Goal: Task Accomplishment & Management: Use online tool/utility

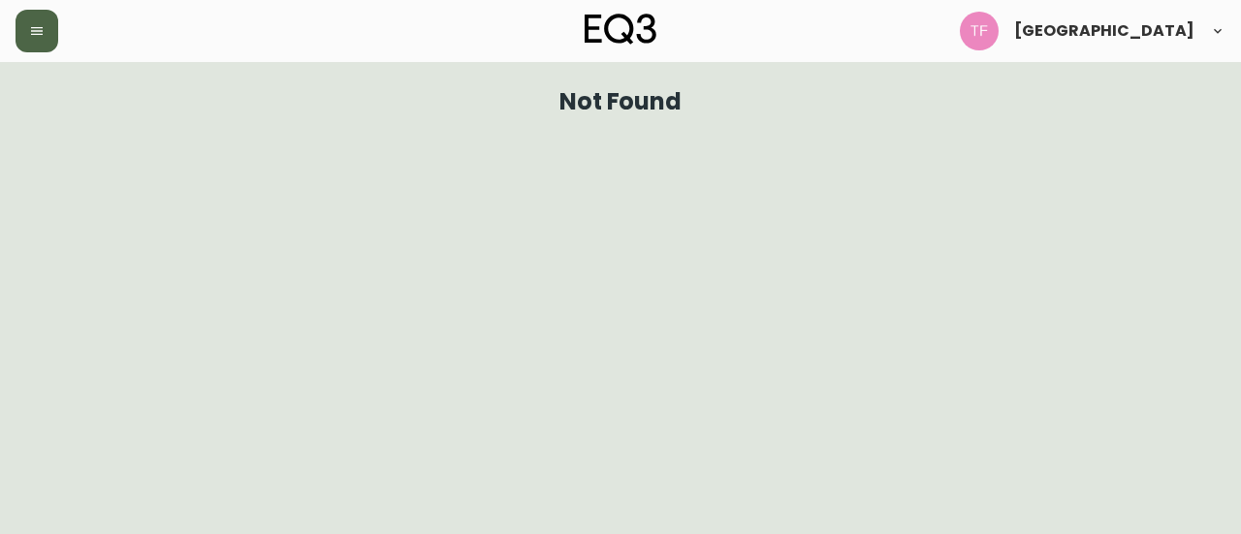
click at [50, 28] on button "button" at bounding box center [37, 31] width 43 height 43
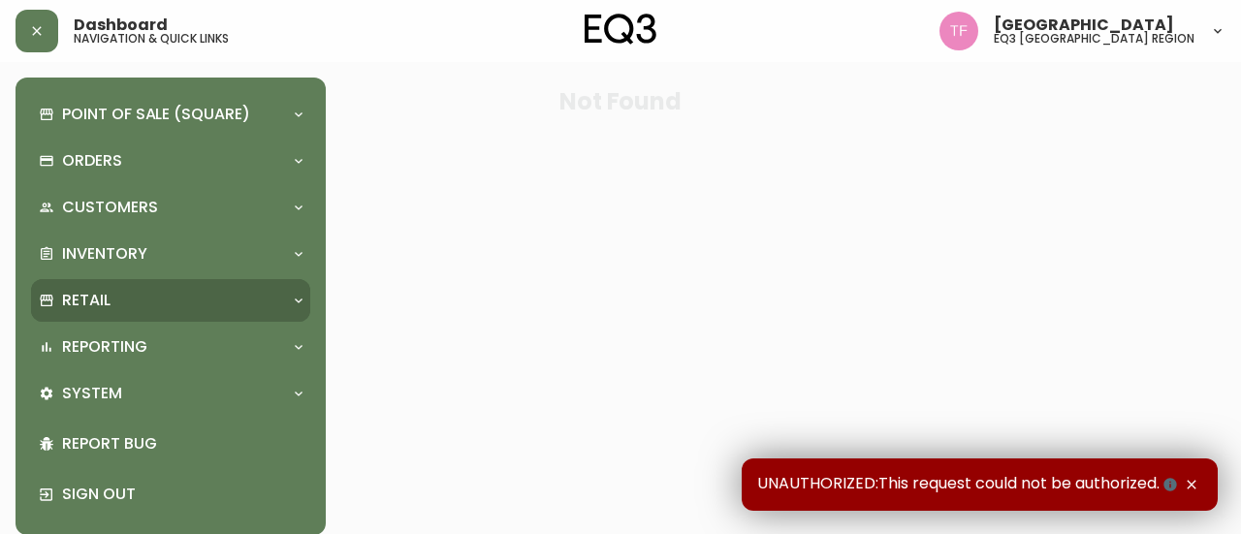
click at [181, 305] on div "Retail" at bounding box center [161, 300] width 244 height 21
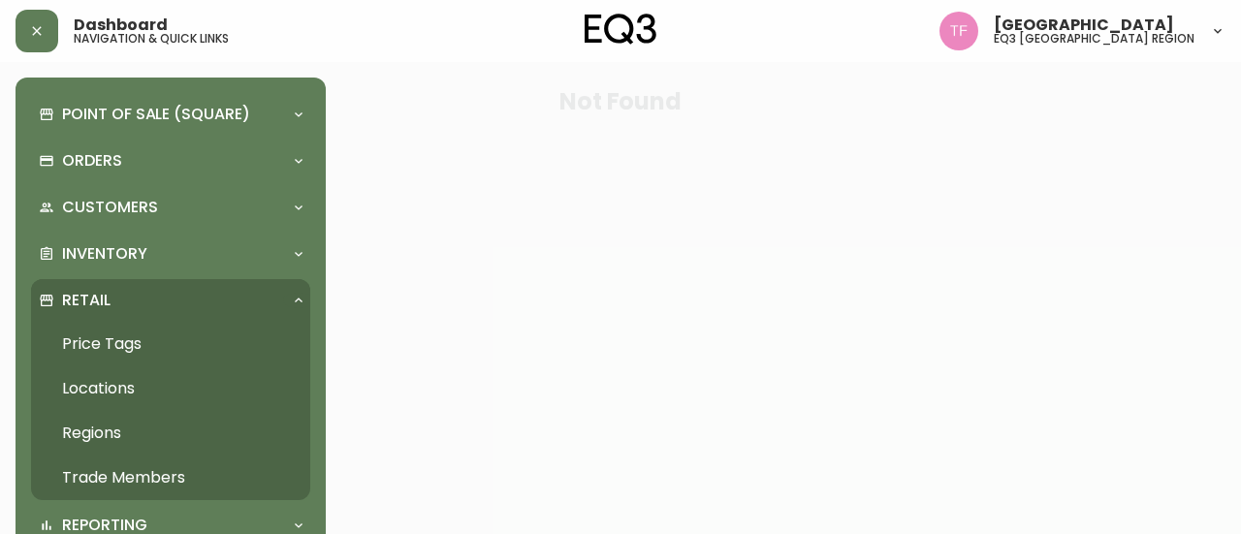
click at [125, 463] on link "Trade Members" at bounding box center [170, 478] width 279 height 45
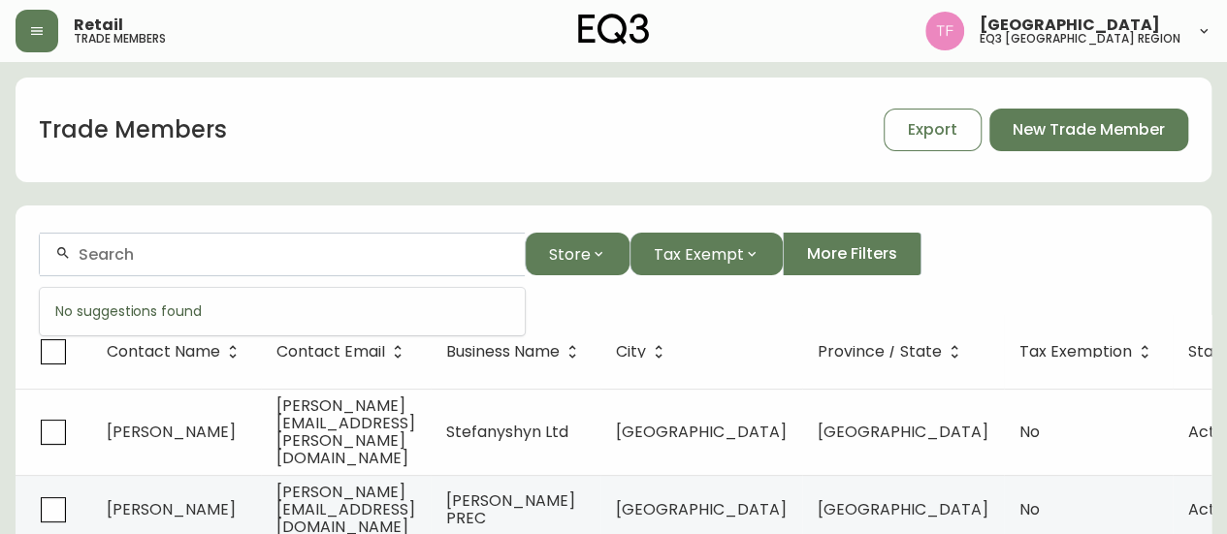
paste input "KEOLIS"
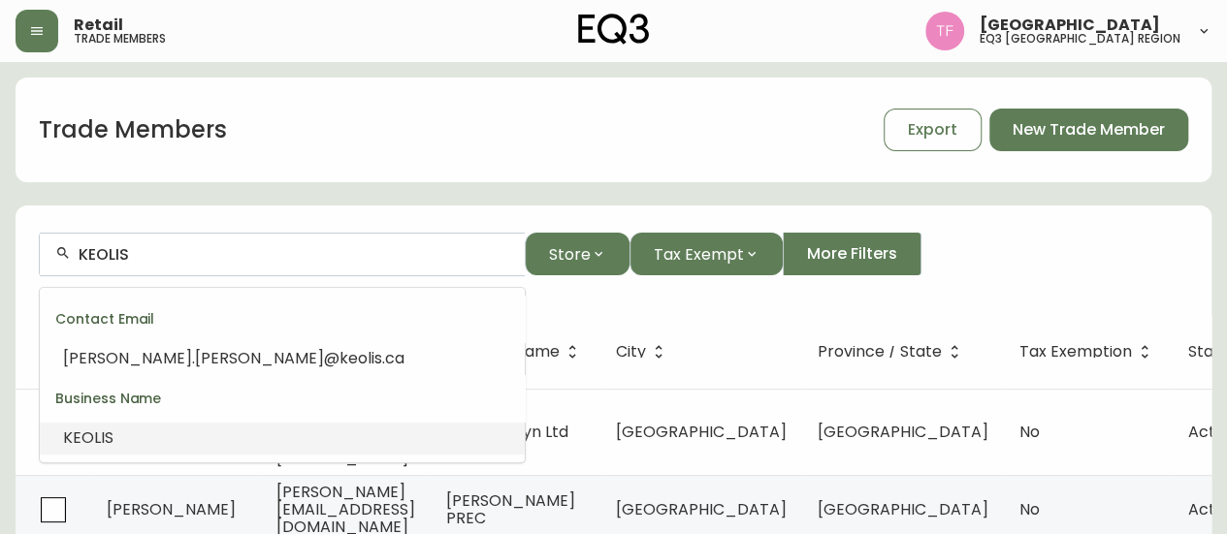
click at [287, 428] on li "KEOLIS" at bounding box center [282, 438] width 485 height 33
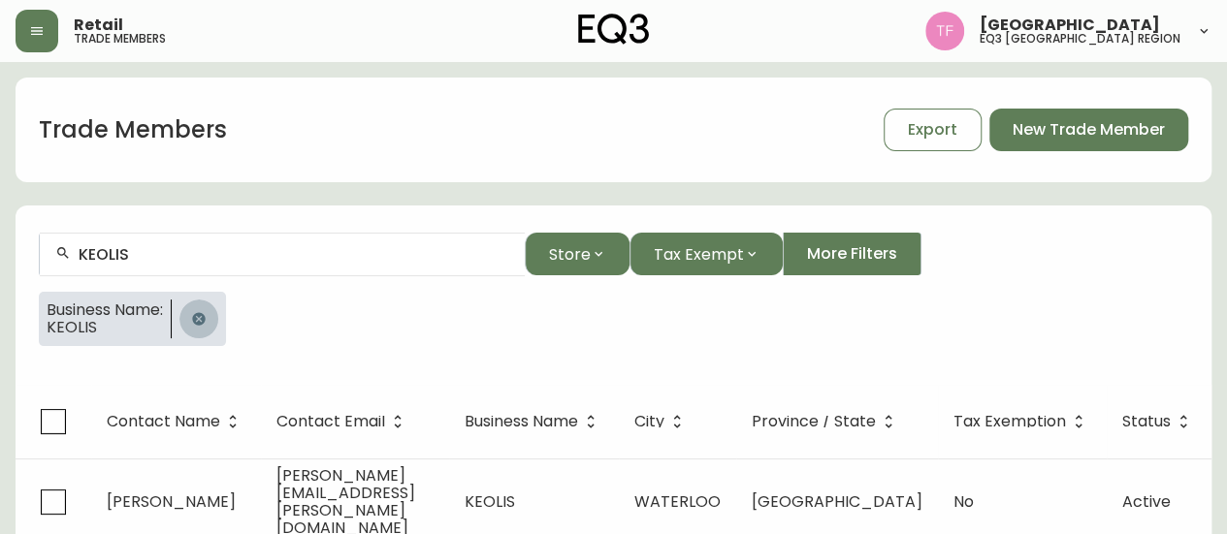
click at [200, 317] on icon "button" at bounding box center [198, 318] width 13 height 13
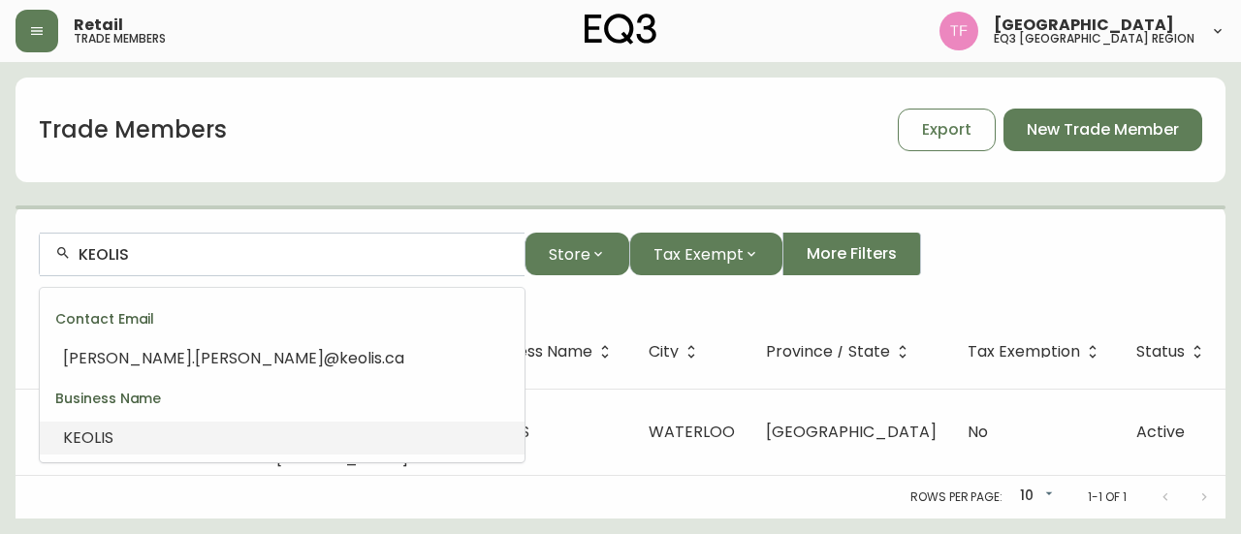
click at [236, 258] on input "KEOLIS" at bounding box center [294, 254] width 431 height 18
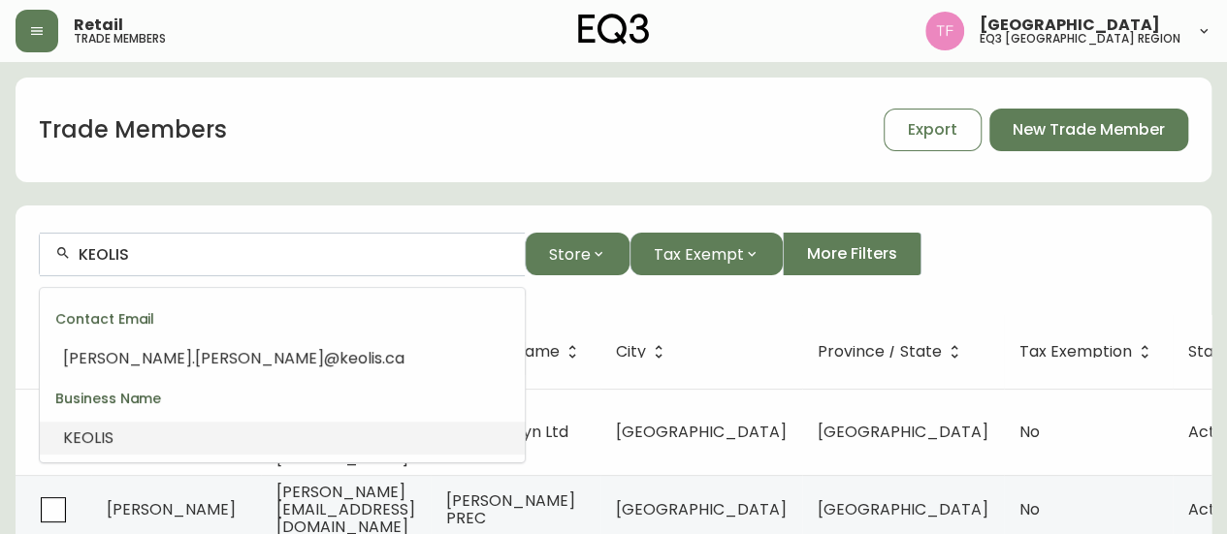
paste input "STUDIO MNML"
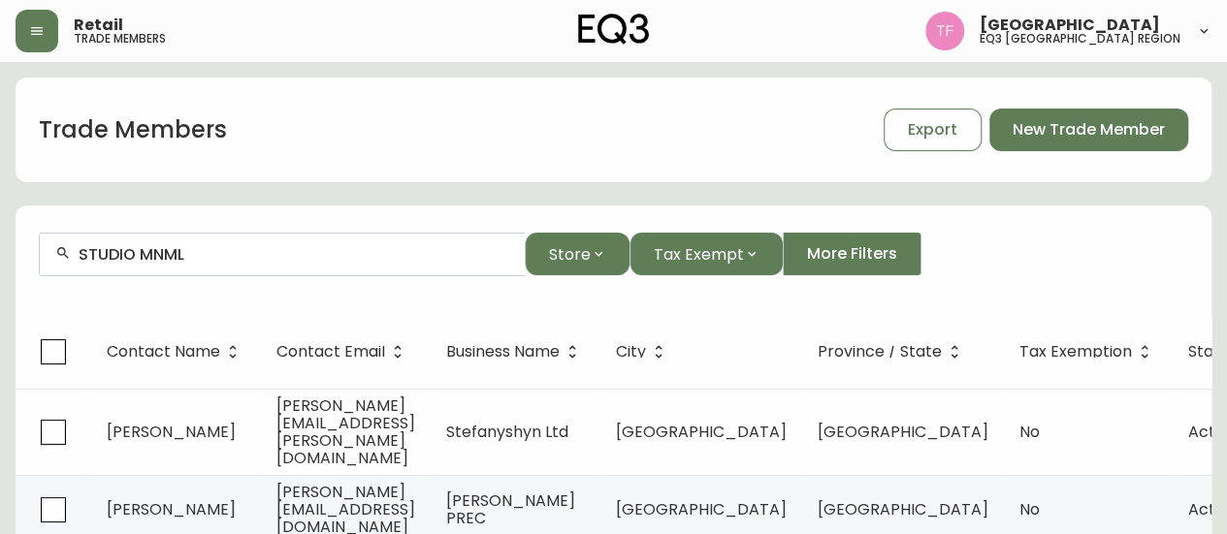
click at [250, 265] on div "STUDIO MNML" at bounding box center [282, 255] width 485 height 44
paste input "[PERSON_NAME] DESIGN"
click at [261, 264] on div "[PERSON_NAME] DESIGN" at bounding box center [282, 255] width 485 height 44
click at [261, 263] on div "[PERSON_NAME] DESIGN" at bounding box center [282, 255] width 485 height 44
click at [303, 256] on input "[PERSON_NAME]" at bounding box center [294, 254] width 431 height 18
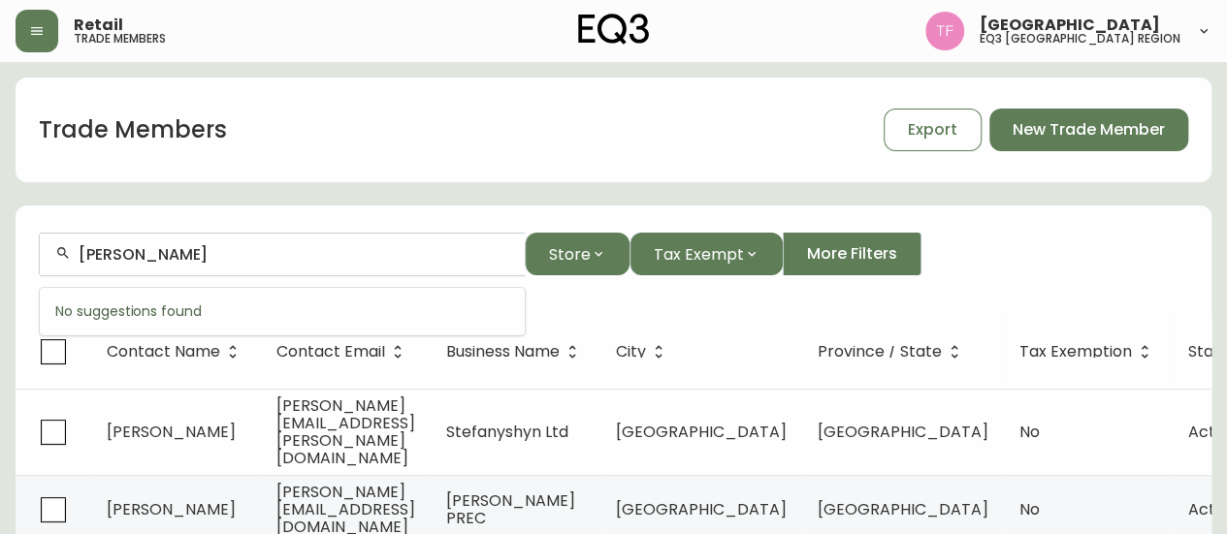
paste input "MAD FISH INC."
drag, startPoint x: 190, startPoint y: 245, endPoint x: 209, endPoint y: 258, distance: 23.1
click at [190, 246] on input "MAD FISH INC." at bounding box center [294, 254] width 431 height 18
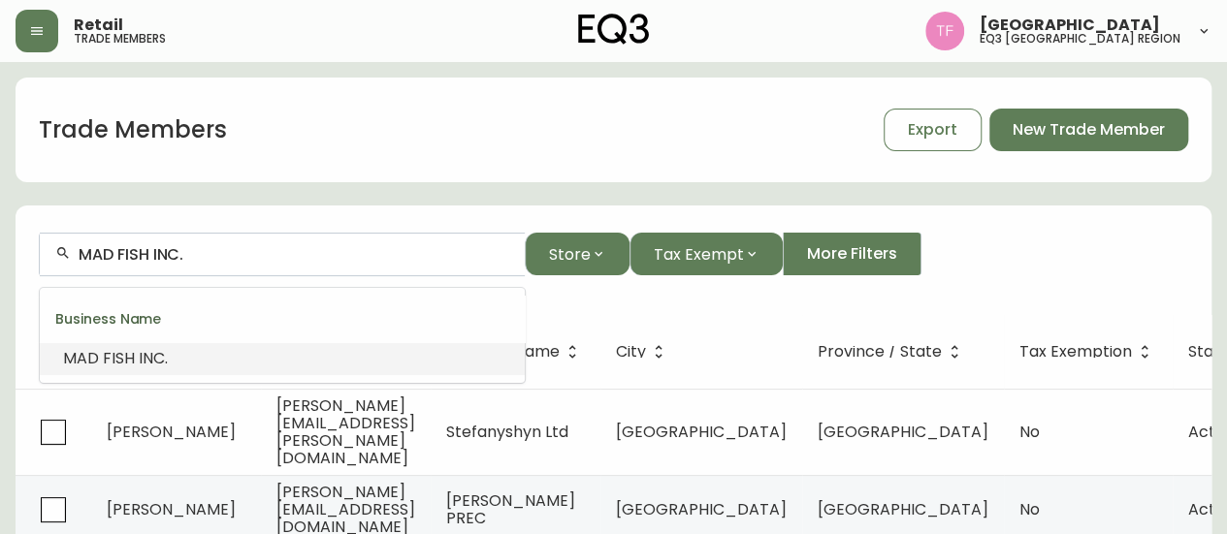
paste input "CKINLEY STUDIOS"
click at [198, 253] on input "[PERSON_NAME][GEOGRAPHIC_DATA]" at bounding box center [294, 254] width 431 height 18
paste input "[PERSON_NAME] PREC"
click at [242, 255] on input "[PERSON_NAME] PREC" at bounding box center [294, 254] width 431 height 18
paste input "STAGED BY DEUXIGNERS"
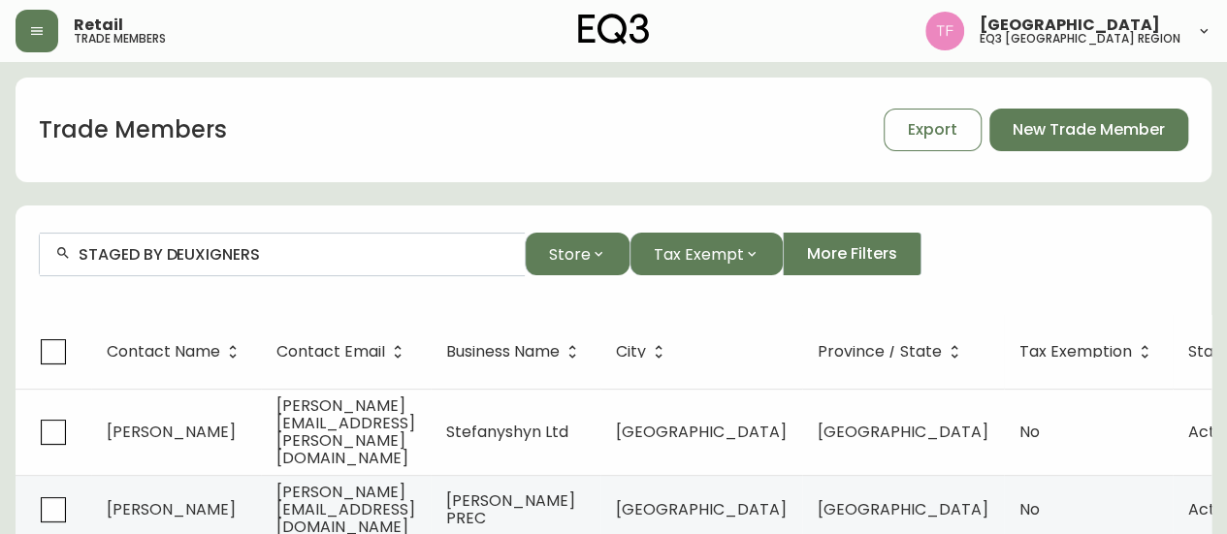
click at [297, 251] on input "STAGED BY DEUXIGNERS" at bounding box center [294, 254] width 431 height 18
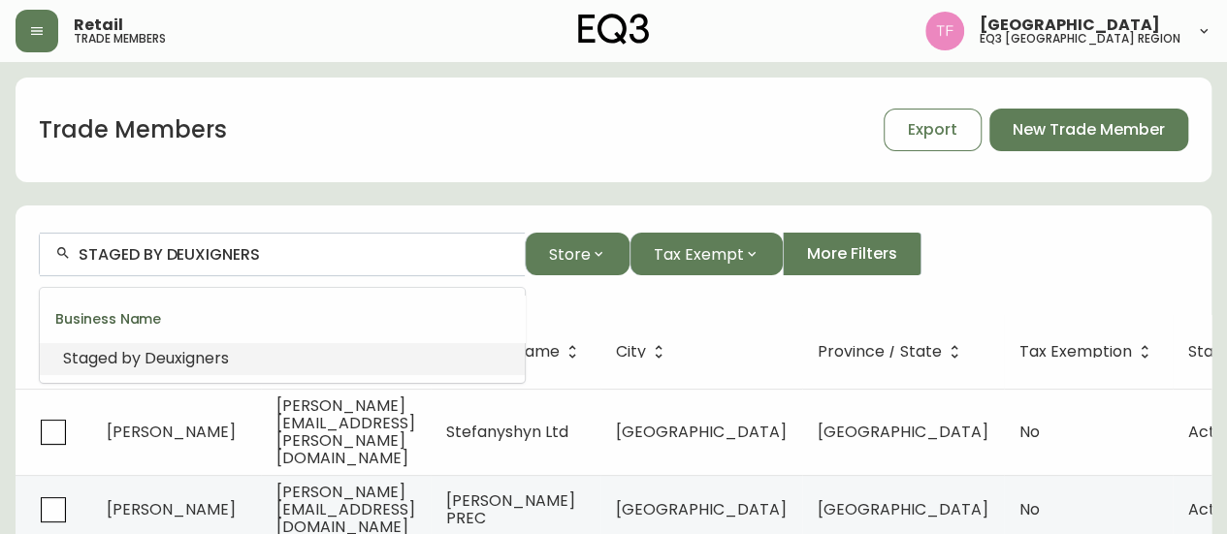
paste input "[PERSON_NAME]-PREC"
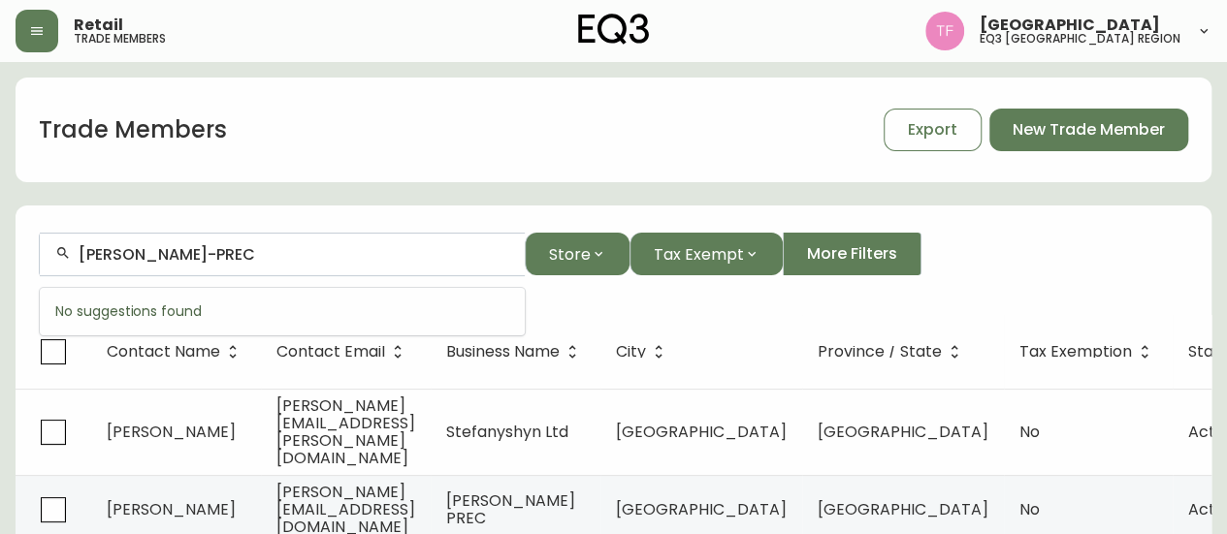
click at [320, 265] on div "[PERSON_NAME]-PREC" at bounding box center [282, 255] width 485 height 44
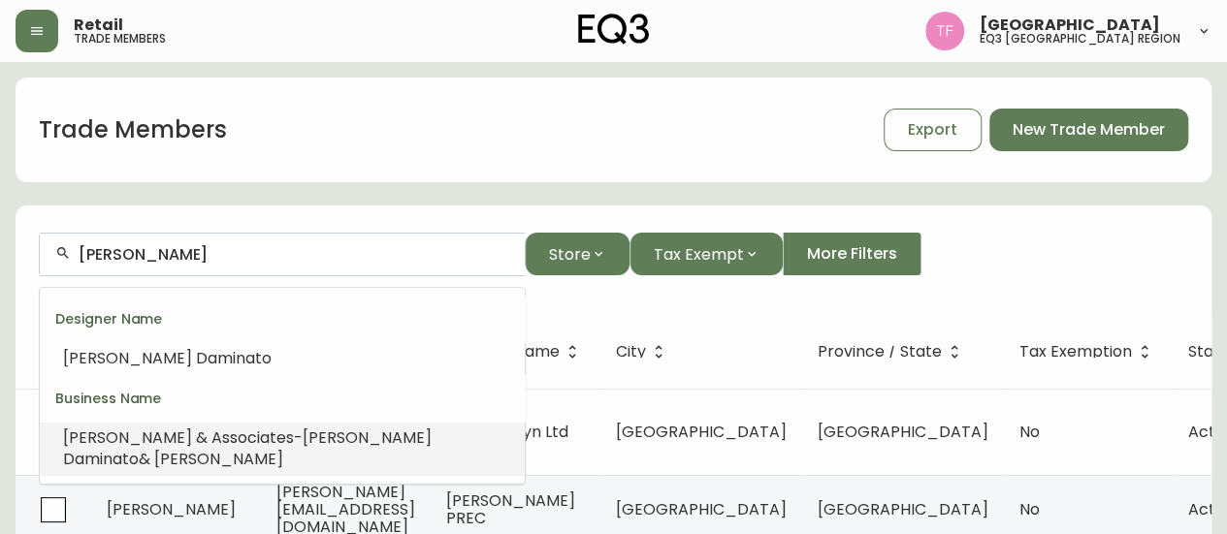
click at [211, 431] on span "[PERSON_NAME] & Associates-" at bounding box center [183, 438] width 240 height 22
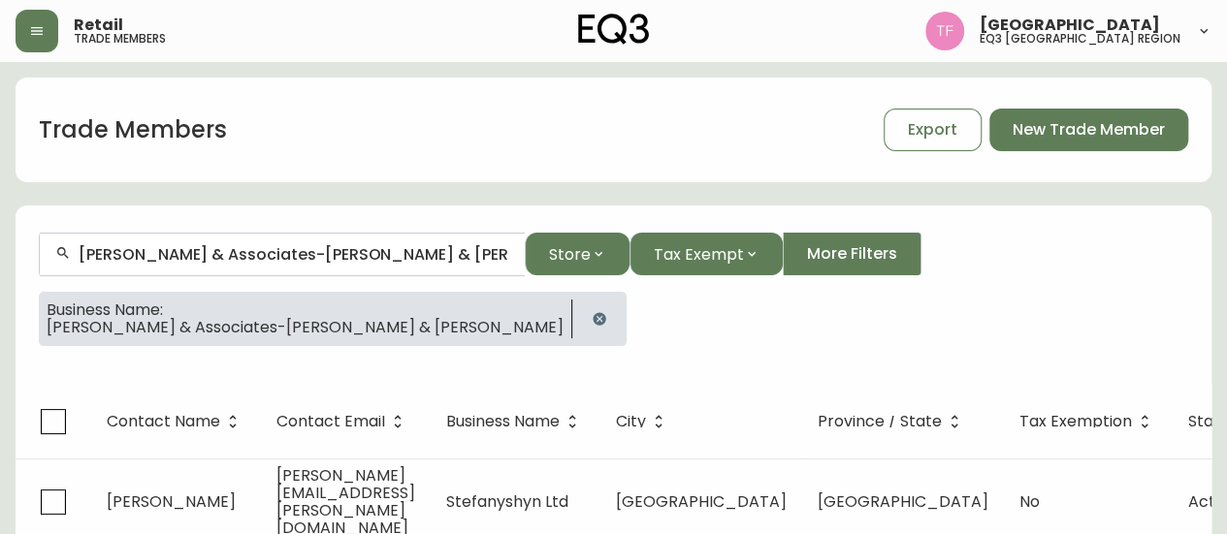
click at [291, 255] on input "[PERSON_NAME] & Associates-[PERSON_NAME] & [PERSON_NAME]" at bounding box center [294, 254] width 431 height 18
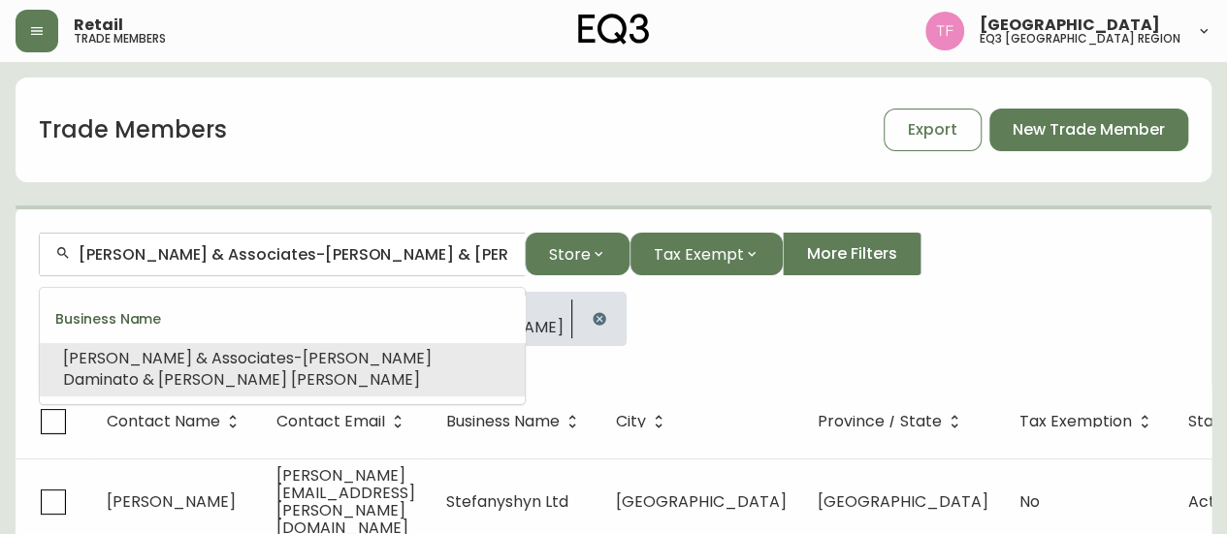
click at [291, 255] on input "[PERSON_NAME] & Associates-[PERSON_NAME] & [PERSON_NAME]" at bounding box center [294, 254] width 431 height 18
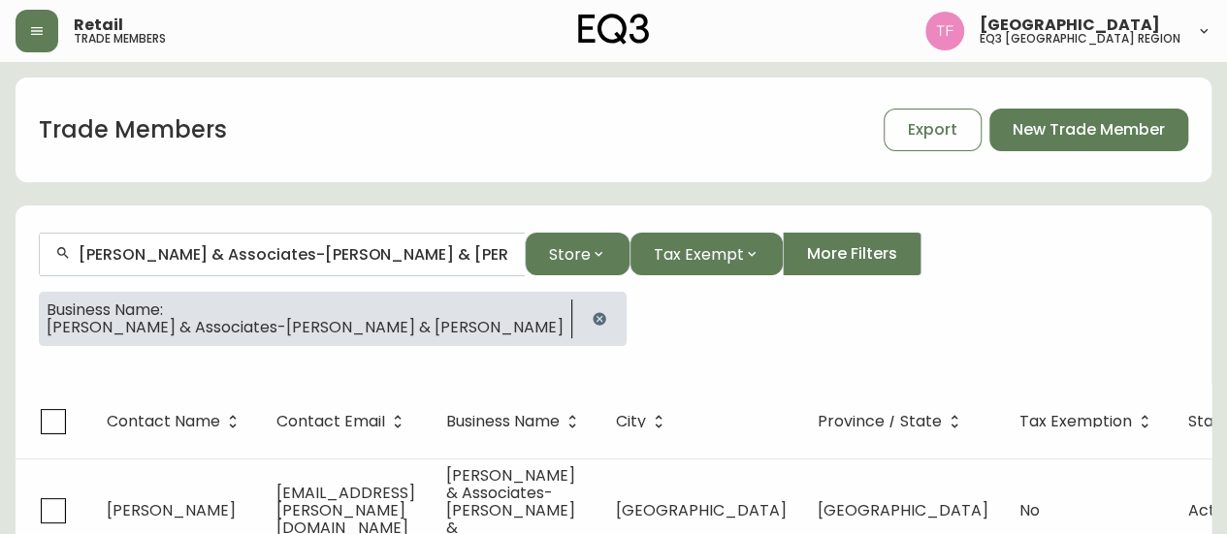
click at [580, 311] on button "button" at bounding box center [599, 319] width 39 height 39
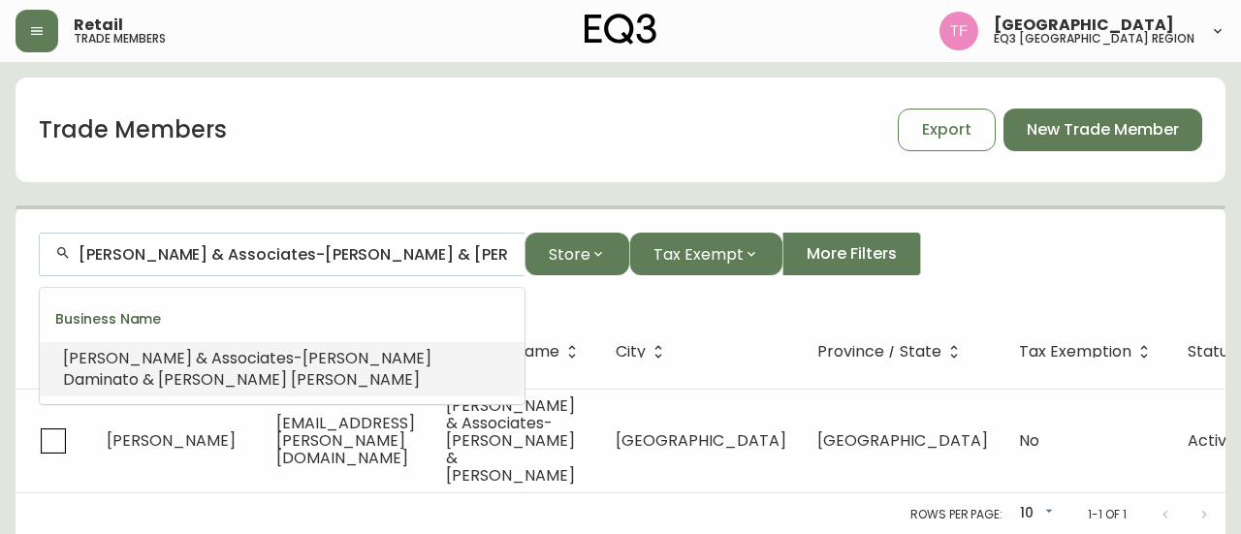
click at [422, 249] on input "[PERSON_NAME] & Associates-[PERSON_NAME] & [PERSON_NAME]" at bounding box center [294, 254] width 431 height 18
click at [411, 253] on input "[PERSON_NAME] & Associates-[PERSON_NAME] & [PERSON_NAME]" at bounding box center [294, 254] width 431 height 18
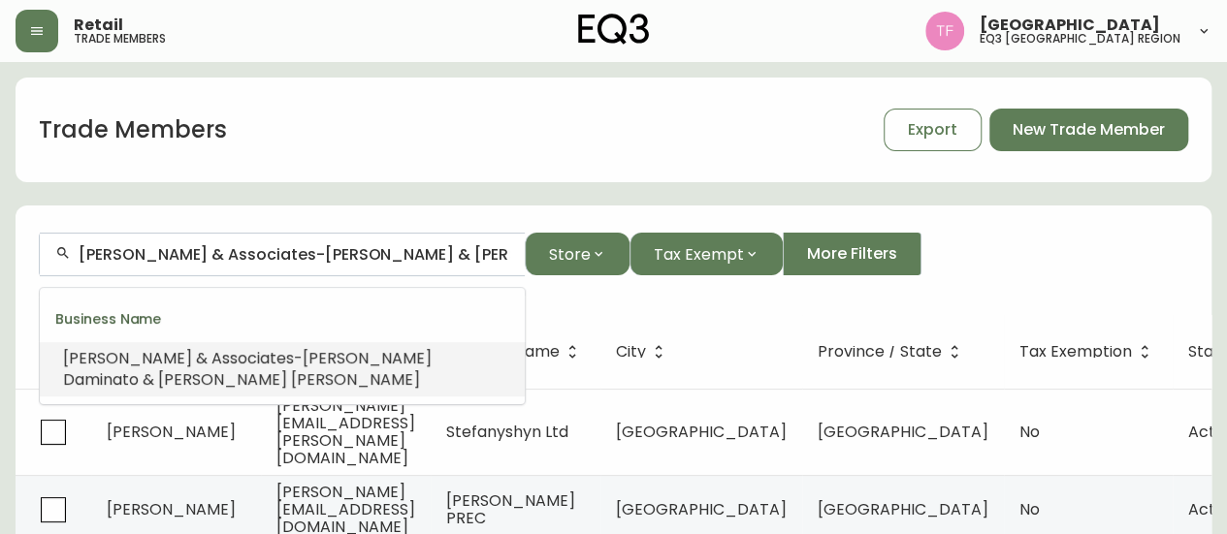
click at [411, 253] on input "[PERSON_NAME] & Associates-[PERSON_NAME] & [PERSON_NAME]" at bounding box center [294, 254] width 431 height 18
paste input "Synthesis Desig"
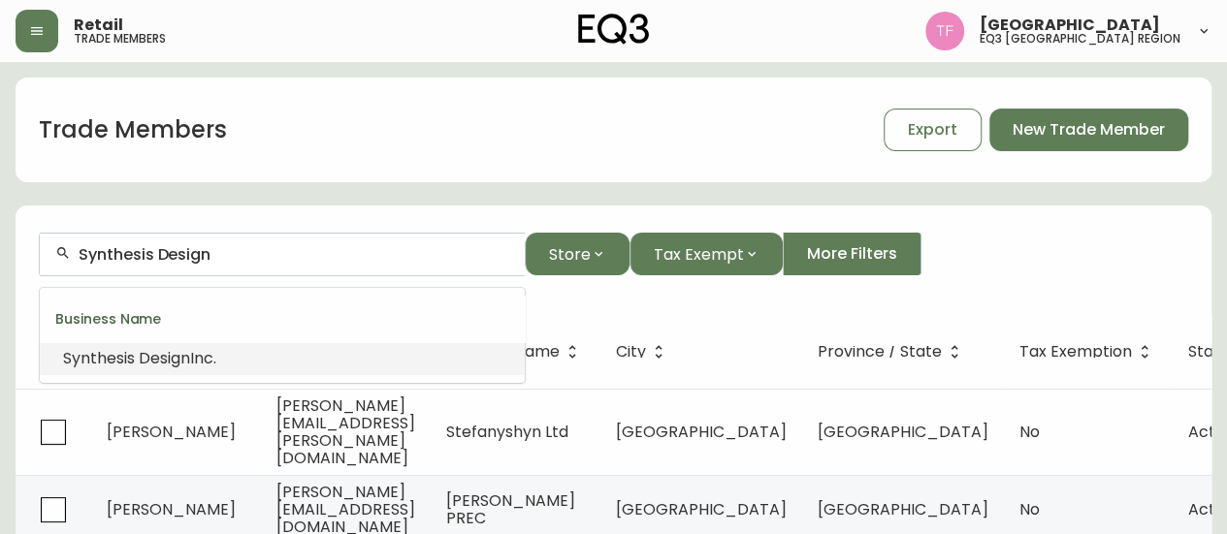
click at [256, 367] on li "Synthesis Design Inc." at bounding box center [282, 358] width 485 height 33
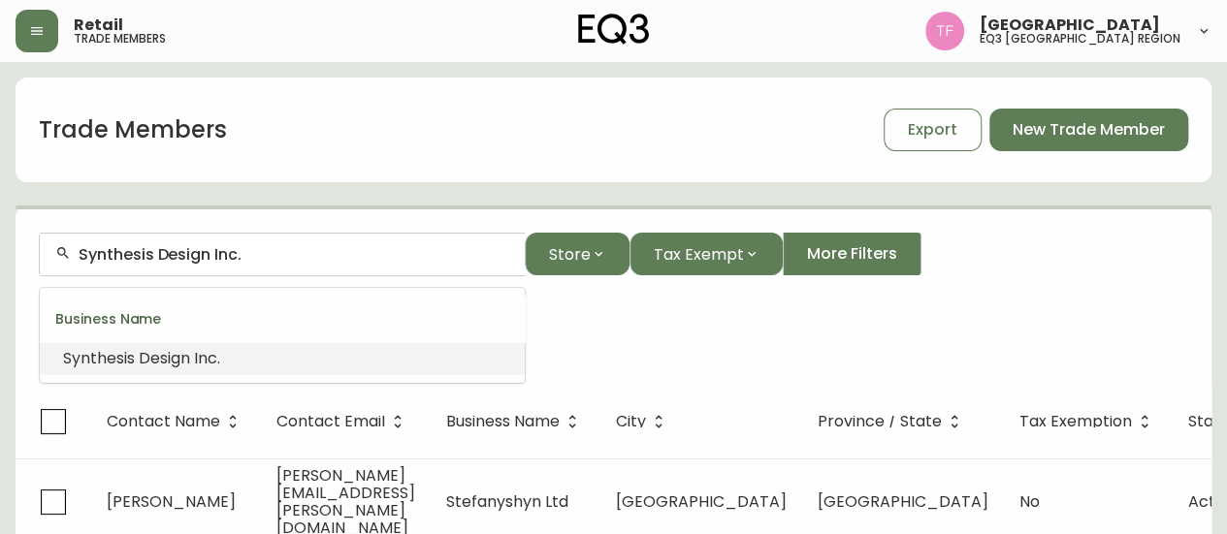
drag, startPoint x: 270, startPoint y: 258, endPoint x: 0, endPoint y: 257, distance: 269.6
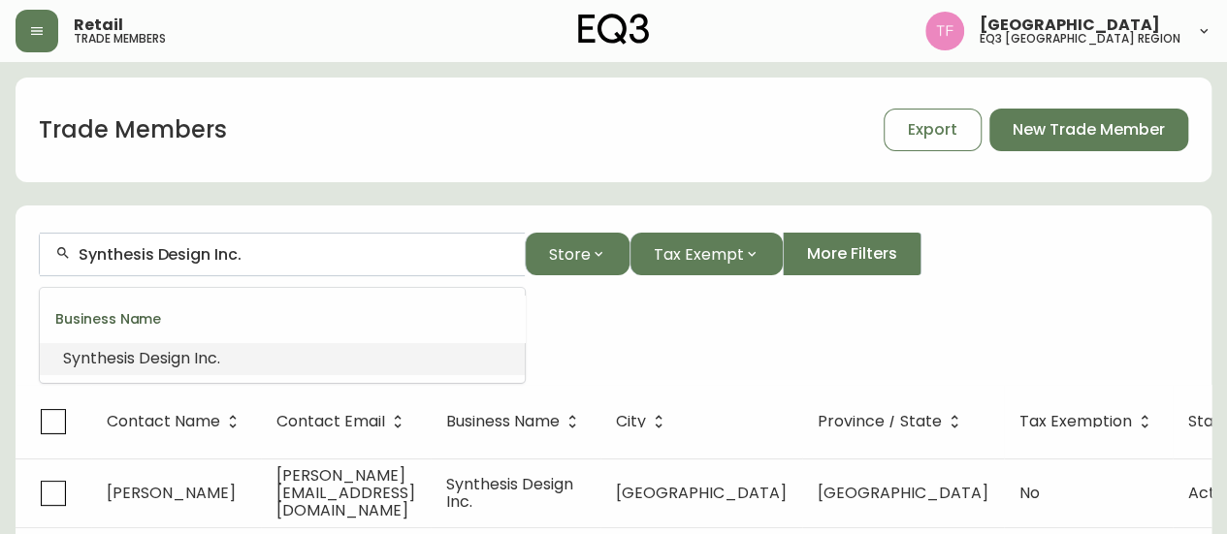
drag, startPoint x: 134, startPoint y: 264, endPoint x: 105, endPoint y: 244, distance: 35.0
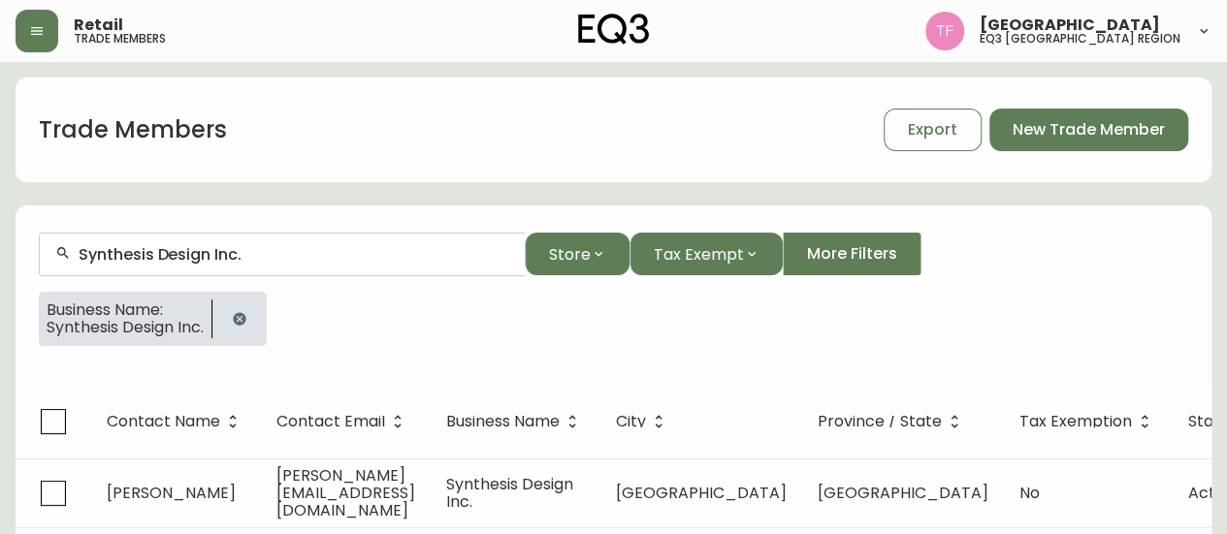
click at [270, 308] on div "Business Name: Synthesis Design Inc." at bounding box center [613, 327] width 1149 height 70
click at [256, 311] on button "button" at bounding box center [239, 319] width 39 height 39
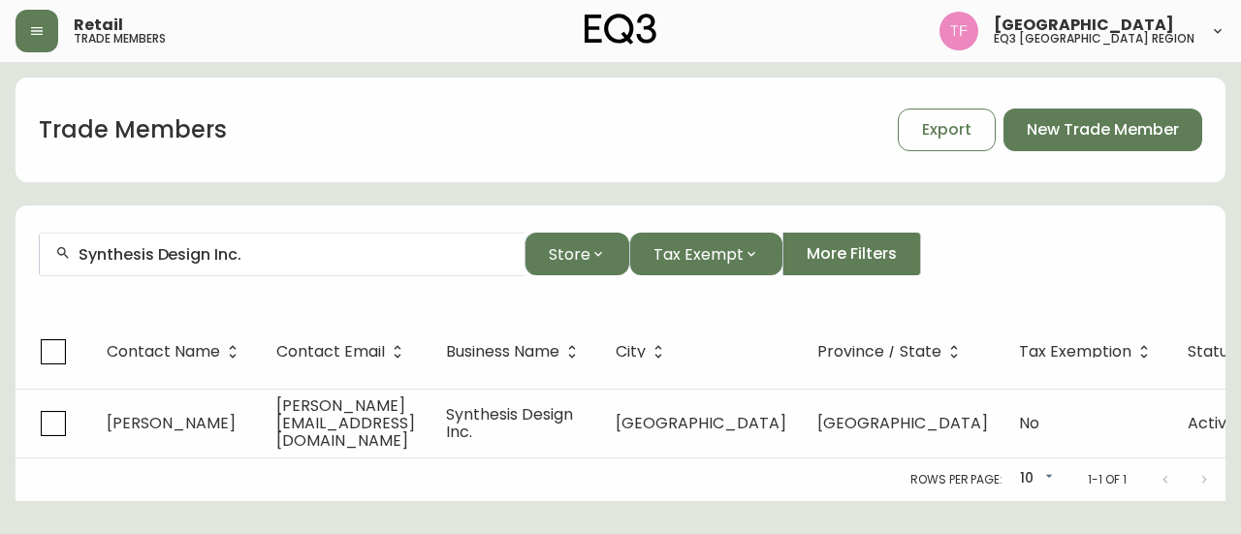
click at [287, 253] on input "Synthesis Design Inc." at bounding box center [294, 254] width 431 height 18
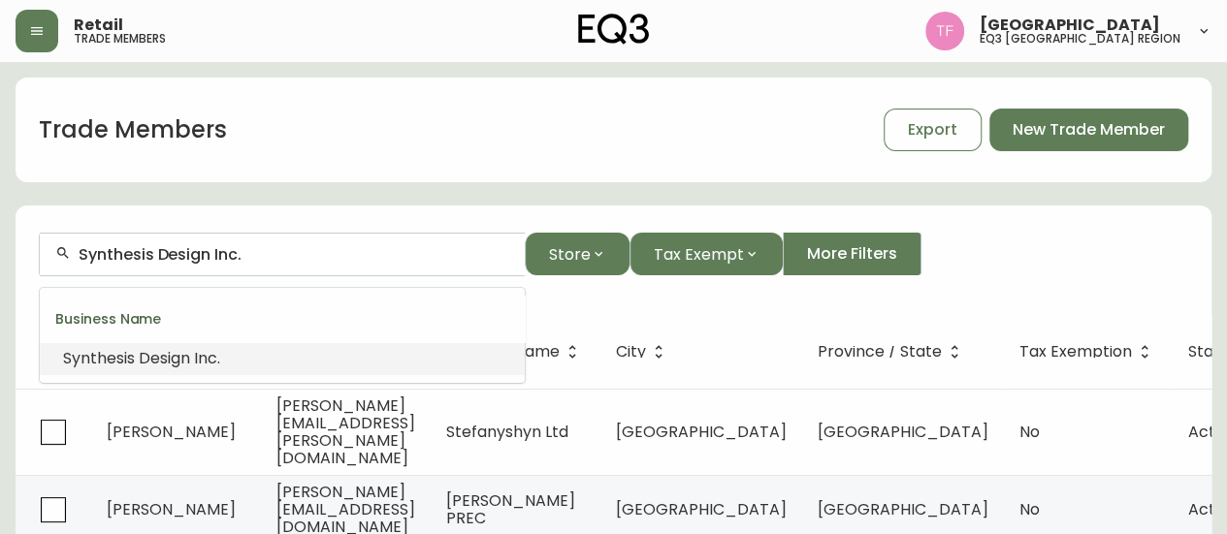
paste input "AREA3 DESIGN STUDIO INC"
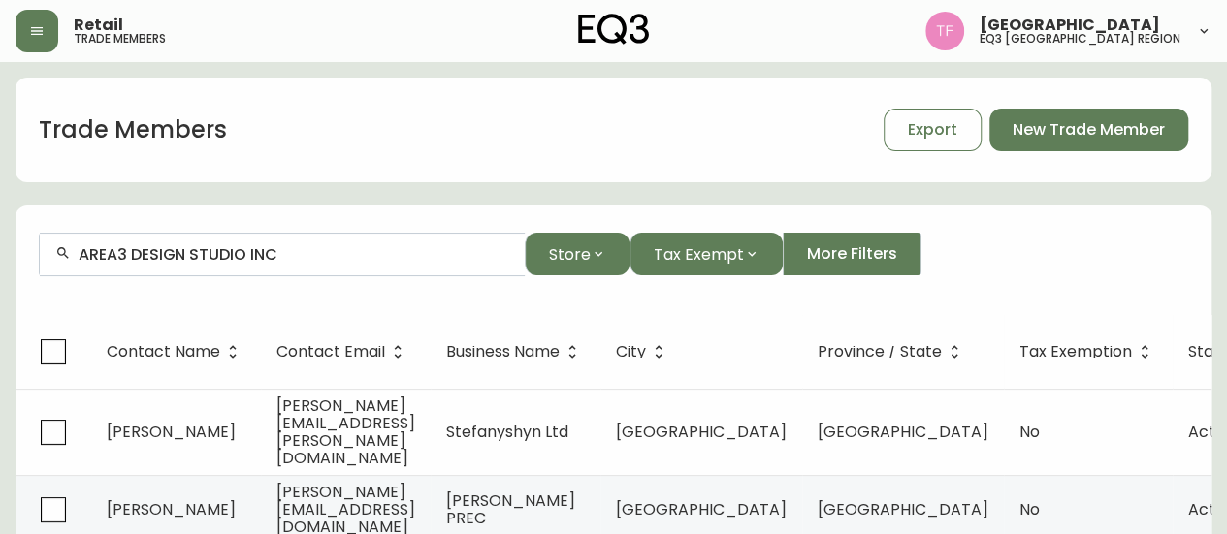
click at [377, 263] on div "AREA3 DESIGN STUDIO INC" at bounding box center [282, 255] width 485 height 44
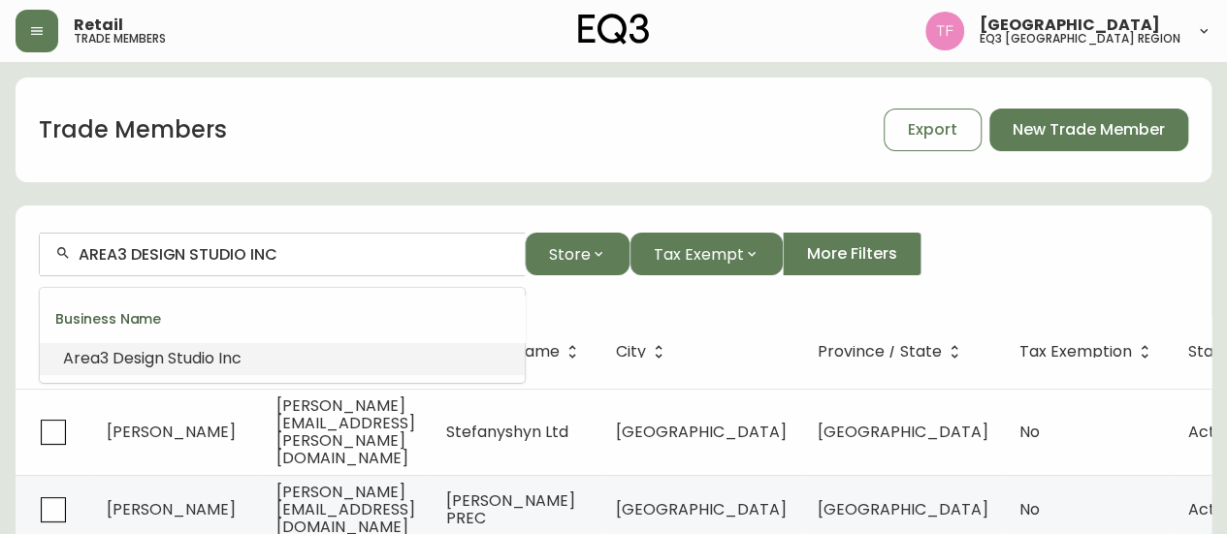
paste input "STANHOPE PROJECT"
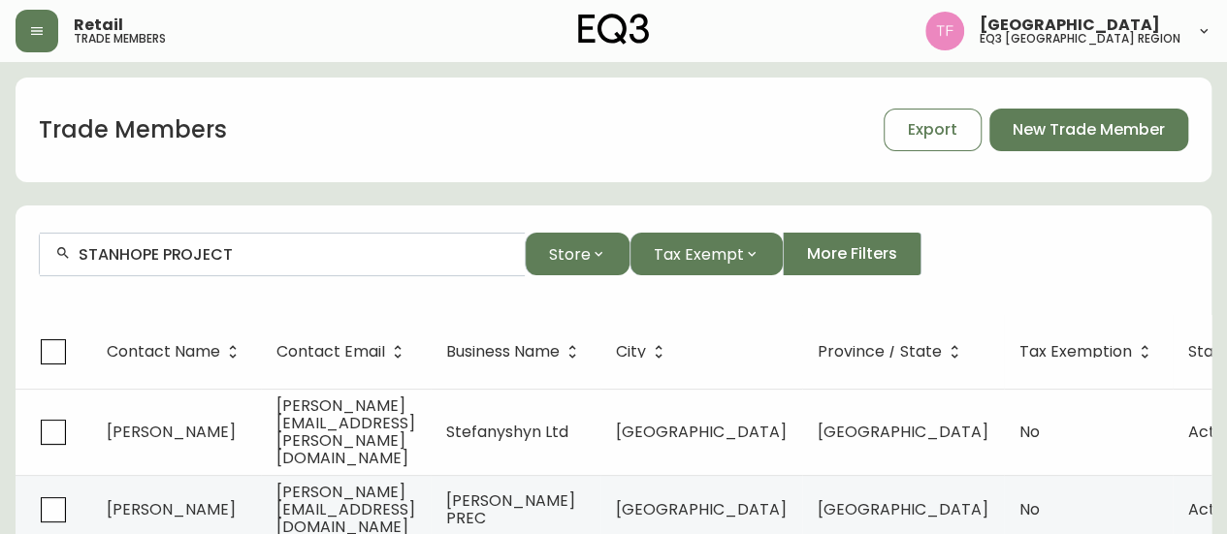
click at [246, 257] on input "STANHOPE PROJECT" at bounding box center [294, 254] width 431 height 18
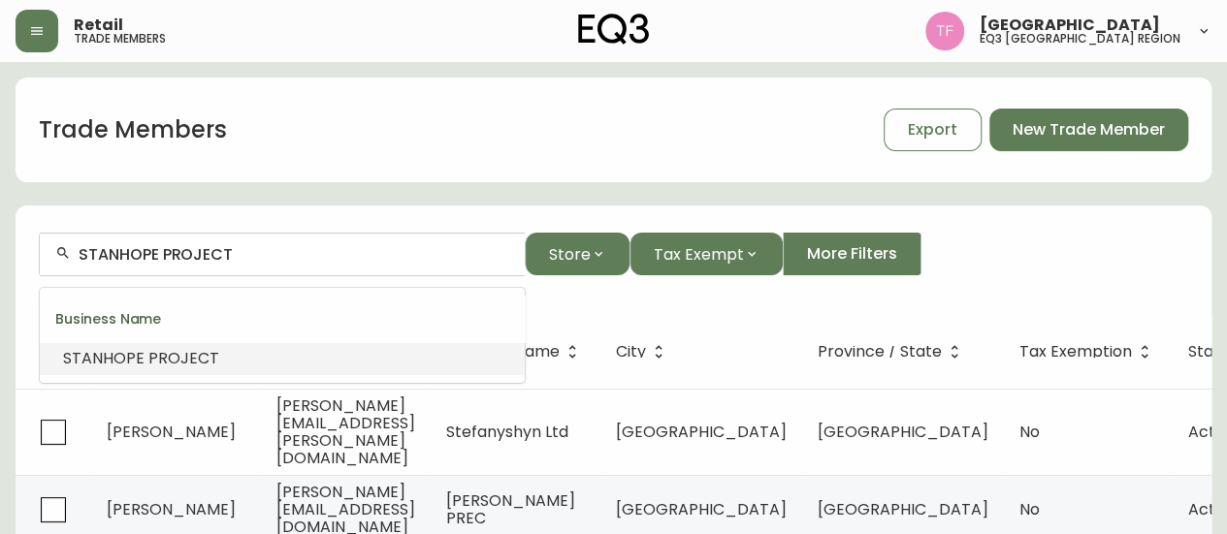
paste input "[PERSON_NAME] DESIGN-TR"
click at [284, 344] on li "[PERSON_NAME] Desig n" at bounding box center [282, 358] width 485 height 33
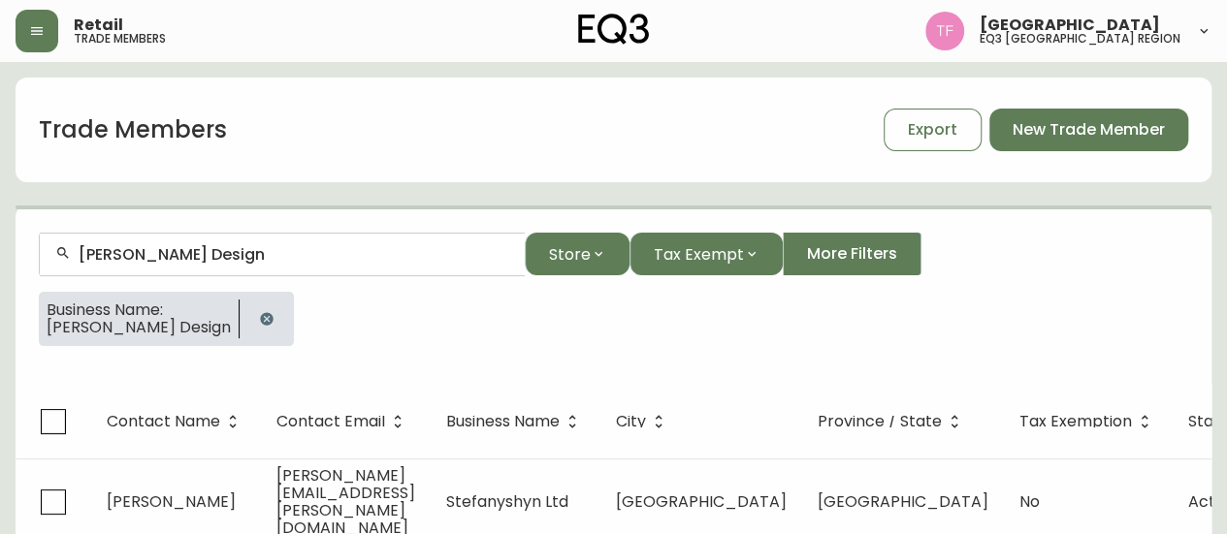
click at [295, 243] on div "[PERSON_NAME] Design" at bounding box center [282, 255] width 485 height 44
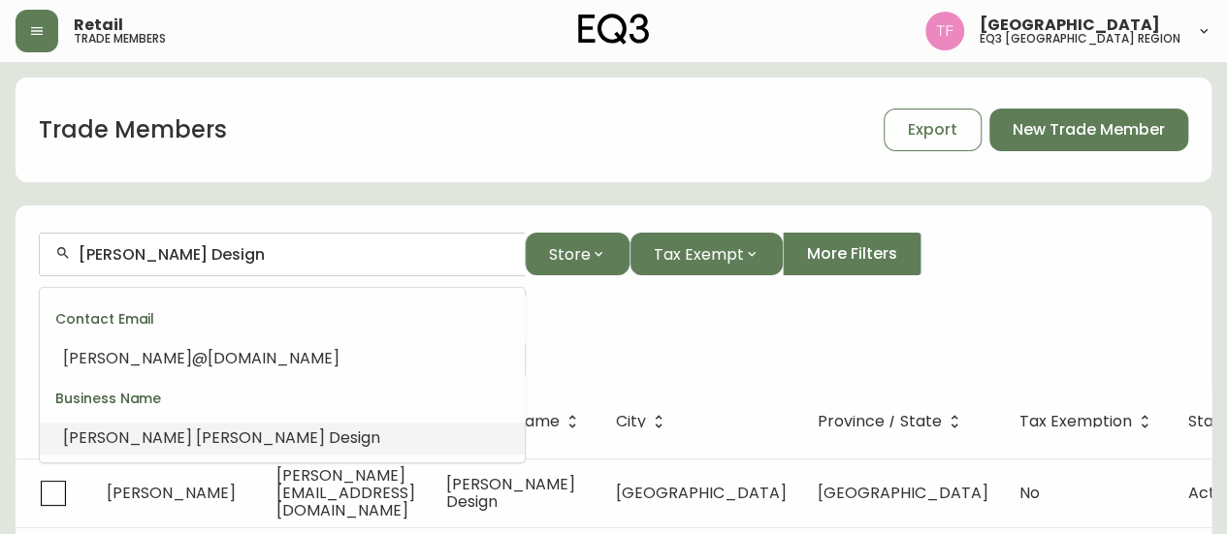
click at [267, 249] on input "[PERSON_NAME] Design" at bounding box center [294, 254] width 431 height 18
click at [226, 253] on input "[PERSON_NAME] Design" at bounding box center [294, 254] width 431 height 18
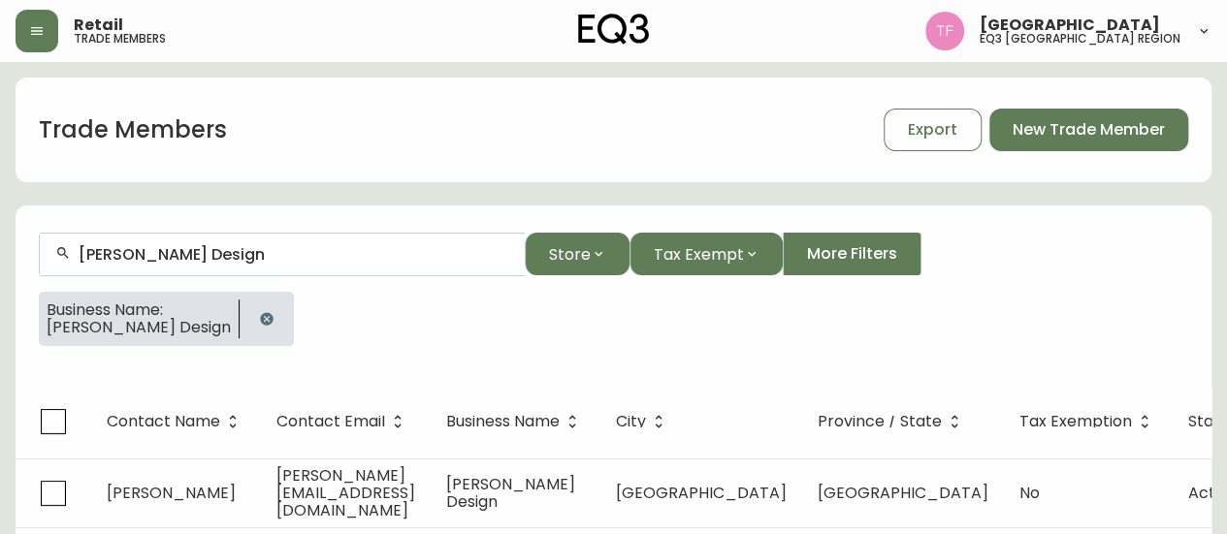
click at [256, 304] on button "button" at bounding box center [266, 319] width 39 height 39
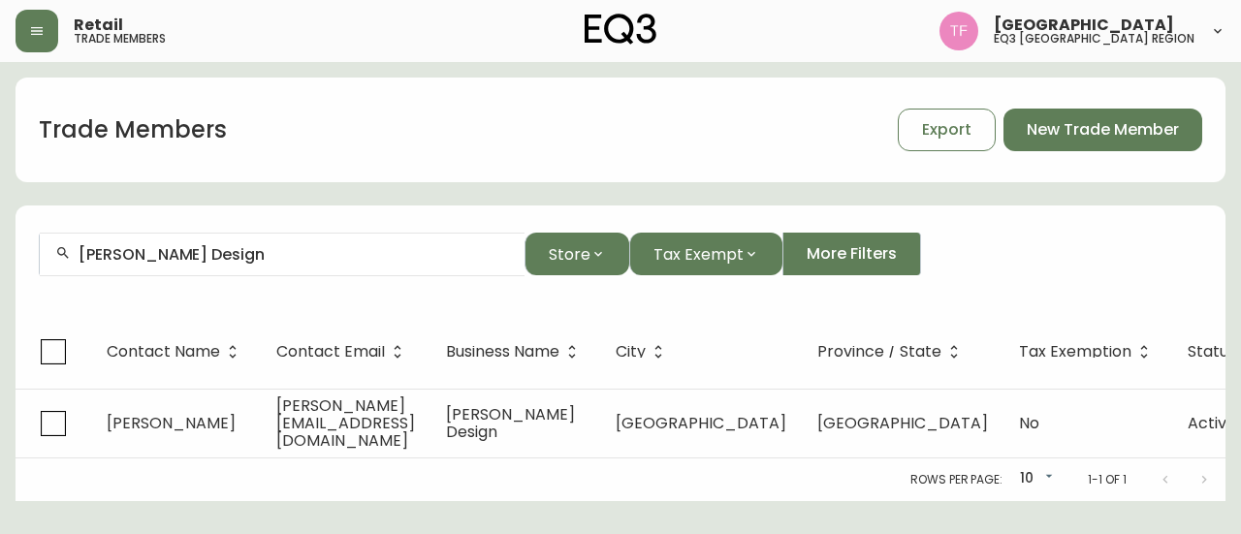
click at [303, 266] on div "[PERSON_NAME] Design" at bounding box center [282, 255] width 485 height 44
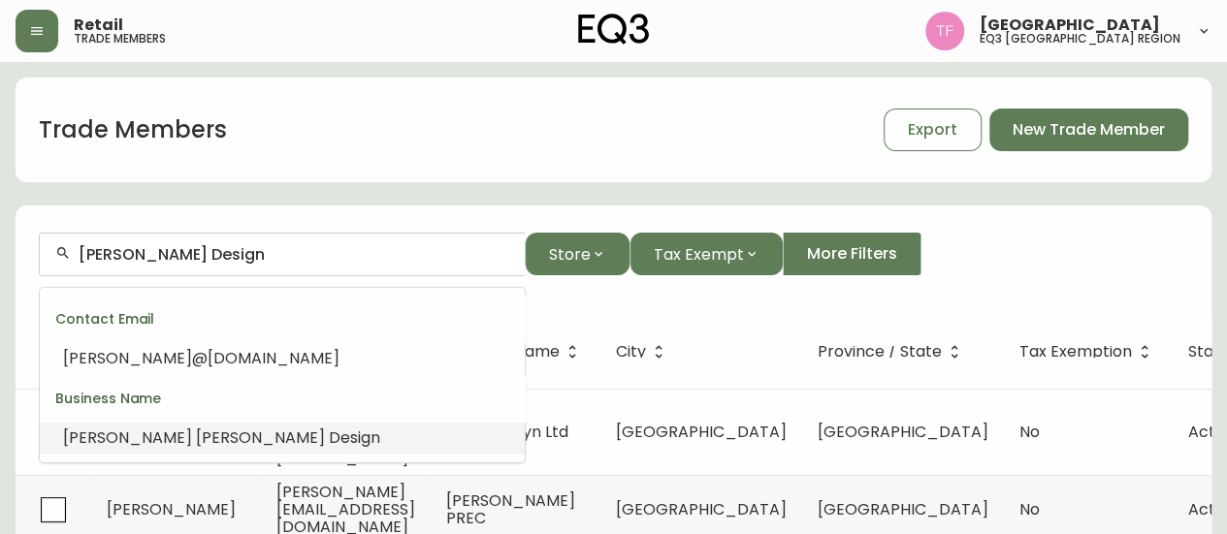
paste input "BALANCE 3 DESIGN"
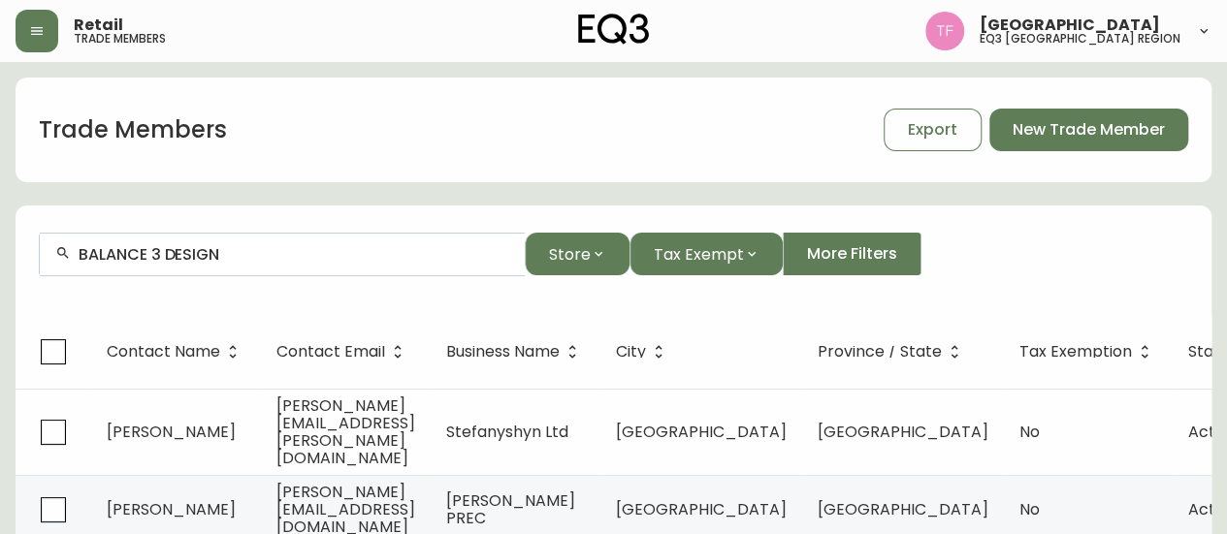
click at [211, 253] on input "BALANCE 3 DESIGN" at bounding box center [294, 254] width 431 height 18
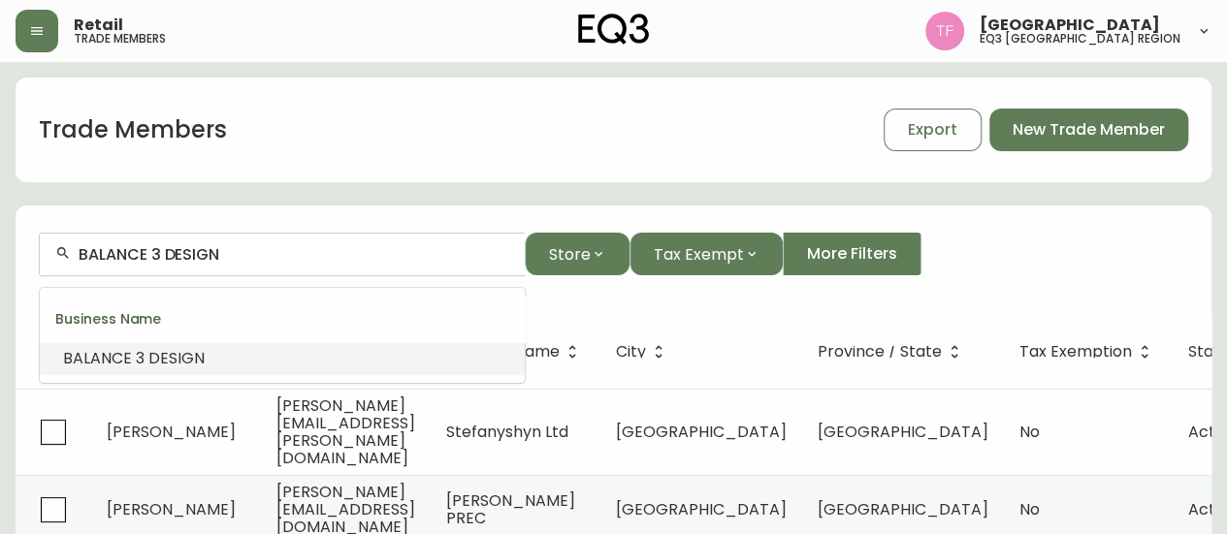
paste input "[PERSON_NAME] - Oakwyn Realt"
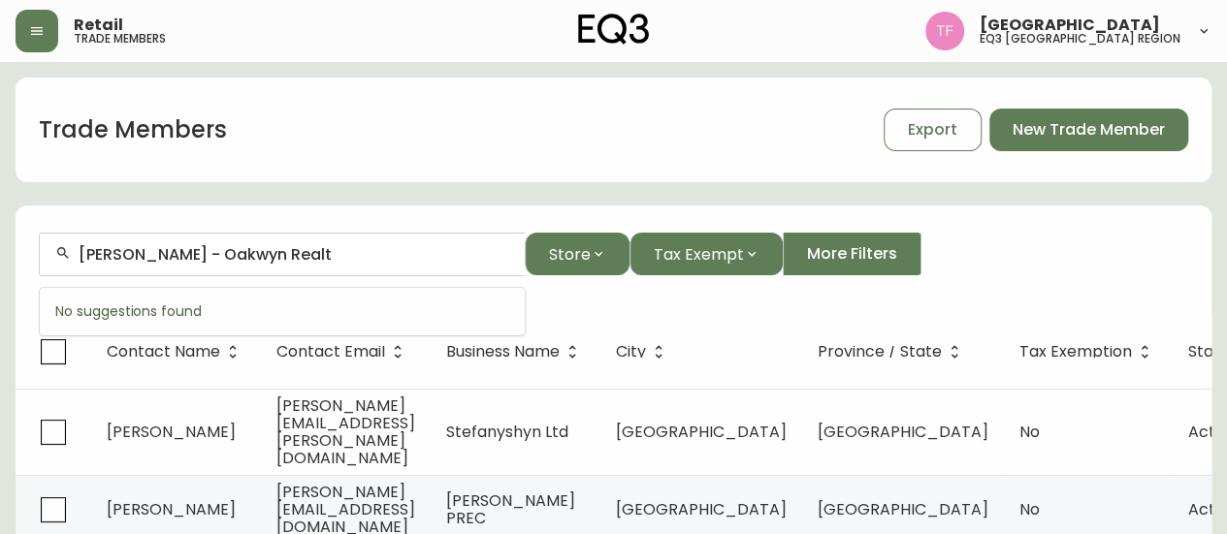
drag, startPoint x: 320, startPoint y: 253, endPoint x: 182, endPoint y: 254, distance: 137.7
click at [182, 254] on input "[PERSON_NAME] - Oakwyn Realt" at bounding box center [294, 254] width 431 height 18
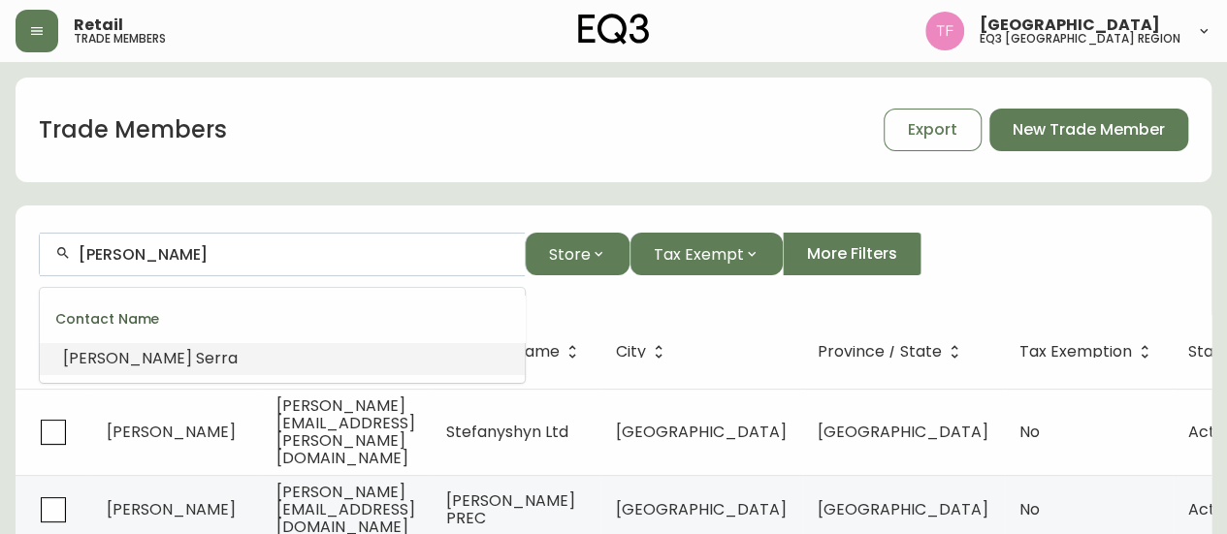
click at [271, 352] on li "[PERSON_NAME]" at bounding box center [282, 358] width 485 height 33
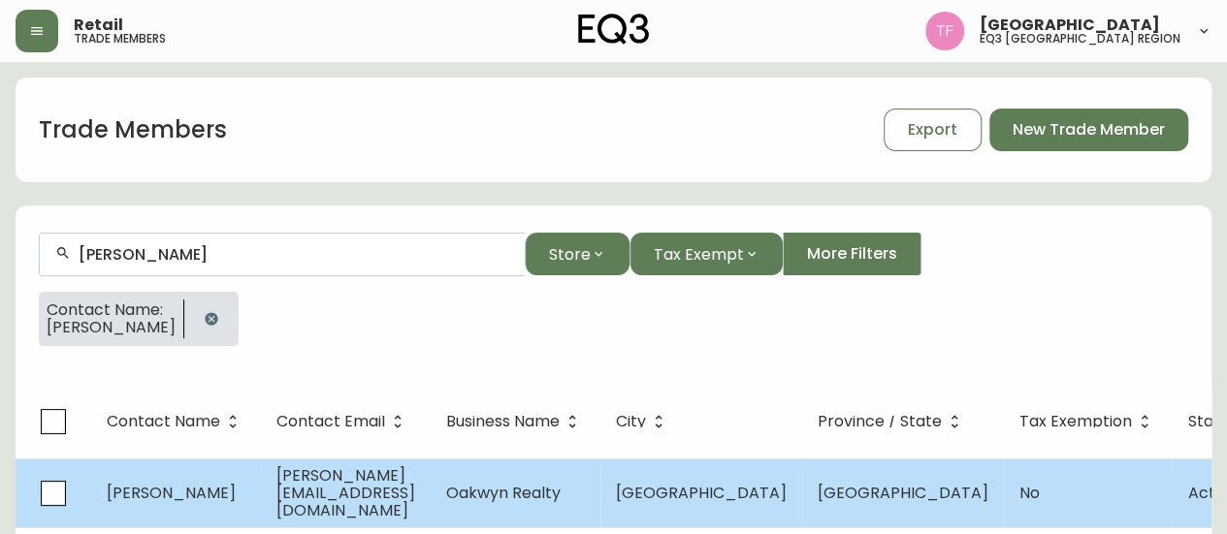
type input "[PERSON_NAME]"
click at [704, 478] on td "[GEOGRAPHIC_DATA]" at bounding box center [701, 493] width 202 height 69
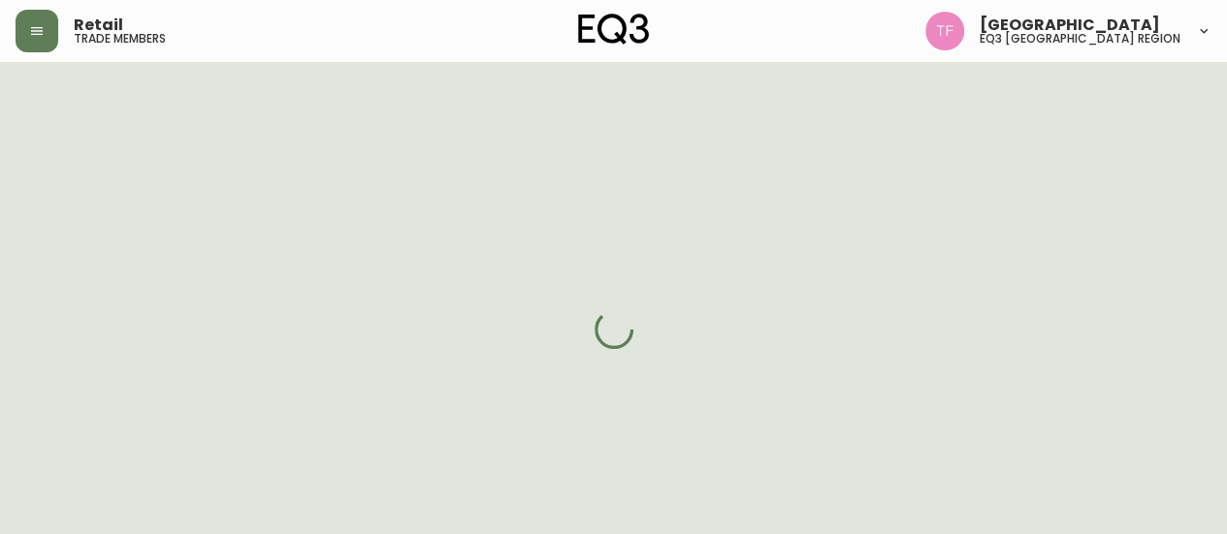
select select "BC"
select select "CA"
select select "CA_EN"
select select "Outreach from a Trade Rep"
select select "Real Estate Agent"
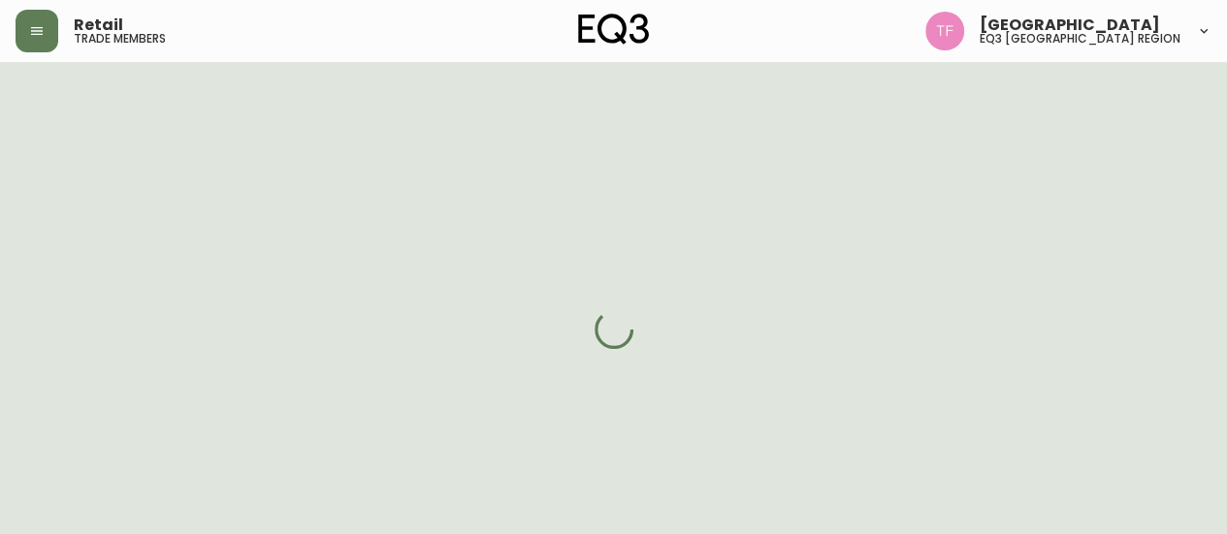
select select "false"
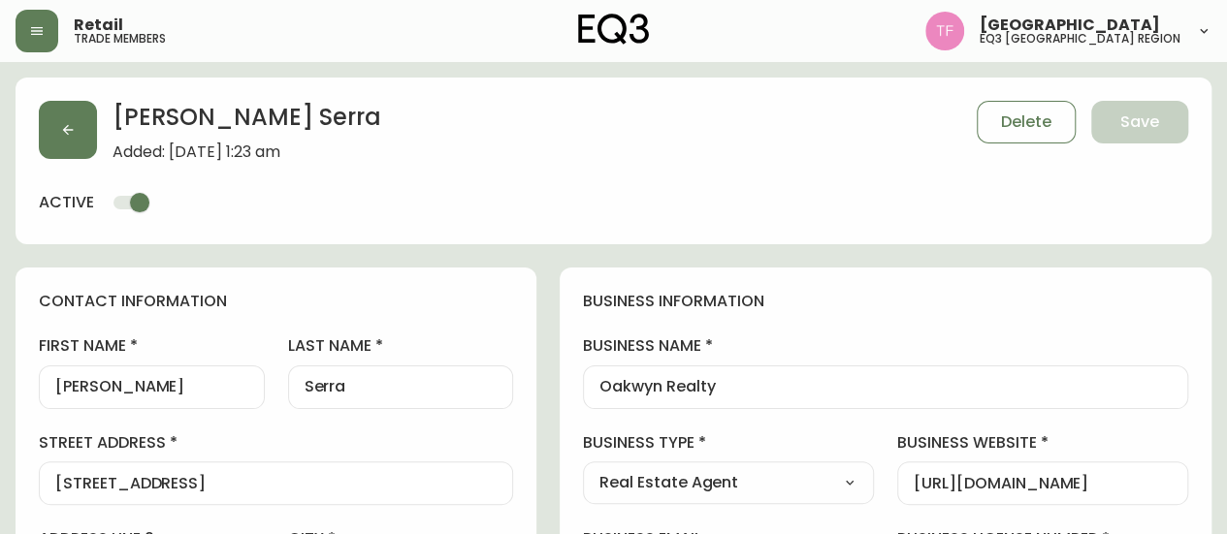
type input "EQ3 [GEOGRAPHIC_DATA]"
select select "cjw10z96p001r6gs00juufhhe"
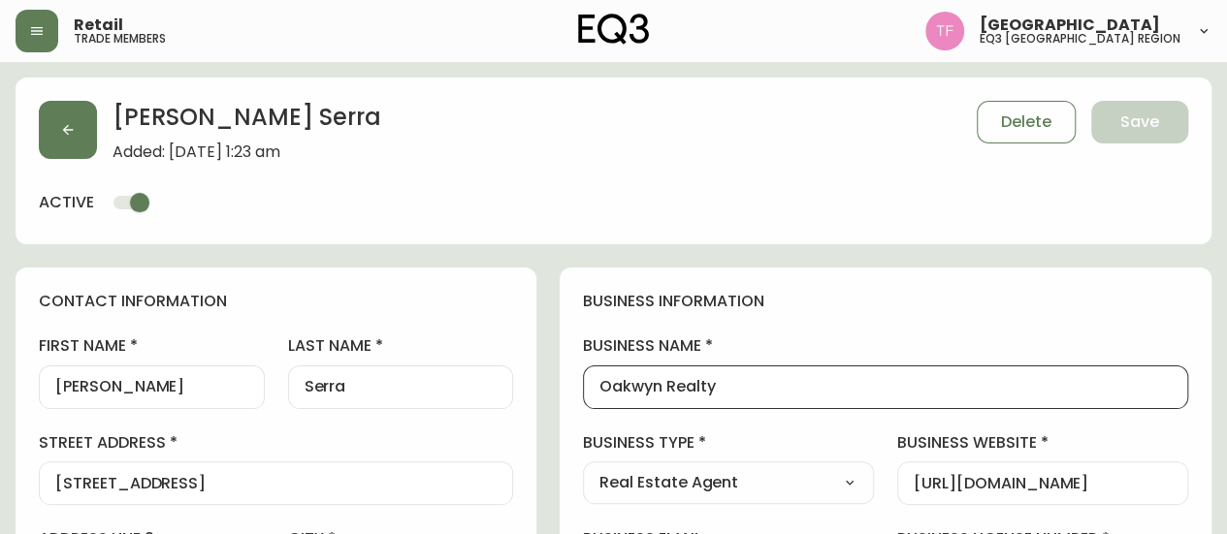
drag, startPoint x: 788, startPoint y: 388, endPoint x: 632, endPoint y: 389, distance: 156.1
click at [90, 124] on button "button" at bounding box center [68, 130] width 58 height 58
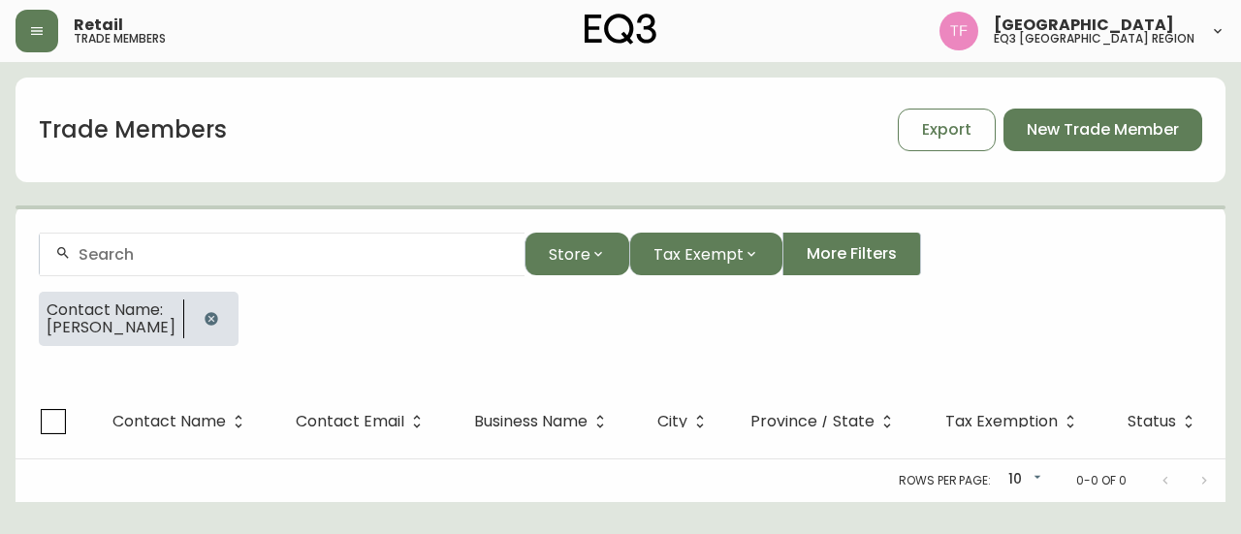
click at [213, 305] on button "button" at bounding box center [211, 319] width 39 height 39
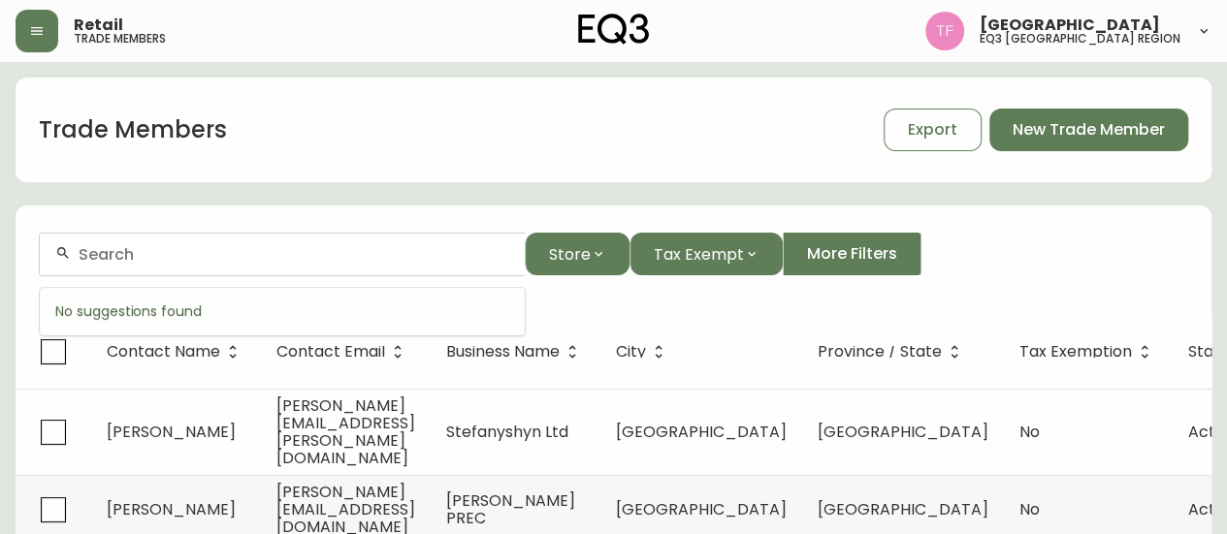
paste input "[PERSON_NAME] Productions Inc"
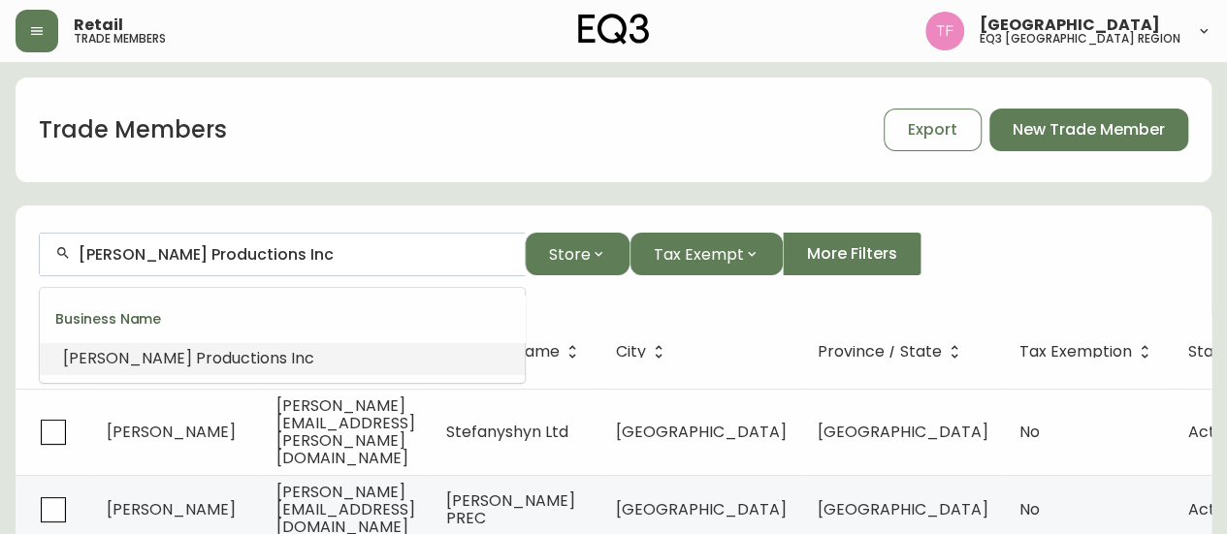
click at [211, 251] on input "[PERSON_NAME] Productions Inc" at bounding box center [294, 254] width 431 height 18
paste input "[PERSON_NAME] PREC"
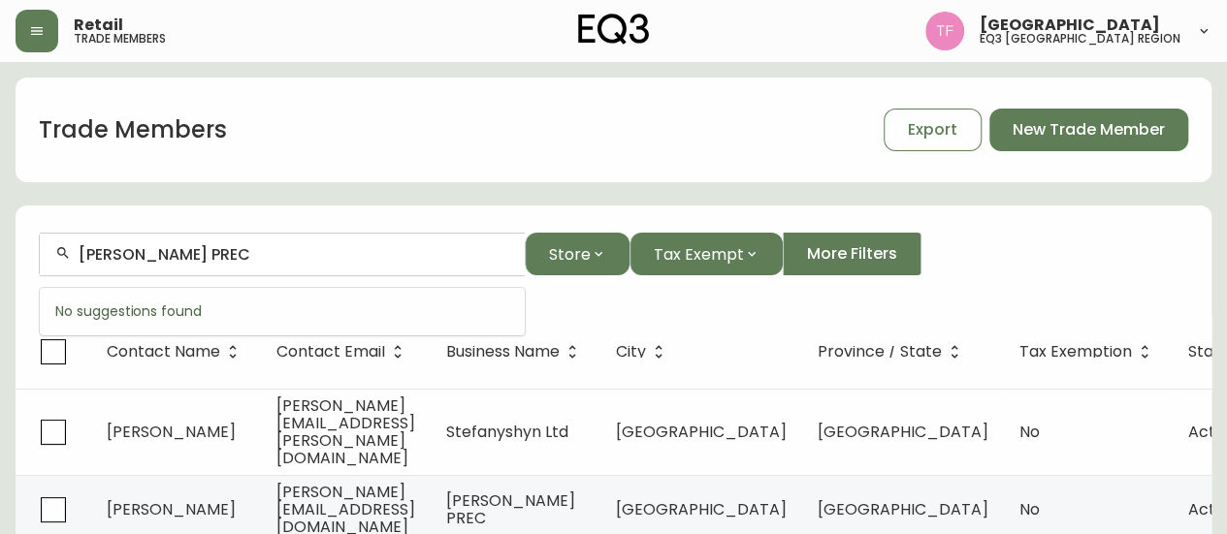
click at [216, 259] on input "[PERSON_NAME] PREC" at bounding box center [294, 254] width 431 height 18
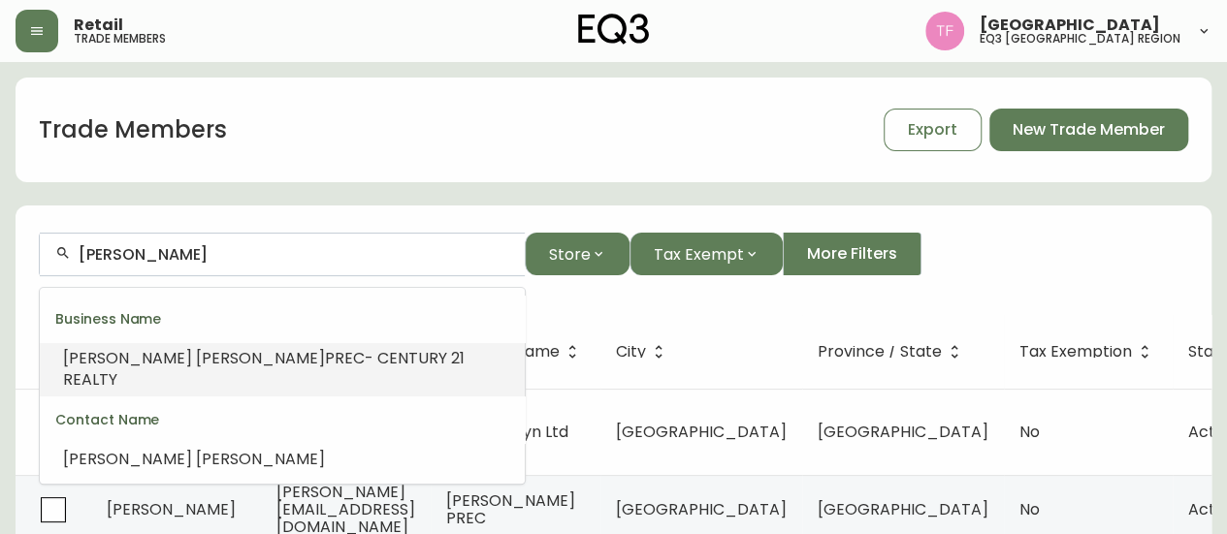
click at [285, 352] on span "PREC- CENTURY 21 REALTY" at bounding box center [263, 369] width 401 height 44
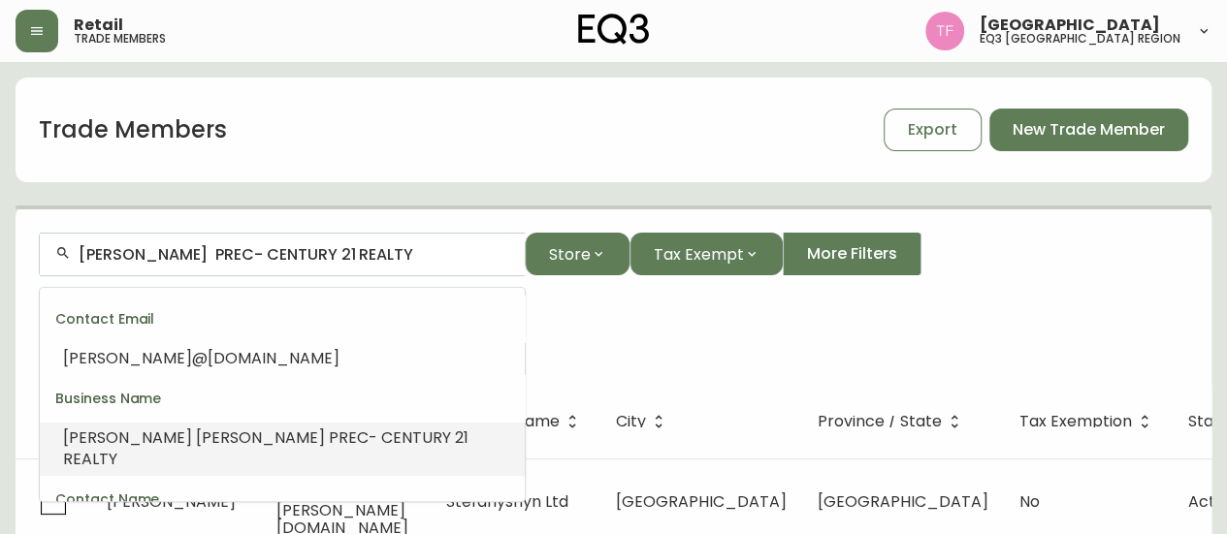
click at [295, 253] on input "[PERSON_NAME] PREC- CENTURY 21 REALTY" at bounding box center [294, 254] width 431 height 18
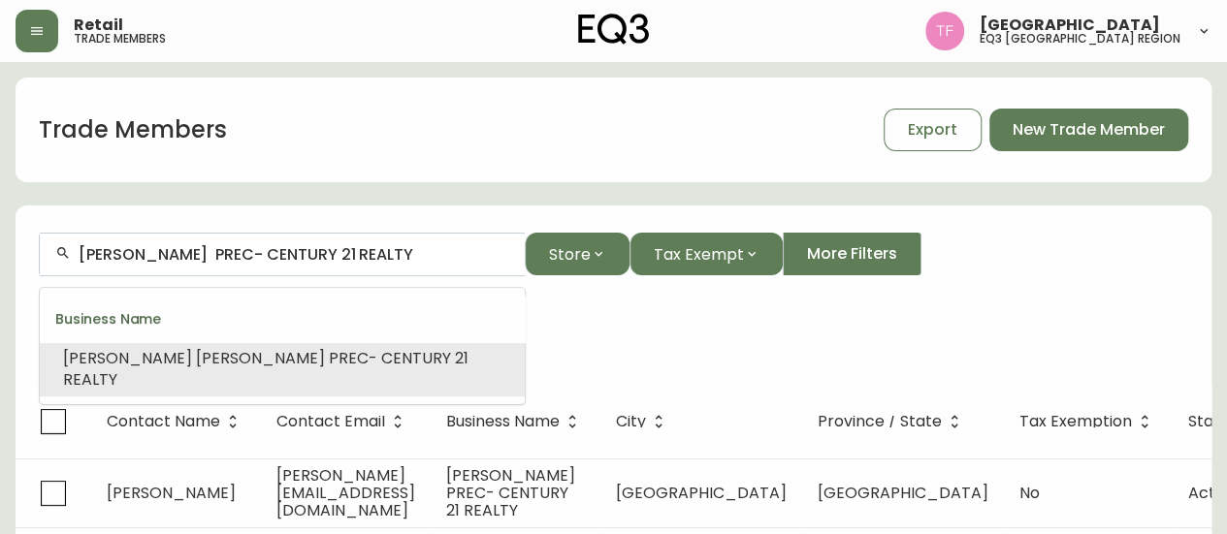
click at [295, 253] on input "[PERSON_NAME] PREC- CENTURY 21 REALTY" at bounding box center [294, 254] width 431 height 18
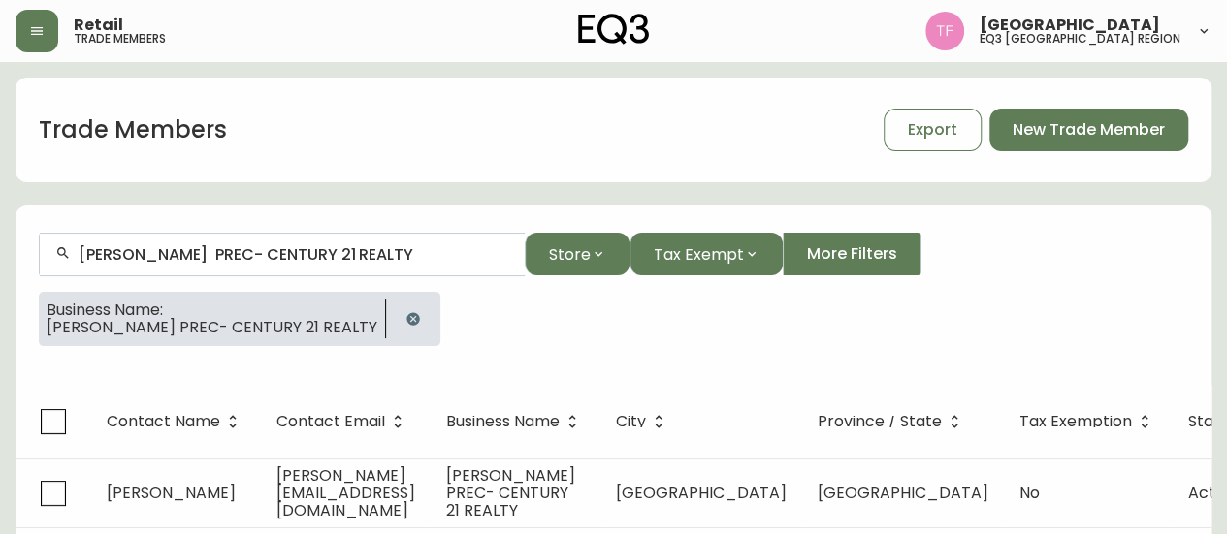
click at [394, 313] on button "button" at bounding box center [413, 319] width 39 height 39
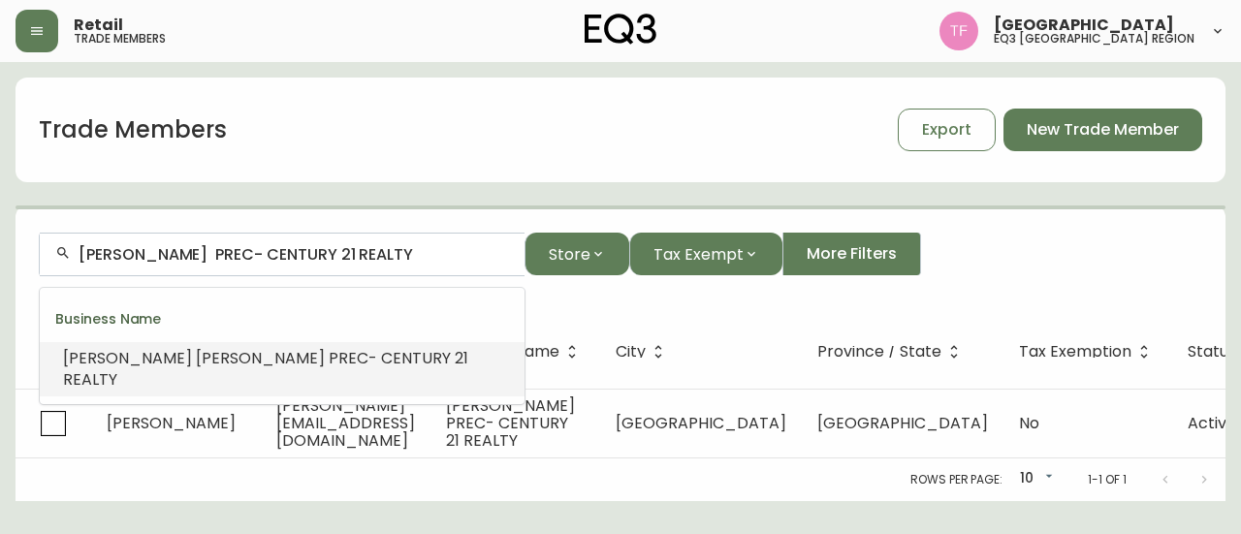
click at [359, 252] on input "[PERSON_NAME] PREC- CENTURY 21 REALTY" at bounding box center [294, 254] width 431 height 18
click at [358, 252] on input "[PERSON_NAME] PREC- CENTURY 21 REALTY" at bounding box center [294, 254] width 431 height 18
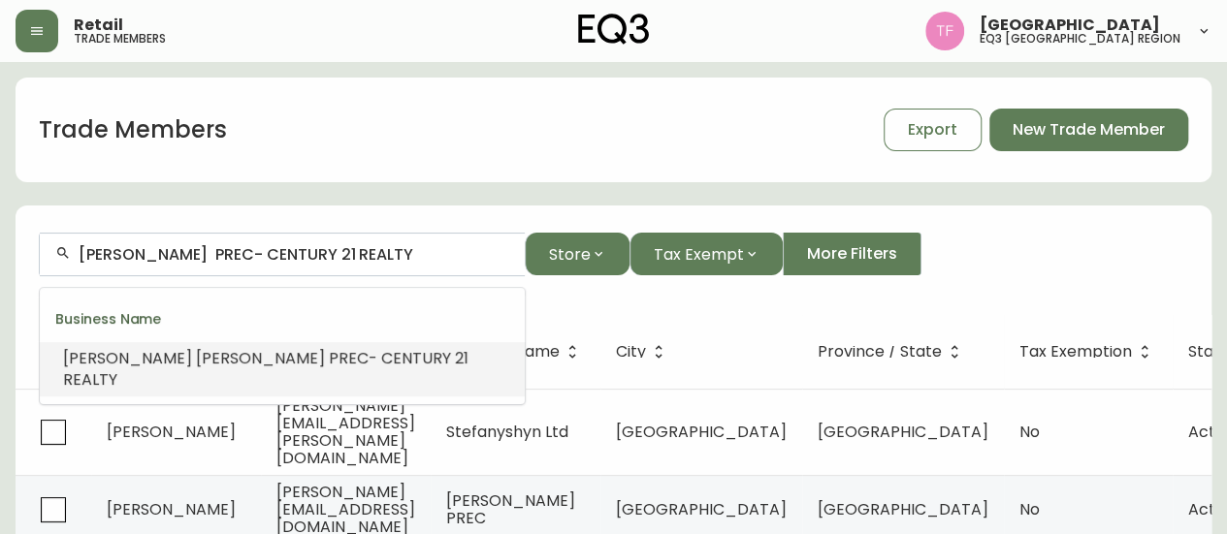
paste input "[PERSON_NAME] INTERIORS"
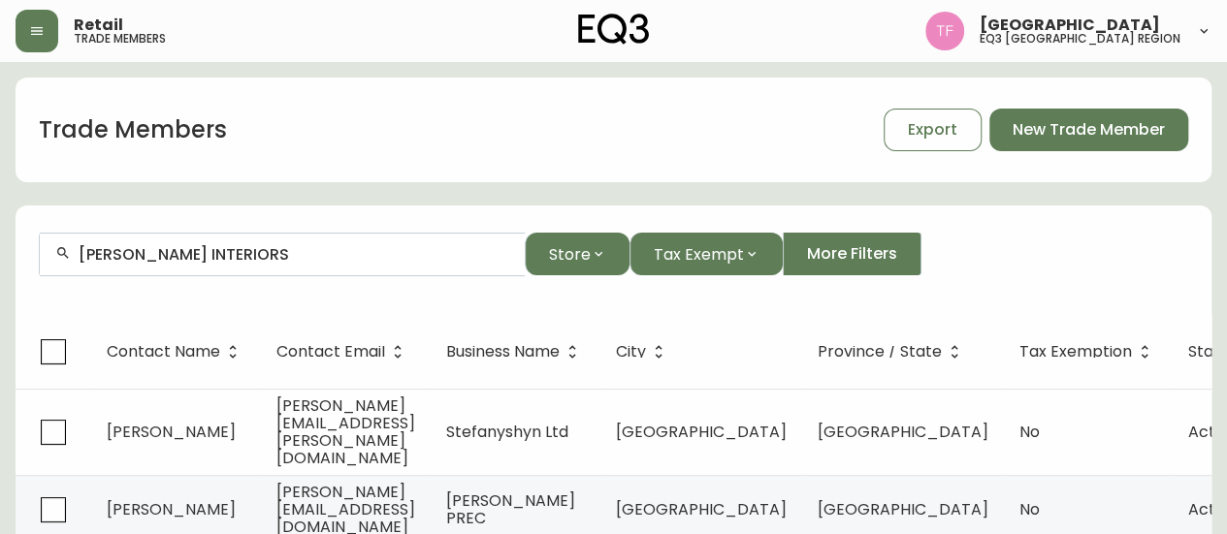
click at [239, 259] on input "[PERSON_NAME] INTERIORS" at bounding box center [294, 254] width 431 height 18
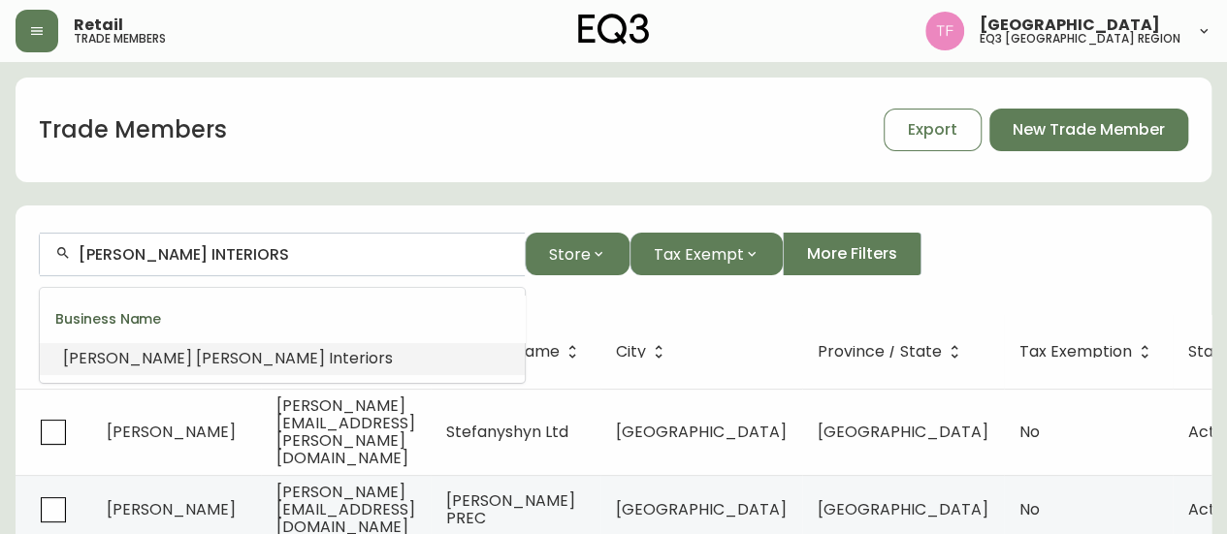
paste input "SPATIAL CONCEPTS INC."
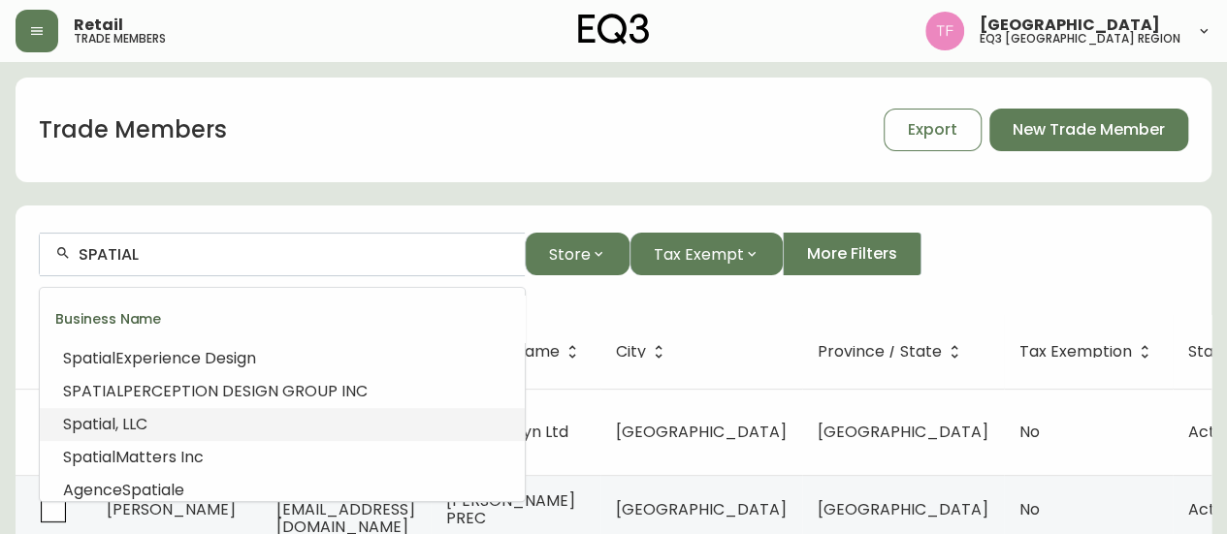
click at [248, 410] on li "Spatial , LLC" at bounding box center [282, 424] width 485 height 33
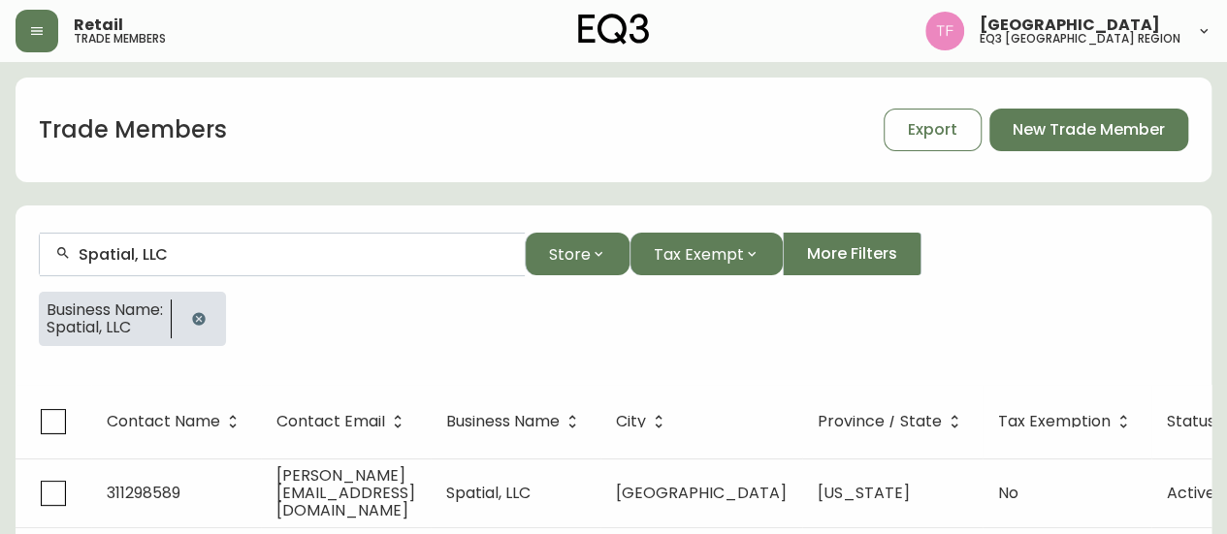
click at [185, 319] on button "button" at bounding box center [198, 319] width 39 height 39
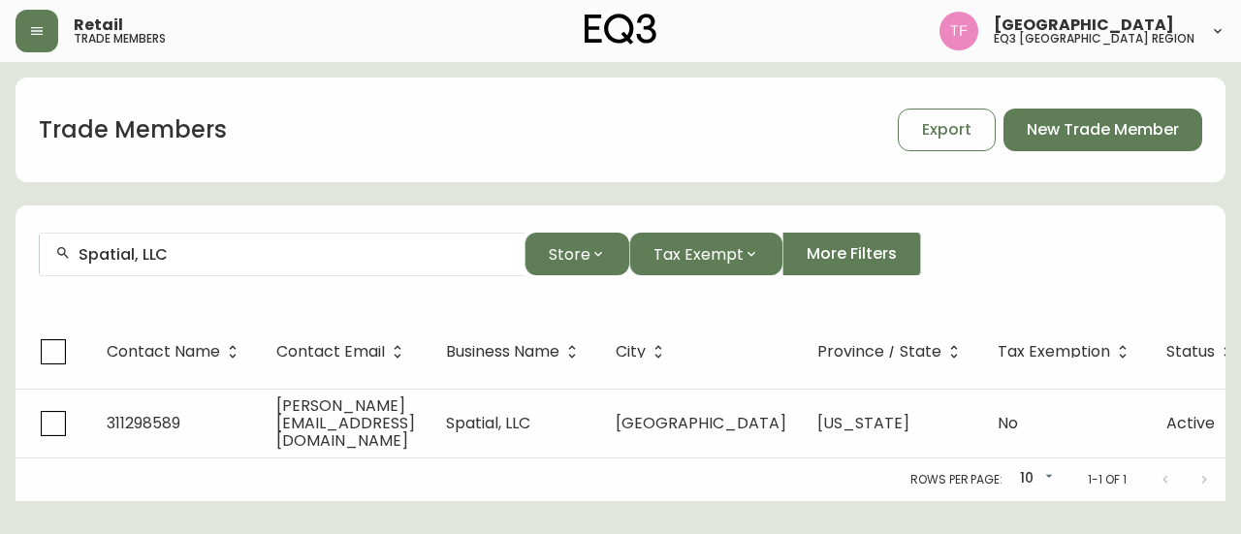
click at [240, 255] on input "Spatial, LLC" at bounding box center [294, 254] width 431 height 18
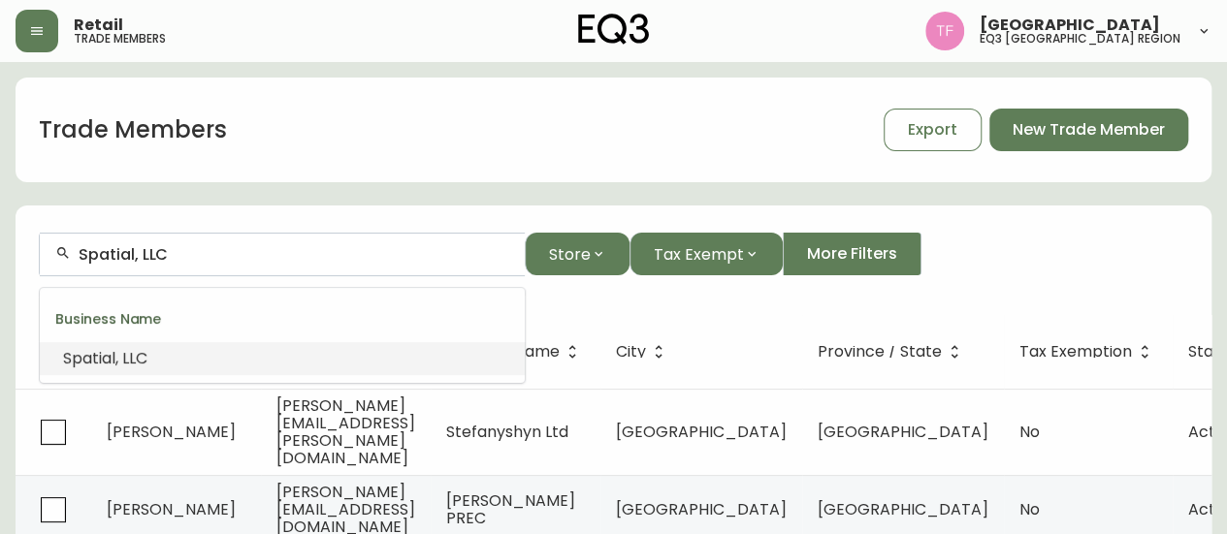
paste input "ARAH [PERSON_NAME] INTERIOR DESI"
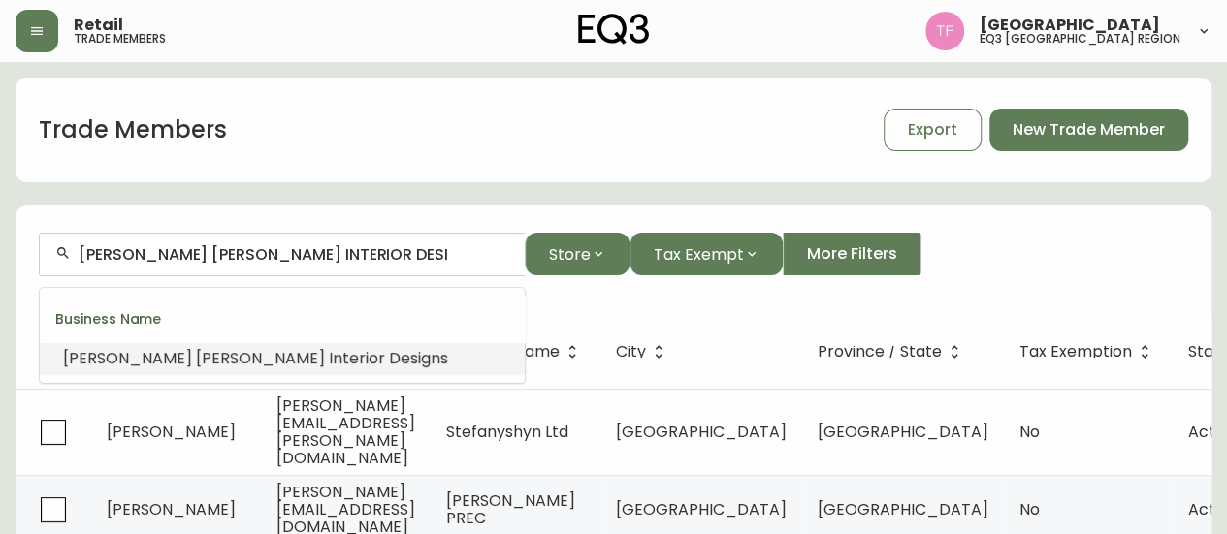
click at [296, 359] on li "[PERSON_NAME] [PERSON_NAME] Interior Desi gns" at bounding box center [282, 358] width 485 height 33
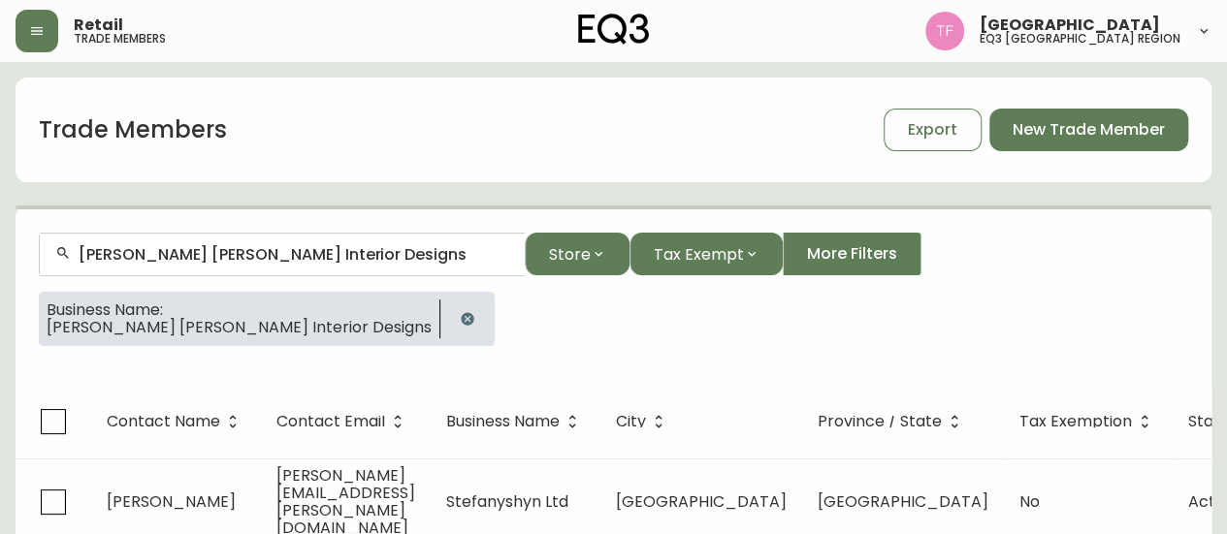
click at [306, 253] on input "[PERSON_NAME] [PERSON_NAME] Interior Designs" at bounding box center [294, 254] width 431 height 18
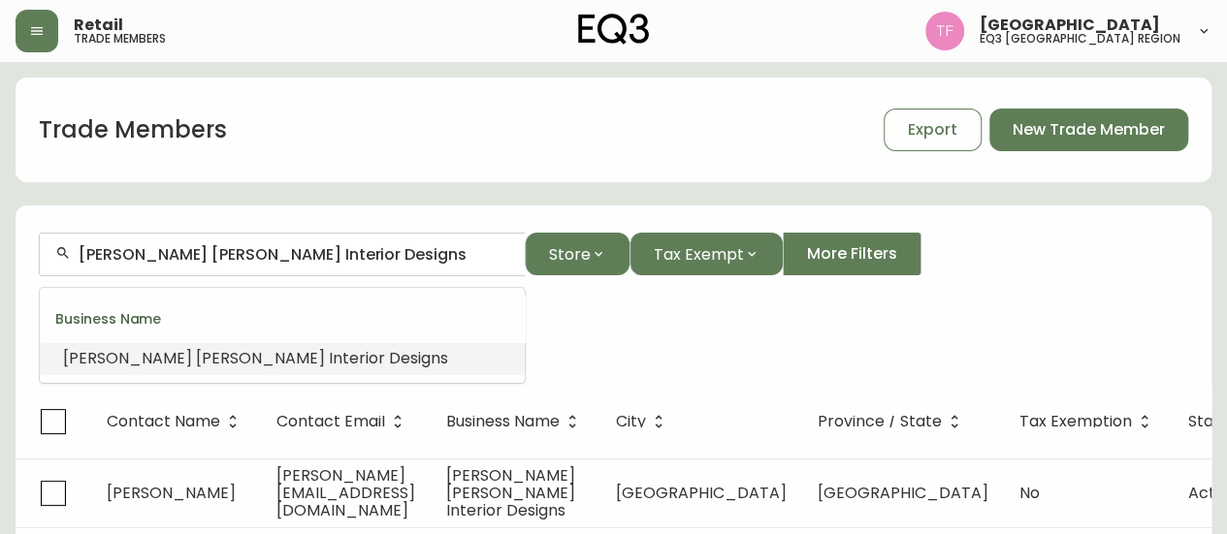
click at [306, 253] on input "[PERSON_NAME] [PERSON_NAME] Interior Designs" at bounding box center [294, 254] width 431 height 18
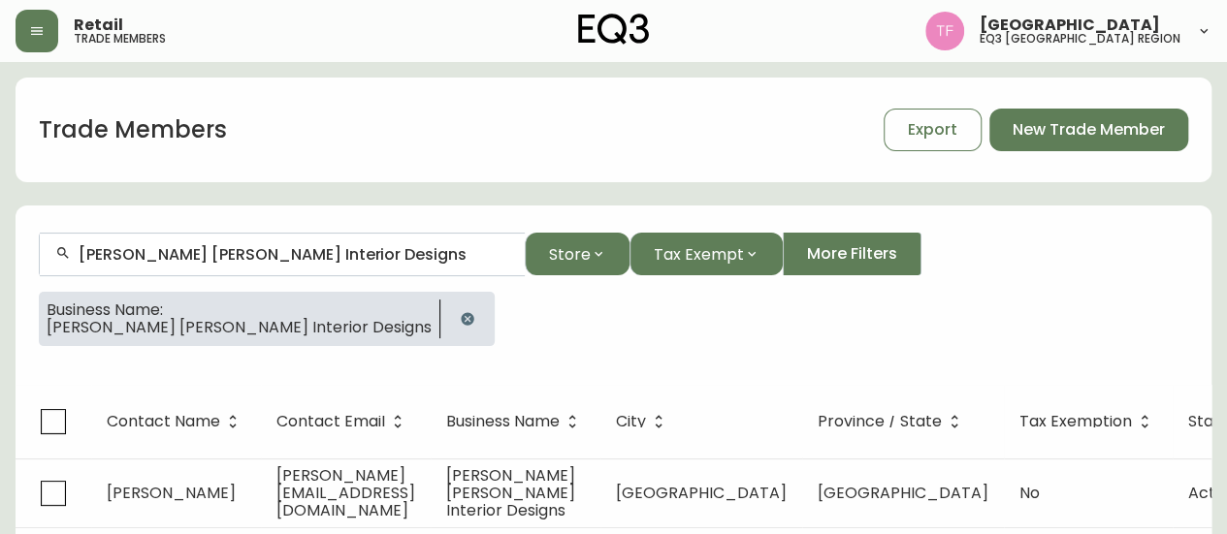
click at [448, 309] on button "button" at bounding box center [467, 319] width 39 height 39
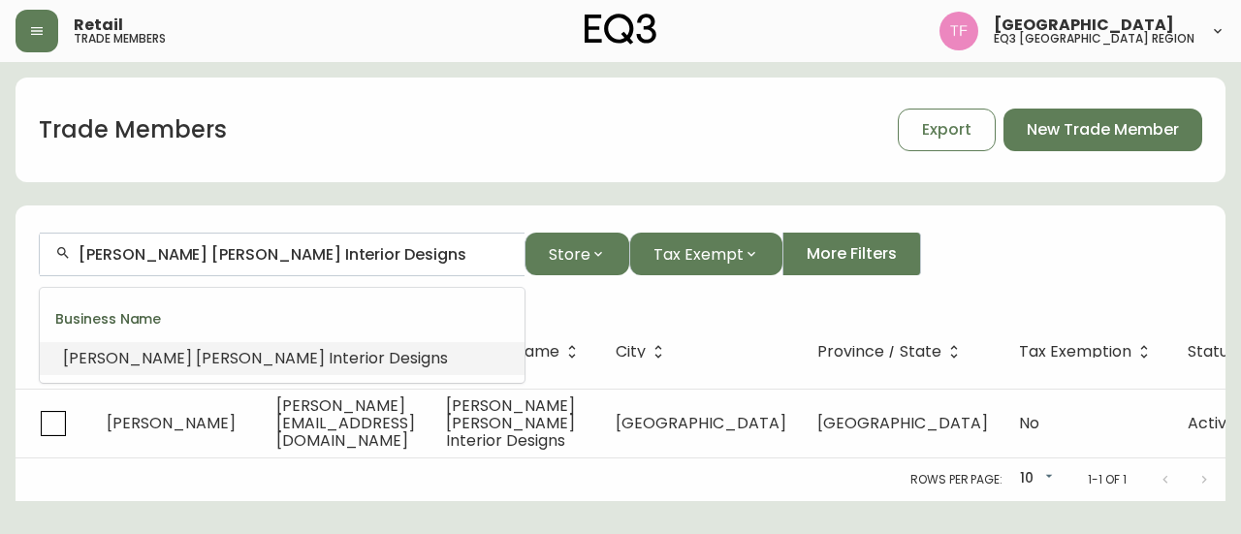
click at [329, 257] on input "[PERSON_NAME] [PERSON_NAME] Interior Designs" at bounding box center [294, 254] width 431 height 18
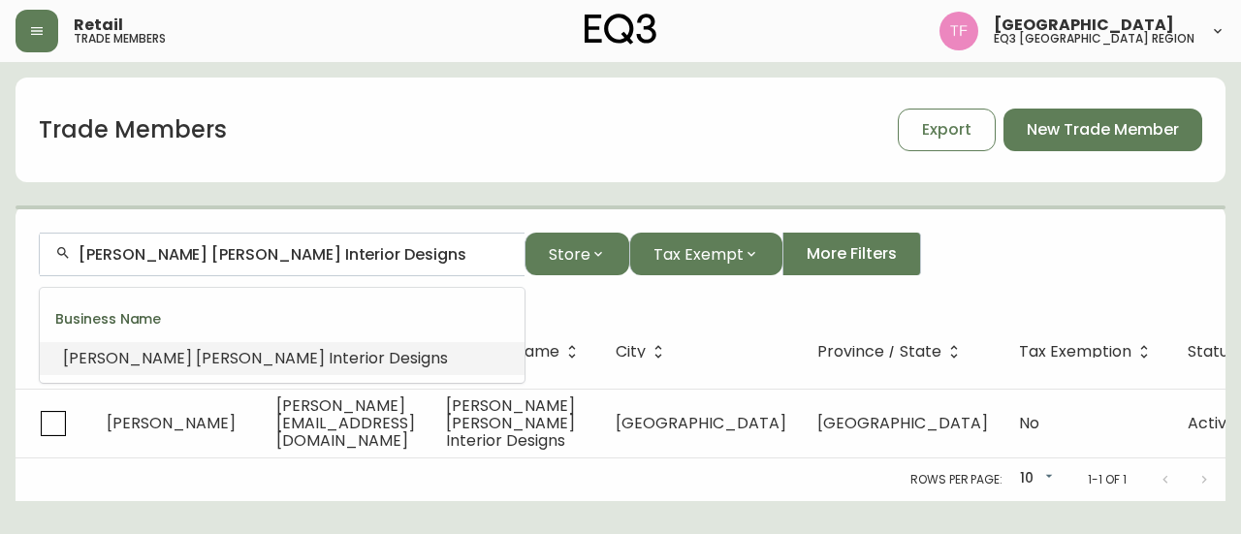
click at [329, 257] on input "[PERSON_NAME] [PERSON_NAME] Interior Designs" at bounding box center [294, 254] width 431 height 18
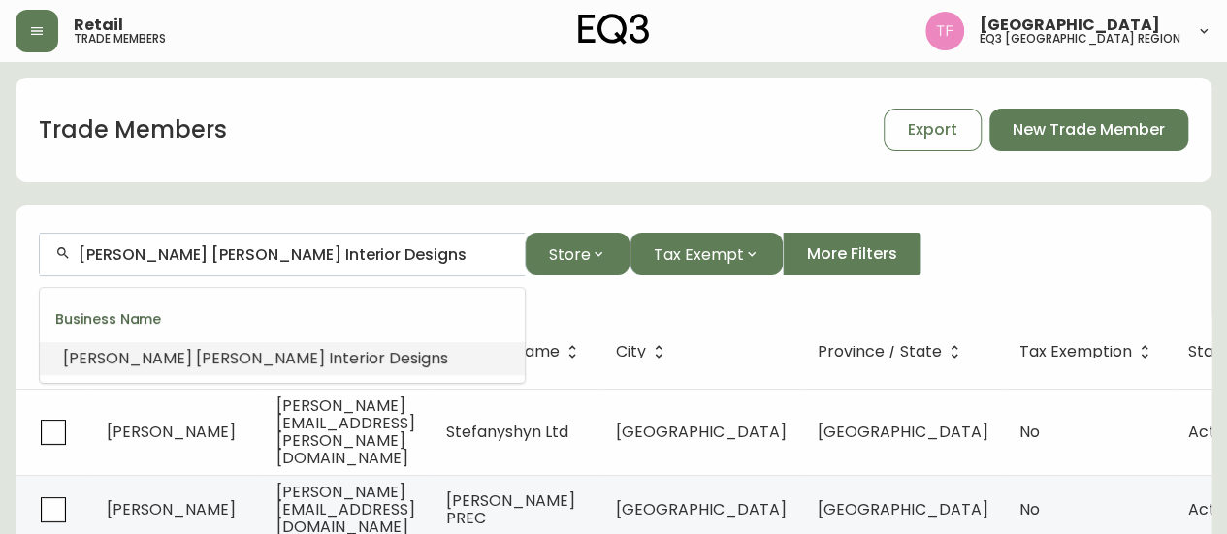
paste input "JOEY RESTAURANTS"
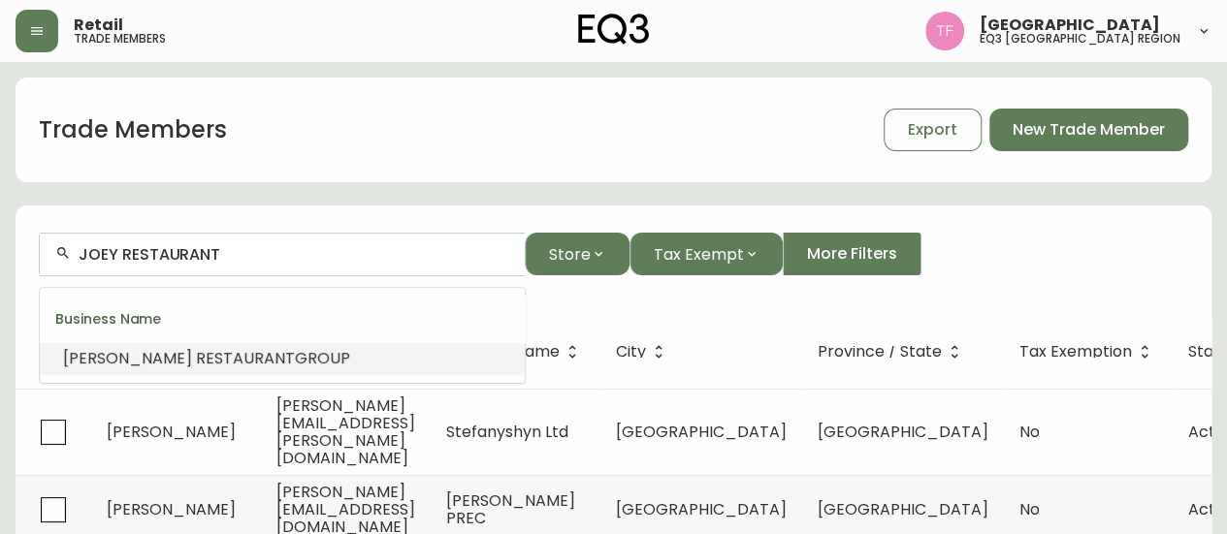
click at [341, 346] on li "JOEY RESTAURANT GROUP" at bounding box center [282, 358] width 485 height 33
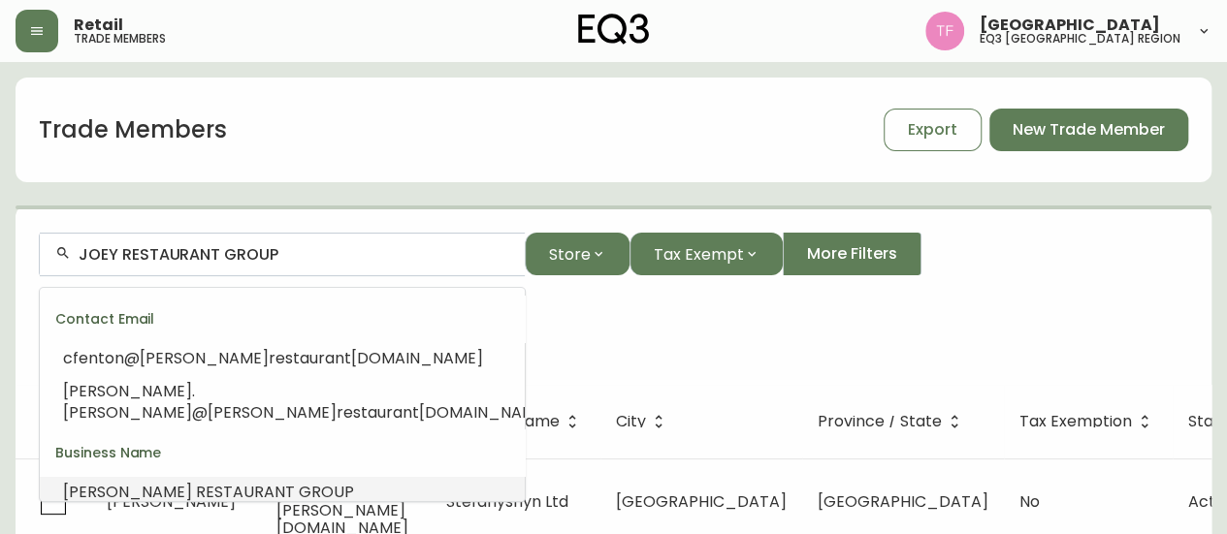
click at [275, 250] on input "JOEY RESTAURANT GROUP" at bounding box center [294, 254] width 431 height 18
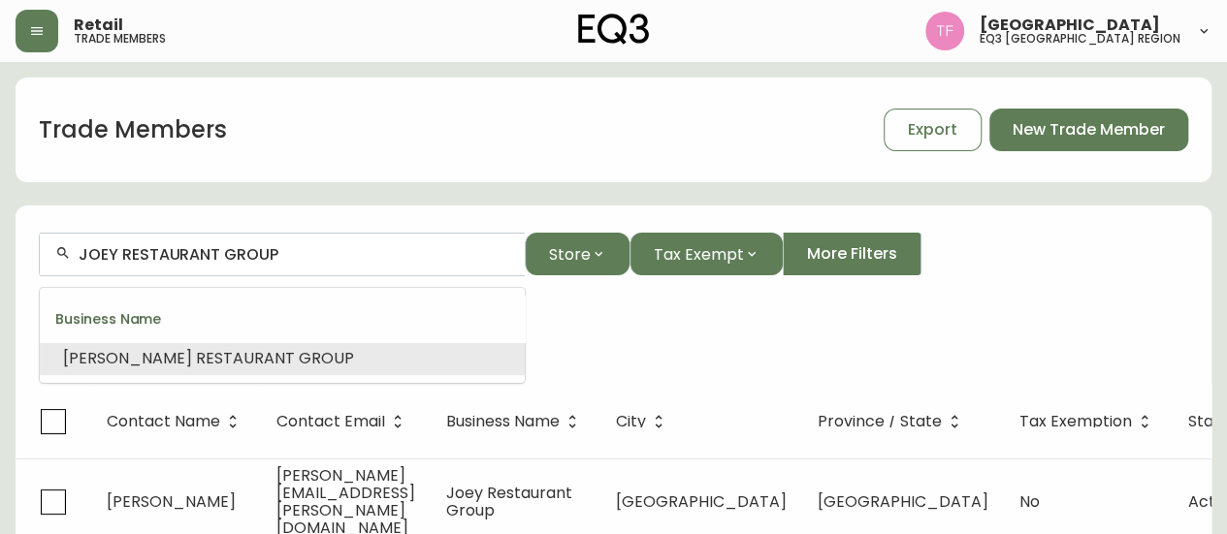
click at [275, 250] on input "JOEY RESTAURANT GROUP" at bounding box center [294, 254] width 431 height 18
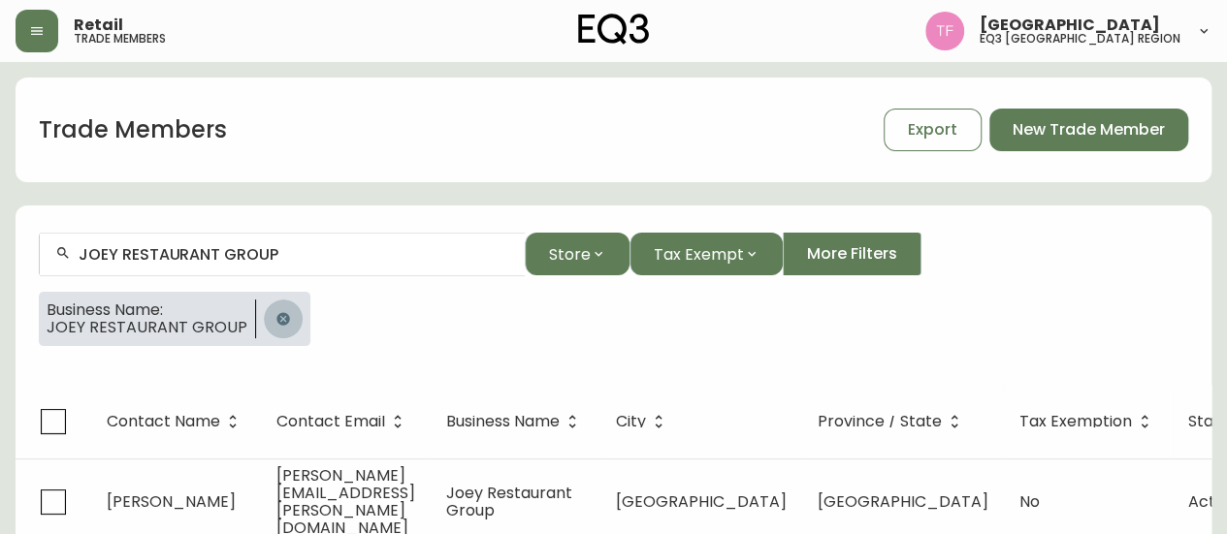
click at [283, 327] on button "button" at bounding box center [283, 319] width 39 height 39
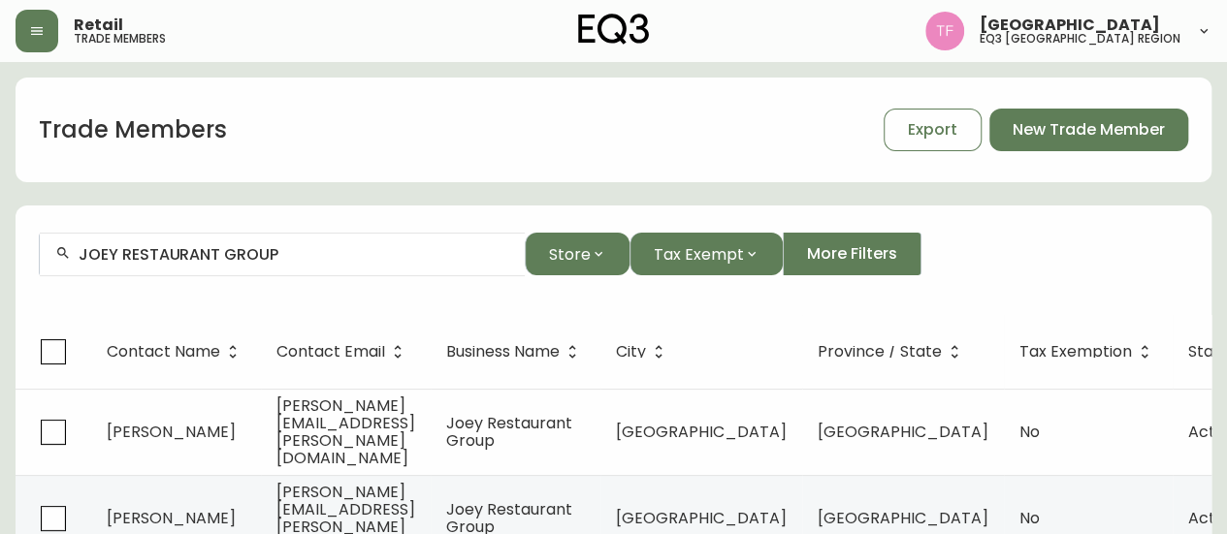
click at [306, 257] on input "JOEY RESTAURANT GROUP" at bounding box center [294, 254] width 431 height 18
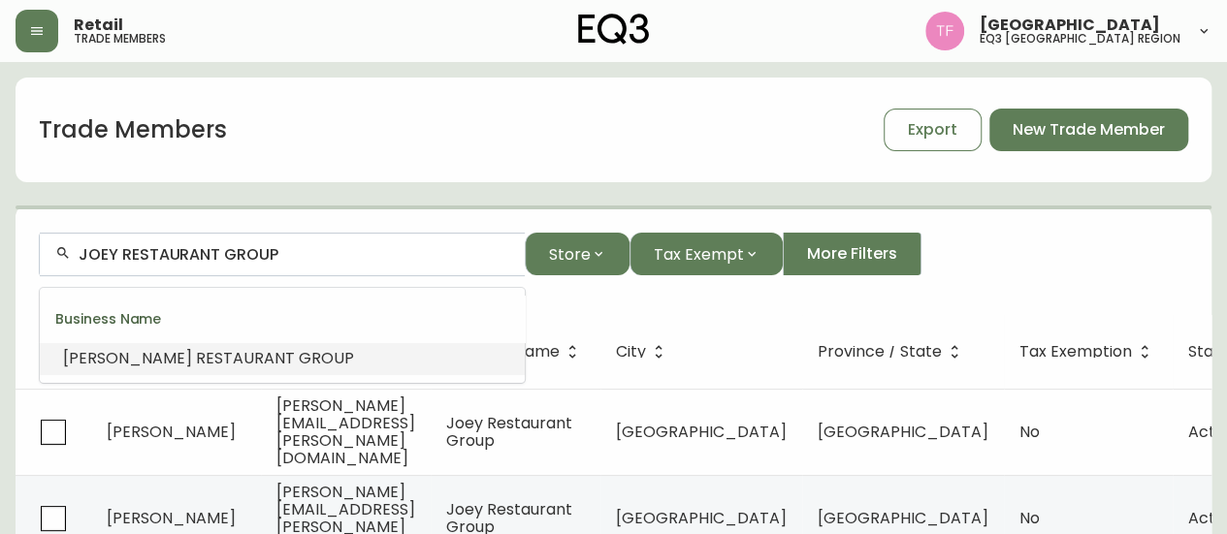
click at [306, 257] on input "JOEY RESTAURANT GROUP" at bounding box center [294, 254] width 431 height 18
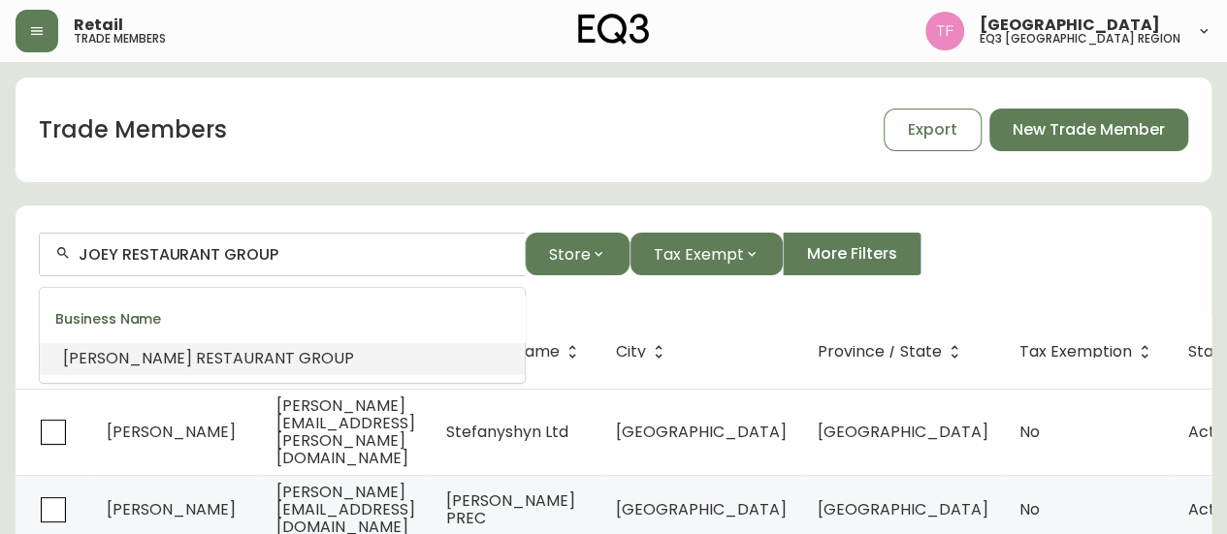
paste input "[PERSON_NAME] STUDIO INC."
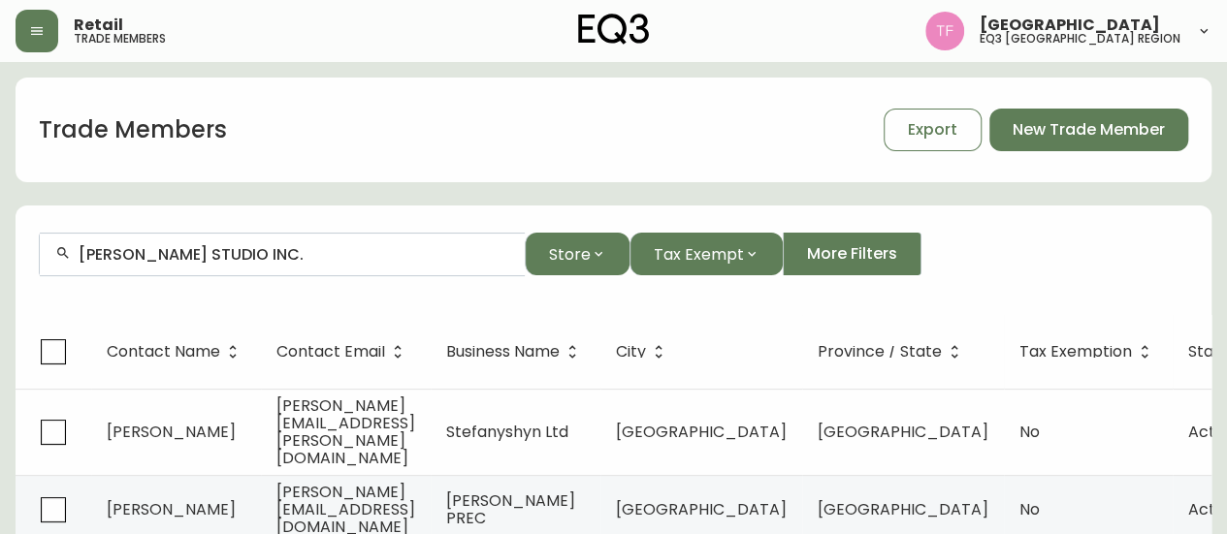
click at [231, 245] on input "[PERSON_NAME] STUDIO INC." at bounding box center [294, 254] width 431 height 18
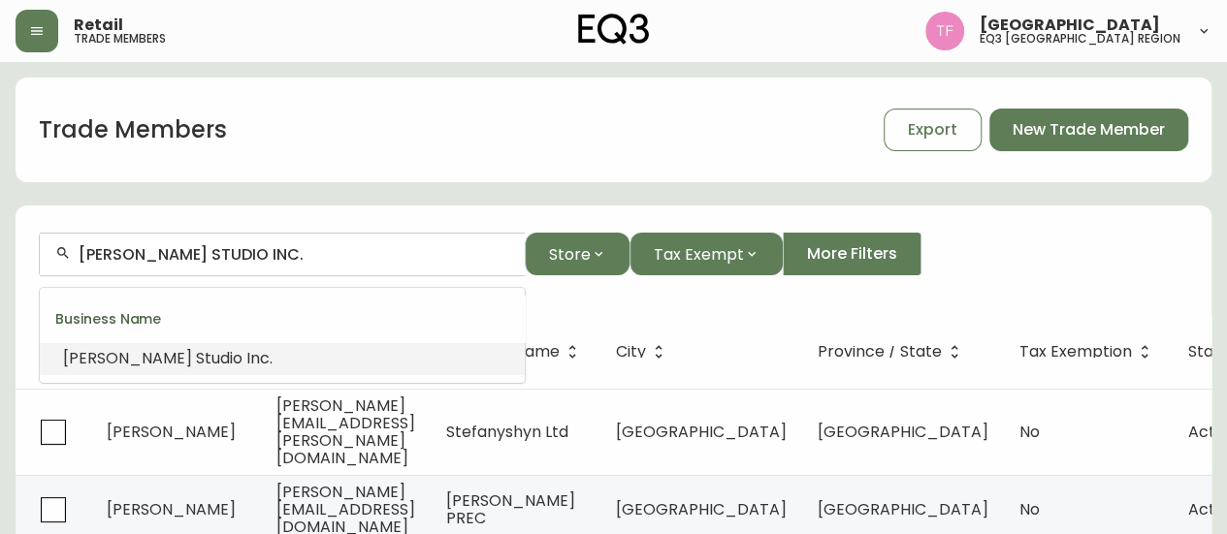
paste input "Plaidfox studio"
click at [237, 252] on input "Plaidfox studio" at bounding box center [294, 254] width 431 height 18
paste input "North Vivid Design S"
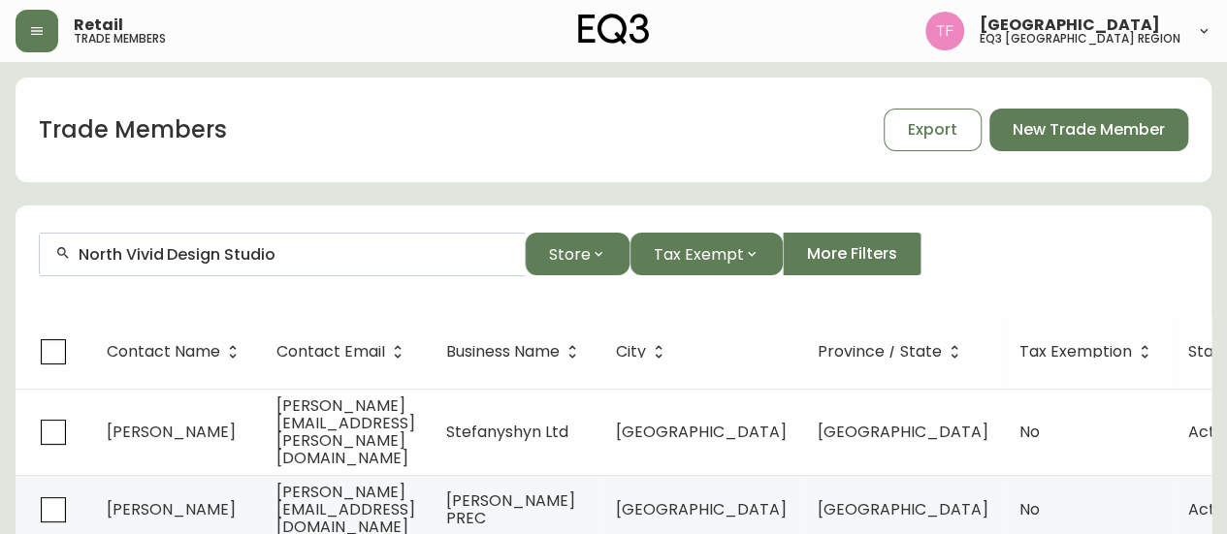
click at [258, 259] on input "North Vivid Design Studio" at bounding box center [294, 254] width 431 height 18
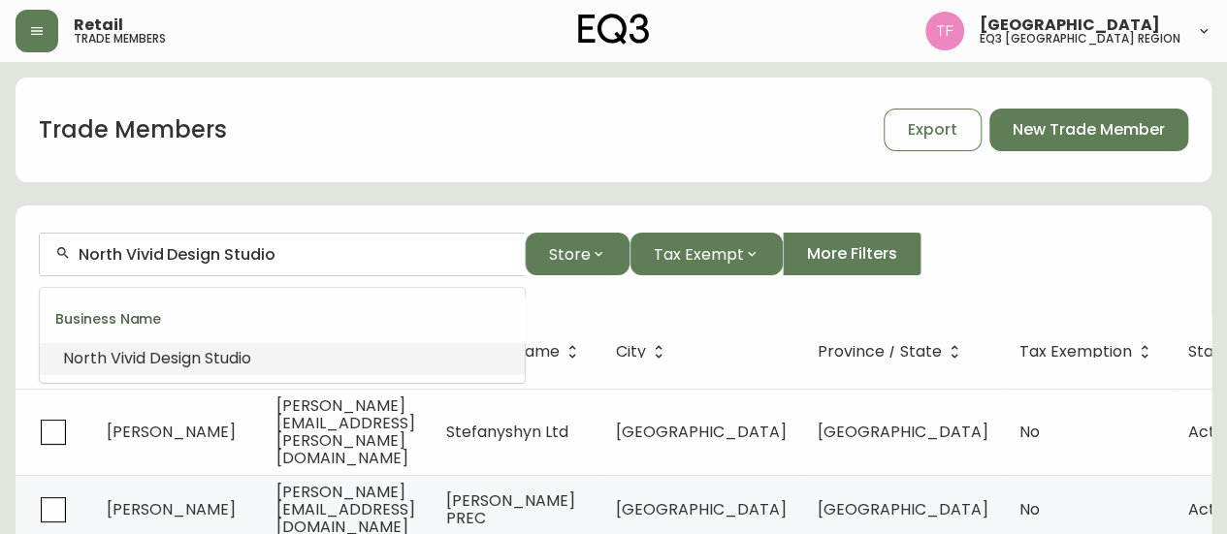
paste input "[PERSON_NAME] Construction Ltd"
click at [244, 248] on input "[PERSON_NAME] Construction Ltd" at bounding box center [294, 254] width 431 height 18
paste input "Duo Concepts LTD"
click at [212, 255] on input "Duo Concepts" at bounding box center [294, 254] width 431 height 18
paste input "WNDR ARCHITECTURE + DESIG"
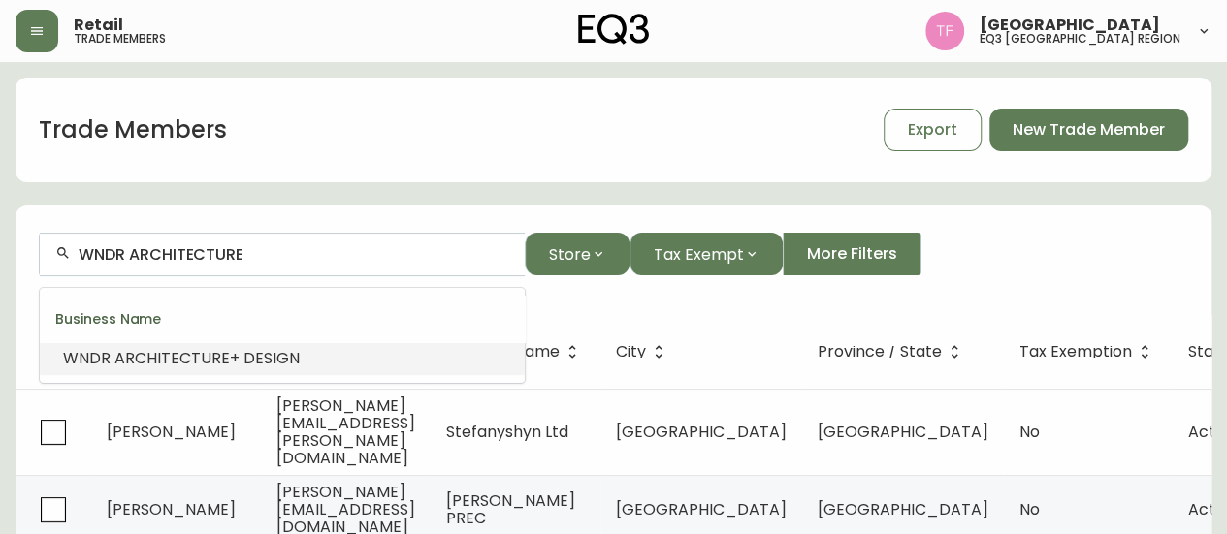
click at [213, 360] on span "ARCHITECTURE" at bounding box center [171, 358] width 115 height 22
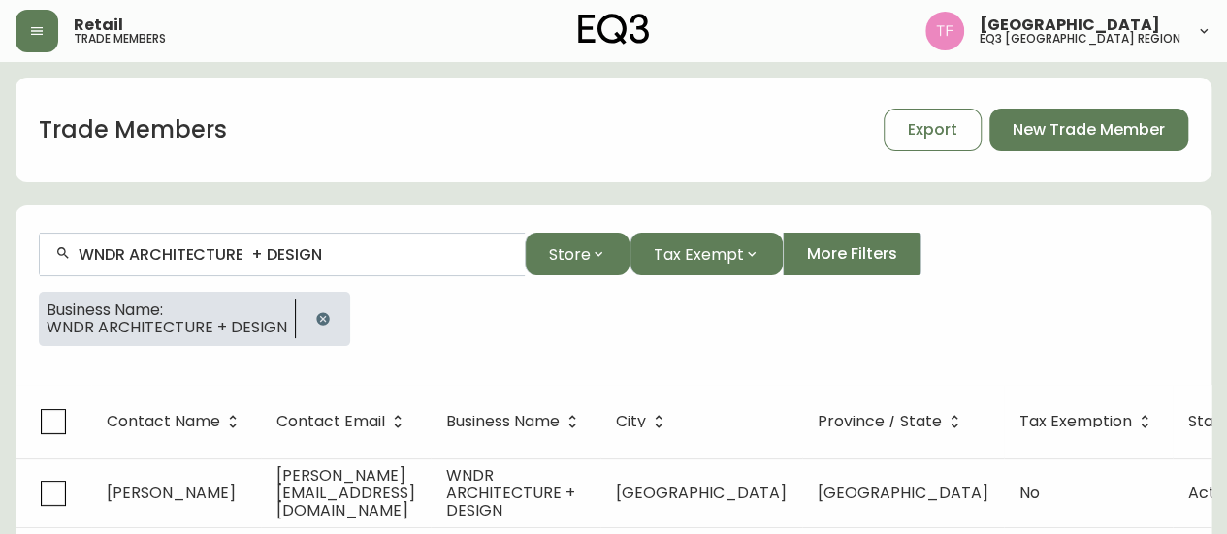
click at [283, 257] on input "WNDR ARCHITECTURE + DESIGN" at bounding box center [294, 254] width 431 height 18
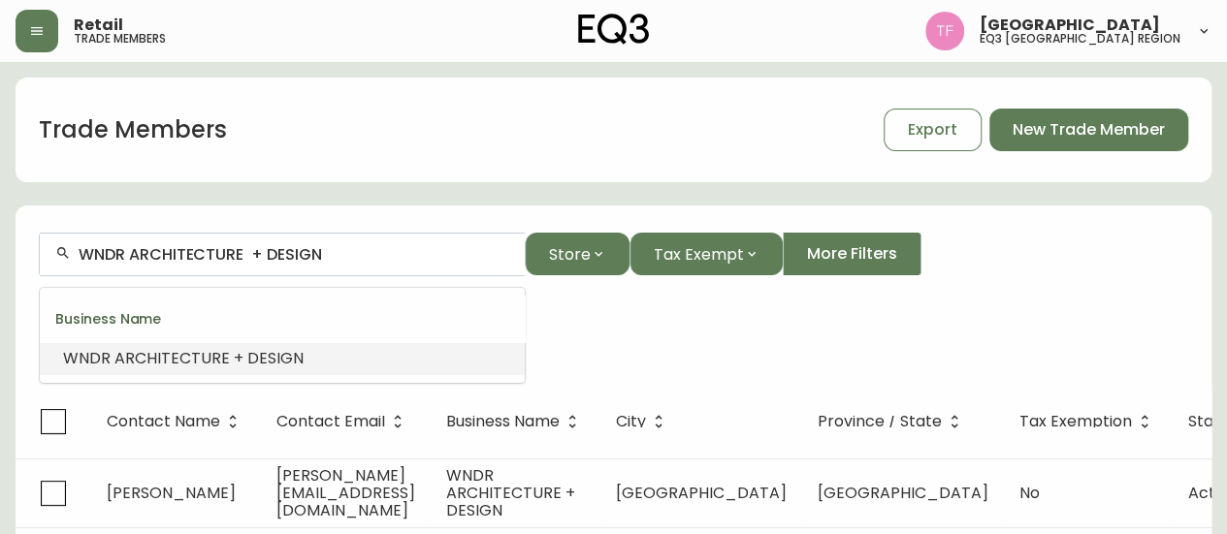
click at [283, 257] on input "WNDR ARCHITECTURE + DESIGN" at bounding box center [294, 254] width 431 height 18
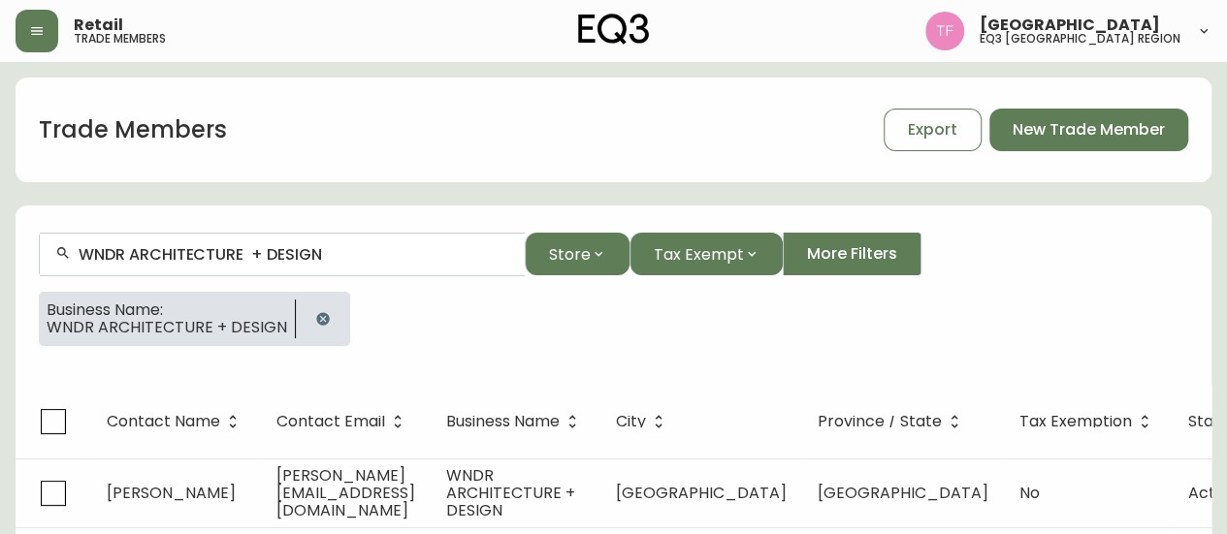
click at [317, 302] on button "button" at bounding box center [322, 319] width 39 height 39
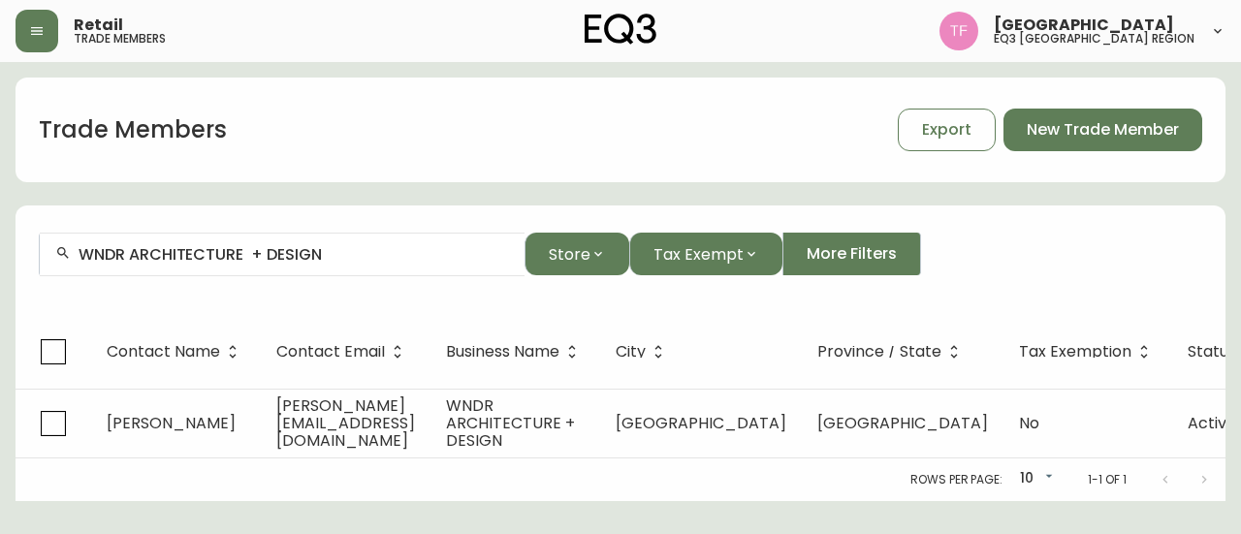
click at [318, 262] on input "WNDR ARCHITECTURE + DESIGN" at bounding box center [294, 254] width 431 height 18
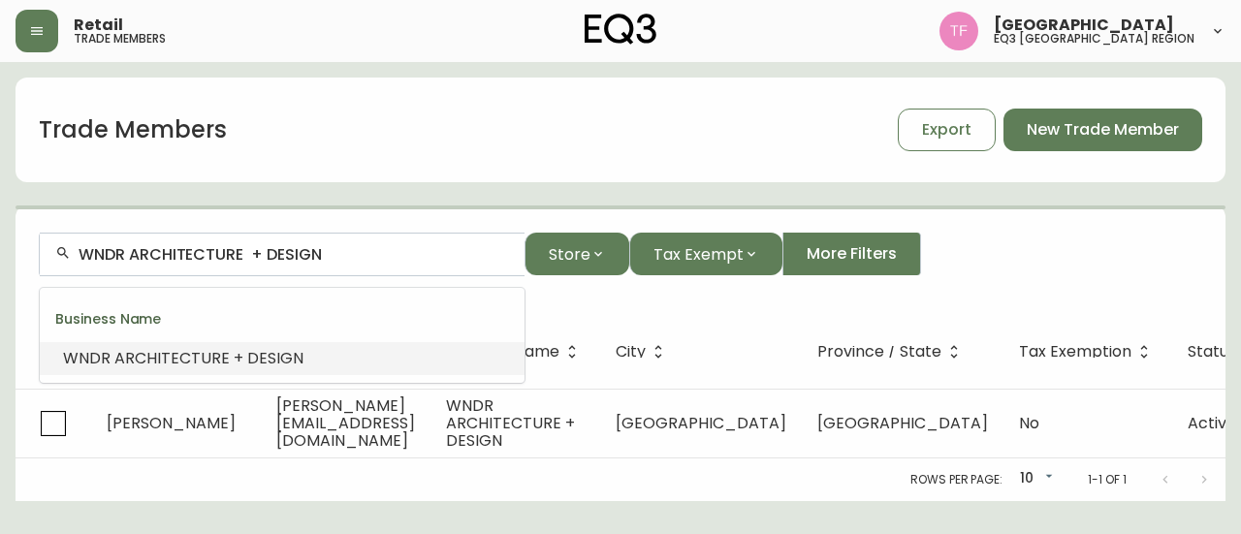
click at [306, 254] on input "WNDR ARCHITECTURE + DESIGN" at bounding box center [294, 254] width 431 height 18
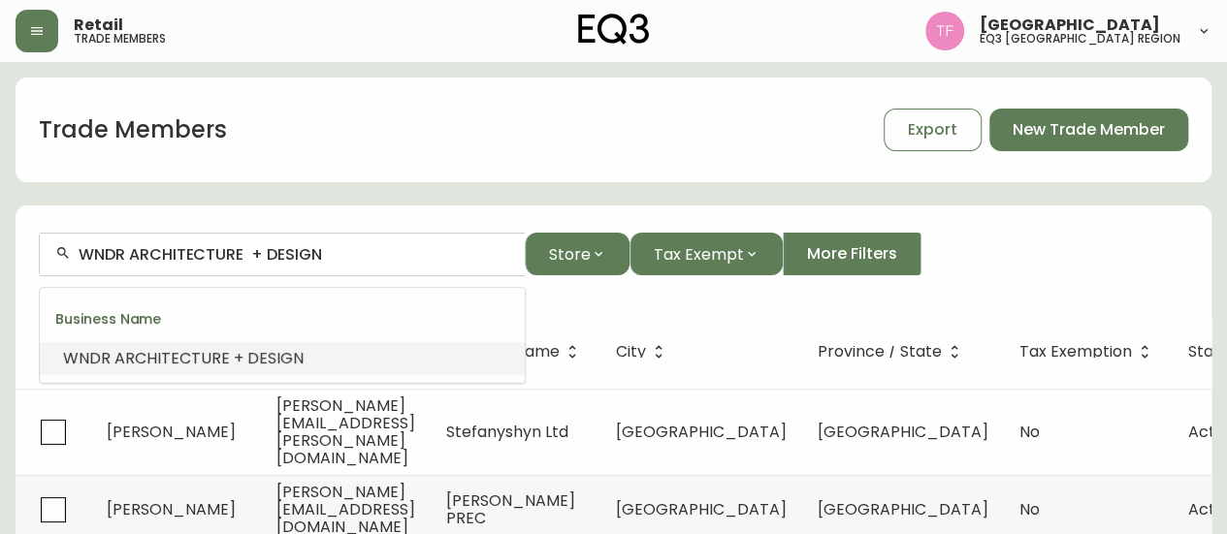
click at [306, 254] on input "WNDR ARCHITECTURE + DESIGN" at bounding box center [294, 254] width 431 height 18
paste input "MAN & SON"
click at [214, 256] on input "MAN & SON DESIGN" at bounding box center [294, 254] width 431 height 18
paste input "[PERSON_NAME]"
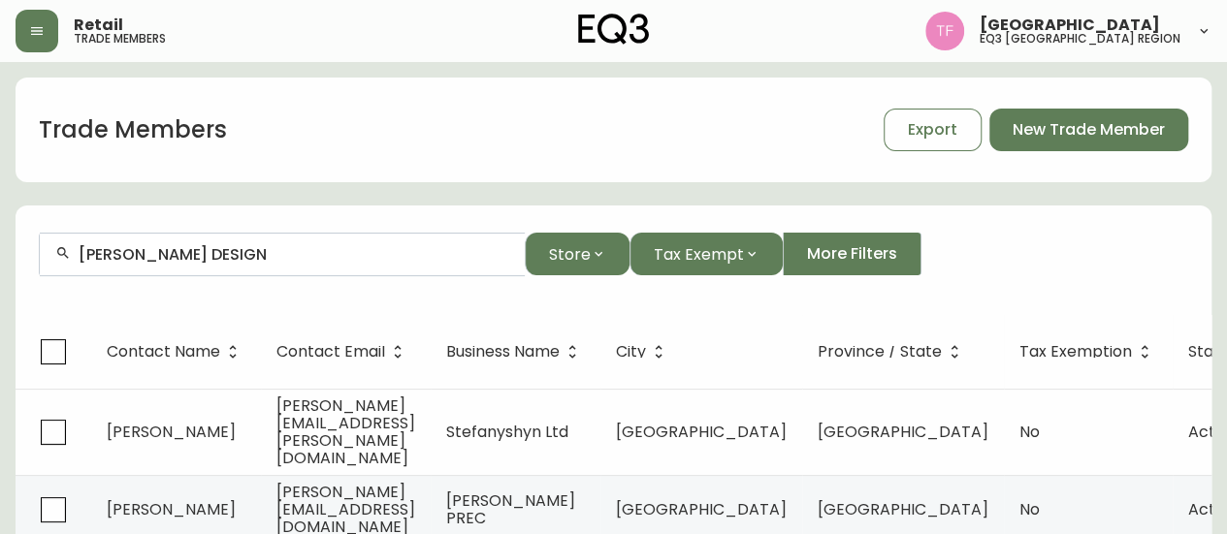
click at [252, 256] on input "[PERSON_NAME] DESIGN" at bounding box center [294, 254] width 431 height 18
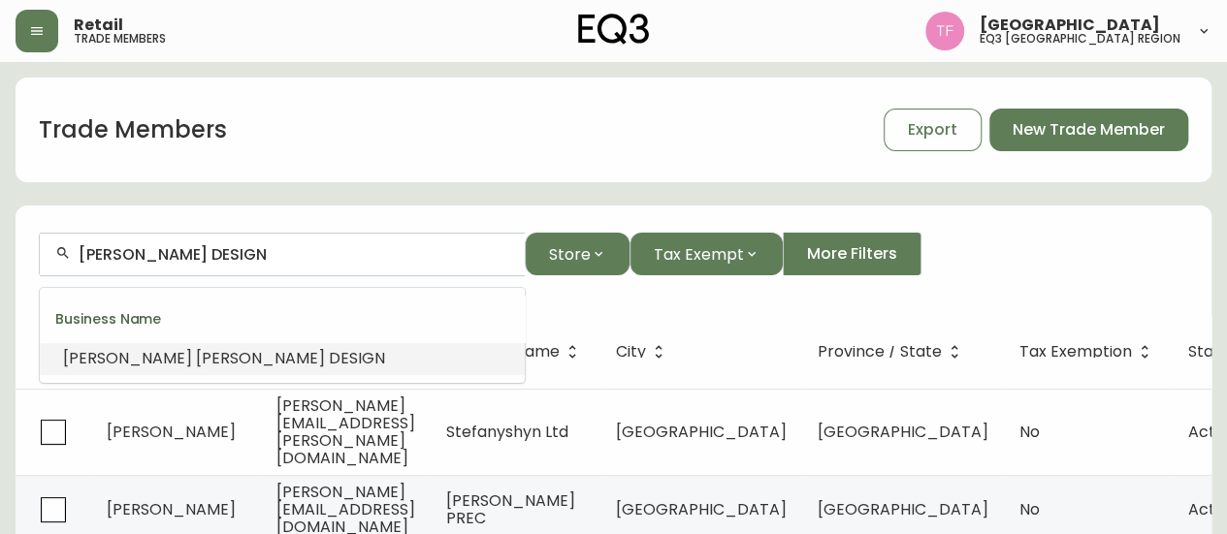
paste input "allSPACES Design+Manageme"
click at [326, 362] on li "allSPACES Design+Manageme nt" at bounding box center [282, 358] width 485 height 33
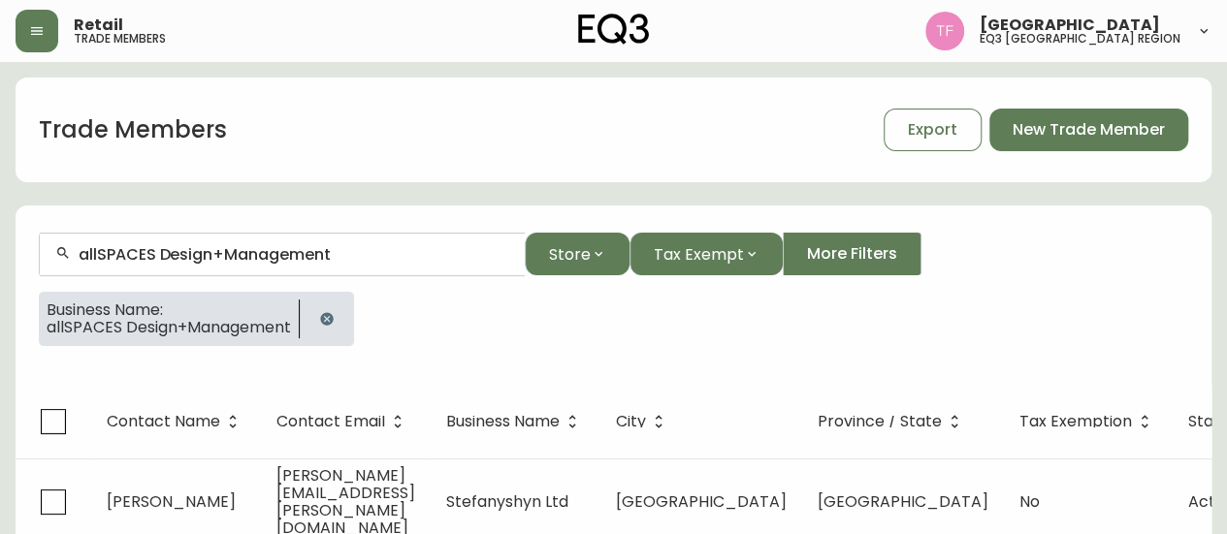
click at [307, 254] on input "allSPACES Design+Management" at bounding box center [294, 254] width 431 height 18
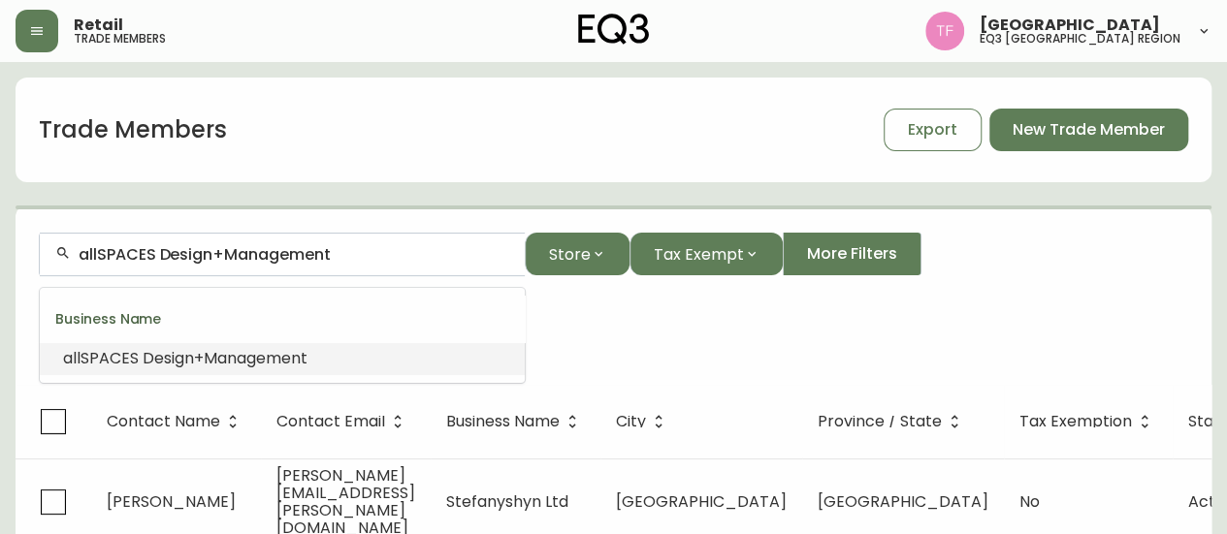
click at [307, 254] on input "allSPACES Design+Management" at bounding box center [294, 254] width 431 height 18
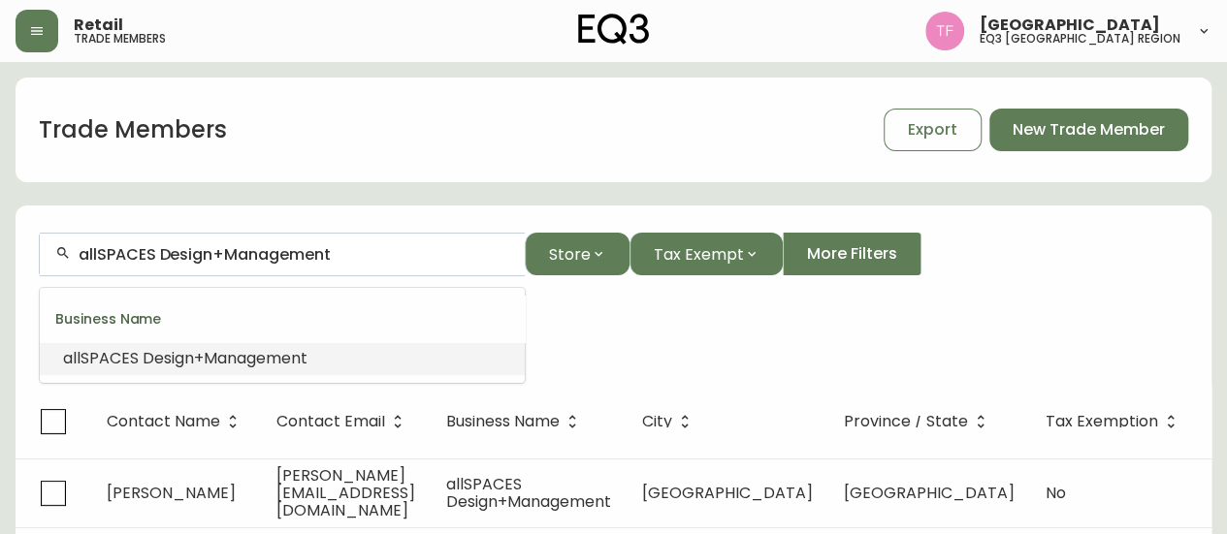
click at [307, 254] on input "allSPACES Design+Management" at bounding box center [294, 254] width 431 height 18
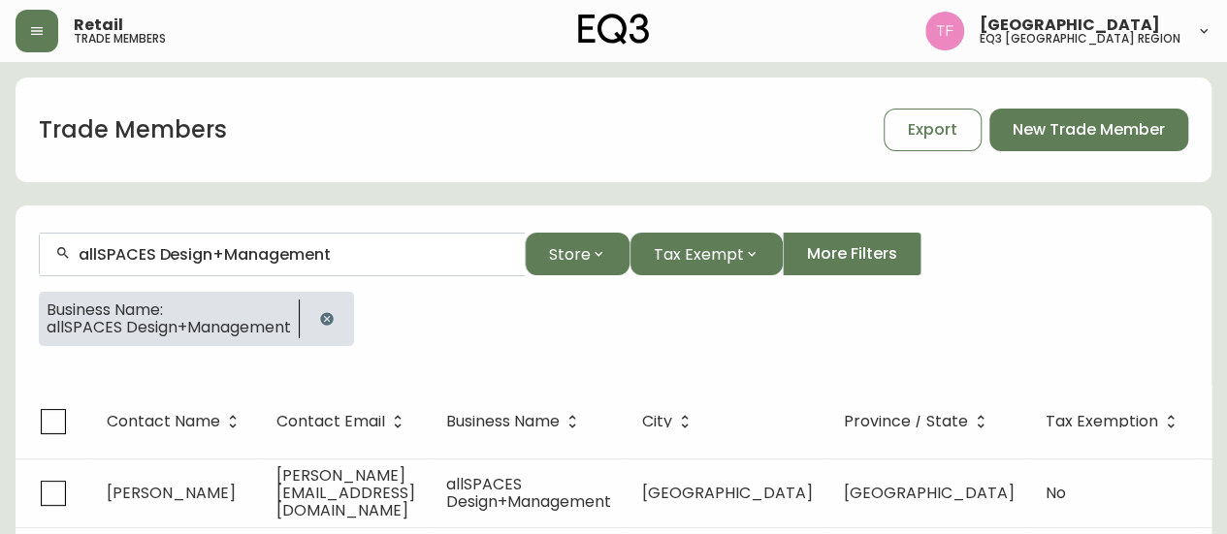
drag, startPoint x: 324, startPoint y: 309, endPoint x: 326, endPoint y: 278, distance: 31.1
click at [324, 309] on button "button" at bounding box center [326, 319] width 39 height 39
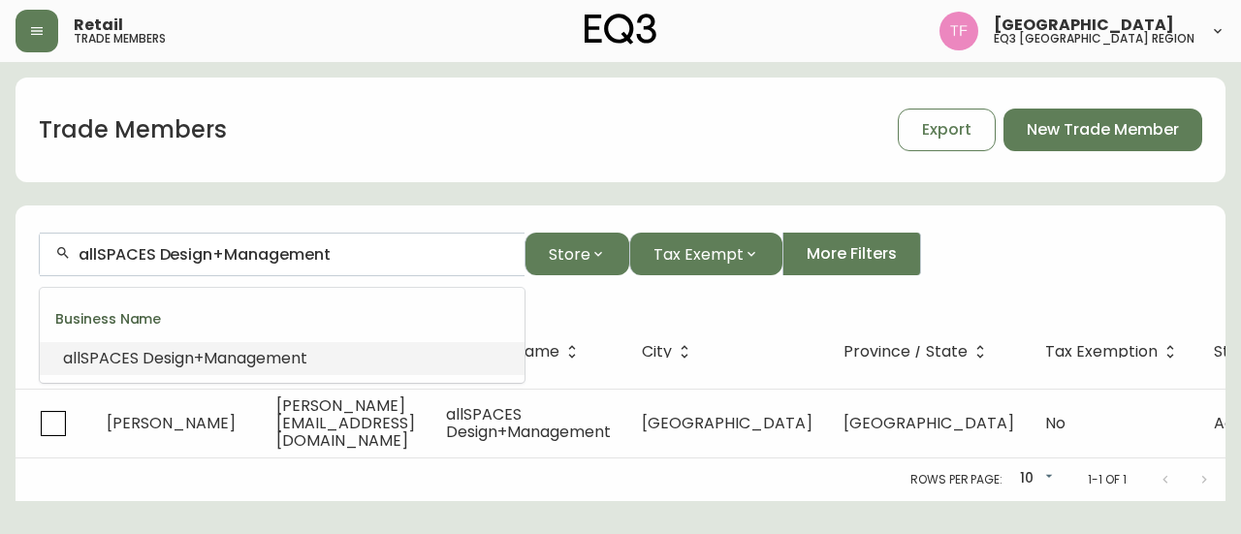
click at [314, 260] on input "allSPACES Design+Management" at bounding box center [294, 254] width 431 height 18
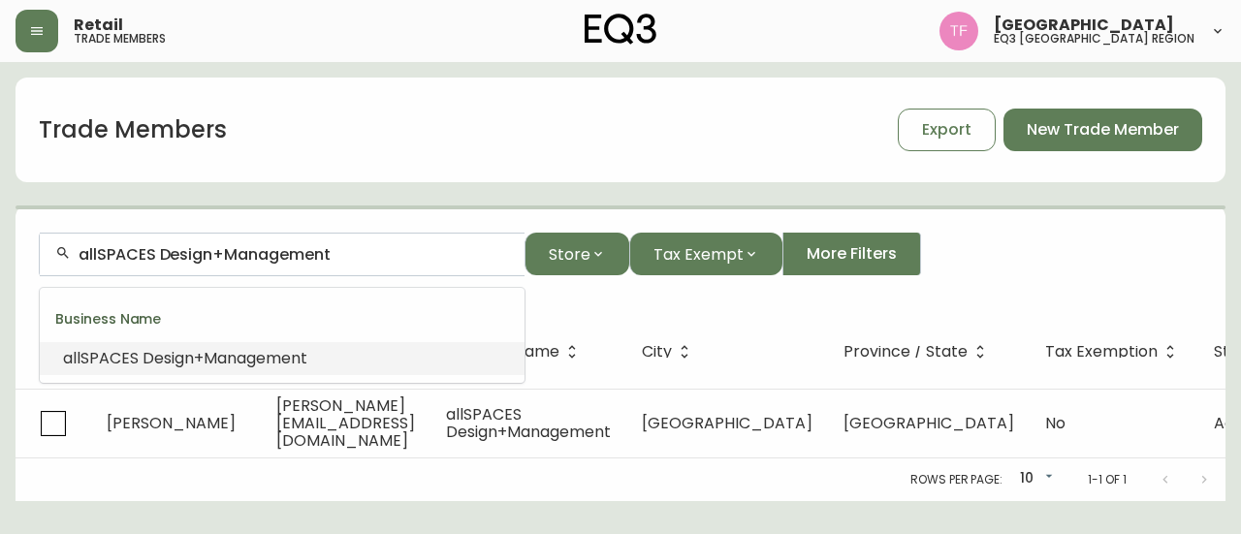
click at [313, 255] on input "allSPACES Design+Management" at bounding box center [294, 254] width 431 height 18
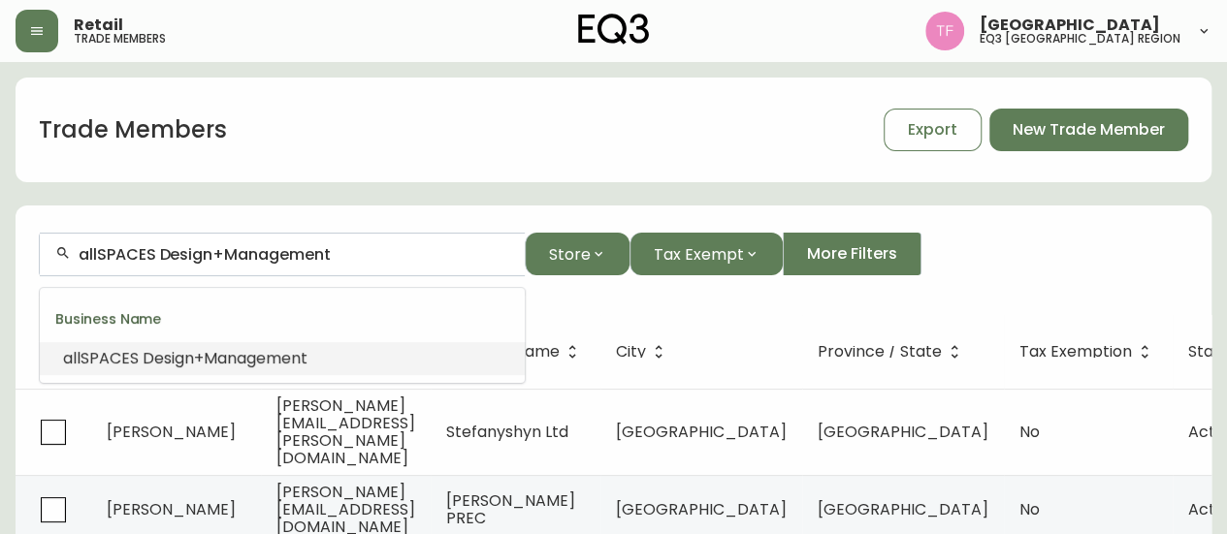
paste input "[PERSON_NAME] ARCHITECT"
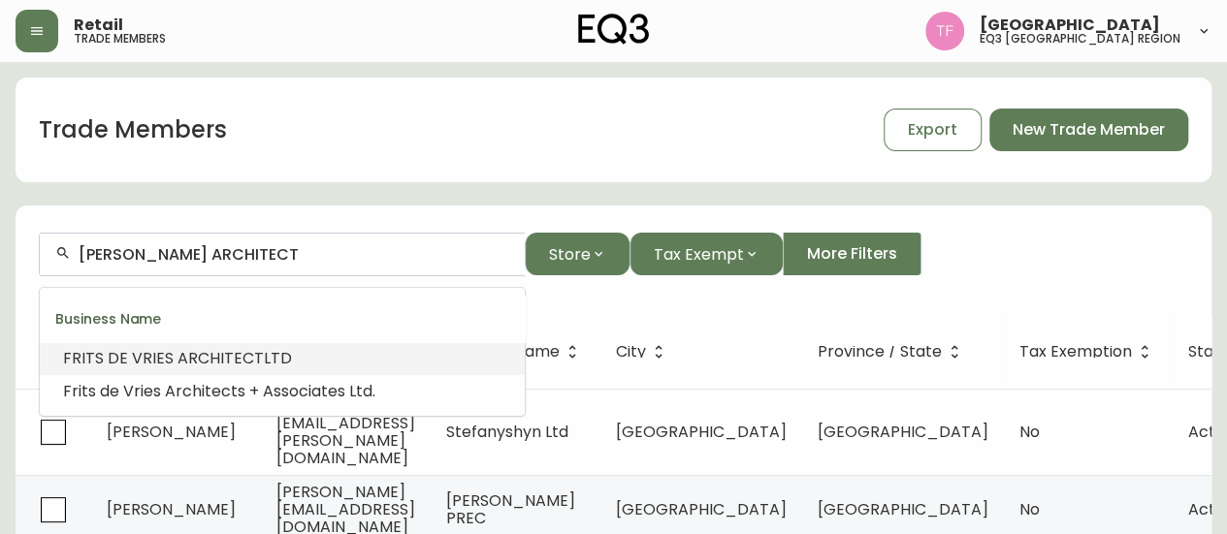
click at [295, 355] on li "[PERSON_NAME] ARCHITECT LTD" at bounding box center [282, 358] width 485 height 33
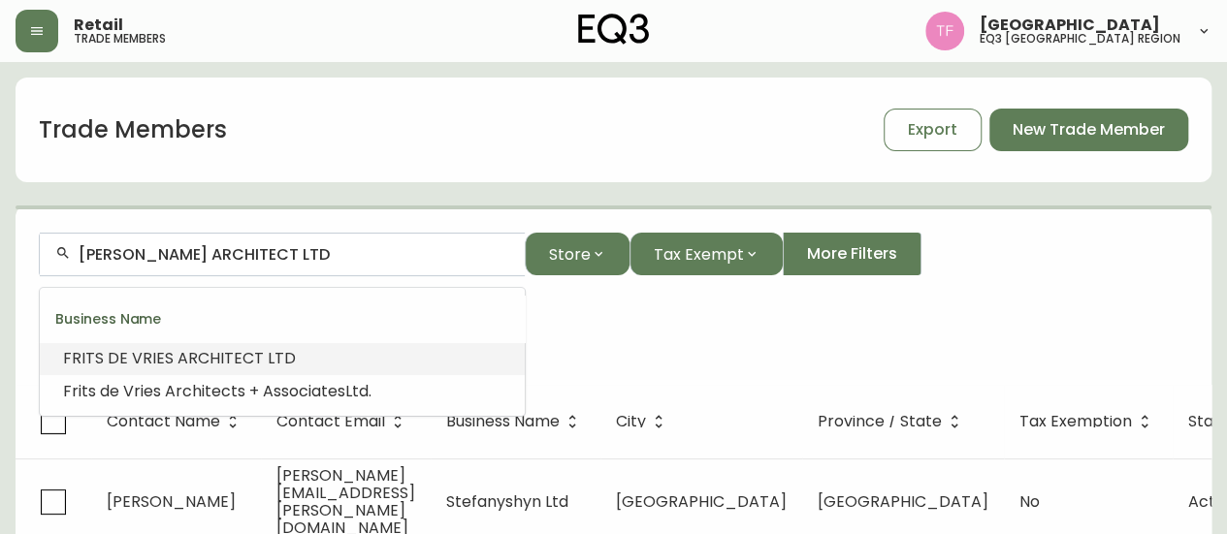
click at [270, 253] on input "[PERSON_NAME] ARCHITECT LTD" at bounding box center [294, 254] width 431 height 18
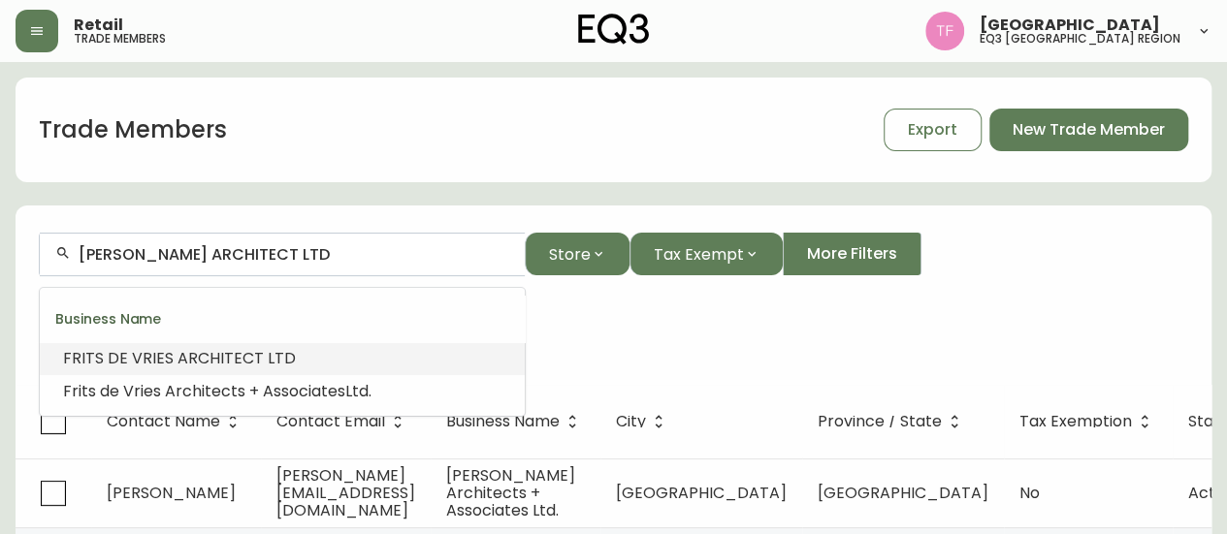
click at [270, 253] on input "[PERSON_NAME] ARCHITECT LTD" at bounding box center [294, 254] width 431 height 18
paste input "CONCORD PACIFIC"
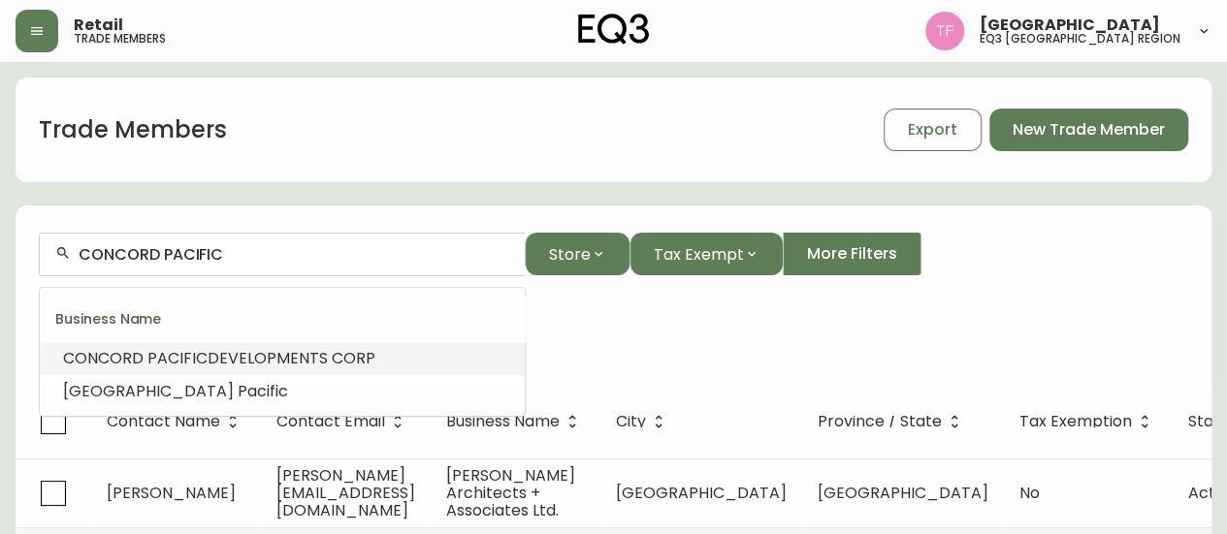
click at [312, 350] on span "DEVELOPMENTS CORP" at bounding box center [292, 358] width 168 height 22
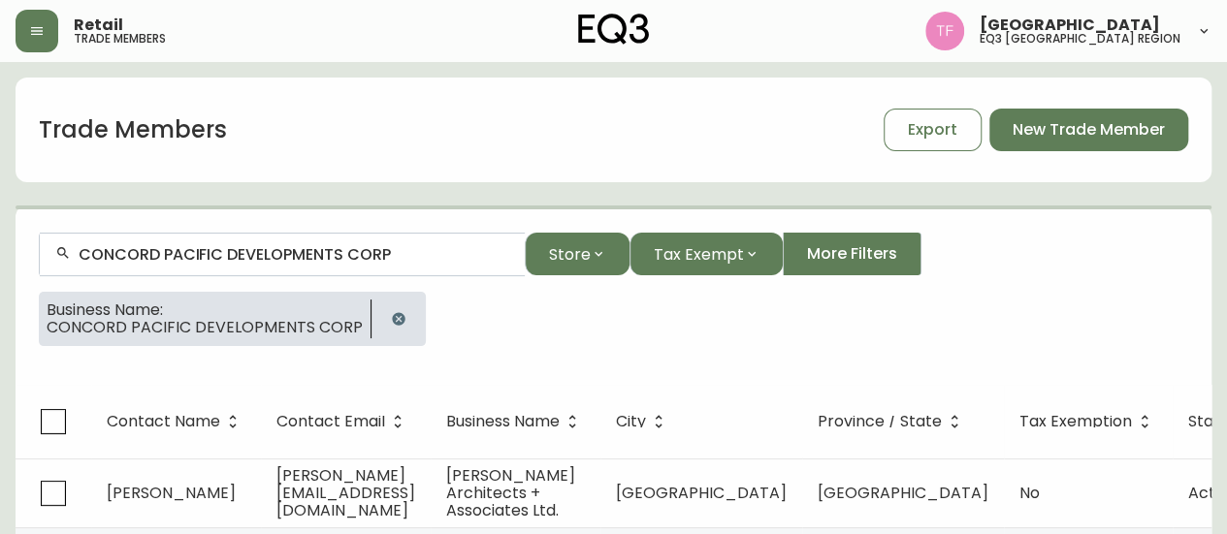
click at [279, 256] on input "CONCORD PACIFIC DEVELOPMENTS CORP" at bounding box center [294, 254] width 431 height 18
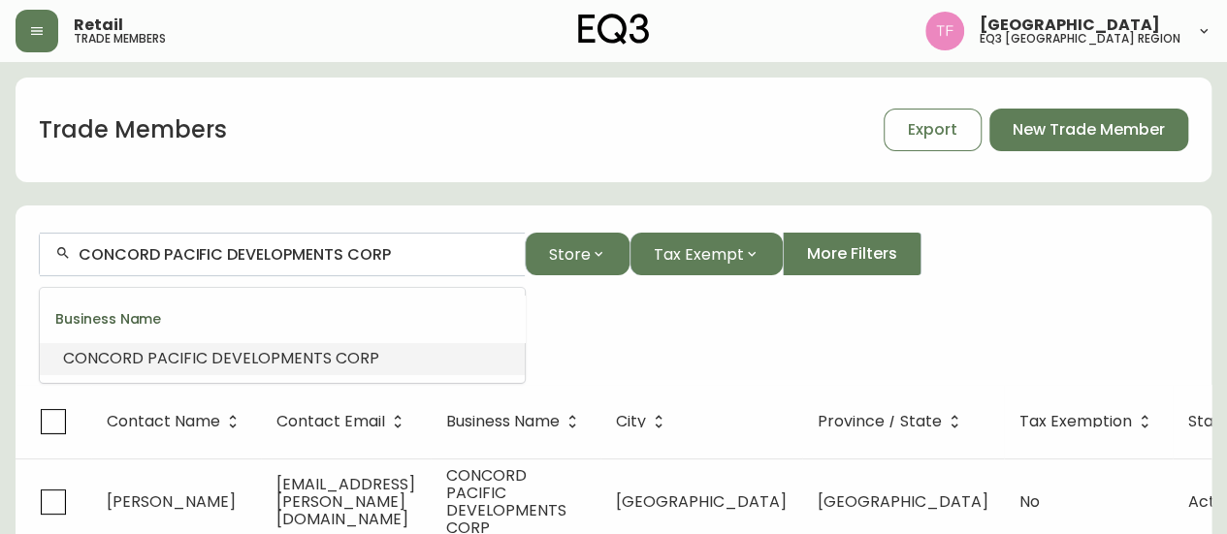
click at [279, 256] on input "CONCORD PACIFIC DEVELOPMENTS CORP" at bounding box center [294, 254] width 431 height 18
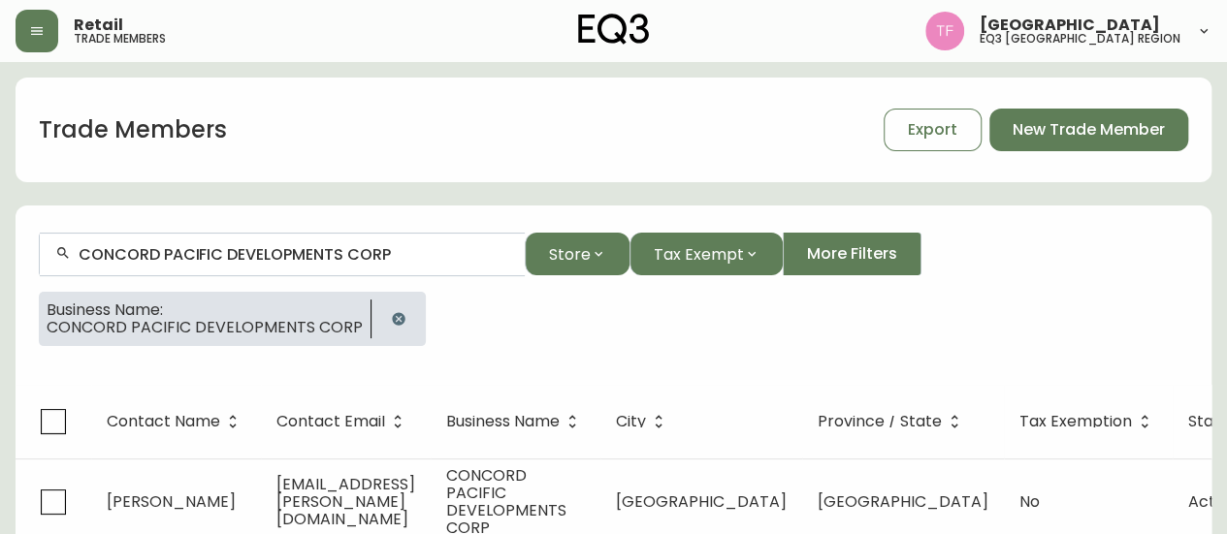
click at [379, 315] on button "button" at bounding box center [398, 319] width 39 height 39
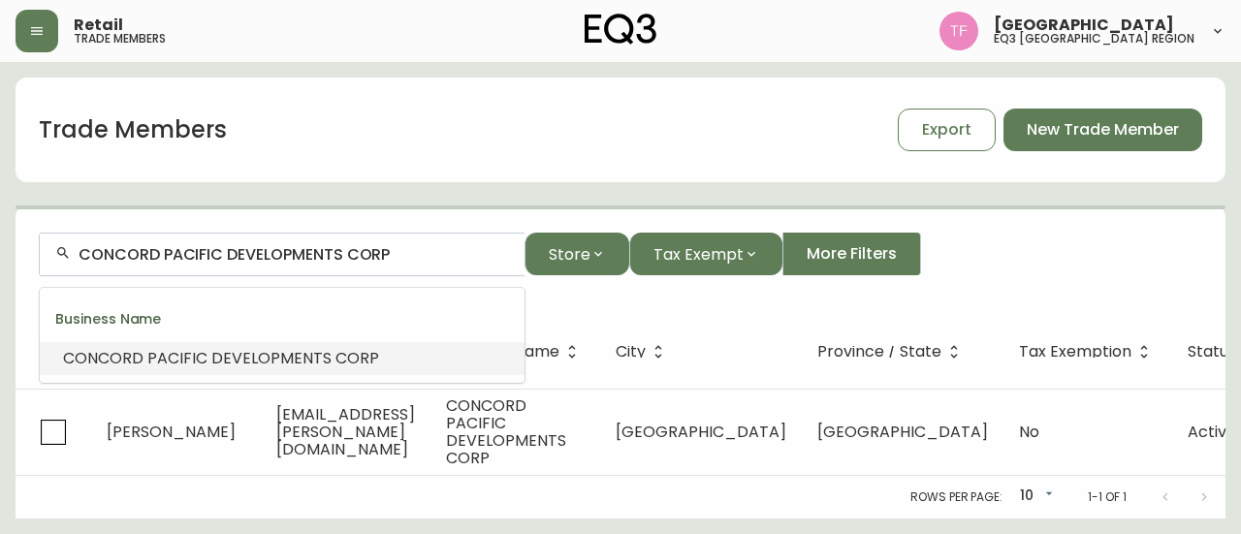
click at [368, 255] on input "CONCORD PACIFIC DEVELOPMENTS CORP" at bounding box center [294, 254] width 431 height 18
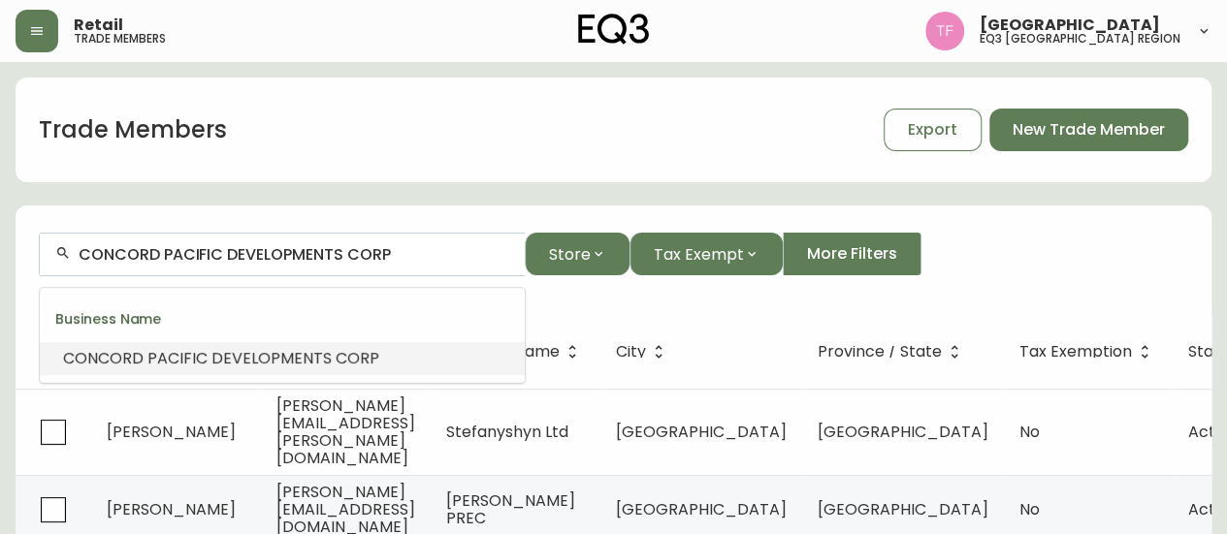
click at [368, 255] on input "CONCORD PACIFIC DEVELOPMENTS CORP" at bounding box center [294, 254] width 431 height 18
paste input "ABSTRACT DEVELOPMENTS"
click at [241, 259] on input "ABSTRACT DEVELOPMENTS" at bounding box center [294, 254] width 431 height 18
paste input "PCI"
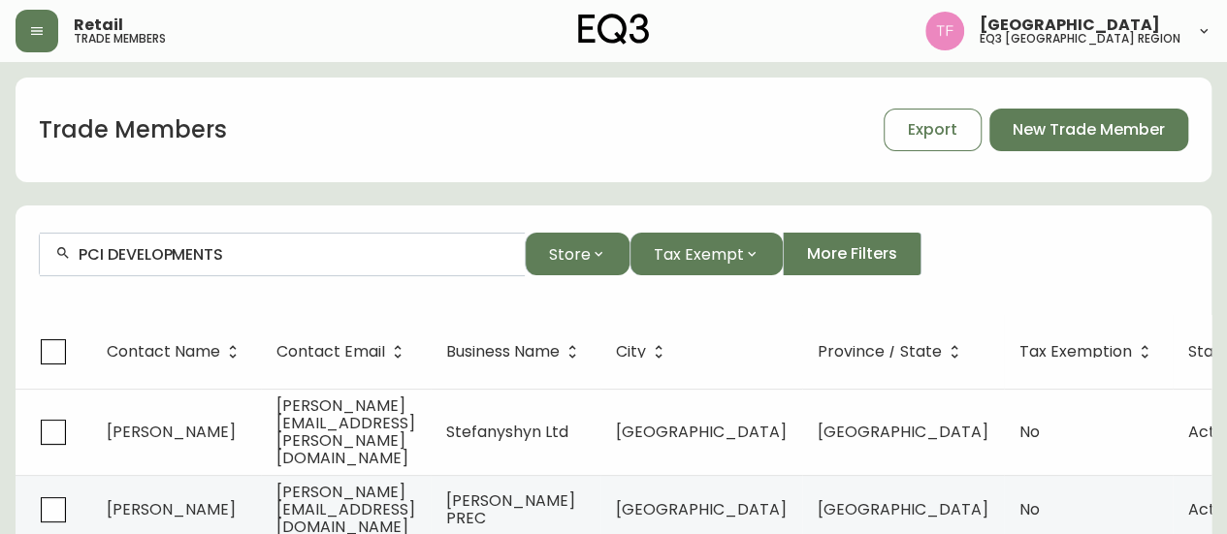
click at [283, 253] on input "PCI DEVELOPMENTS" at bounding box center [294, 254] width 431 height 18
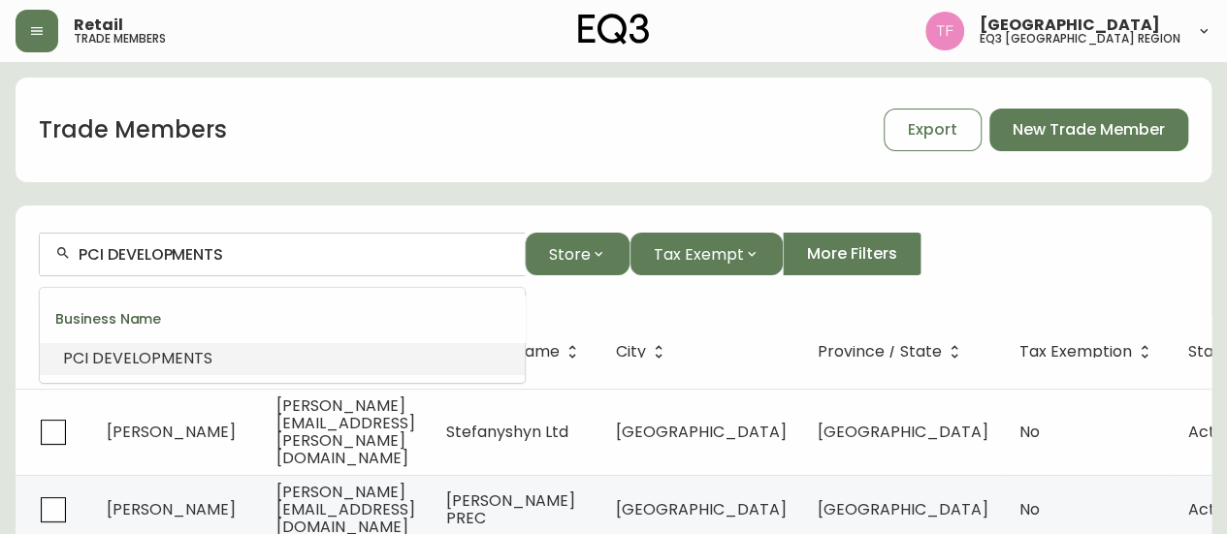
paste input "[PERSON_NAME] Persona"
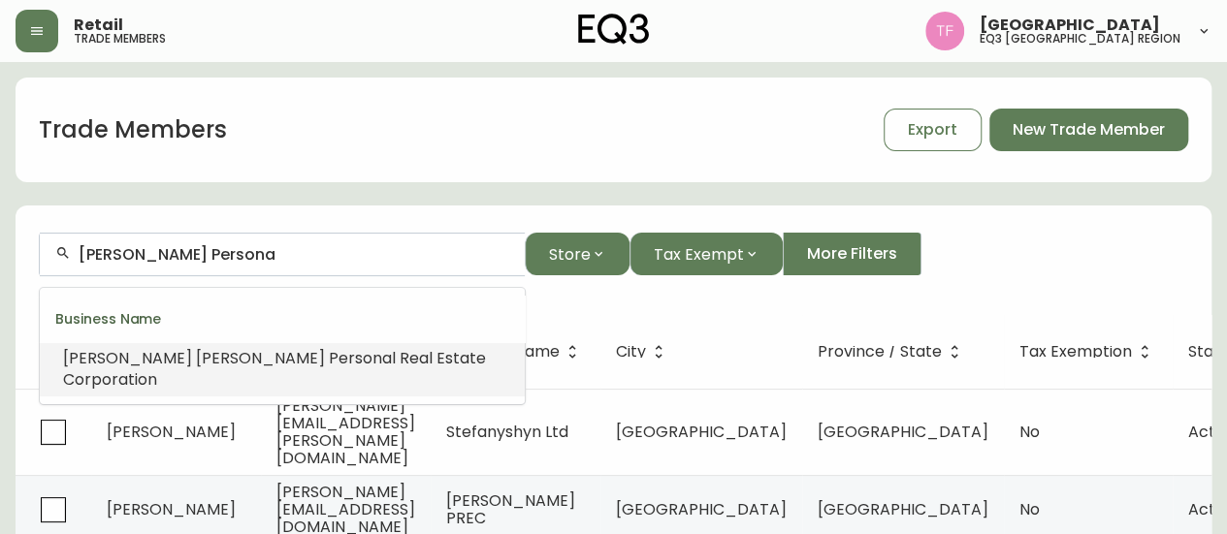
click at [339, 364] on span "l Real Estate Corporation" at bounding box center [274, 369] width 423 height 44
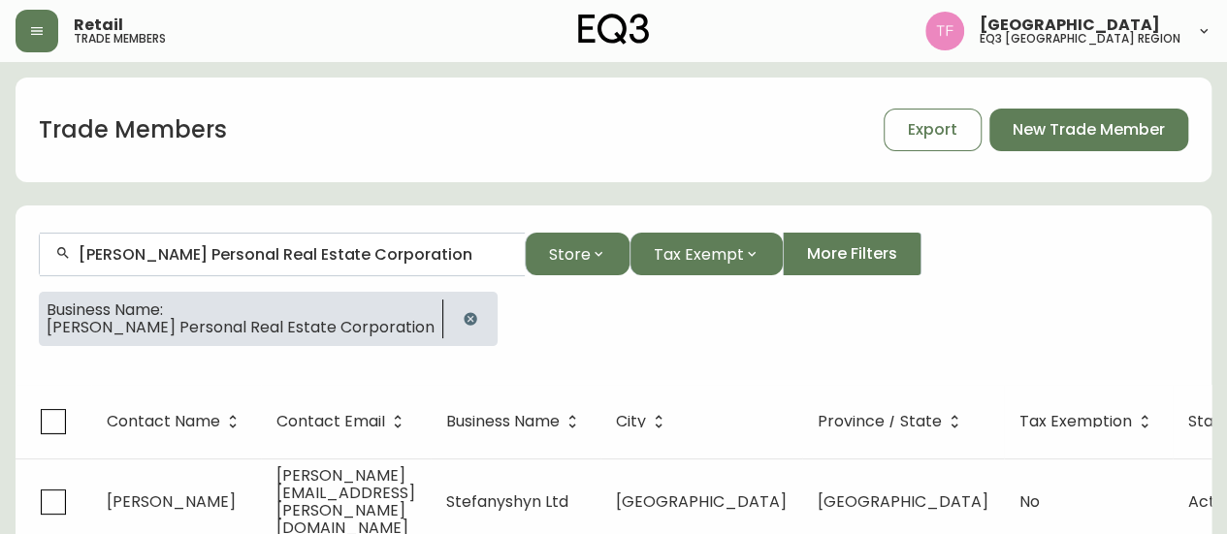
click at [302, 248] on input "[PERSON_NAME] Personal Real Estate Corporation" at bounding box center [294, 254] width 431 height 18
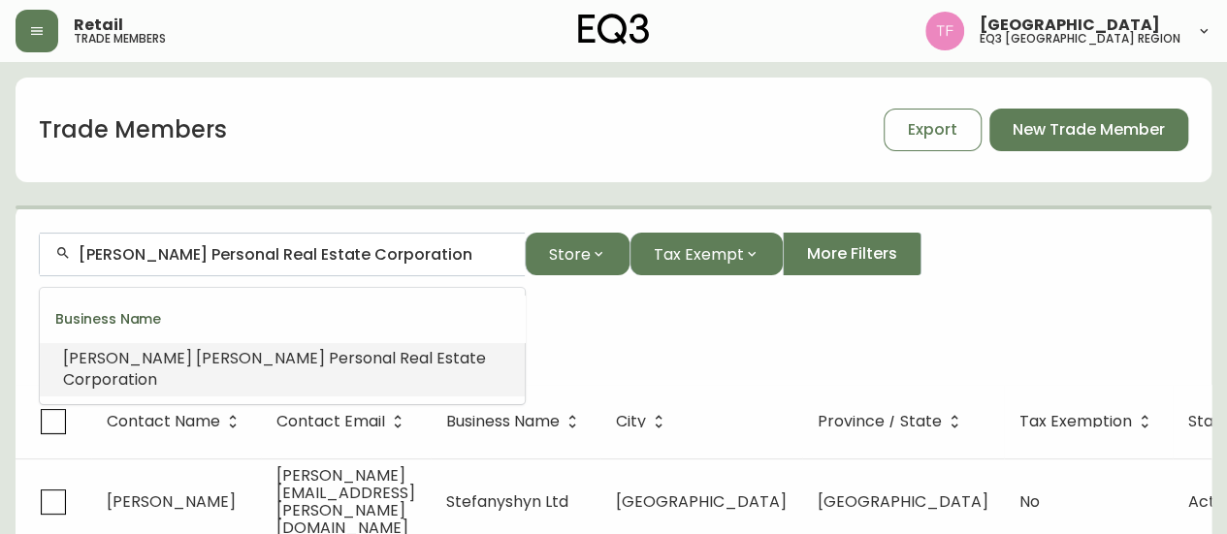
click at [302, 248] on input "[PERSON_NAME] Personal Real Estate Corporation" at bounding box center [294, 254] width 431 height 18
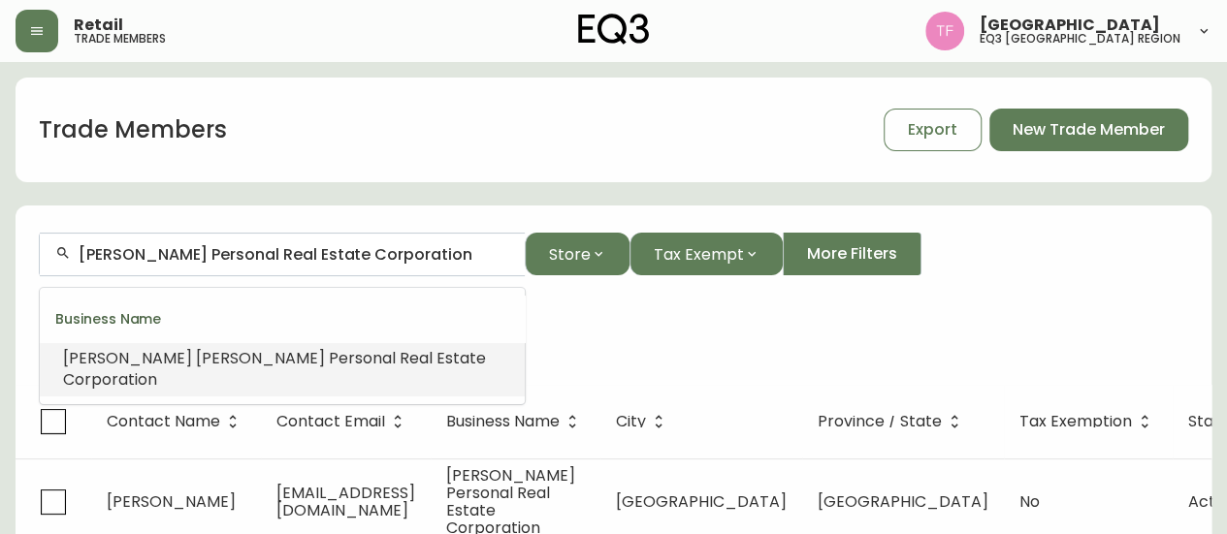
click at [302, 248] on input "[PERSON_NAME] Personal Real Estate Corporation" at bounding box center [294, 254] width 431 height 18
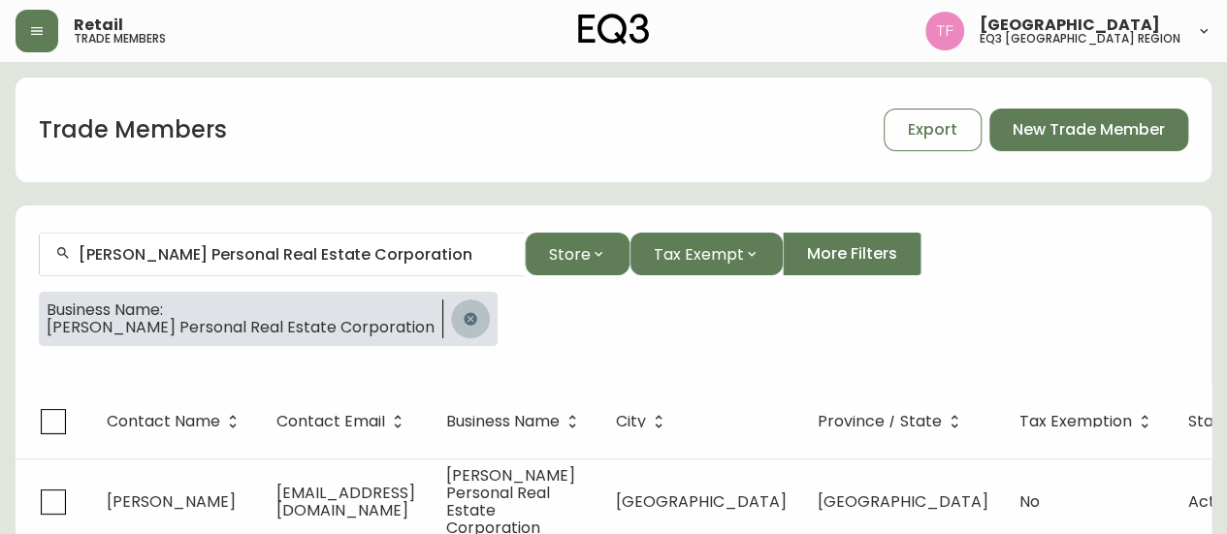
click at [476, 314] on icon "button" at bounding box center [469, 318] width 13 height 13
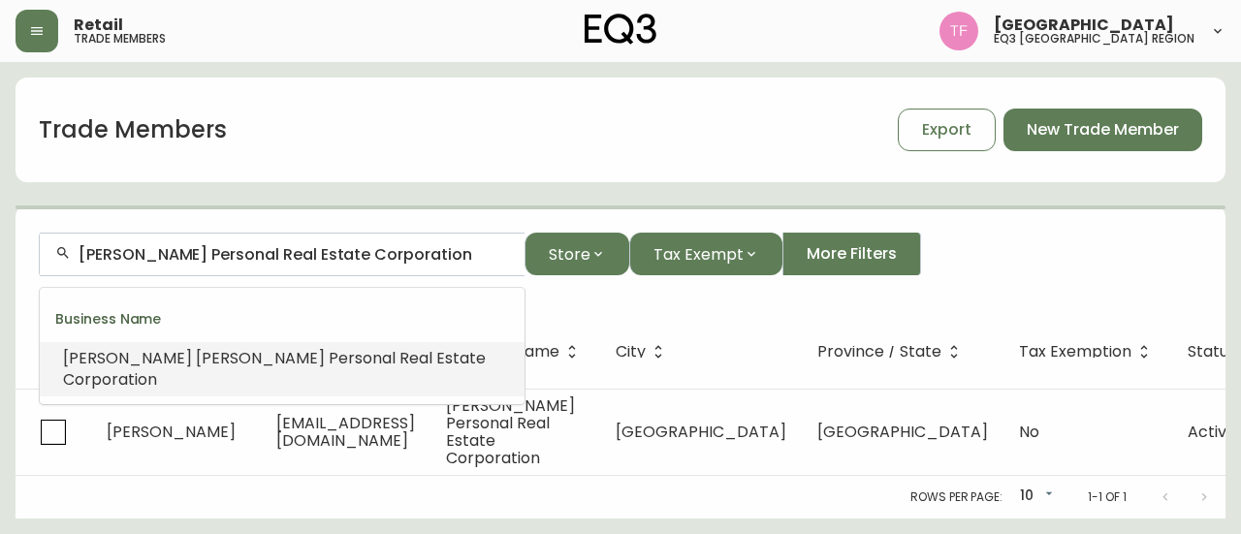
click at [351, 251] on input "[PERSON_NAME] Personal Real Estate Corporation" at bounding box center [294, 254] width 431 height 18
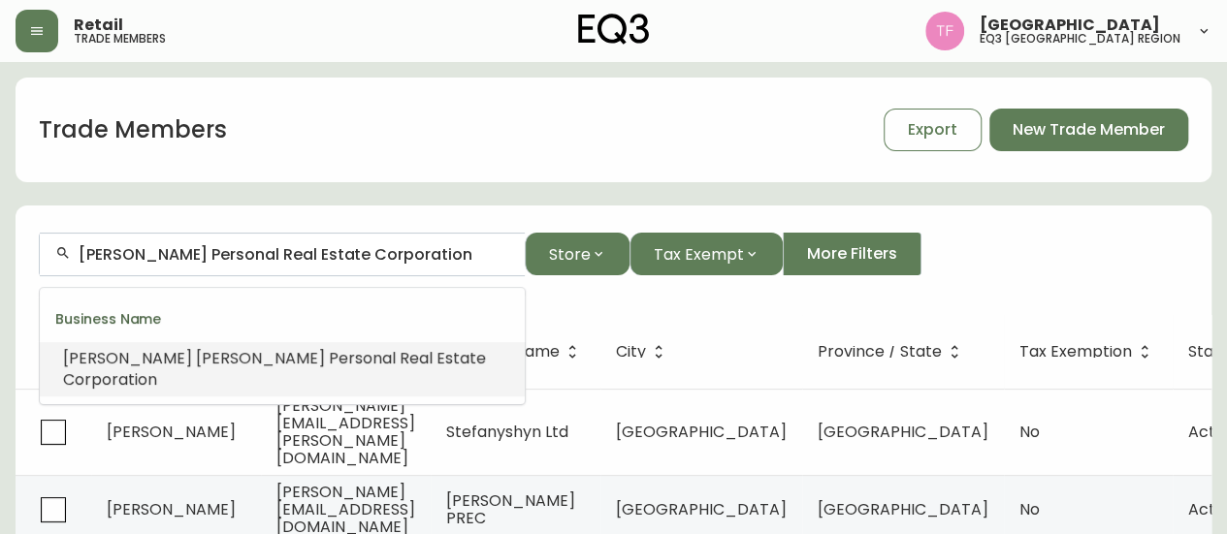
paste input "SCOTIABANK REAL ESTATE"
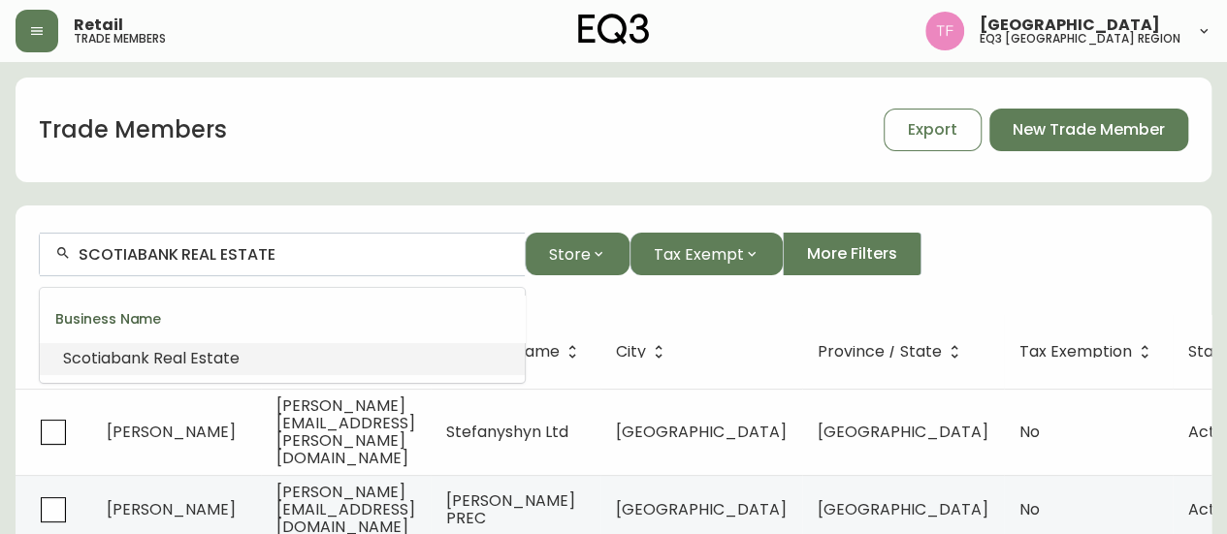
click at [290, 249] on input "SCOTIABANK REAL ESTATE" at bounding box center [294, 254] width 431 height 18
paste input "JV DESIGN GROUP"
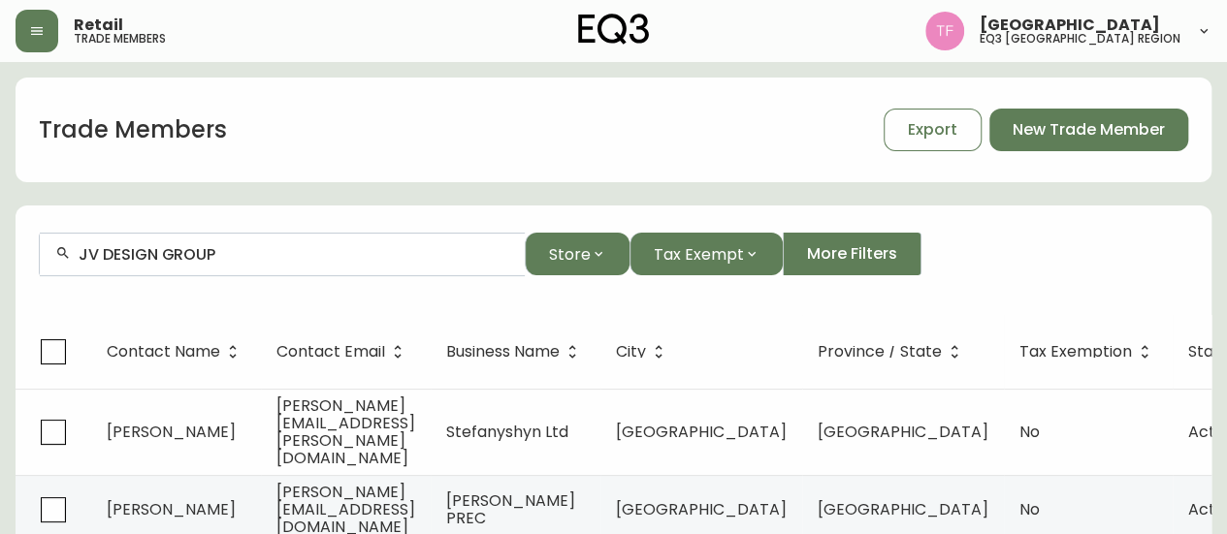
click at [264, 265] on div "JV DESIGN GROUP" at bounding box center [282, 255] width 485 height 44
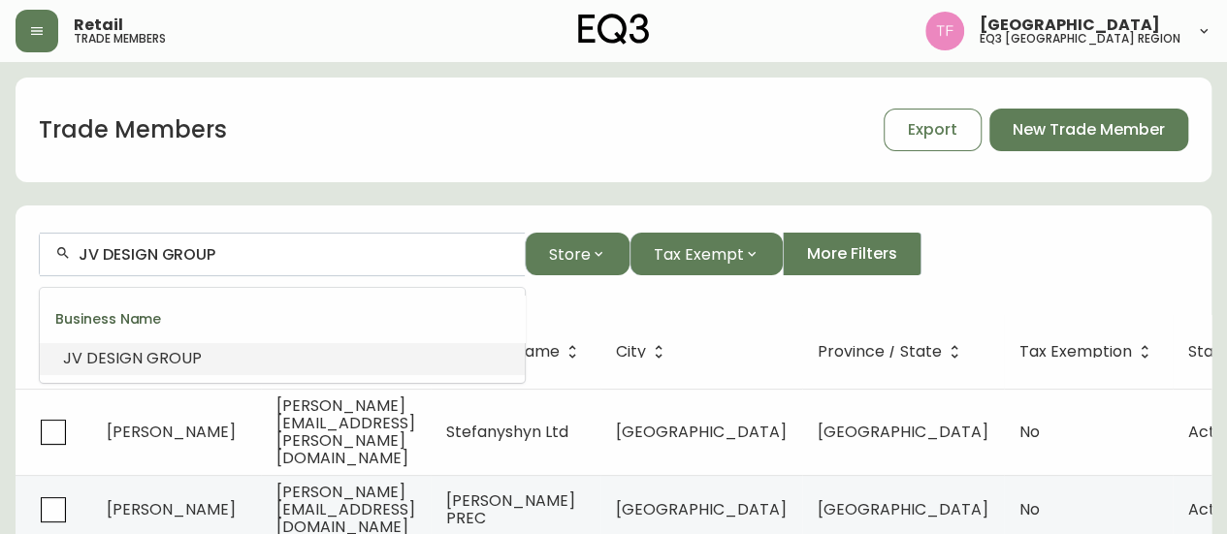
paste input "VECTOR INTERNATIONAL HOME"
click at [239, 350] on span "Home" at bounding box center [246, 358] width 46 height 22
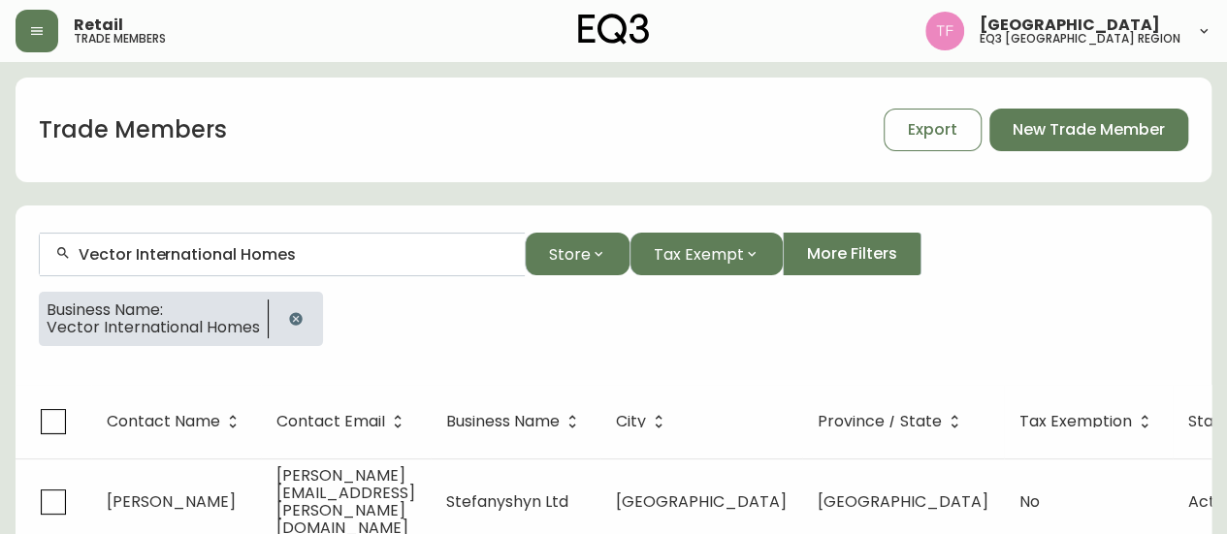
click at [297, 259] on input "Vector International Homes" at bounding box center [294, 254] width 431 height 18
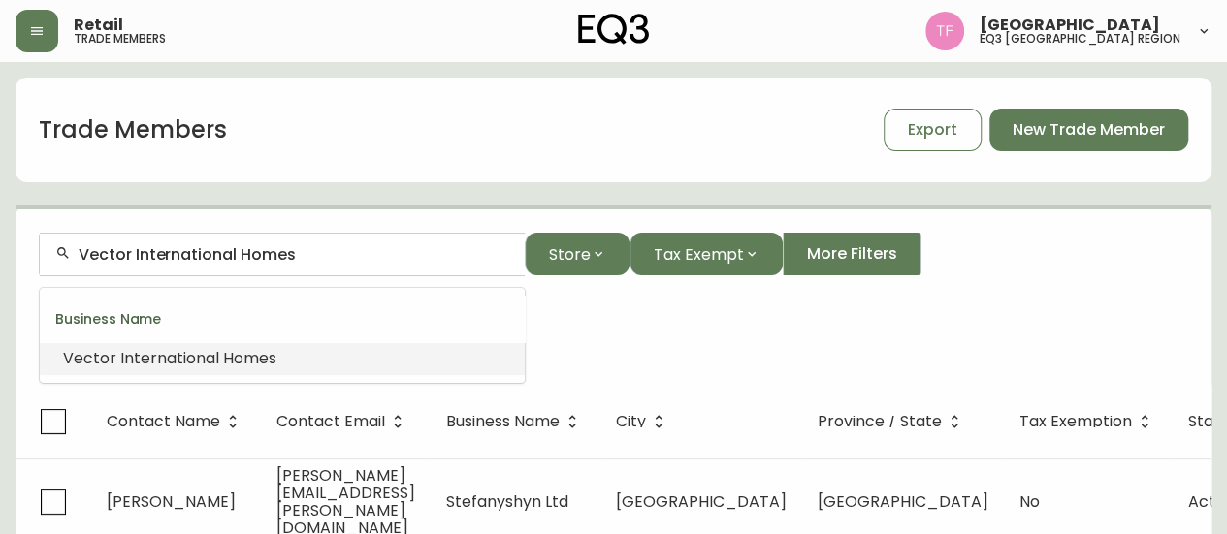
click at [297, 259] on input "Vector International Homes" at bounding box center [294, 254] width 431 height 18
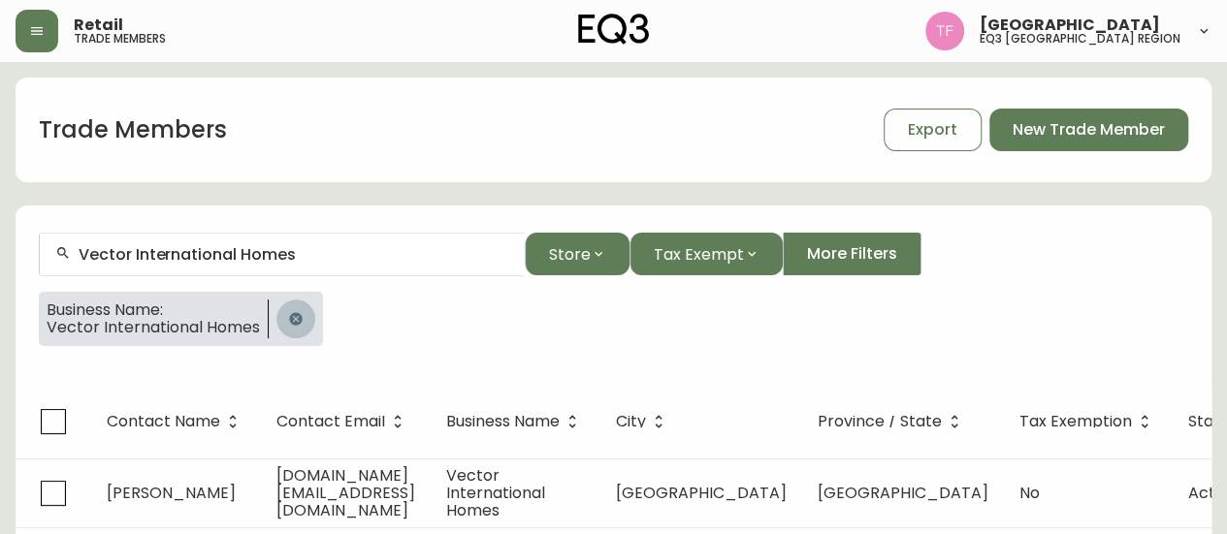
click at [292, 312] on icon "button" at bounding box center [295, 318] width 13 height 13
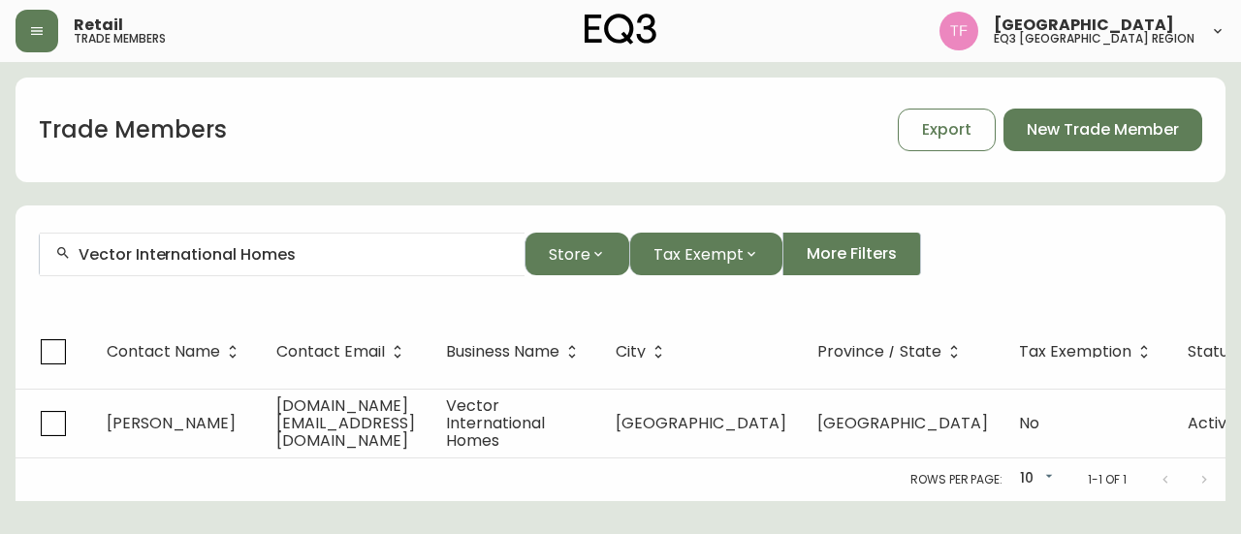
click at [299, 255] on input "Vector International Homes" at bounding box center [294, 254] width 431 height 18
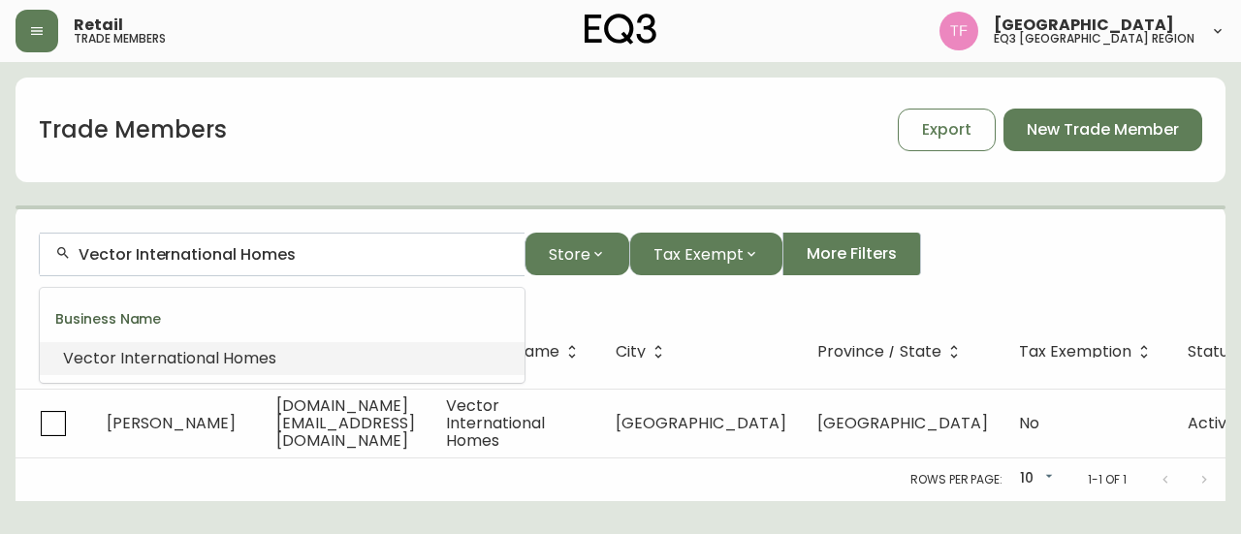
click at [299, 255] on input "Vector International Homes" at bounding box center [294, 254] width 431 height 18
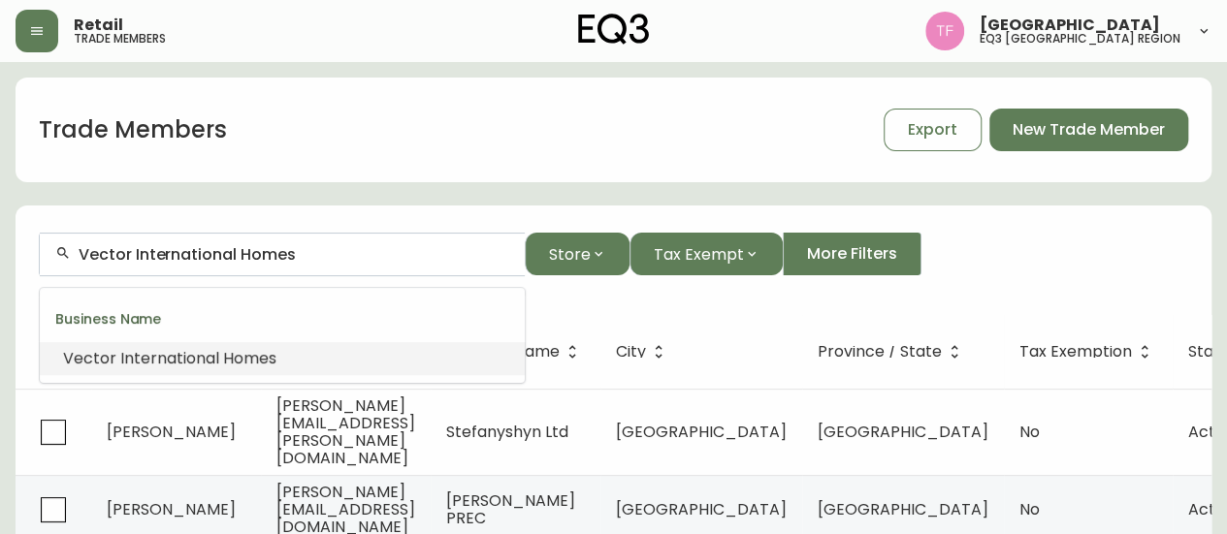
paste input "[PERSON_NAME] Interior Desi"
click at [329, 349] on span "Interior" at bounding box center [357, 358] width 56 height 22
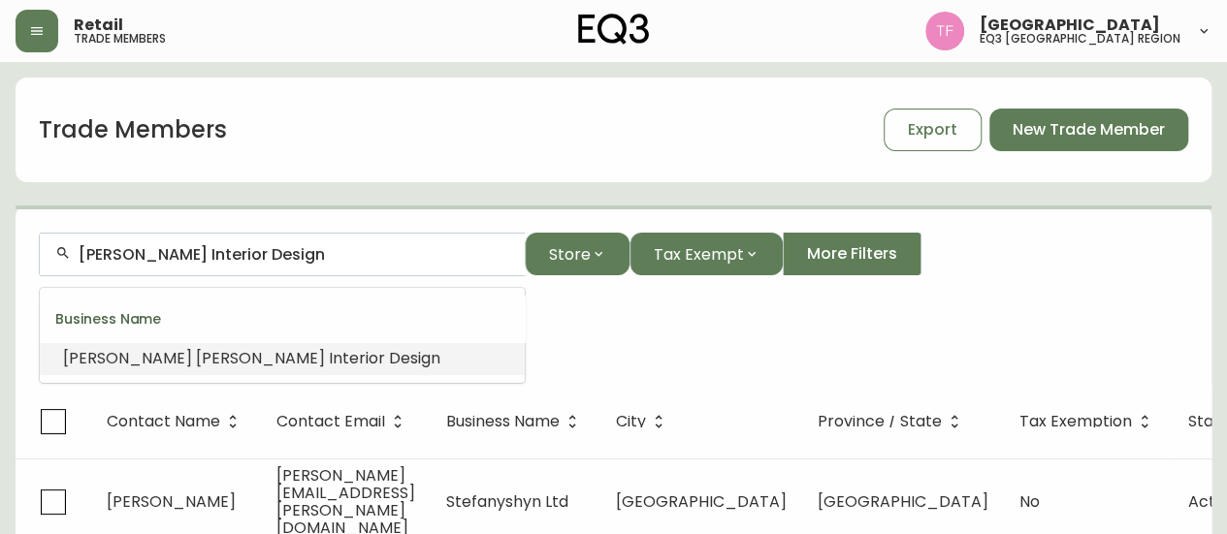
click at [251, 259] on input "[PERSON_NAME] Interior Design" at bounding box center [294, 254] width 431 height 18
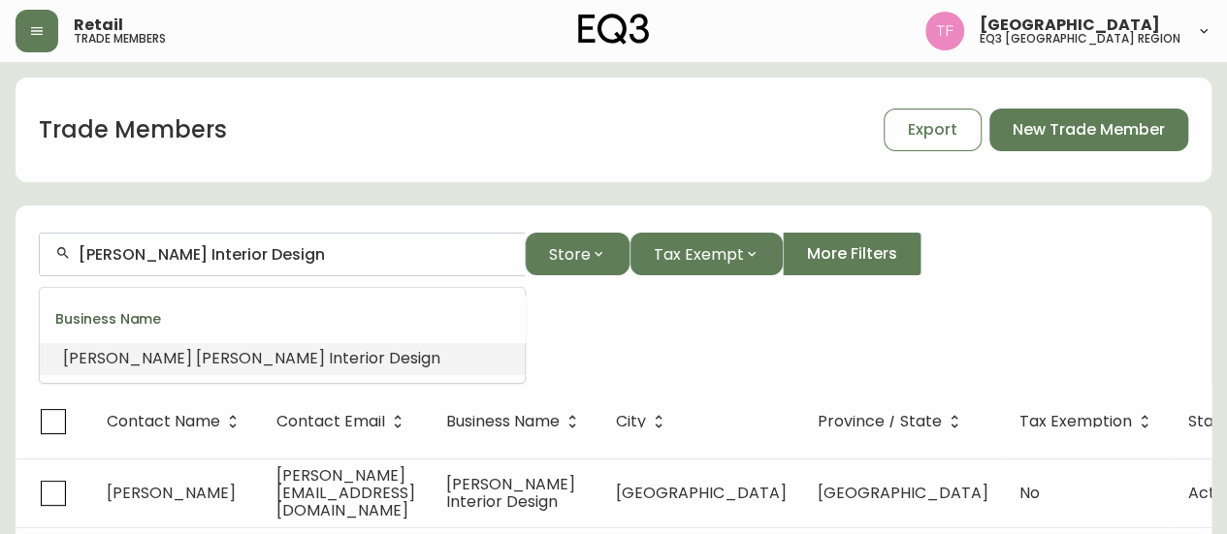
click at [251, 259] on input "[PERSON_NAME] Interior Design" at bounding box center [294, 254] width 431 height 18
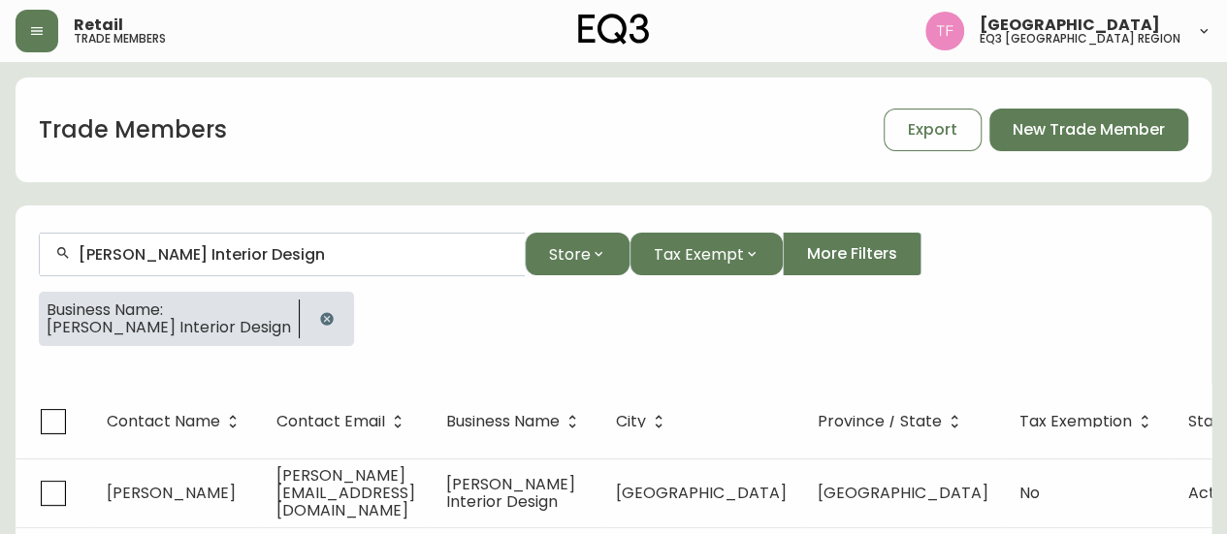
click at [307, 315] on button "button" at bounding box center [326, 319] width 39 height 39
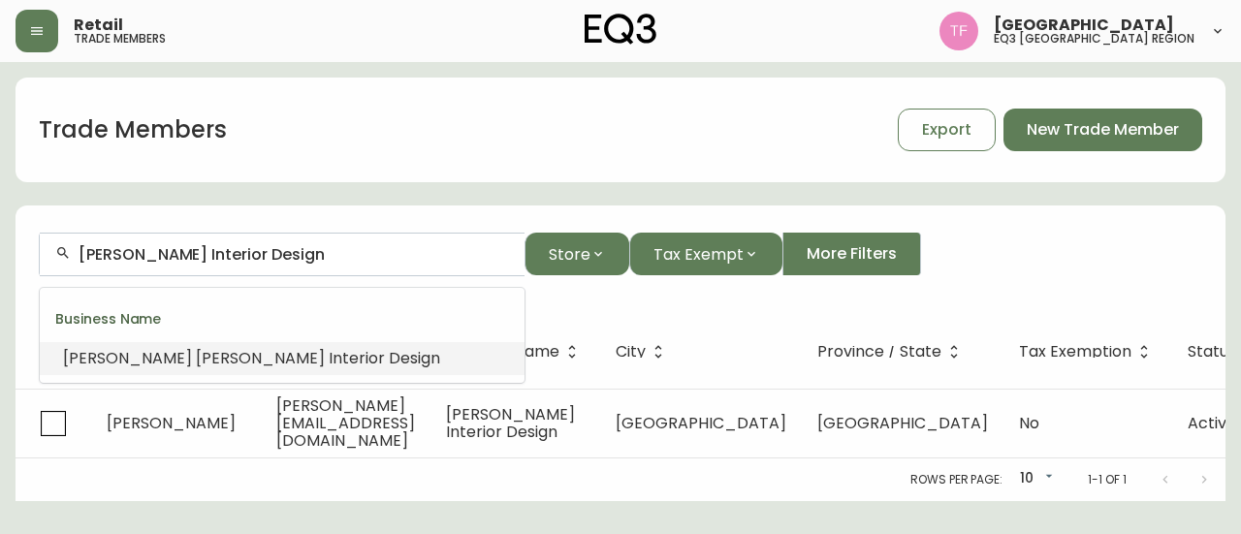
click at [312, 257] on input "[PERSON_NAME] Interior Design" at bounding box center [294, 254] width 431 height 18
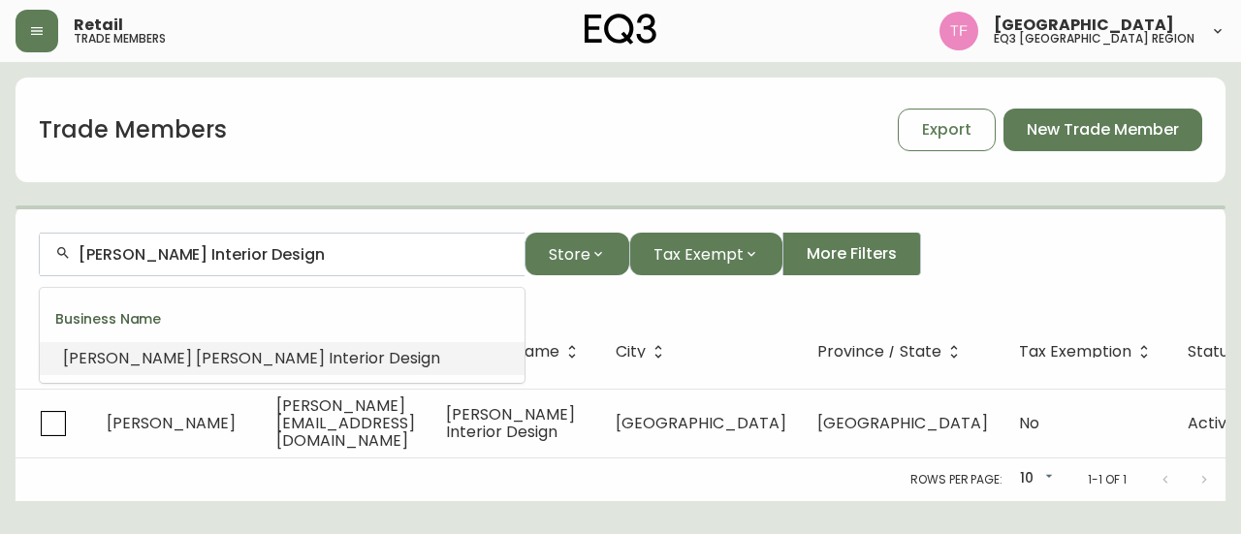
click at [312, 257] on input "[PERSON_NAME] Interior Design" at bounding box center [294, 254] width 431 height 18
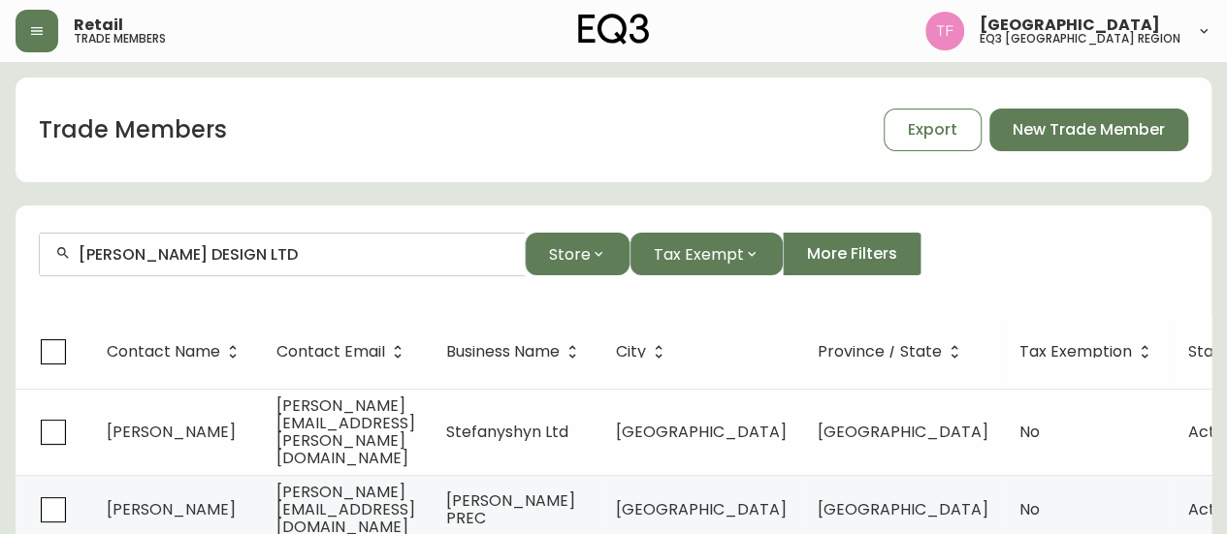
click at [264, 260] on input "[PERSON_NAME] DESIGN LTD" at bounding box center [294, 254] width 431 height 18
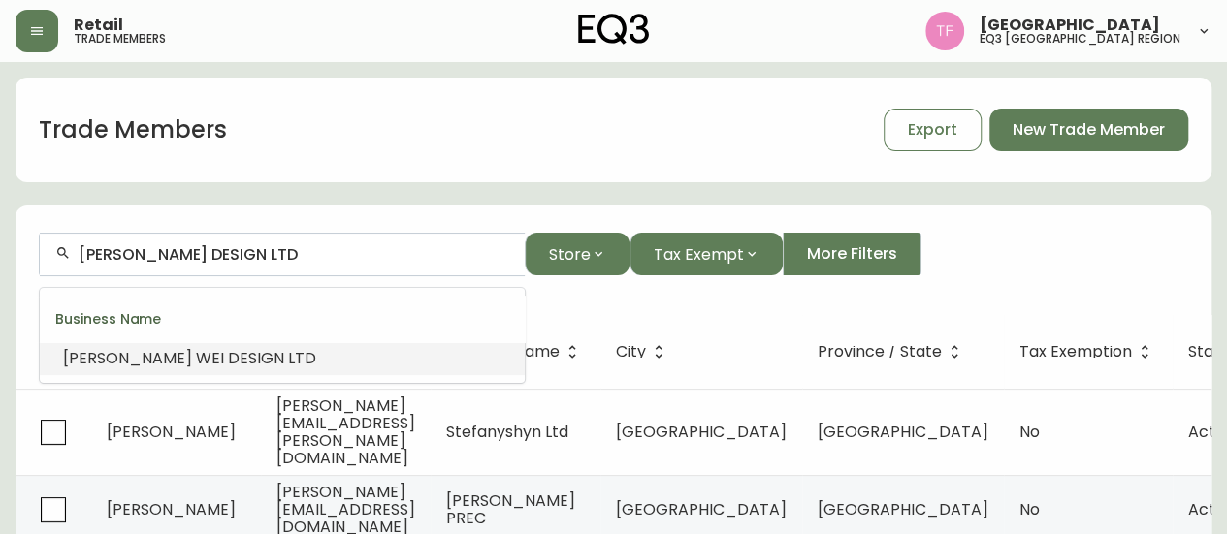
paste input "Wellspring Art & Living"
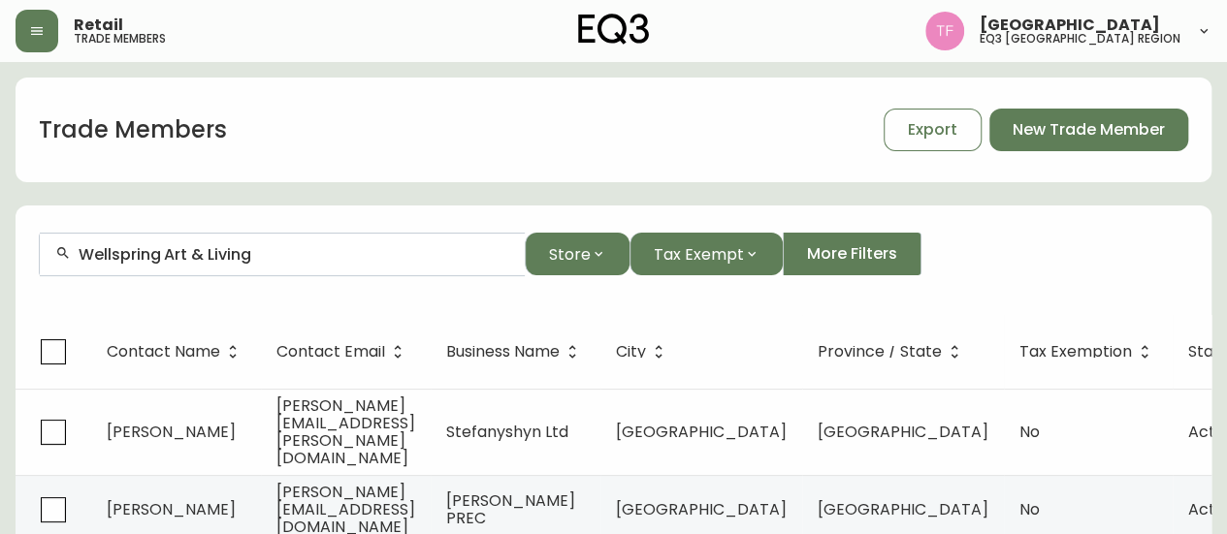
click at [271, 251] on input "Wellspring Art & Living" at bounding box center [294, 254] width 431 height 18
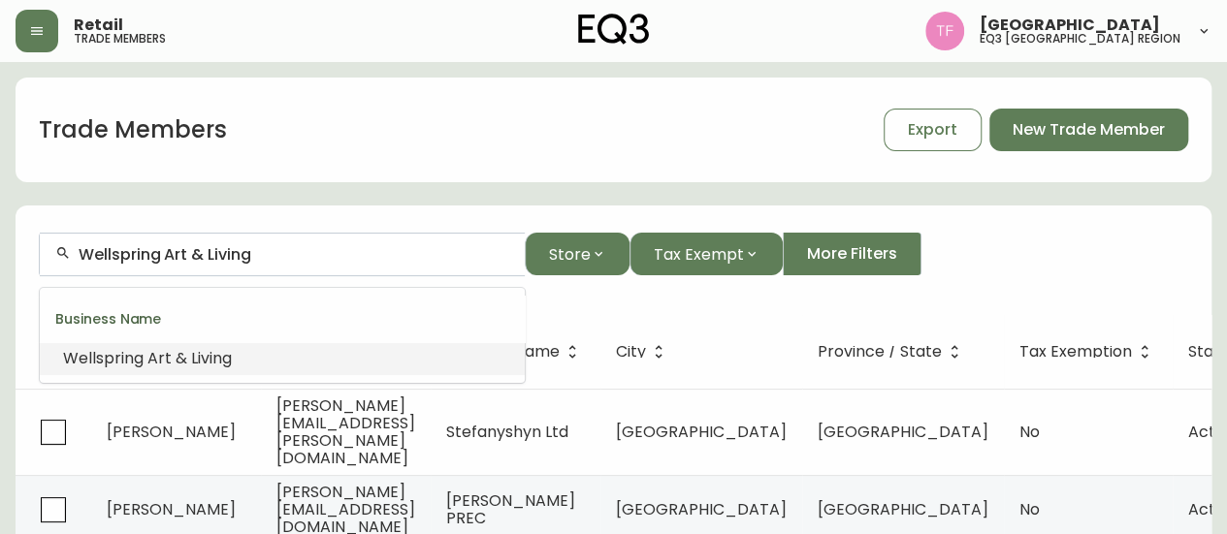
paste input "[PERSON_NAME] PREC"
click at [221, 263] on input "[PERSON_NAME] PREC" at bounding box center [294, 254] width 431 height 18
paste input "Dimex Group-TR"
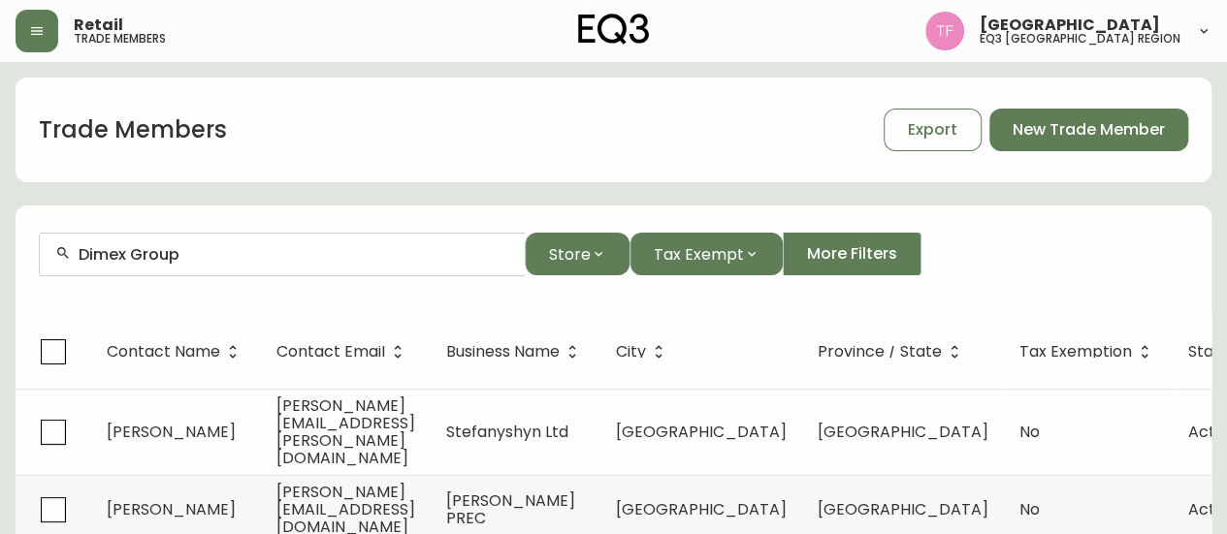
click at [277, 258] on input "Dimex Group" at bounding box center [294, 254] width 431 height 18
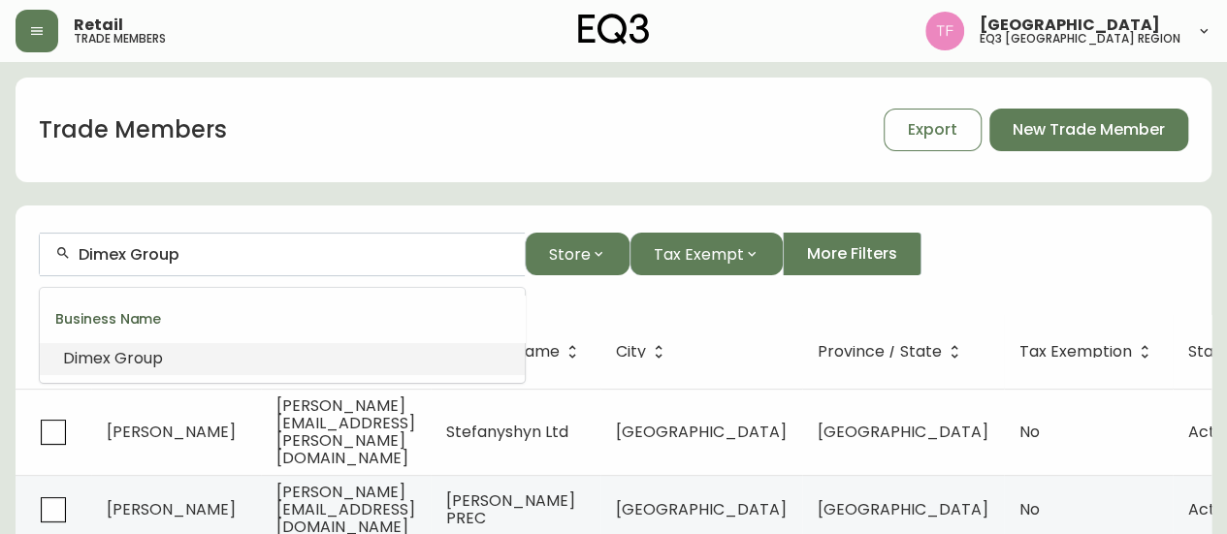
paste input "RIESCO&LAPRES INTERIOR DE"
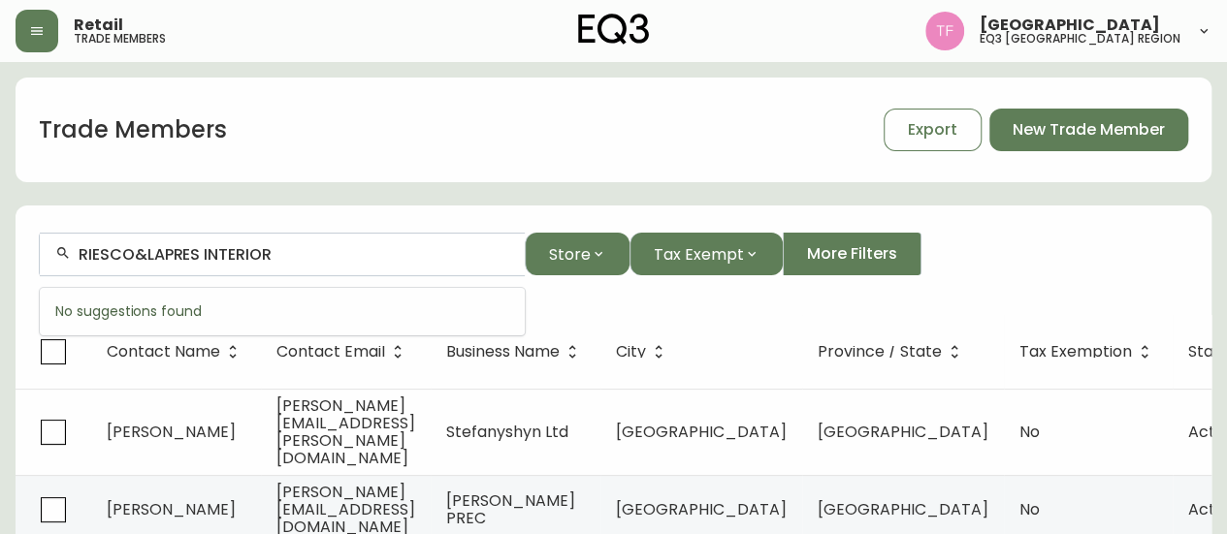
click at [256, 257] on input "RIESCO&LAPRES INTERIOR" at bounding box center [294, 254] width 431 height 18
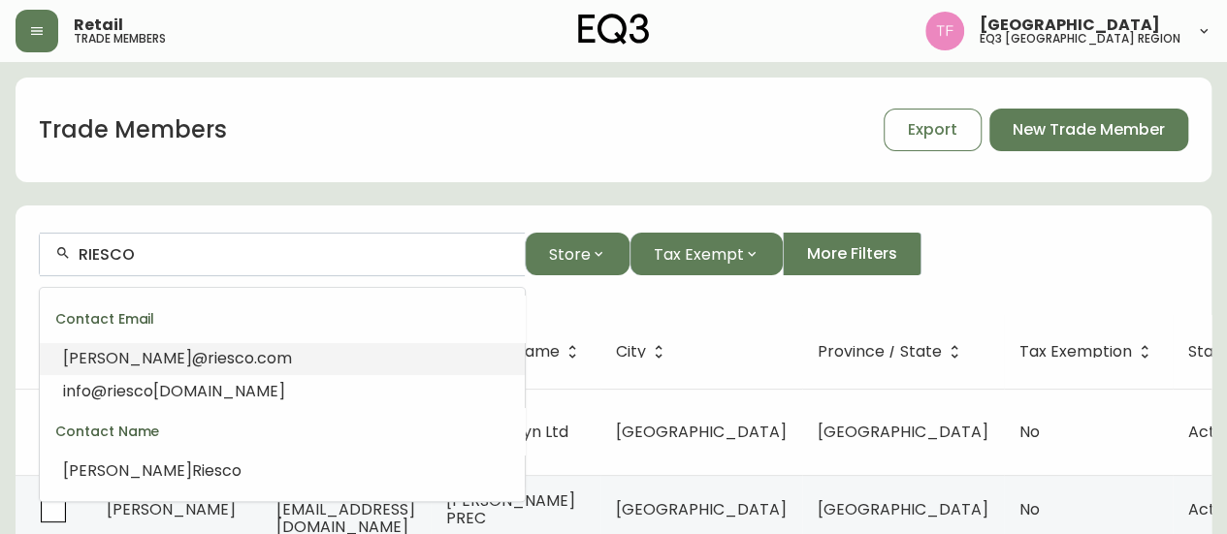
click at [315, 271] on div "RIESCO" at bounding box center [282, 255] width 485 height 44
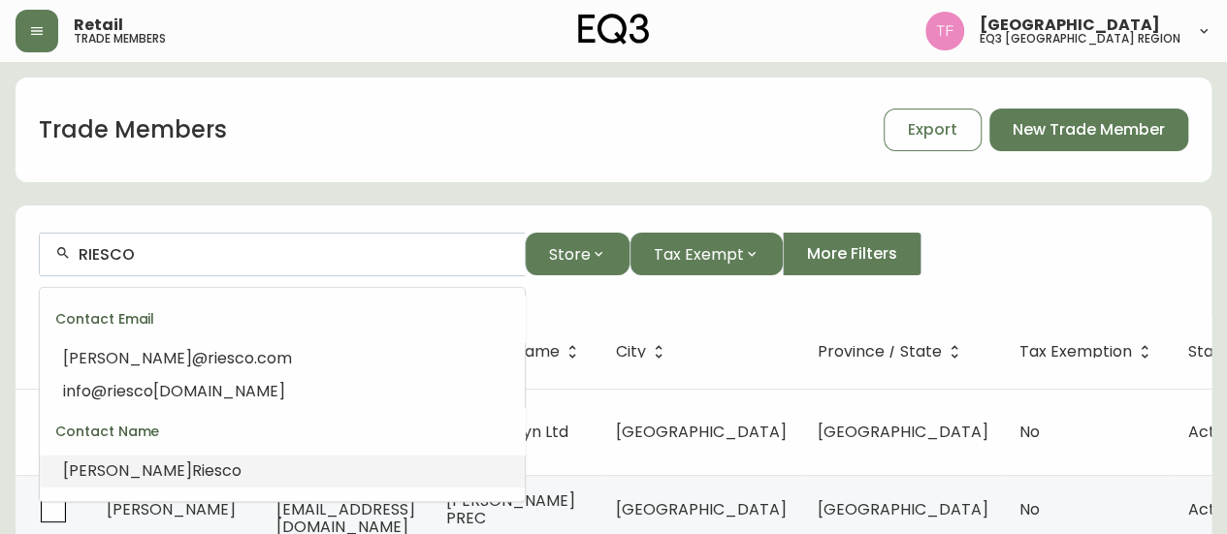
scroll to position [97, 0]
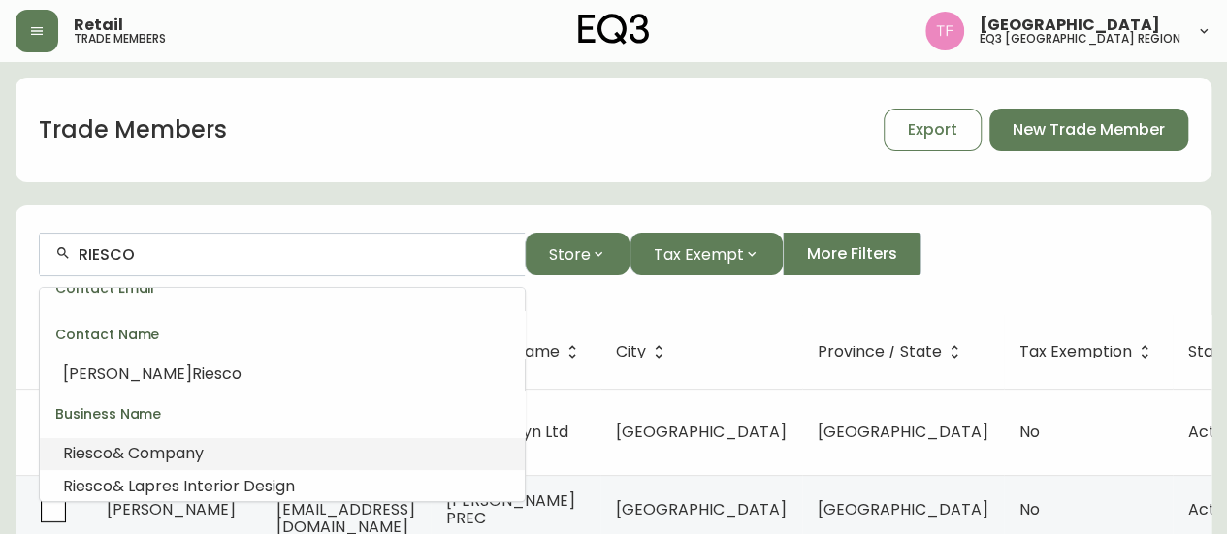
click at [226, 457] on li "Riesco & Company" at bounding box center [282, 453] width 485 height 33
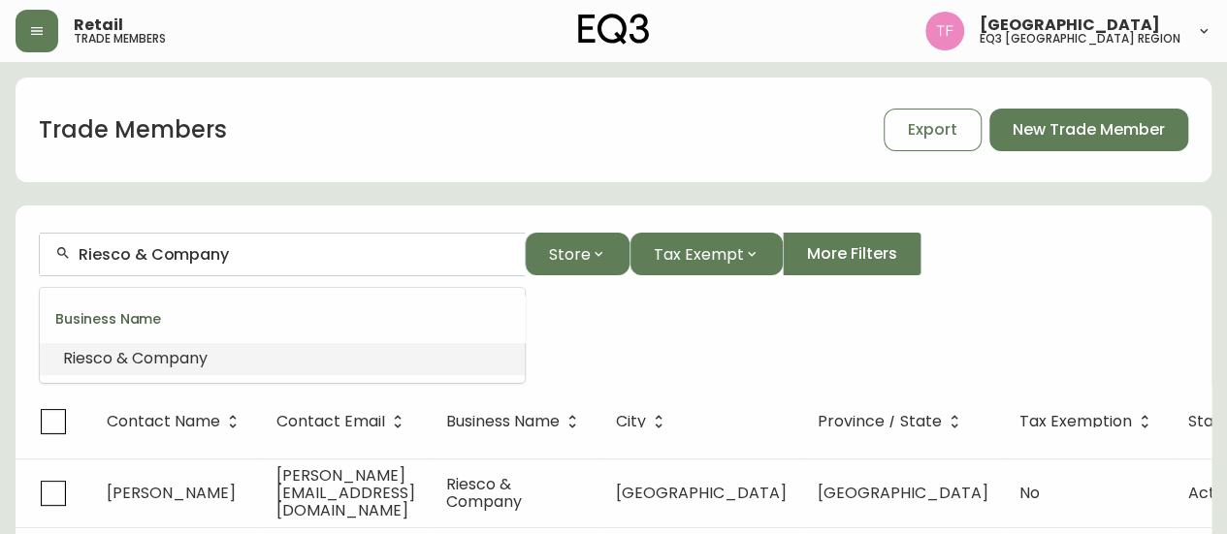
click at [208, 255] on input "Riesco & Company" at bounding box center [294, 254] width 431 height 18
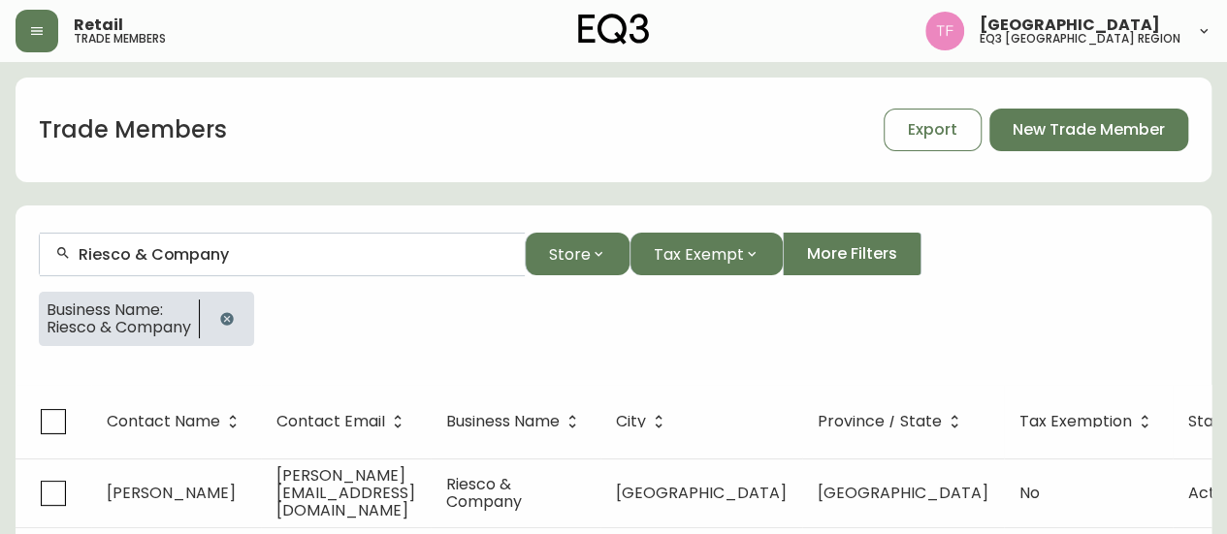
click at [180, 263] on div "Riesco & Company" at bounding box center [282, 255] width 485 height 44
click at [239, 253] on input "Riesco & Company" at bounding box center [294, 254] width 431 height 18
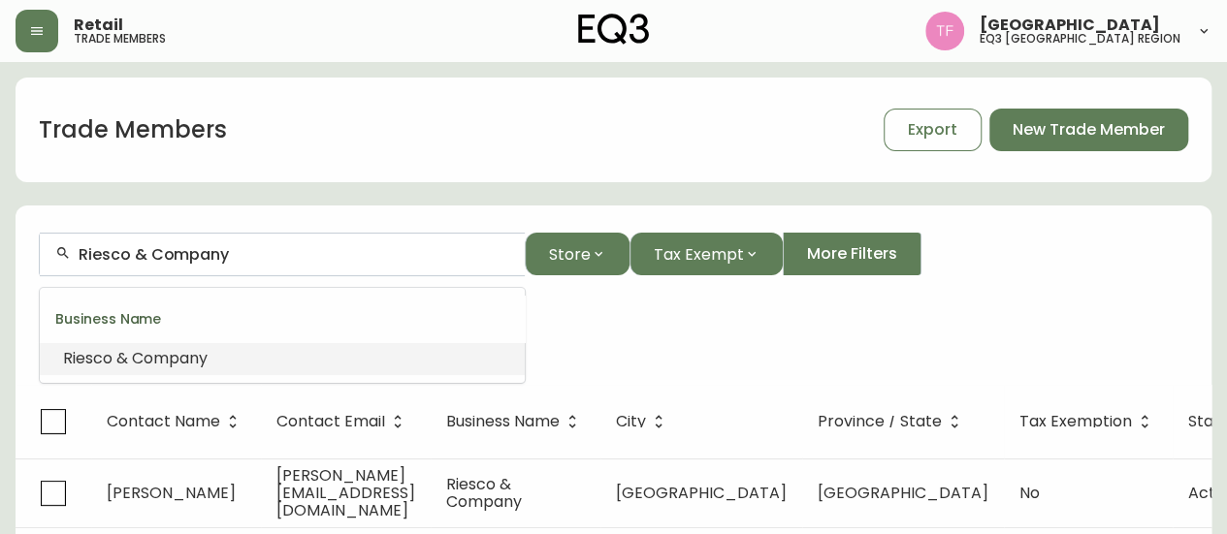
drag, startPoint x: 279, startPoint y: 253, endPoint x: 130, endPoint y: 253, distance: 149.3
click at [130, 253] on input "Riesco & Company" at bounding box center [294, 254] width 431 height 18
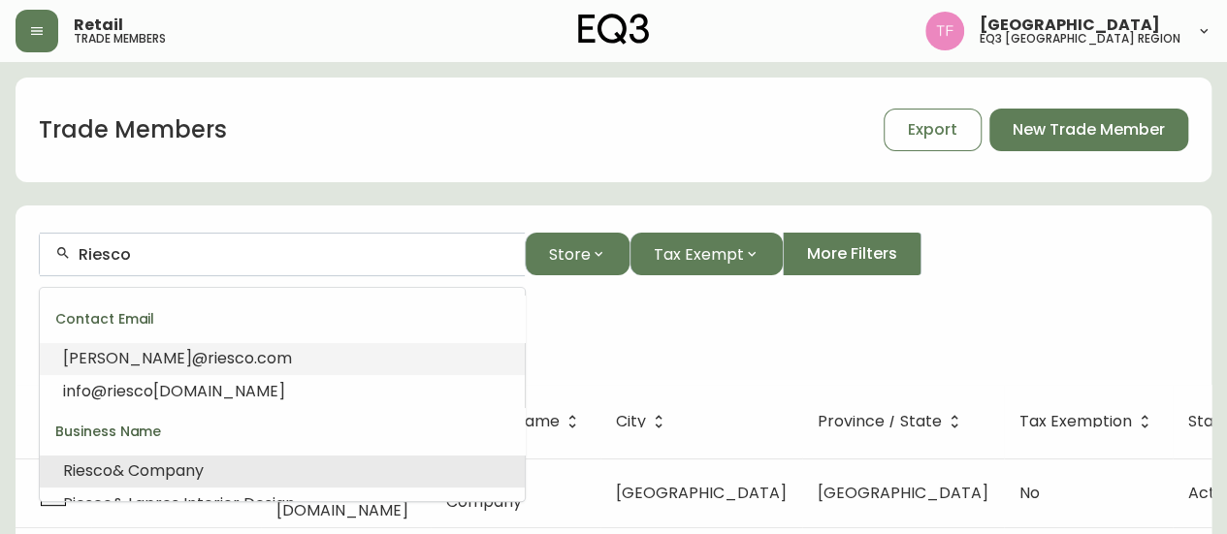
scroll to position [97, 0]
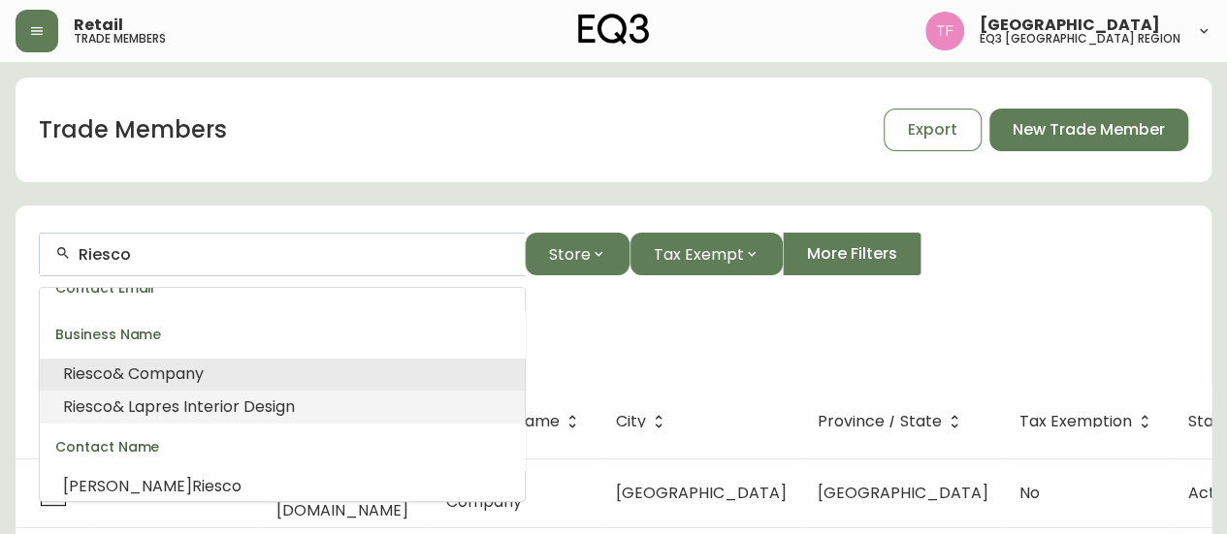
click at [334, 397] on li "Riesco & Lapres Interior Design" at bounding box center [282, 407] width 485 height 33
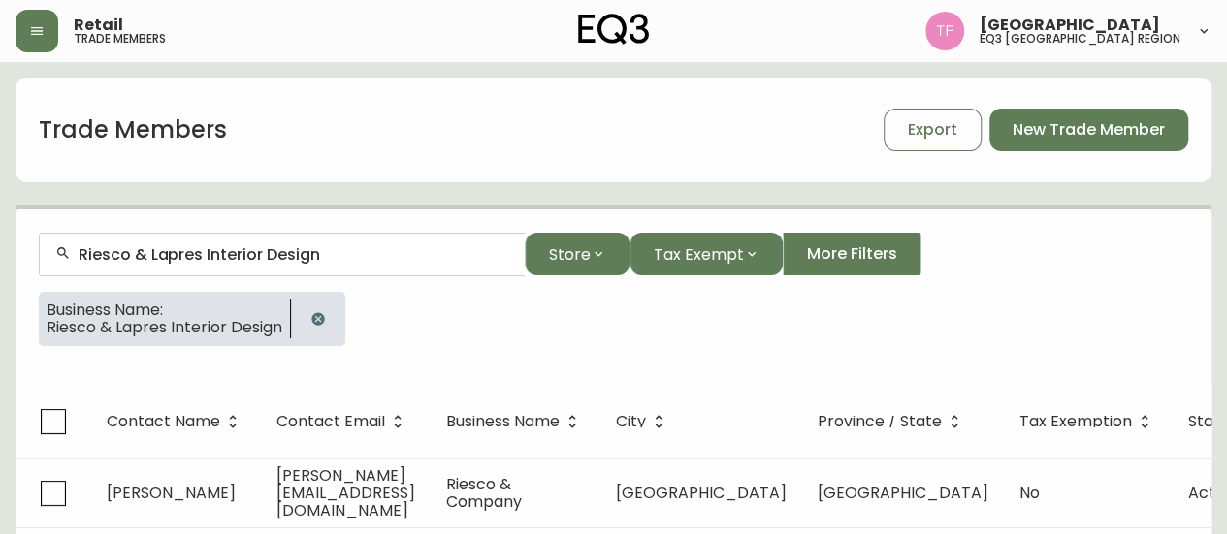
click at [266, 250] on input "Riesco & Lapres Interior Design" at bounding box center [294, 254] width 431 height 18
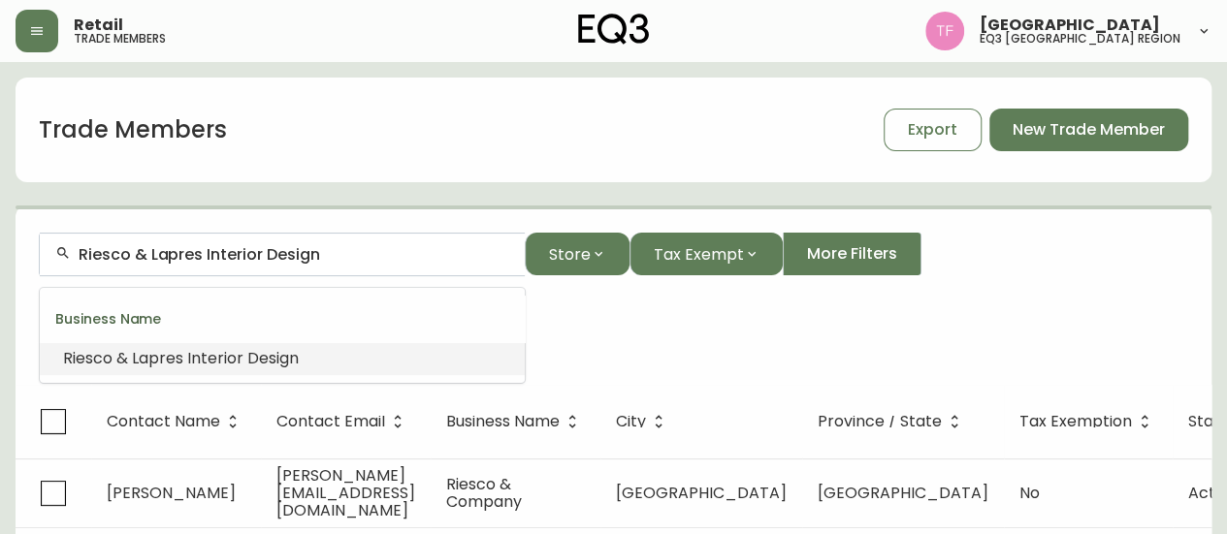
click at [266, 250] on input "Riesco & Lapres Interior Design" at bounding box center [294, 254] width 431 height 18
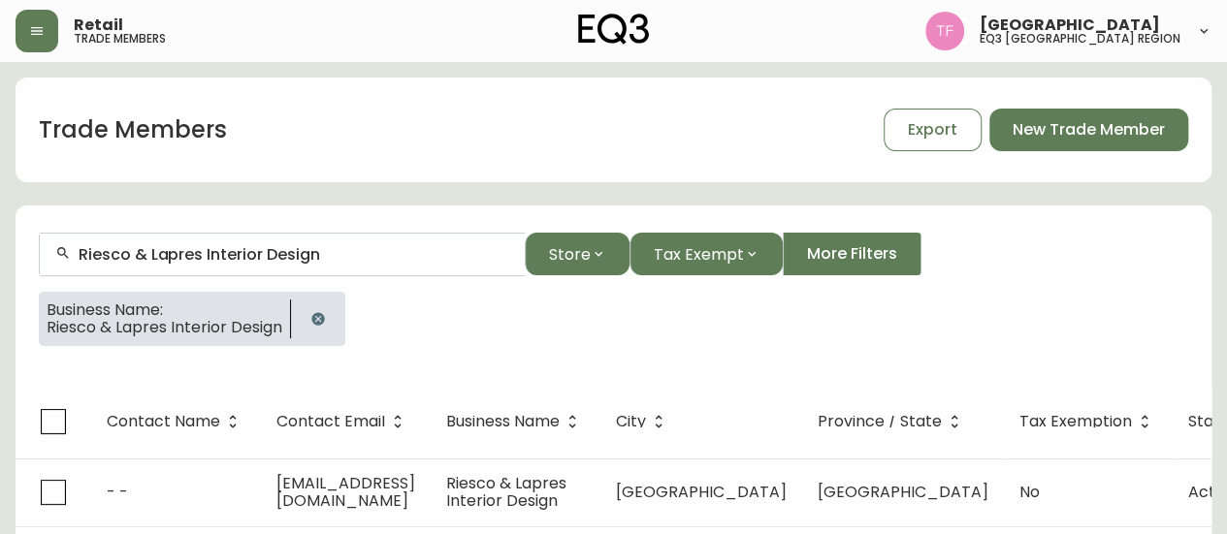
click at [328, 304] on button "button" at bounding box center [318, 319] width 39 height 39
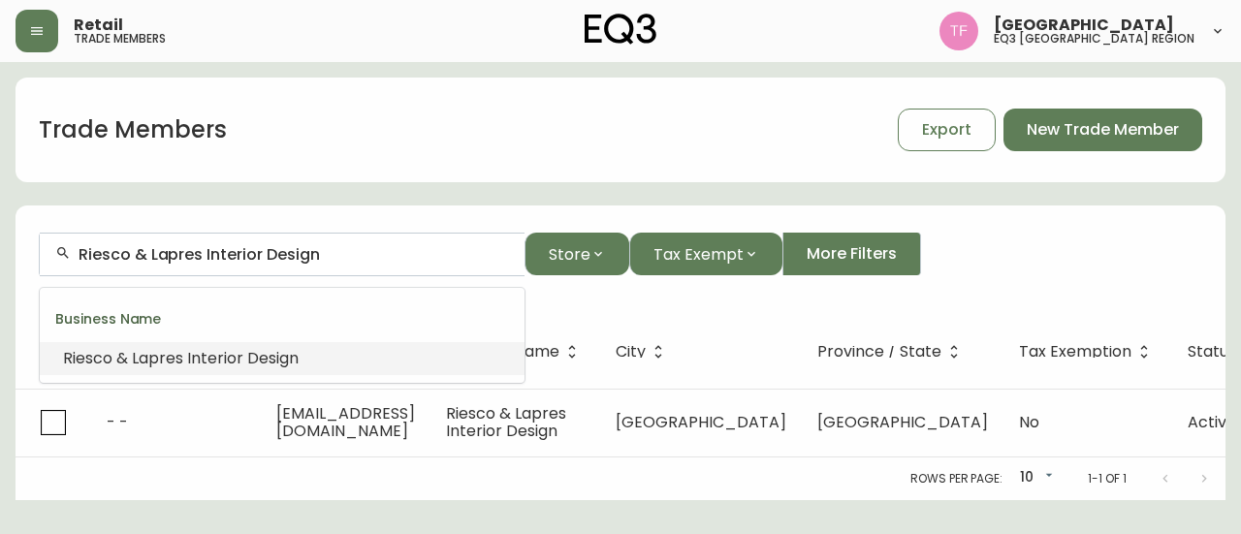
click at [346, 251] on input "Riesco & Lapres Interior Design" at bounding box center [294, 254] width 431 height 18
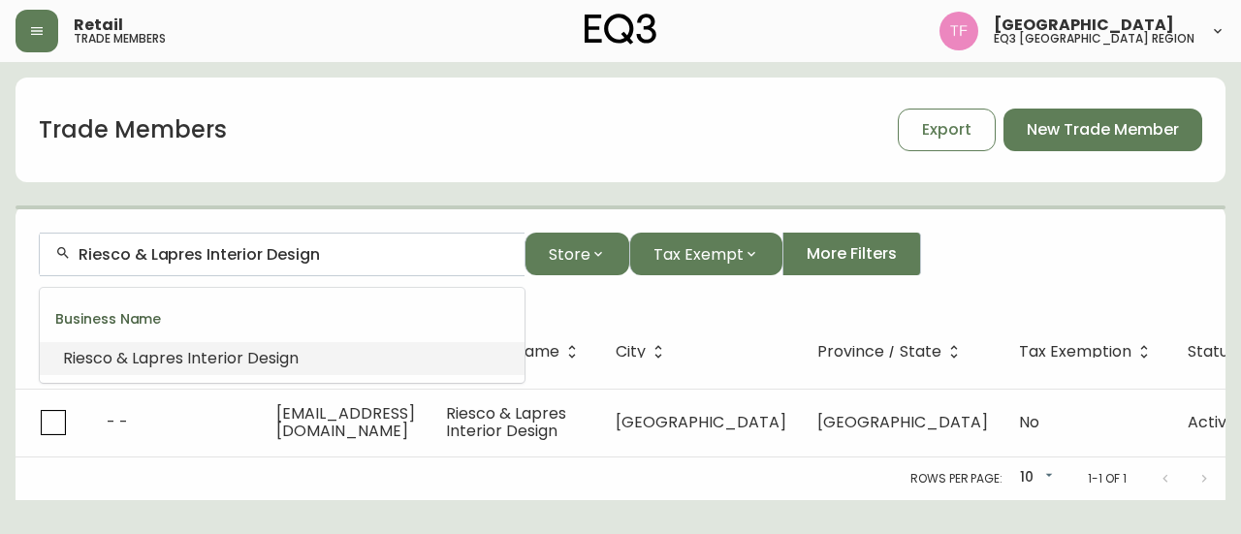
click at [335, 254] on input "Riesco & Lapres Interior Design" at bounding box center [294, 254] width 431 height 18
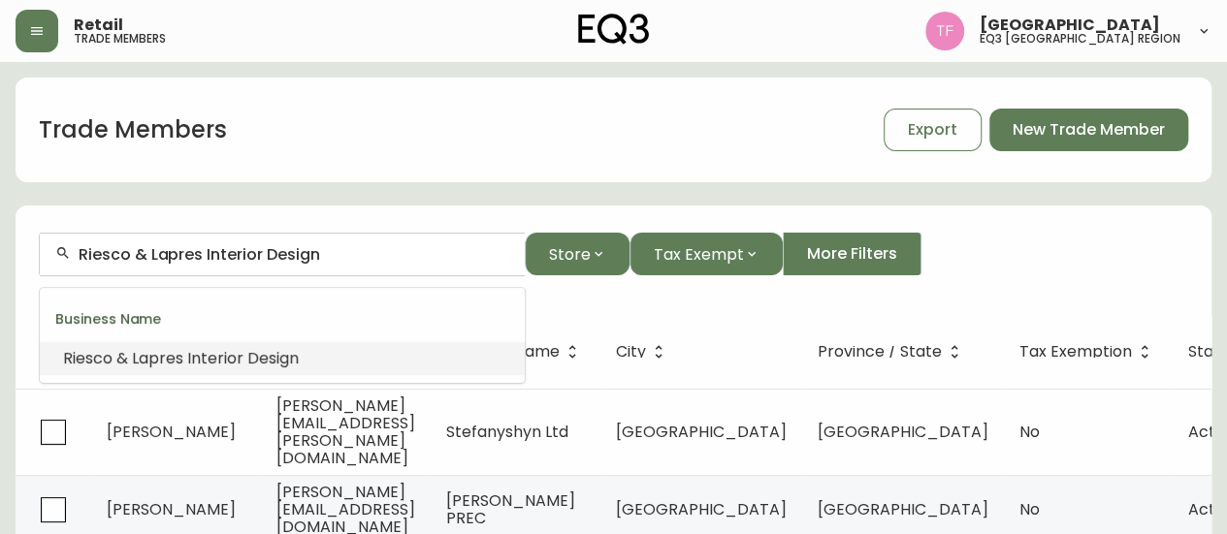
click at [335, 254] on input "Riesco & Lapres Interior Design" at bounding box center [294, 254] width 431 height 18
paste input "Oakwyn Realty LTD."
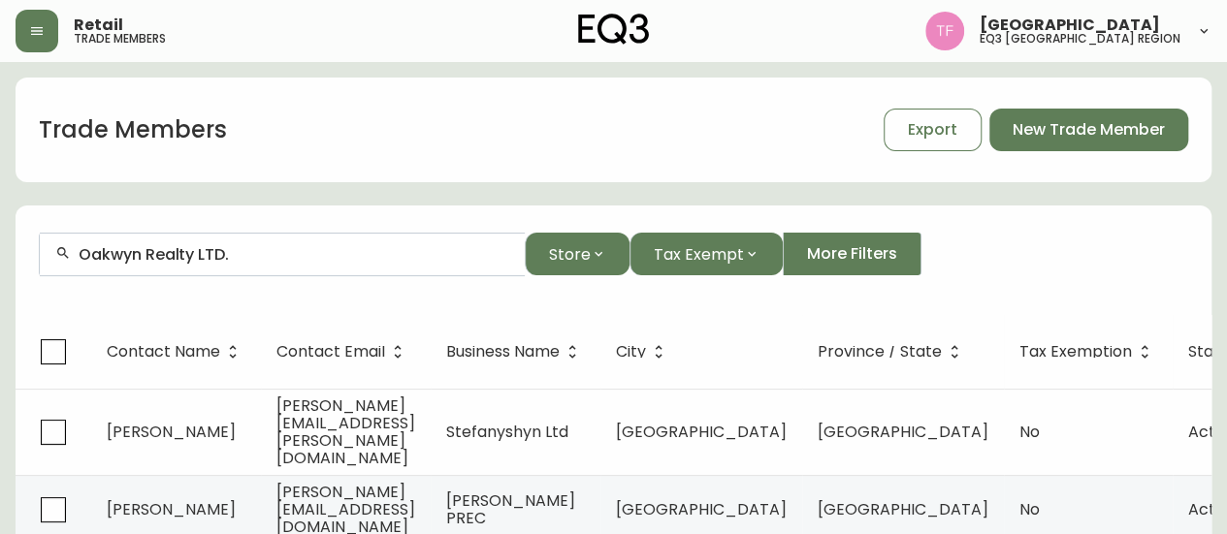
click at [307, 257] on input "Oakwyn Realty LTD." at bounding box center [294, 254] width 431 height 18
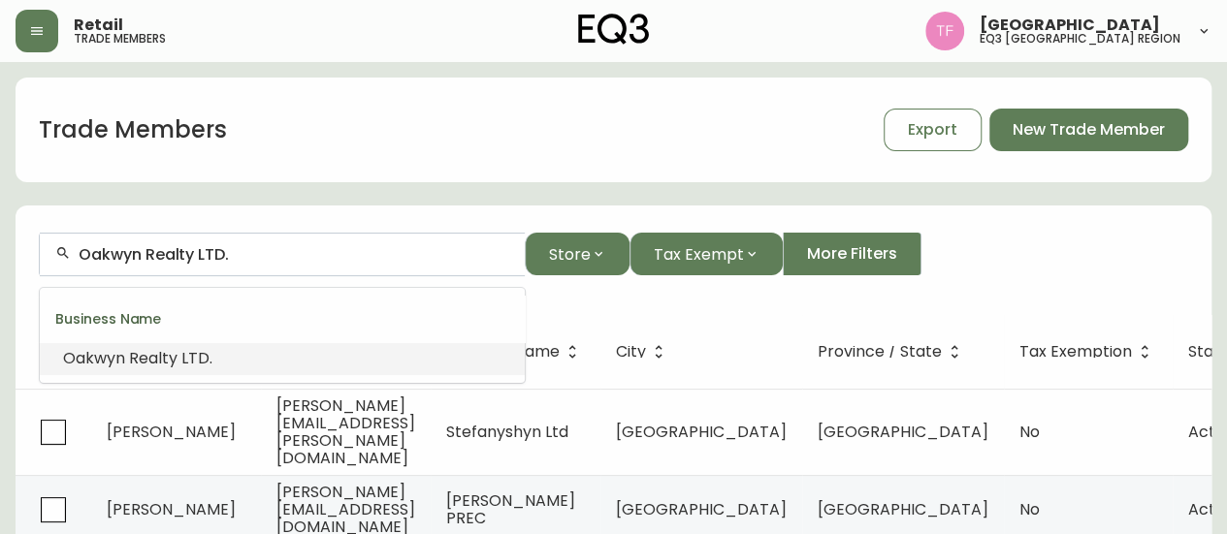
paste input "[PERSON_NAME] INC"
click at [228, 255] on input "[PERSON_NAME] INC." at bounding box center [294, 254] width 431 height 18
paste input "[PERSON_NAME] Design"
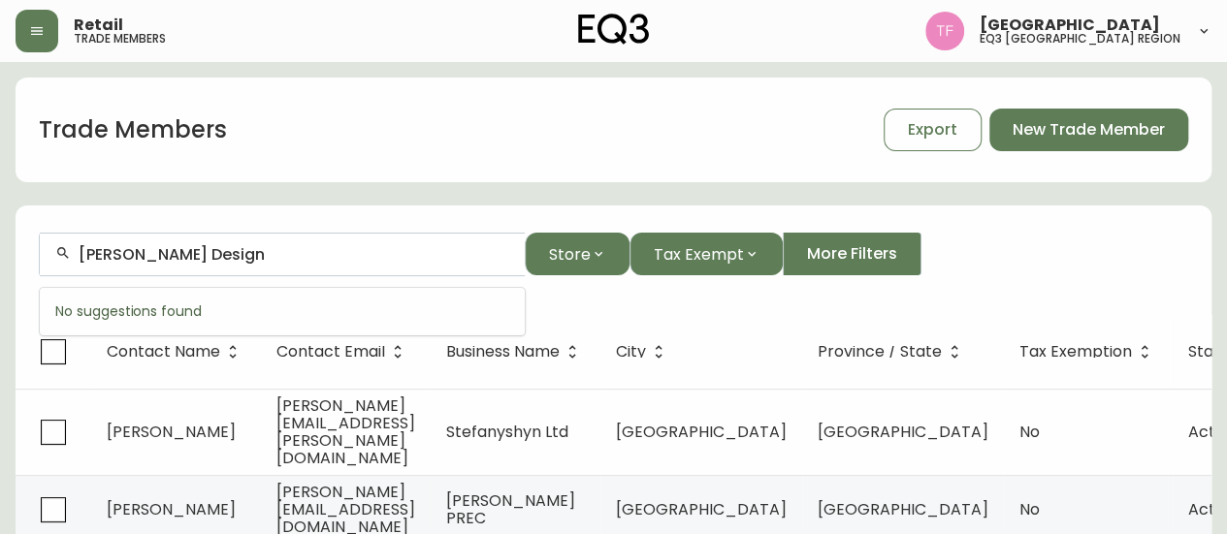
click at [303, 249] on input "[PERSON_NAME] Design" at bounding box center [294, 254] width 431 height 18
click at [369, 253] on input "[PERSON_NAME] Design" at bounding box center [294, 254] width 431 height 18
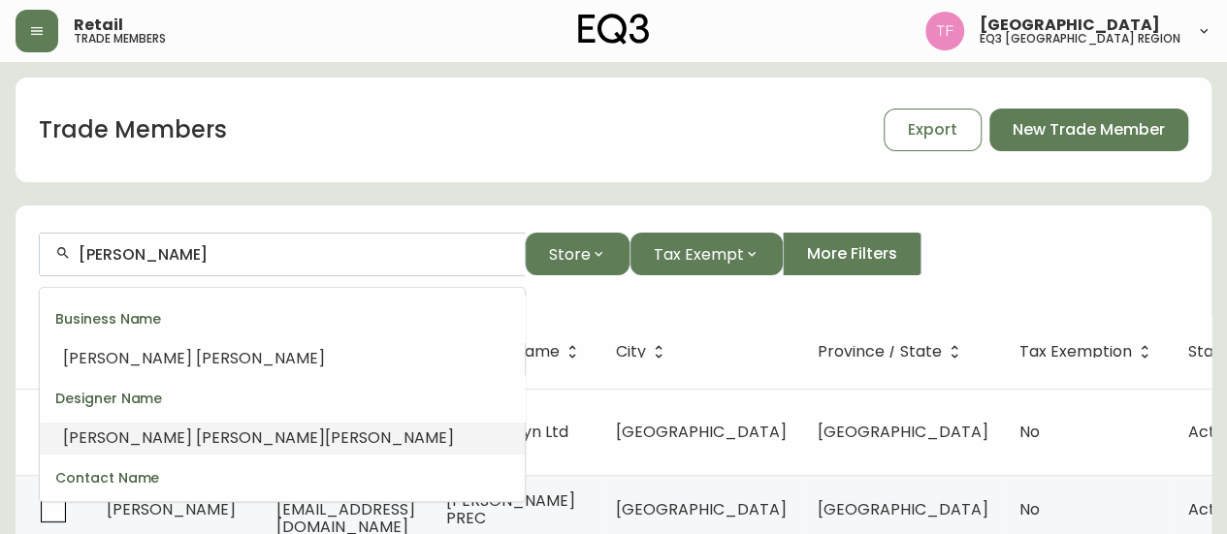
click at [325, 427] on span "[PERSON_NAME]" at bounding box center [389, 438] width 129 height 22
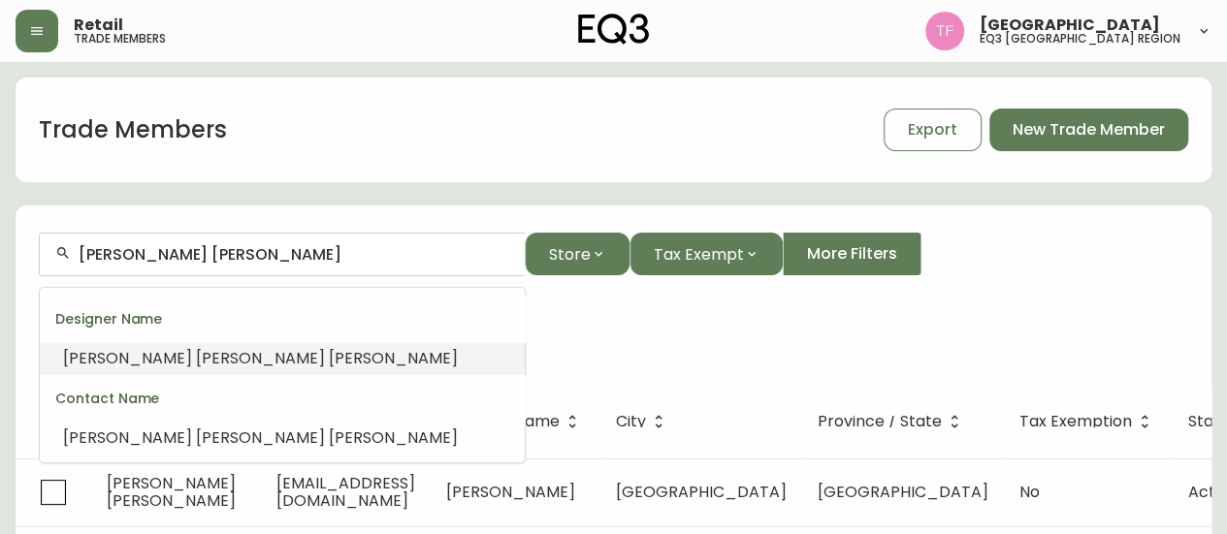
click at [251, 249] on input "[PERSON_NAME] [PERSON_NAME]" at bounding box center [294, 254] width 431 height 18
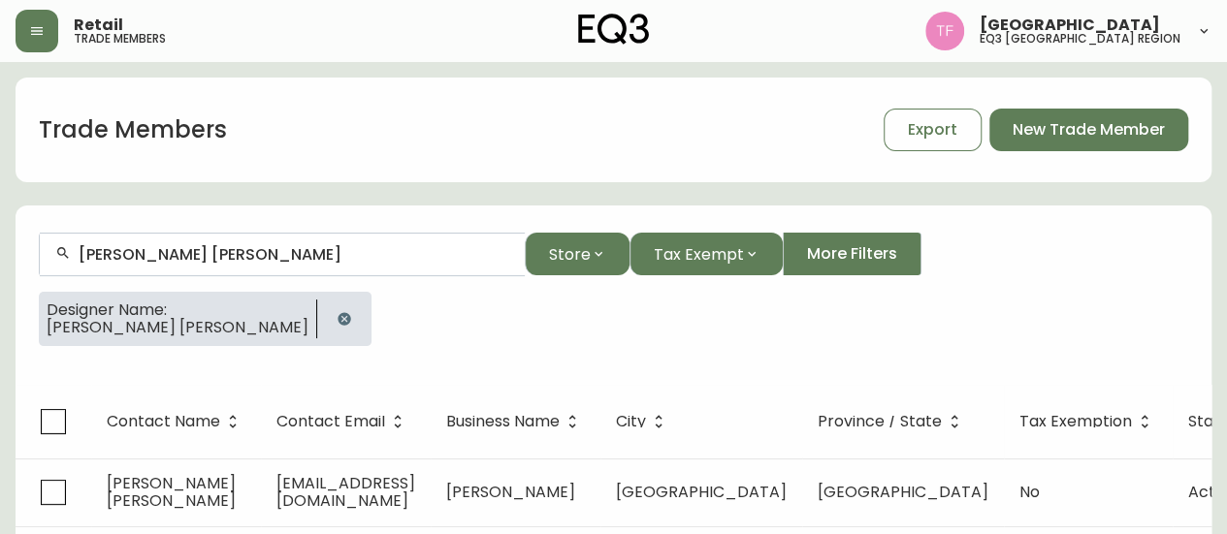
click at [247, 258] on input "[PERSON_NAME] [PERSON_NAME]" at bounding box center [294, 254] width 431 height 18
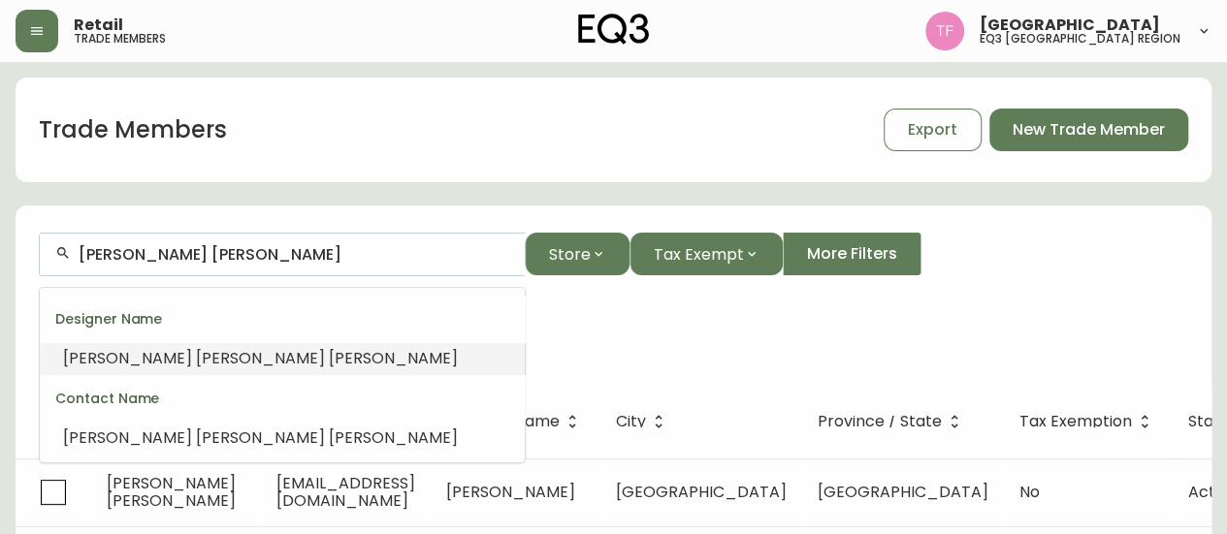
click at [209, 253] on input "[PERSON_NAME] [PERSON_NAME]" at bounding box center [294, 254] width 431 height 18
click at [208, 252] on input "[PERSON_NAME] [PERSON_NAME]" at bounding box center [294, 254] width 431 height 18
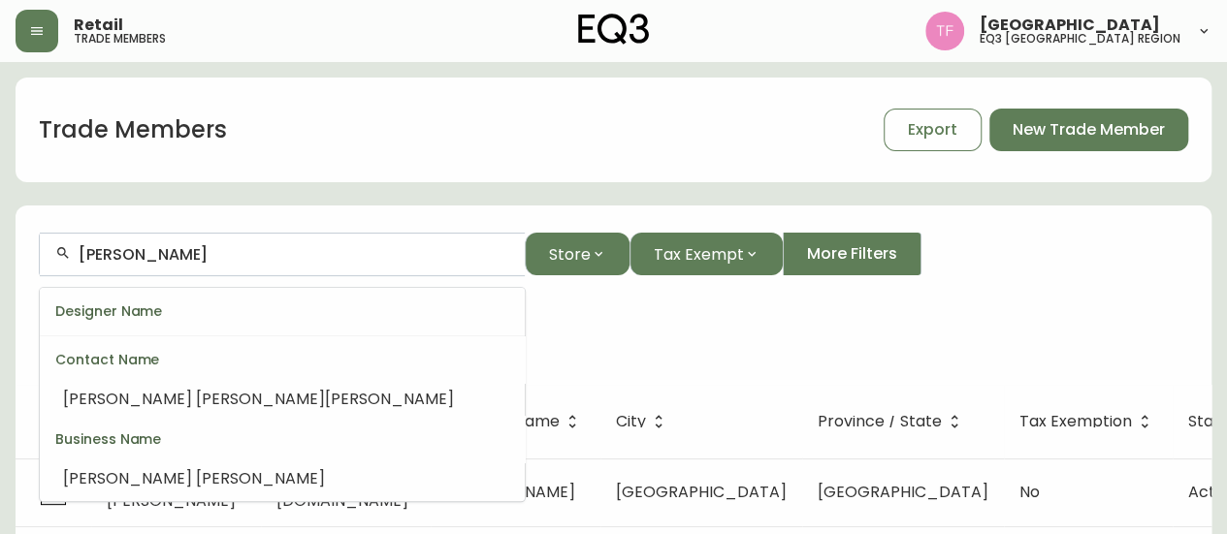
scroll to position [48, 0]
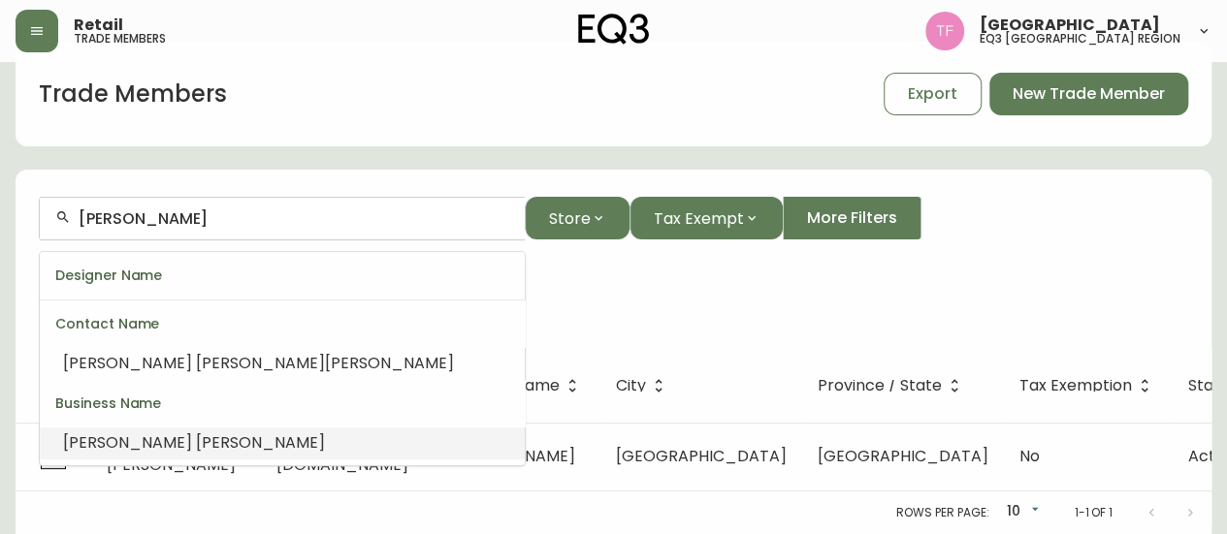
click at [219, 428] on li "[PERSON_NAME]" at bounding box center [282, 443] width 485 height 33
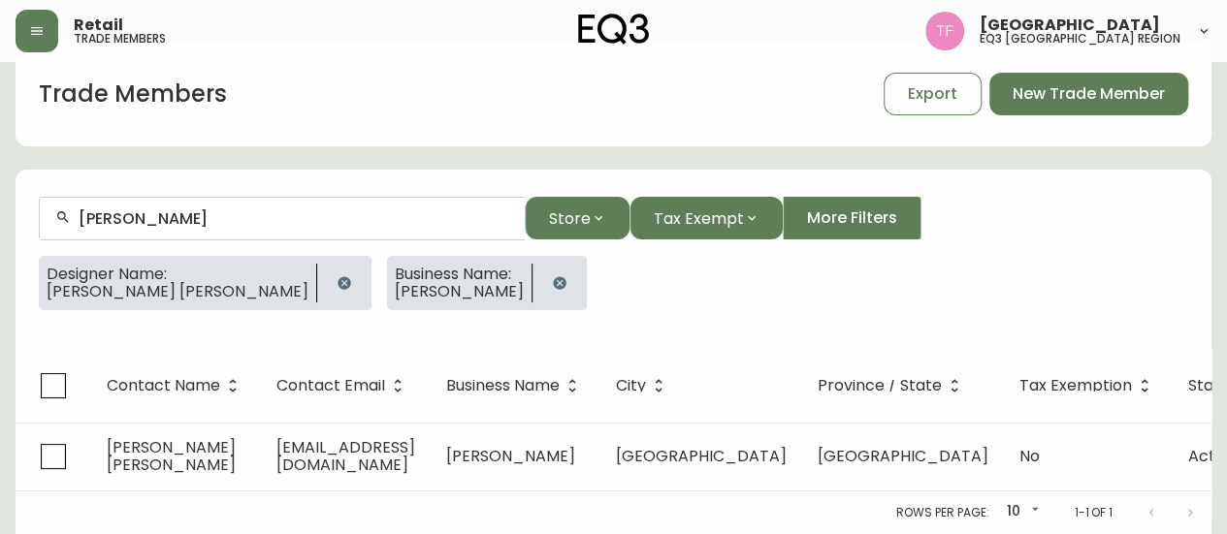
click at [540, 269] on button "button" at bounding box center [559, 283] width 39 height 39
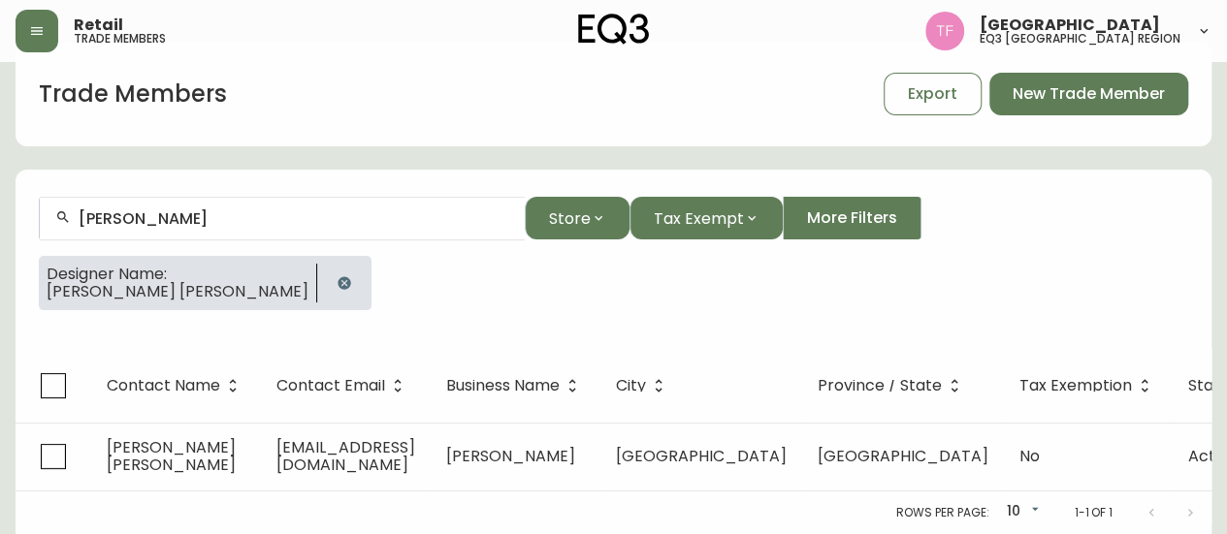
click at [337, 276] on icon "button" at bounding box center [343, 282] width 13 height 13
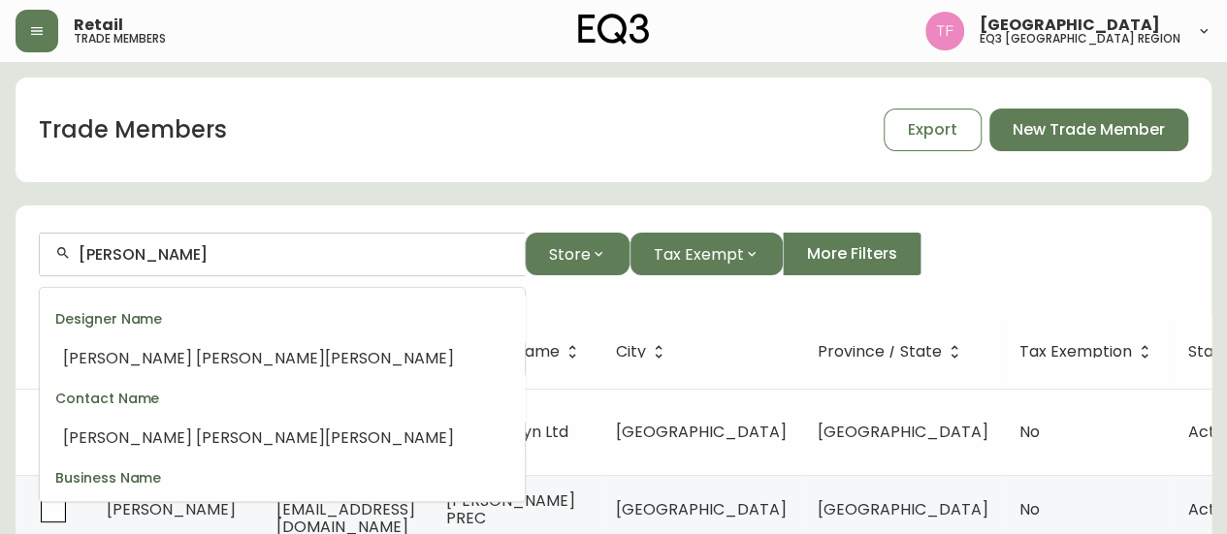
click at [247, 258] on input "[PERSON_NAME]" at bounding box center [294, 254] width 431 height 18
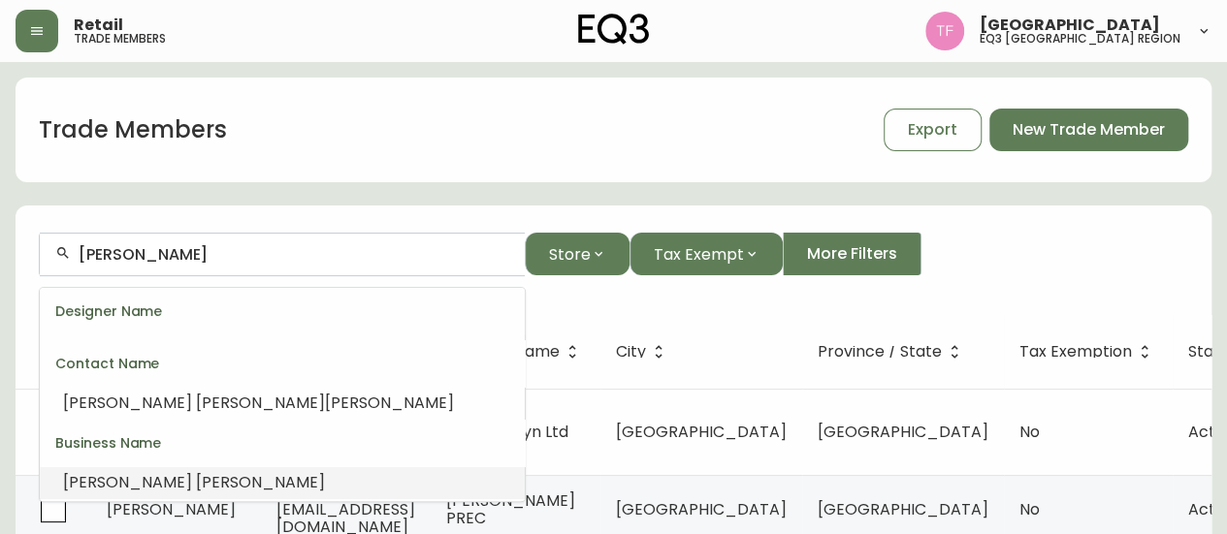
paste input "HIFT INTERIORS"
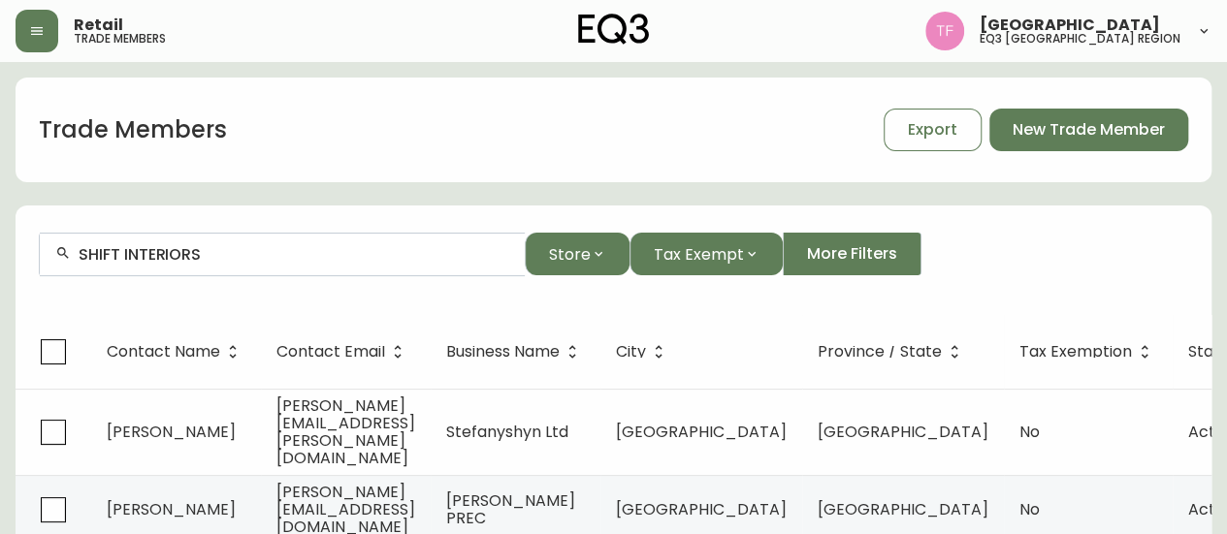
click at [296, 261] on input "SHIFT INTERIORS" at bounding box center [294, 254] width 431 height 18
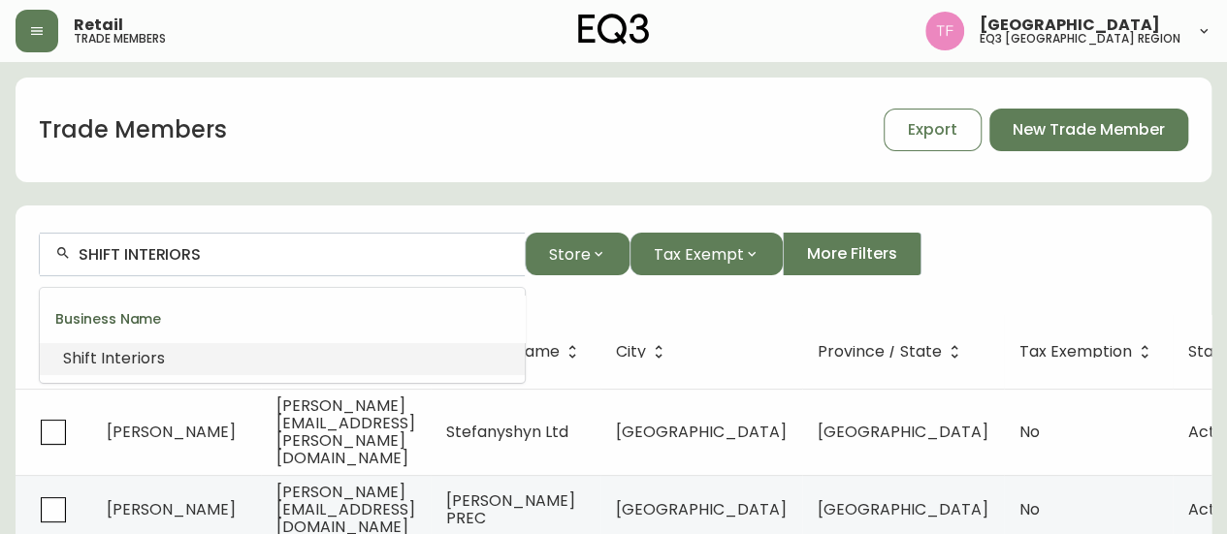
paste input "PEACH INTERIOR DESIGN"
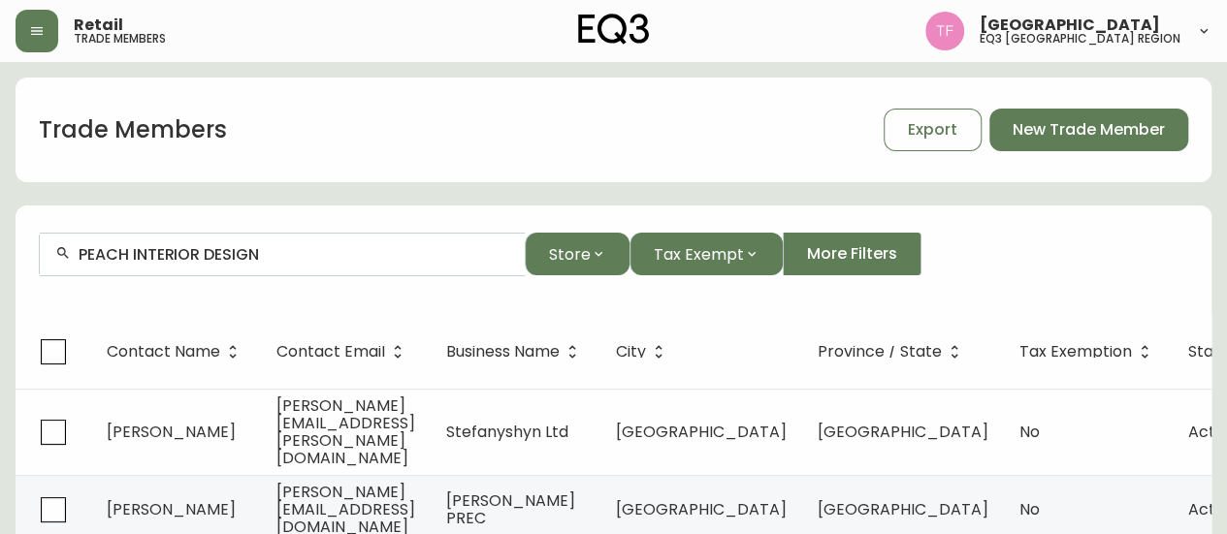
click at [238, 248] on input "PEACH INTERIOR DESIGN" at bounding box center [294, 254] width 431 height 18
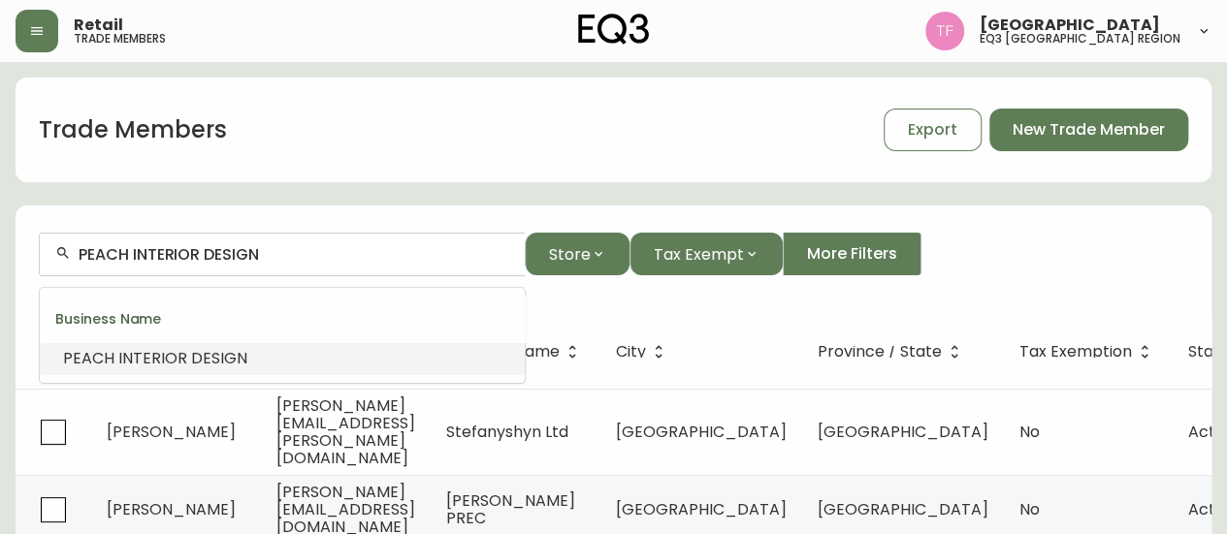
paste input "[PERSON_NAME]"
click at [216, 248] on input "[PERSON_NAME] DESIGN" at bounding box center [294, 254] width 431 height 18
paste input "[PERSON_NAME] DESIGNS"
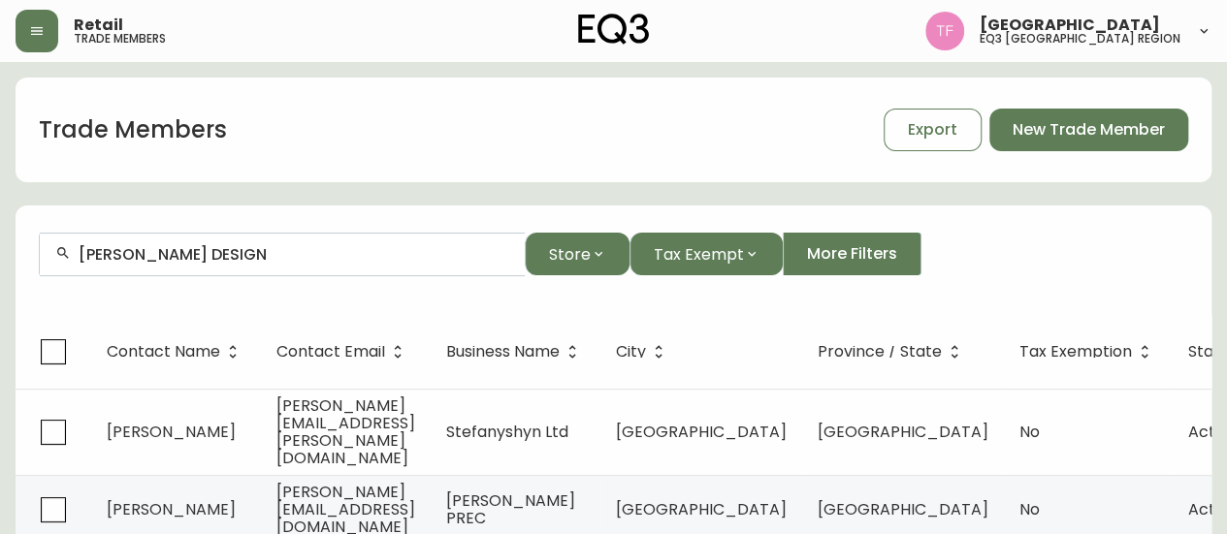
click at [241, 257] on input "[PERSON_NAME] DESIGN" at bounding box center [294, 254] width 431 height 18
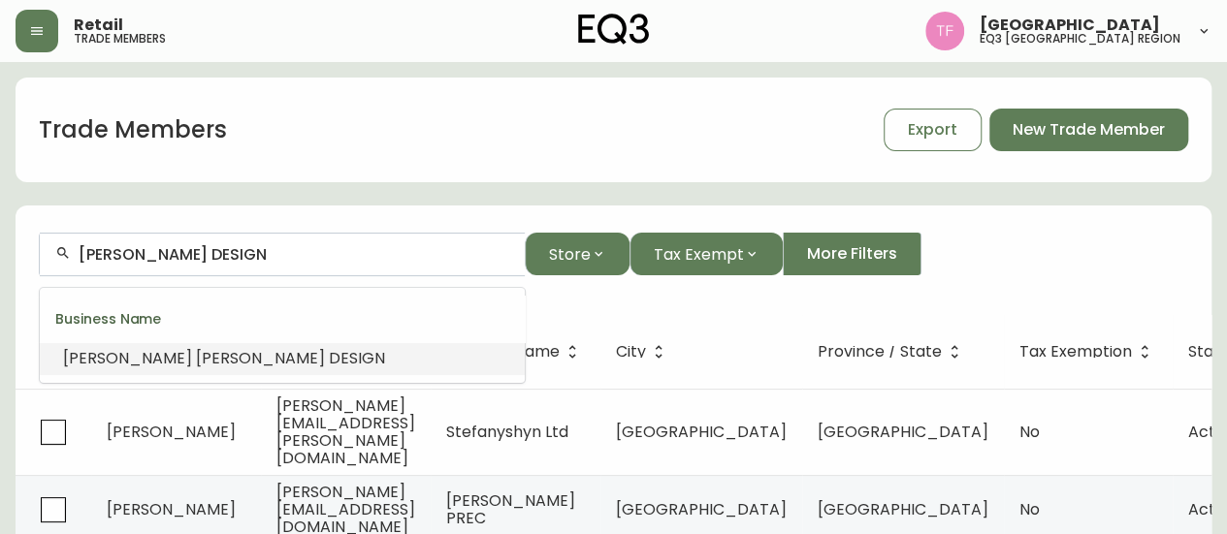
paste input "[PERSON_NAME]"
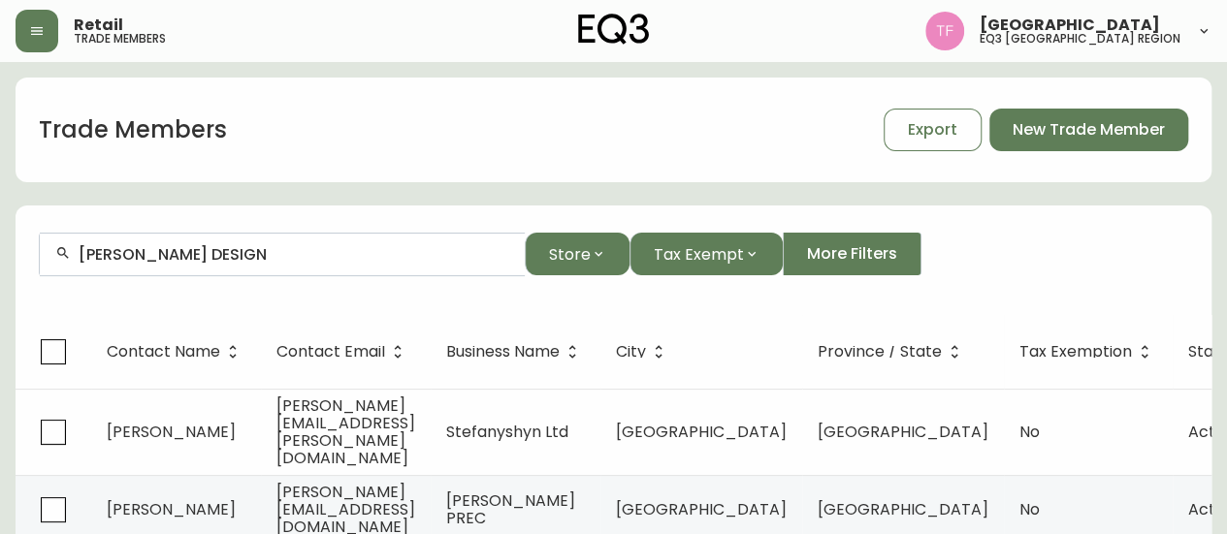
click at [319, 255] on input "[PERSON_NAME] DESIGN" at bounding box center [294, 254] width 431 height 18
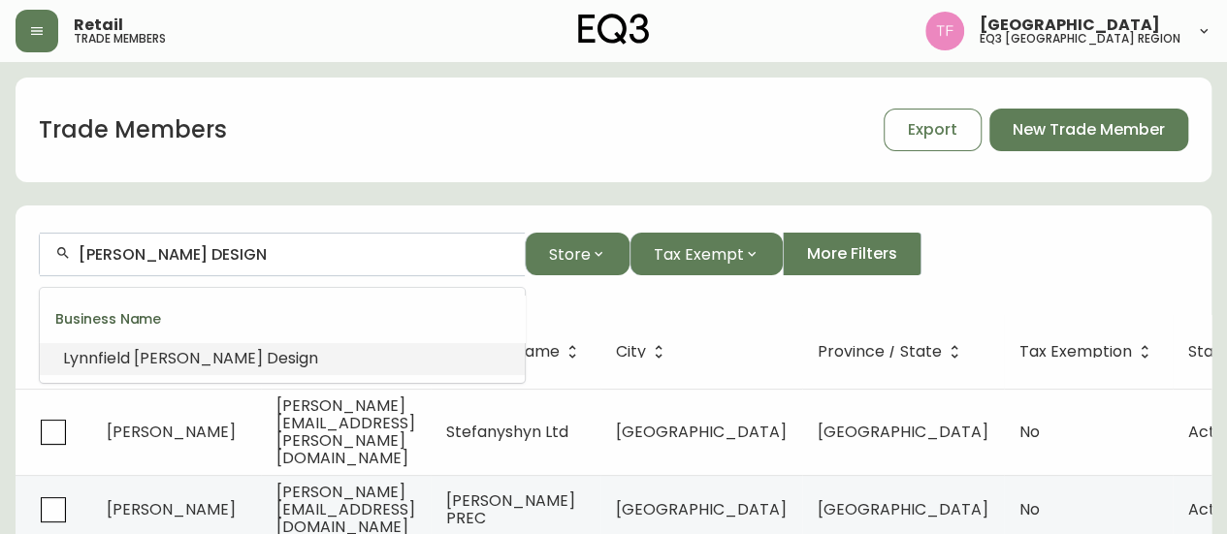
paste input "MG MEDIA INC"
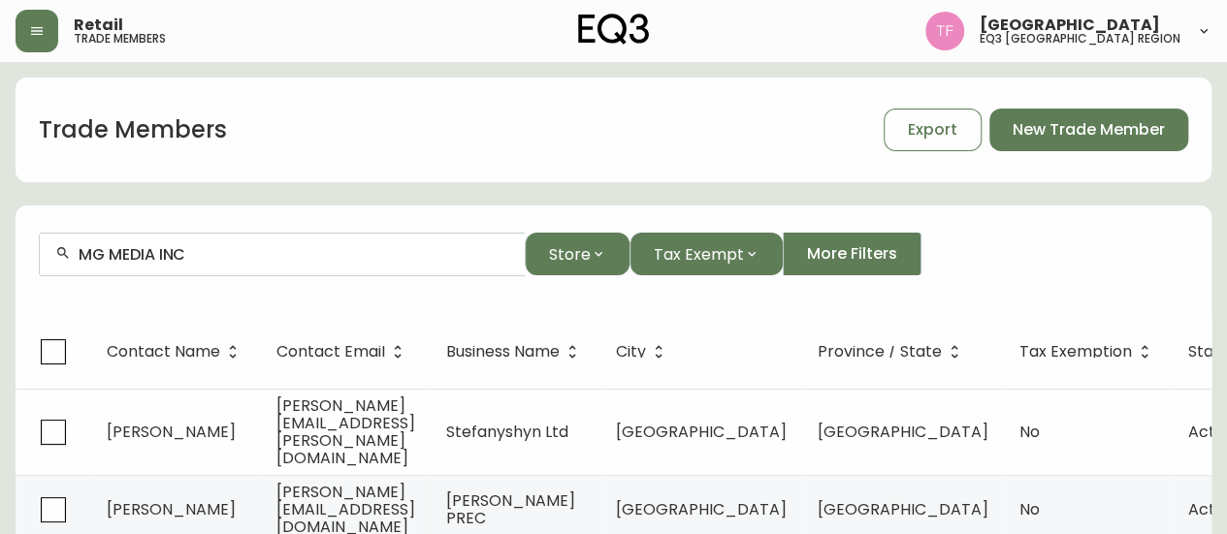
click at [227, 253] on input "MG MEDIA INC" at bounding box center [294, 254] width 431 height 18
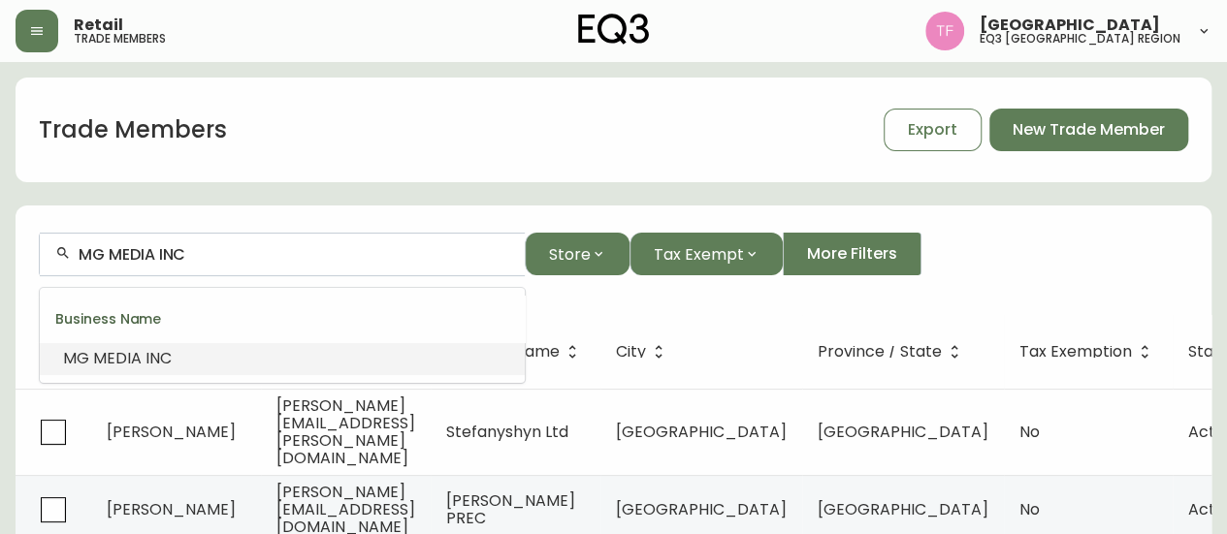
paste input "Ark and [PERSON_NAME] Design Ltd."
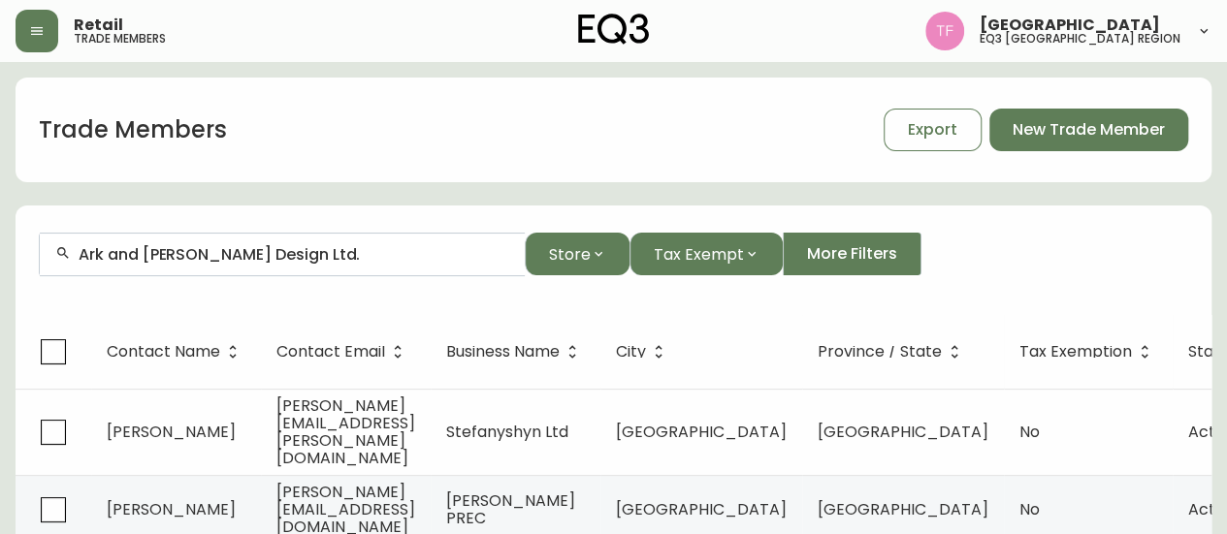
click at [260, 265] on div "Ark and [PERSON_NAME] Design Ltd." at bounding box center [282, 255] width 485 height 44
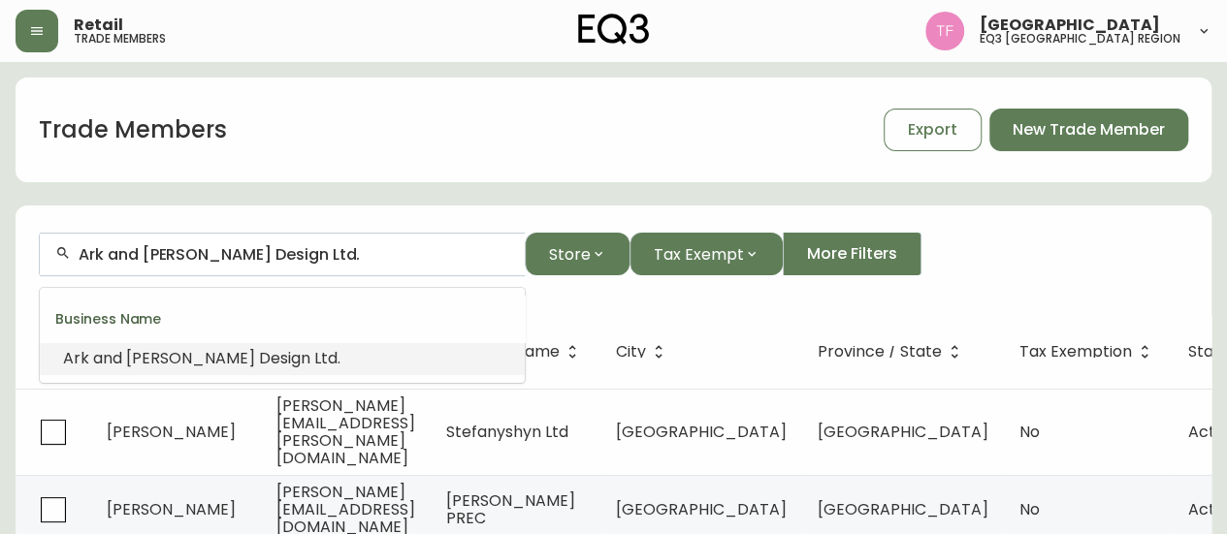
paste input "Three Bears Management, I"
click at [264, 354] on span "Management," at bounding box center [213, 358] width 107 height 22
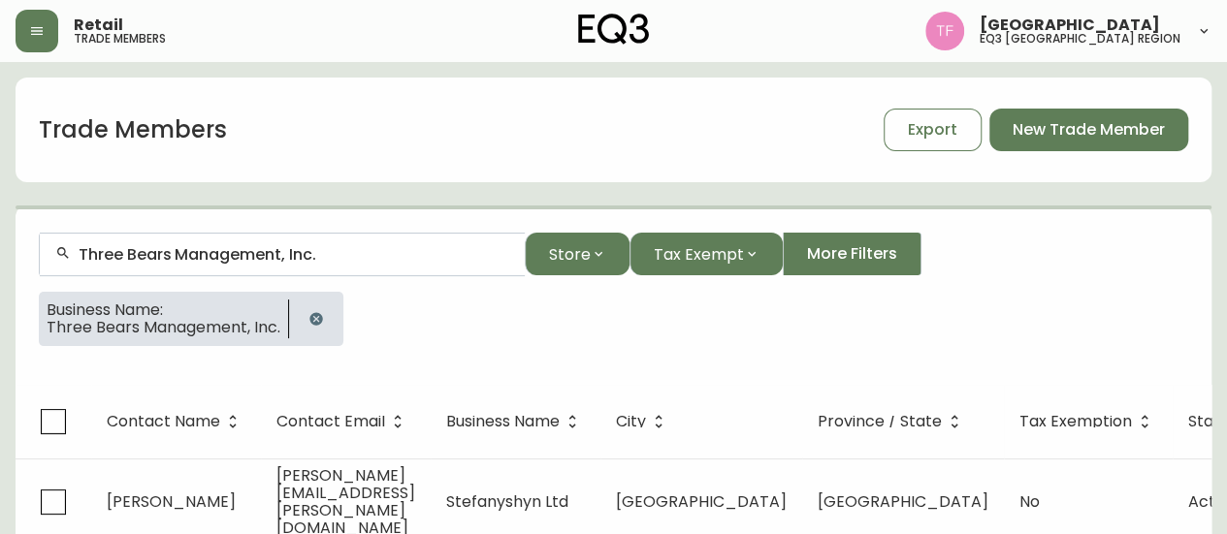
click at [306, 257] on input "Three Bears Management, Inc." at bounding box center [294, 254] width 431 height 18
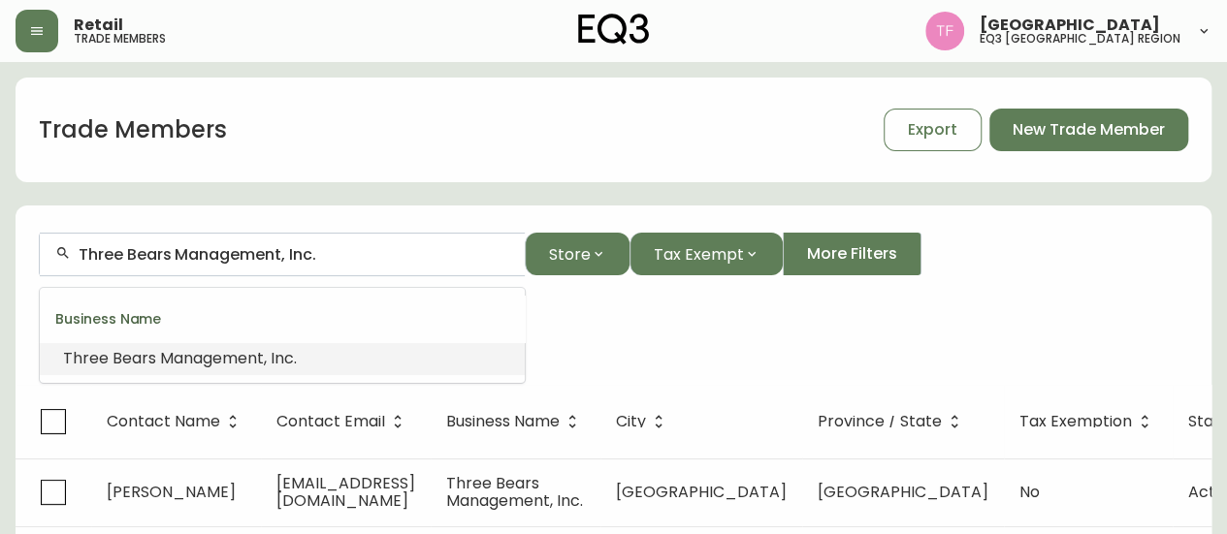
click at [306, 257] on input "Three Bears Management, Inc." at bounding box center [294, 254] width 431 height 18
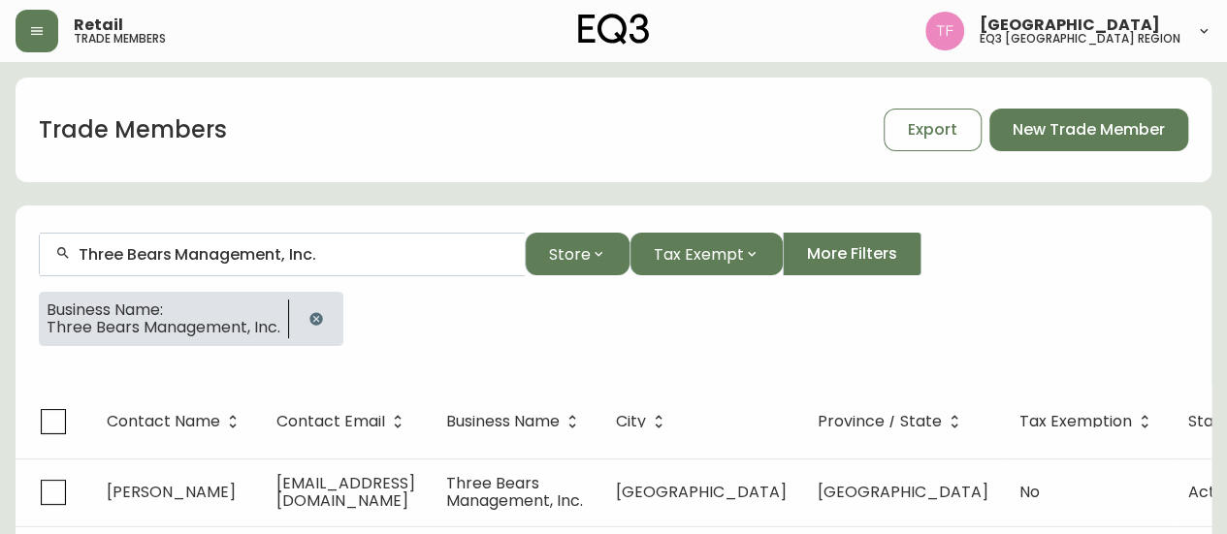
click at [312, 315] on icon "button" at bounding box center [315, 318] width 13 height 13
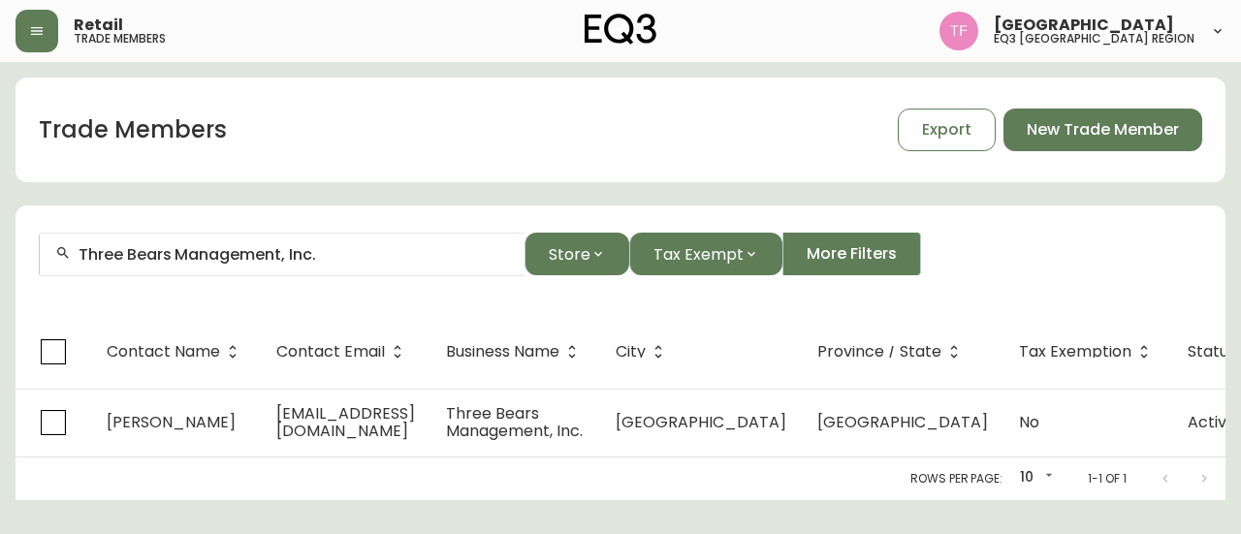
click at [339, 261] on input "Three Bears Management, Inc." at bounding box center [294, 254] width 431 height 18
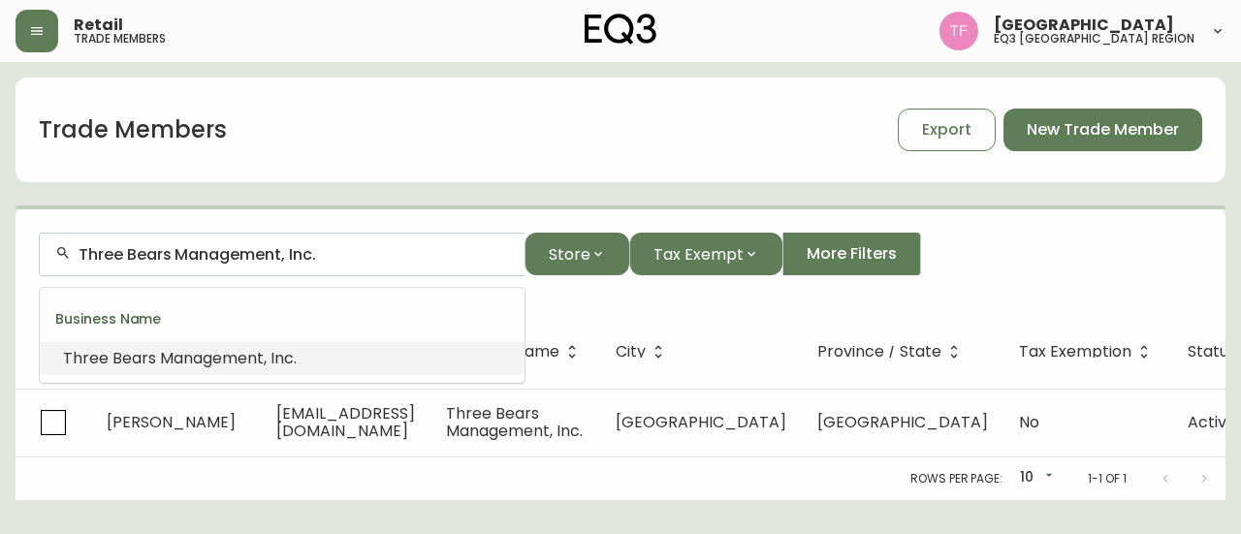
click at [341, 255] on input "Three Bears Management, Inc." at bounding box center [294, 254] width 431 height 18
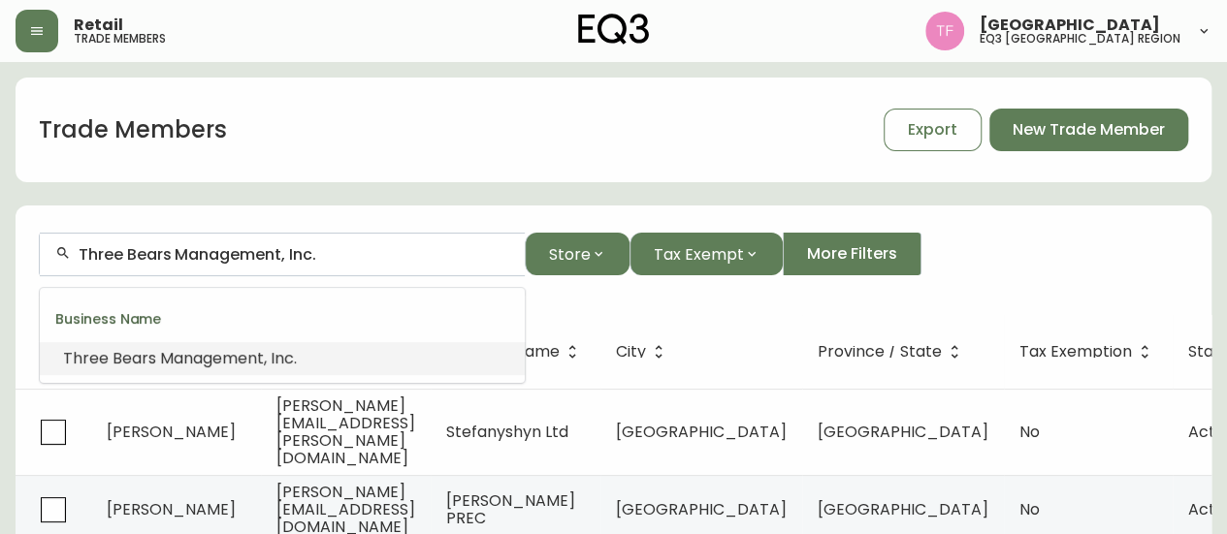
paste input "[PERSON_NAME] Projects Ltd"
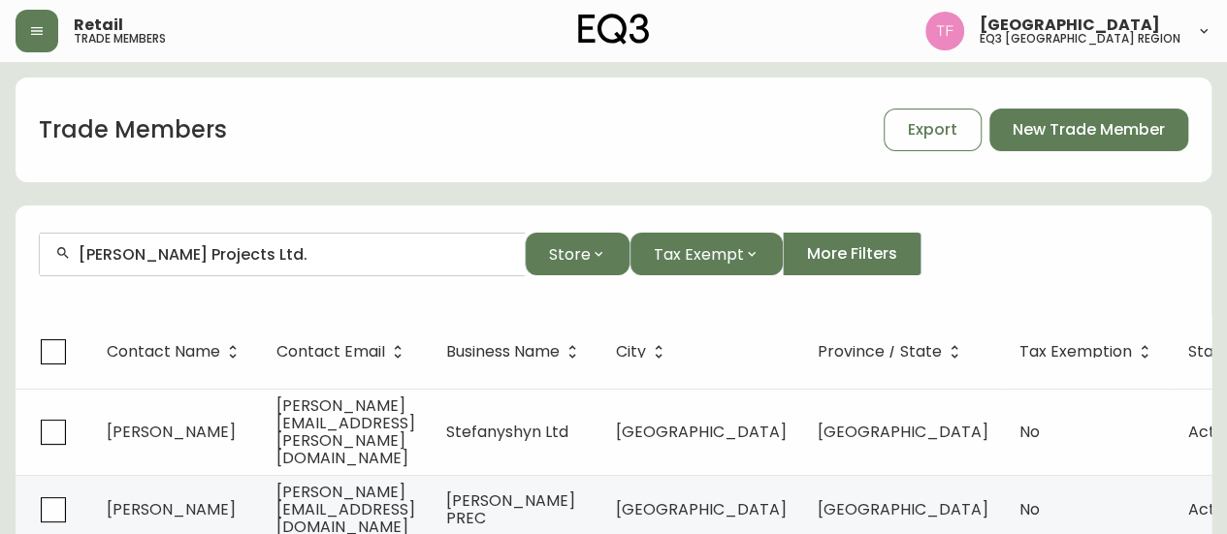
click at [301, 253] on input "[PERSON_NAME] Projects Ltd." at bounding box center [294, 254] width 431 height 18
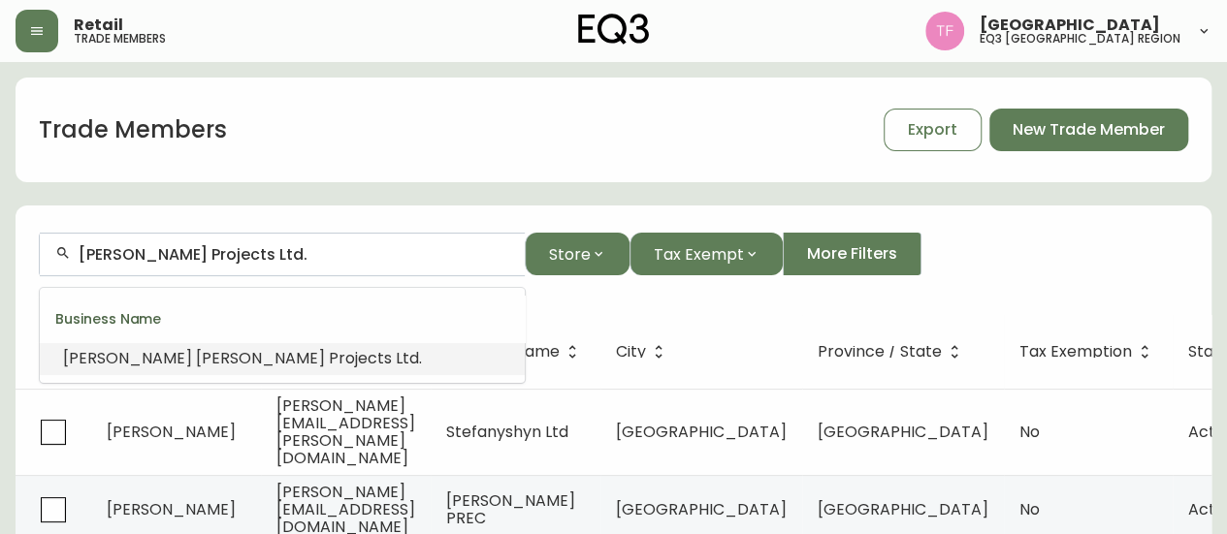
paste input "DIALOG DESIGN"
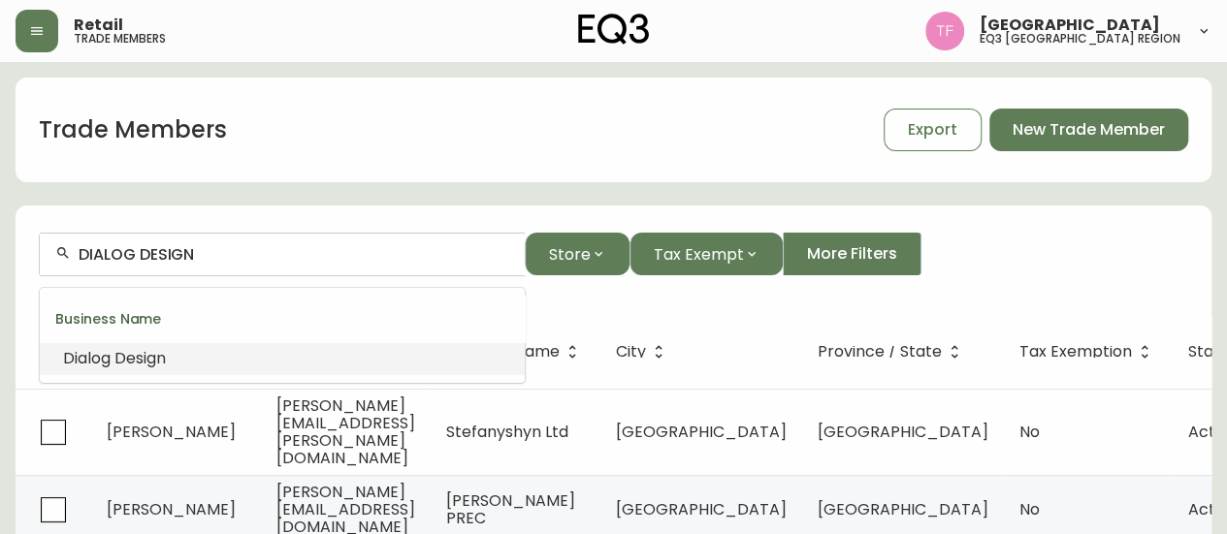
click at [236, 258] on input "DIALOG DESIGN" at bounding box center [294, 254] width 431 height 18
paste input "ARBUTUS PROPERTIES"
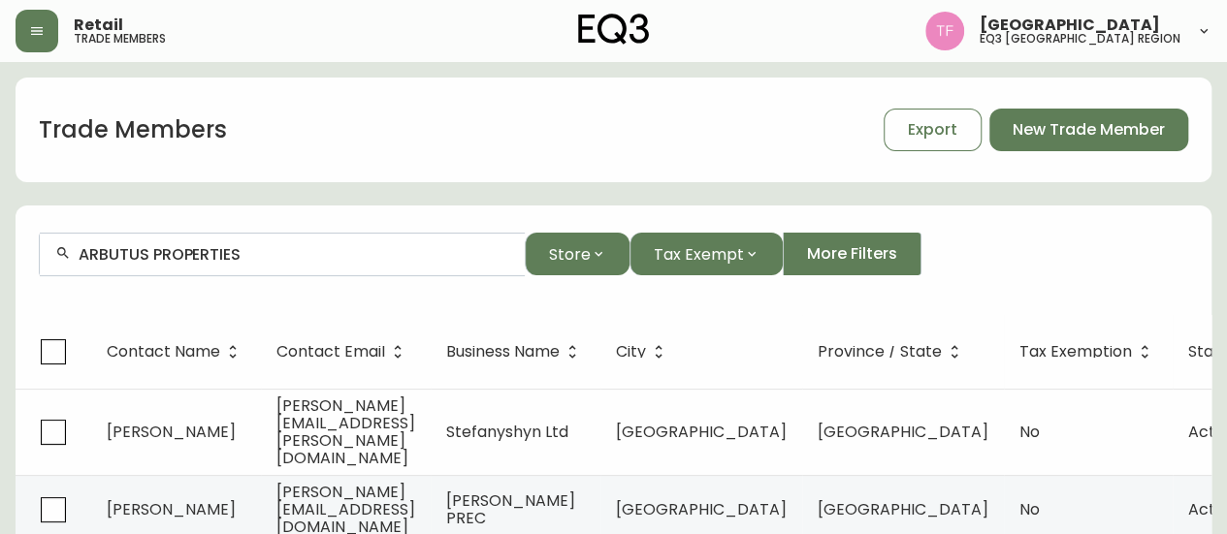
click at [224, 252] on input "ARBUTUS PROPERTIES" at bounding box center [294, 254] width 431 height 18
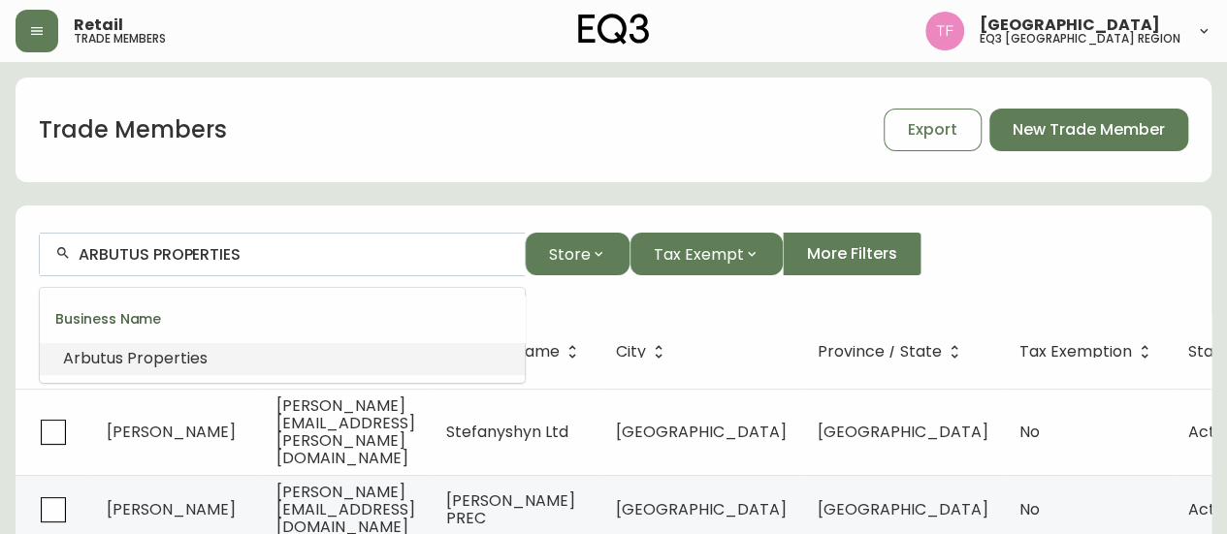
paste input "WIND ROSE DESIGN"
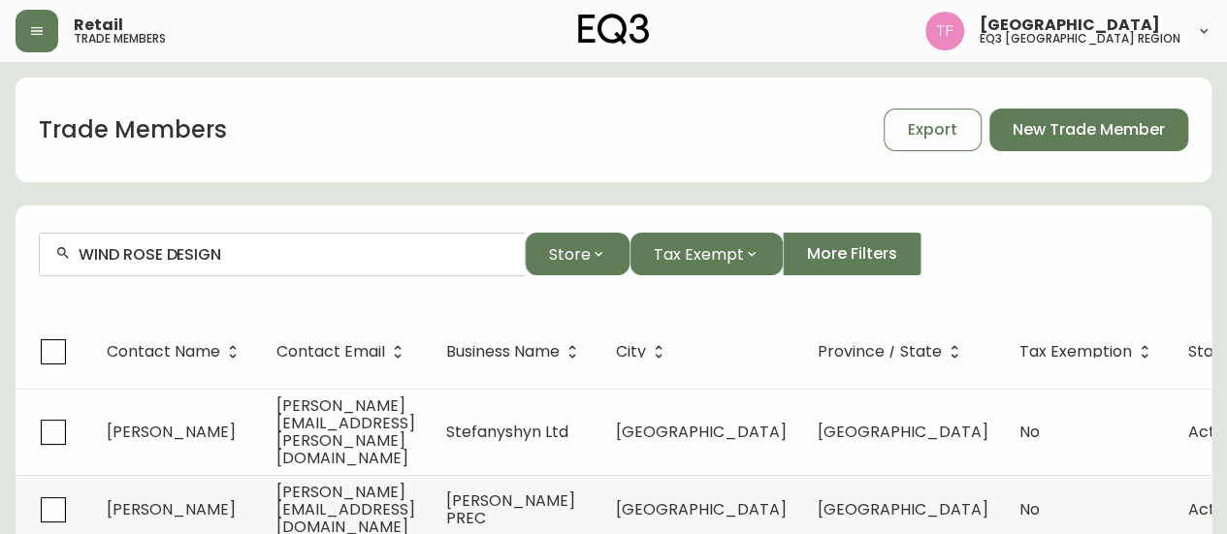
click at [255, 265] on div "WIND ROSE DESIGN" at bounding box center [282, 255] width 485 height 44
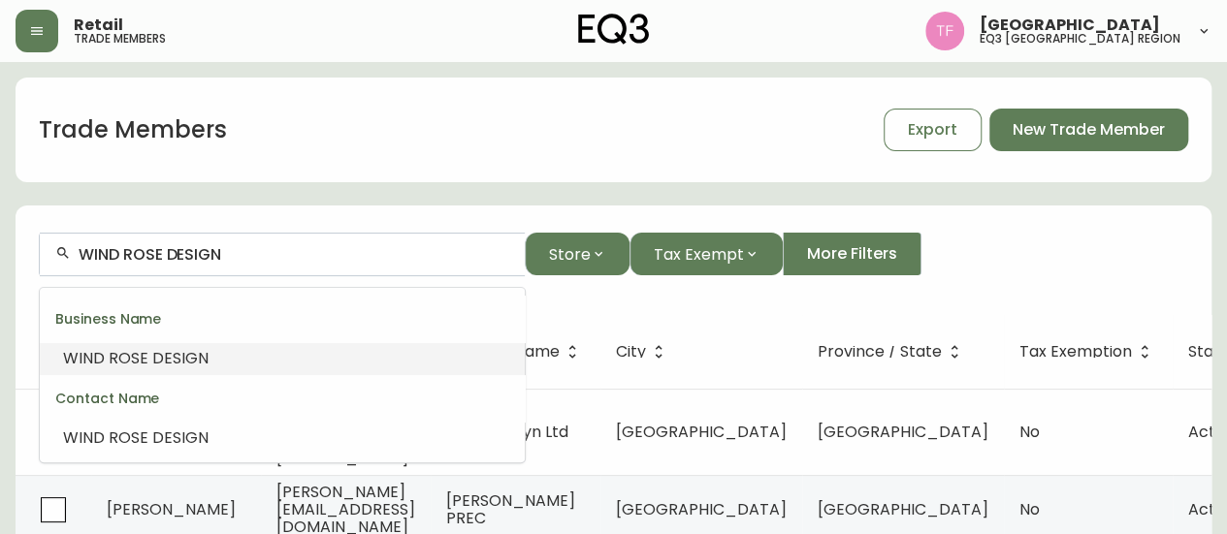
paste input "[PERSON_NAME]"
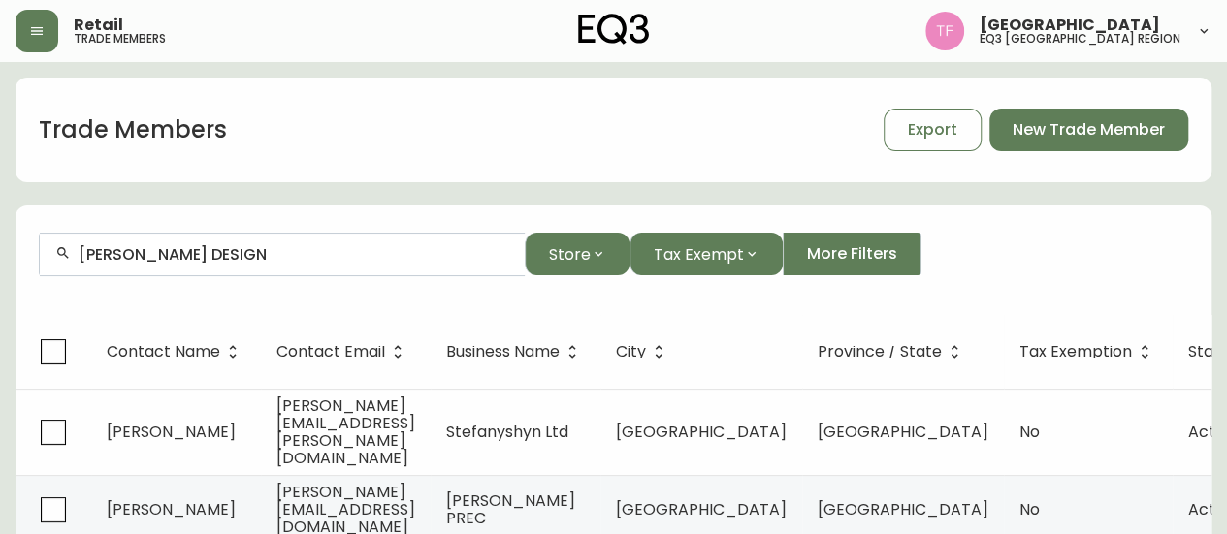
click at [270, 253] on input "[PERSON_NAME] DESIGN" at bounding box center [294, 254] width 431 height 18
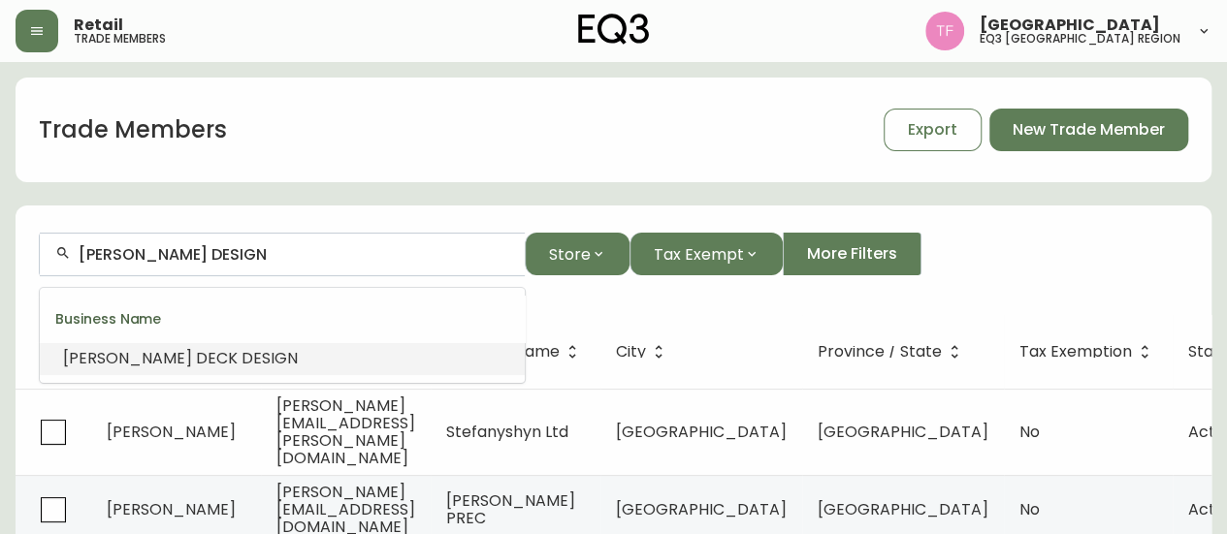
paste input "[PERSON_NAME] Inter"
click at [368, 354] on li "[PERSON_NAME] Inter ior Design" at bounding box center [282, 358] width 485 height 33
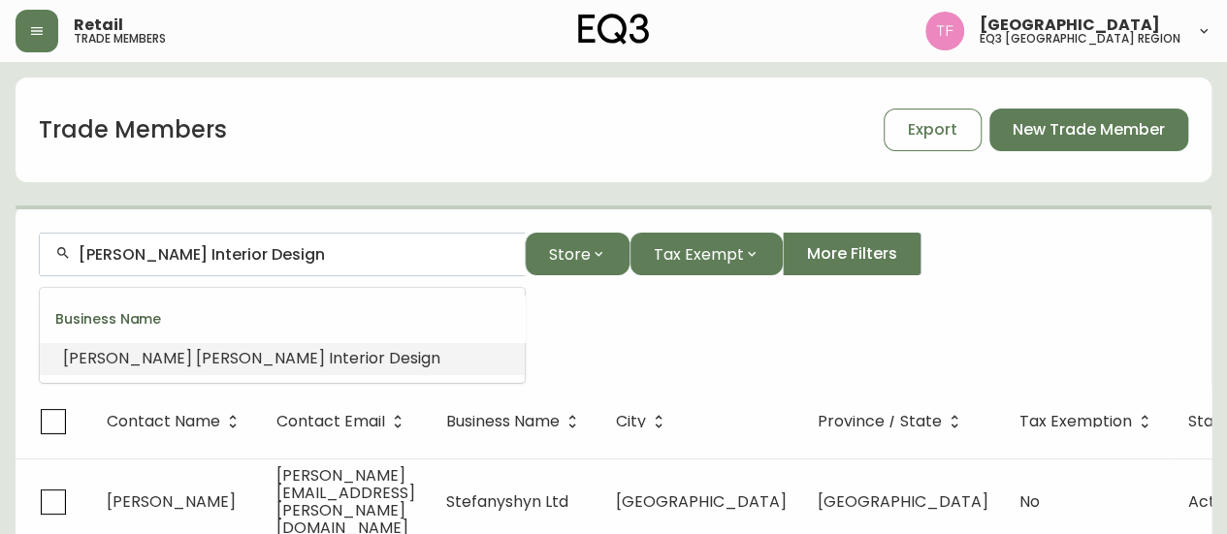
click at [334, 255] on input "[PERSON_NAME] Interior Design" at bounding box center [294, 254] width 431 height 18
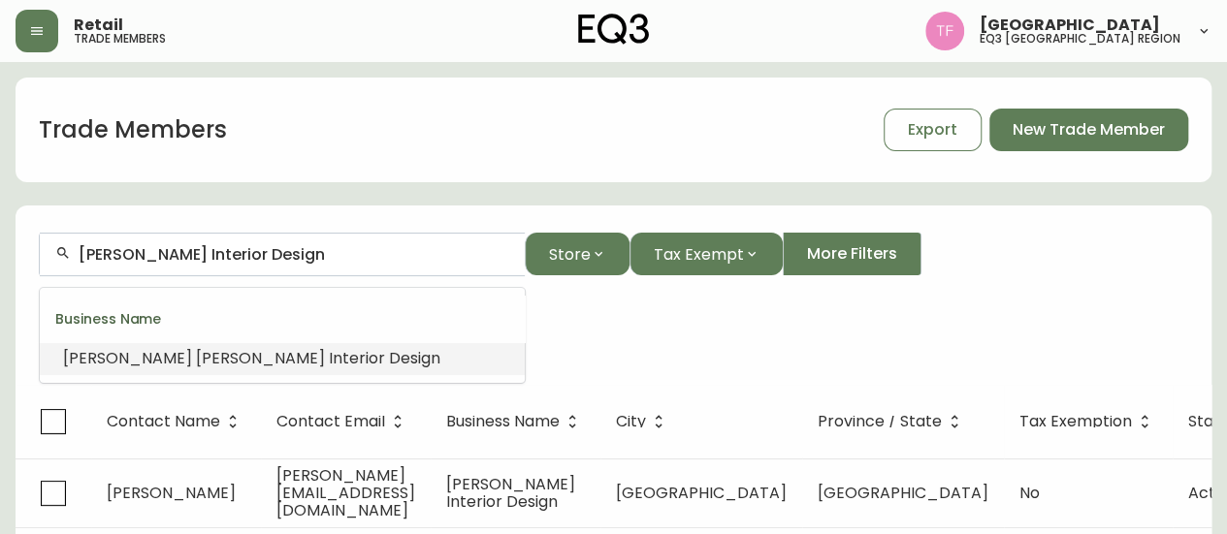
click at [334, 255] on input "[PERSON_NAME] Interior Design" at bounding box center [294, 254] width 431 height 18
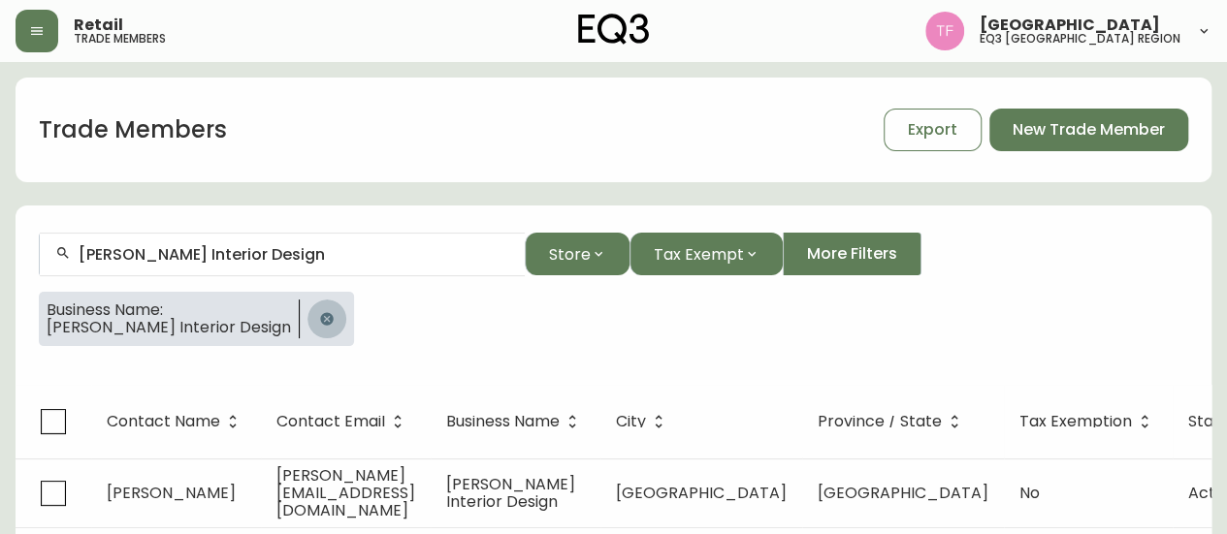
click at [346, 305] on button "button" at bounding box center [326, 319] width 39 height 39
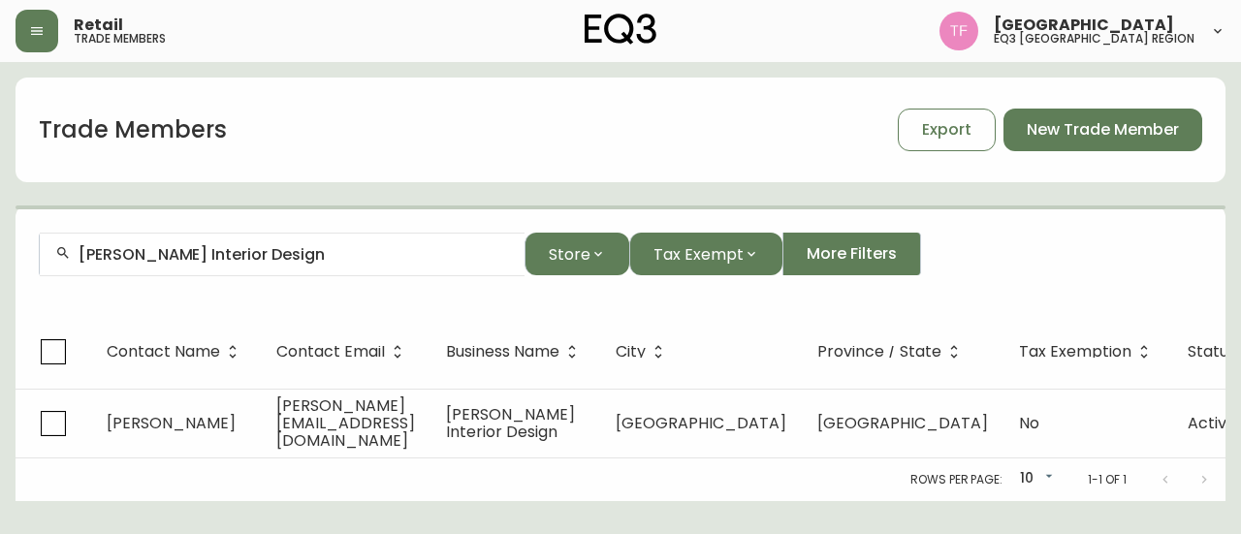
click at [338, 255] on input "[PERSON_NAME] Interior Design" at bounding box center [294, 254] width 431 height 18
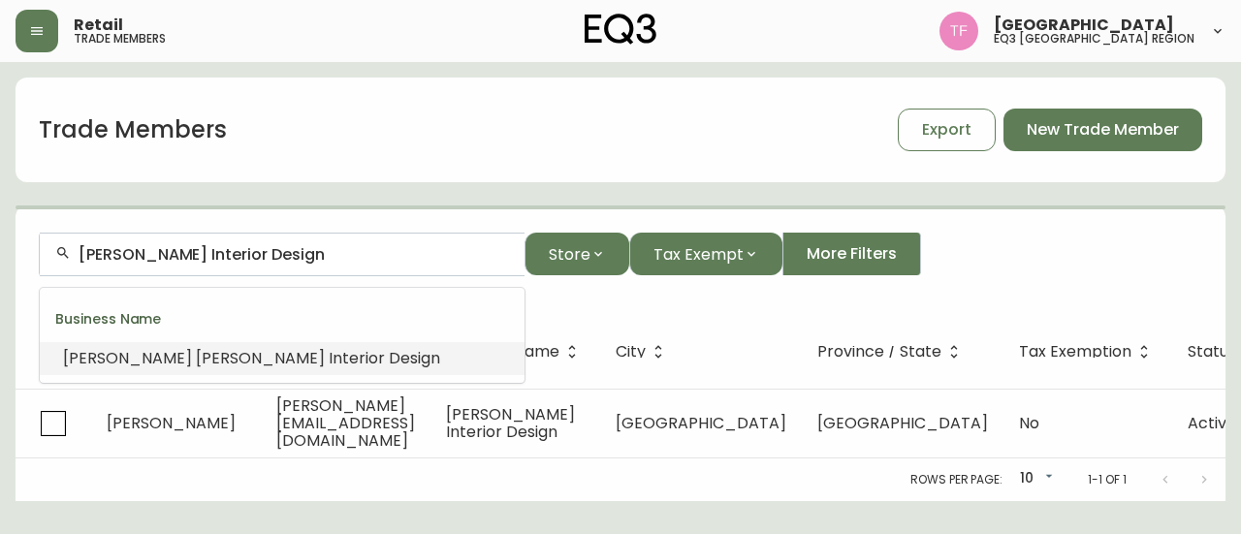
click at [338, 255] on input "[PERSON_NAME] Interior Design" at bounding box center [294, 254] width 431 height 18
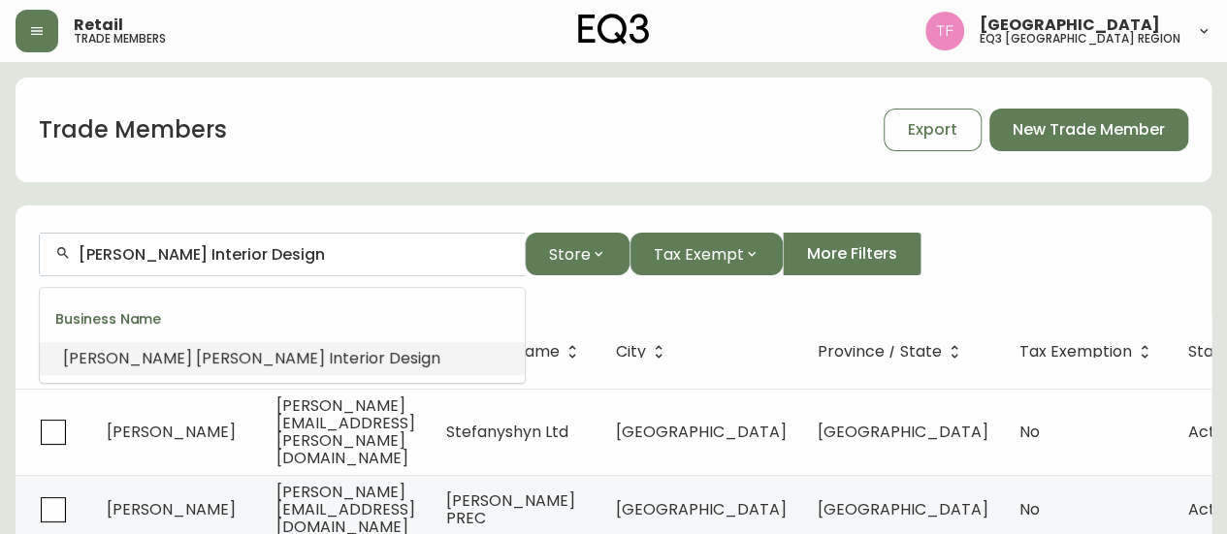
click at [338, 255] on input "[PERSON_NAME] Interior Design" at bounding box center [294, 254] width 431 height 18
paste input "SSDG INTERIORS INC."
click at [279, 255] on input "SSDG INTERIORS INC." at bounding box center [294, 254] width 431 height 18
paste input "Arbutus Interiors"
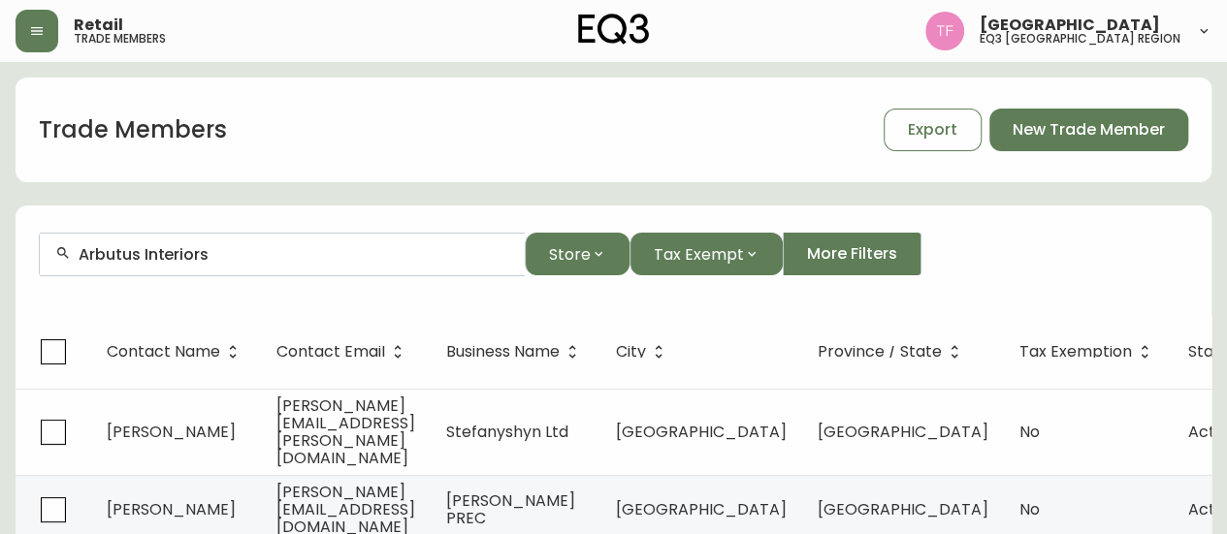
click at [175, 257] on input "Arbutus Interiors" at bounding box center [294, 254] width 431 height 18
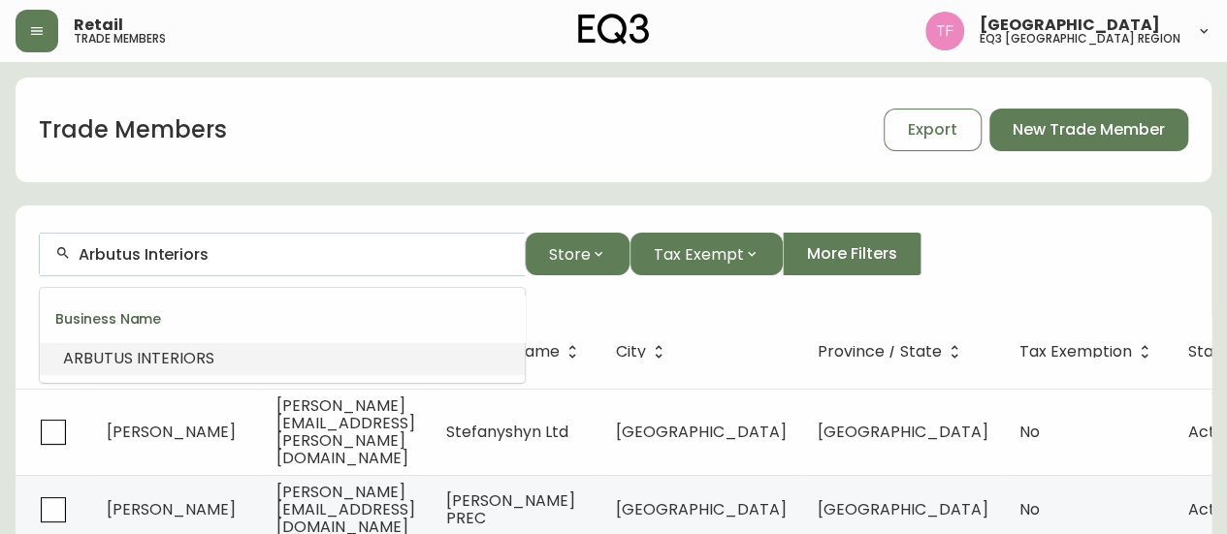
paste input "RBUTUS PROPERTIES"
click at [206, 252] on input "ARBUTUS PROPERTIES" at bounding box center [294, 254] width 431 height 18
paste input "JJ INTERIOR"
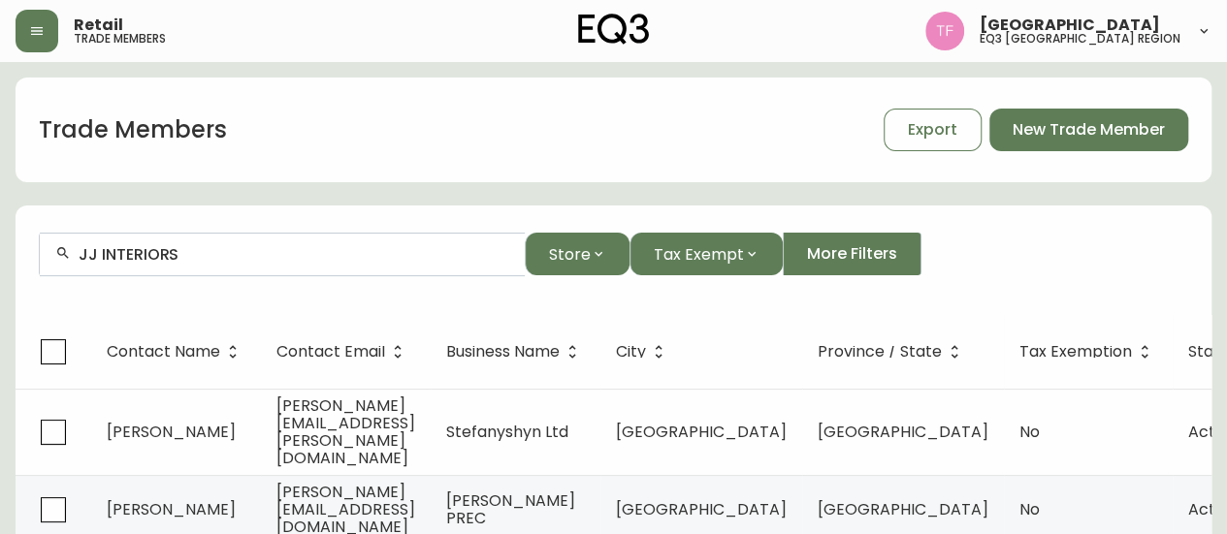
click at [215, 251] on input "JJ INTERIORS" at bounding box center [294, 254] width 431 height 18
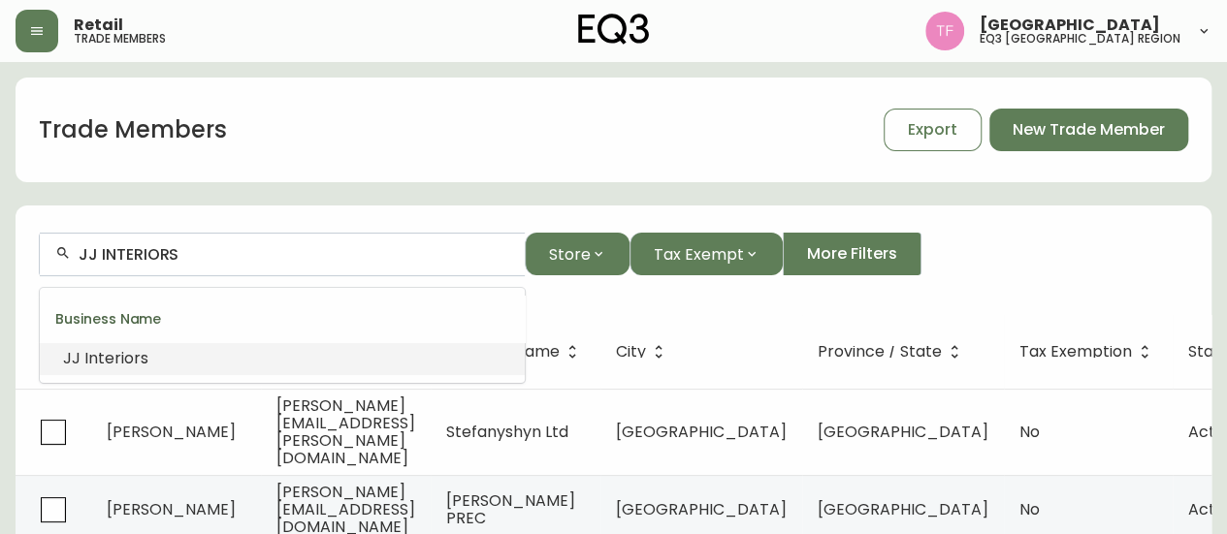
paste input "PORTICO DESIGN GROUP"
click at [277, 258] on input "PORTICO DESIGN GROUP" at bounding box center [294, 254] width 431 height 18
paste input "MAKE DESIGN LAB"
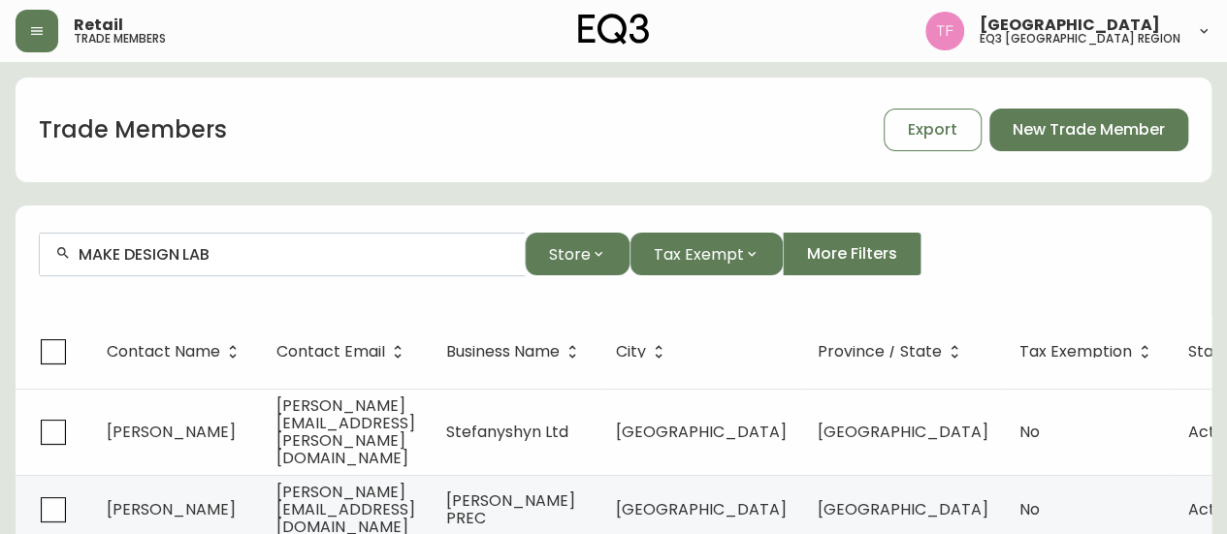
click at [180, 255] on input "MAKE DESIGN LAB" at bounding box center [294, 254] width 431 height 18
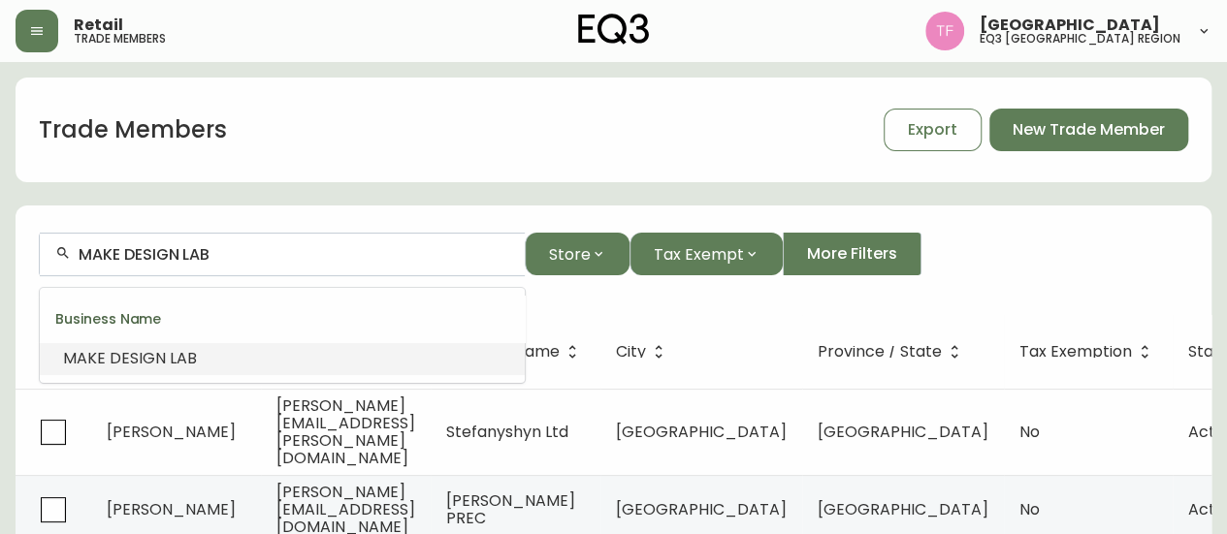
paste input "STAGED"
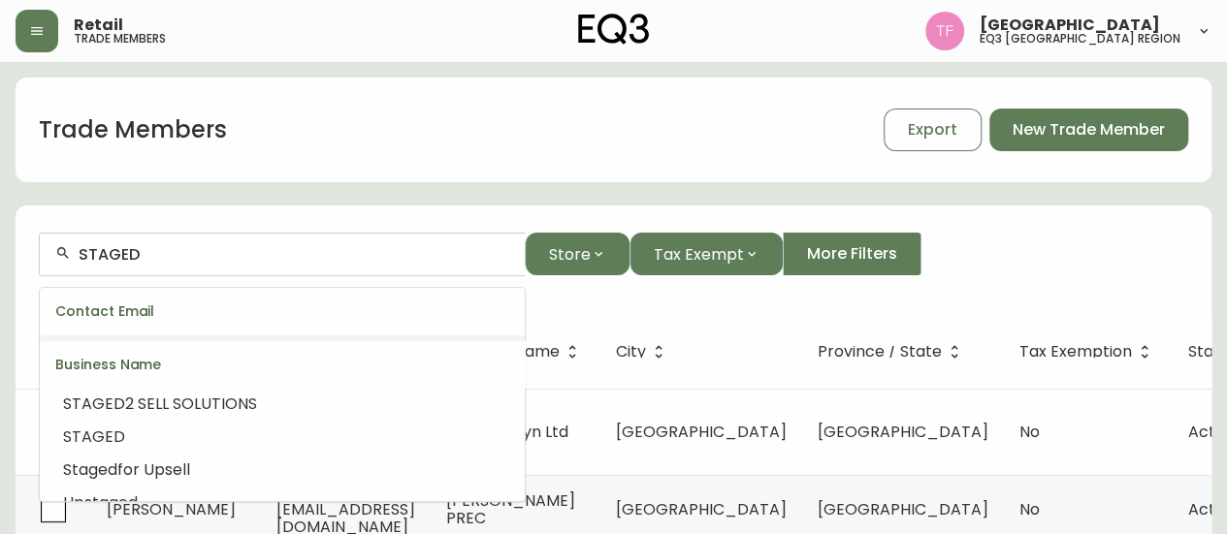
scroll to position [194, 0]
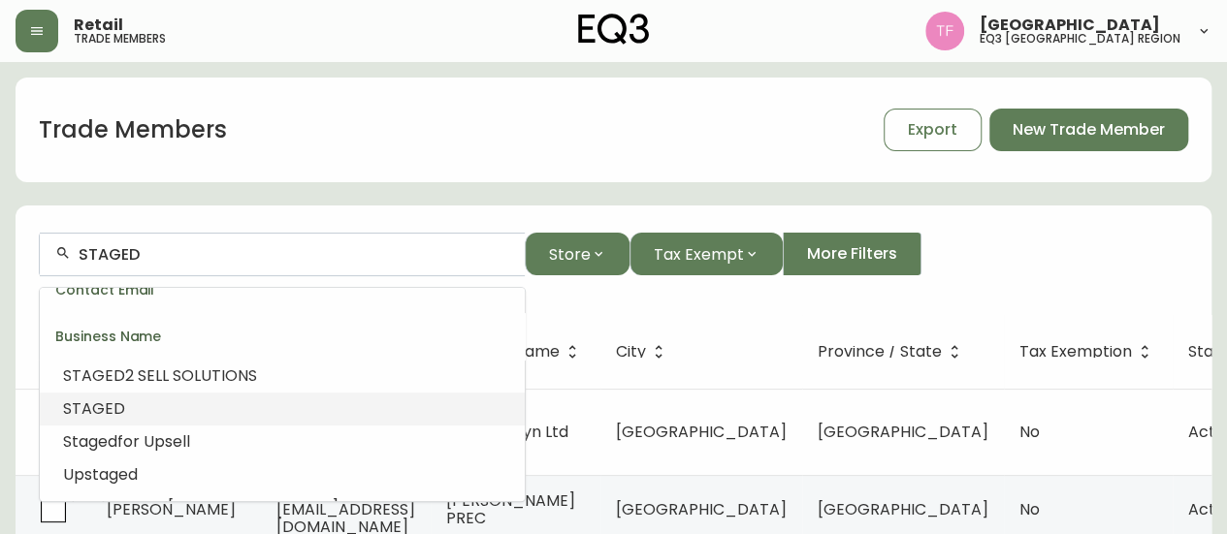
click at [305, 400] on li "STAGED" at bounding box center [282, 409] width 485 height 33
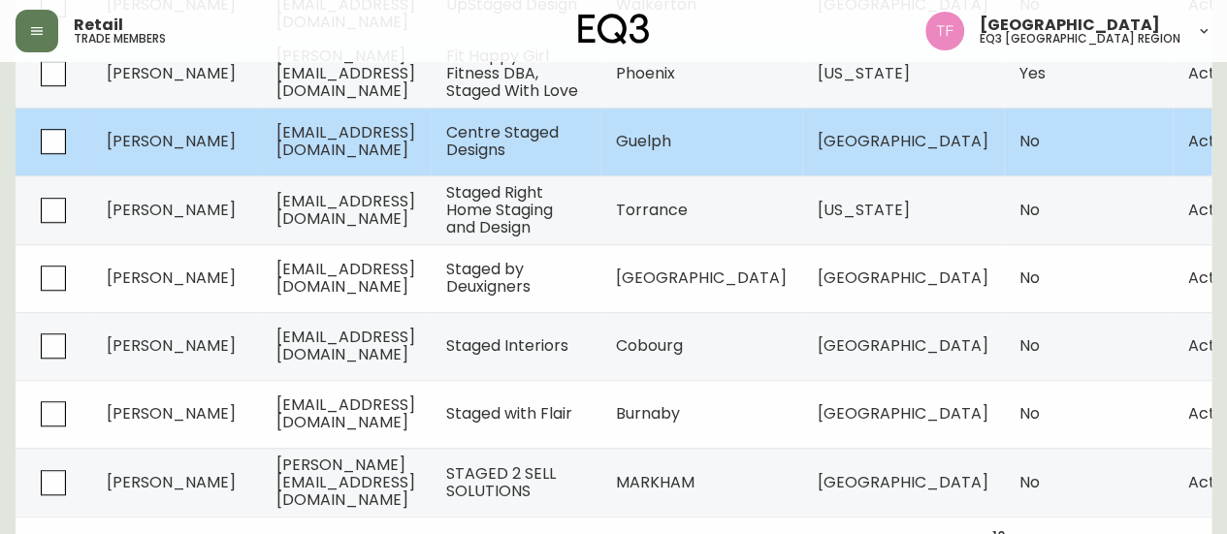
scroll to position [661, 0]
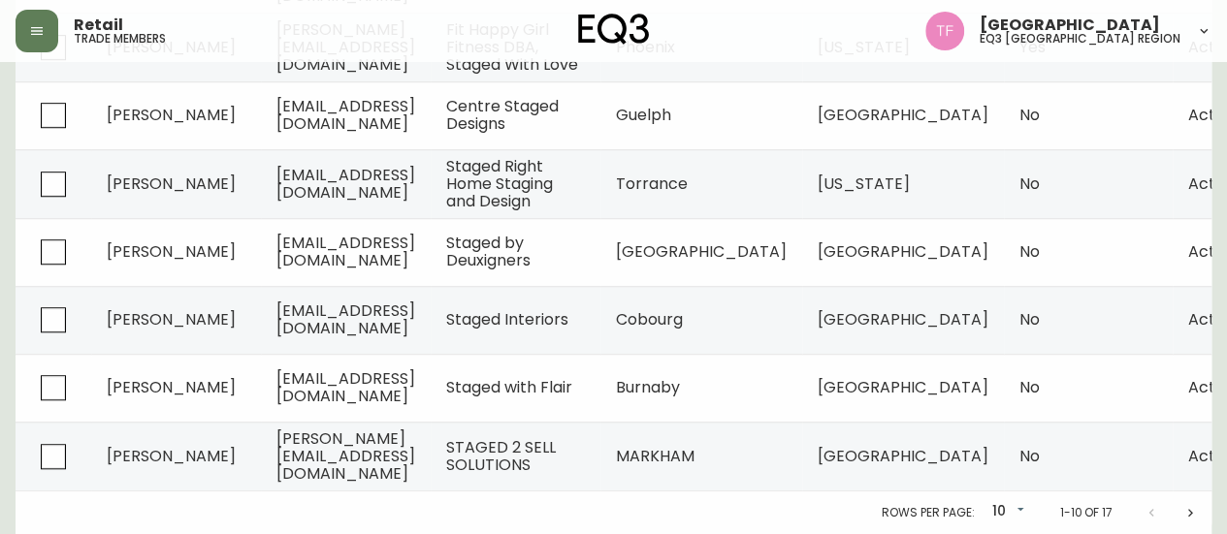
click at [1187, 517] on icon "Next page" at bounding box center [1190, 513] width 16 height 16
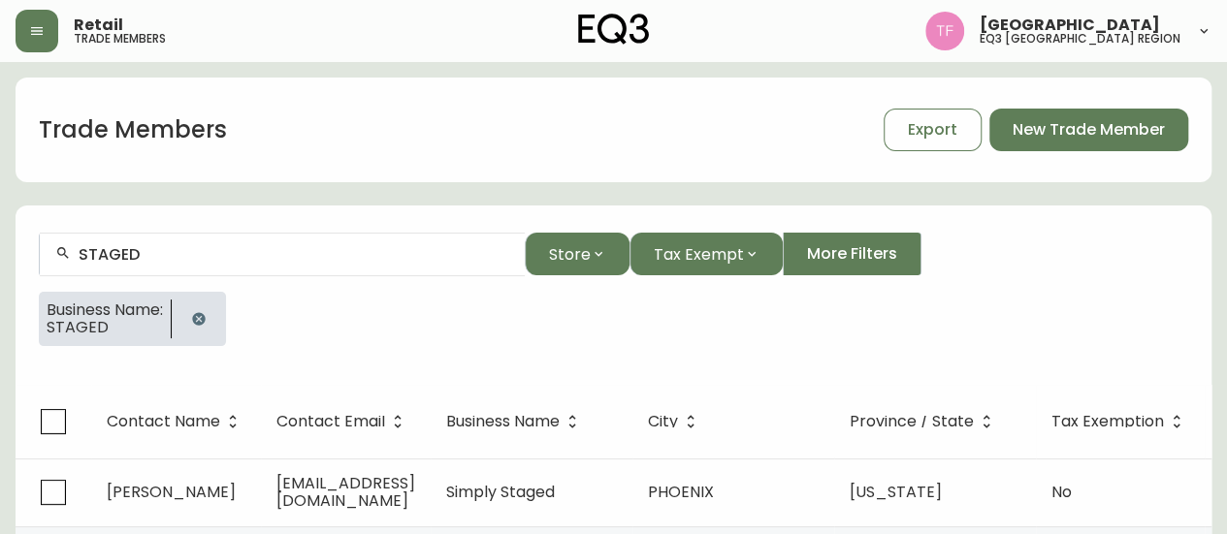
click at [226, 319] on div at bounding box center [199, 319] width 54 height 54
click at [199, 297] on div at bounding box center [199, 319] width 54 height 54
click at [205, 314] on icon "button" at bounding box center [198, 318] width 13 height 13
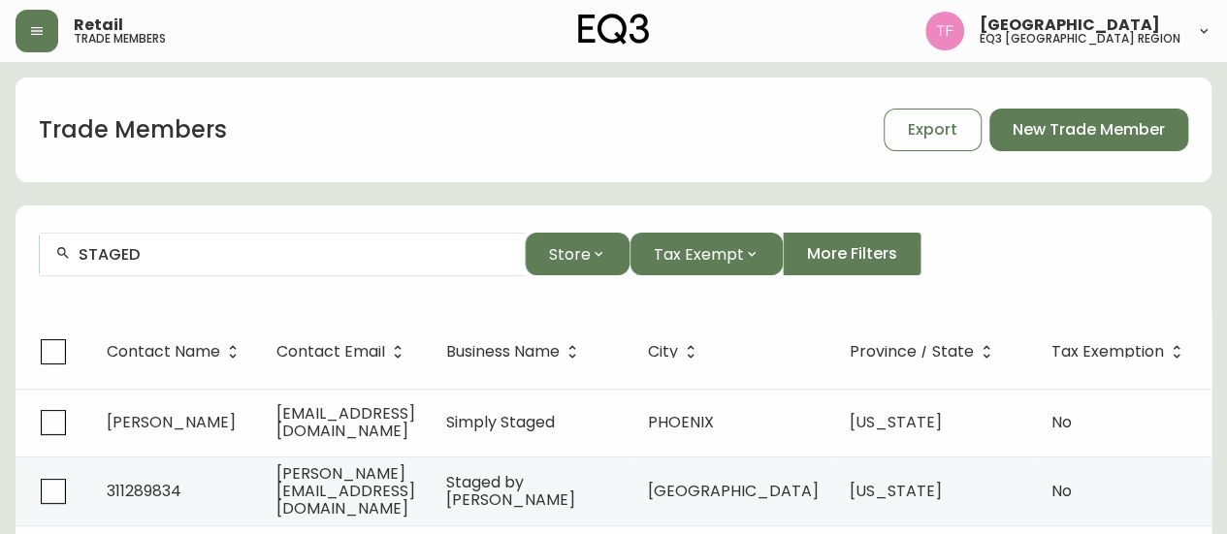
click at [239, 265] on div "STAGED" at bounding box center [282, 255] width 485 height 44
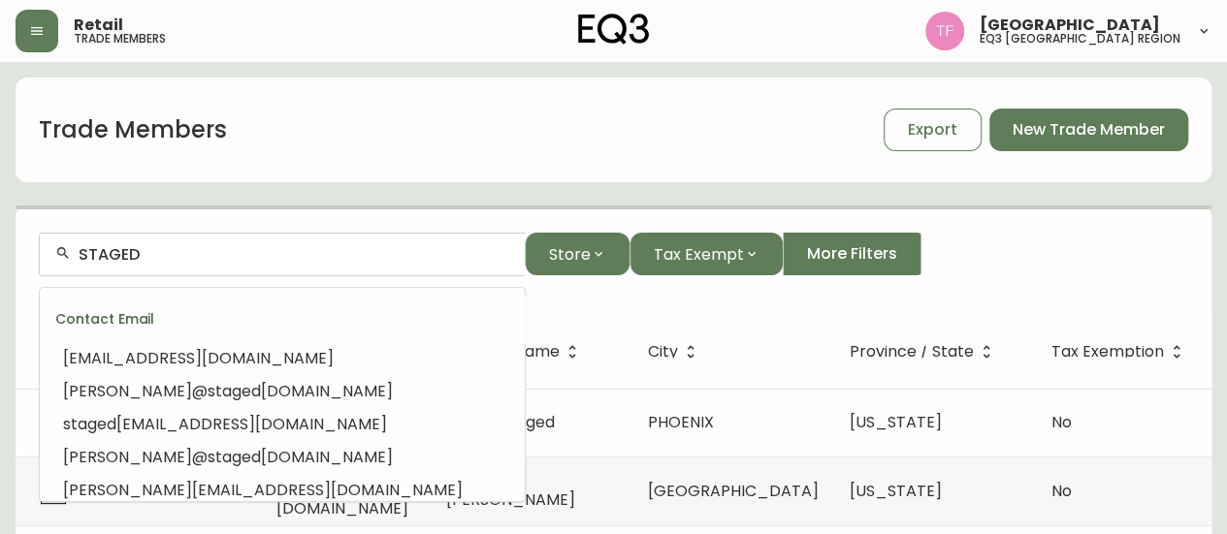
scroll to position [119, 0]
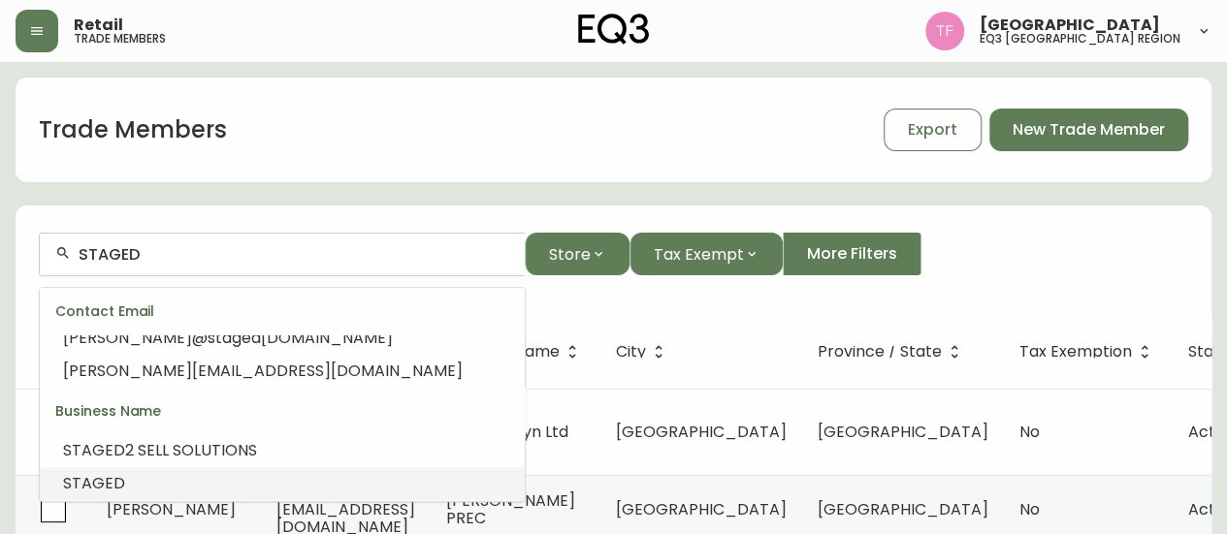
paste input "[PERSON_NAME] DESIGNS"
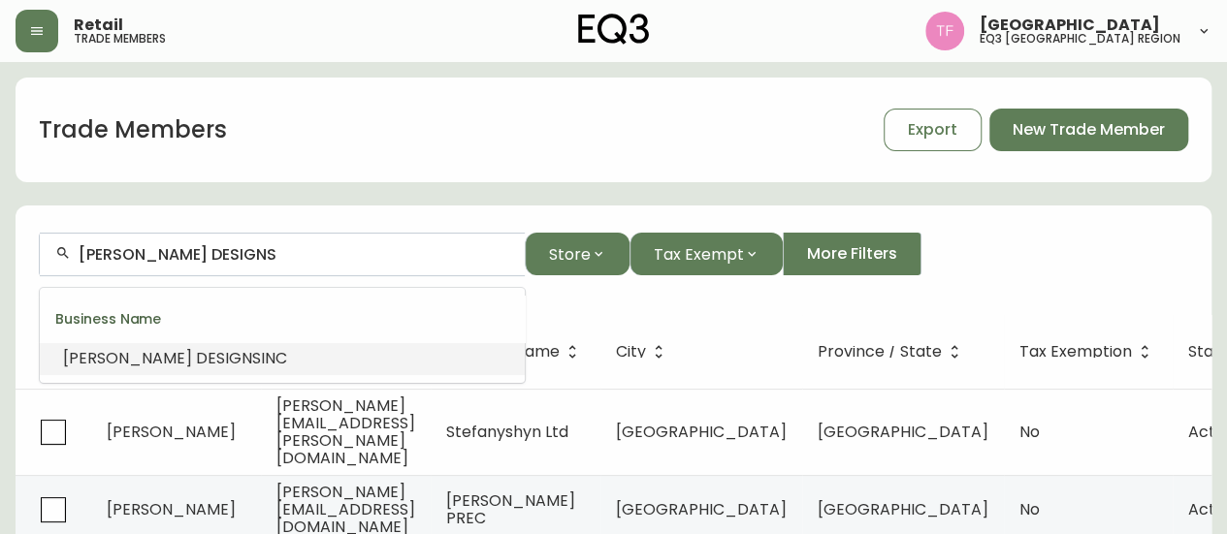
click at [282, 360] on li "[PERSON_NAME] DESIGNS INC" at bounding box center [282, 358] width 485 height 33
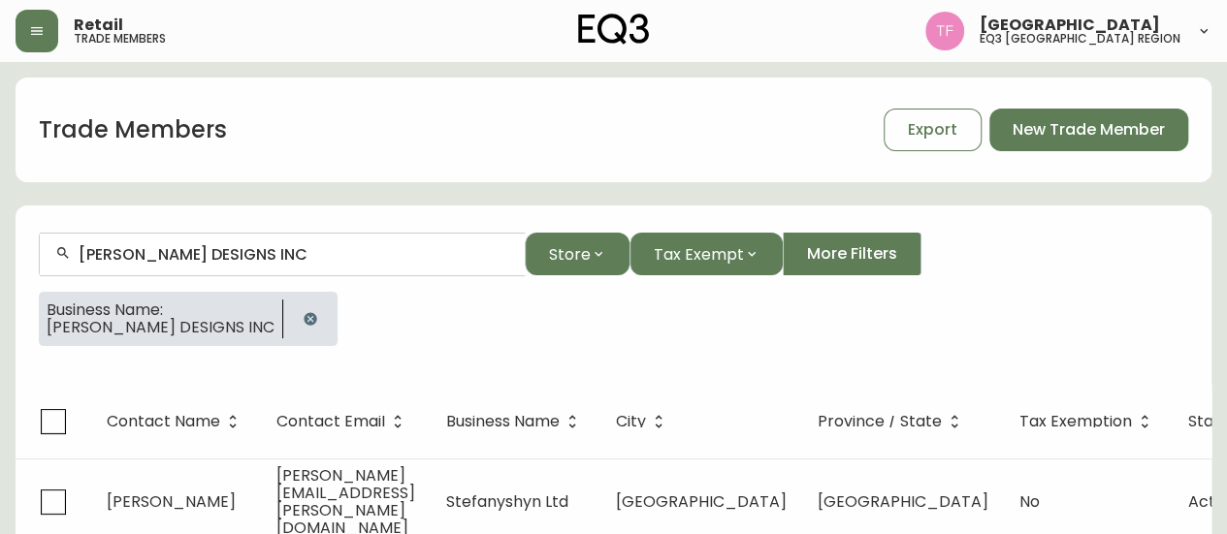
click at [274, 252] on input "[PERSON_NAME] DESIGNS INC" at bounding box center [294, 254] width 431 height 18
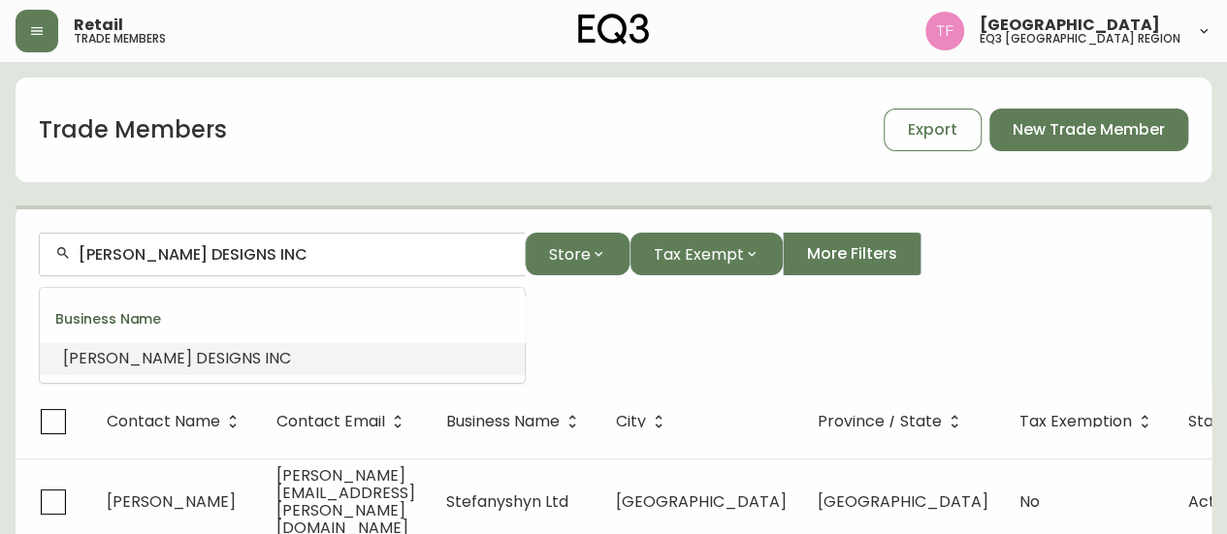
click at [274, 252] on input "[PERSON_NAME] DESIGNS INC" at bounding box center [294, 254] width 431 height 18
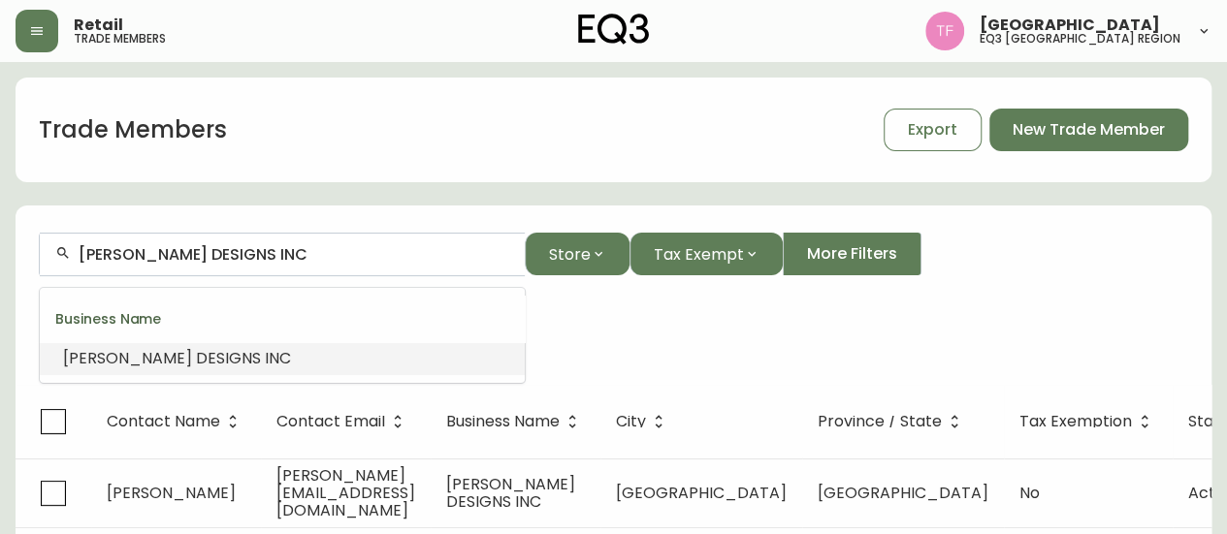
click at [274, 252] on input "[PERSON_NAME] DESIGNS INC" at bounding box center [294, 254] width 431 height 18
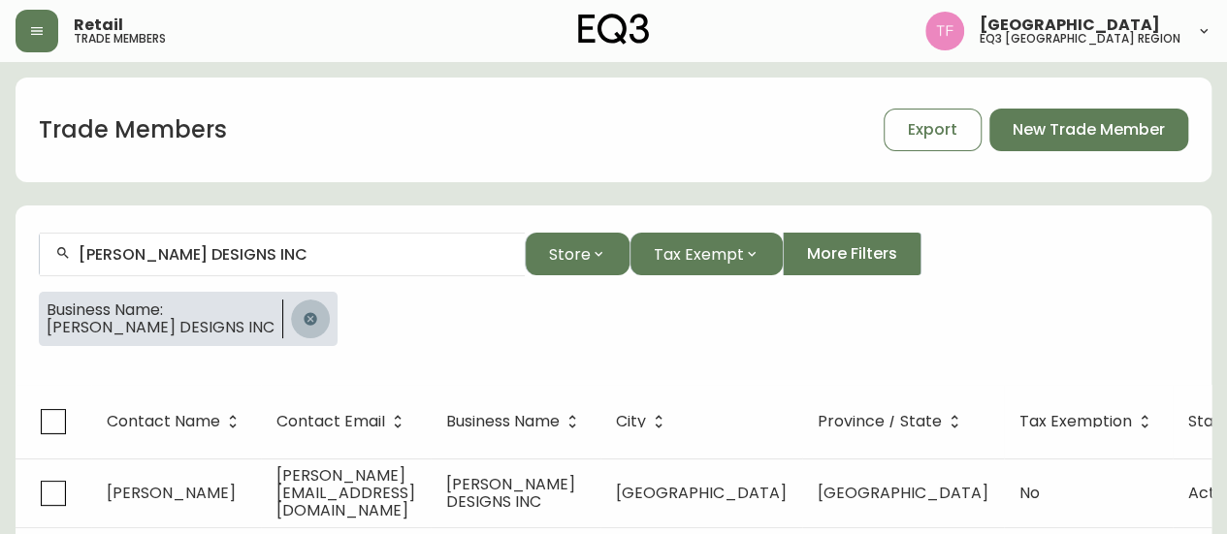
click at [291, 315] on button "button" at bounding box center [310, 319] width 39 height 39
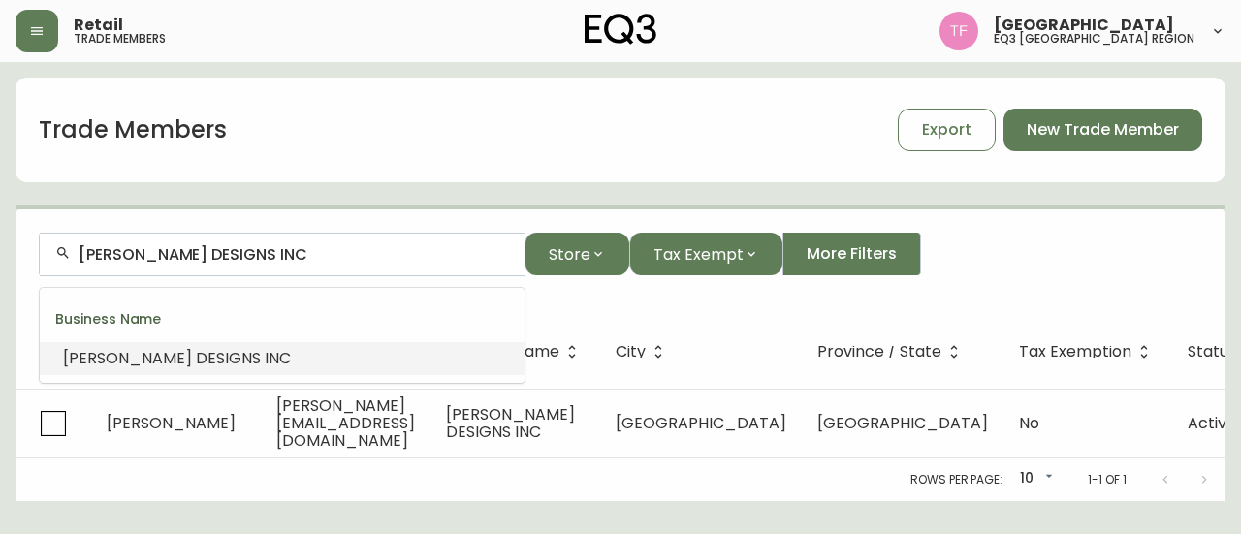
click at [289, 258] on input "[PERSON_NAME] DESIGNS INC" at bounding box center [294, 254] width 431 height 18
click at [291, 255] on input "[PERSON_NAME] DESIGNS INC" at bounding box center [294, 254] width 431 height 18
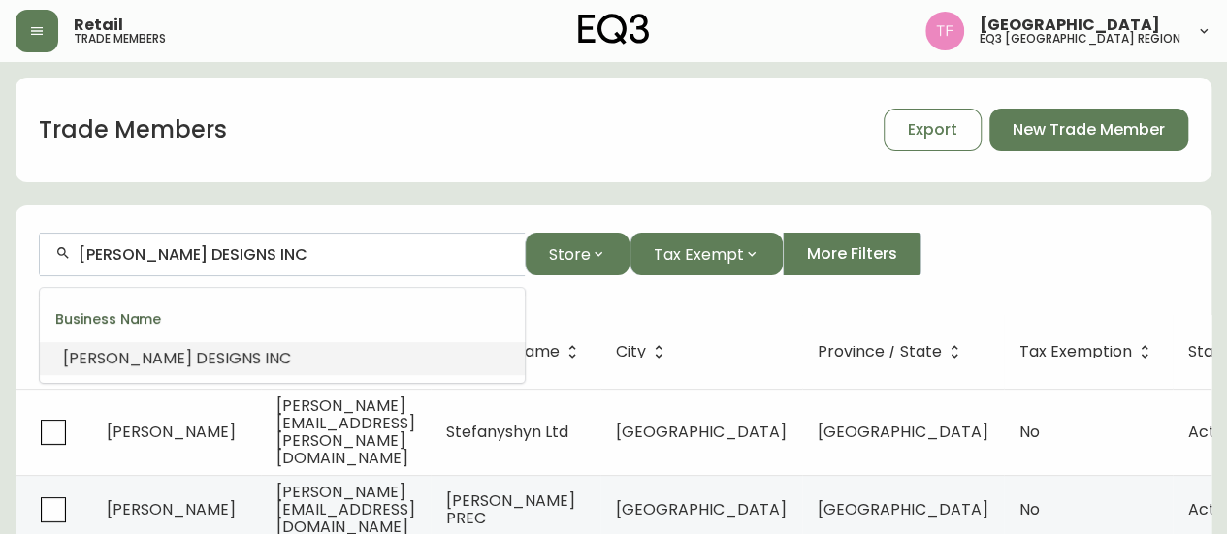
click at [291, 255] on input "[PERSON_NAME] DESIGNS INC" at bounding box center [294, 254] width 431 height 18
paste input "WII PROJECTS"
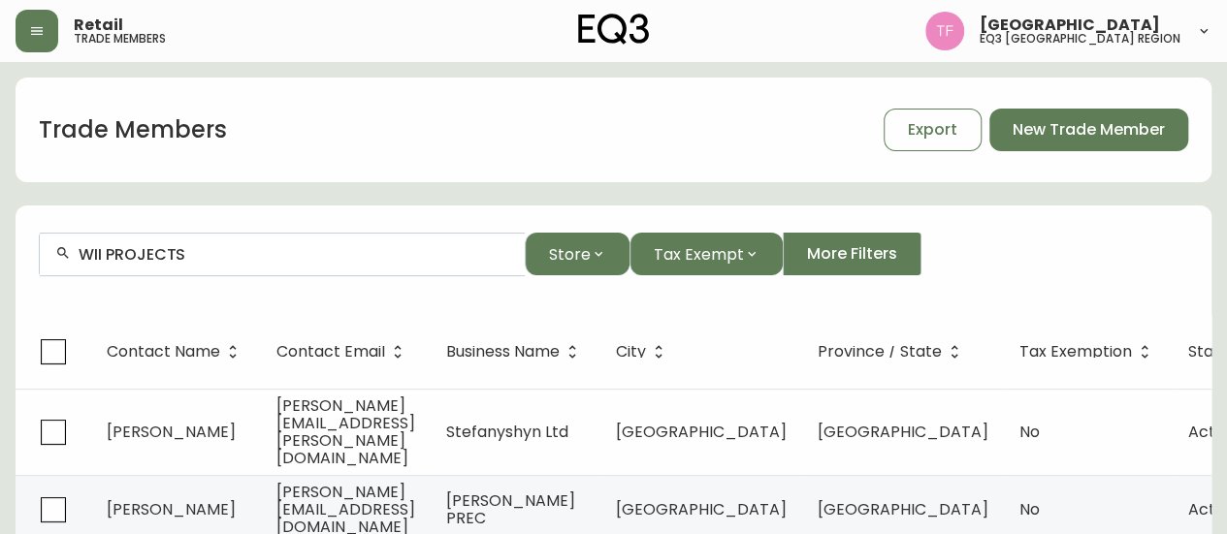
click at [275, 267] on div "WII PROJECTS" at bounding box center [282, 255] width 485 height 44
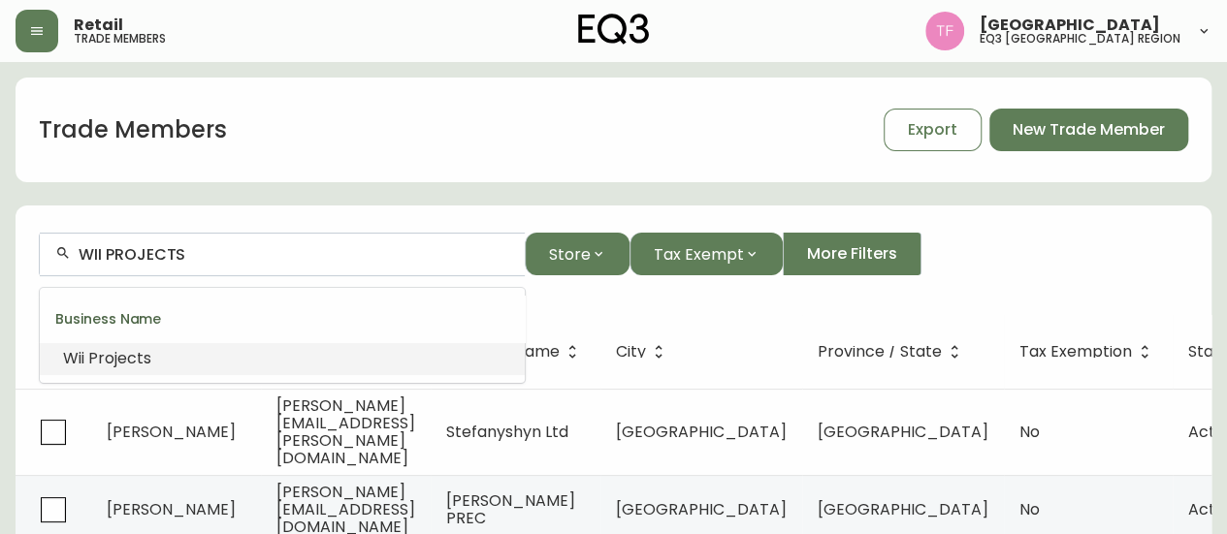
drag, startPoint x: 275, startPoint y: 264, endPoint x: 176, endPoint y: 249, distance: 100.9
paste input "[PERSON_NAME] DESIGNS & INT"
click at [312, 359] on span "ERIORS" at bounding box center [302, 358] width 53 height 22
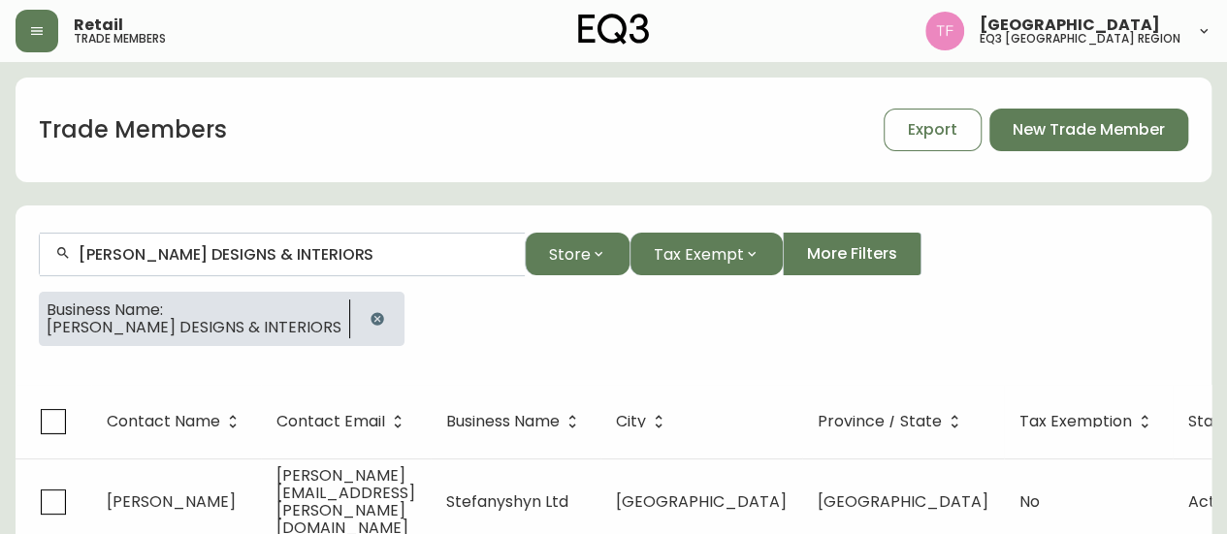
click at [316, 248] on input "[PERSON_NAME] DESIGNS & INTERIORS" at bounding box center [294, 254] width 431 height 18
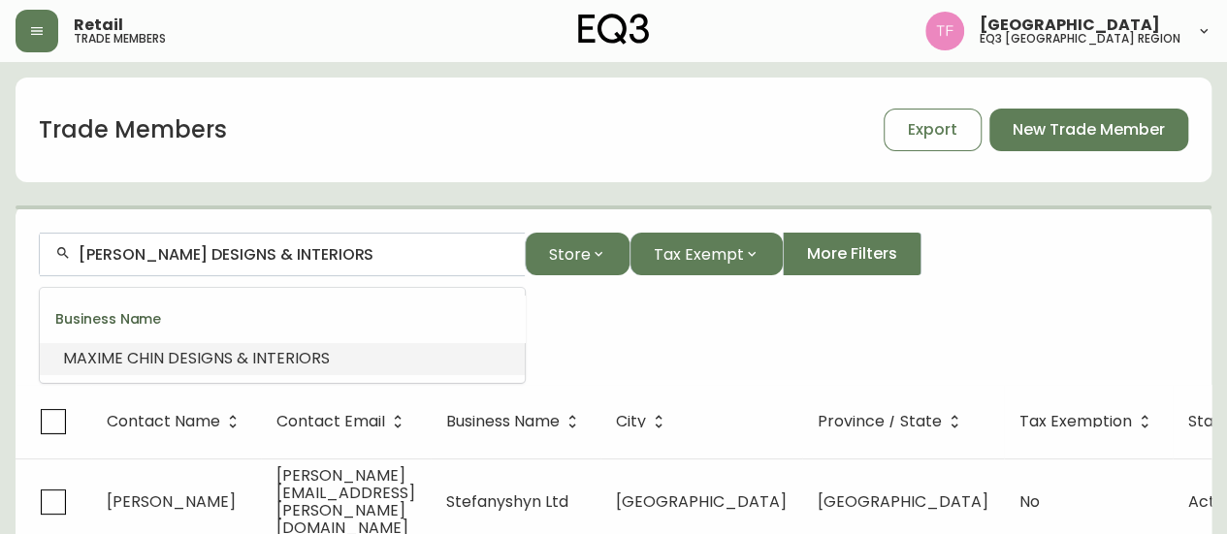
click at [316, 248] on input "[PERSON_NAME] DESIGNS & INTERIORS" at bounding box center [294, 254] width 431 height 18
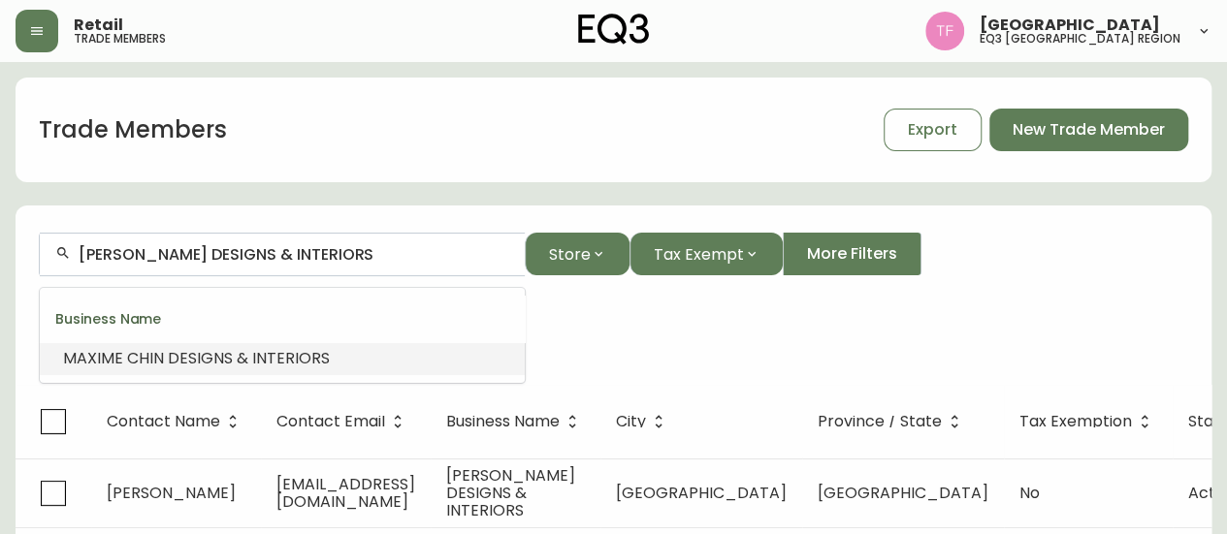
click at [316, 248] on input "[PERSON_NAME] DESIGNS & INTERIORS" at bounding box center [294, 254] width 431 height 18
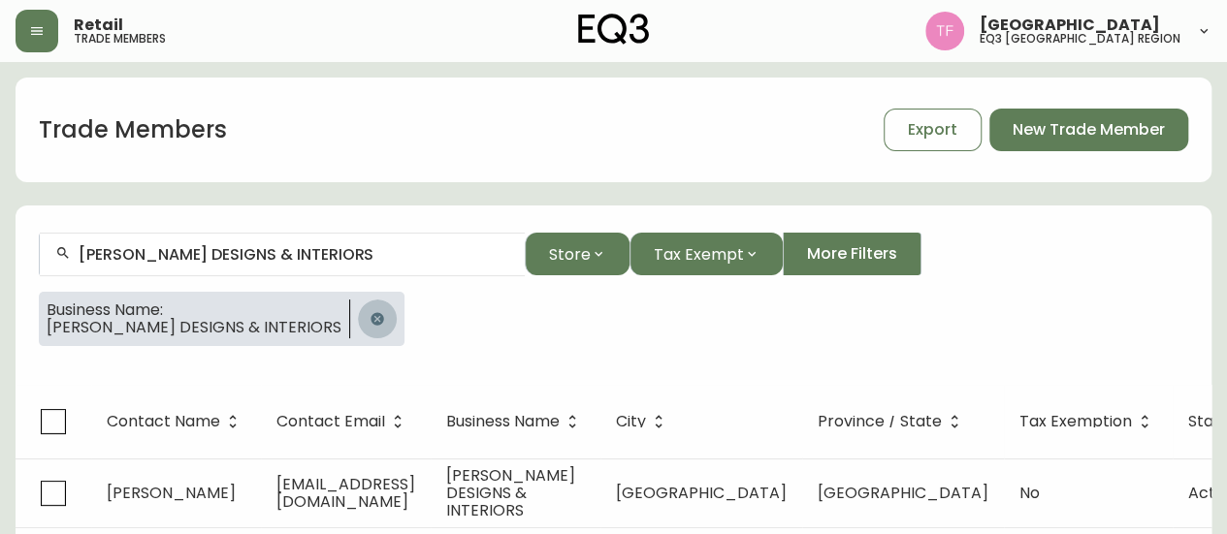
click at [370, 313] on icon "button" at bounding box center [376, 318] width 13 height 13
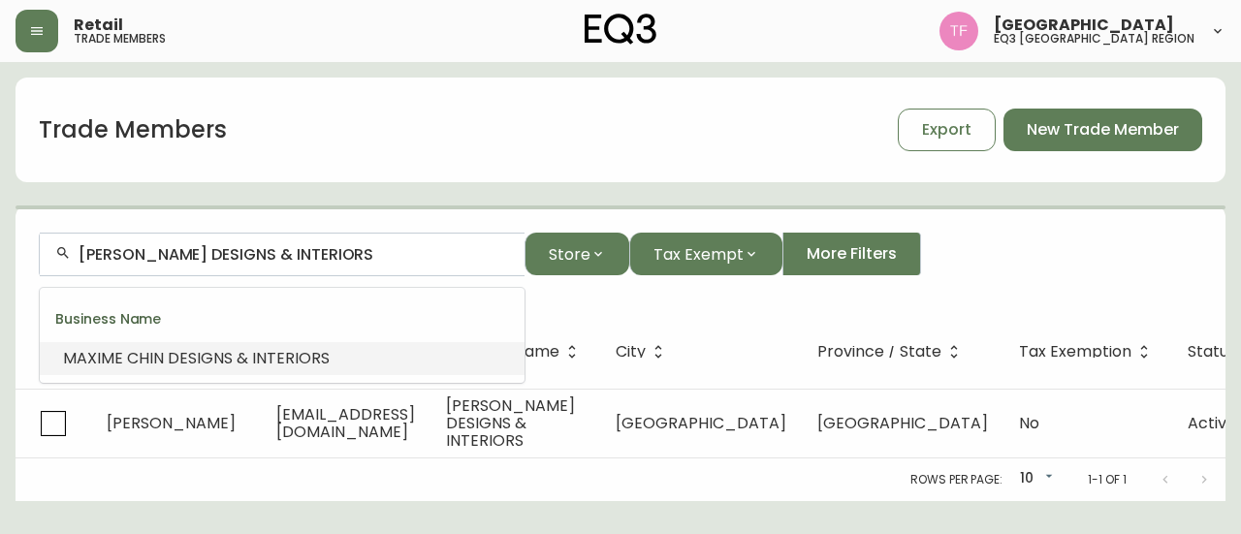
click at [321, 253] on input "[PERSON_NAME] DESIGNS & INTERIORS" at bounding box center [294, 254] width 431 height 18
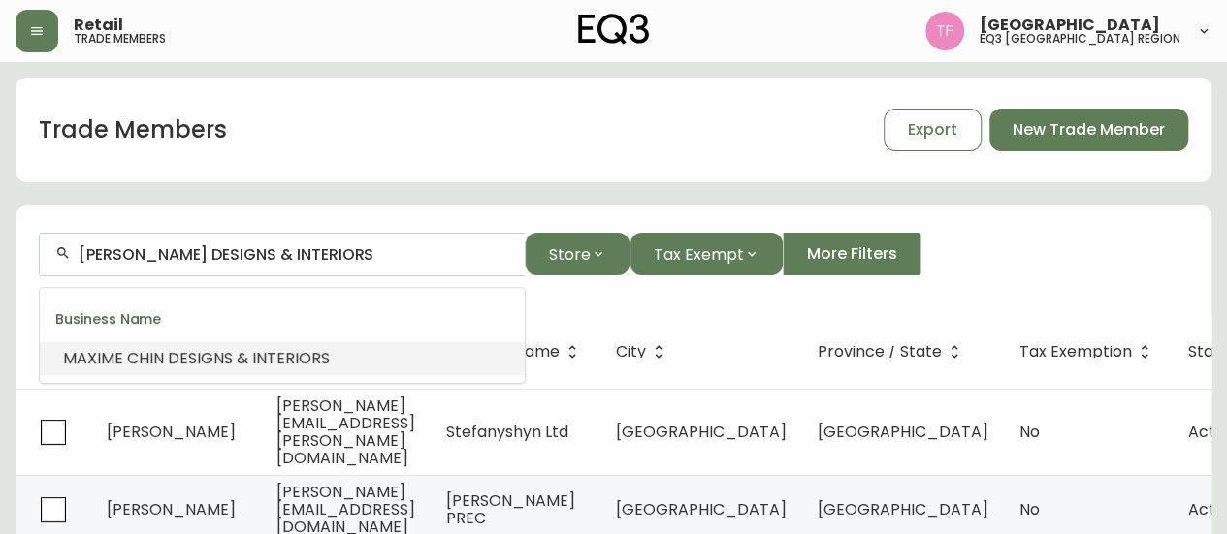
paste input "DESIGNERS EDGE"
click at [217, 249] on input "DESIGNERS EDGE" at bounding box center [294, 254] width 431 height 18
paste input "ALLOY HOMES INC."
click at [278, 350] on li "Alloy Homes In corporated" at bounding box center [282, 358] width 485 height 33
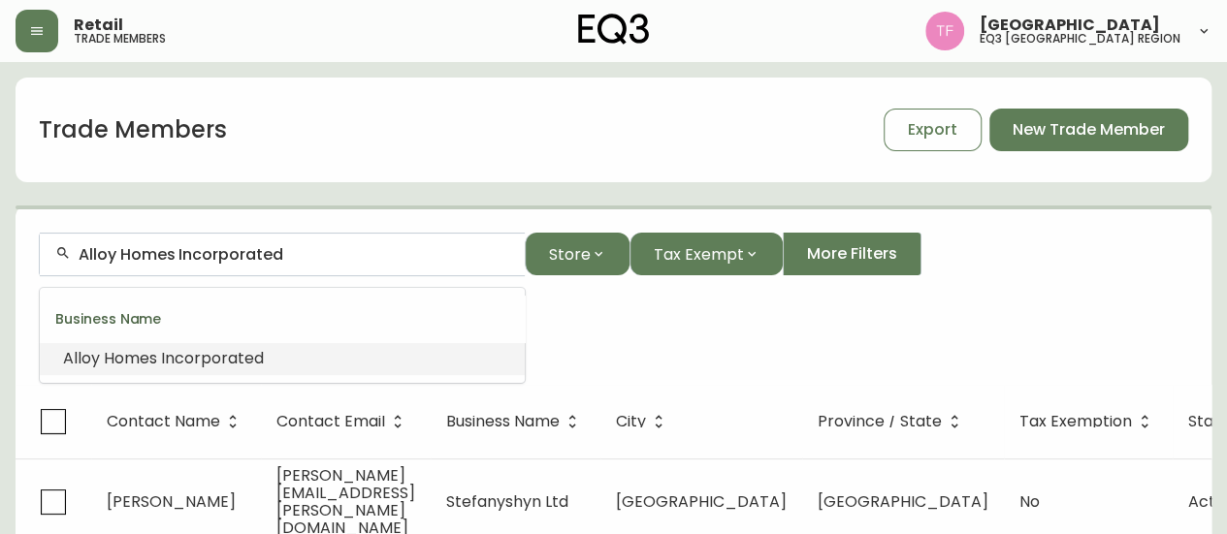
click at [279, 250] on input "Alloy Homes Incorporated" at bounding box center [294, 254] width 431 height 18
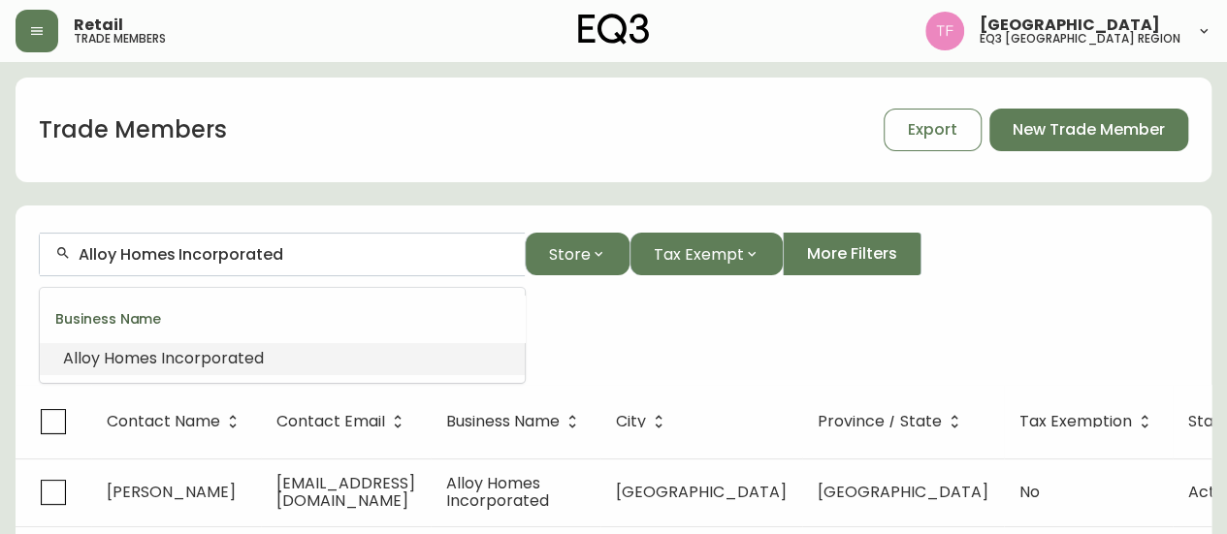
click at [279, 250] on input "Alloy Homes Incorporated" at bounding box center [294, 254] width 431 height 18
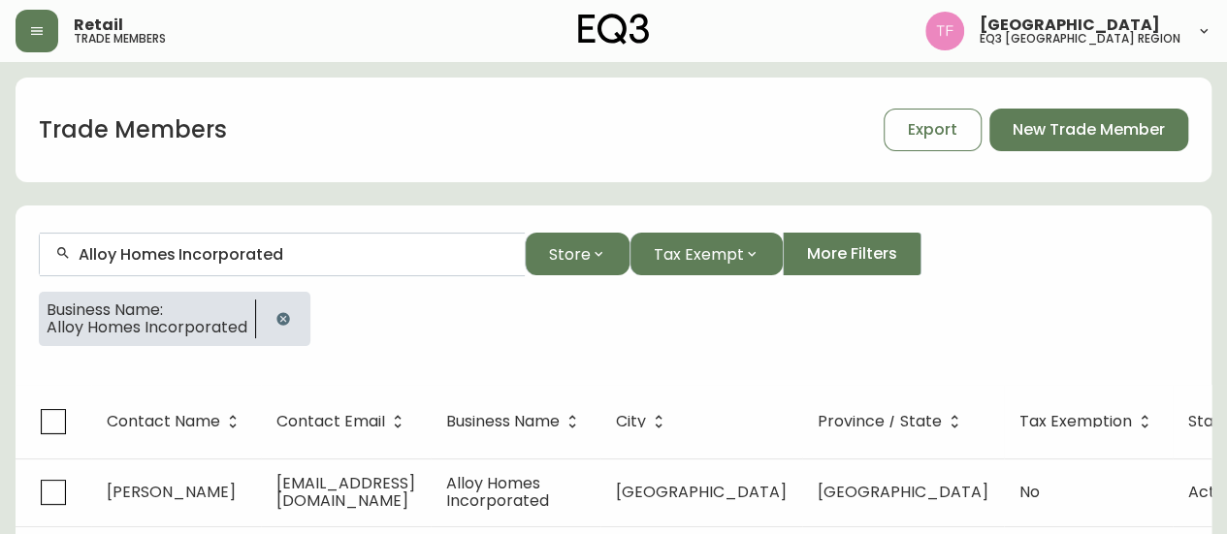
click at [271, 315] on button "button" at bounding box center [283, 319] width 39 height 39
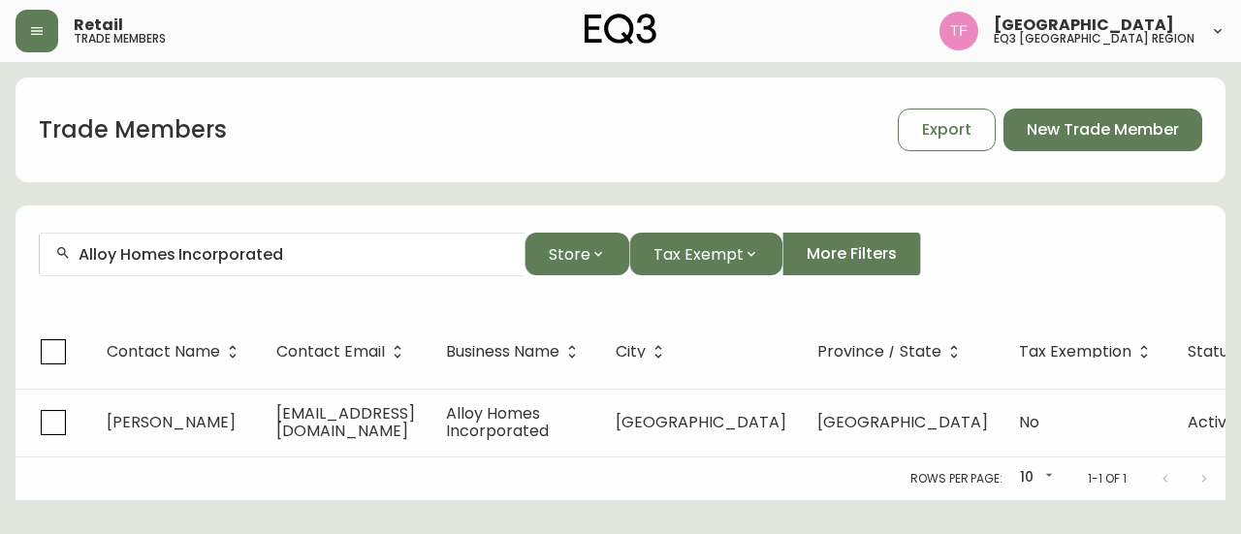
click at [321, 256] on input "Alloy Homes Incorporated" at bounding box center [294, 254] width 431 height 18
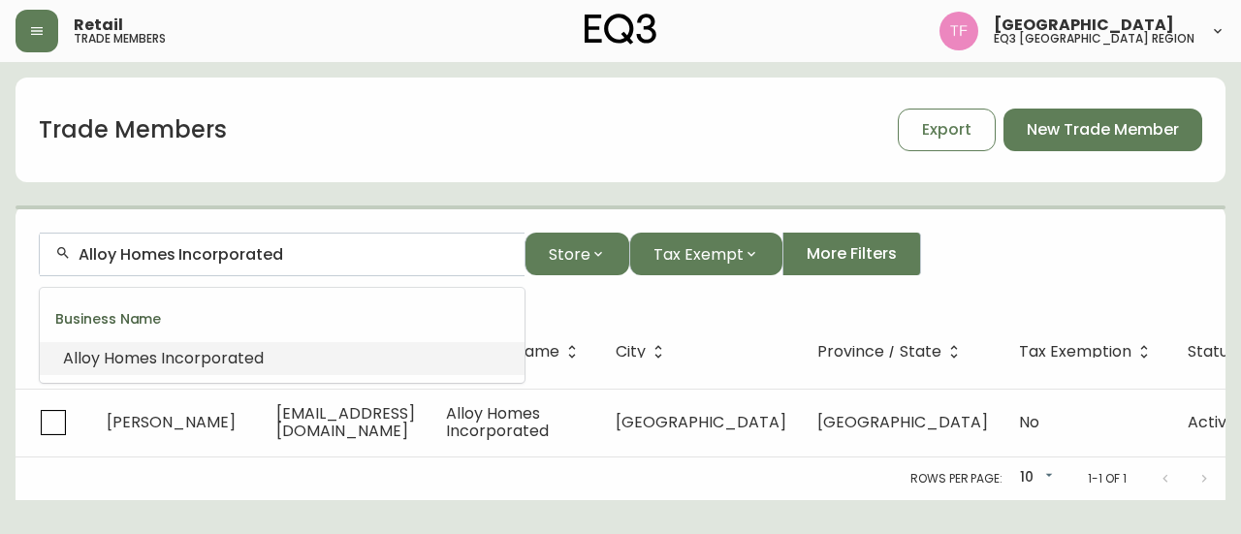
click at [321, 256] on input "Alloy Homes Incorporated" at bounding box center [294, 254] width 431 height 18
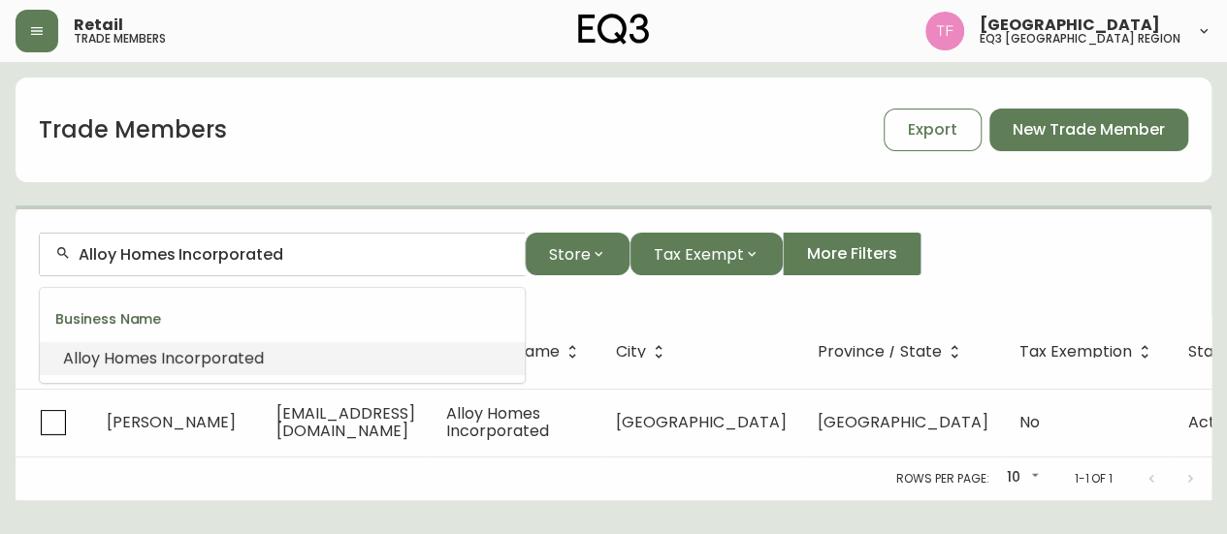
click at [321, 256] on input "Alloy Homes Incorporated" at bounding box center [294, 254] width 431 height 18
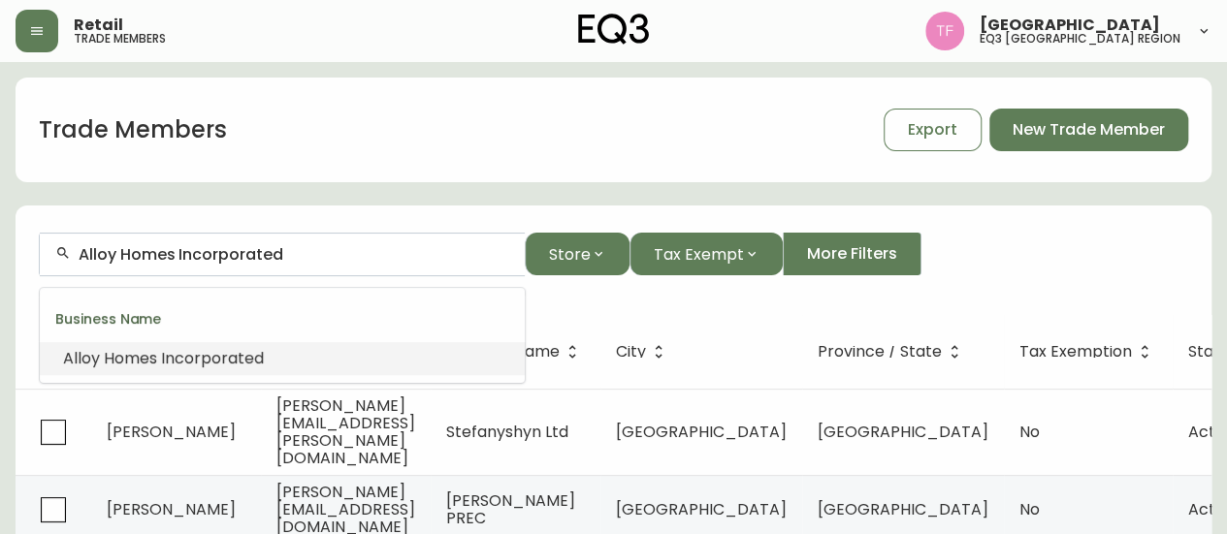
paste input "[PERSON_NAME] INTERI"
click at [375, 357] on span "ORS" at bounding box center [390, 358] width 31 height 22
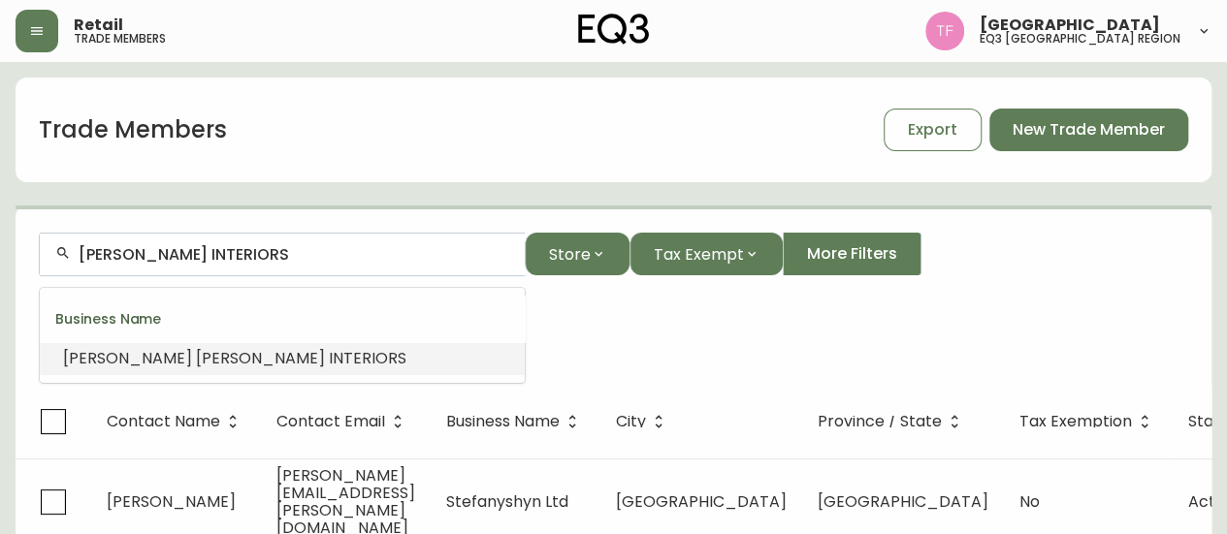
click at [299, 246] on input "[PERSON_NAME] INTERIORS" at bounding box center [294, 254] width 431 height 18
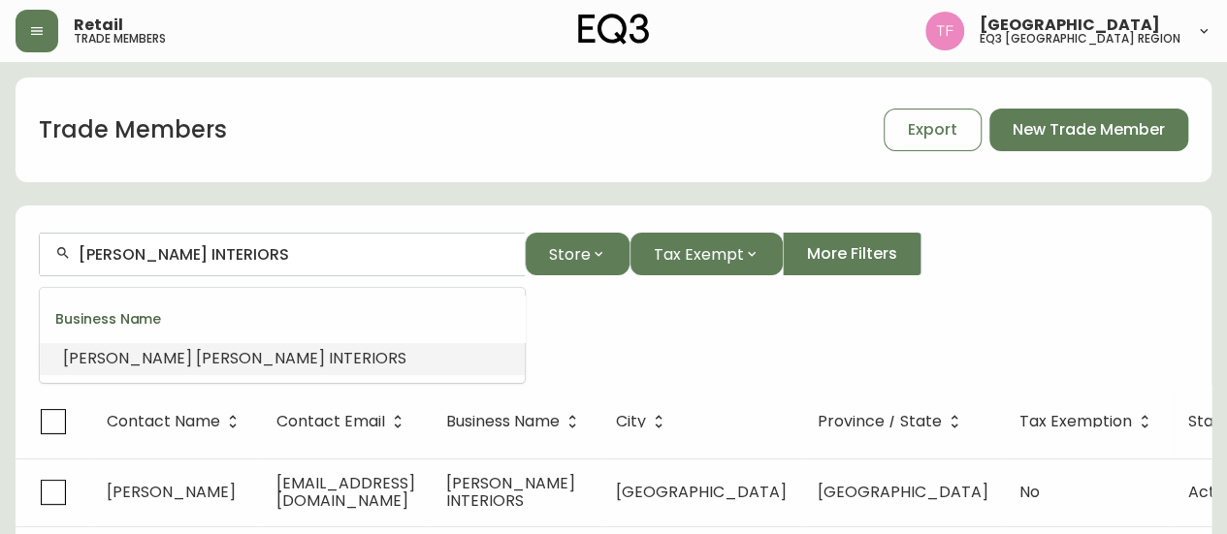
click at [299, 245] on input "[PERSON_NAME] INTERIORS" at bounding box center [294, 254] width 431 height 18
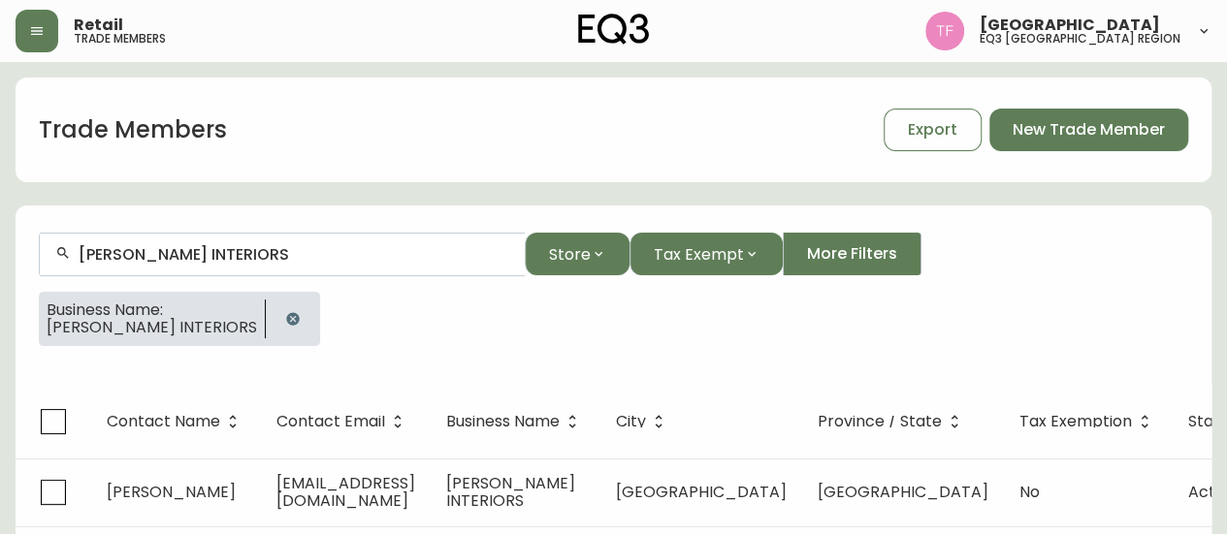
click at [302, 302] on button "button" at bounding box center [292, 319] width 39 height 39
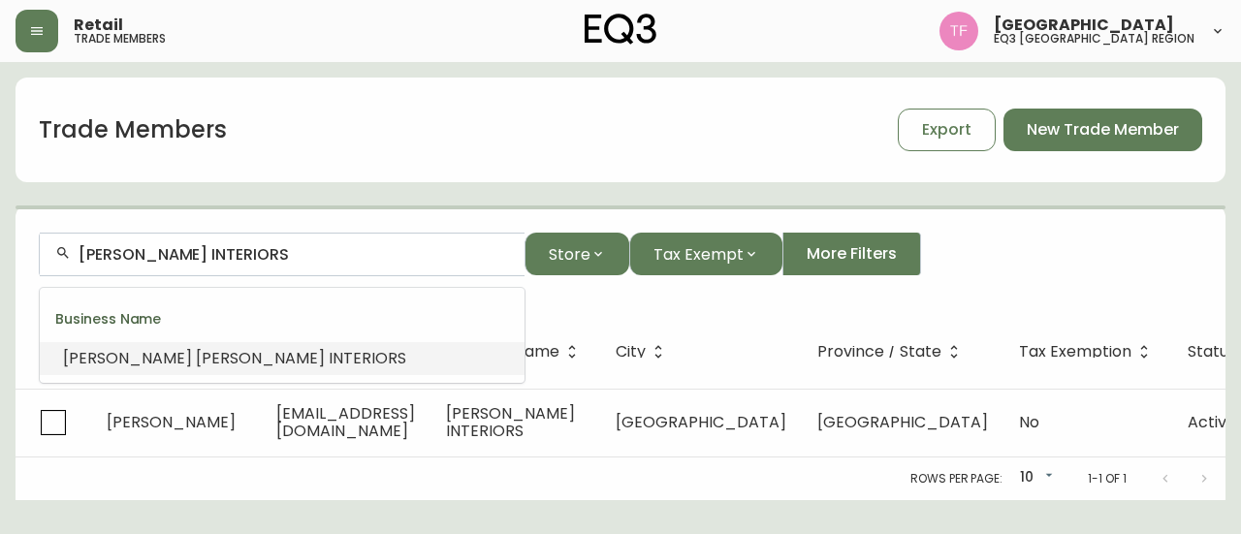
click at [345, 256] on input "[PERSON_NAME] INTERIORS" at bounding box center [294, 254] width 431 height 18
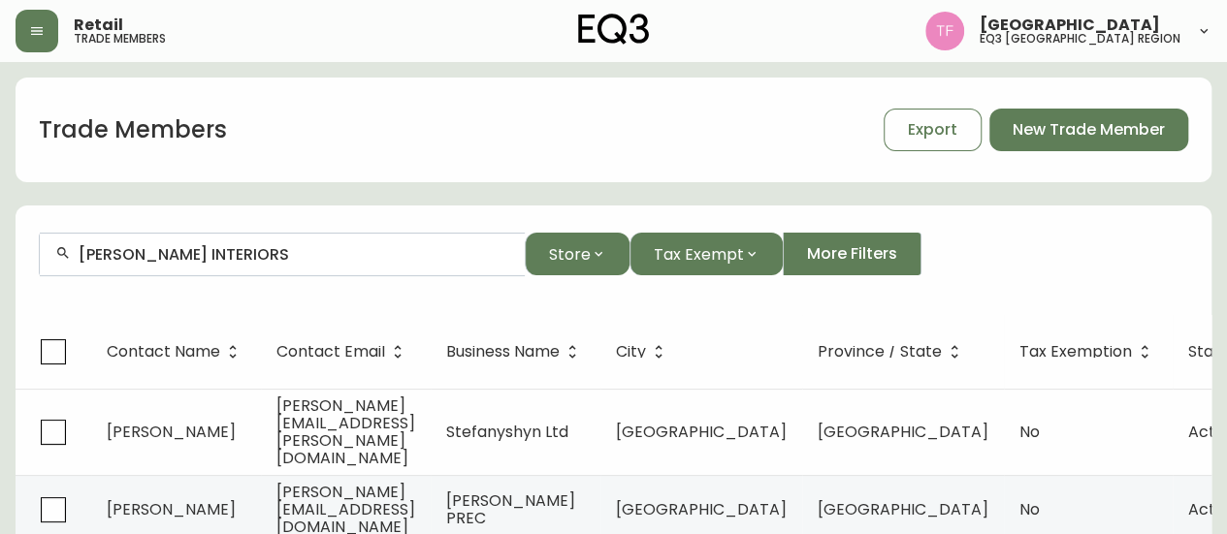
click at [276, 258] on input "[PERSON_NAME] INTERIORS" at bounding box center [294, 254] width 431 height 18
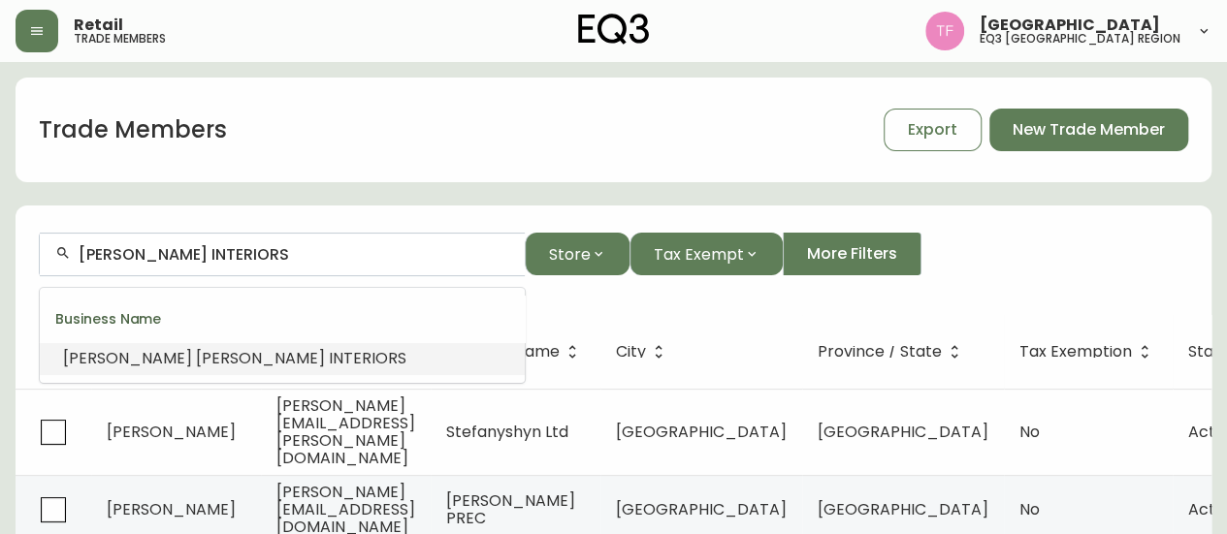
click at [276, 258] on input "[PERSON_NAME] INTERIORS" at bounding box center [294, 254] width 431 height 18
paste input "FUNCTIONAL DESIGN CO"
click at [366, 349] on li "Functional Design s Co" at bounding box center [282, 358] width 485 height 33
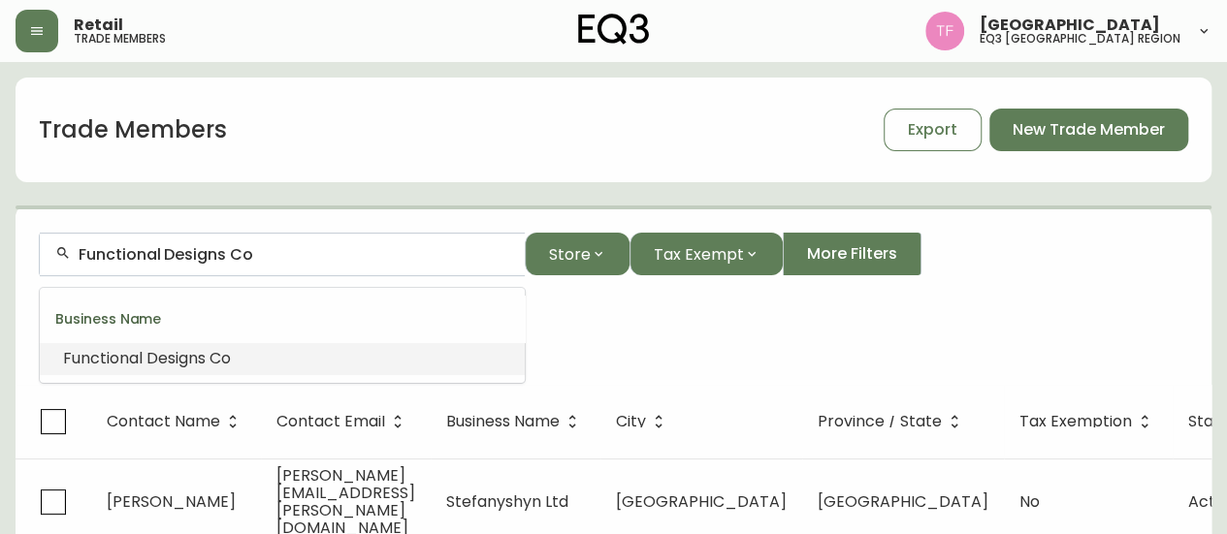
click at [233, 252] on input "Functional Designs Co" at bounding box center [294, 254] width 431 height 18
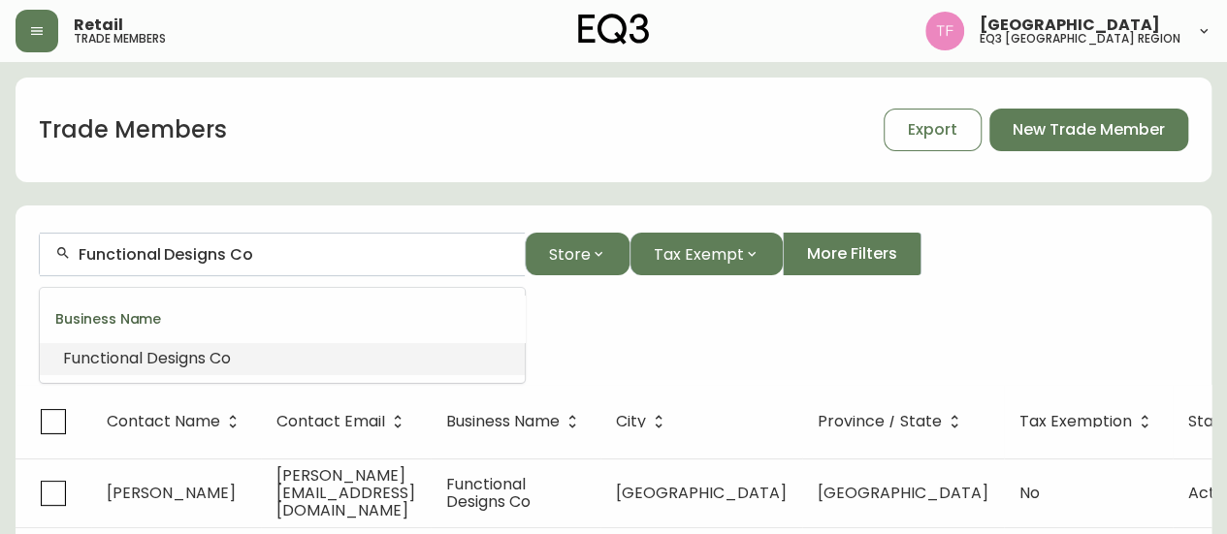
click at [233, 252] on input "Functional Designs Co" at bounding box center [294, 254] width 431 height 18
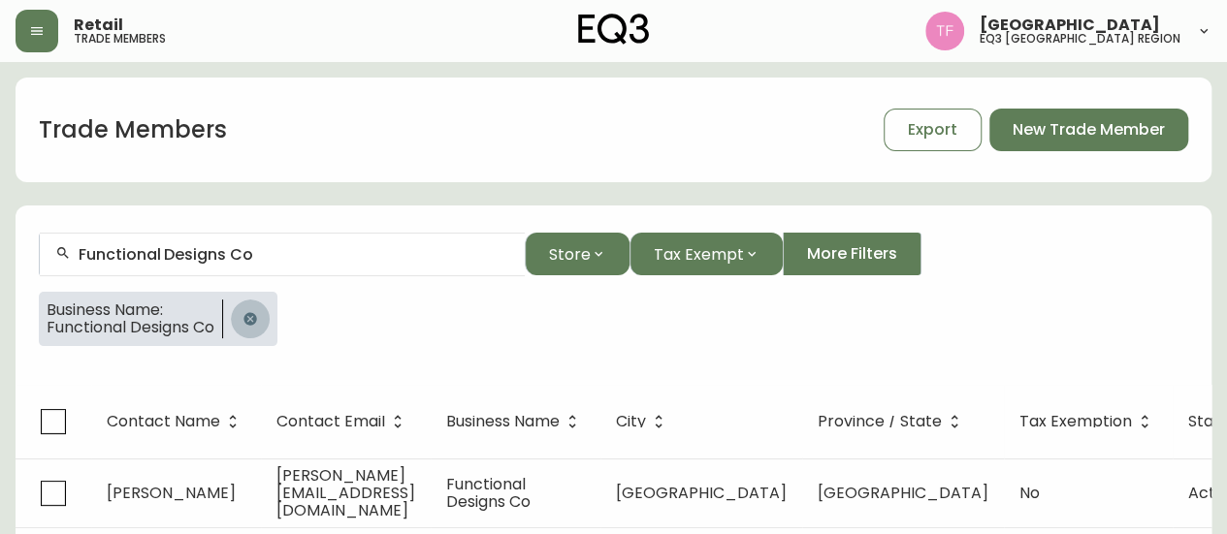
click at [246, 311] on icon "button" at bounding box center [250, 319] width 16 height 16
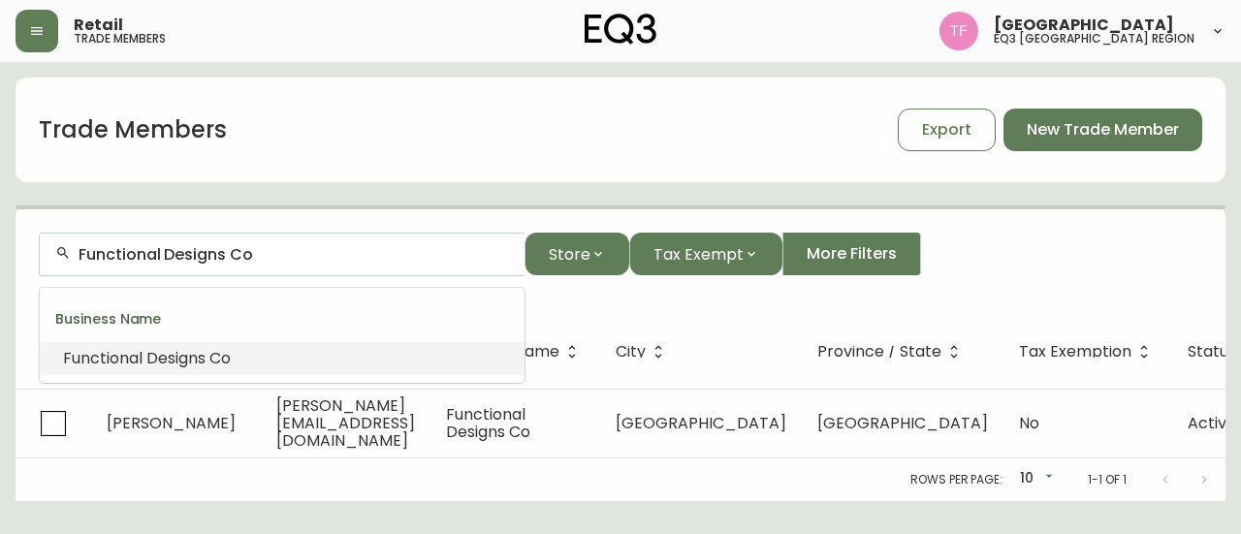
click at [264, 259] on input "Functional Designs Co" at bounding box center [294, 254] width 431 height 18
click at [269, 256] on input "Functional Designs Co" at bounding box center [294, 254] width 431 height 18
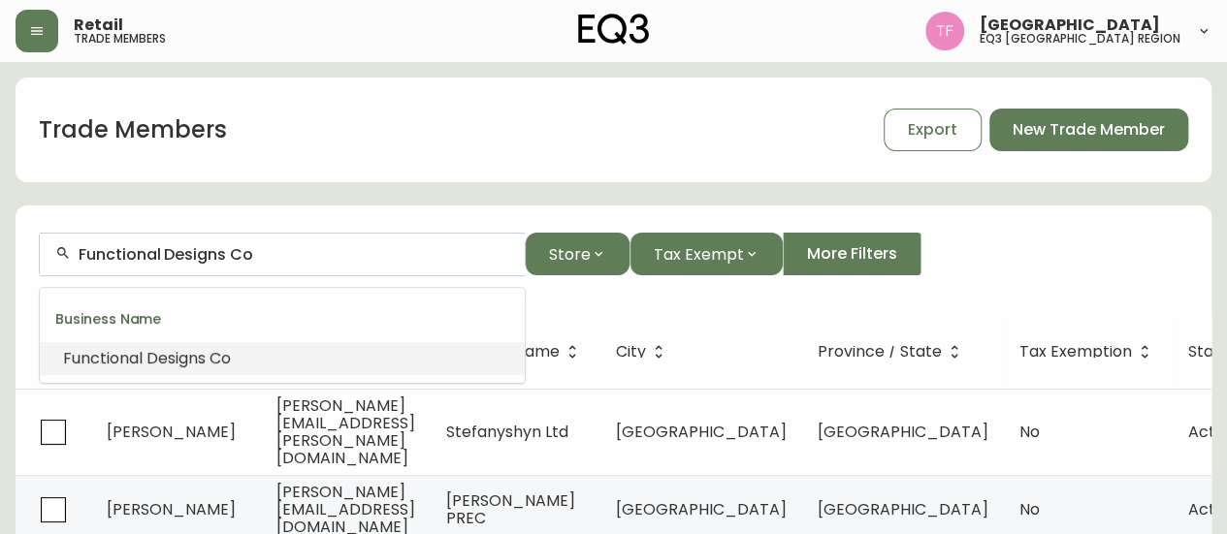
click at [269, 256] on input "Functional Designs Co" at bounding box center [294, 254] width 431 height 18
paste input "KALLA INTERIORS"
click at [204, 249] on input "KALLA INTERIORS" at bounding box center [294, 254] width 431 height 18
paste input "[PERSON_NAME] DESIGN"
click at [225, 255] on input "[PERSON_NAME] DESIGN" at bounding box center [294, 254] width 431 height 18
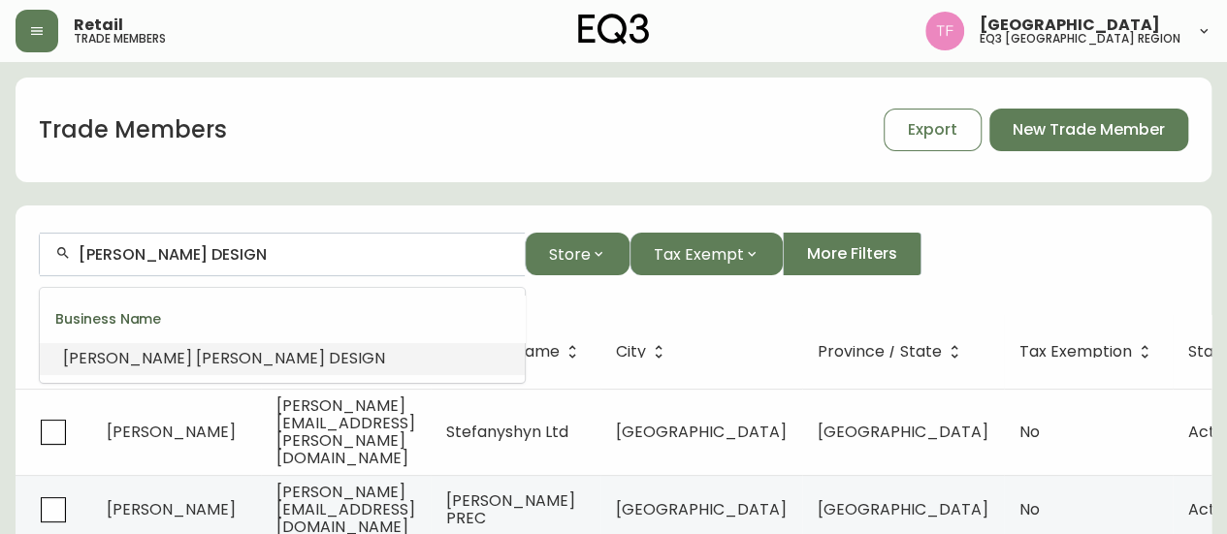
paste input "LORAC PROPERTIES"
click at [167, 353] on span "Properties" at bounding box center [158, 358] width 80 height 22
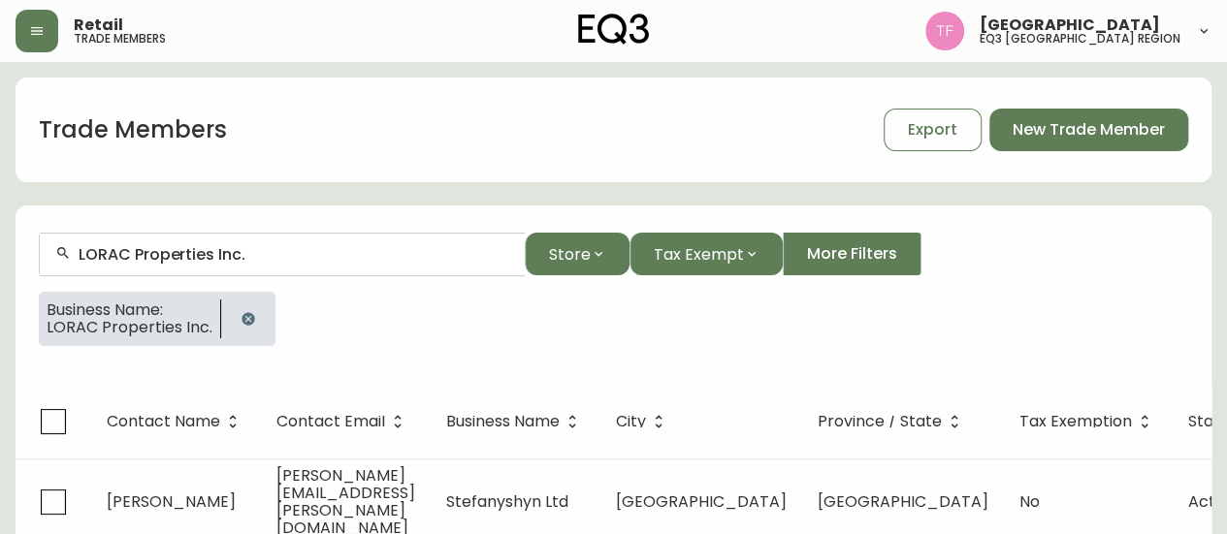
click at [221, 252] on input "LORAC Properties Inc." at bounding box center [294, 254] width 431 height 18
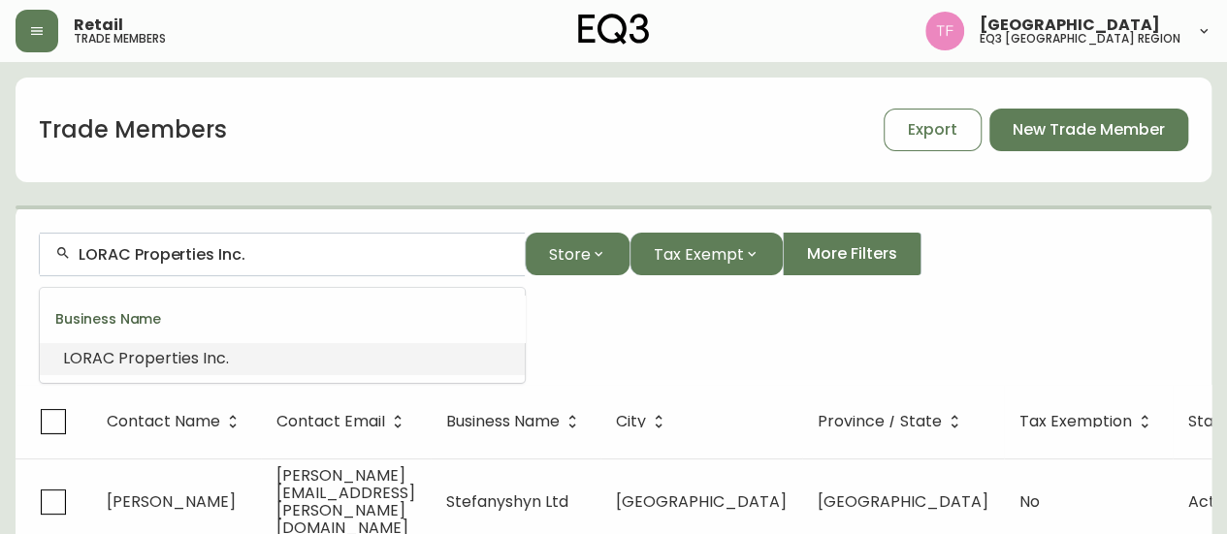
click at [221, 252] on input "LORAC Properties Inc." at bounding box center [294, 254] width 431 height 18
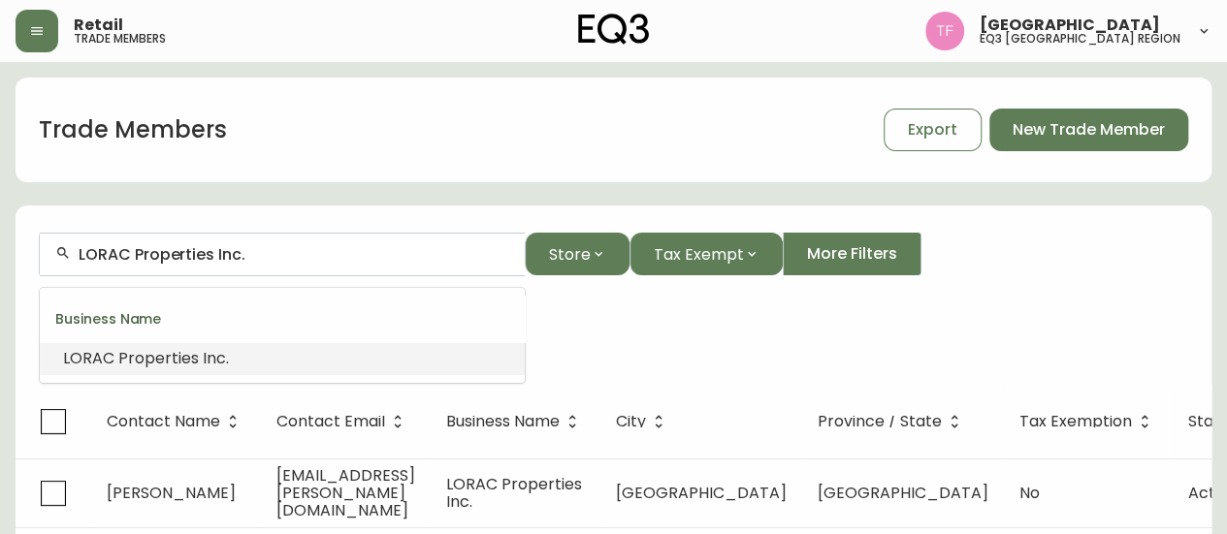
click at [221, 252] on input "LORAC Properties Inc." at bounding box center [294, 254] width 431 height 18
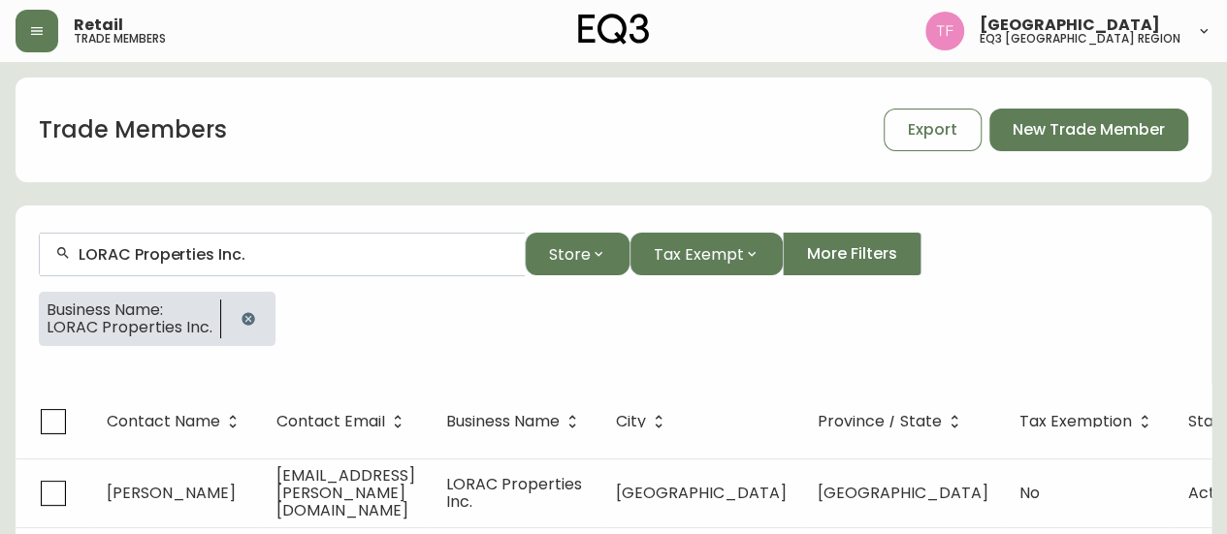
click at [243, 318] on icon "button" at bounding box center [247, 318] width 13 height 13
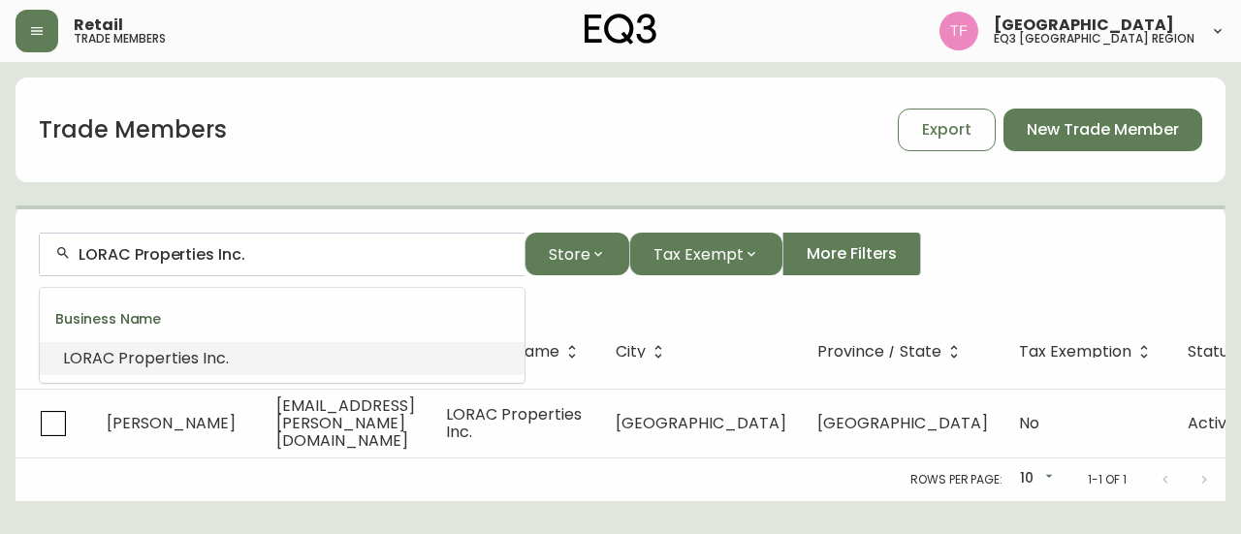
click at [240, 249] on input "LORAC Properties Inc." at bounding box center [294, 254] width 431 height 18
click at [253, 252] on input "LORAC Properties Inc." at bounding box center [294, 254] width 431 height 18
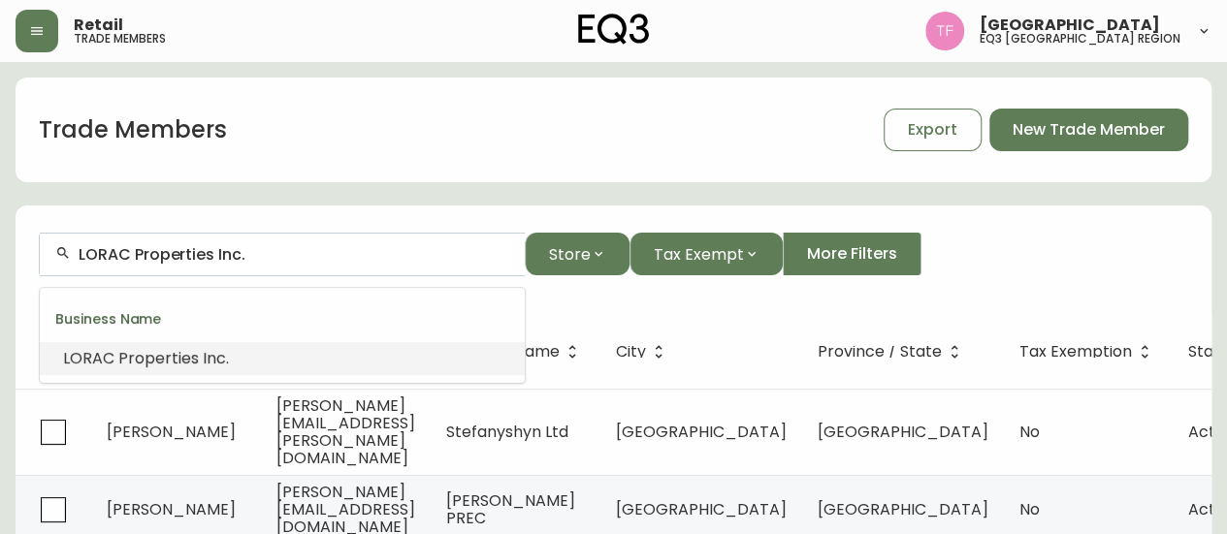
paste input "OAAT DESIGN"
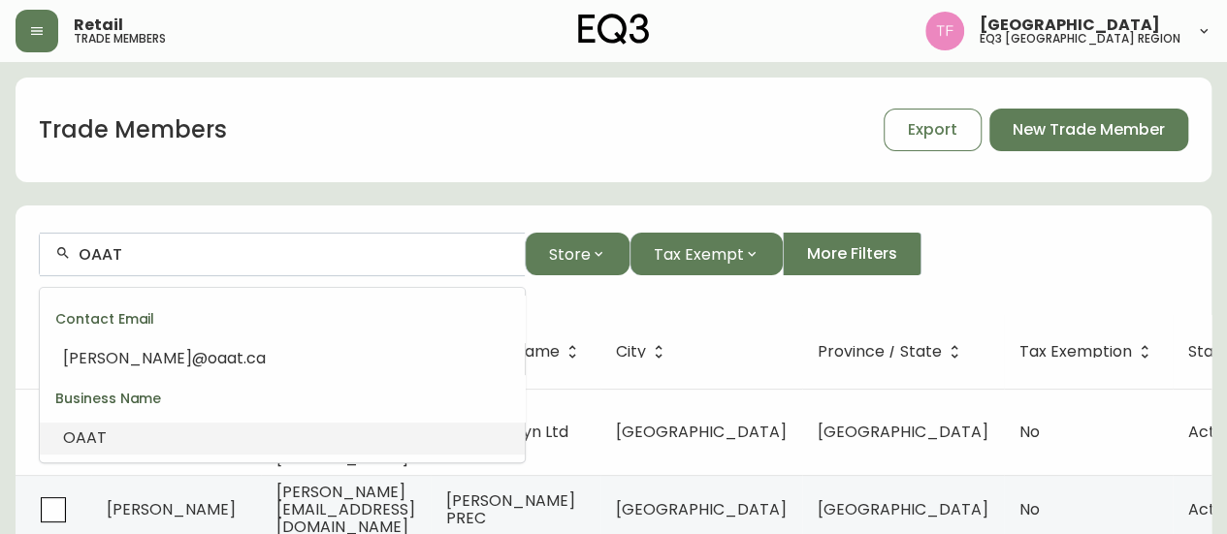
click at [291, 426] on li "OAAT" at bounding box center [282, 438] width 485 height 33
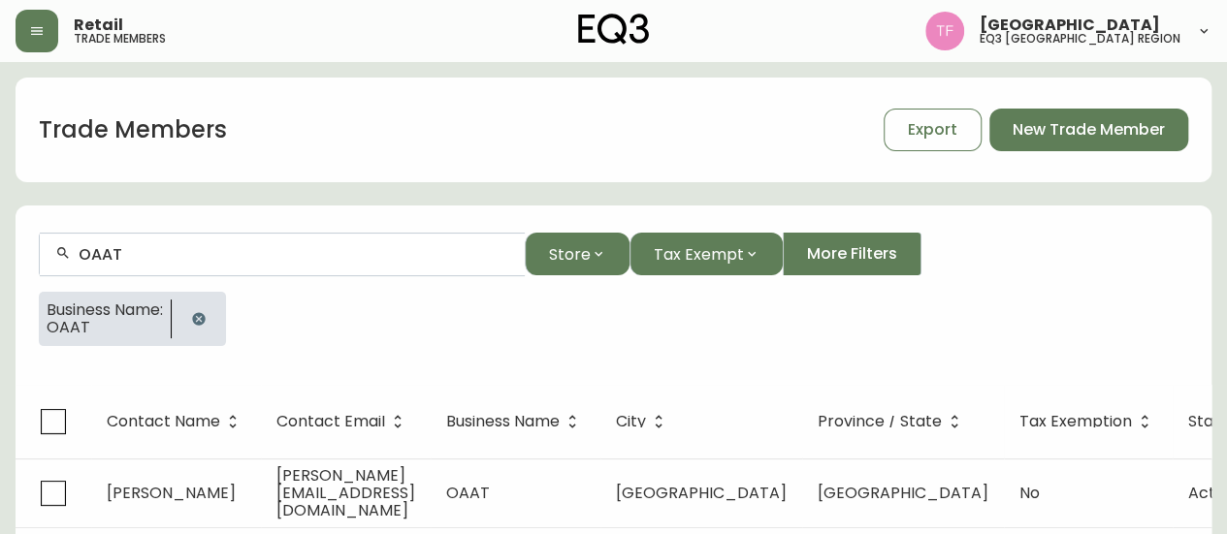
click at [205, 307] on button "button" at bounding box center [198, 319] width 39 height 39
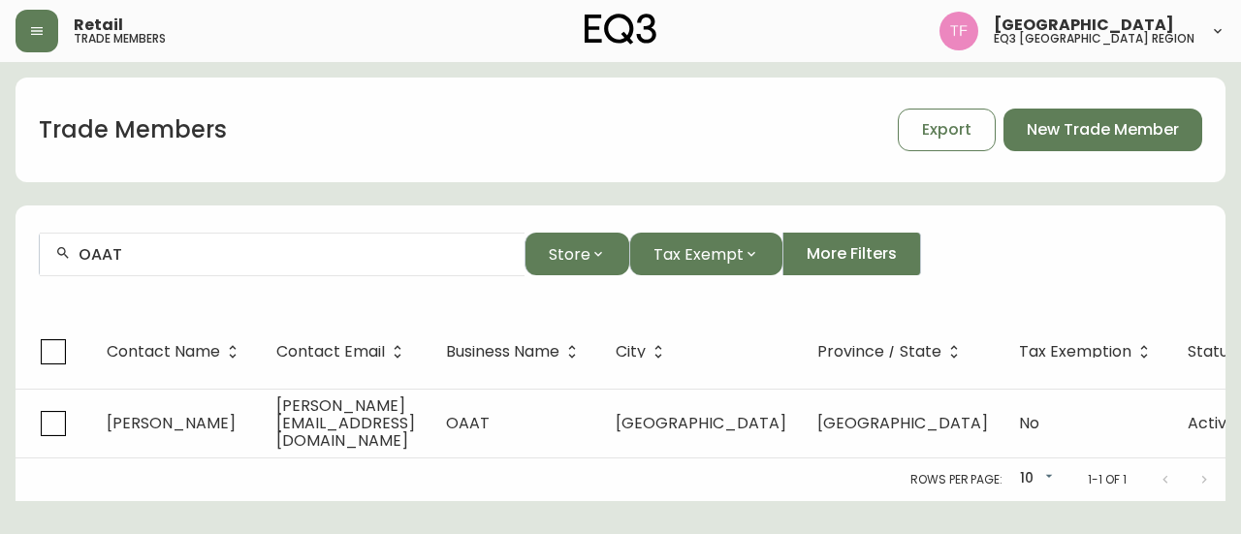
click at [231, 255] on input "OAAT" at bounding box center [294, 254] width 431 height 18
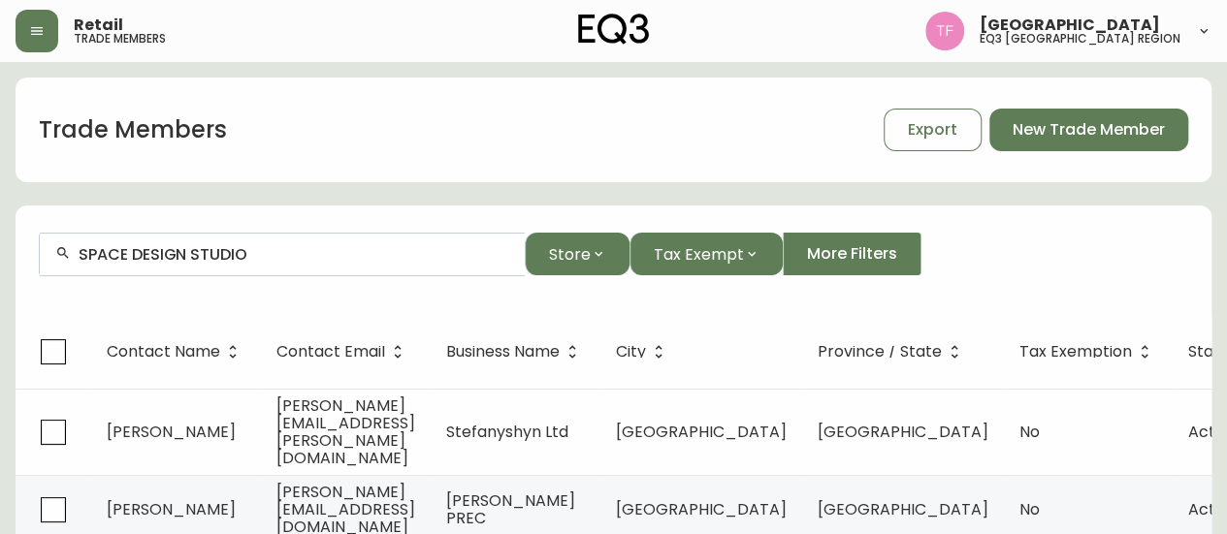
click at [239, 255] on input "SPACE DESIGN STUDIO" at bounding box center [294, 254] width 431 height 18
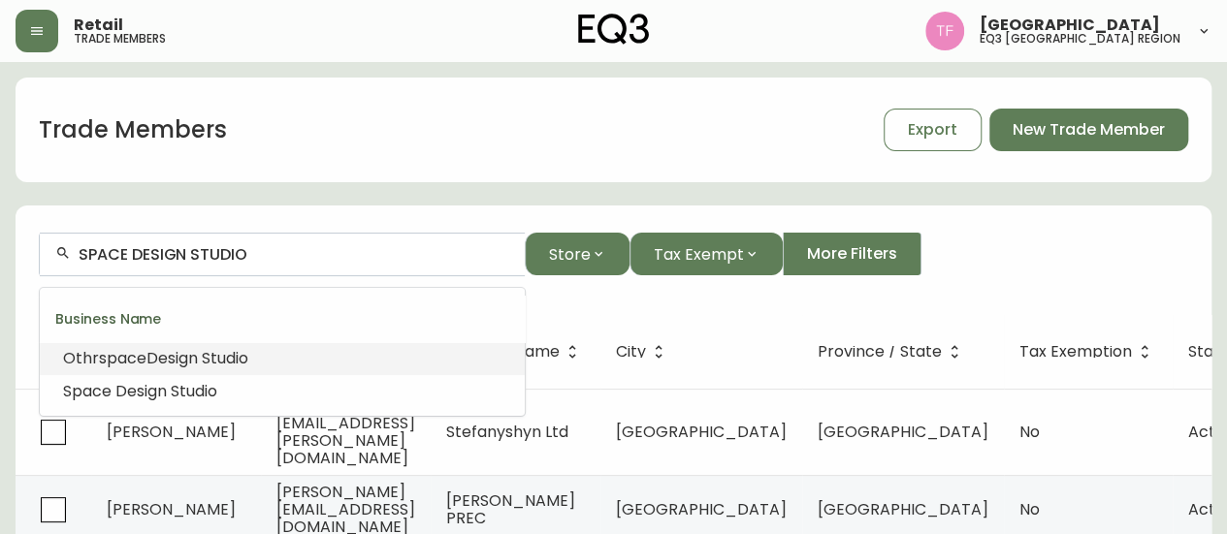
paste input "KEDDIE ARCHITECTURE INC"
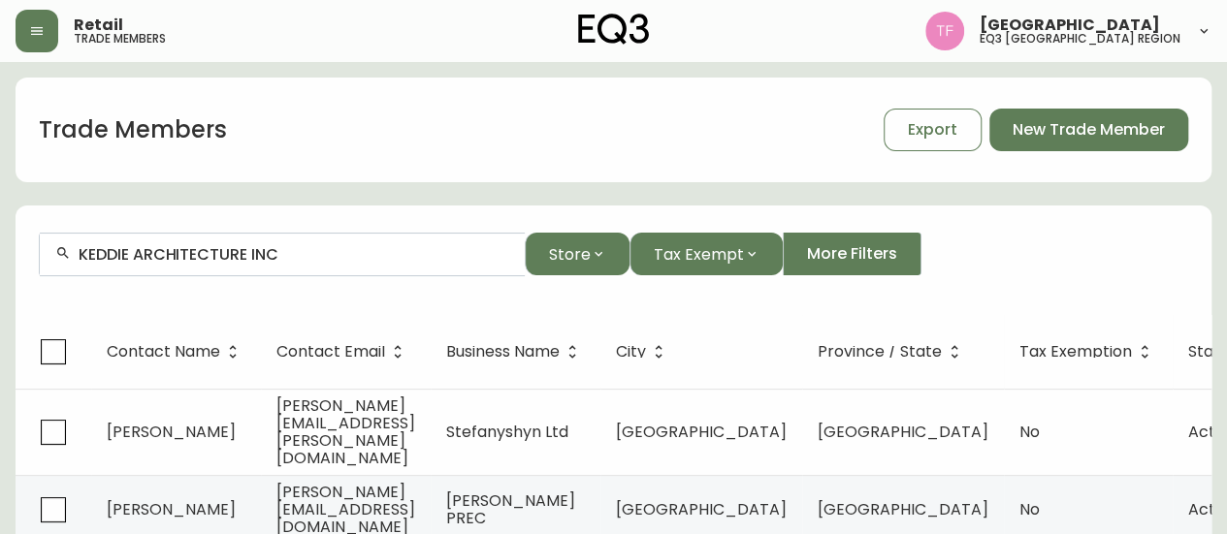
click at [375, 236] on div "KEDDIE ARCHITECTURE INC" at bounding box center [282, 255] width 485 height 44
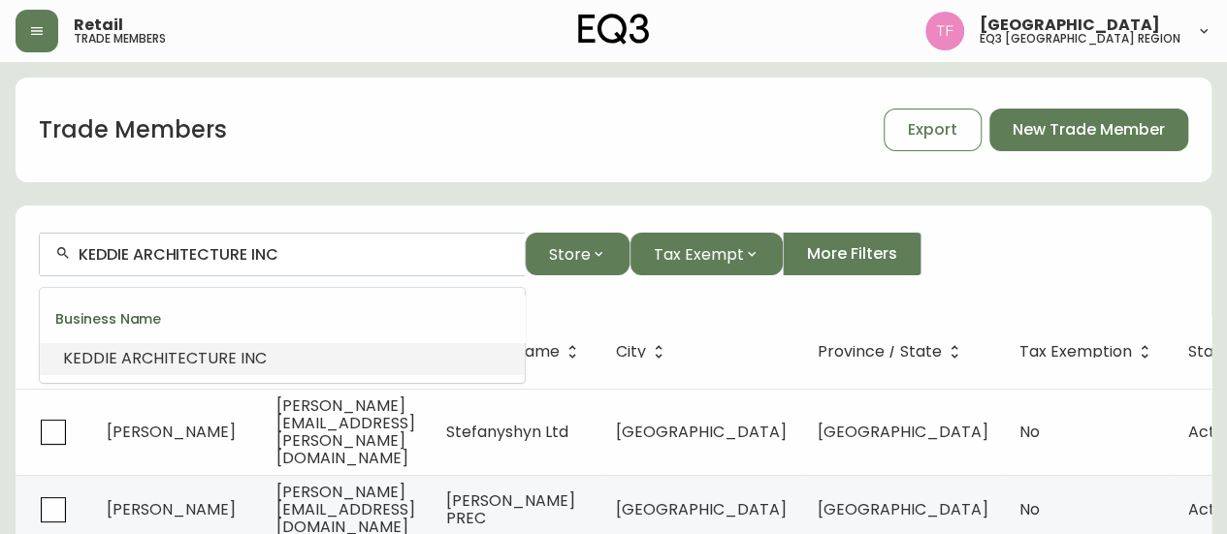
paste input "GRID & [PERSON_NAME] DESIGN STUD"
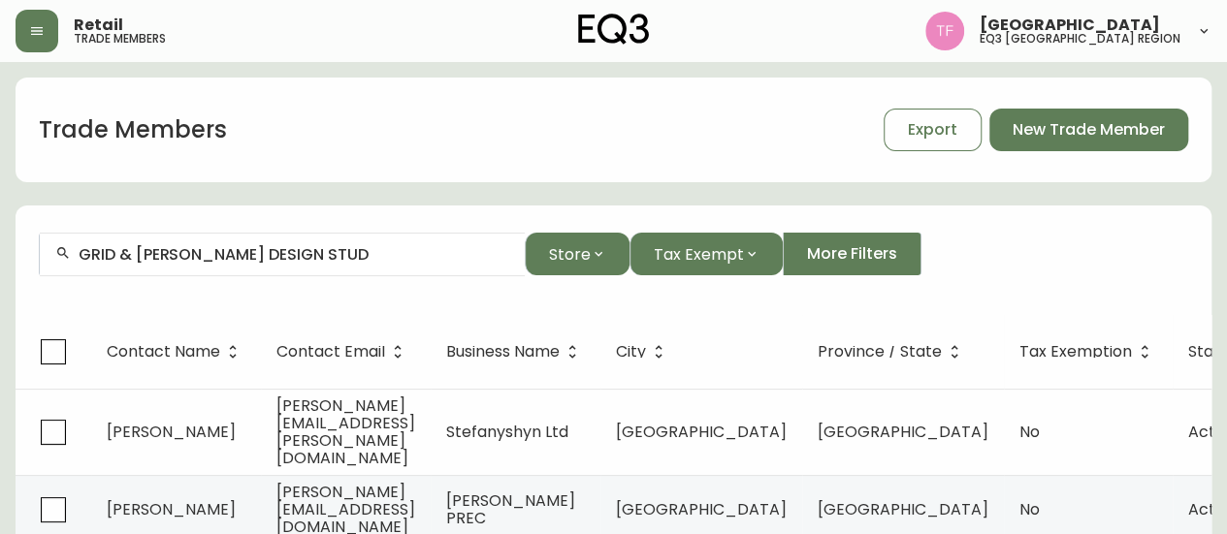
click at [322, 253] on input "GRID & [PERSON_NAME] DESIGN STUD" at bounding box center [294, 254] width 431 height 18
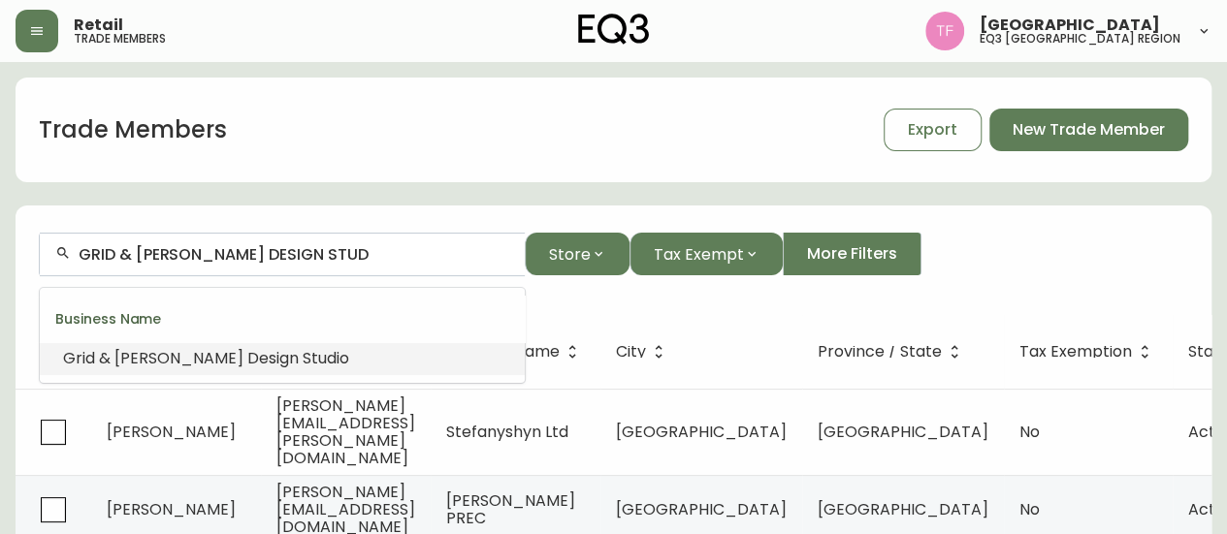
click at [336, 352] on span "io" at bounding box center [342, 358] width 13 height 22
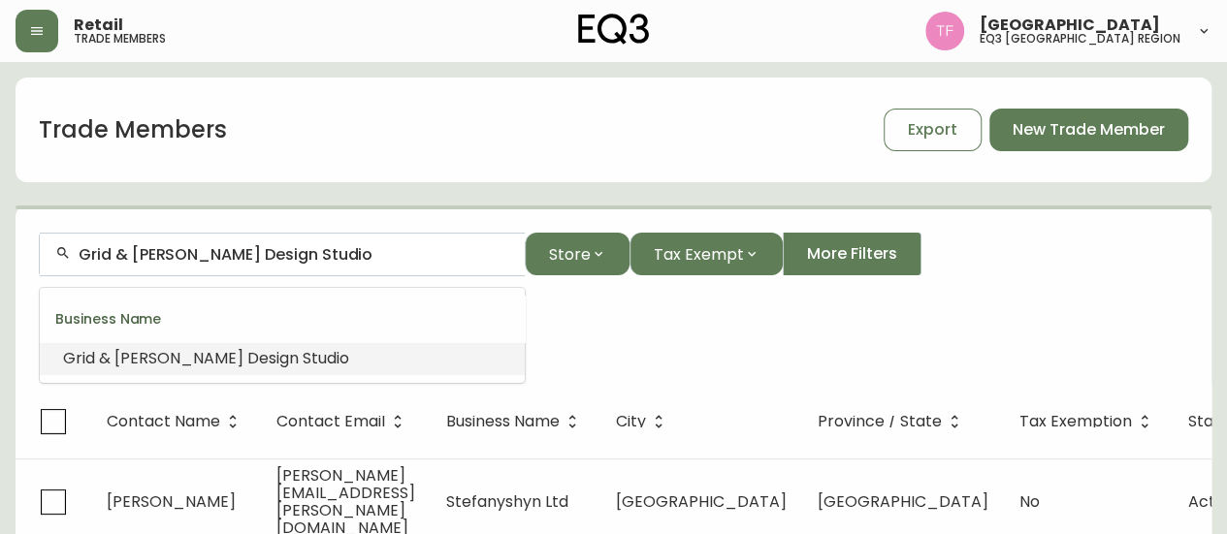
click at [270, 247] on input "Grid & [PERSON_NAME] Design Studio" at bounding box center [294, 254] width 431 height 18
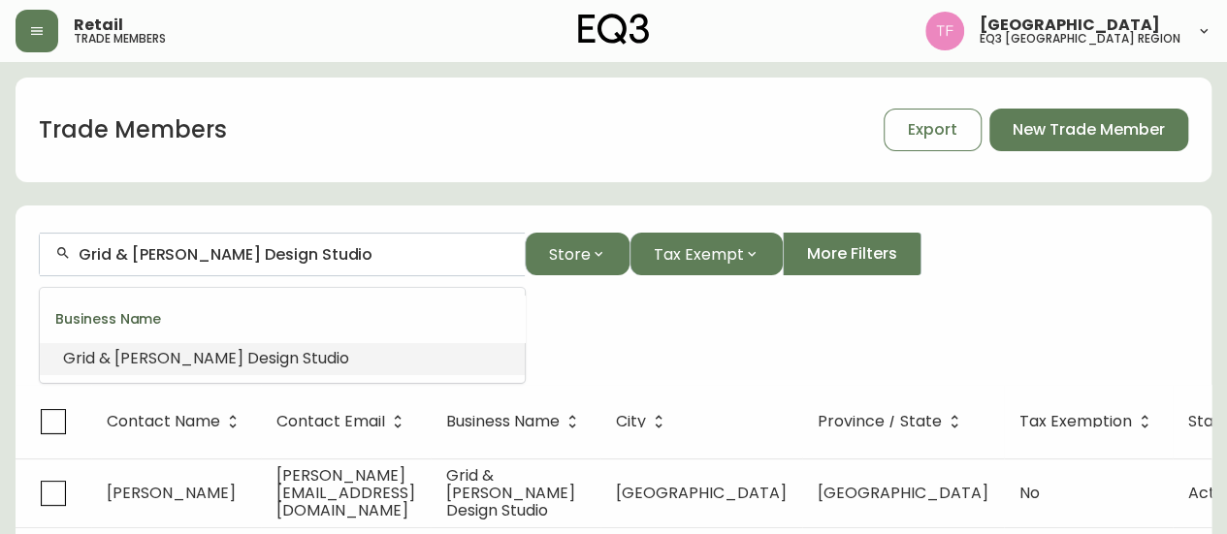
click at [270, 247] on input "Grid & [PERSON_NAME] Design Studio" at bounding box center [294, 254] width 431 height 18
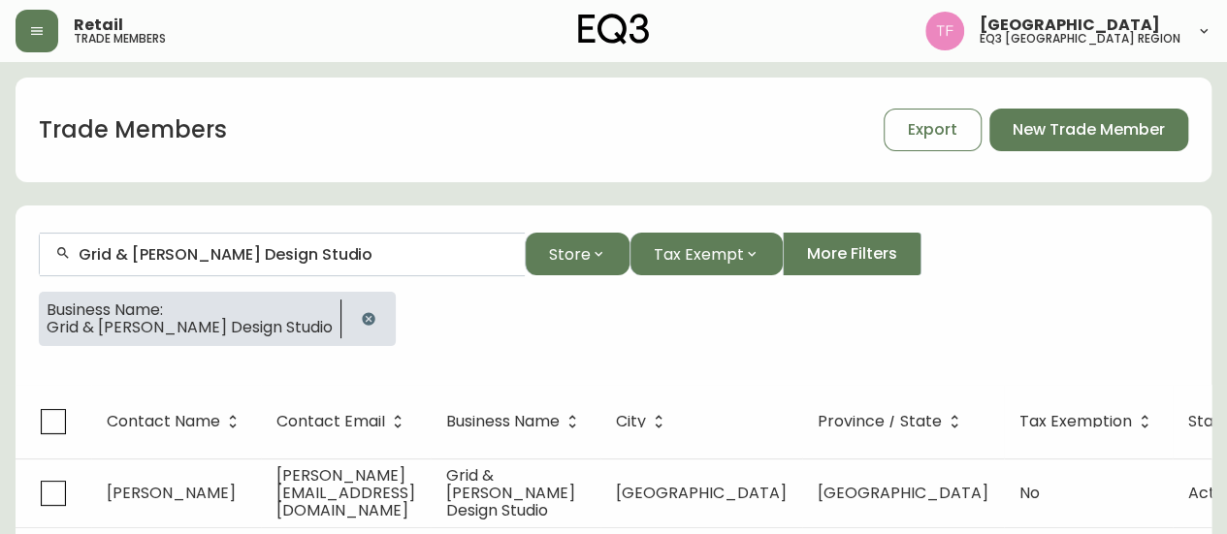
click at [349, 314] on button "button" at bounding box center [368, 319] width 39 height 39
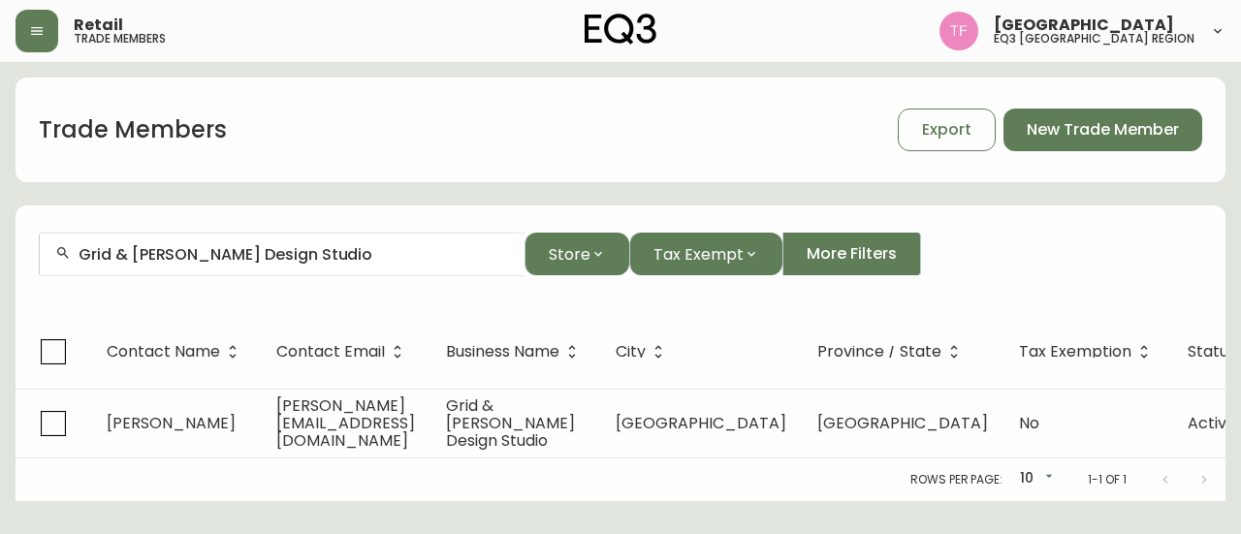
click at [322, 265] on div "Grid & [PERSON_NAME] Design Studio" at bounding box center [282, 255] width 485 height 44
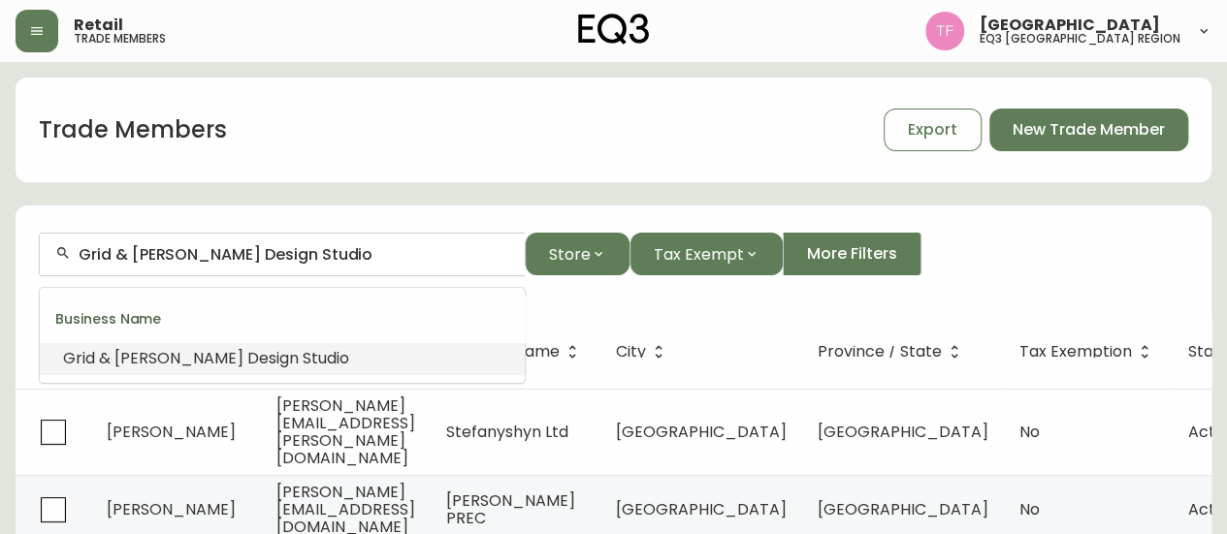
paste input "[PERSON_NAME]"
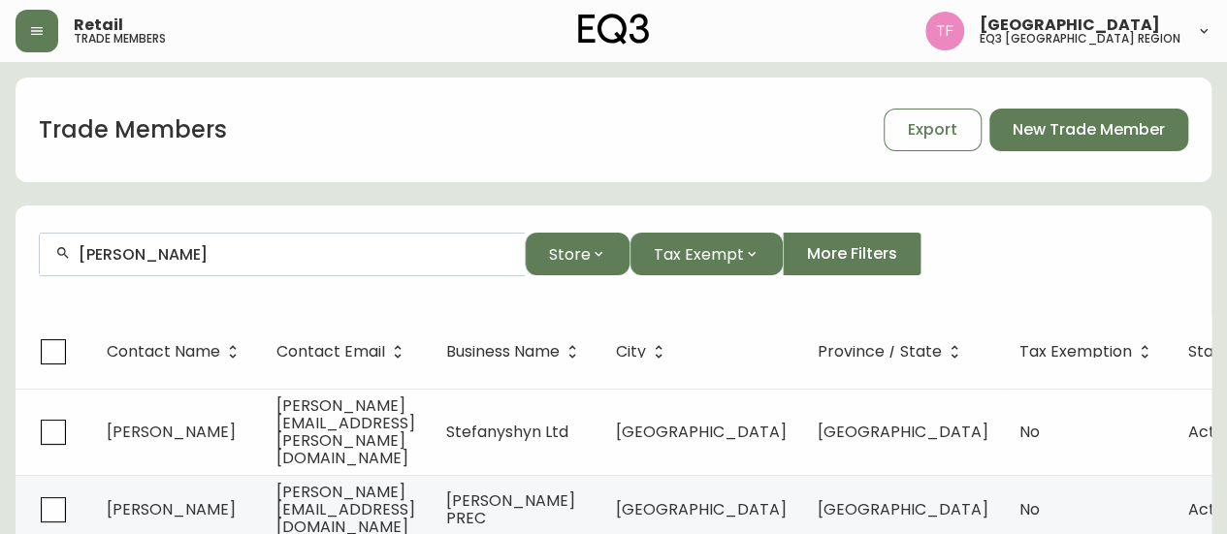
click at [239, 261] on input "[PERSON_NAME]" at bounding box center [294, 254] width 431 height 18
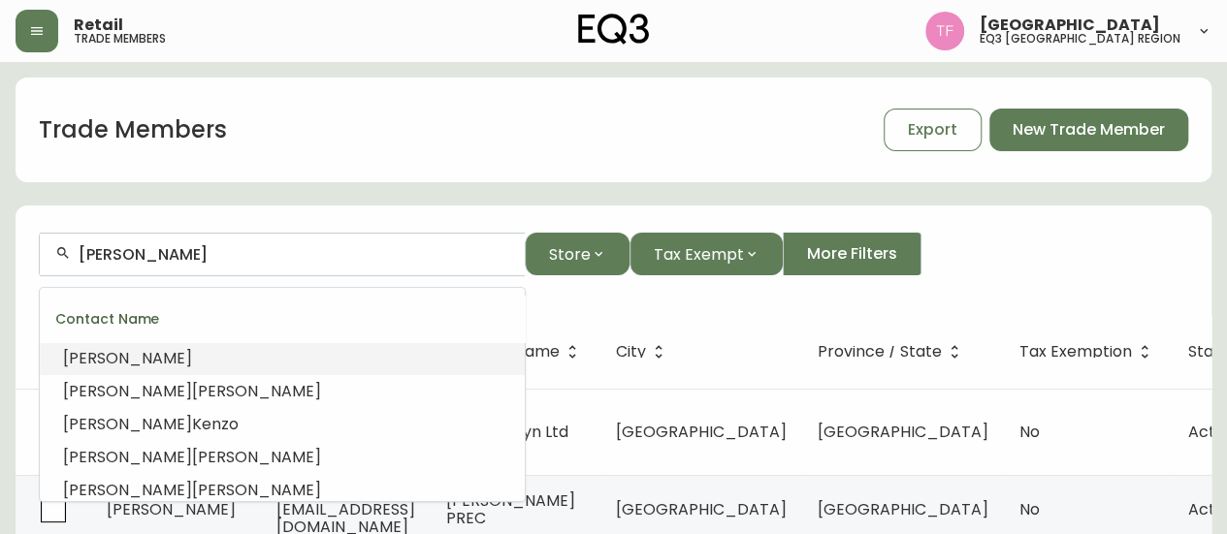
paste input "DEZIN"
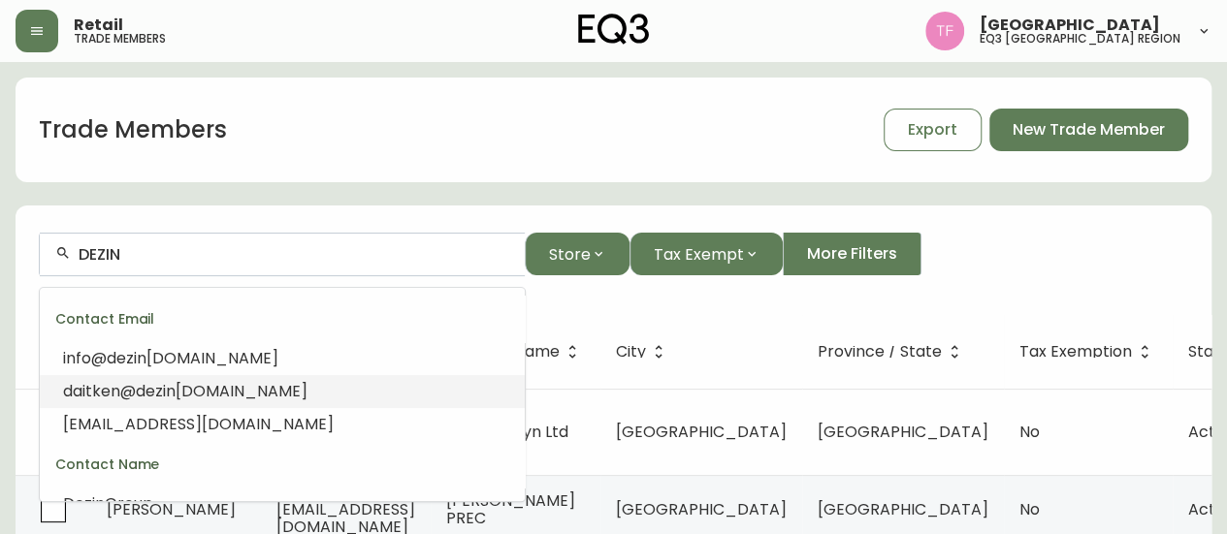
scroll to position [97, 0]
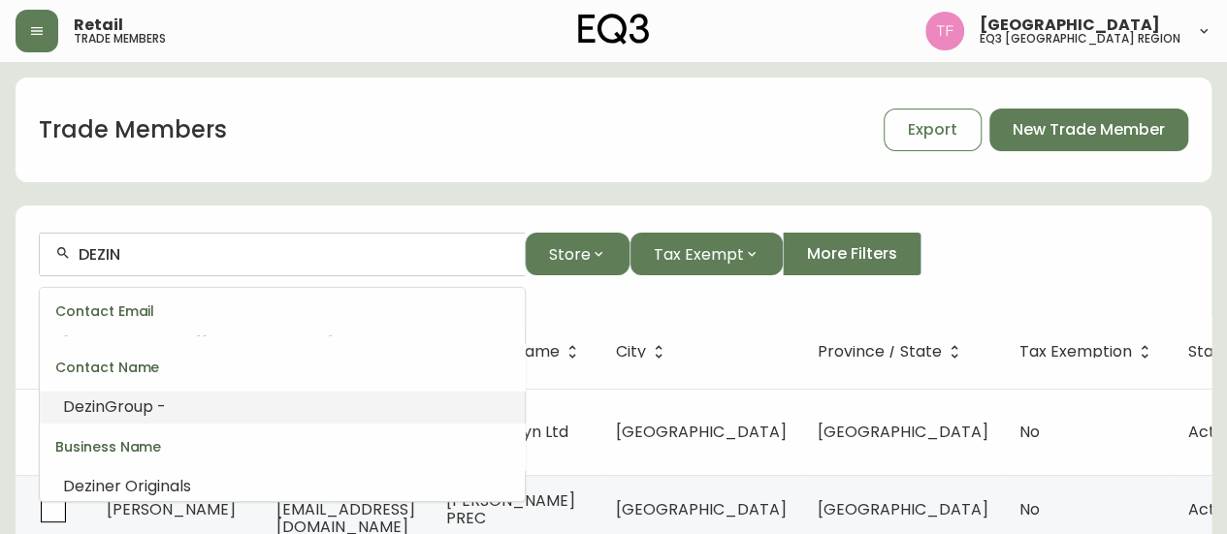
click at [283, 411] on li "Dezin Group -" at bounding box center [282, 407] width 485 height 33
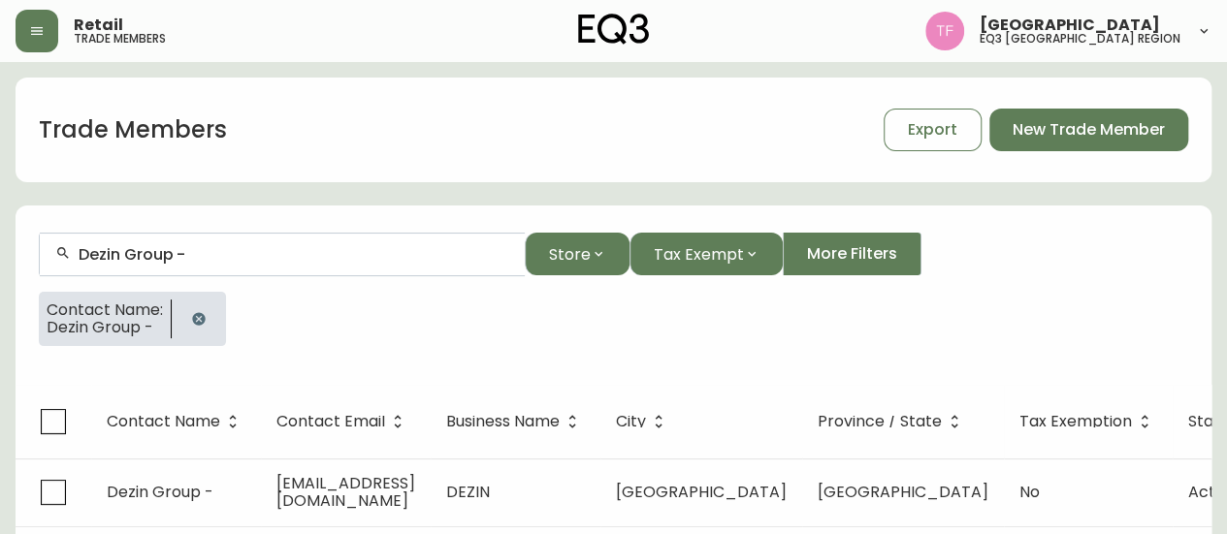
scroll to position [34, 0]
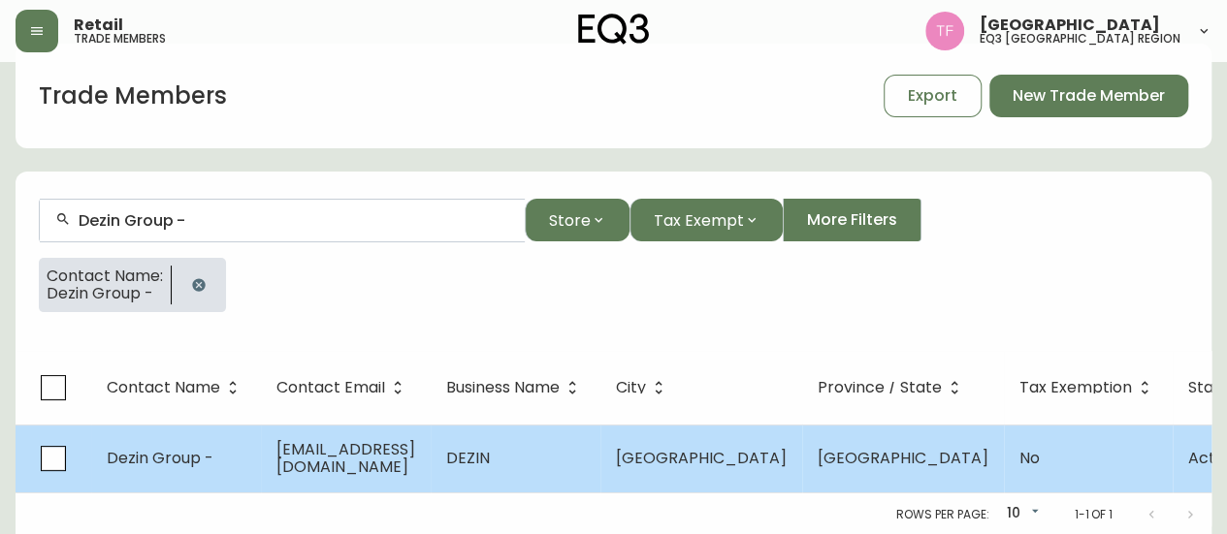
type input "Dezin Group -"
click at [431, 431] on td "[EMAIL_ADDRESS][DOMAIN_NAME]" at bounding box center [346, 459] width 170 height 68
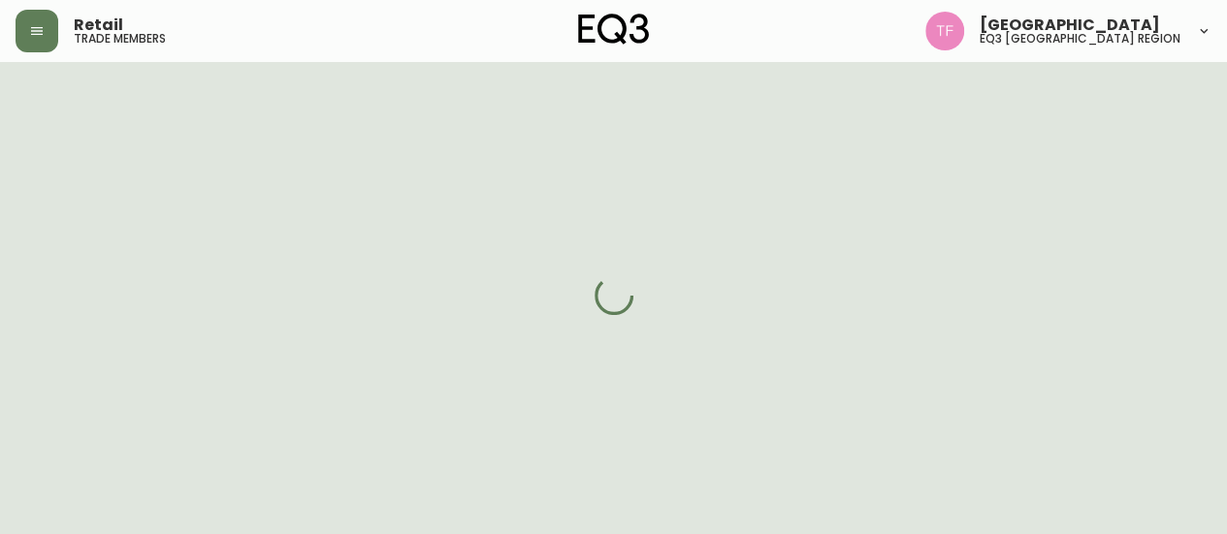
select select "AB"
select select "CA"
select select "CA_EN"
select select "Other"
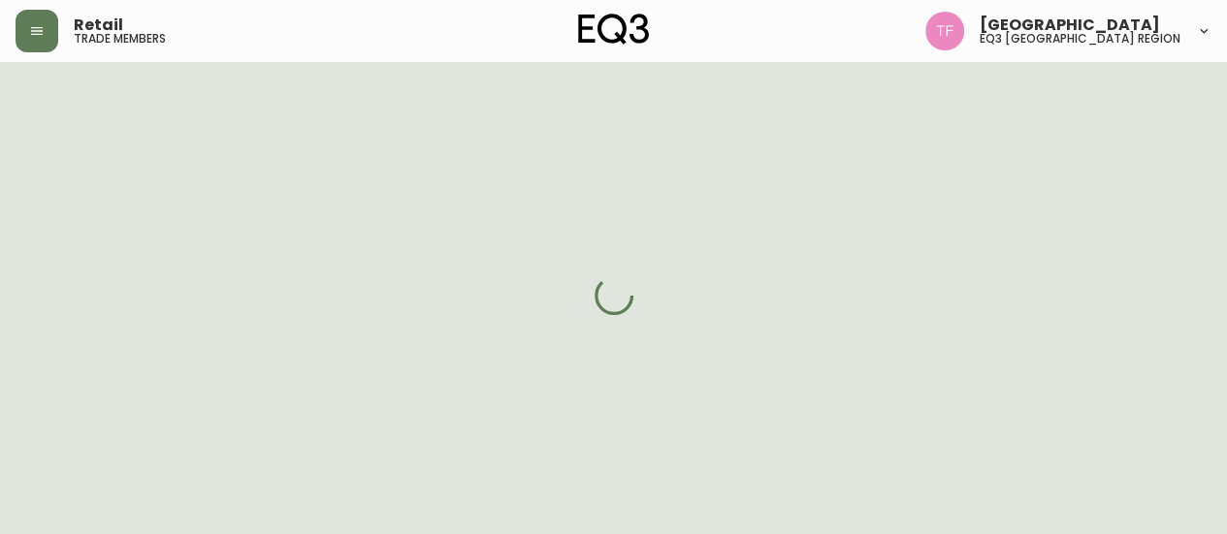
select select "false"
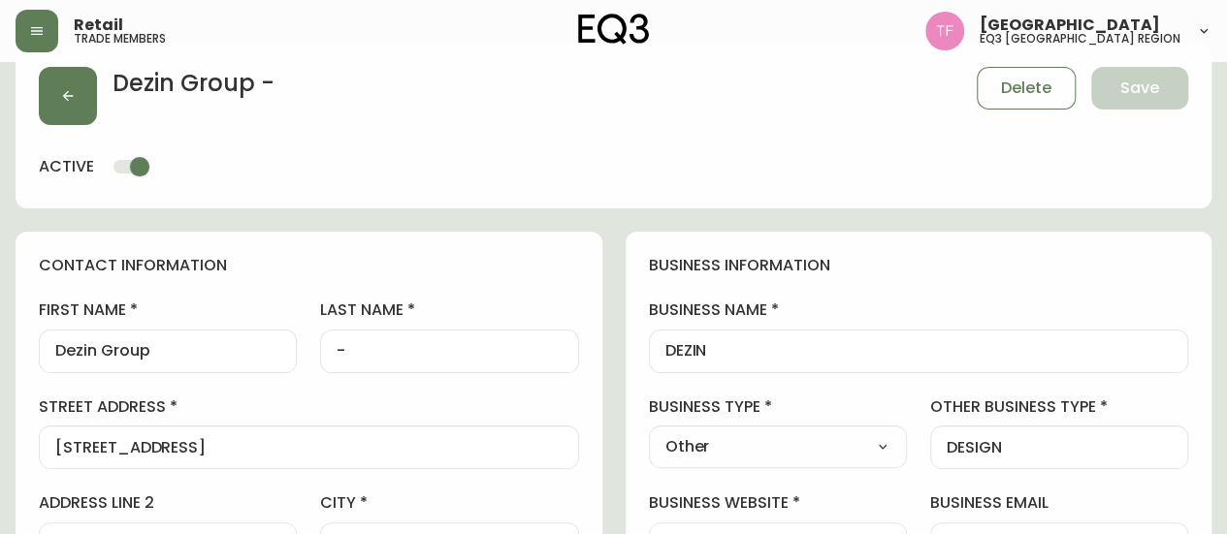
type input "EQ3 [GEOGRAPHIC_DATA]"
select select "cjw10z96m00006gs08l3o91tv"
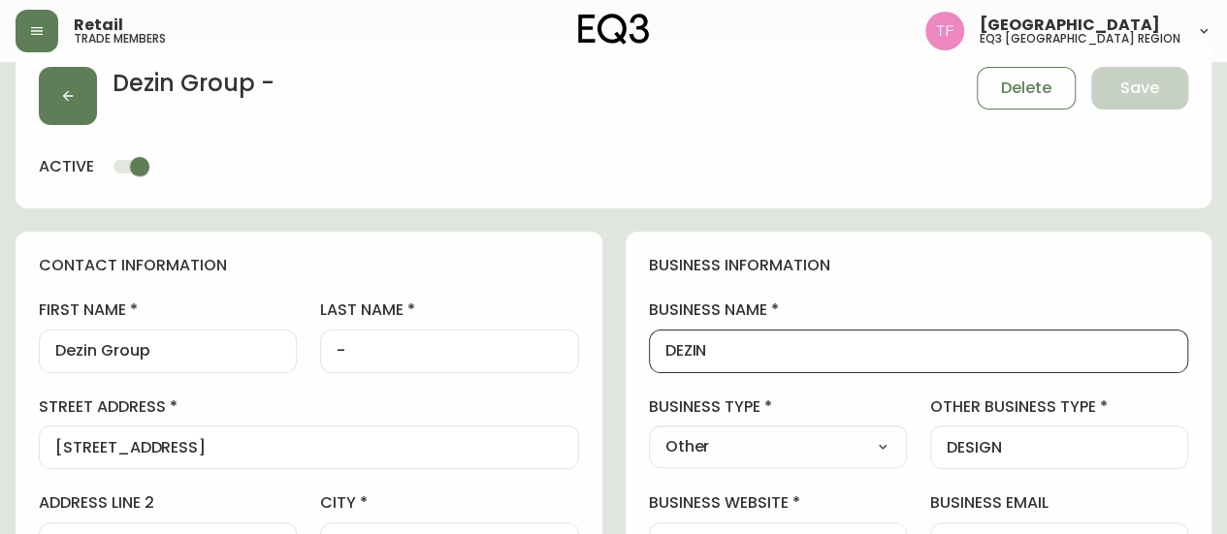
drag, startPoint x: 718, startPoint y: 358, endPoint x: 637, endPoint y: 351, distance: 80.8
click at [78, 89] on button "button" at bounding box center [68, 96] width 58 height 58
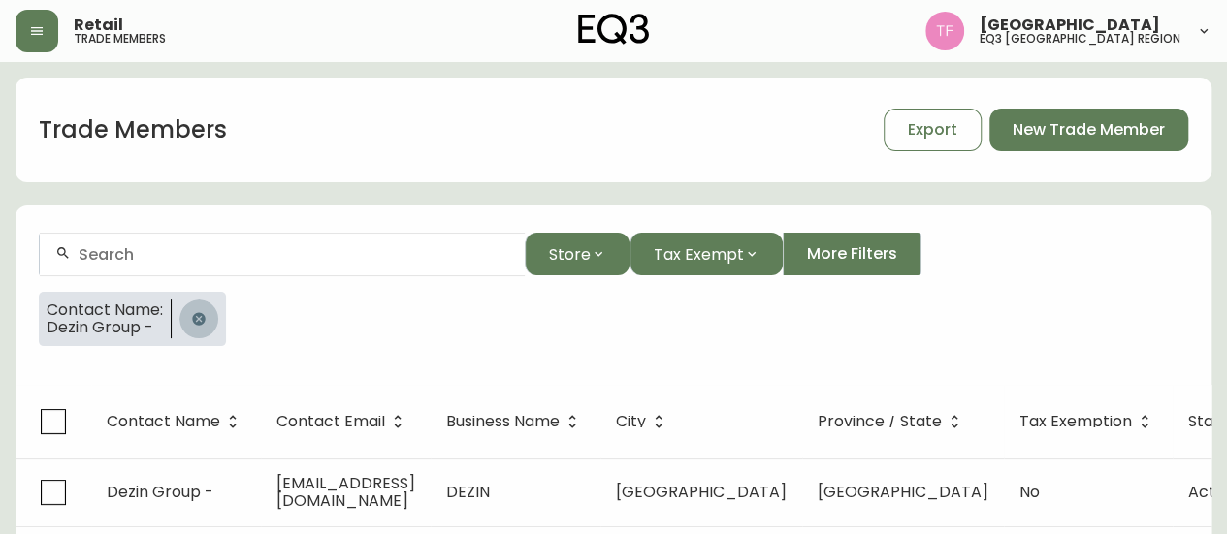
click at [198, 316] on icon "button" at bounding box center [199, 319] width 16 height 16
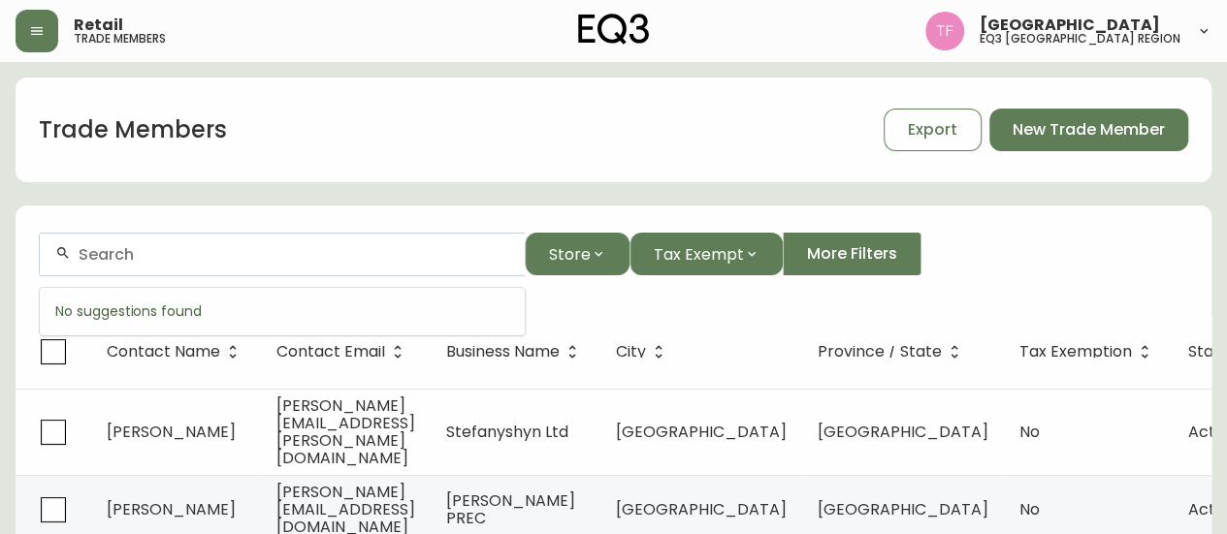
paste input "[PERSON_NAME] ARCHITECTURE"
click at [256, 246] on input "[PERSON_NAME] ARCHITECTURE" at bounding box center [294, 254] width 431 height 18
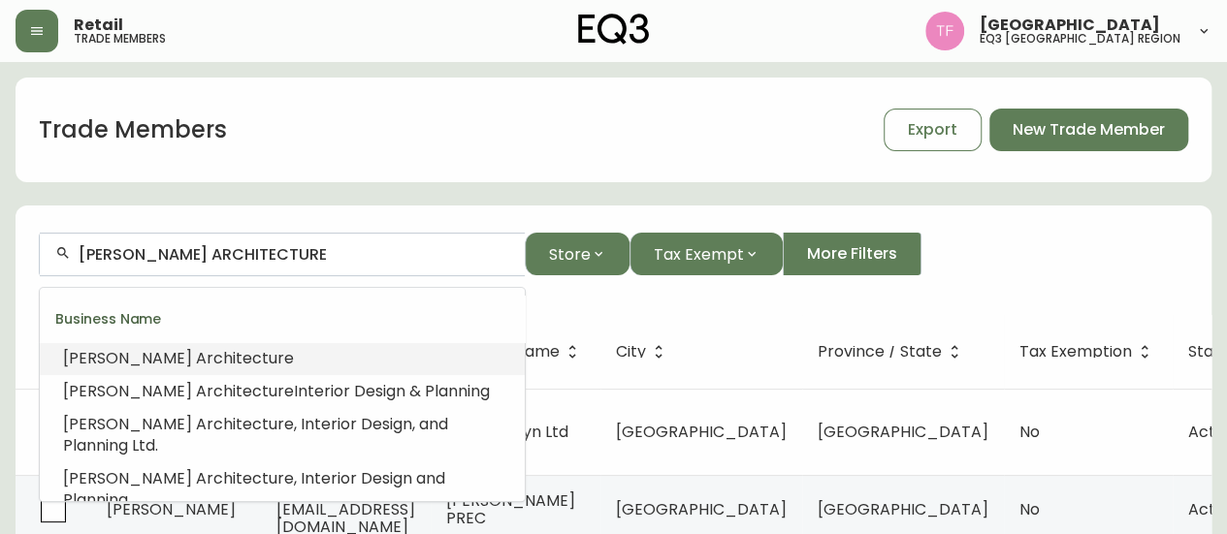
paste input "Sinova Developments"
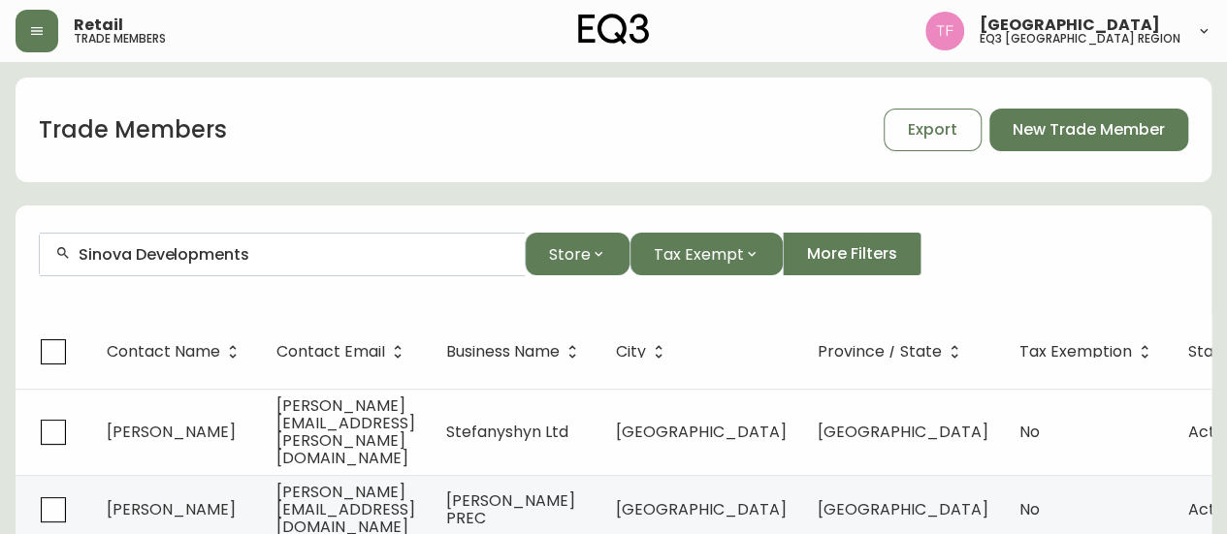
click at [270, 261] on input "Sinova Developments" at bounding box center [294, 254] width 431 height 18
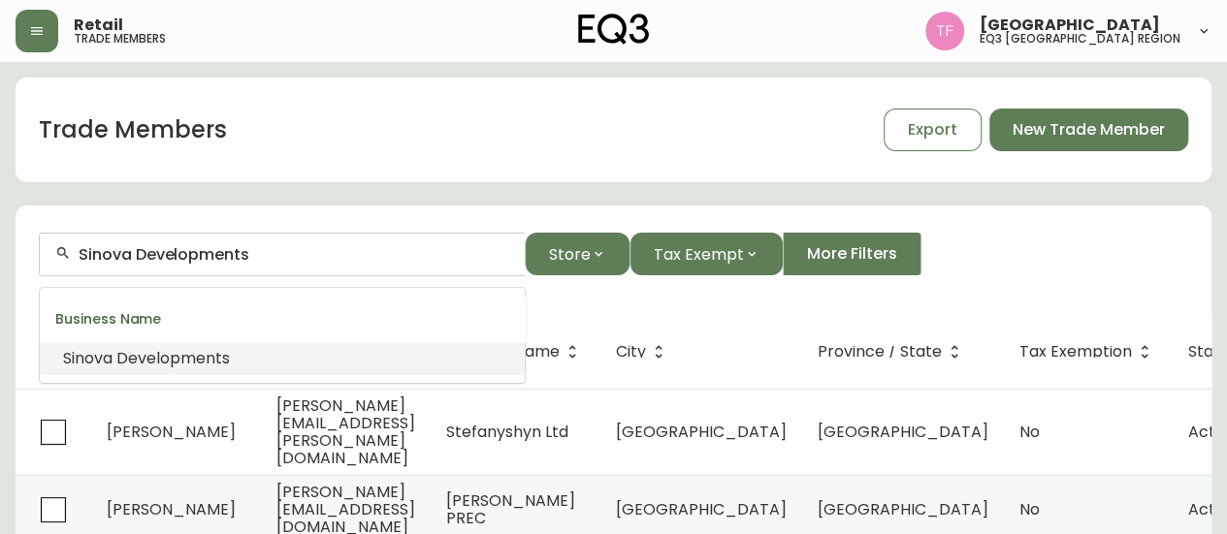
paste input "[PERSON_NAME] HOME"
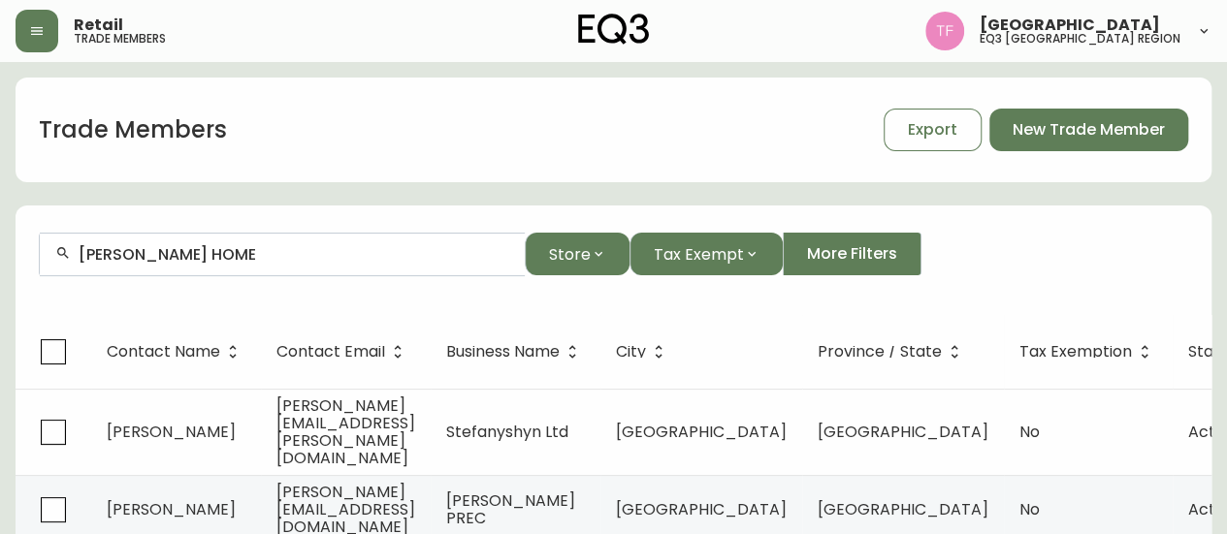
click at [280, 259] on input "[PERSON_NAME] HOME" at bounding box center [294, 254] width 431 height 18
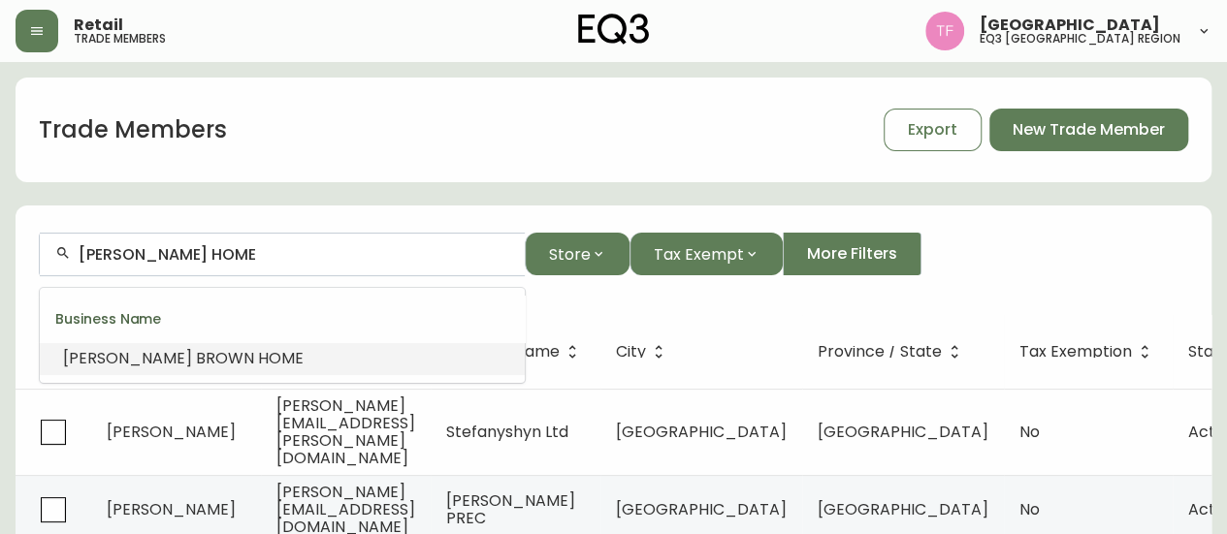
paste input "KEENLINE DESIGN LTD"
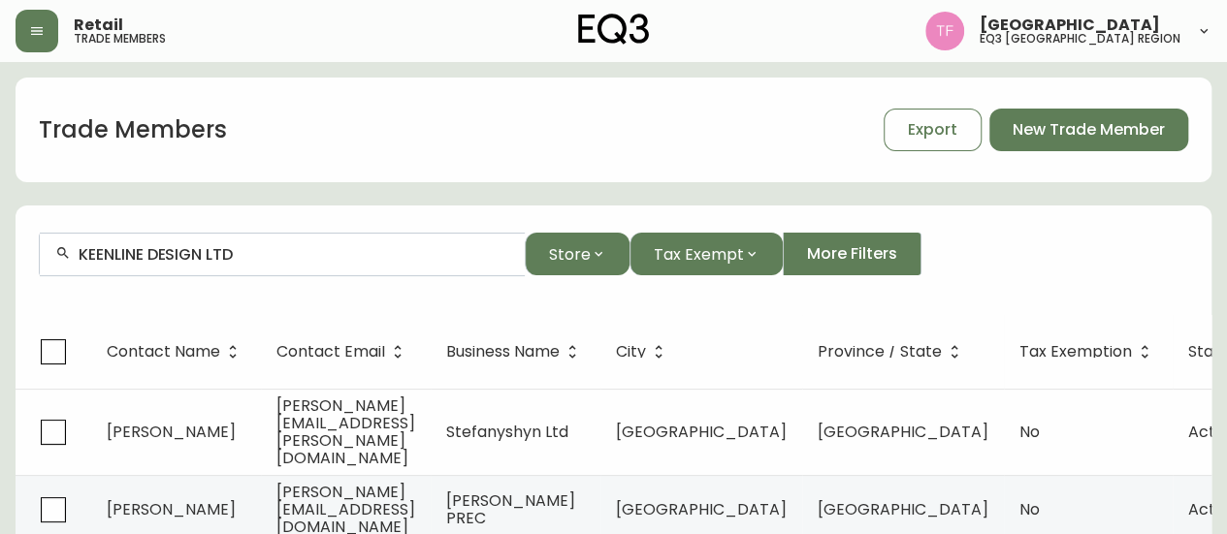
click at [263, 242] on div "KEENLINE DESIGN LTD" at bounding box center [282, 255] width 485 height 44
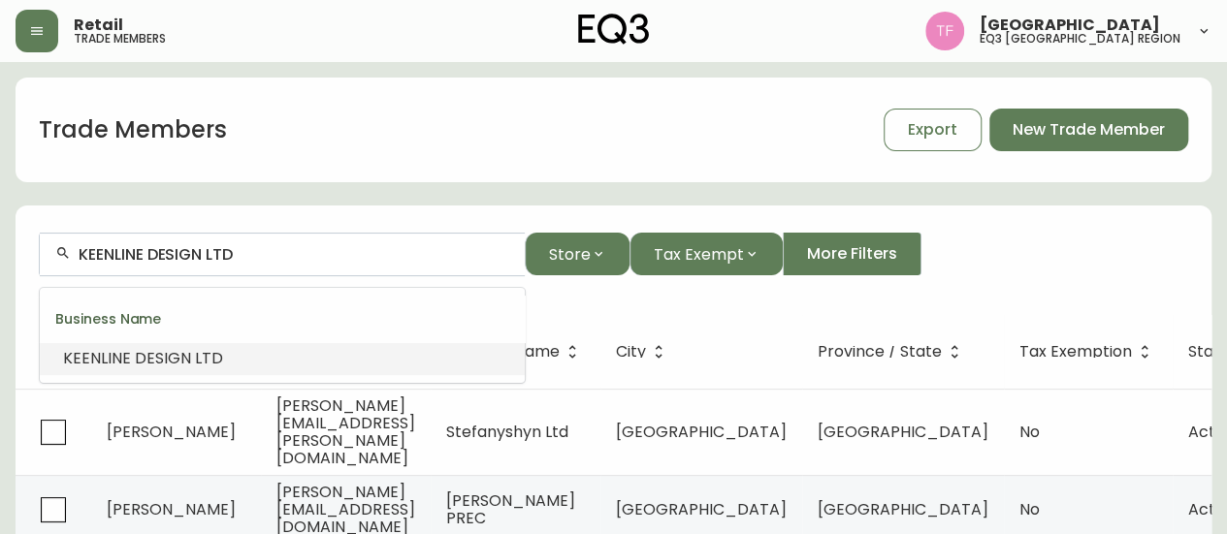
paste input "URBAN STUDIO INTERIOR DES"
click at [282, 353] on span "IGN" at bounding box center [294, 358] width 27 height 22
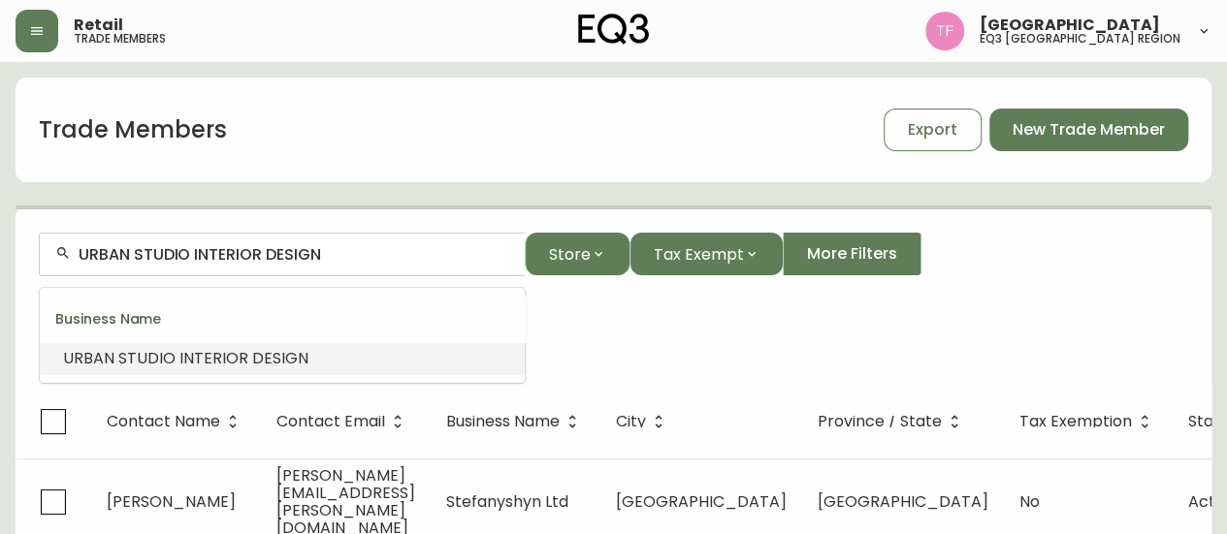
click at [303, 255] on input "URBAN STUDIO INTERIOR DESIGN" at bounding box center [294, 254] width 431 height 18
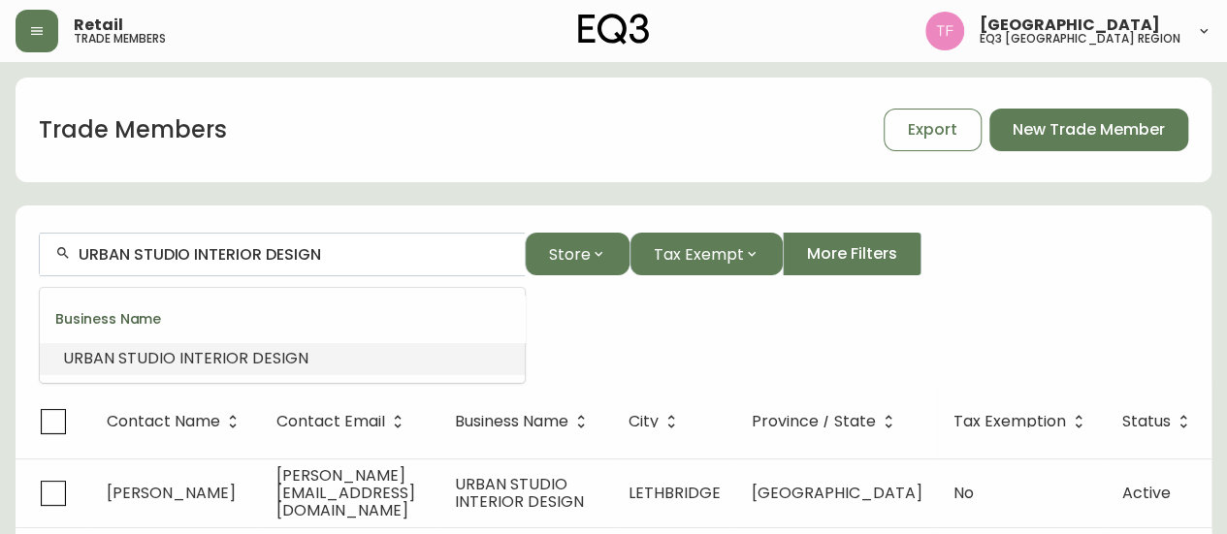
click at [303, 255] on input "URBAN STUDIO INTERIOR DESIGN" at bounding box center [294, 254] width 431 height 18
drag, startPoint x: 303, startPoint y: 255, endPoint x: 281, endPoint y: 256, distance: 22.3
click at [281, 256] on input "URBAN STUDIO INTERIOR DESIGN" at bounding box center [294, 254] width 431 height 18
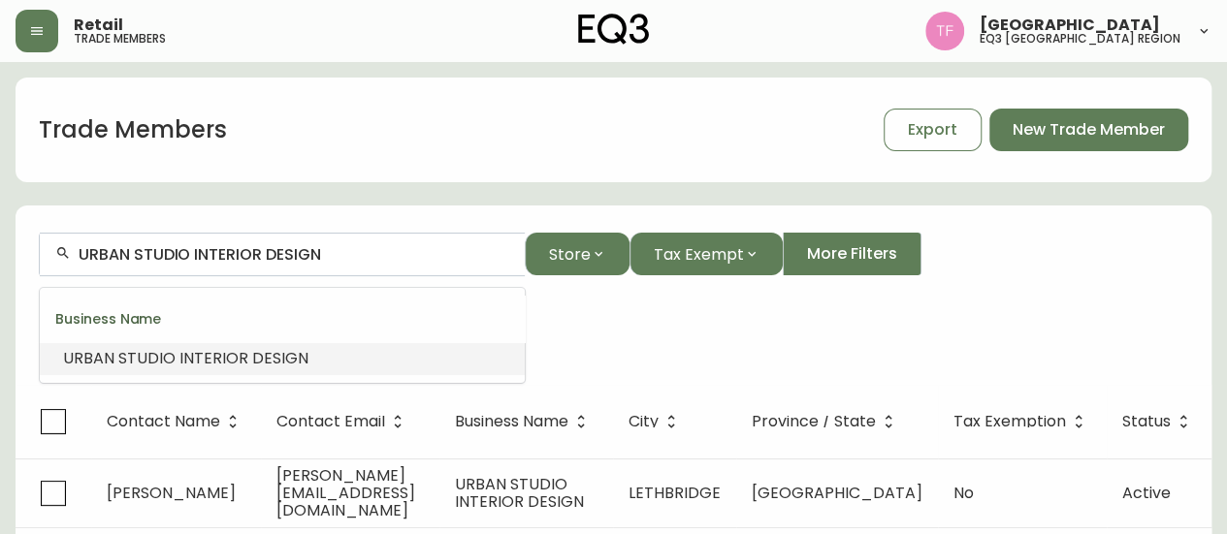
drag, startPoint x: 331, startPoint y: 257, endPoint x: 311, endPoint y: 261, distance: 19.8
click at [311, 261] on input "URBAN STUDIO INTERIOR DESIGN" at bounding box center [294, 254] width 431 height 18
click at [318, 398] on th "Contact Email" at bounding box center [350, 422] width 178 height 74
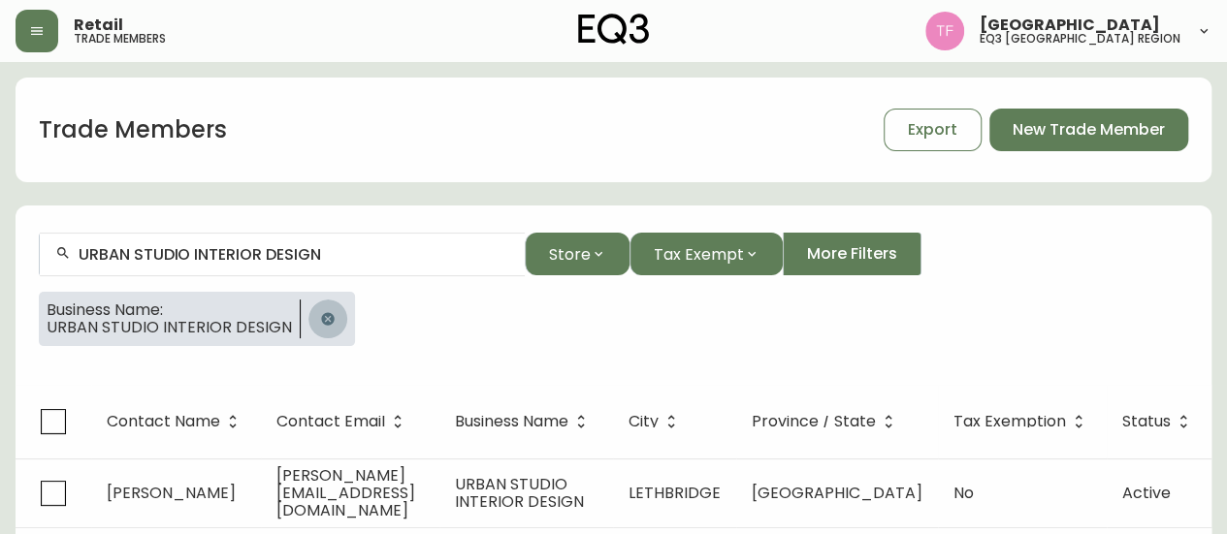
click at [314, 329] on button "button" at bounding box center [327, 319] width 39 height 39
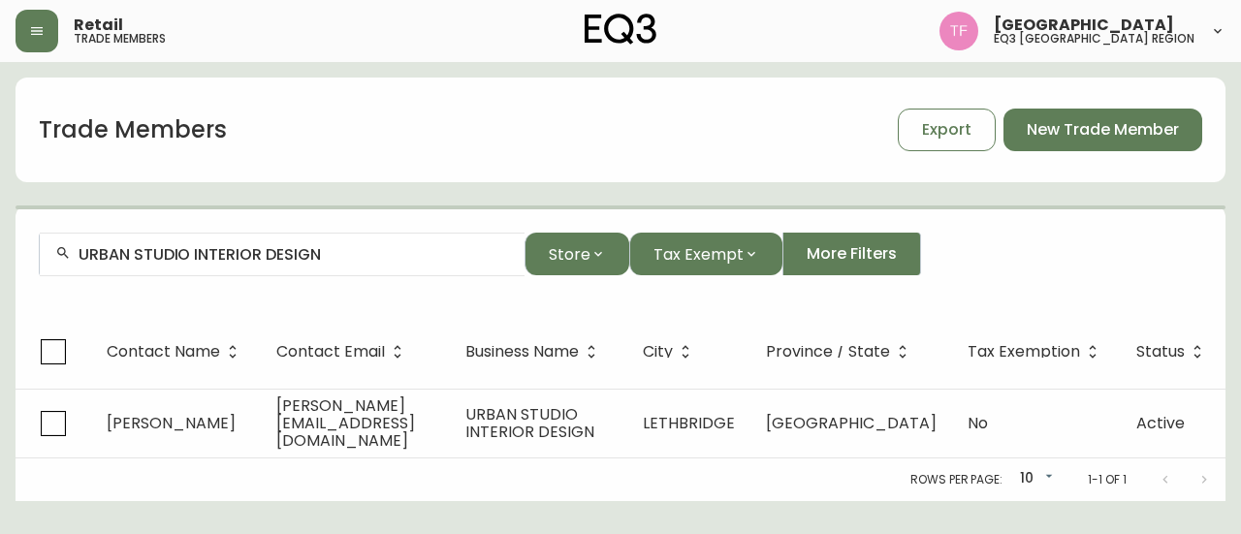
click at [314, 263] on div "URBAN STUDIO INTERIOR DESIGN" at bounding box center [282, 255] width 485 height 44
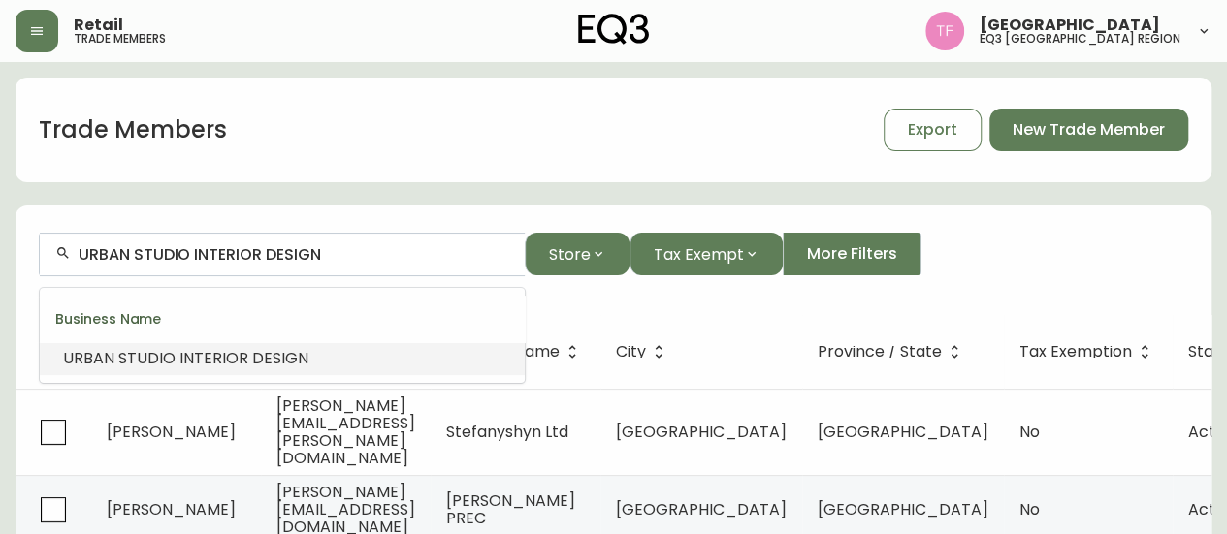
paste input "GLENAT DUXBURY INTERIOR D"
click at [198, 353] on span "Interior" at bounding box center [214, 358] width 56 height 22
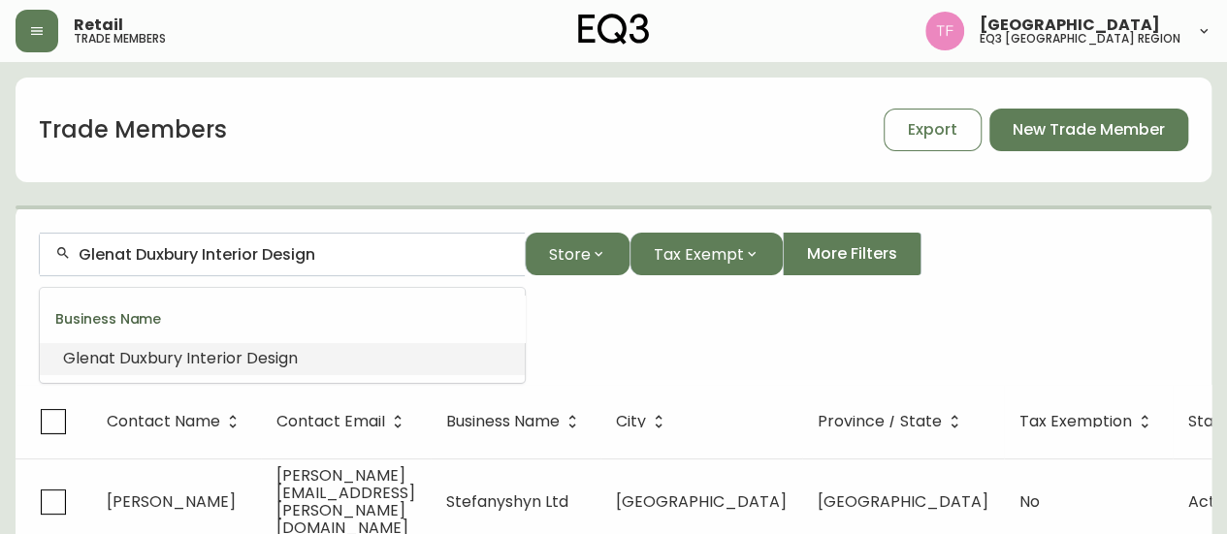
click at [287, 252] on input "Glenat Duxbury Interior Design" at bounding box center [294, 254] width 431 height 18
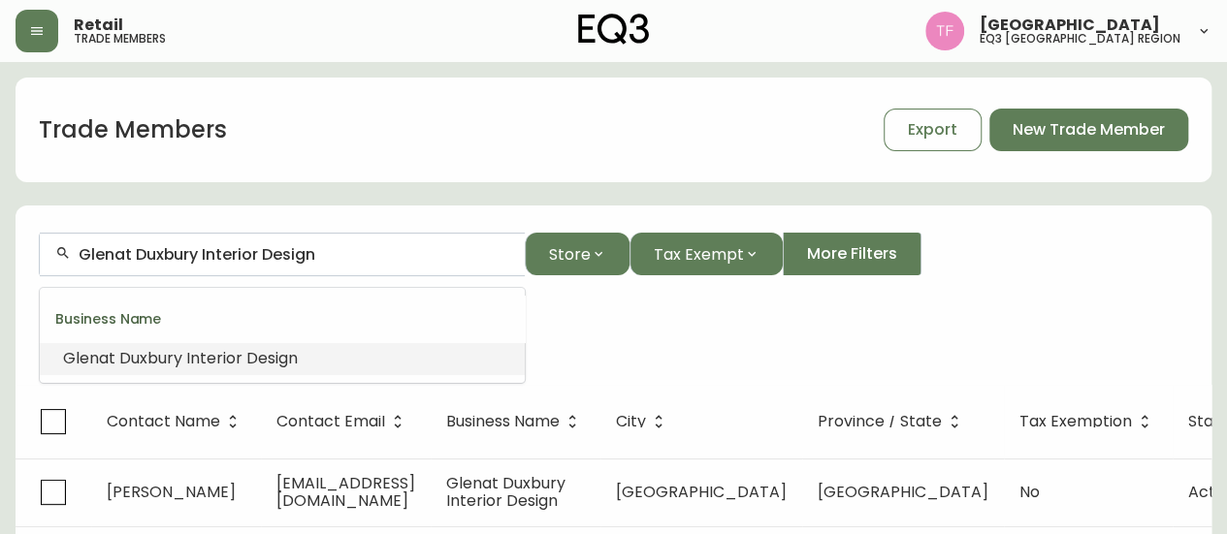
click at [287, 252] on input "Glenat Duxbury Interior Design" at bounding box center [294, 254] width 431 height 18
drag, startPoint x: 284, startPoint y: 256, endPoint x: 252, endPoint y: 271, distance: 35.6
click at [250, 269] on div "Glenat Duxbury Interior Design" at bounding box center [282, 255] width 485 height 44
click at [578, 371] on form "Glenat Duxbury Interior Design Store Tax Exempt More Filters Business Name: [PE…" at bounding box center [614, 297] width 1196 height 176
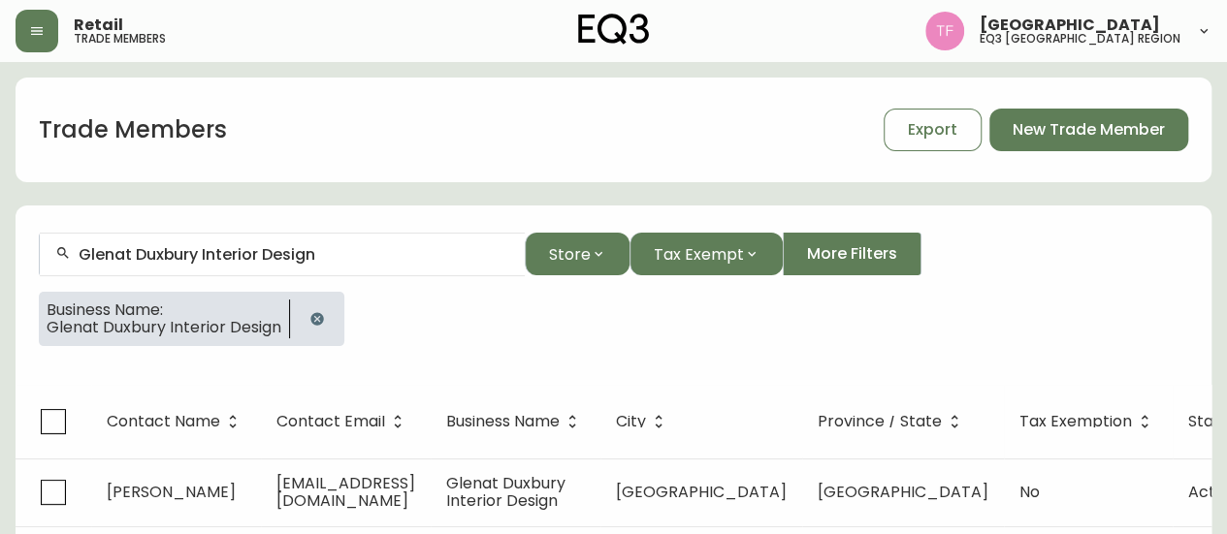
click at [311, 325] on icon "button" at bounding box center [317, 319] width 16 height 16
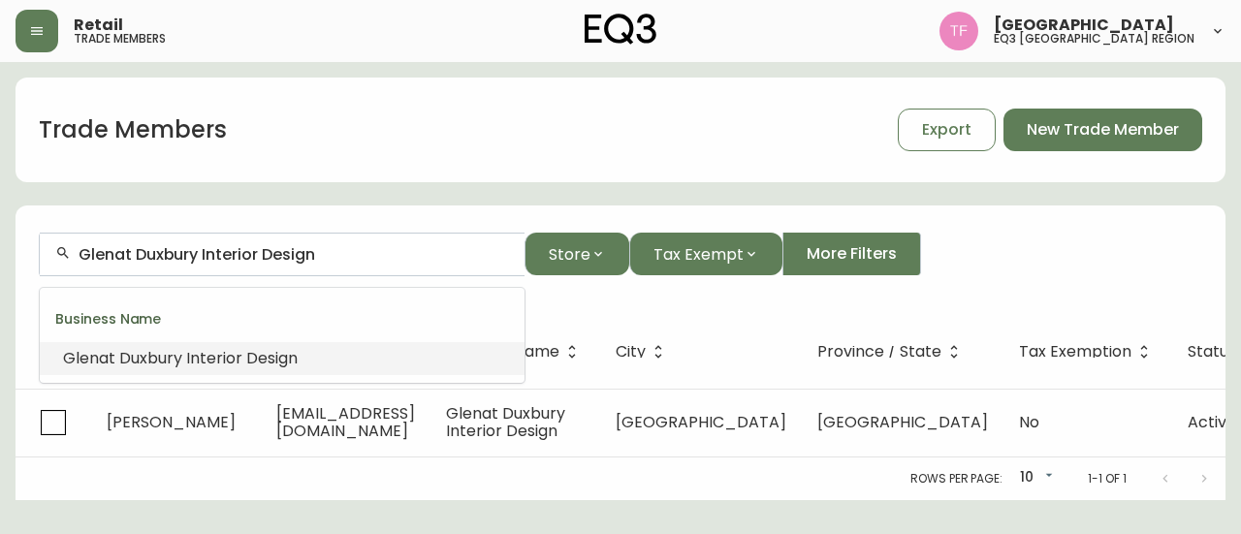
click at [324, 261] on input "Glenat Duxbury Interior Design" at bounding box center [294, 254] width 431 height 18
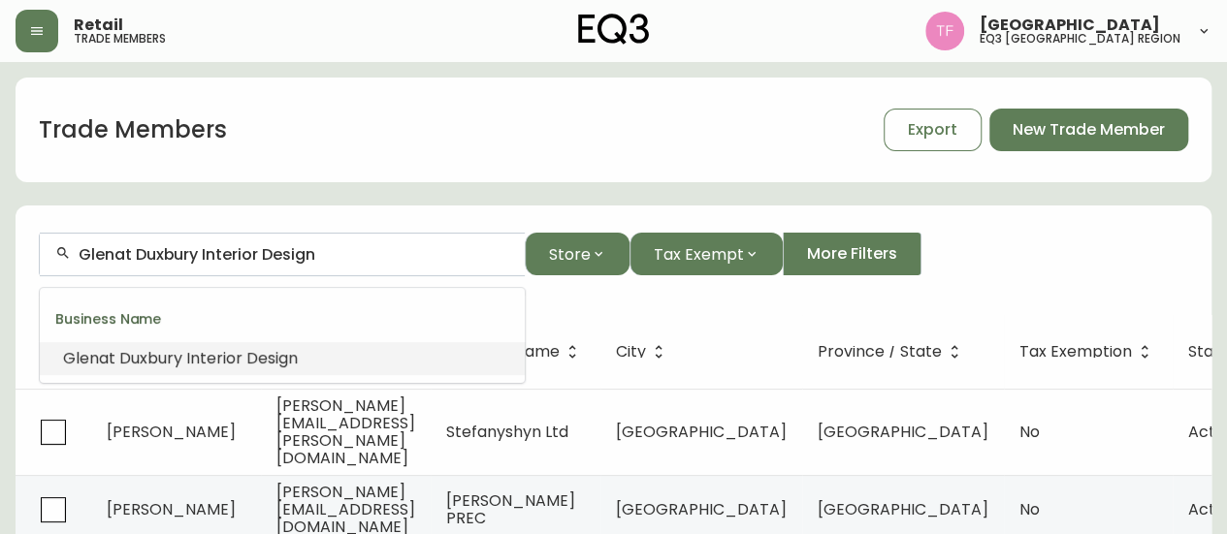
paste input "STELLA STUDIO & CO."
click at [600, 327] on th "Business Name" at bounding box center [516, 352] width 170 height 74
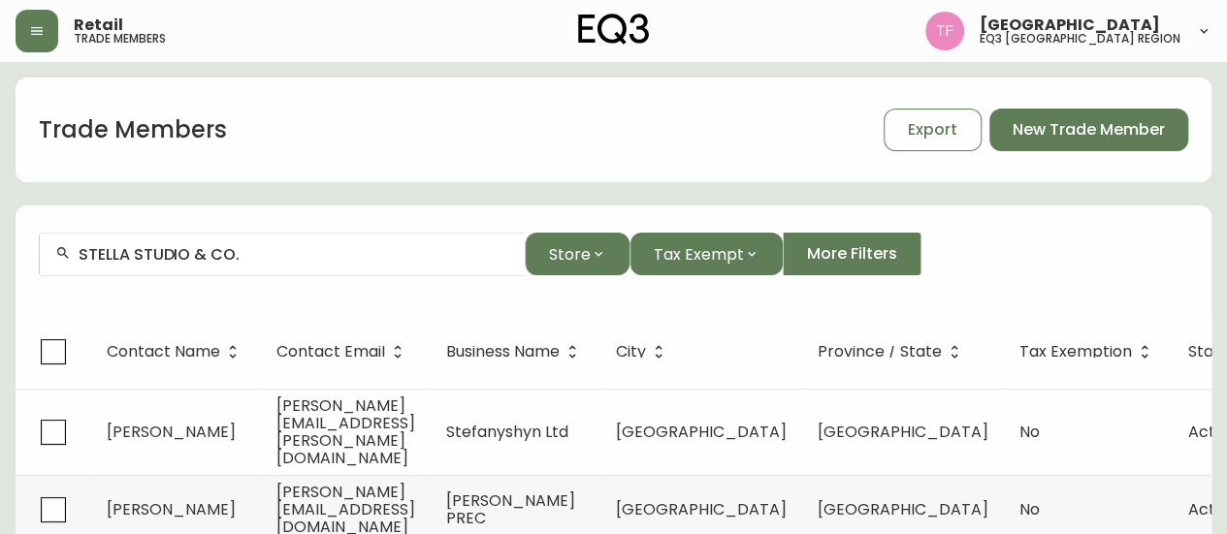
click at [345, 271] on div "STELLA STUDIO & CO." at bounding box center [282, 255] width 485 height 44
click at [359, 258] on input "STELLA STUDIO & CO." at bounding box center [294, 254] width 431 height 18
drag, startPoint x: 281, startPoint y: 261, endPoint x: 317, endPoint y: 252, distance: 36.9
click at [282, 261] on input "STELLA STUDIO & CO." at bounding box center [294, 254] width 431 height 18
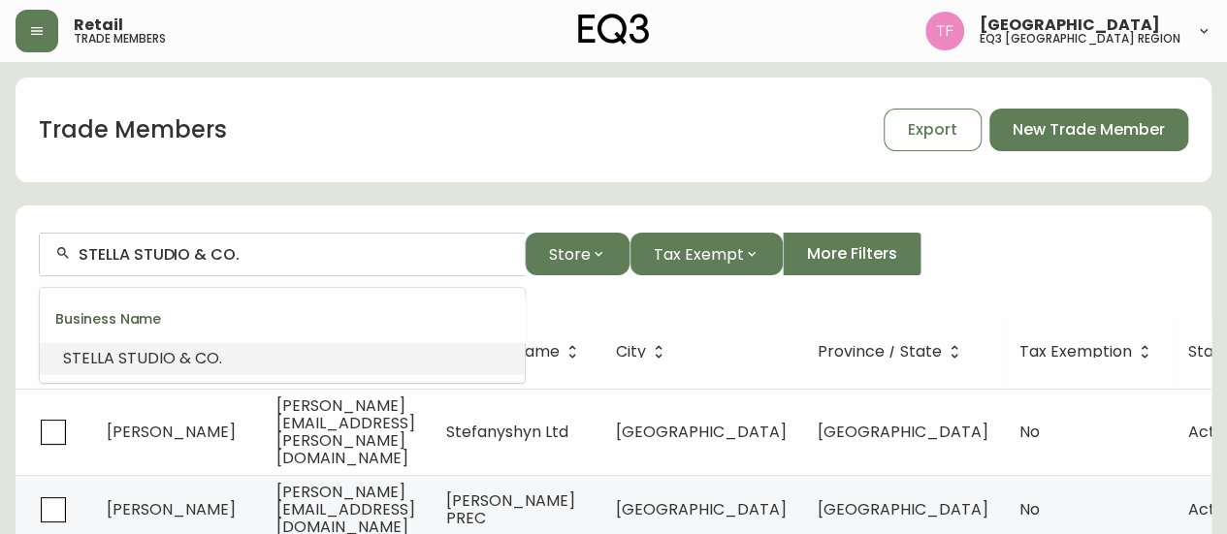
paste input "BUSINESS COUNCIL OF MANIT"
click at [335, 356] on li "BUSINESS COUNCIL OF [PERSON_NAME]" at bounding box center [282, 358] width 485 height 33
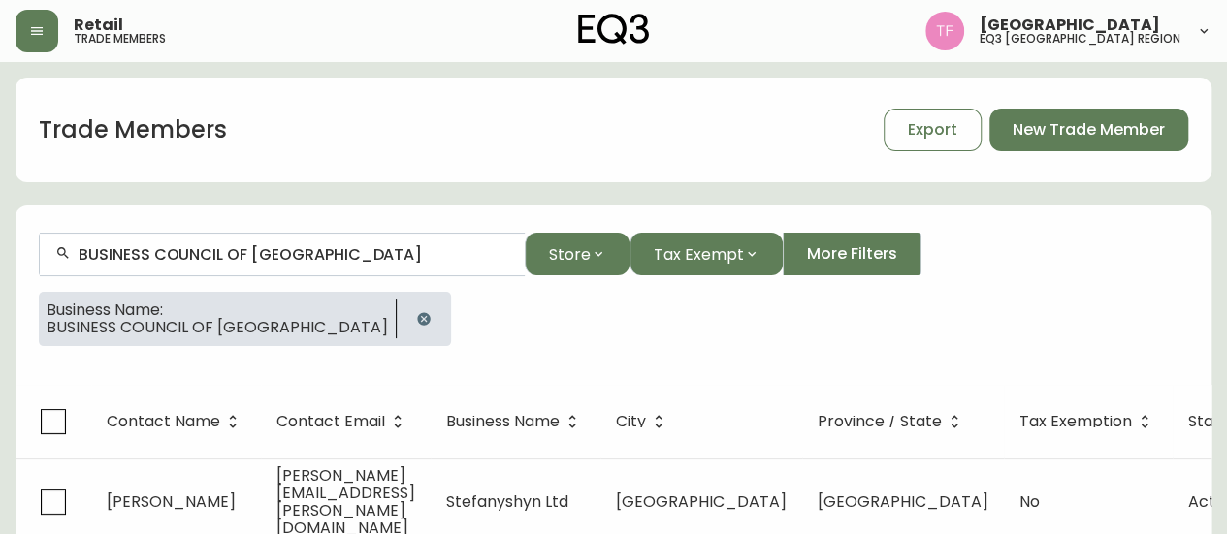
click at [310, 252] on input "BUSINESS COUNCIL OF [GEOGRAPHIC_DATA]" at bounding box center [294, 254] width 431 height 18
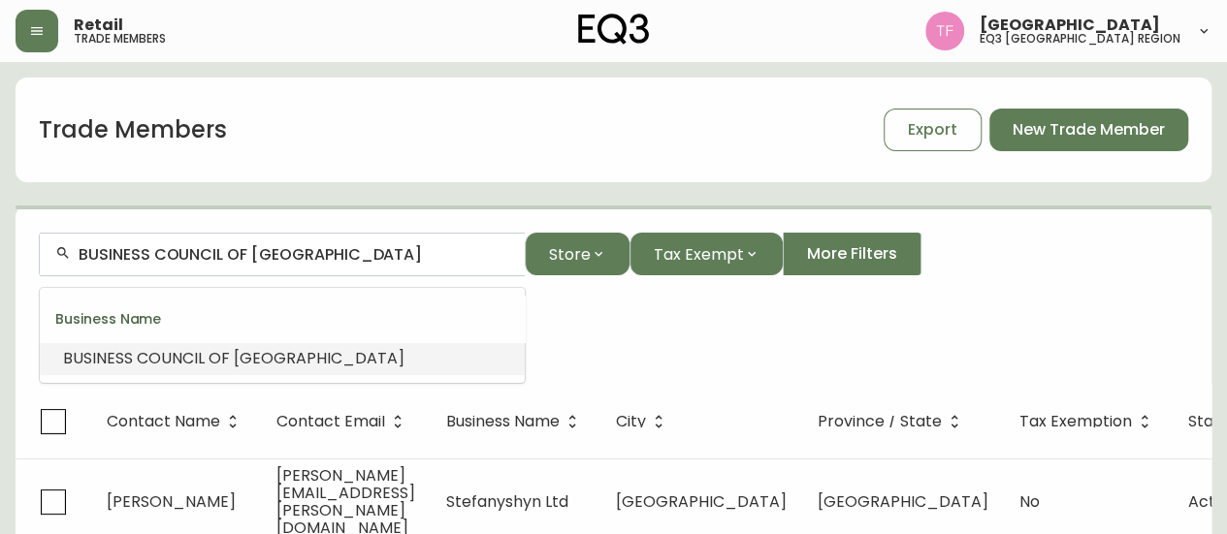
click at [310, 252] on input "BUSINESS COUNCIL OF [GEOGRAPHIC_DATA]" at bounding box center [294, 254] width 431 height 18
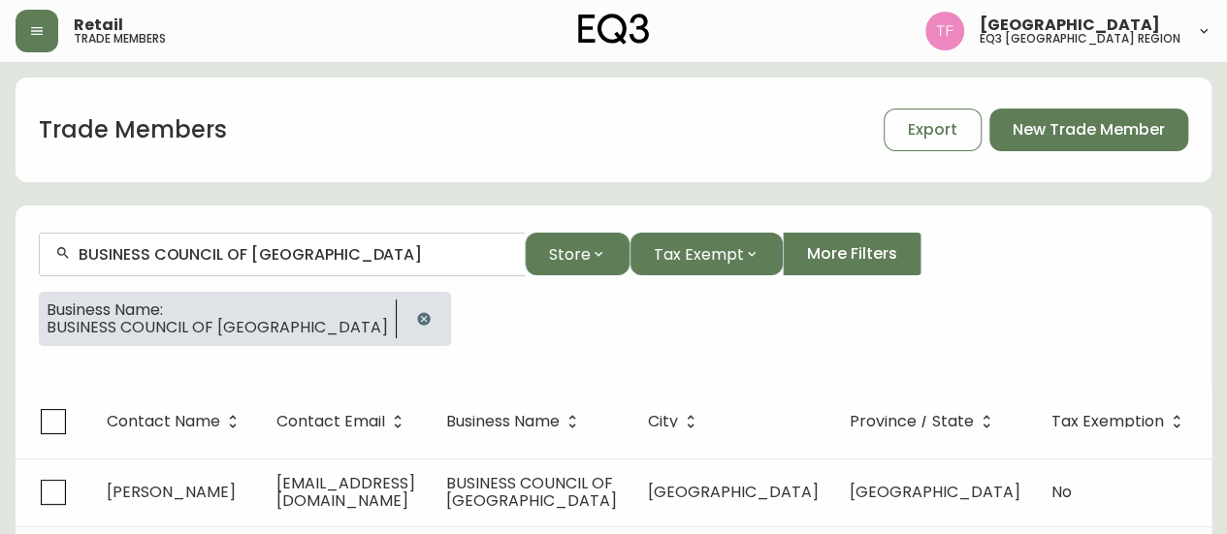
click at [404, 318] on button "button" at bounding box center [423, 319] width 39 height 39
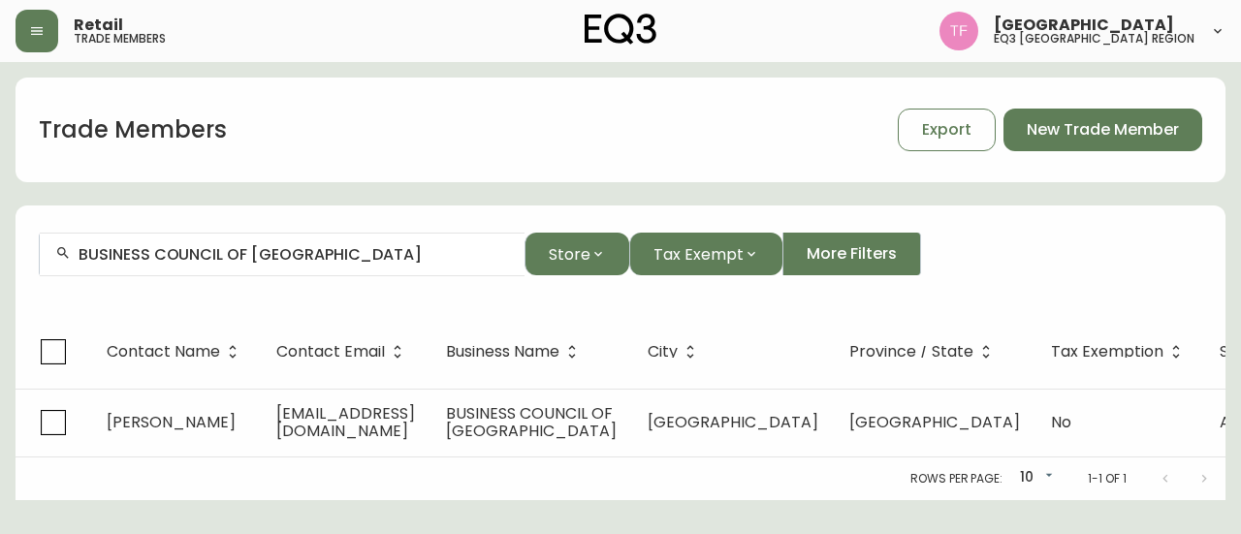
click at [336, 259] on input "BUSINESS COUNCIL OF [GEOGRAPHIC_DATA]" at bounding box center [294, 254] width 431 height 18
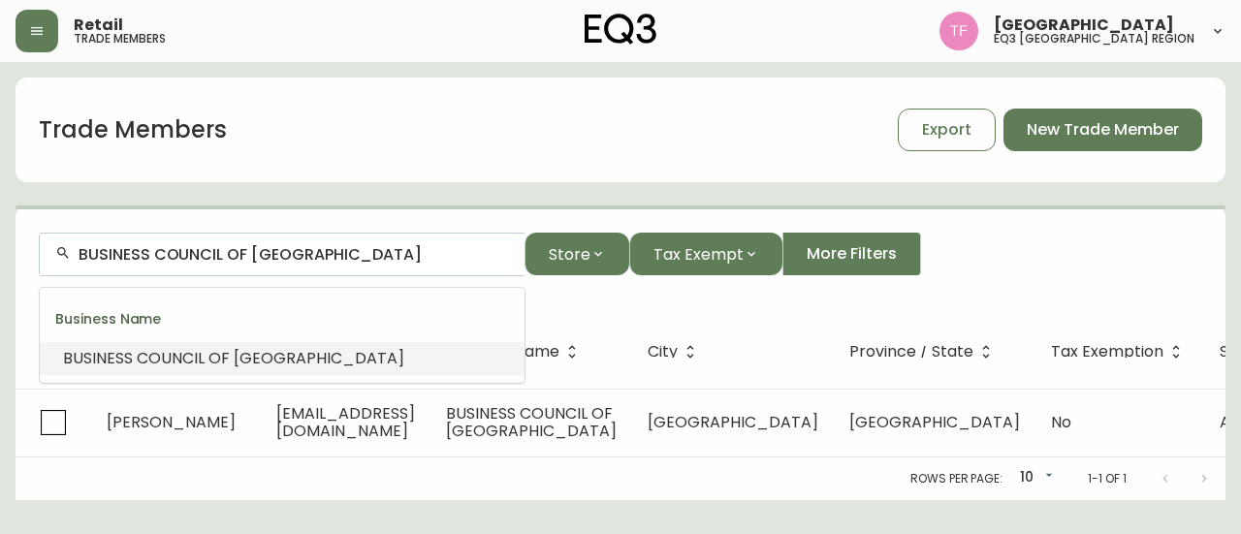
click at [336, 255] on input "BUSINESS COUNCIL OF [GEOGRAPHIC_DATA]" at bounding box center [294, 254] width 431 height 18
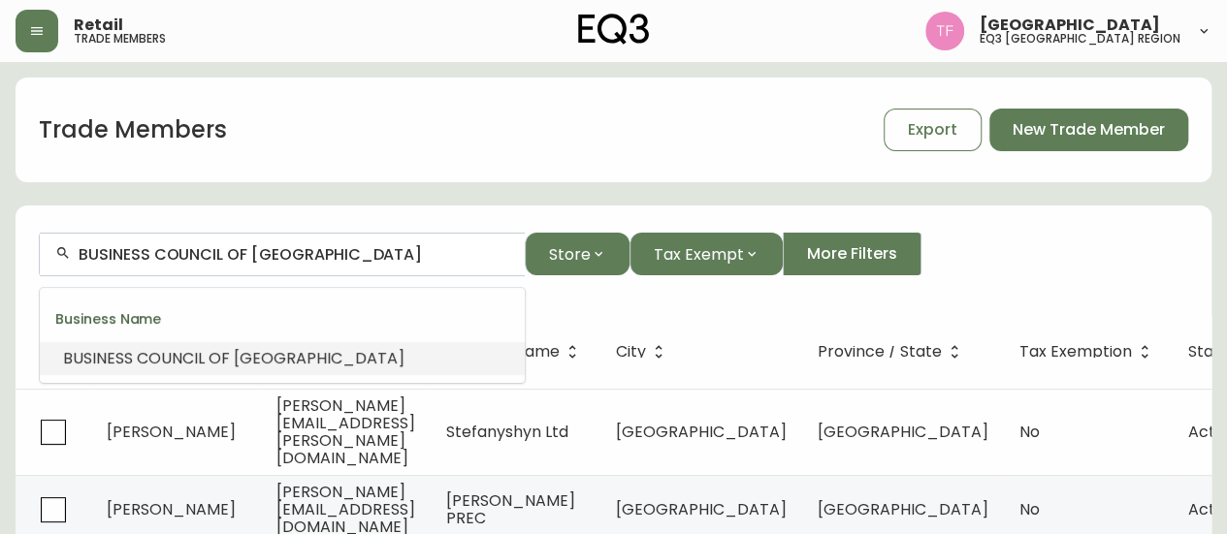
click at [336, 255] on input "BUSINESS COUNCIL OF [GEOGRAPHIC_DATA]" at bounding box center [294, 254] width 431 height 18
paste input "MARIC HOMES"
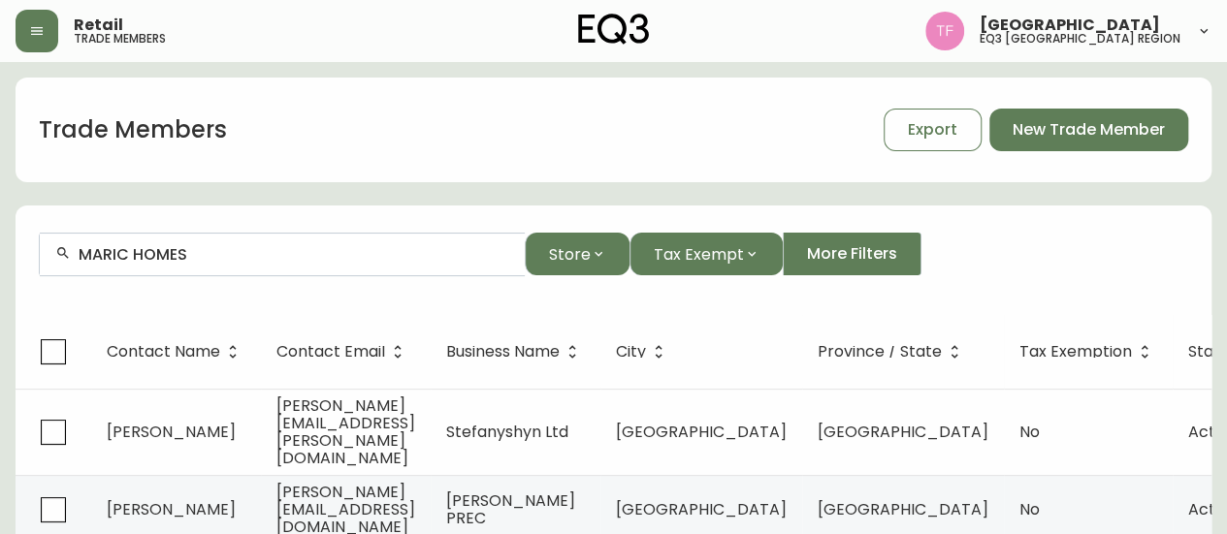
click at [291, 261] on input "MARIC HOMES" at bounding box center [294, 254] width 431 height 18
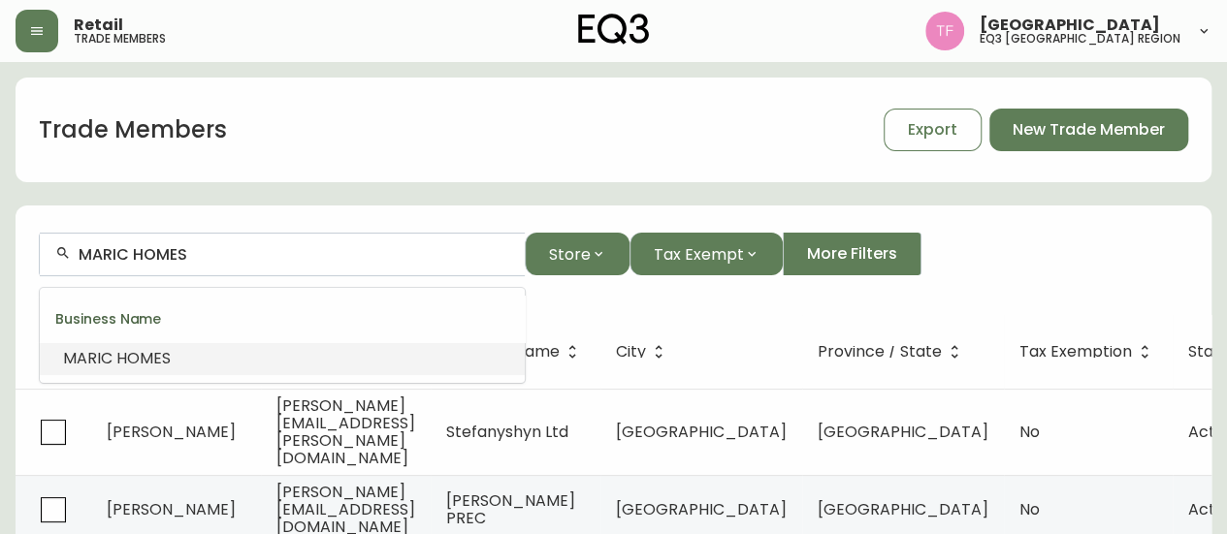
paste input "SOLOMON DESIGN GROUP"
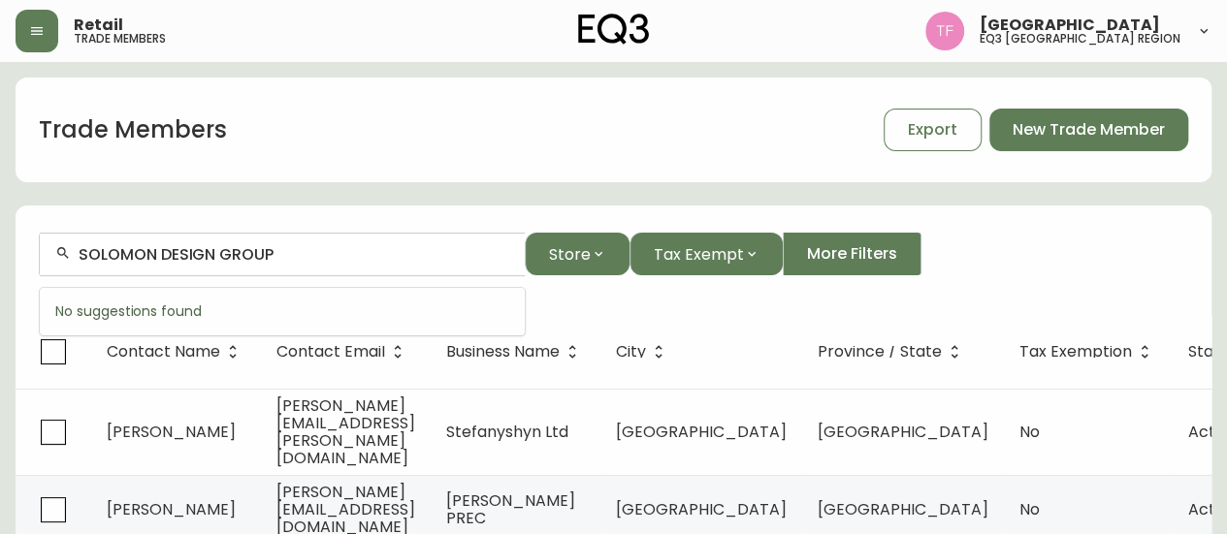
click at [258, 252] on input "SOLOMON DESIGN GROUP" at bounding box center [294, 254] width 431 height 18
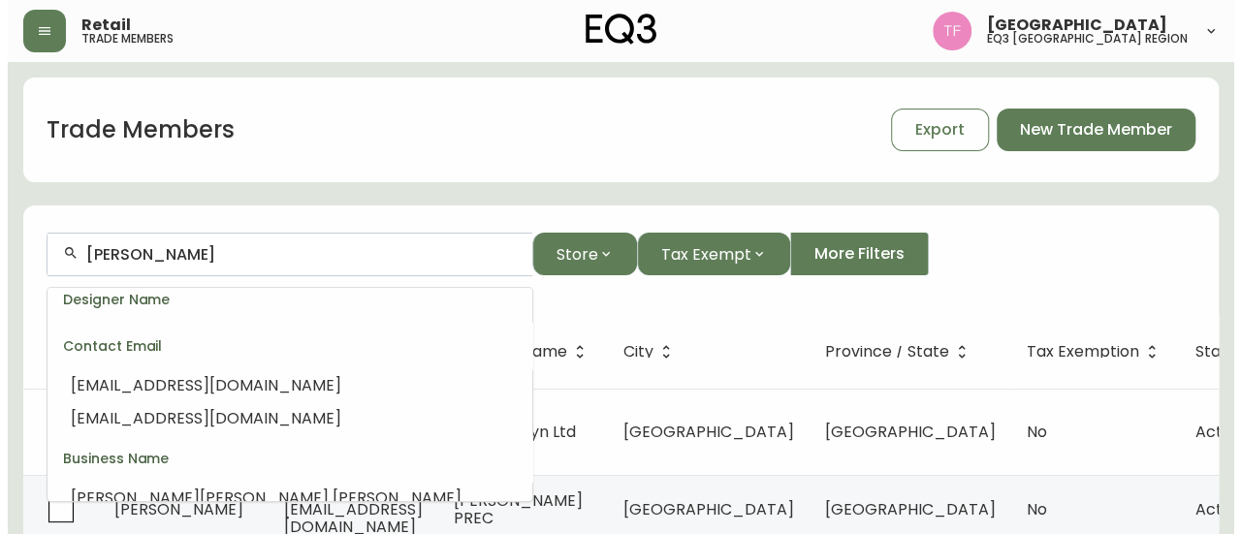
scroll to position [347, 0]
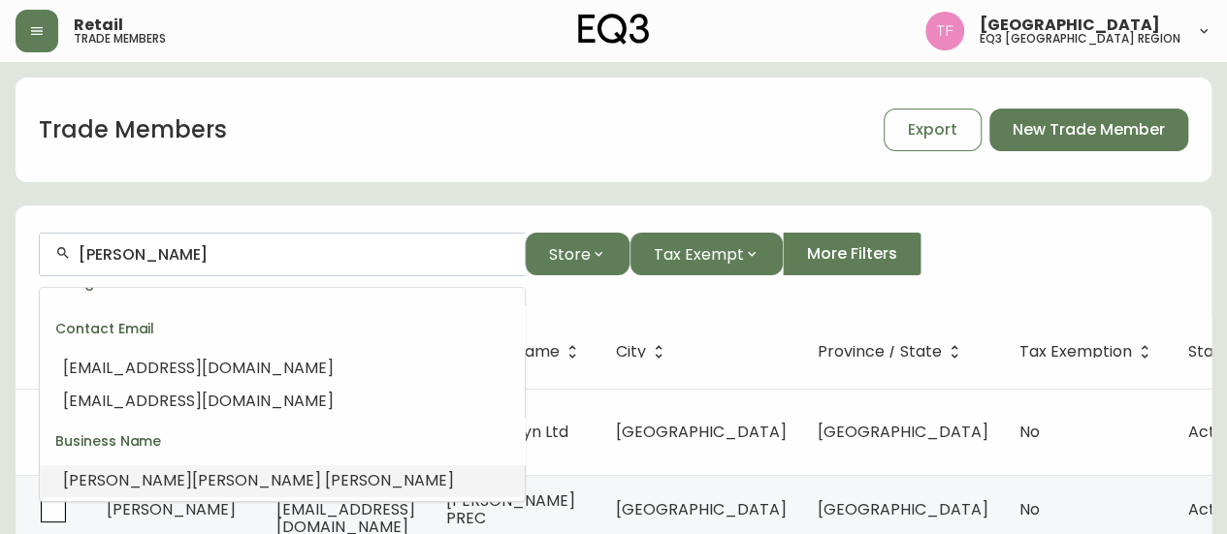
click at [281, 464] on li "[PERSON_NAME] [PERSON_NAME]" at bounding box center [282, 480] width 485 height 33
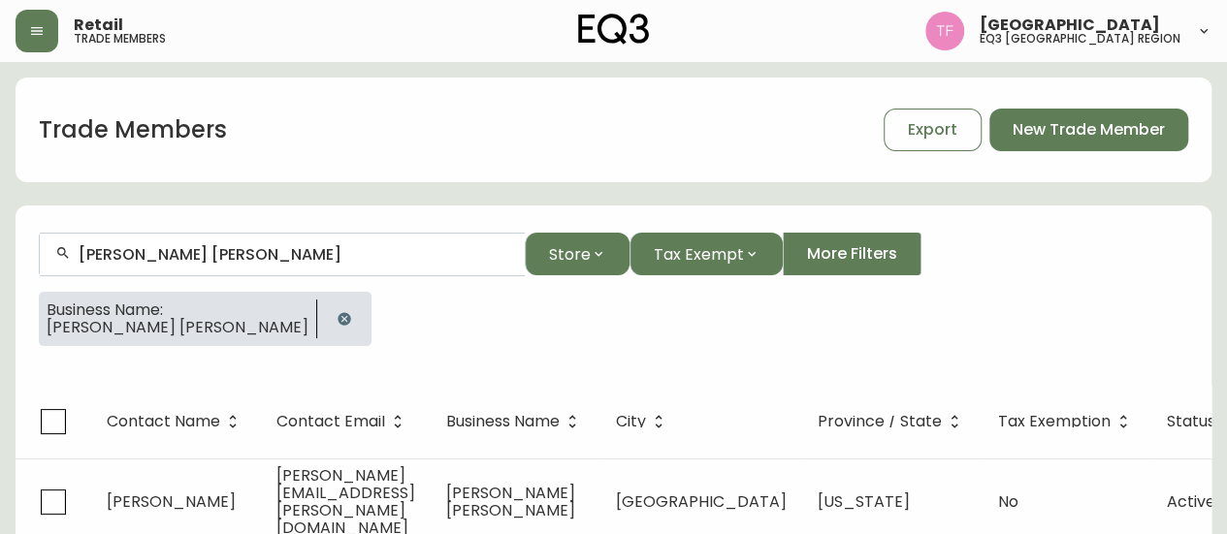
click at [325, 316] on button "button" at bounding box center [344, 319] width 39 height 39
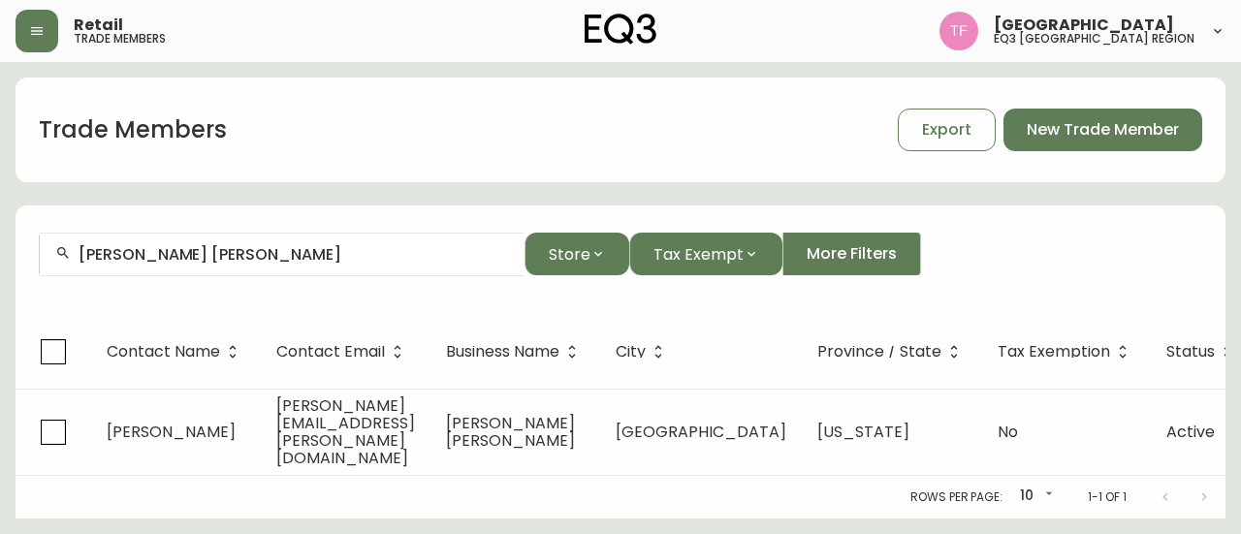
click at [320, 252] on input "[PERSON_NAME] [PERSON_NAME]" at bounding box center [294, 254] width 431 height 18
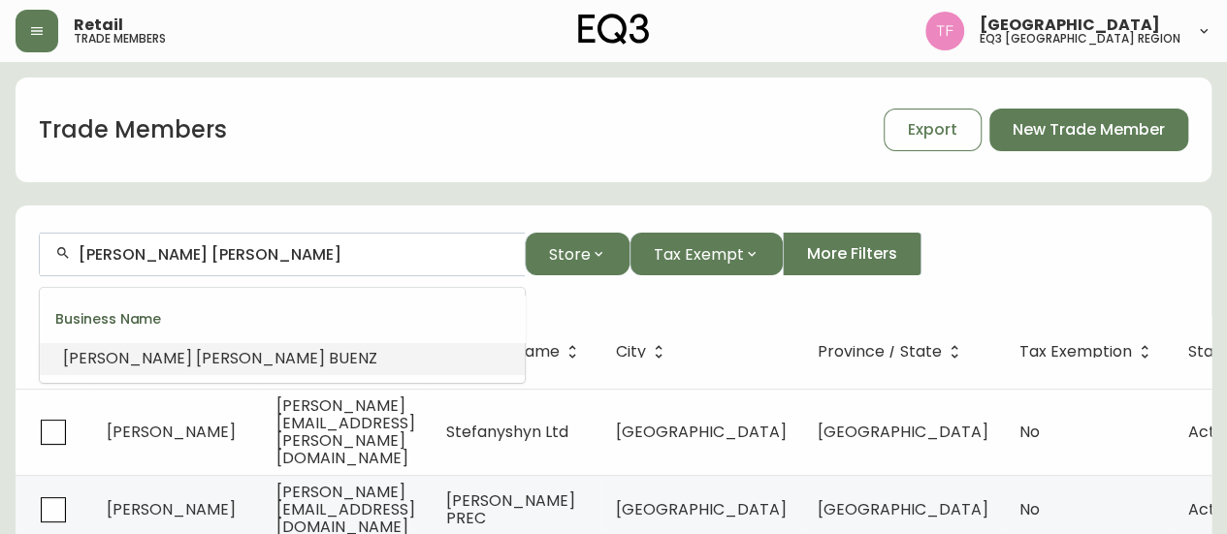
paste input "ICLR"
click at [259, 348] on span "ICLR" at bounding box center [267, 358] width 32 height 22
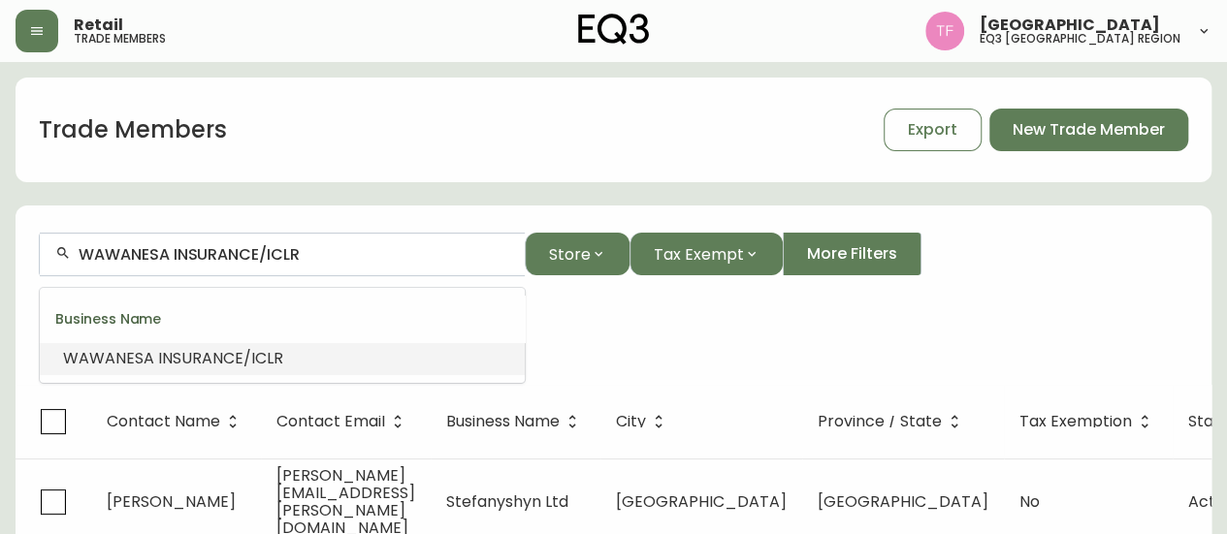
click at [233, 249] on input "WAWANESA INSURANCE/ICLR" at bounding box center [294, 254] width 431 height 18
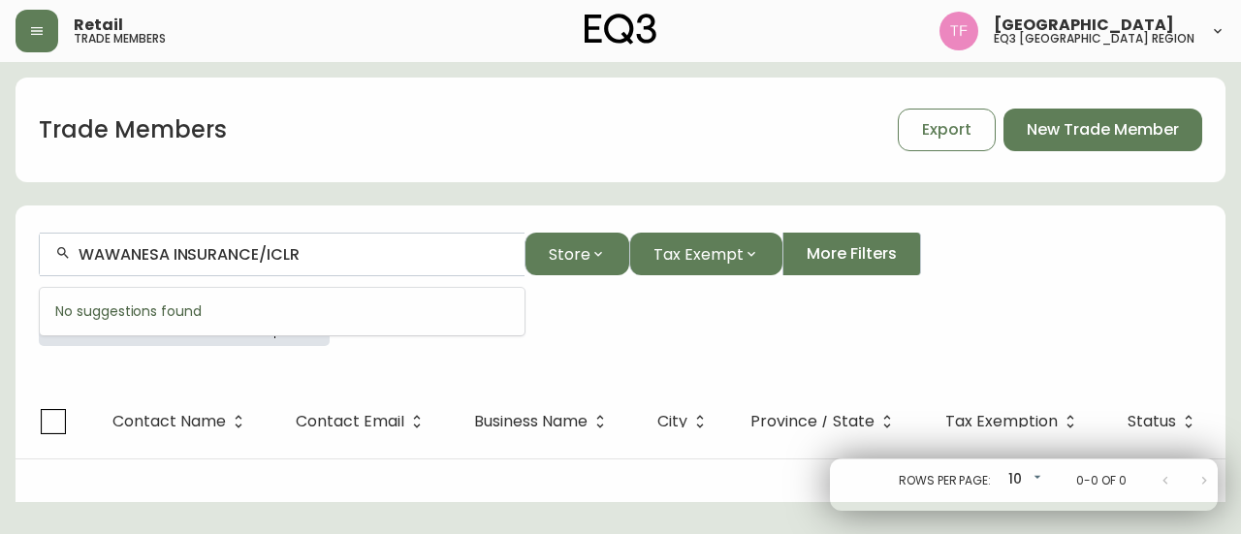
click at [233, 249] on input "WAWANESA INSURANCE/ICLR" at bounding box center [294, 254] width 431 height 18
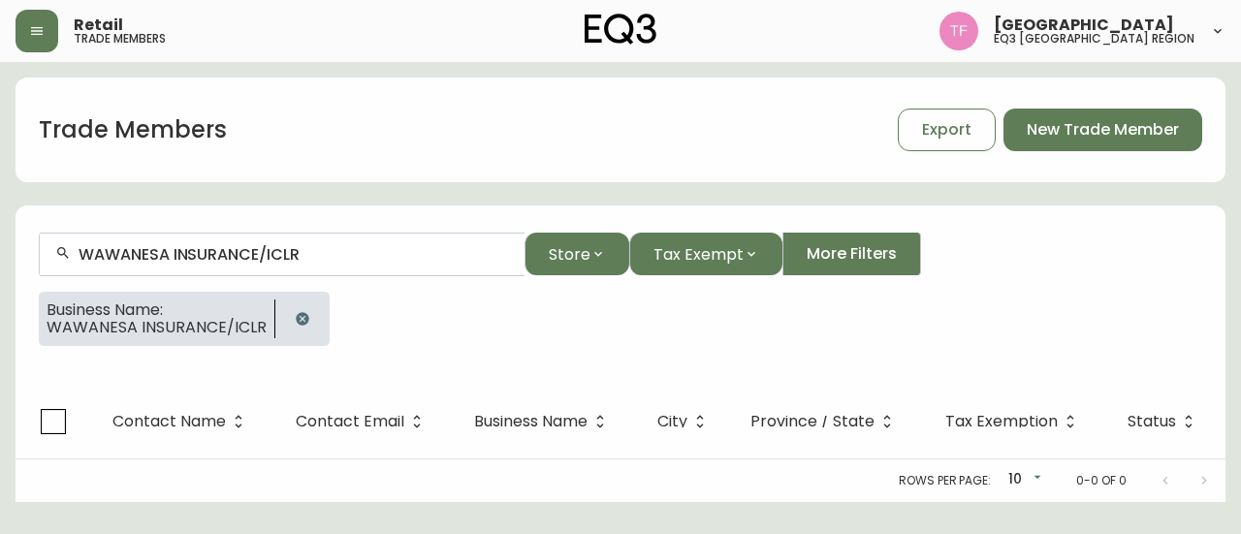
click at [306, 318] on icon "button" at bounding box center [303, 319] width 16 height 16
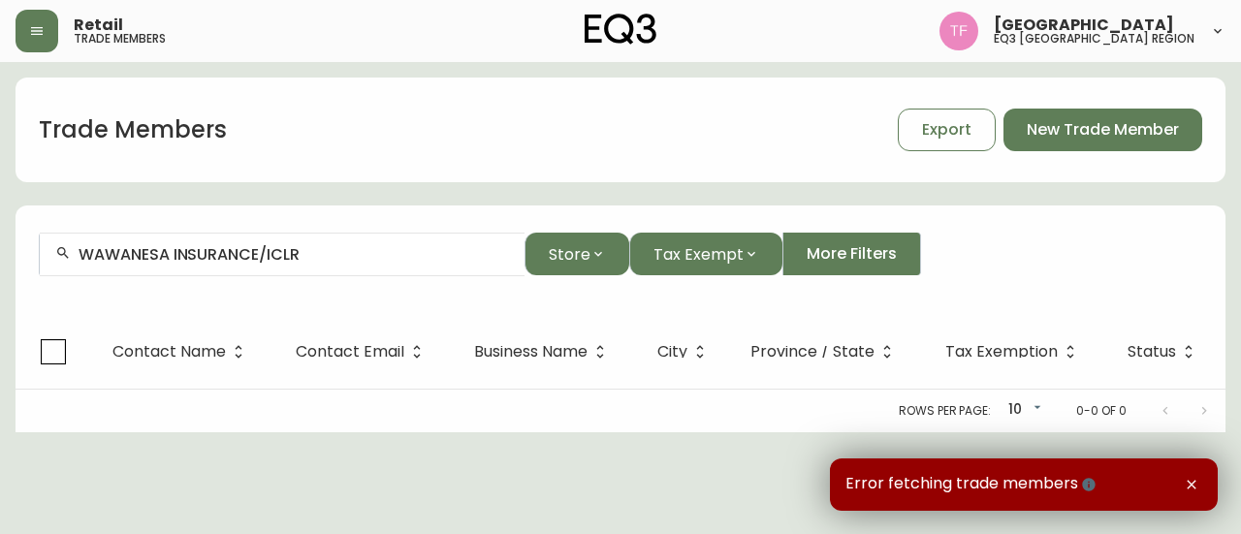
click at [331, 261] on input "WAWANESA INSURANCE/ICLR" at bounding box center [294, 254] width 431 height 18
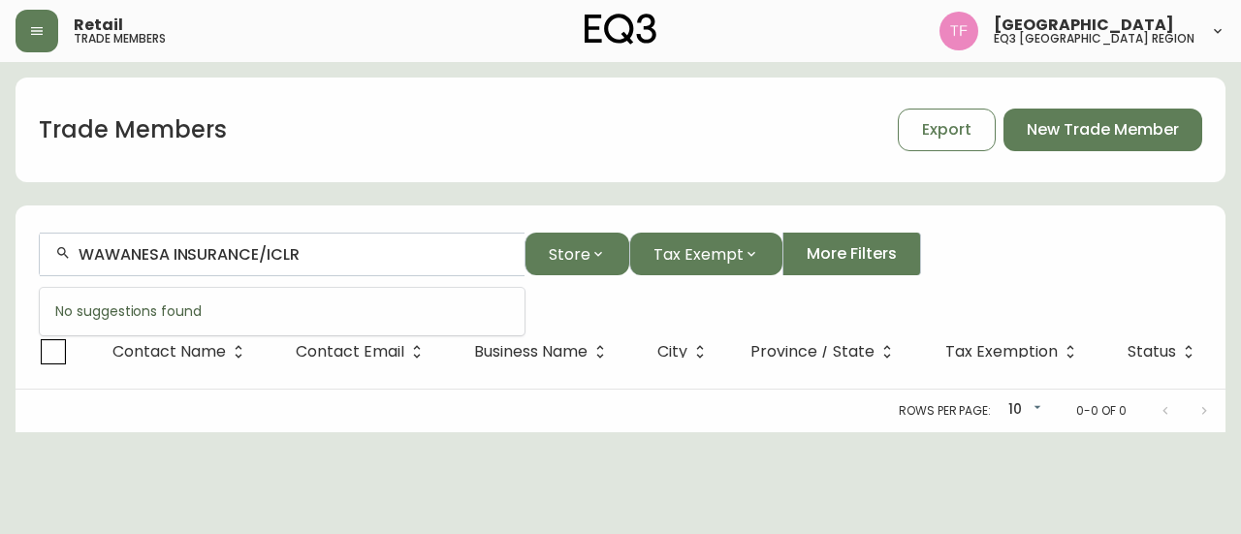
click at [332, 256] on input "WAWANESA INSURANCE/ICLR" at bounding box center [294, 254] width 431 height 18
click at [332, 255] on input "WAWANESA INSURANCE/ICLR" at bounding box center [294, 254] width 431 height 18
paste input "LONGBOAT DEVELOPMENT CORP"
click at [306, 243] on div "LONGBOAT DEVELOPMENT" at bounding box center [282, 255] width 485 height 44
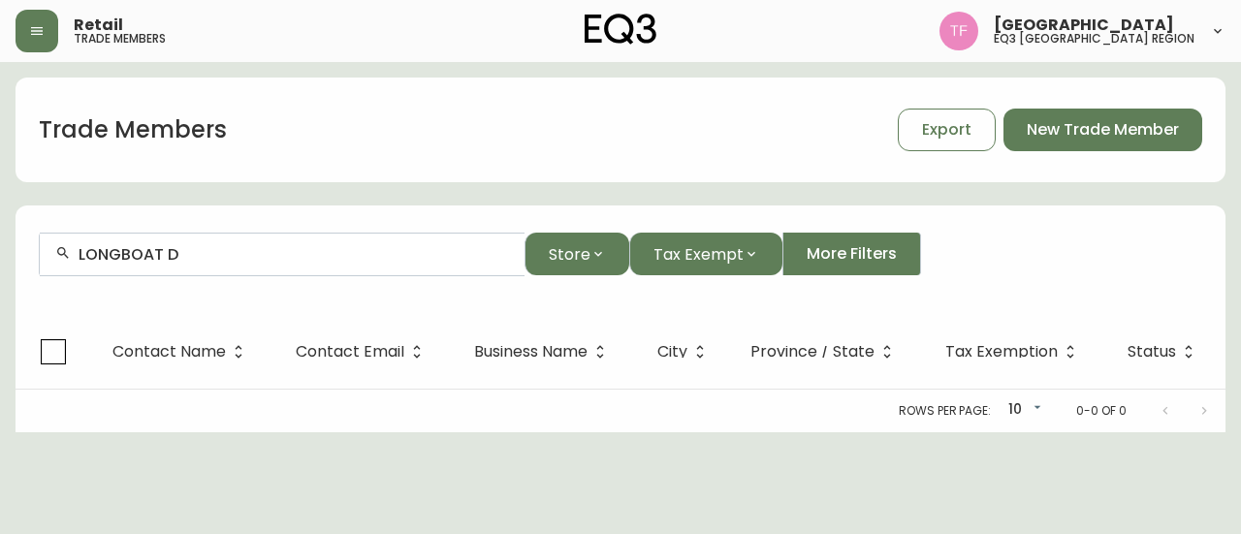
click at [252, 253] on input "LONGBOAT D" at bounding box center [294, 254] width 431 height 18
paste input "STUDIO SIXTEEN INC."
click at [681, 390] on div "Rows per page: 10 10 0-0 of 0" at bounding box center [621, 411] width 1210 height 43
click at [314, 269] on div "STUDIO SIXTEEN INC." at bounding box center [282, 255] width 485 height 44
click at [317, 256] on input "STUDIO SIXTEEN INC." at bounding box center [294, 254] width 431 height 18
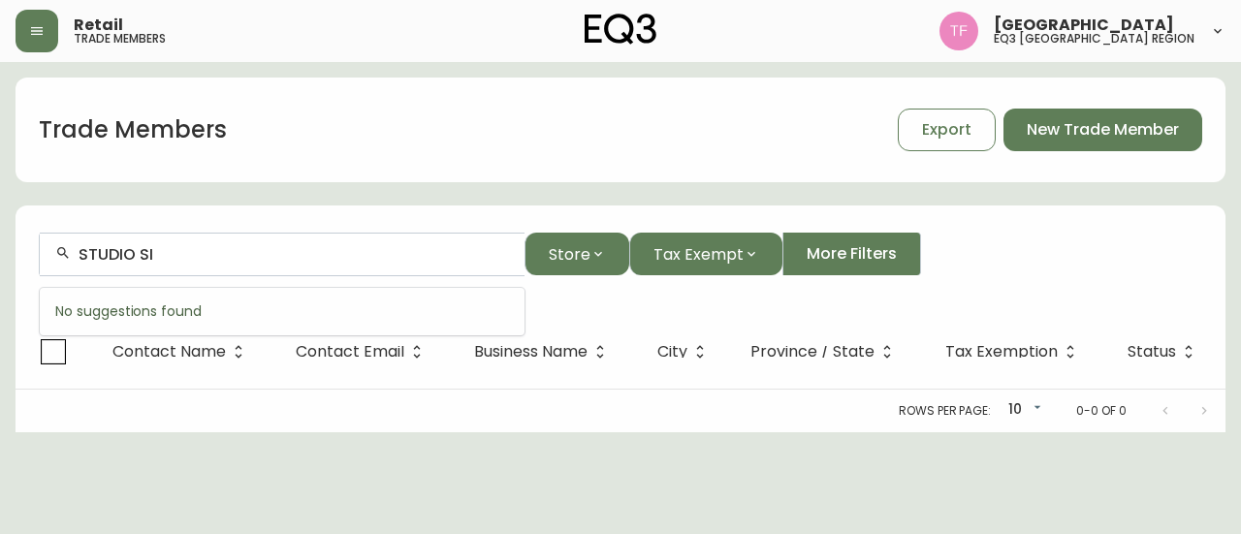
type input "STUDIO SI"
click at [602, 313] on form "STUDIO SI Store Tax Exempt More Filters" at bounding box center [621, 262] width 1210 height 106
click at [42, 18] on button "button" at bounding box center [37, 31] width 43 height 43
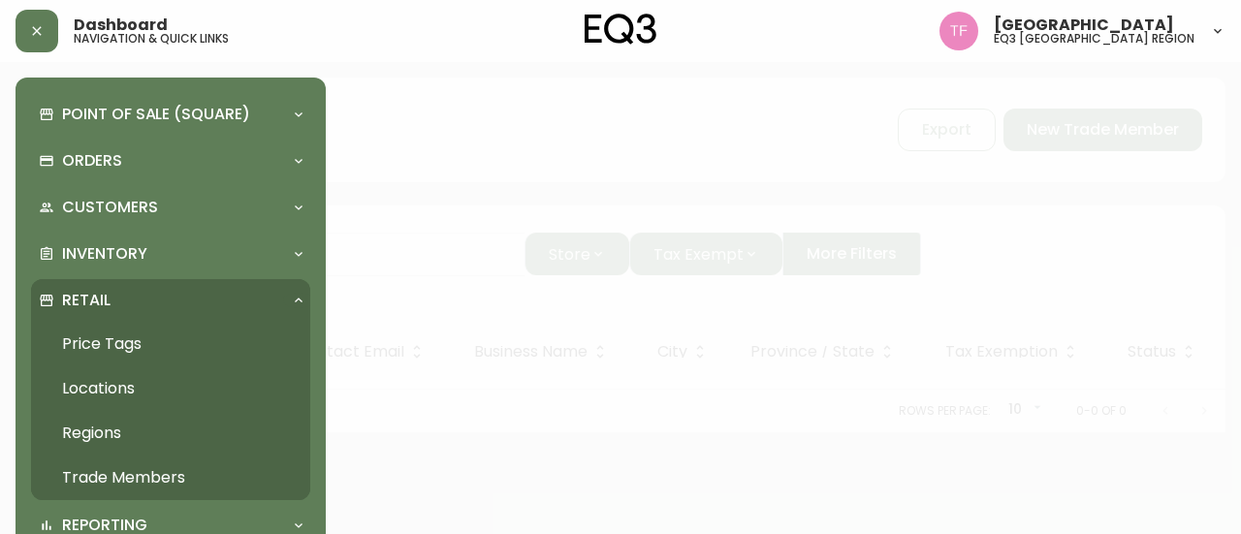
click at [132, 468] on link "Trade Members" at bounding box center [170, 478] width 279 height 45
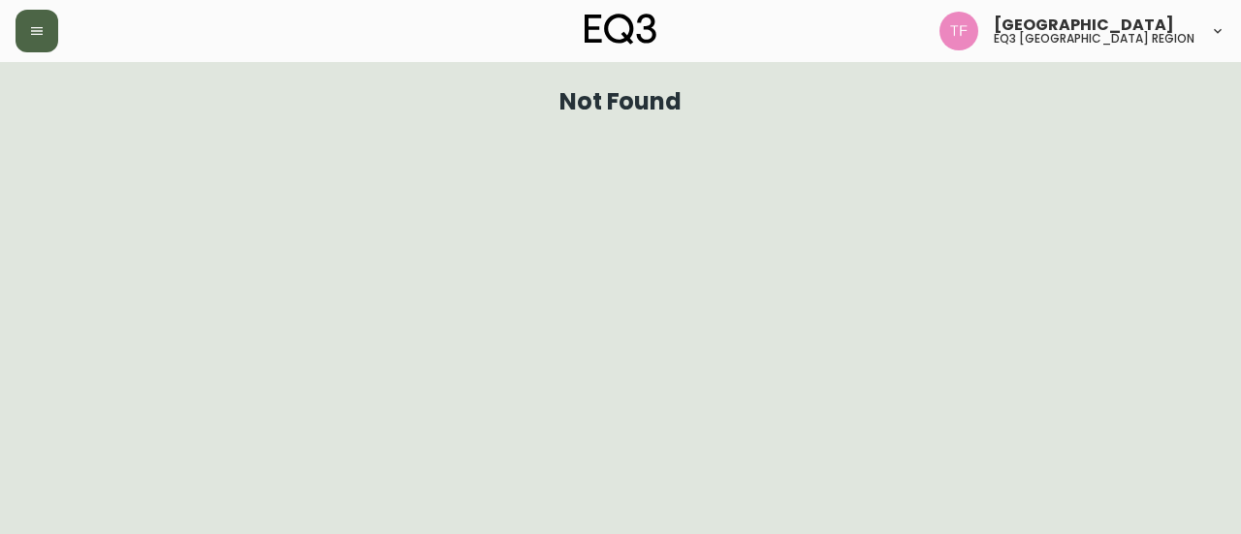
click at [31, 22] on button "button" at bounding box center [37, 31] width 43 height 43
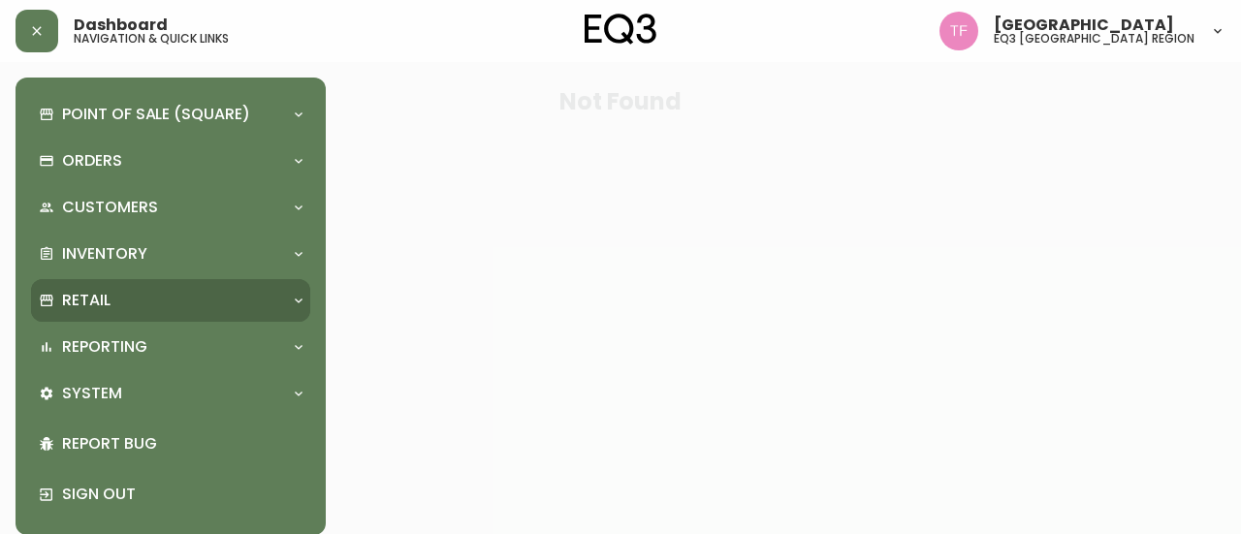
click at [223, 313] on div "Retail" at bounding box center [170, 300] width 279 height 43
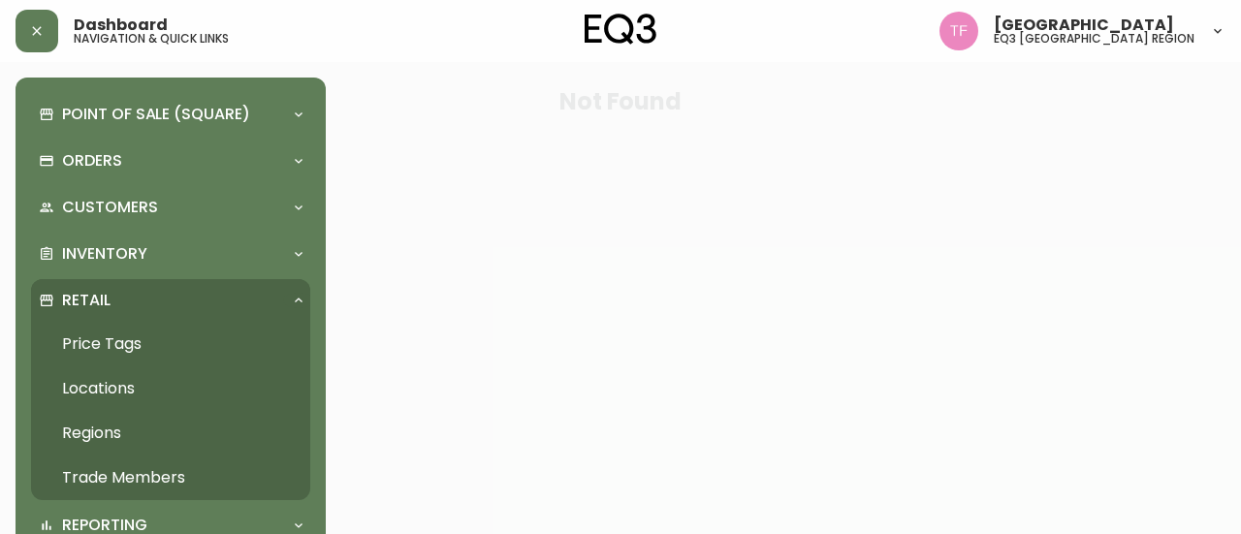
click at [134, 468] on link "Trade Members" at bounding box center [170, 478] width 279 height 45
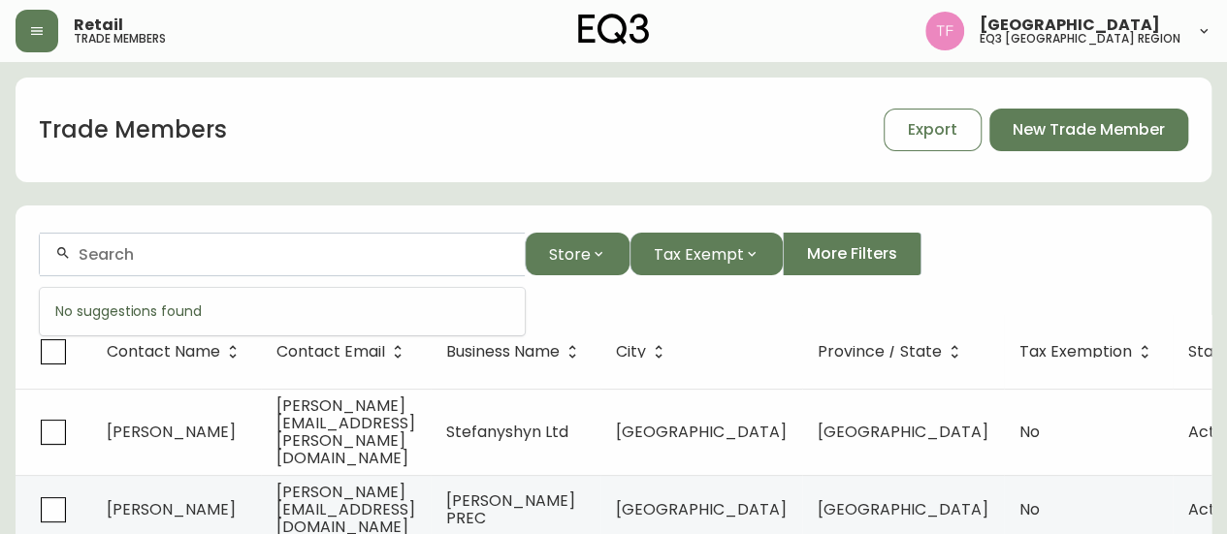
paste input "STUDIO SIXTEEN INC."
click at [217, 253] on input "STUDIO SIXTEEN INC." at bounding box center [294, 254] width 431 height 18
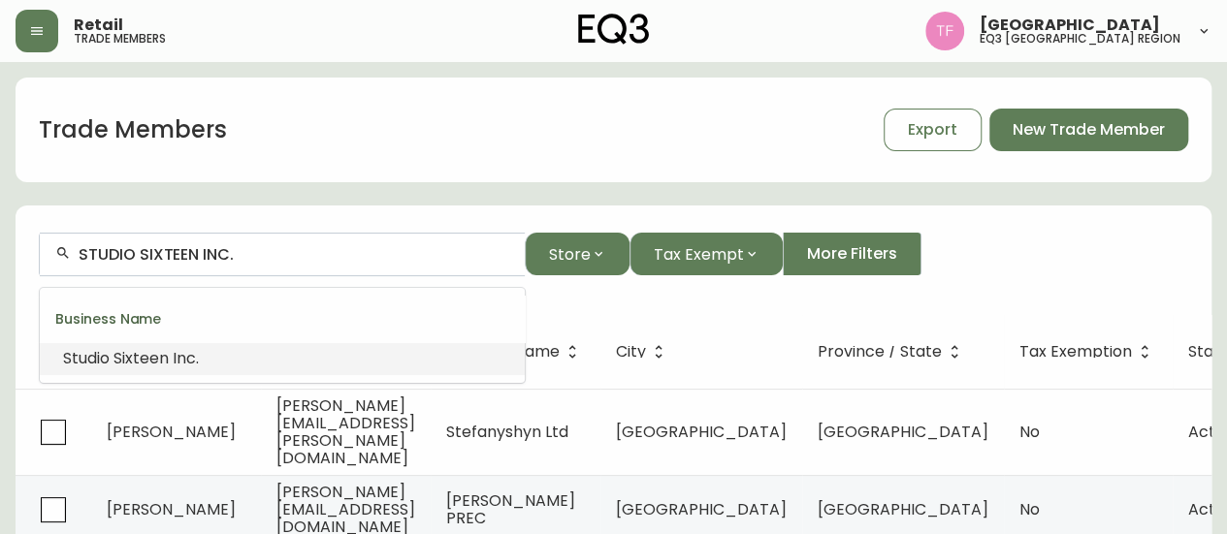
paste input "MARK HOFER"
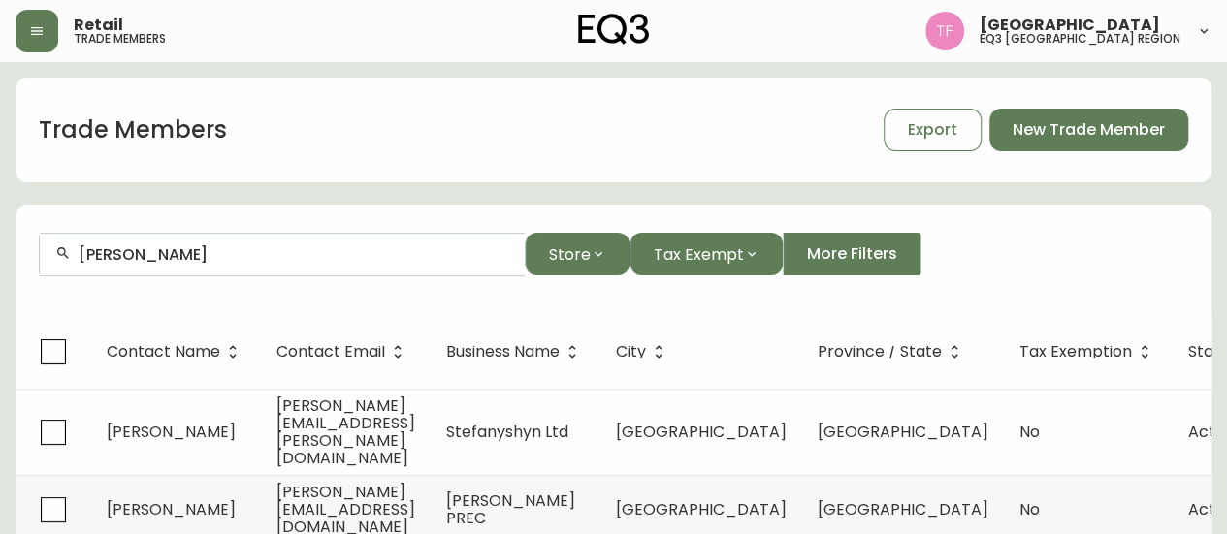
click at [217, 261] on input "MARK HOF" at bounding box center [294, 254] width 431 height 18
paste input "GRINDSTONE RENOVATIONS"
click at [287, 251] on input "GRINDSTONE RENOVATIONS" at bounding box center [294, 254] width 431 height 18
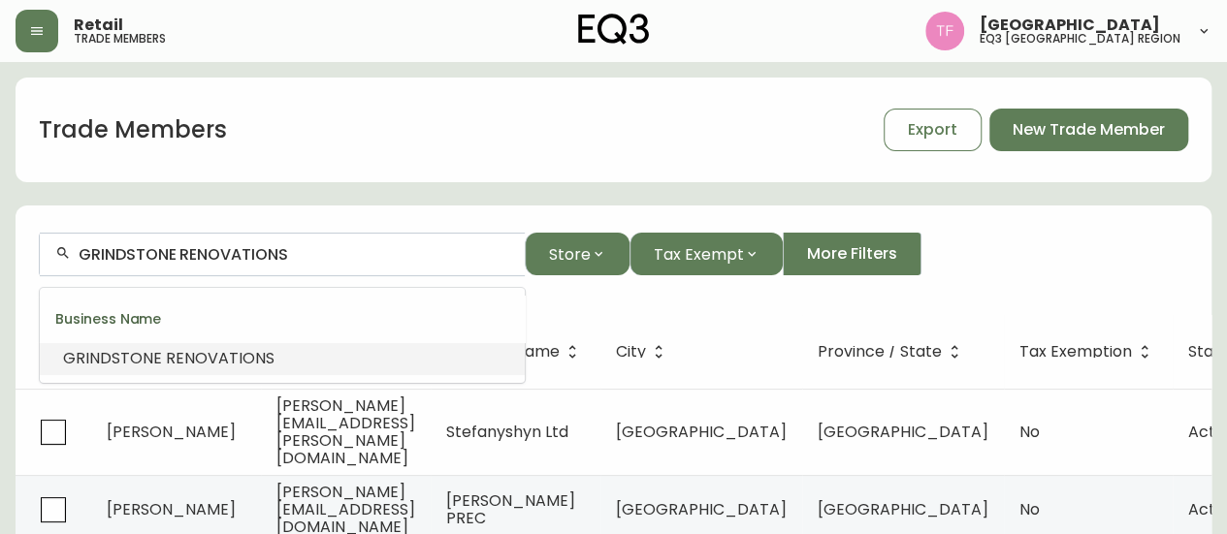
paste input "MANITOBA HYDRO INTERNATIO"
click at [387, 351] on li "MANITOBA HYDRO INTERNATIO NAL LTD." at bounding box center [282, 358] width 485 height 33
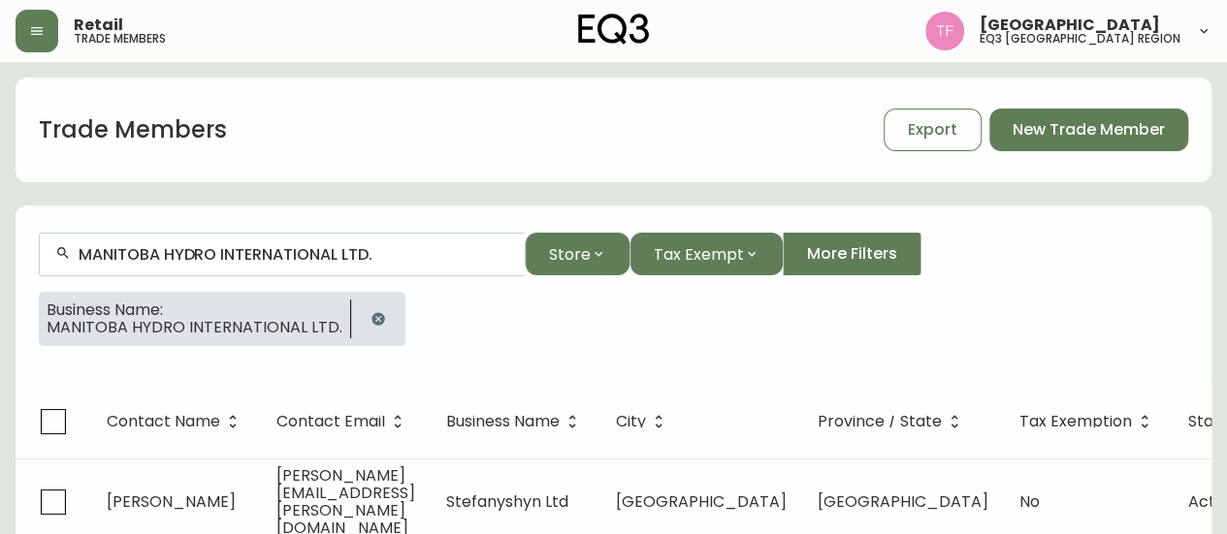
click at [357, 255] on input "MANITOBA HYDRO INTERNATIONAL LTD." at bounding box center [294, 254] width 431 height 18
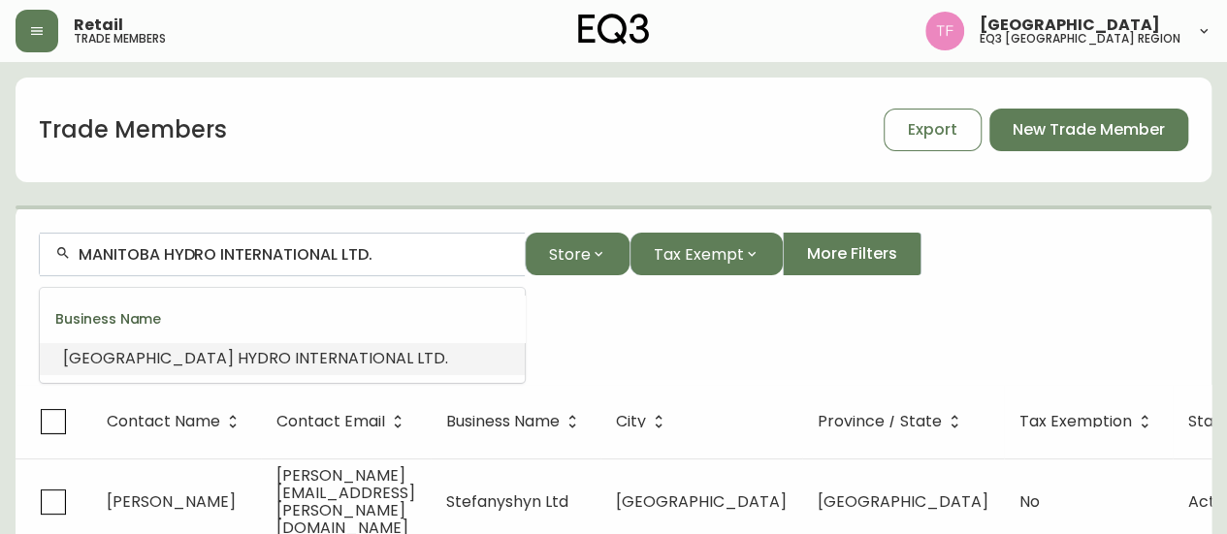
click at [357, 255] on input "MANITOBA HYDRO INTERNATIONAL LTD." at bounding box center [294, 254] width 431 height 18
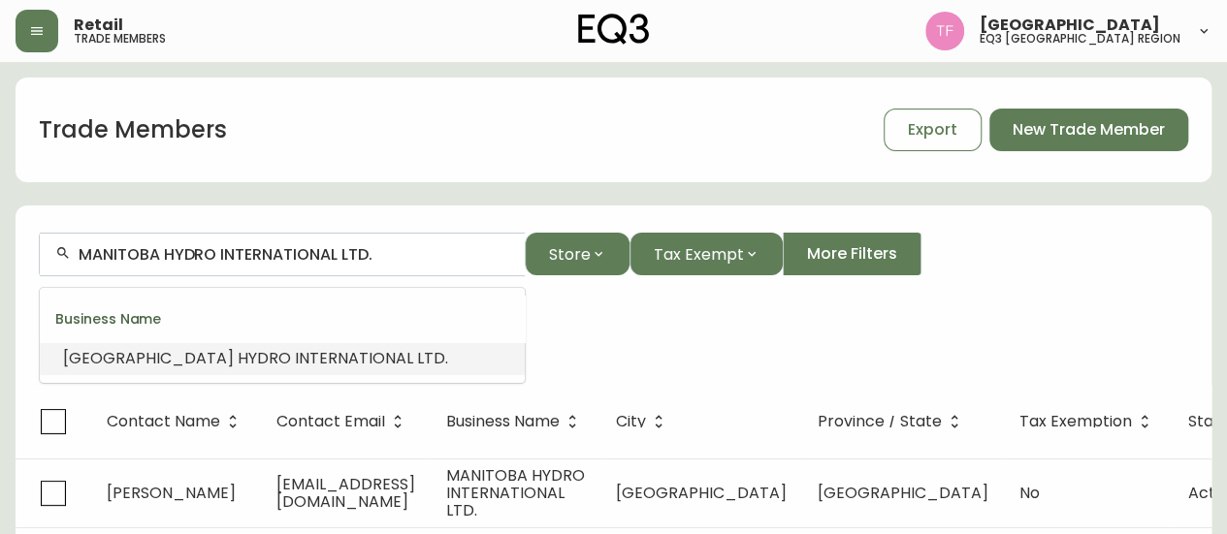
click at [357, 255] on input "MANITOBA HYDRO INTERNATIONAL LTD." at bounding box center [294, 254] width 431 height 18
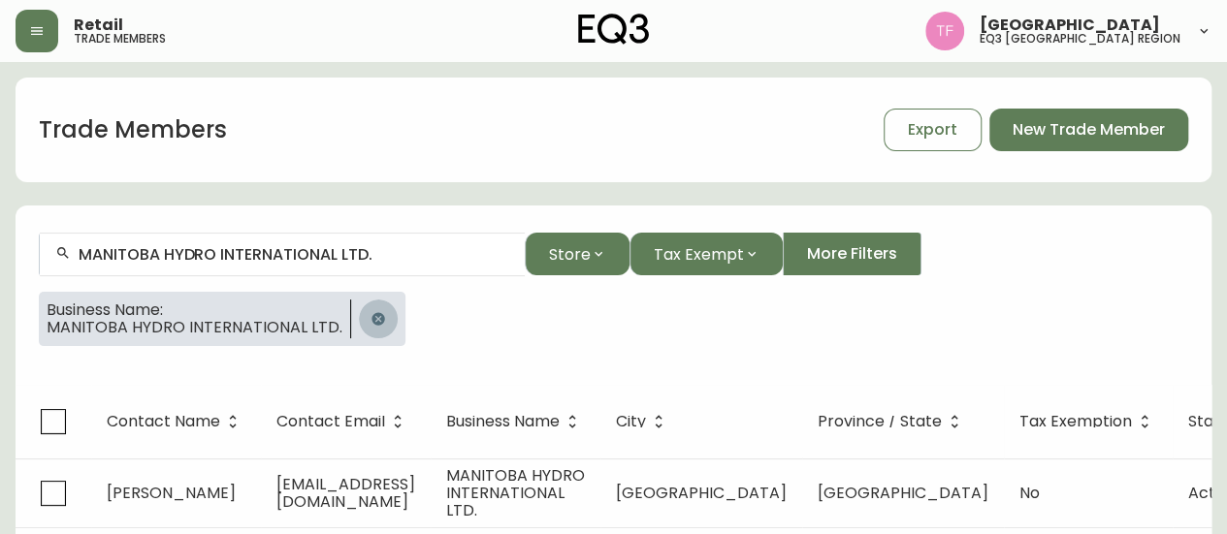
click at [381, 313] on button "button" at bounding box center [378, 319] width 39 height 39
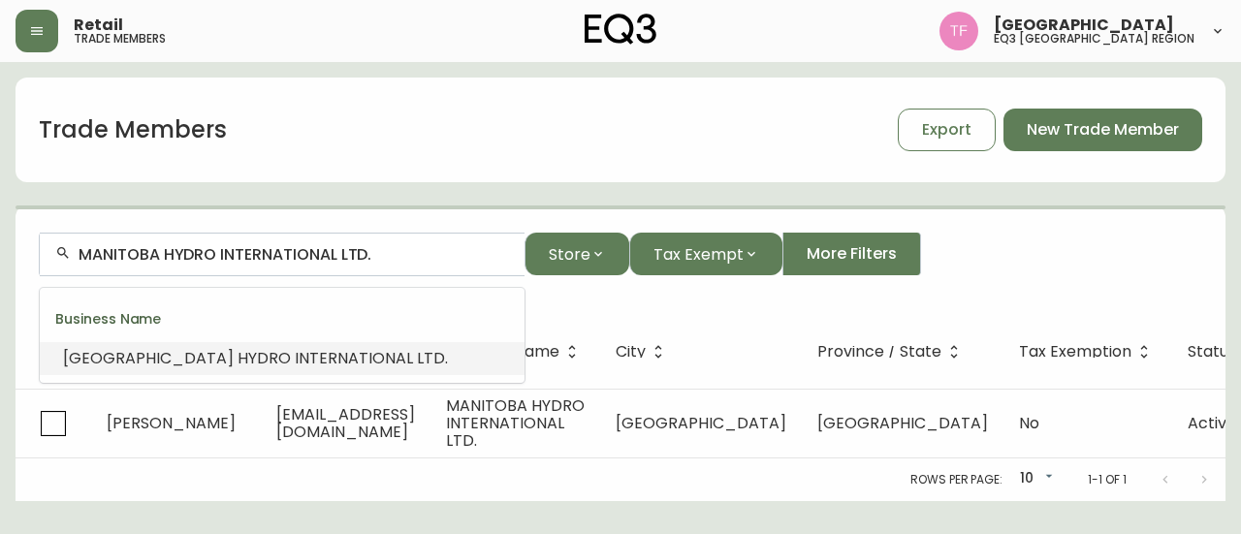
click at [359, 255] on input "MANITOBA HYDRO INTERNATIONAL LTD." at bounding box center [294, 254] width 431 height 18
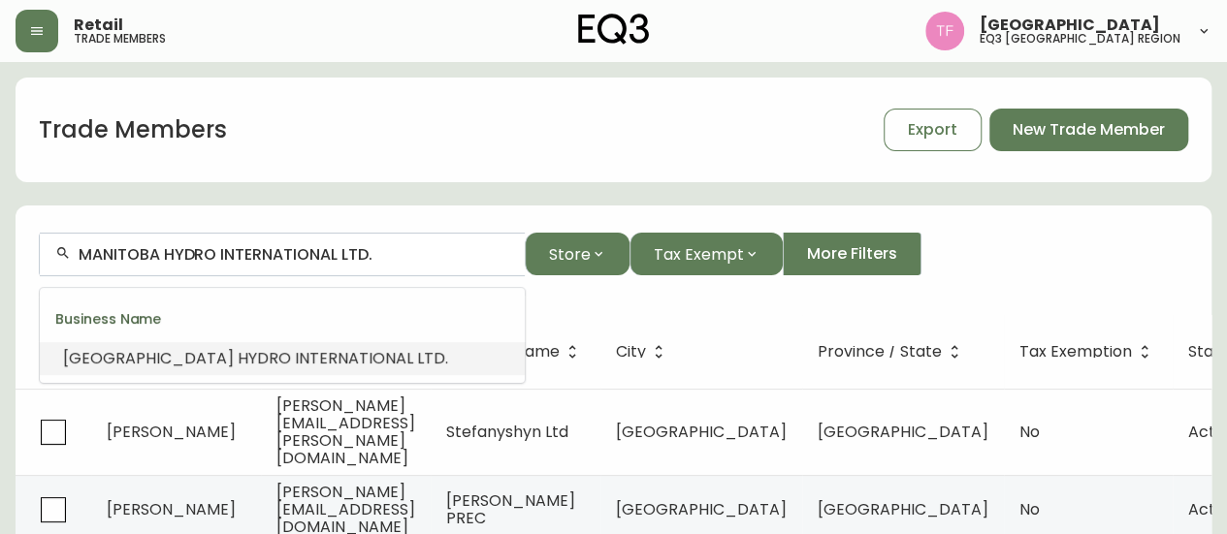
click at [359, 255] on input "MANITOBA HYDRO INTERNATIONAL LTD." at bounding box center [294, 254] width 431 height 18
paste input "BROWNSTONE ESTATES"
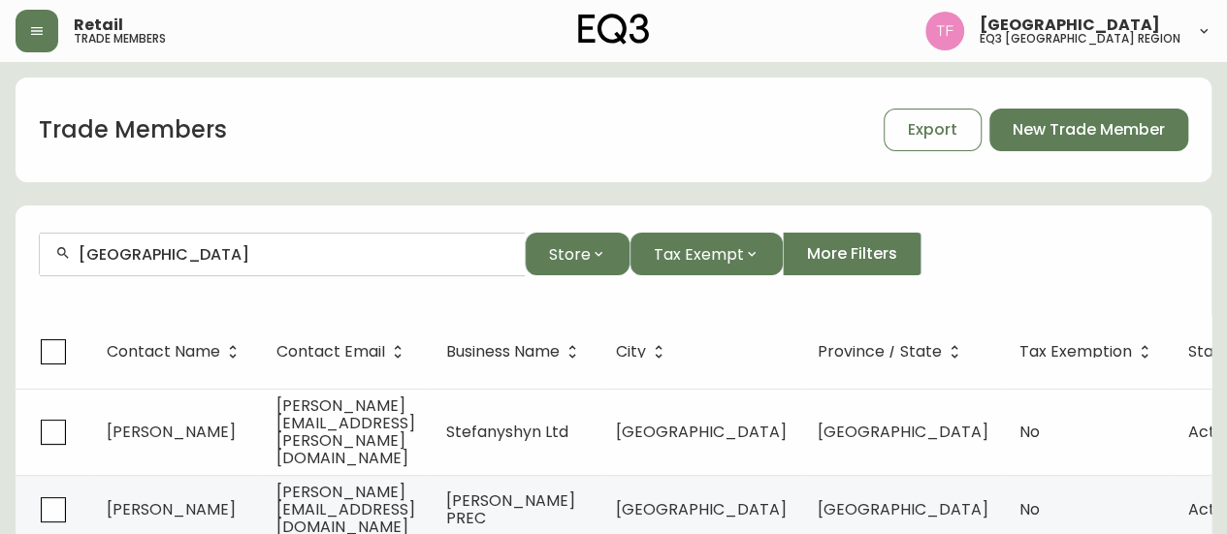
click at [320, 254] on input "BROWNSTONE ESTATES" at bounding box center [294, 254] width 431 height 18
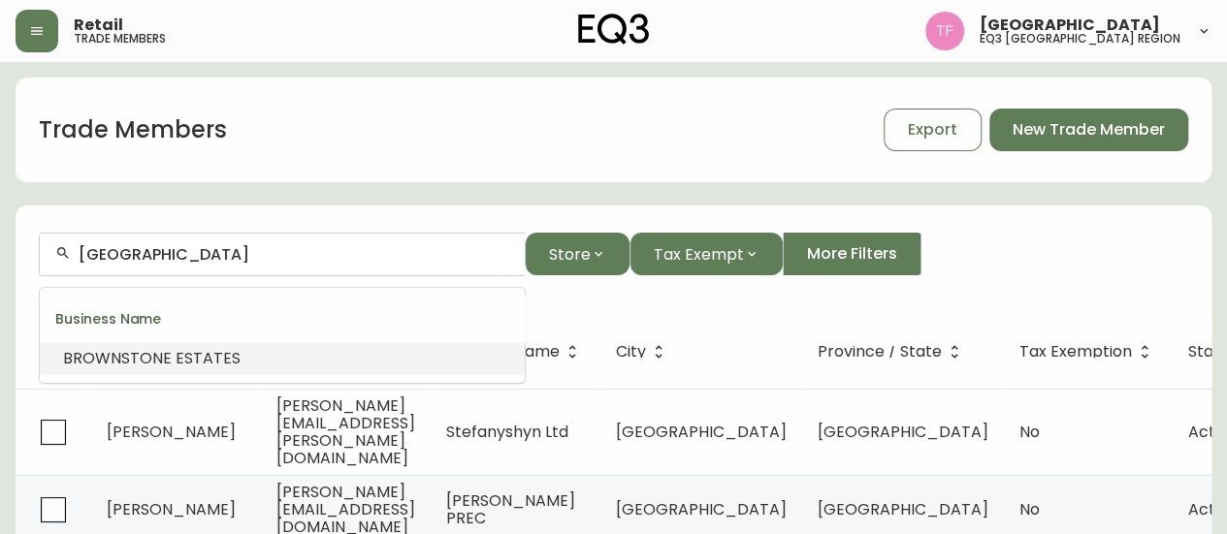
paste input "SLOW STORI"
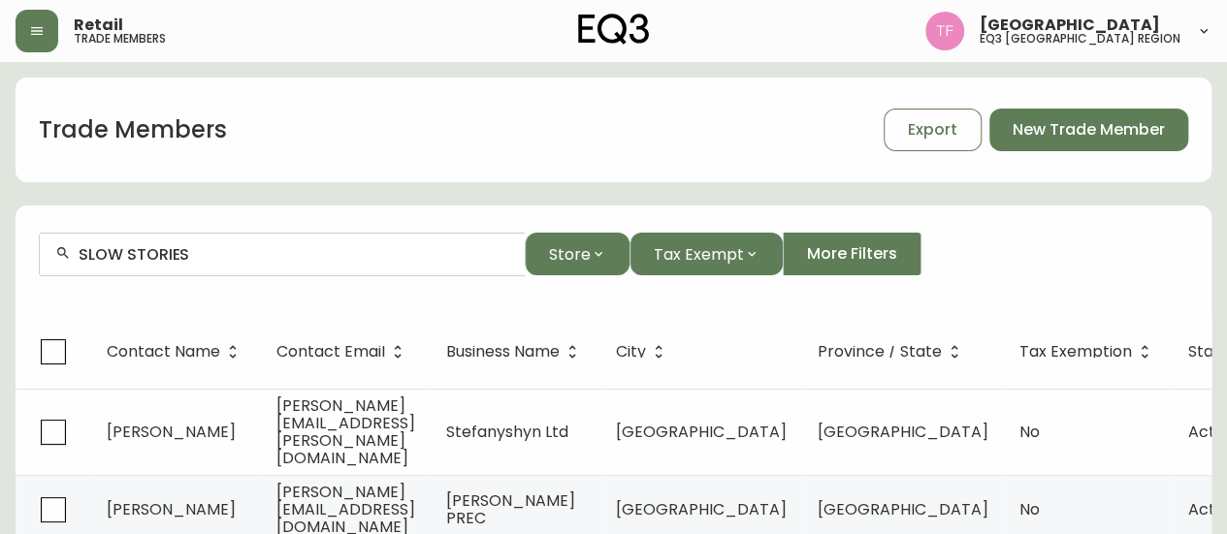
click at [332, 247] on input "SLOW STORIES" at bounding box center [294, 254] width 431 height 18
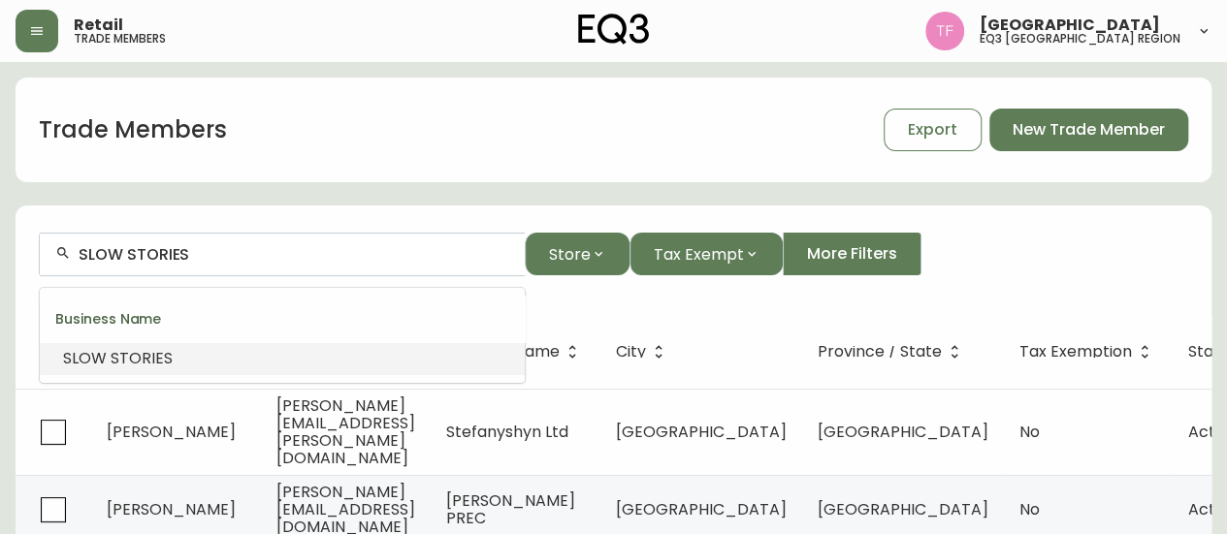
paste input "BRIT KEAST DESIGN"
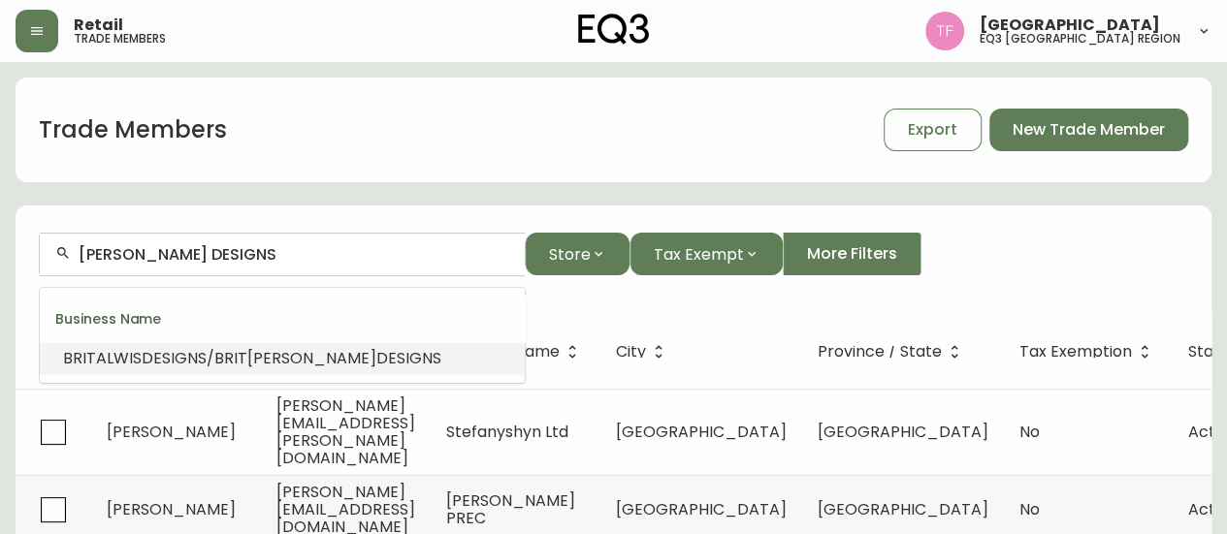
click at [376, 352] on span "DESIGNS" at bounding box center [408, 358] width 65 height 22
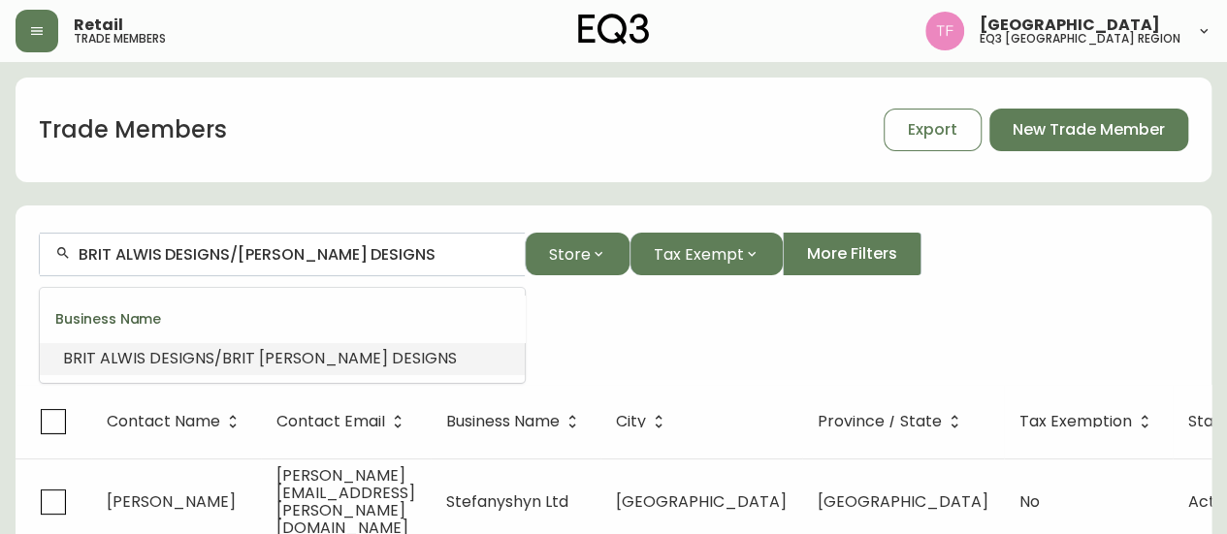
click at [286, 261] on input "BRIT ALWIS DESIGNS/BRIT KEAST DESIGNS" at bounding box center [294, 254] width 431 height 18
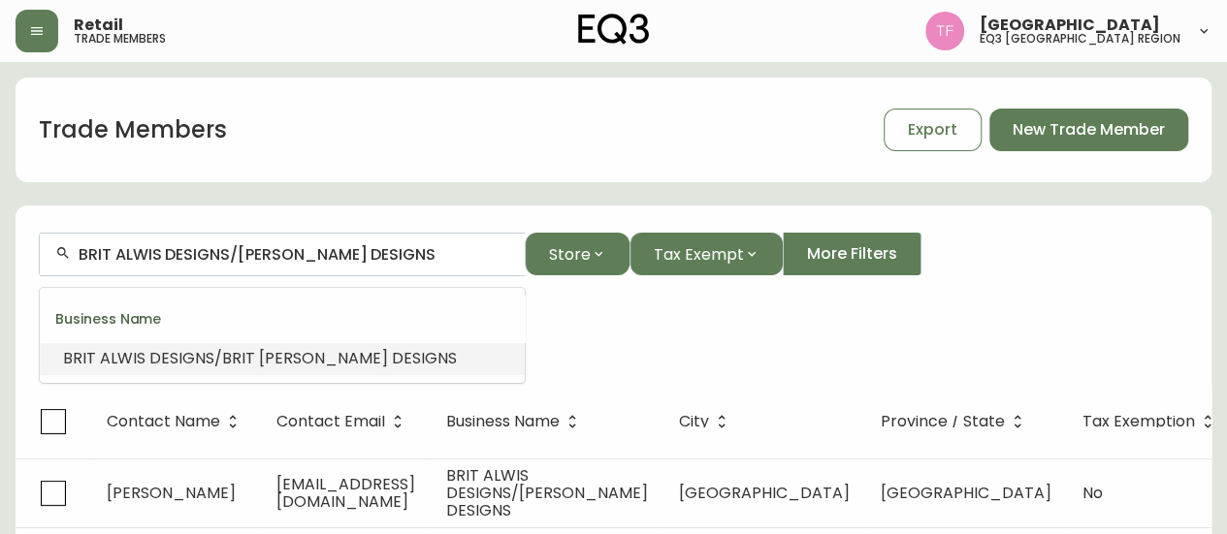
click at [286, 261] on input "BRIT ALWIS DESIGNS/BRIT KEAST DESIGNS" at bounding box center [294, 254] width 431 height 18
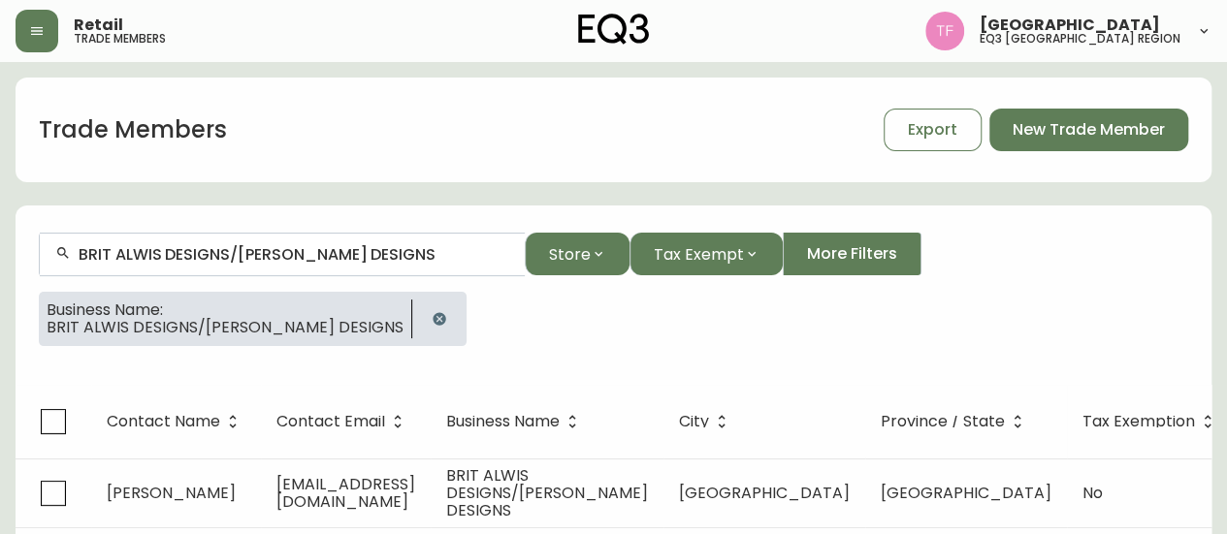
click at [431, 311] on icon "button" at bounding box center [439, 319] width 16 height 16
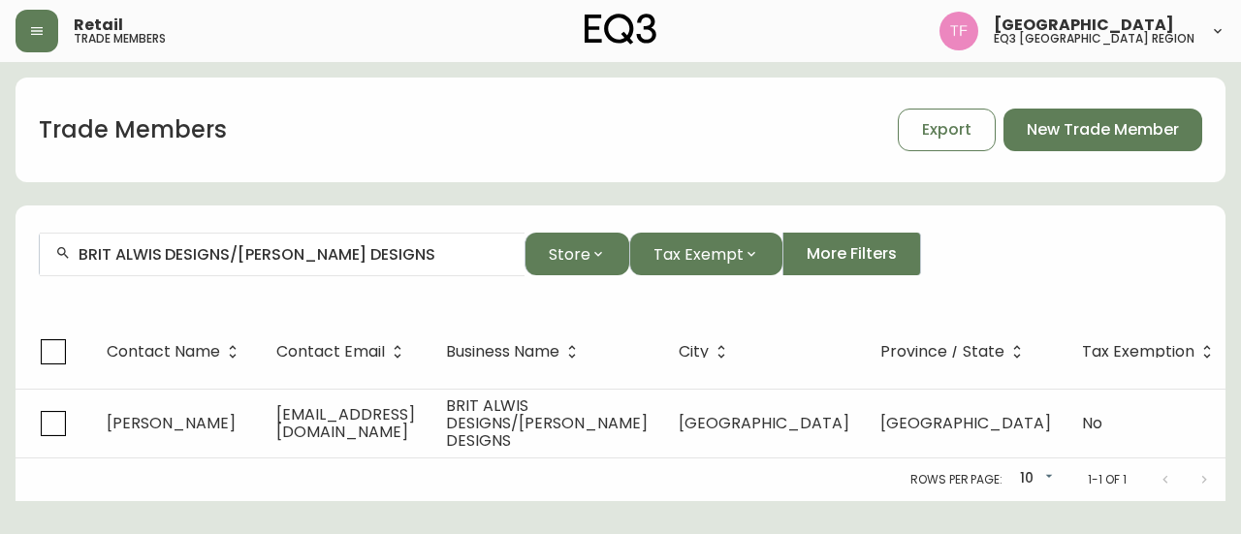
click at [376, 254] on input "BRIT ALWIS DESIGNS/BRIT KEAST DESIGNS" at bounding box center [294, 254] width 431 height 18
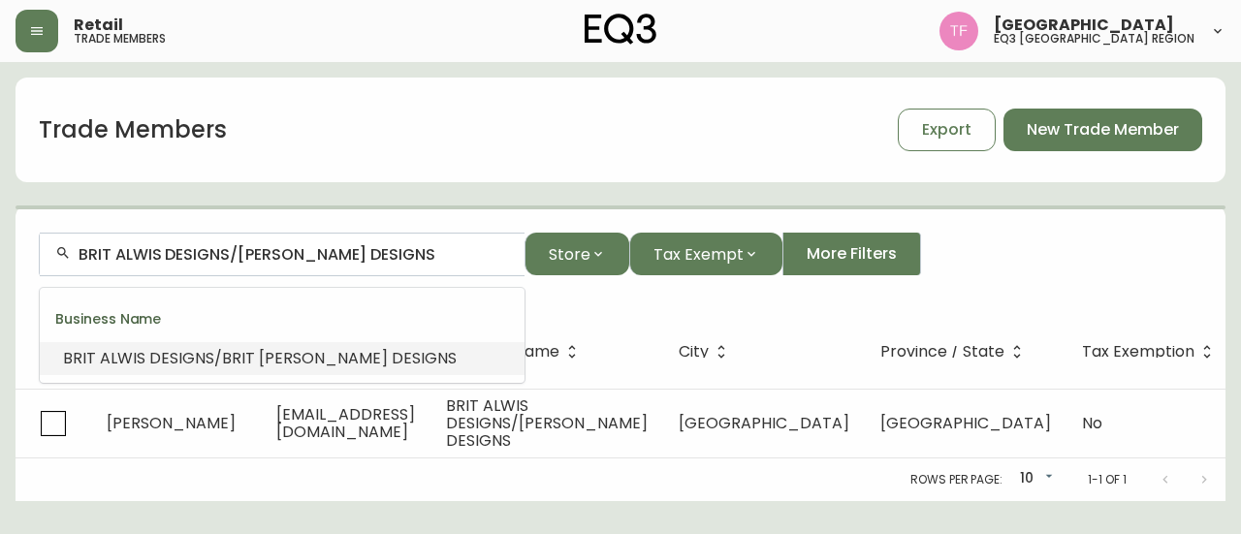
click at [376, 254] on input "BRIT ALWIS DESIGNS/BRIT KEAST DESIGNS" at bounding box center [294, 254] width 431 height 18
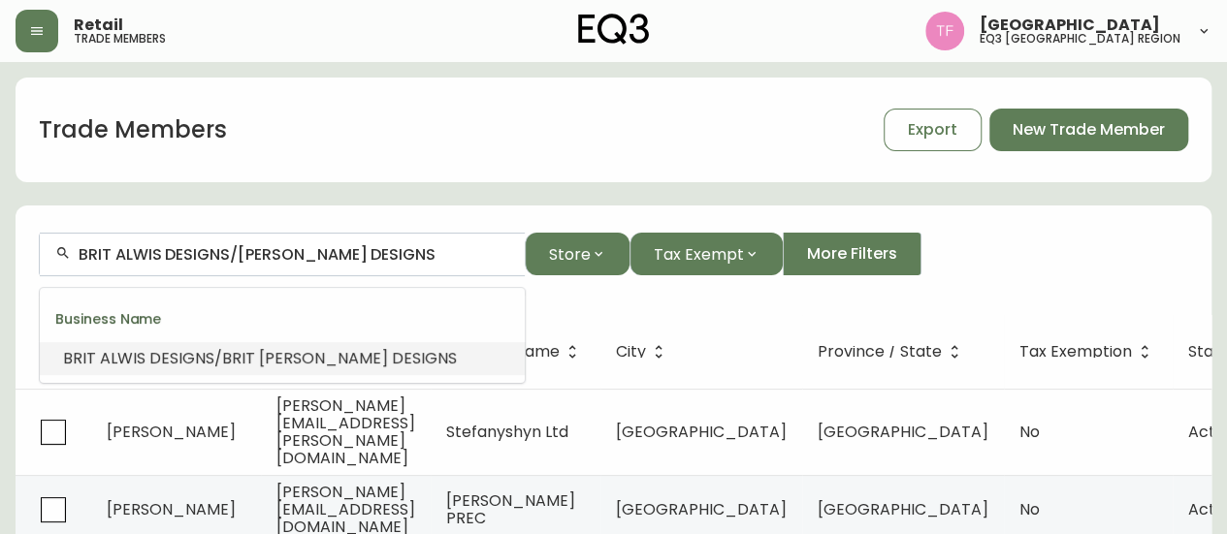
paste input "DLUX DESIGN & CO."
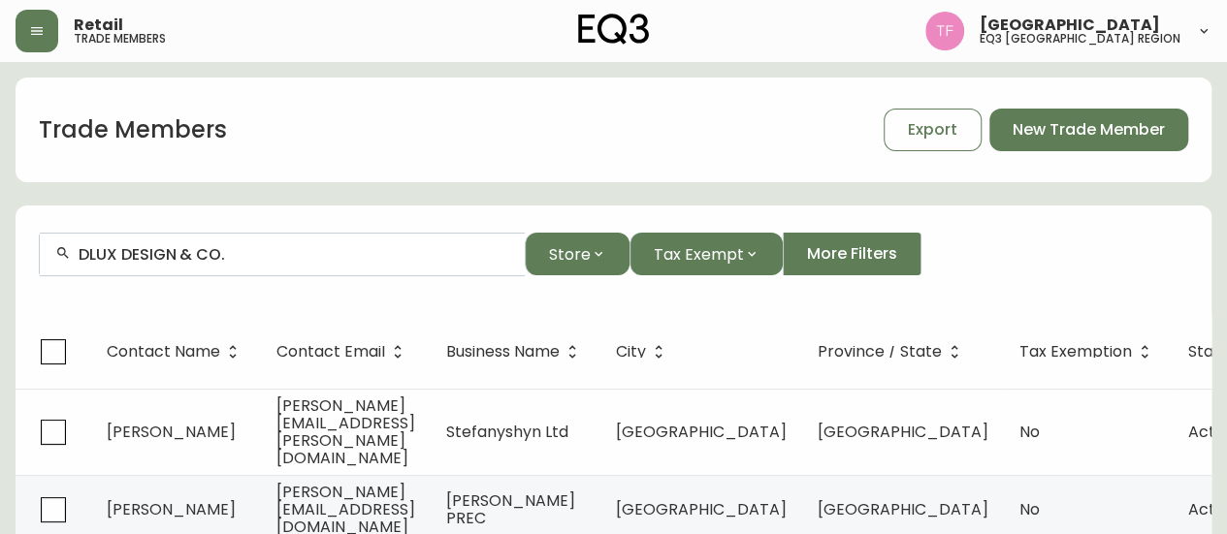
click at [307, 251] on input "DLUX DESIGN & CO." at bounding box center [294, 254] width 431 height 18
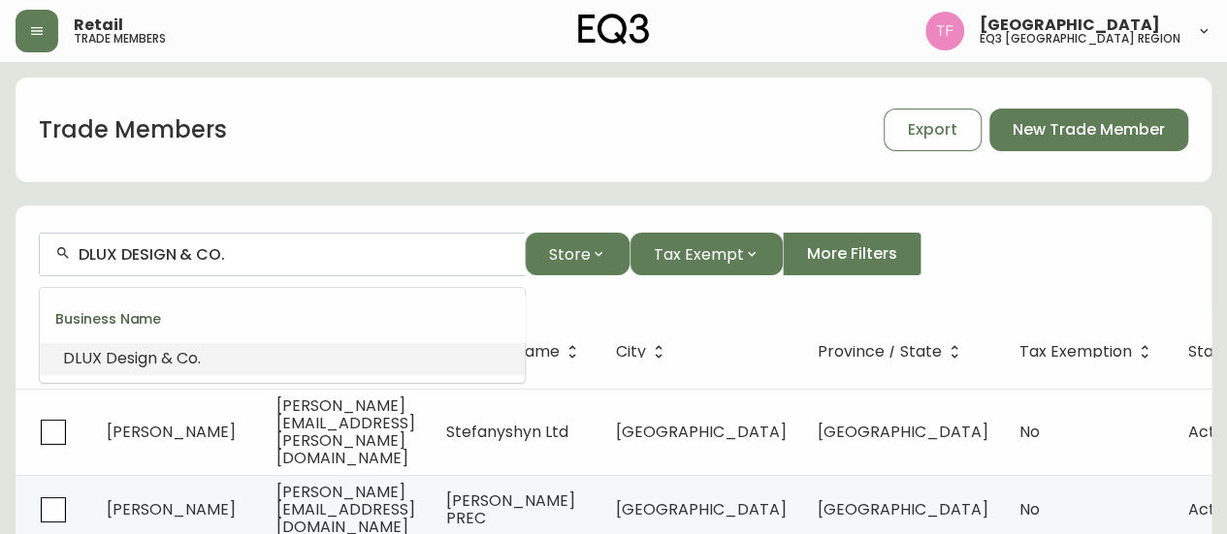
paste input "UNIT 7 ARCHITECTURE INC"
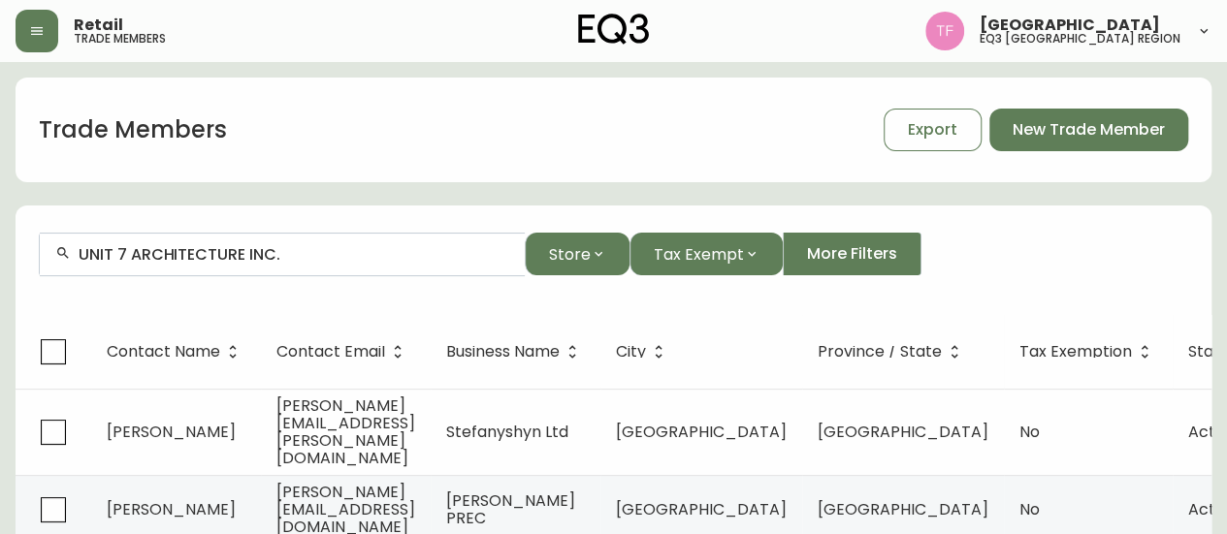
click at [257, 241] on div "UNIT 7 ARCHITECTURE INC." at bounding box center [282, 255] width 485 height 44
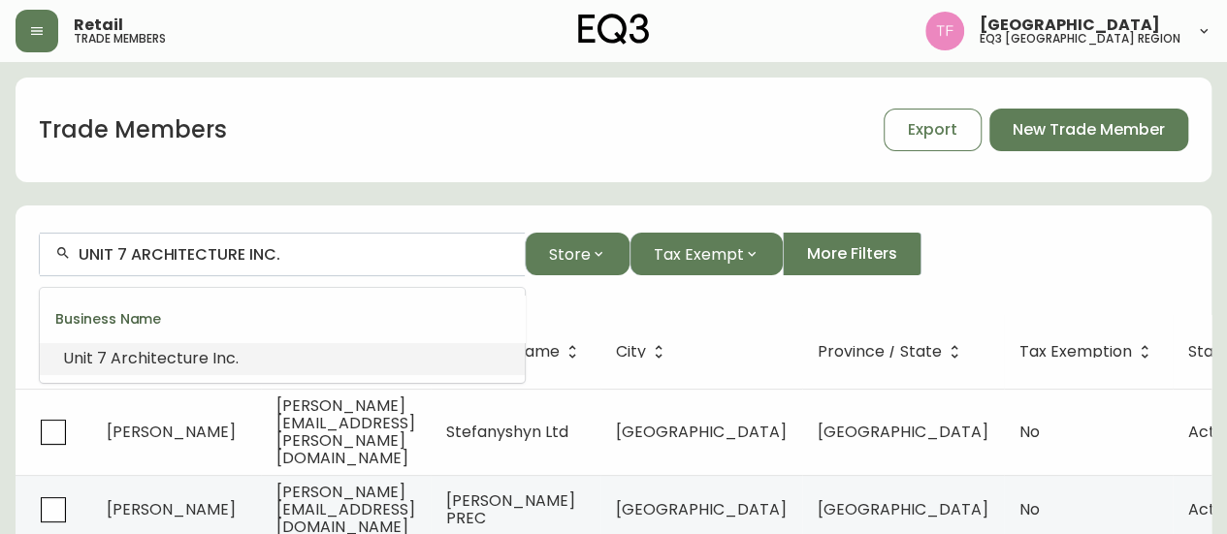
paste input "SECTER ARCHITECTURE + DES"
click at [289, 351] on span "IGN" at bounding box center [299, 358] width 27 height 22
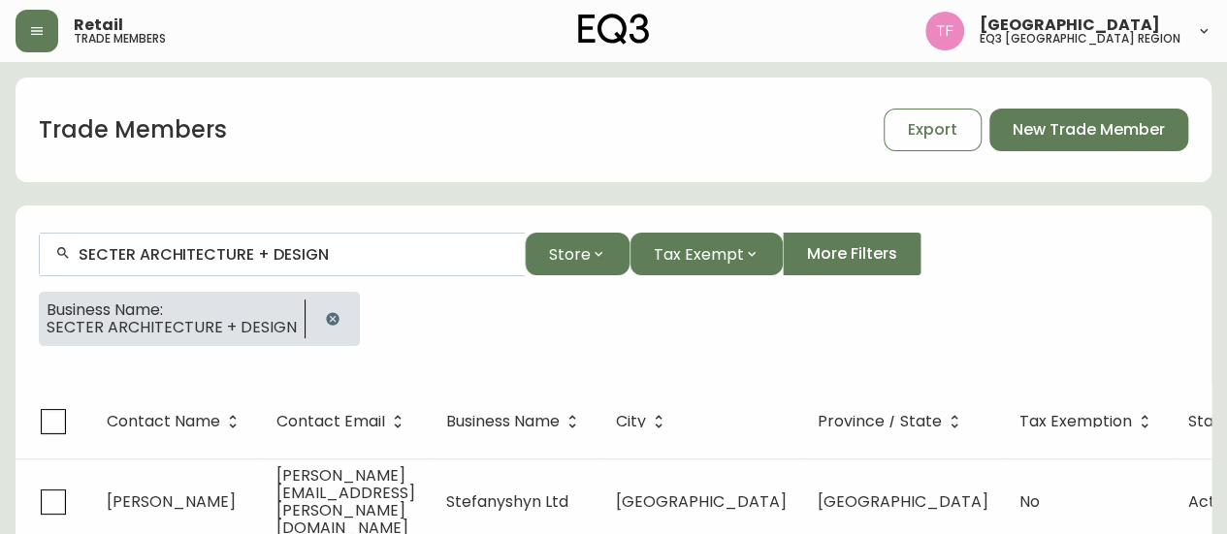
click at [317, 251] on input "SECTER ARCHITECTURE + DESIGN" at bounding box center [294, 254] width 431 height 18
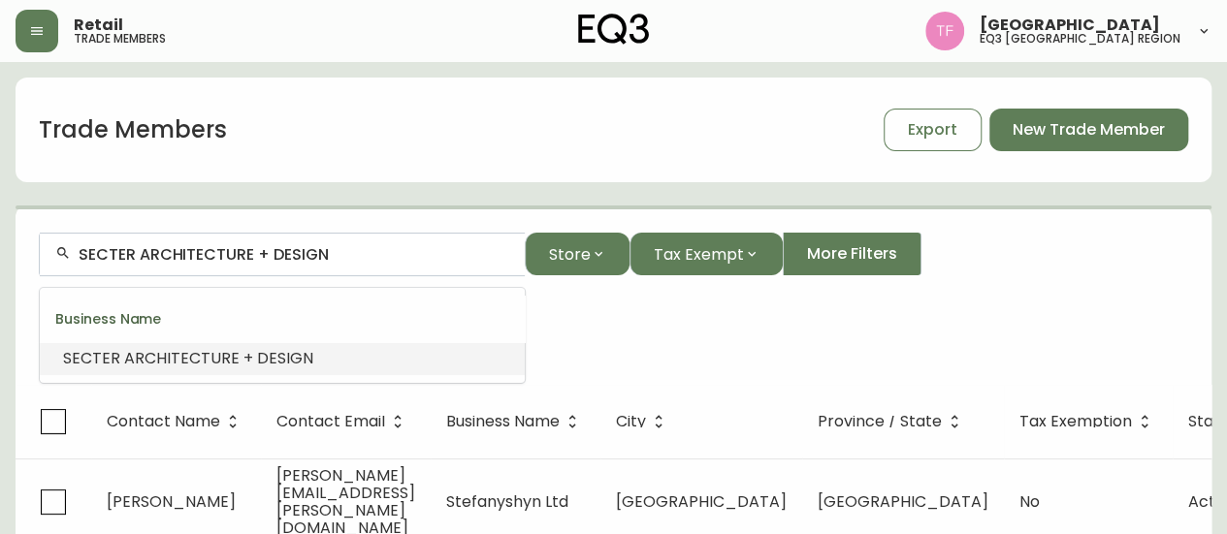
click at [317, 251] on input "SECTER ARCHITECTURE + DESIGN" at bounding box center [294, 254] width 431 height 18
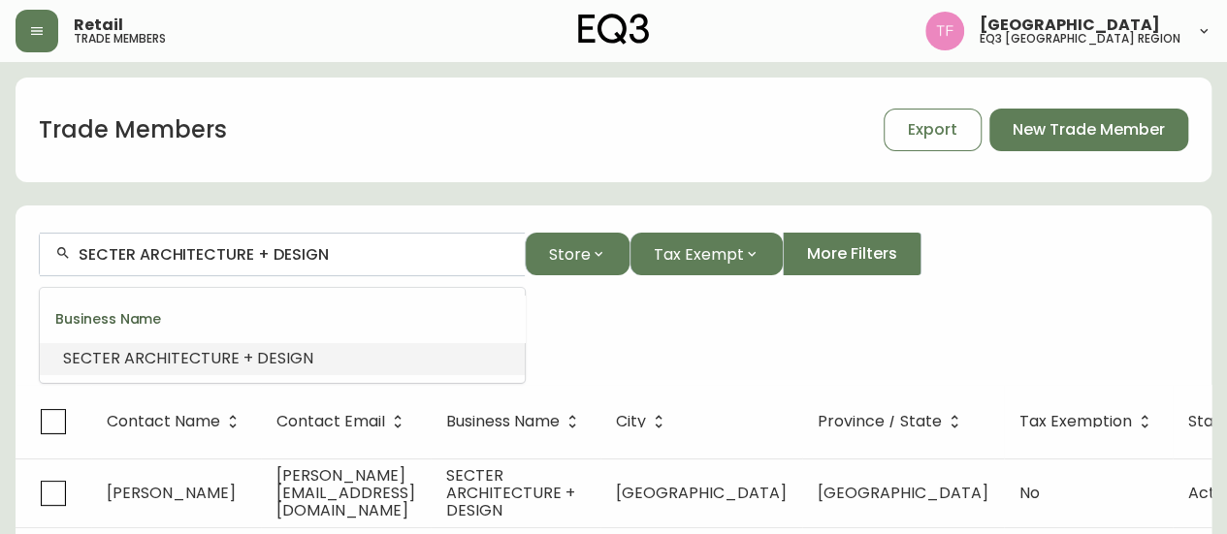
drag, startPoint x: 334, startPoint y: 255, endPoint x: 316, endPoint y: 255, distance: 17.5
click at [316, 255] on input "SECTER ARCHITECTURE + DESIGN" at bounding box center [294, 254] width 431 height 18
click at [552, 344] on div "Business Name: SECTER ARCHITECTURE + DESIGN" at bounding box center [613, 327] width 1149 height 70
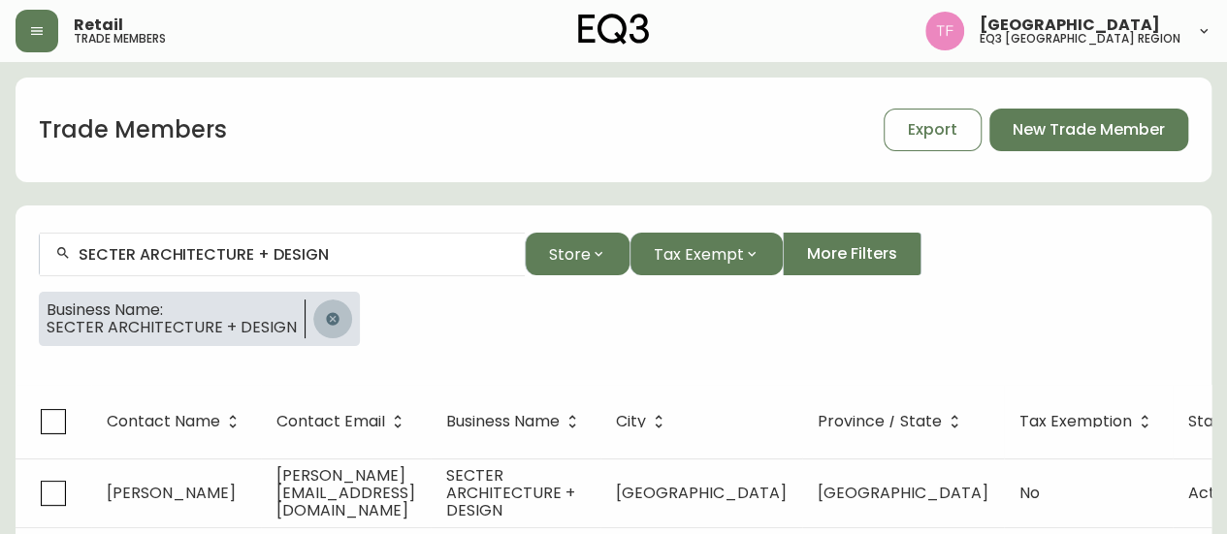
click at [313, 324] on button "button" at bounding box center [332, 319] width 39 height 39
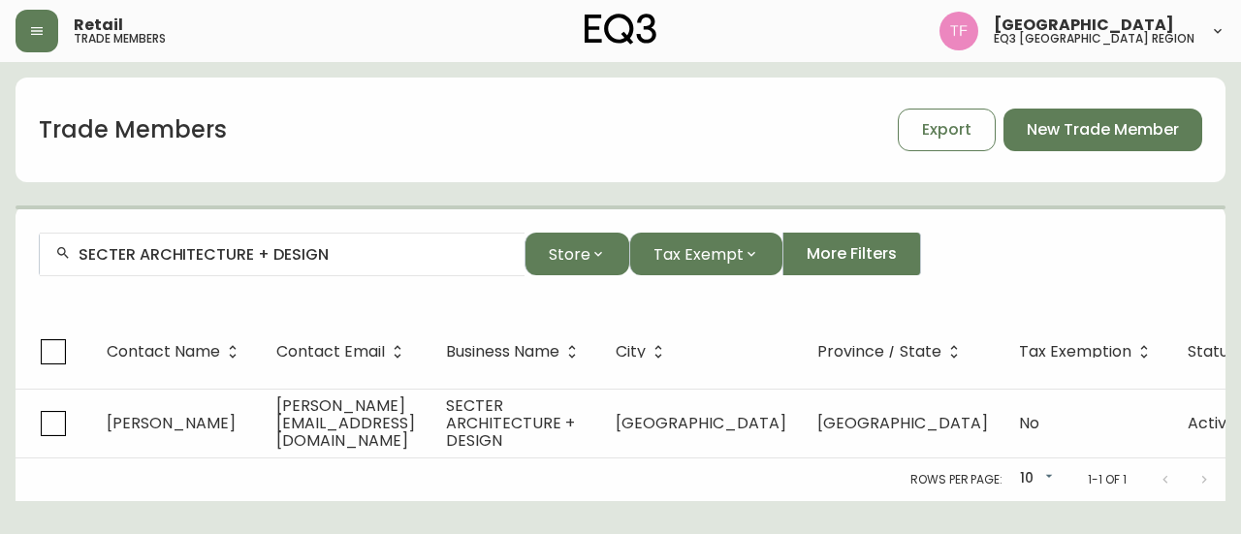
click at [326, 266] on div "SECTER ARCHITECTURE + DESIGN" at bounding box center [282, 255] width 485 height 44
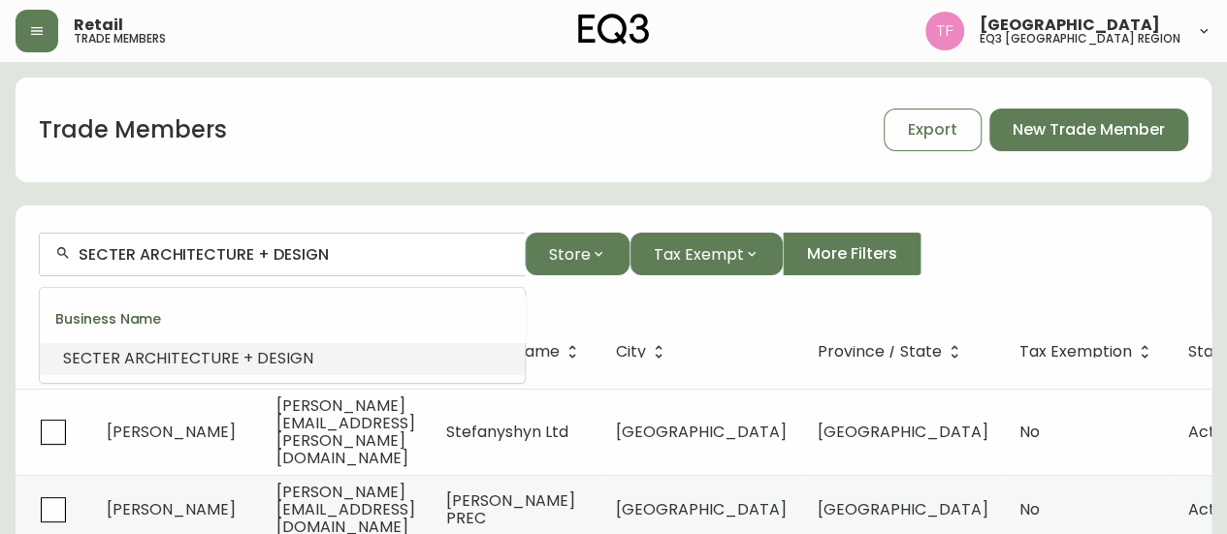
paste input "TNSE"
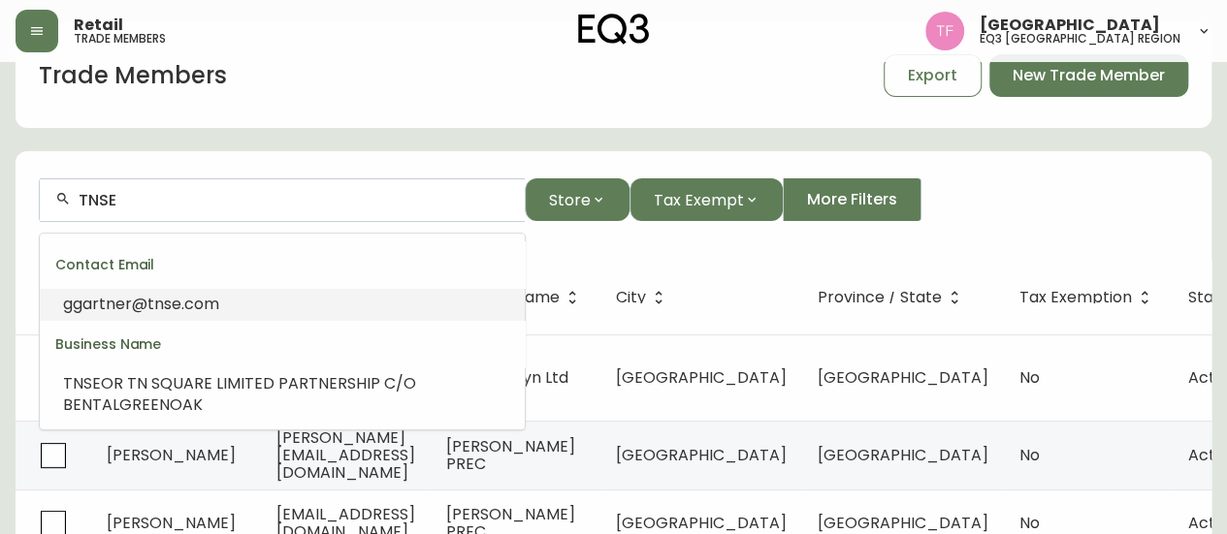
scroll to position [97, 0]
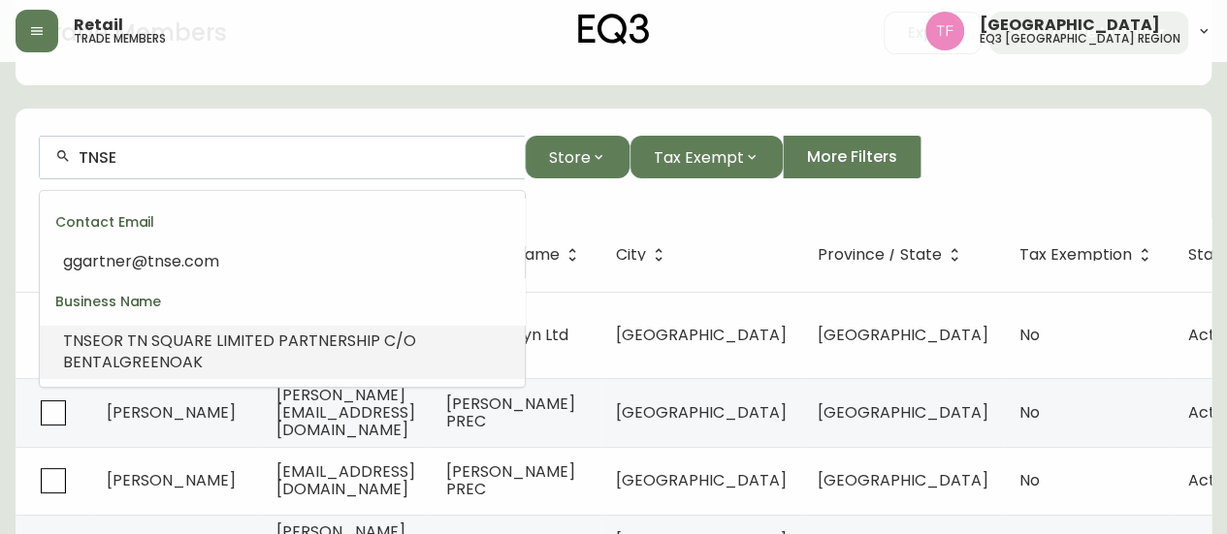
click at [344, 354] on div "TNSE OR TN SQUARE LIMITED PARTNERSHIP C/O BENTALGREENOAK" at bounding box center [286, 352] width 446 height 43
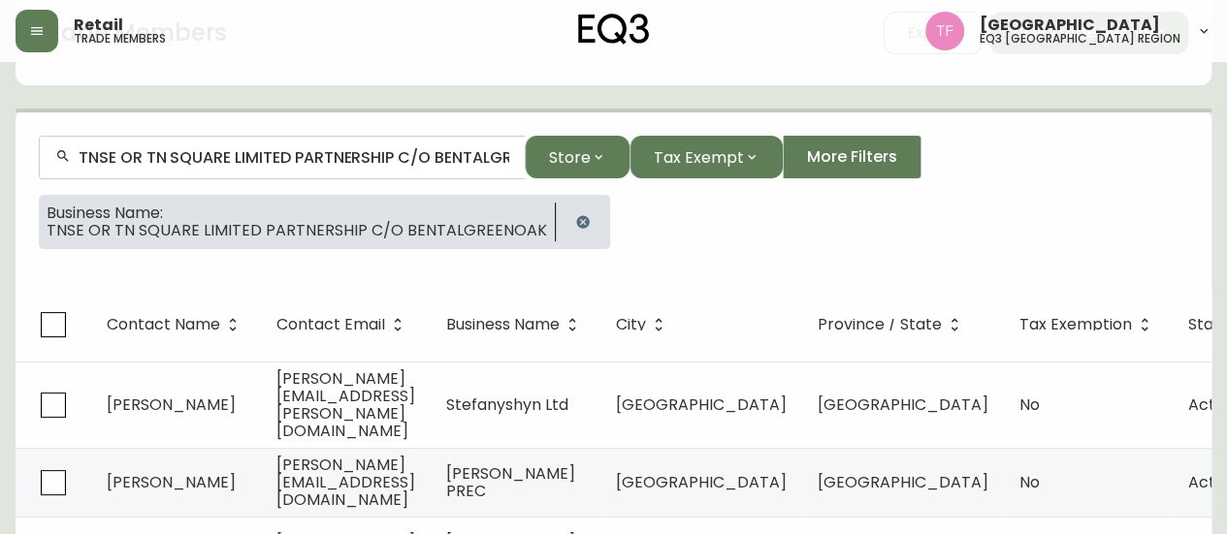
scroll to position [35, 0]
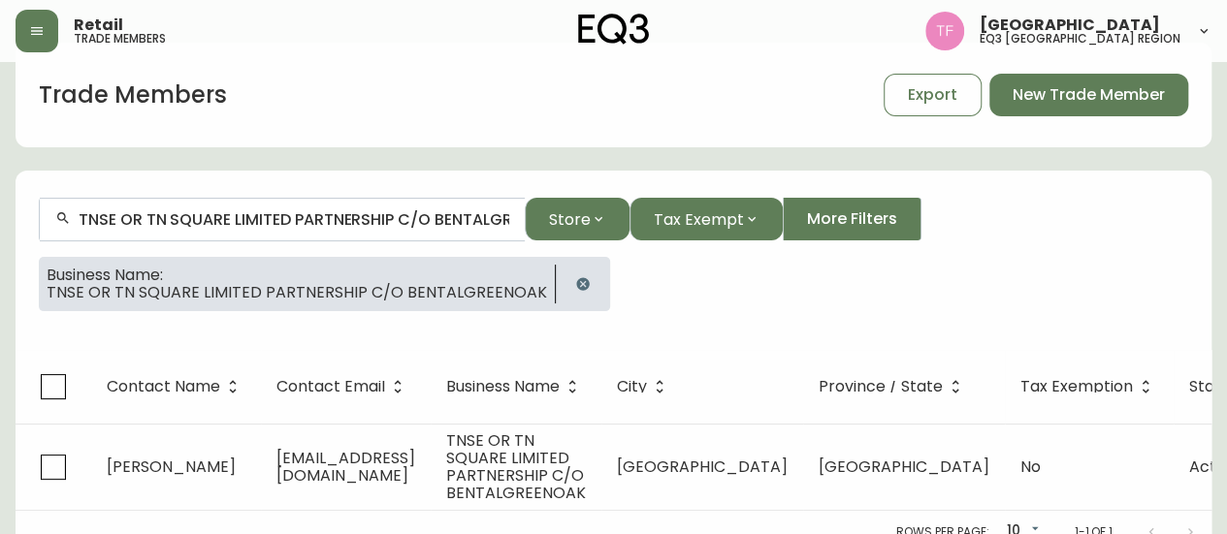
click at [393, 159] on div "Trade Members Export New Trade Member TNSE OR TN SQUARE LIMITED PARTNERSHIP C/O…" at bounding box center [614, 298] width 1196 height 511
click at [345, 223] on input "TNSE OR TN SQUARE LIMITED PARTNERSHIP C/O BENTALGREENOAK" at bounding box center [294, 219] width 431 height 18
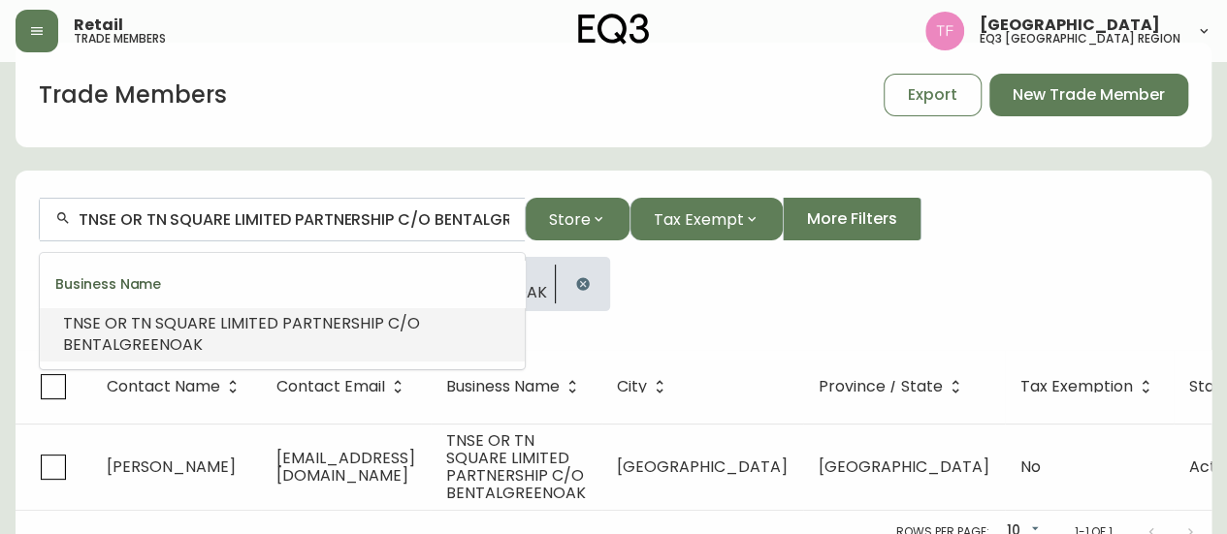
click at [345, 223] on input "TNSE OR TN SQUARE LIMITED PARTNERSHIP C/O BENTALGREENOAK" at bounding box center [294, 219] width 431 height 18
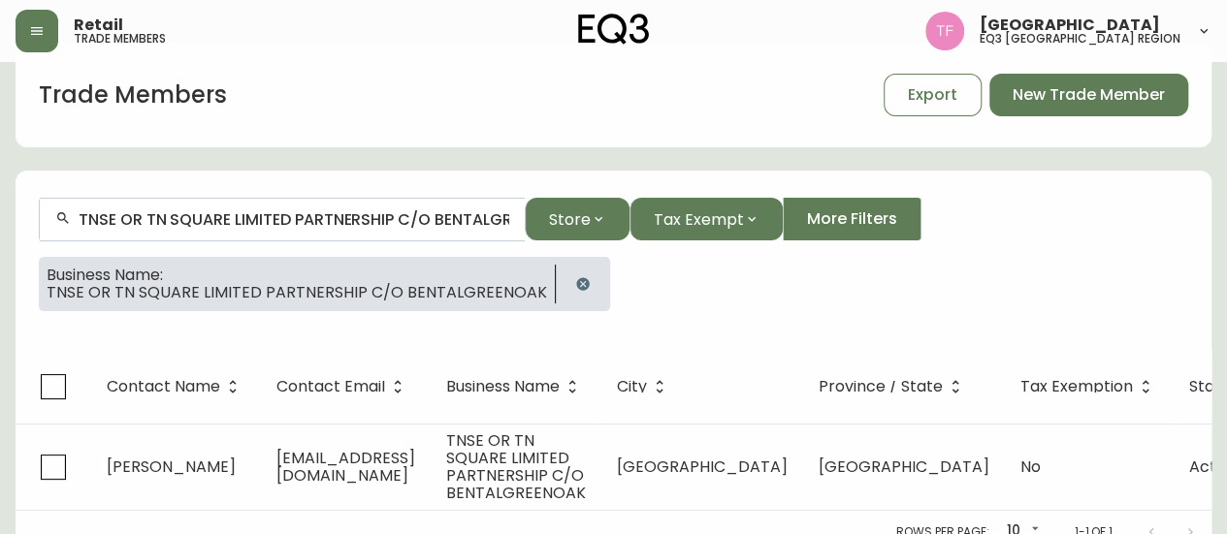
click at [563, 290] on button "button" at bounding box center [582, 284] width 39 height 39
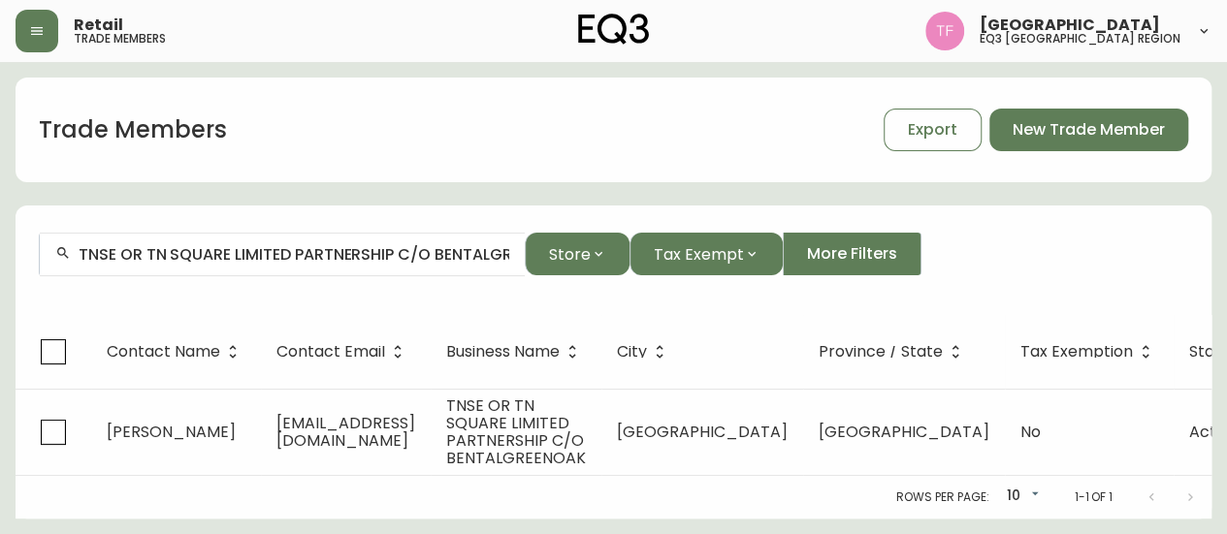
scroll to position [0, 0]
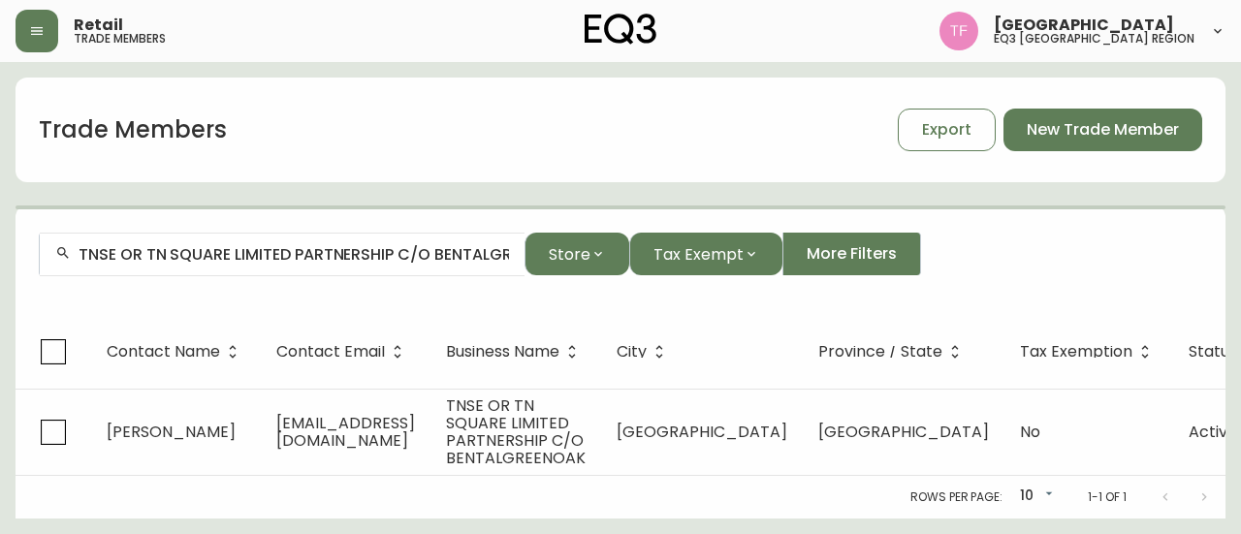
click at [435, 251] on input "TNSE OR TN SQUARE LIMITED PARTNERSHIP C/O BENTALGREENOAK" at bounding box center [294, 254] width 431 height 18
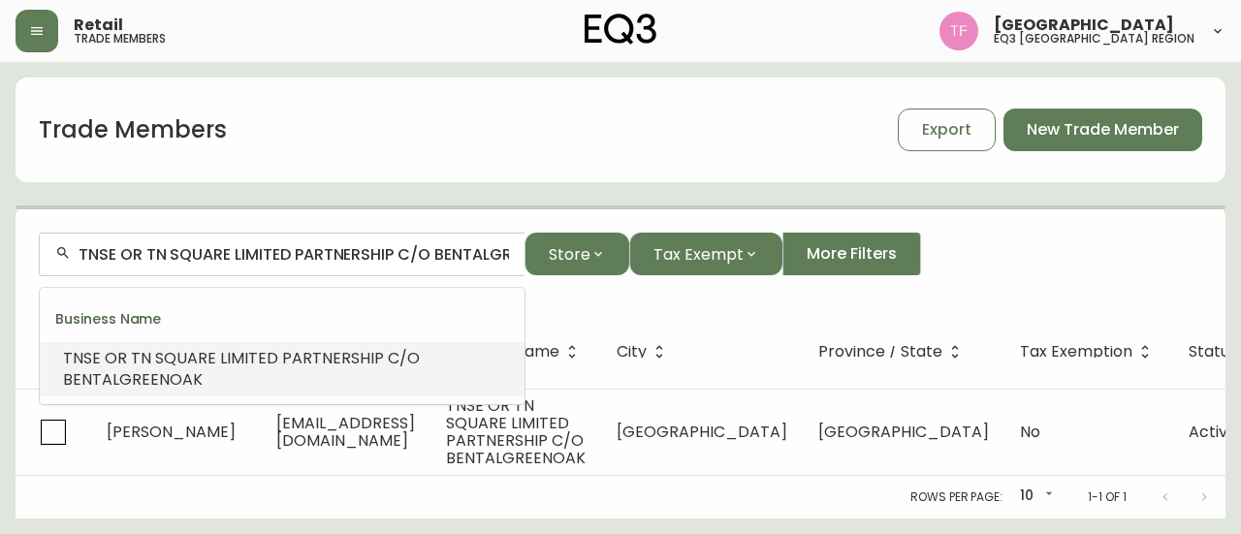
click at [435, 251] on input "TNSE OR TN SQUARE LIMITED PARTNERSHIP C/O BENTALGREENOAK" at bounding box center [294, 254] width 431 height 18
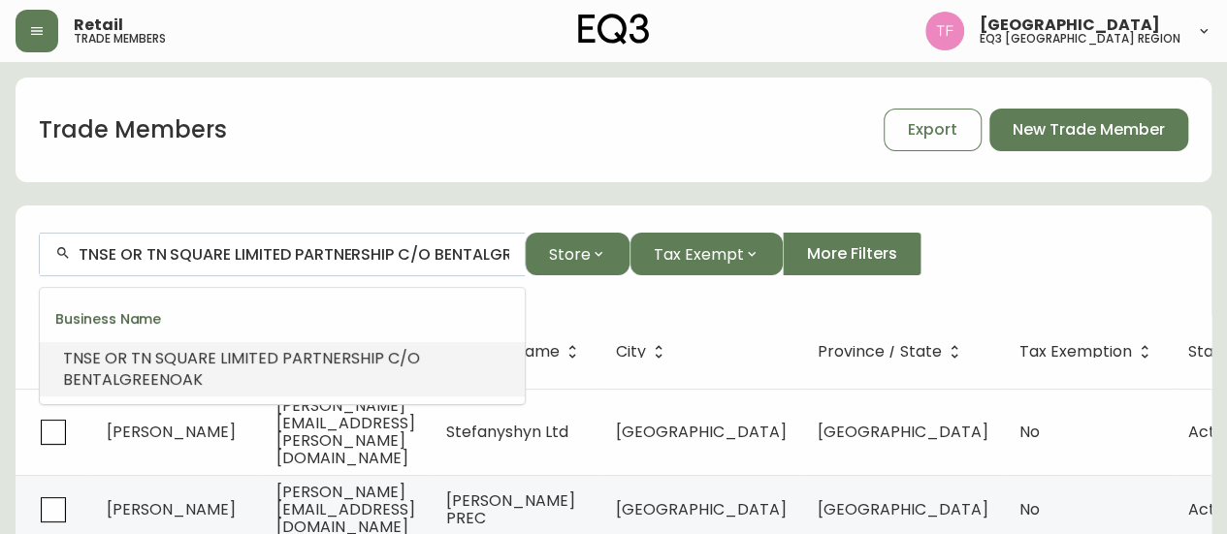
click at [435, 251] on input "TNSE OR TN SQUARE LIMITED PARTNERSHIP C/O BENTALGREENOAK" at bounding box center [294, 254] width 431 height 18
paste input "+white architecture Inc."
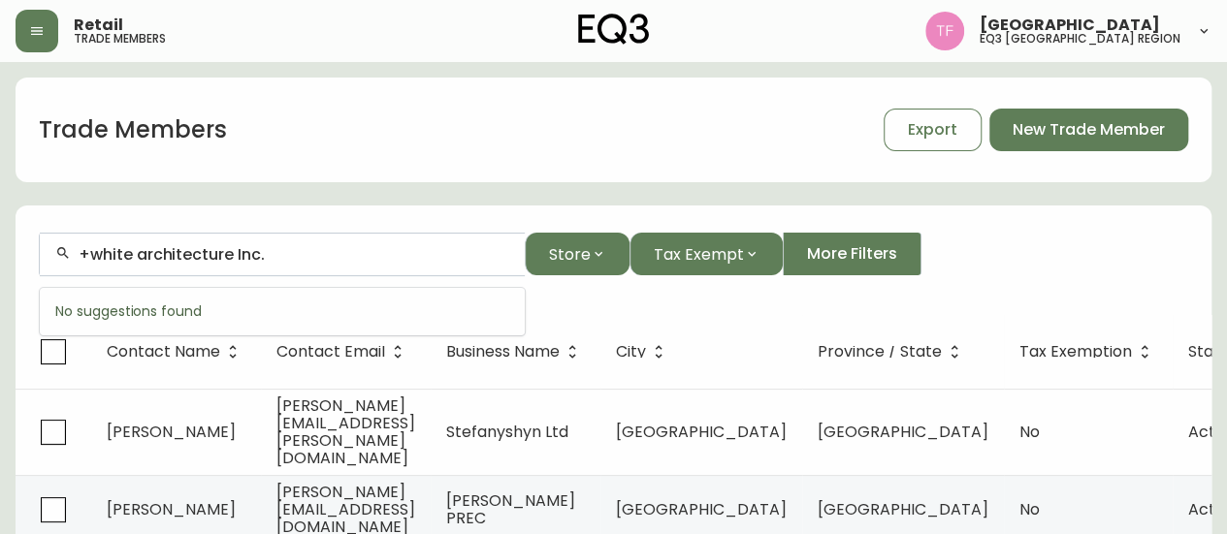
click at [93, 249] on input "+white architecture Inc." at bounding box center [294, 254] width 431 height 18
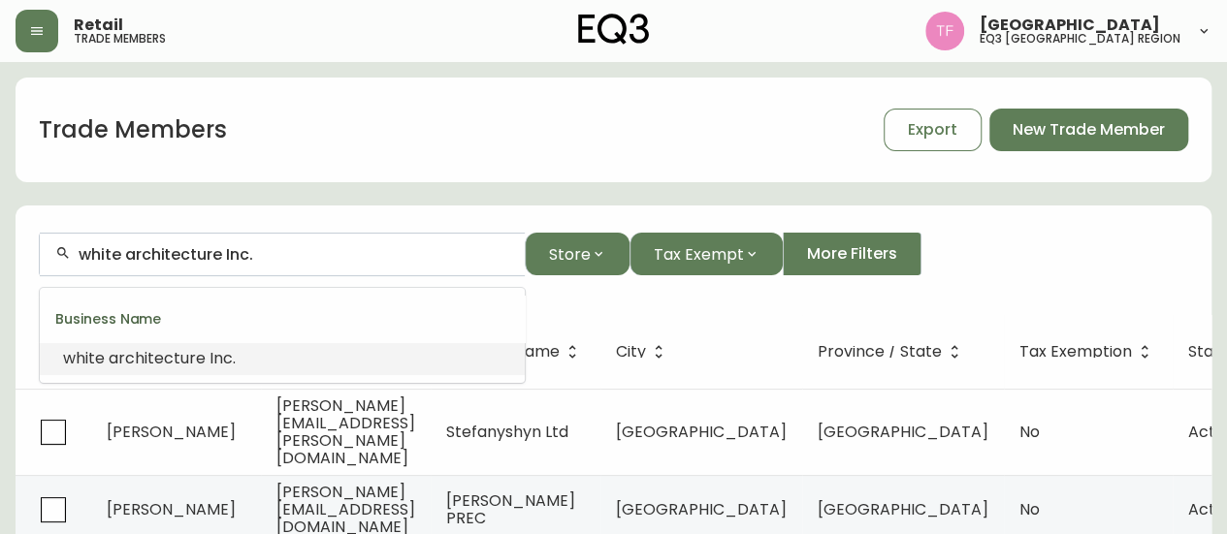
click at [184, 346] on li "white architecture Inc." at bounding box center [282, 358] width 485 height 33
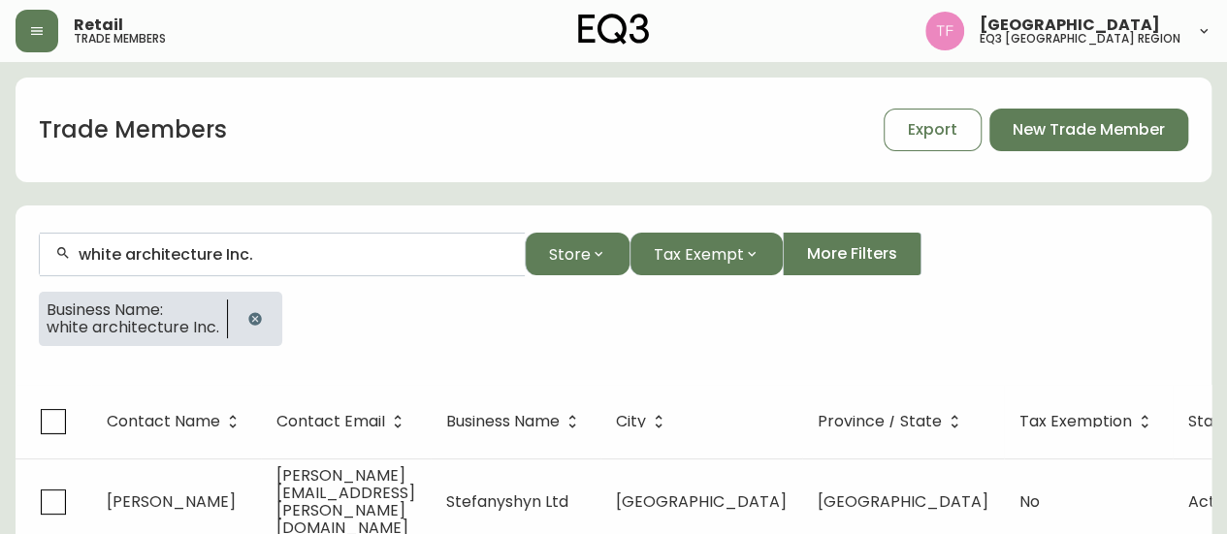
click at [253, 251] on input "white architecture Inc." at bounding box center [294, 254] width 431 height 18
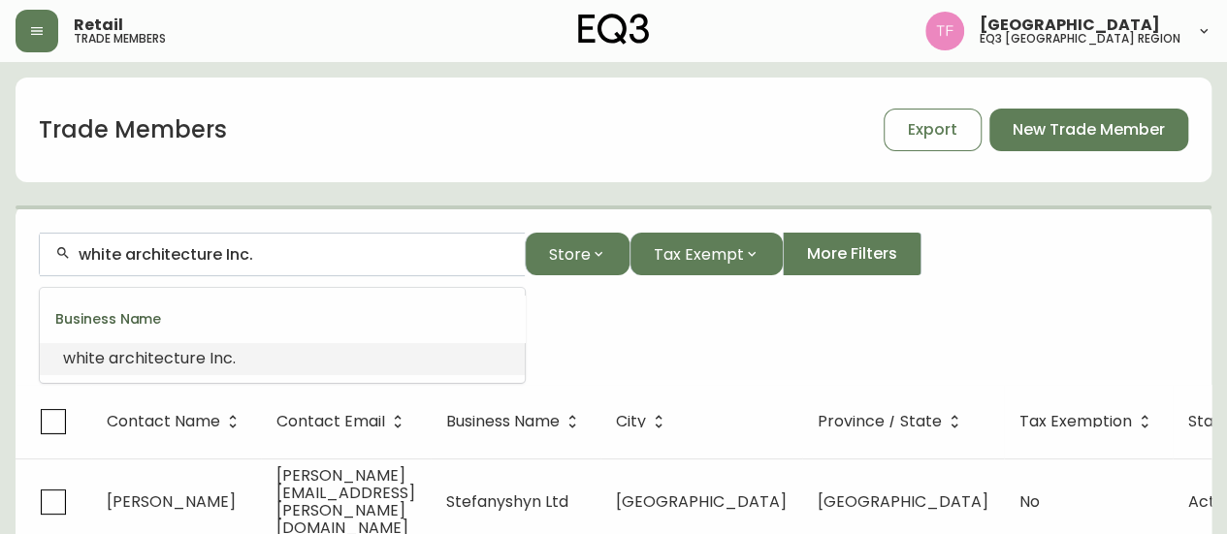
click at [253, 251] on input "white architecture Inc." at bounding box center [294, 254] width 431 height 18
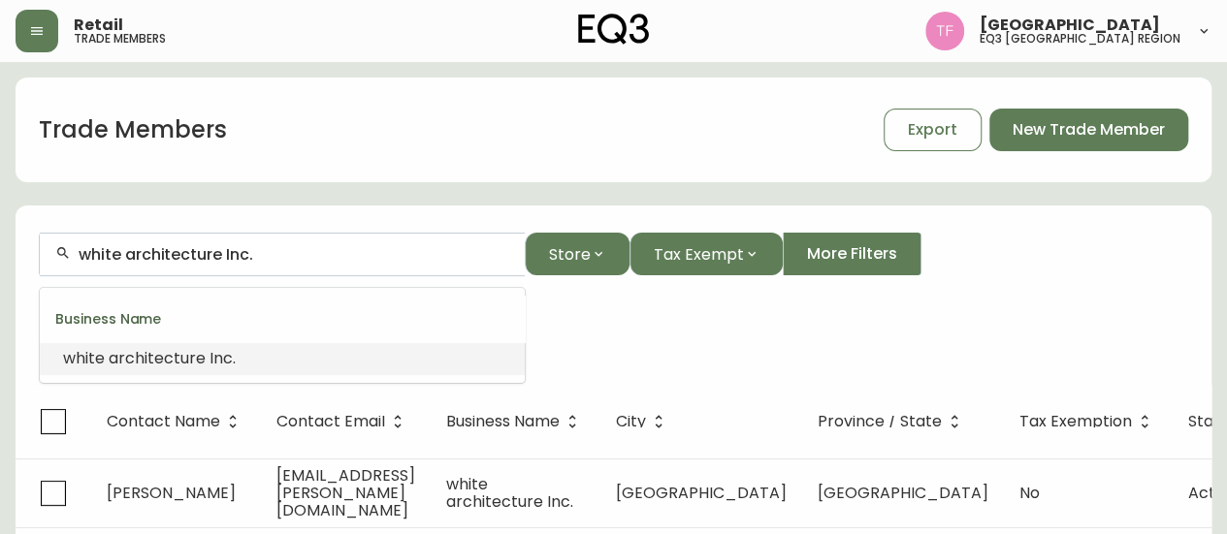
click at [253, 251] on input "white architecture Inc." at bounding box center [294, 254] width 431 height 18
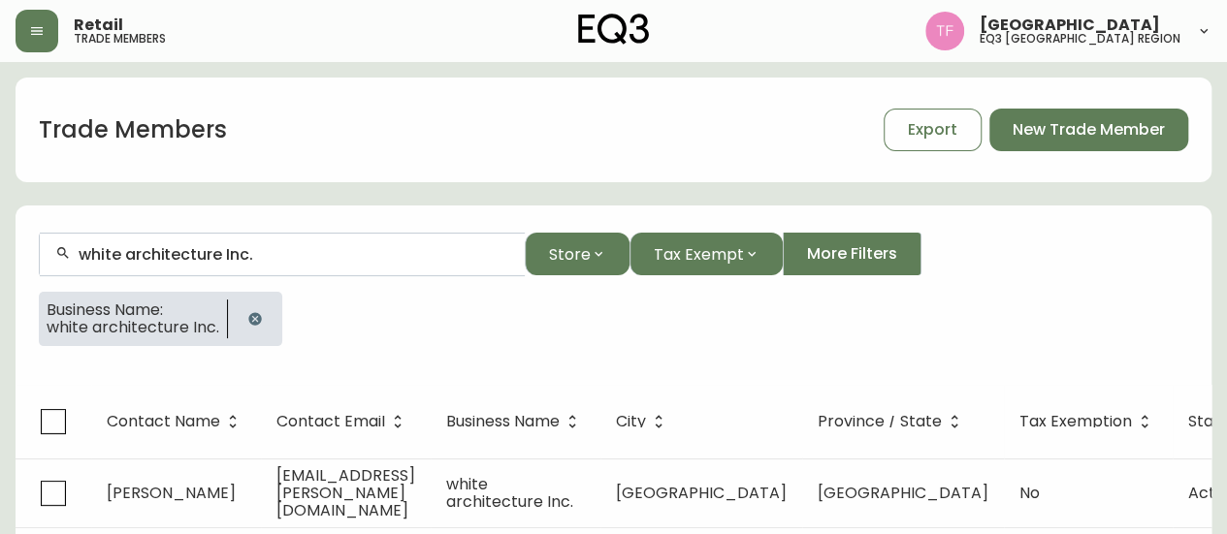
click at [258, 321] on icon "button" at bounding box center [254, 318] width 13 height 13
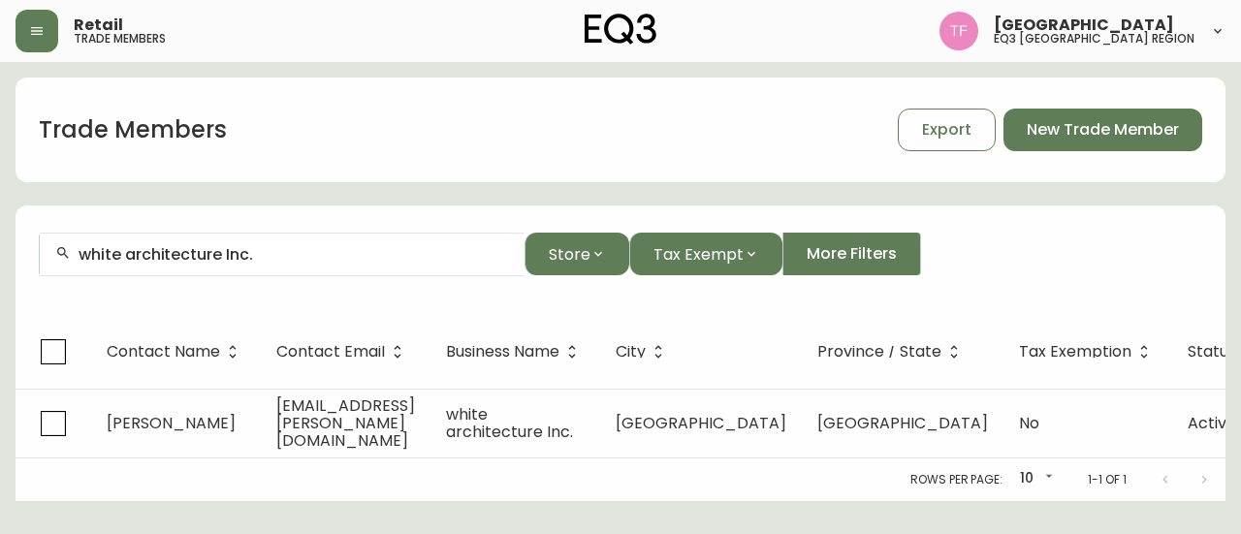
click at [291, 258] on input "white architecture Inc." at bounding box center [294, 254] width 431 height 18
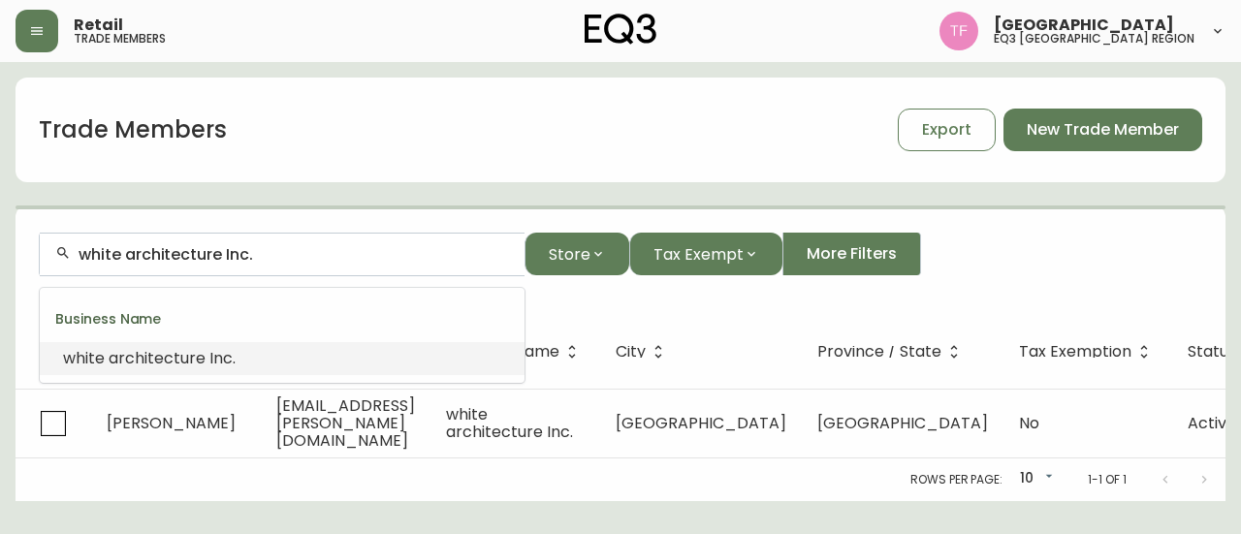
drag, startPoint x: 295, startPoint y: 253, endPoint x: 273, endPoint y: 252, distance: 21.4
click at [273, 252] on input "white architecture Inc." at bounding box center [294, 254] width 431 height 18
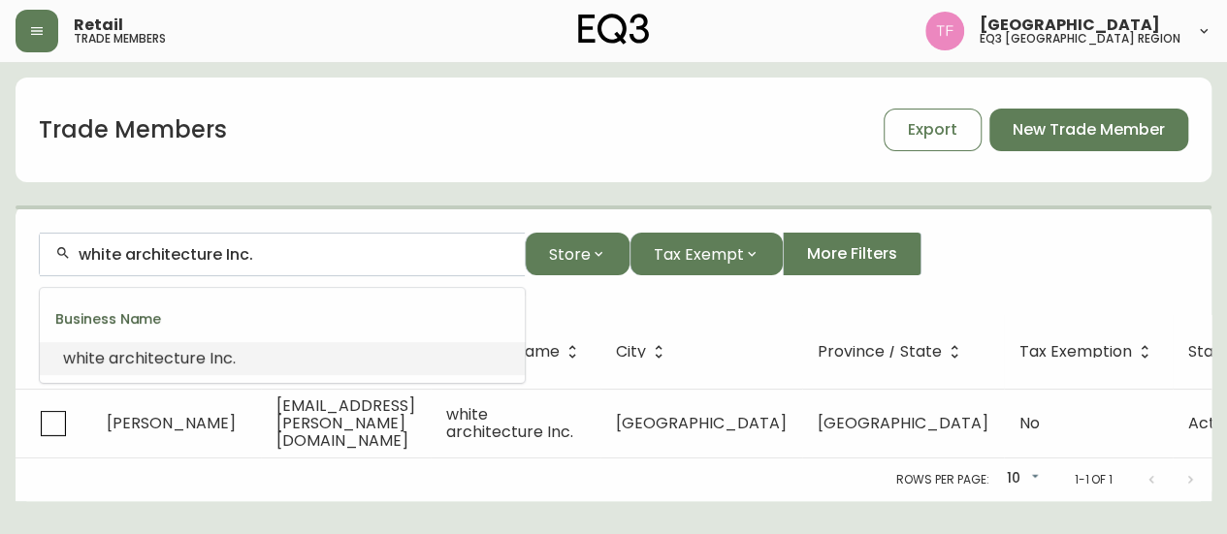
click at [273, 252] on input "white architecture Inc." at bounding box center [294, 254] width 431 height 18
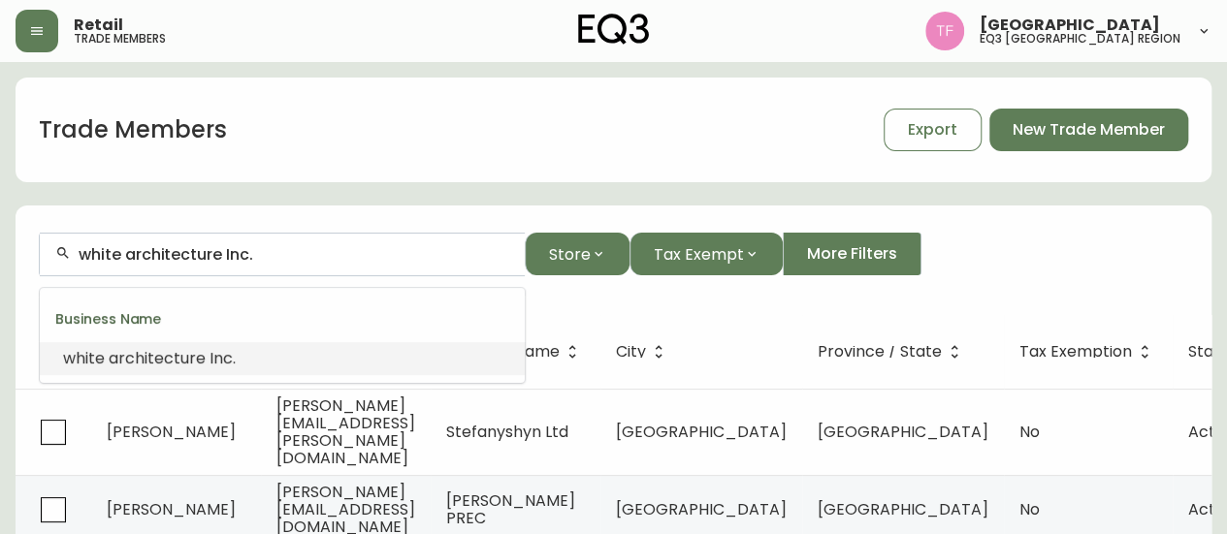
click at [273, 252] on input "white architecture Inc." at bounding box center [294, 254] width 431 height 18
paste input "RYAN ELIAS"
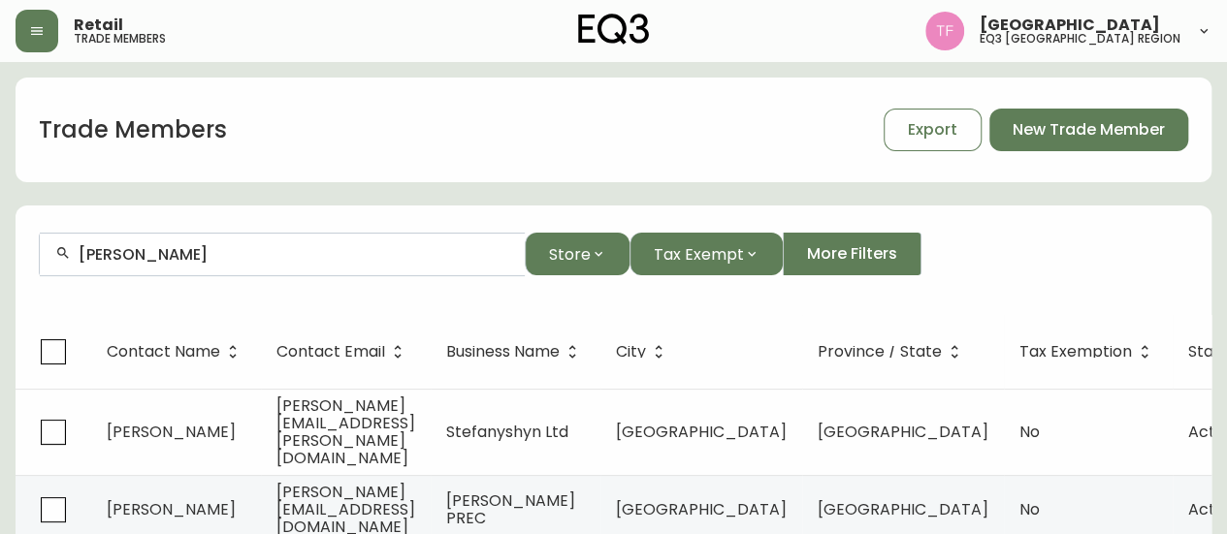
click at [297, 262] on input "RYAN E" at bounding box center [294, 254] width 431 height 18
paste input "BRI & CO. DESIGN"
click at [261, 259] on input "BRI & CO. DESIGN" at bounding box center [294, 254] width 431 height 18
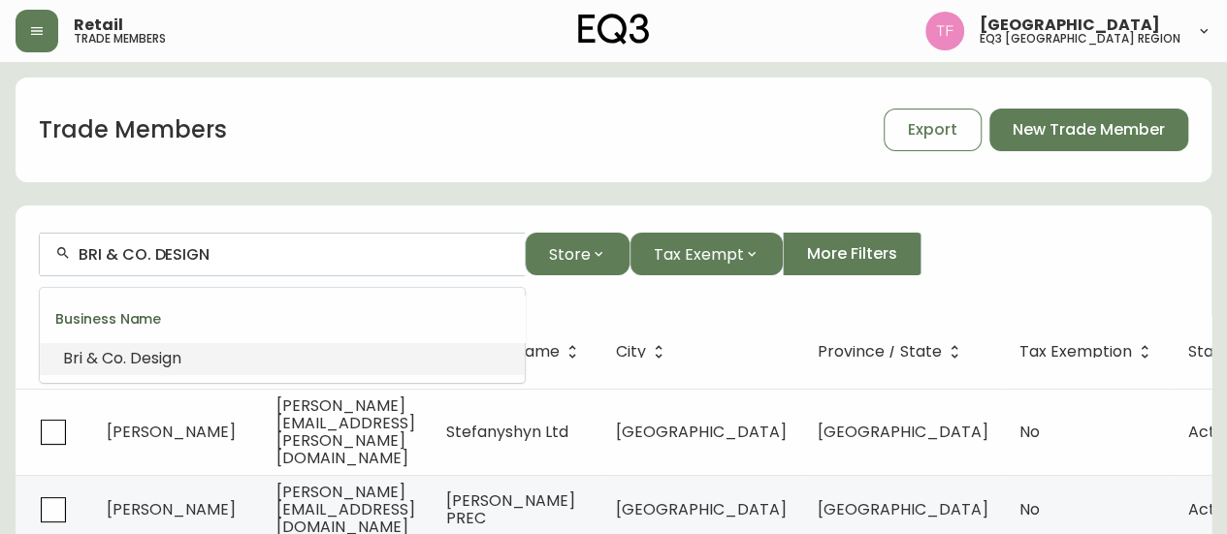
paste input "WC1 INC."
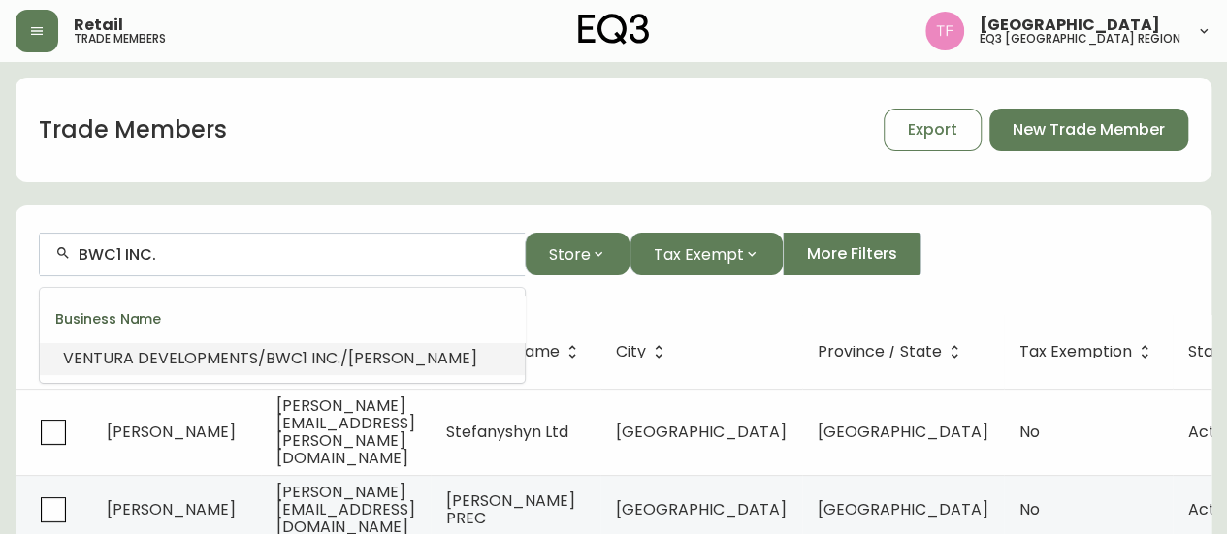
click at [364, 354] on span "/MCMILLAN" at bounding box center [408, 358] width 137 height 22
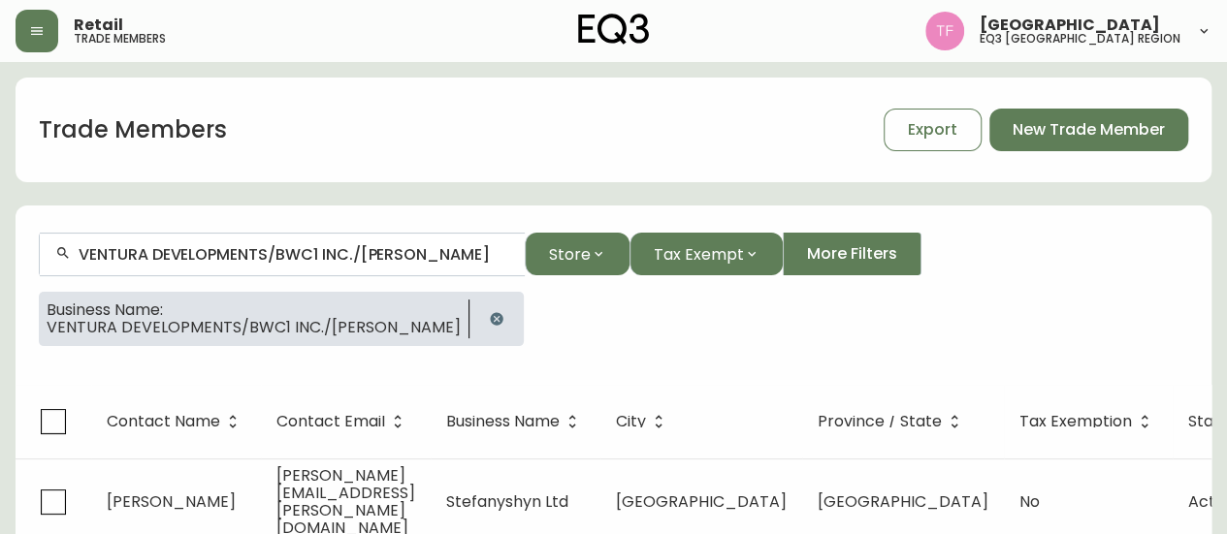
click at [314, 259] on input "VENTURA DEVELOPMENTS/BWC1 INC./MCMILLAN" at bounding box center [294, 254] width 431 height 18
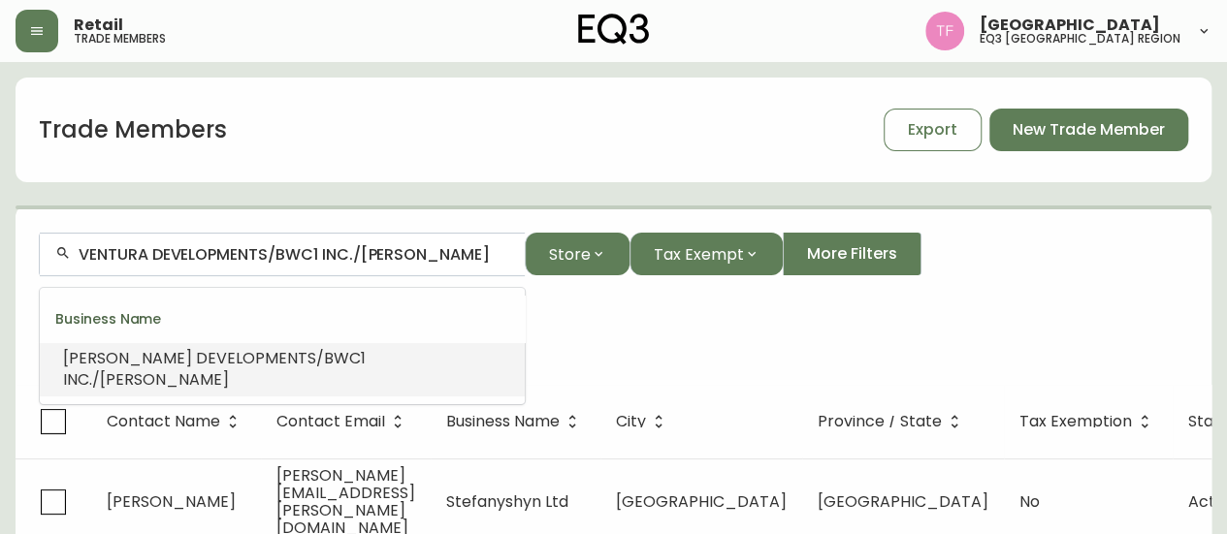
click at [314, 259] on input "VENTURA DEVELOPMENTS/BWC1 INC./MCMILLAN" at bounding box center [294, 254] width 431 height 18
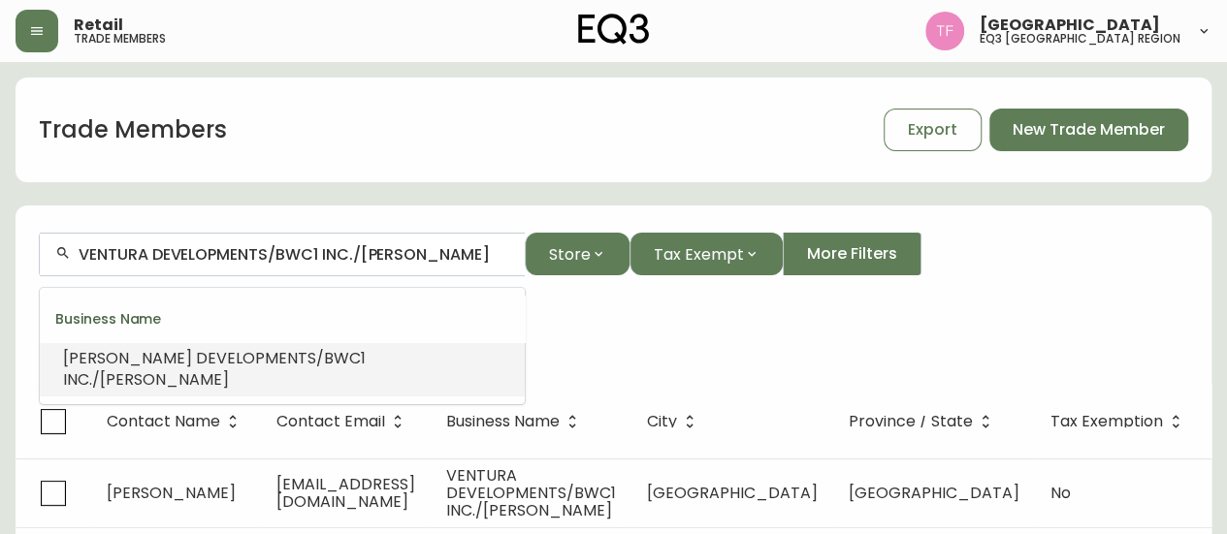
click at [314, 259] on input "VENTURA DEVELOPMENTS/BWC1 INC./MCMILLAN" at bounding box center [294, 254] width 431 height 18
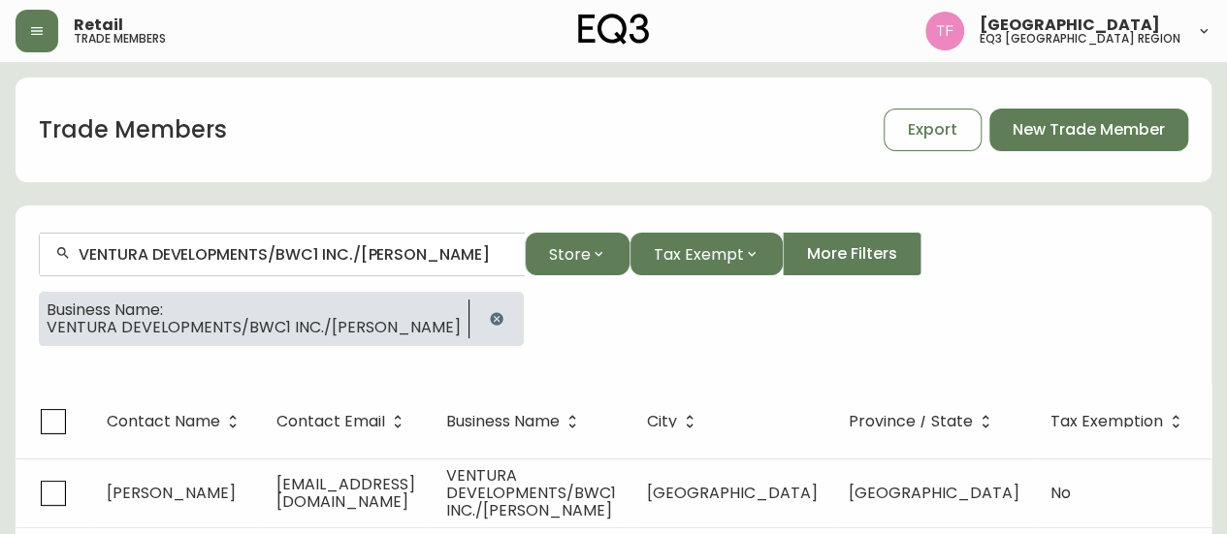
drag, startPoint x: 428, startPoint y: 327, endPoint x: 429, endPoint y: 298, distance: 29.1
click at [477, 327] on button "button" at bounding box center [496, 319] width 39 height 39
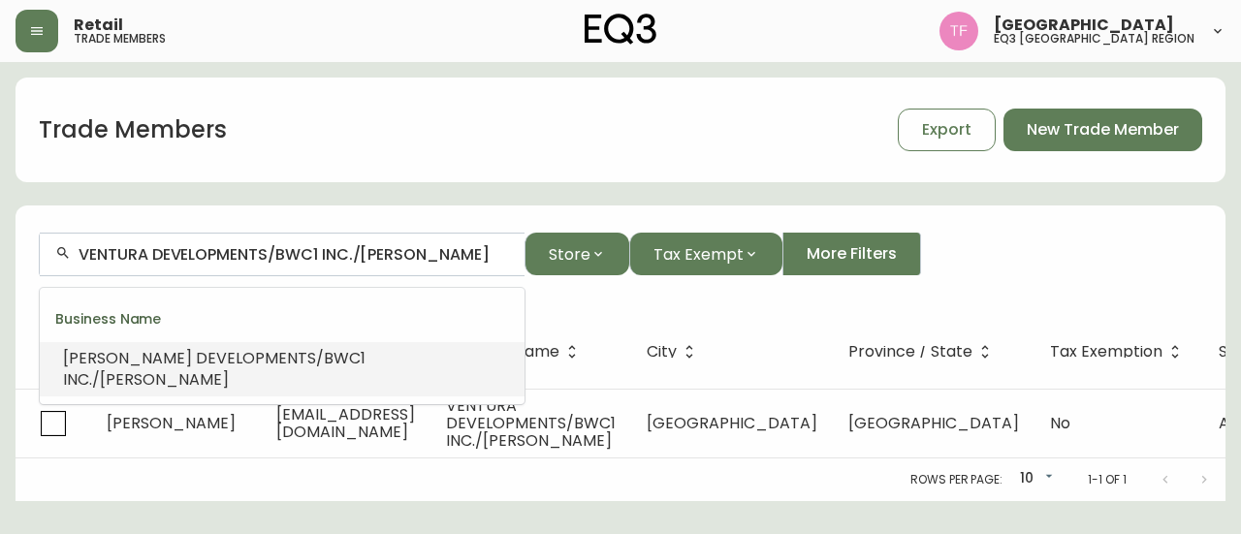
click at [434, 246] on input "VENTURA DEVELOPMENTS/BWC1 INC./MCMILLAN" at bounding box center [294, 254] width 431 height 18
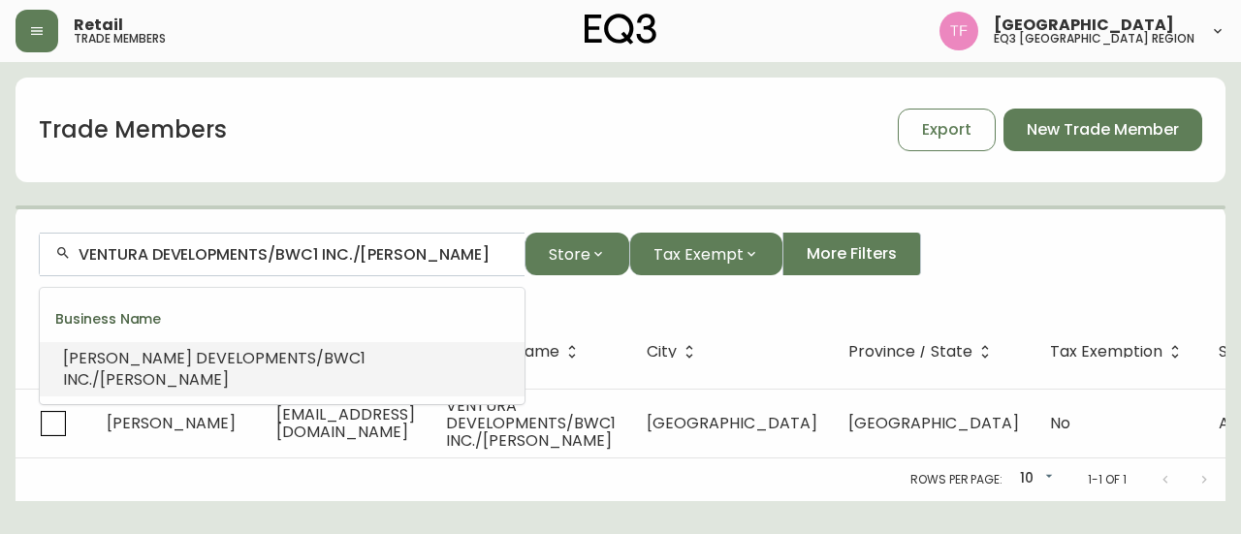
click at [423, 250] on input "VENTURA DEVELOPMENTS/BWC1 INC./MCMILLAN" at bounding box center [294, 254] width 431 height 18
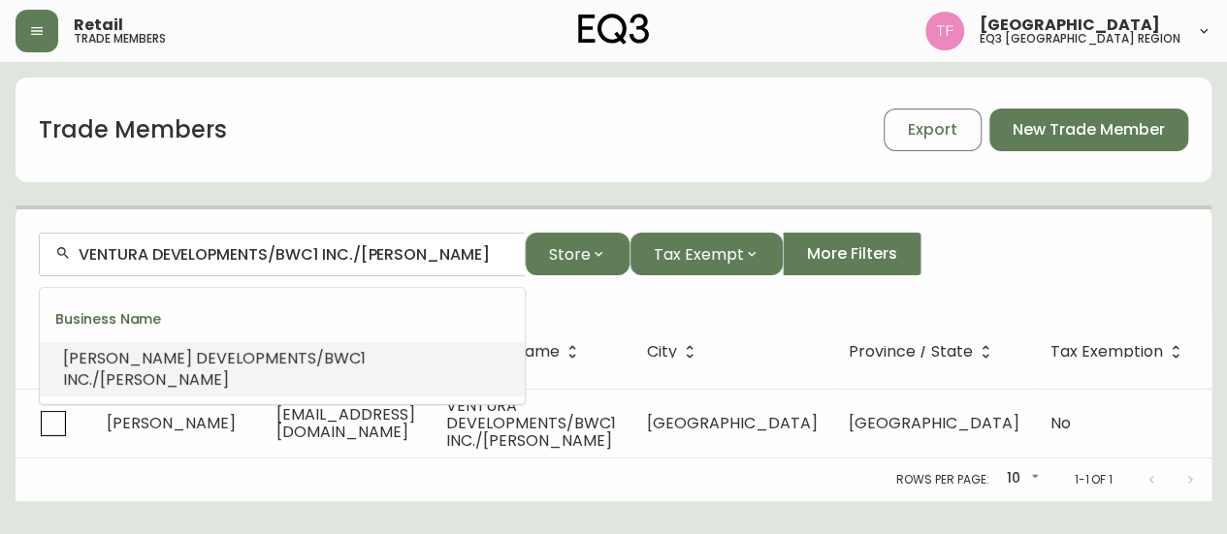
click at [423, 250] on input "VENTURA DEVELOPMENTS/BWC1 INC./MCMILLAN" at bounding box center [294, 254] width 431 height 18
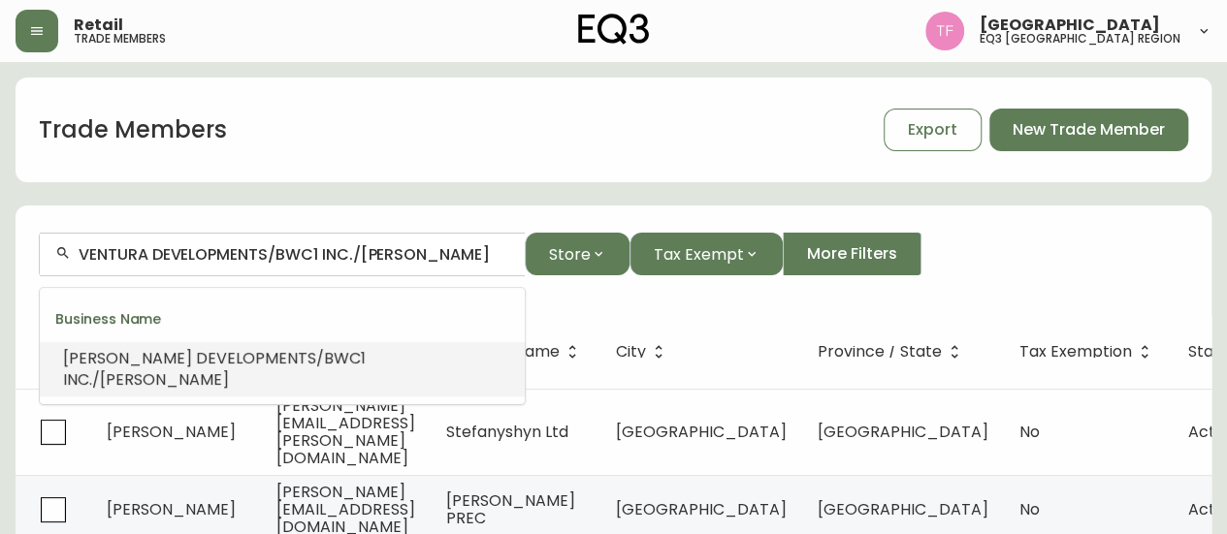
paste input "TRIPLE E CANADA LTD"
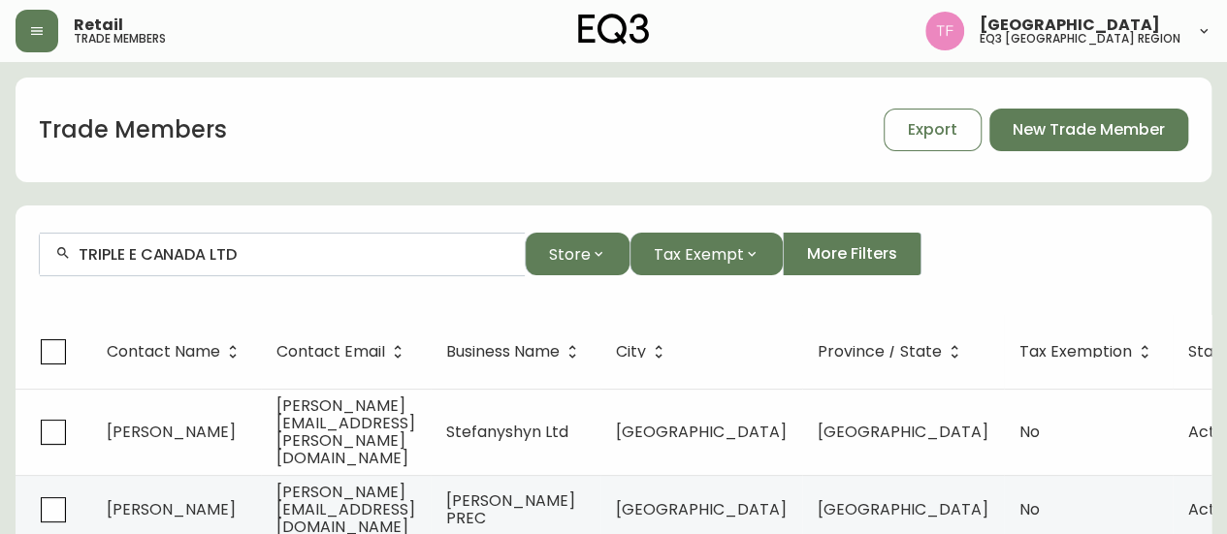
click at [258, 243] on div "TRIPLE E CANADA LTD" at bounding box center [282, 255] width 485 height 44
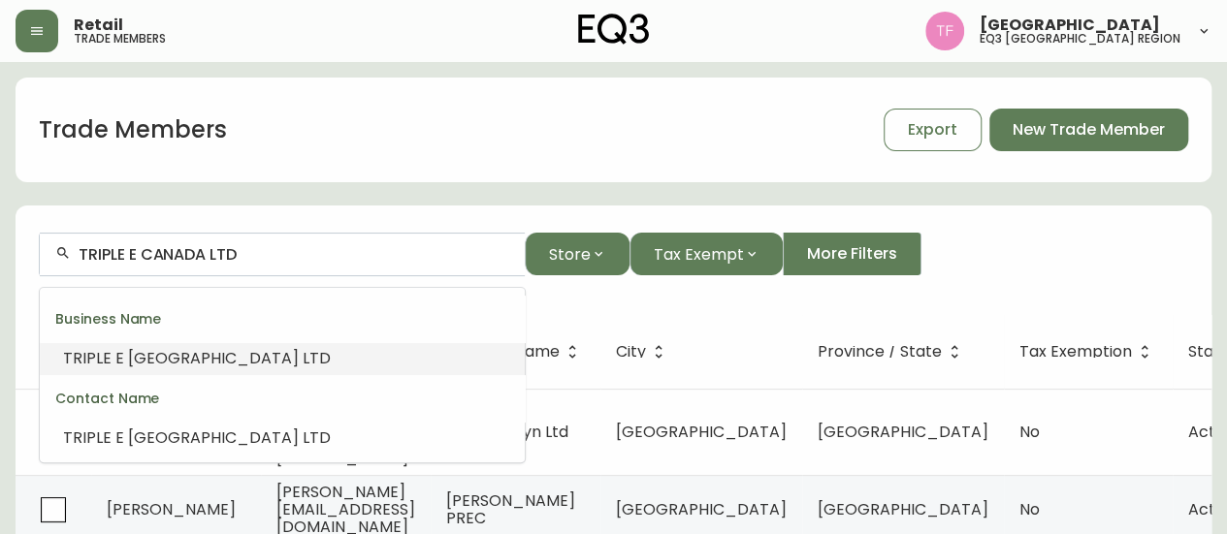
paste input "SLOW STORIES"
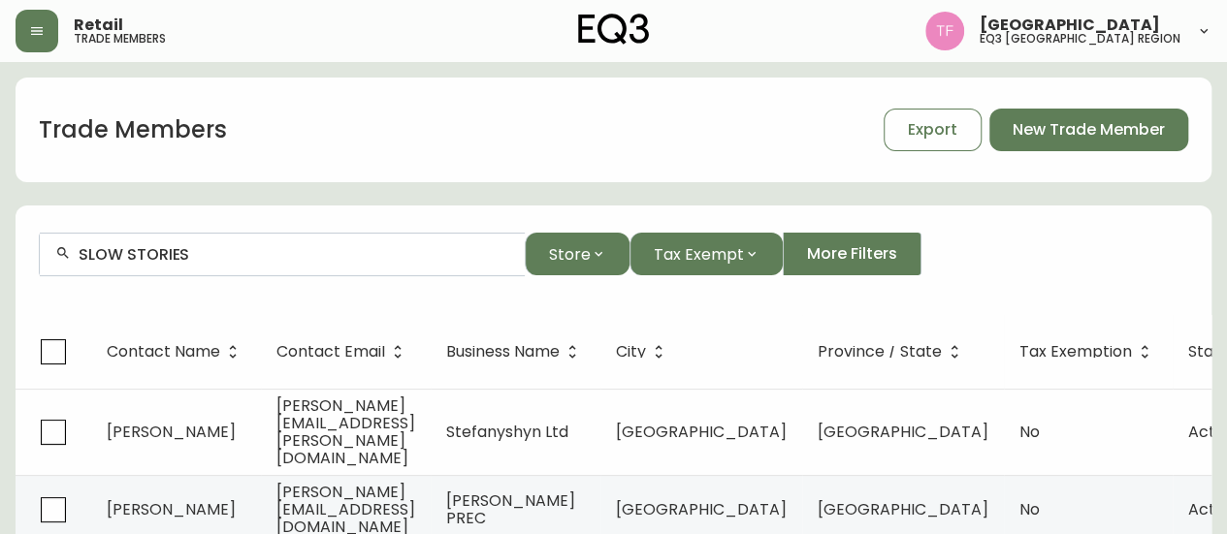
click at [258, 257] on input "SLOW STORIES" at bounding box center [294, 254] width 431 height 18
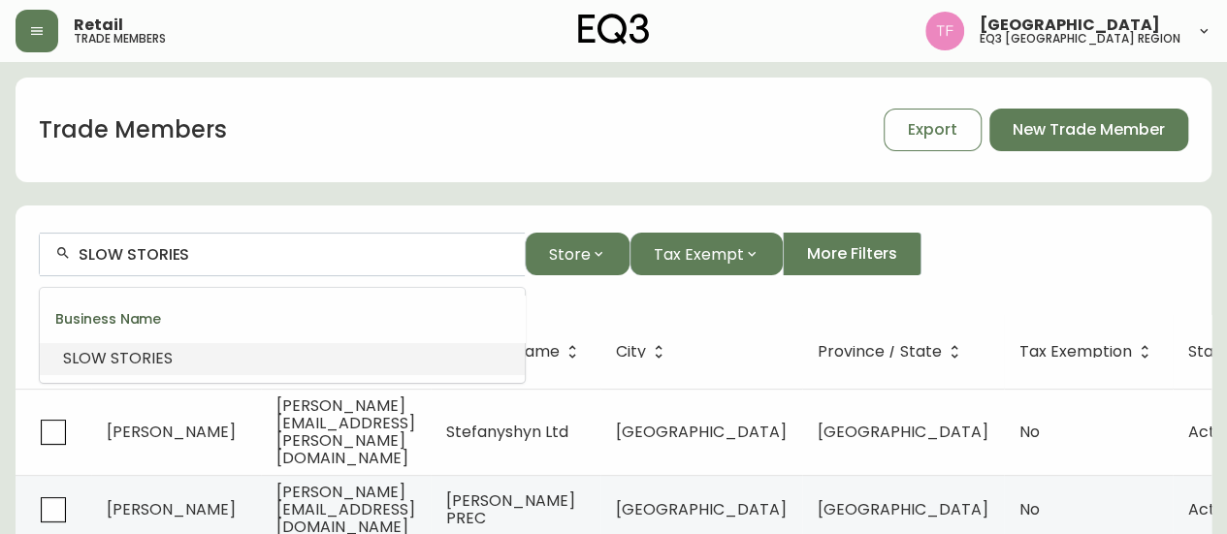
paste input "V+R DESIGN STUDIO"
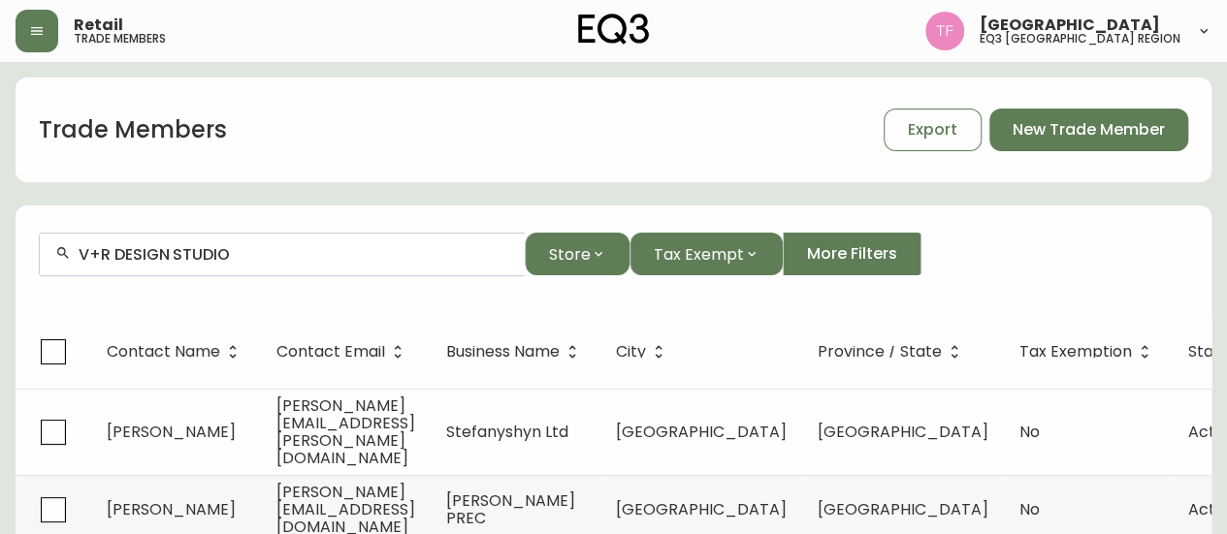
click at [211, 251] on input "V+R DESIGN STUDIO" at bounding box center [294, 254] width 431 height 18
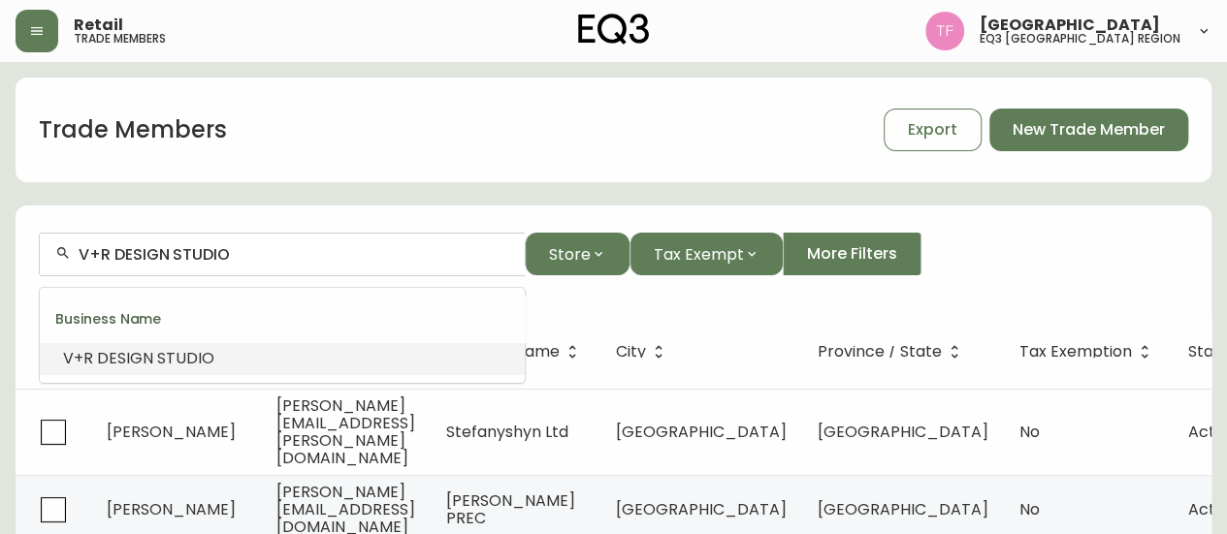
paste input "U31"
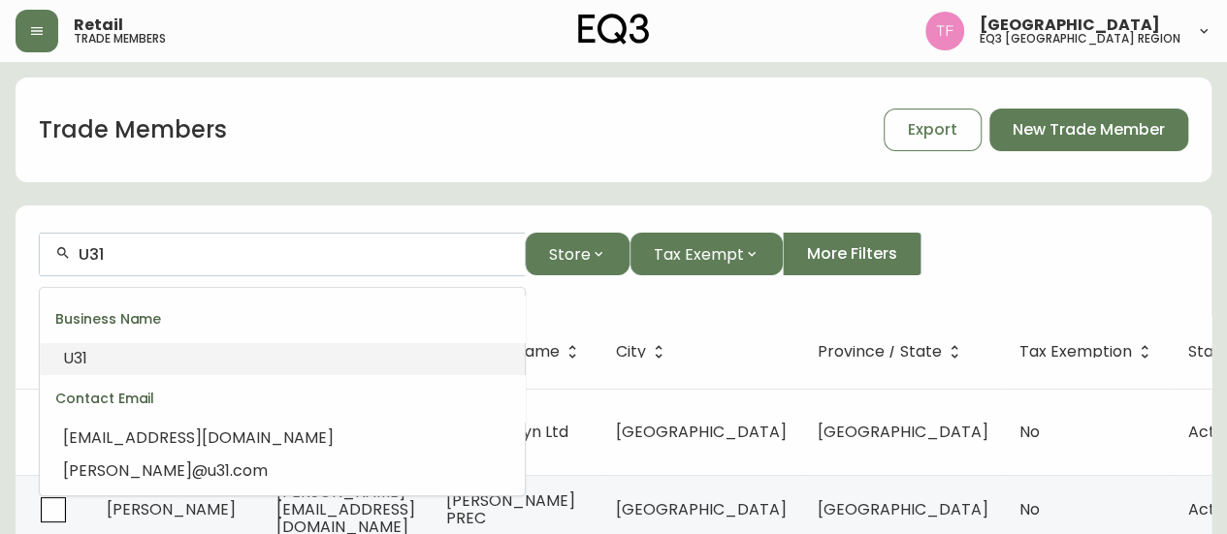
click at [279, 249] on input "U31" at bounding box center [294, 254] width 431 height 18
paste input "SHAUNA EVE DESIGN INC"
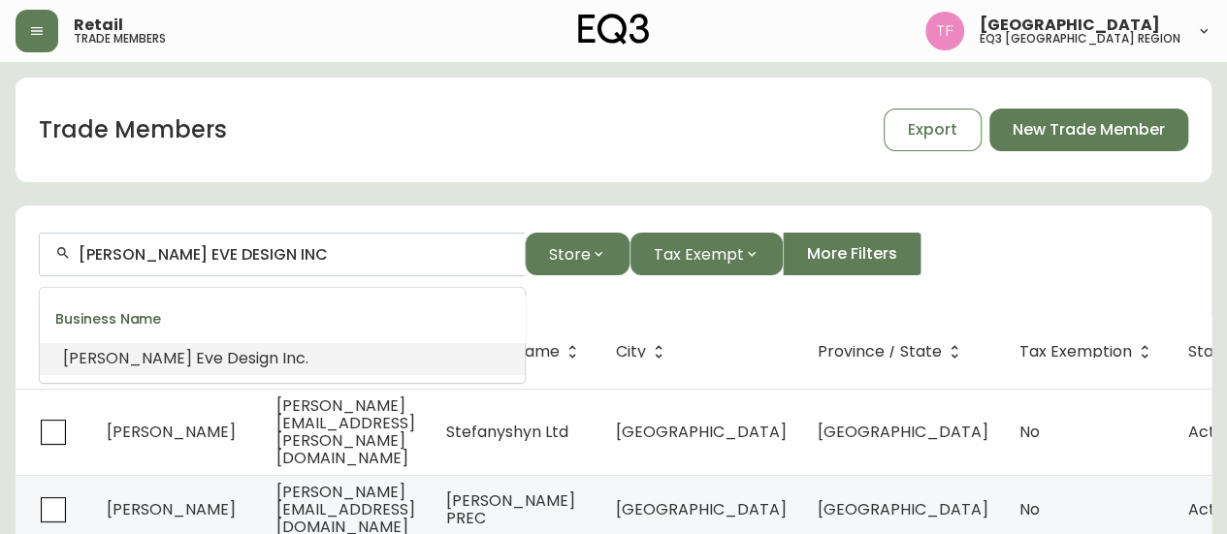
click at [246, 358] on li "Shauna Eve Design Inc ." at bounding box center [282, 358] width 485 height 33
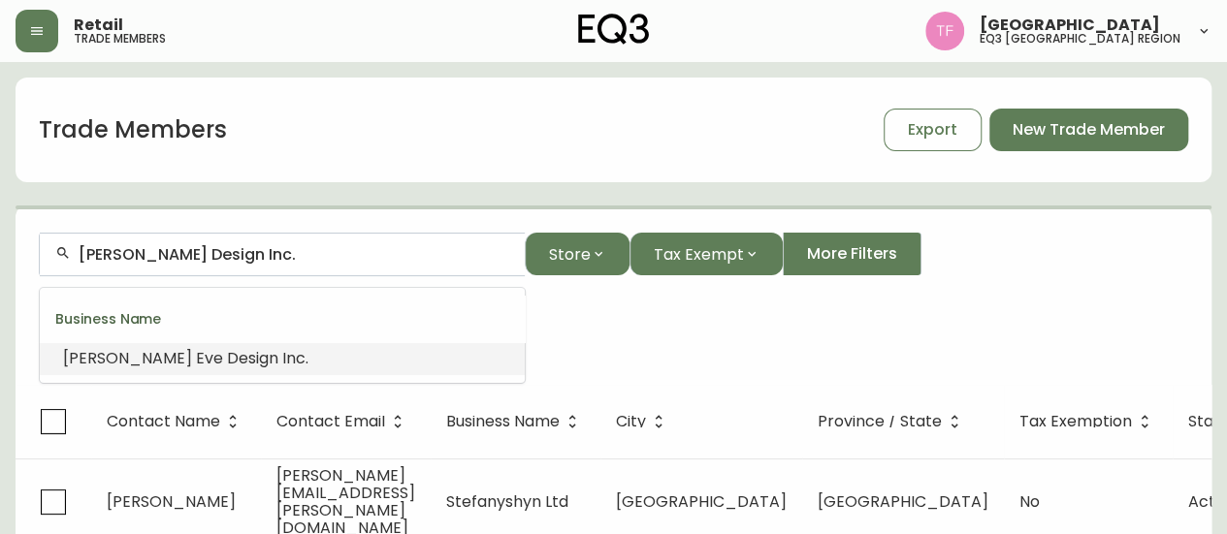
click at [262, 251] on input "Shauna Eve Design Inc." at bounding box center [294, 254] width 431 height 18
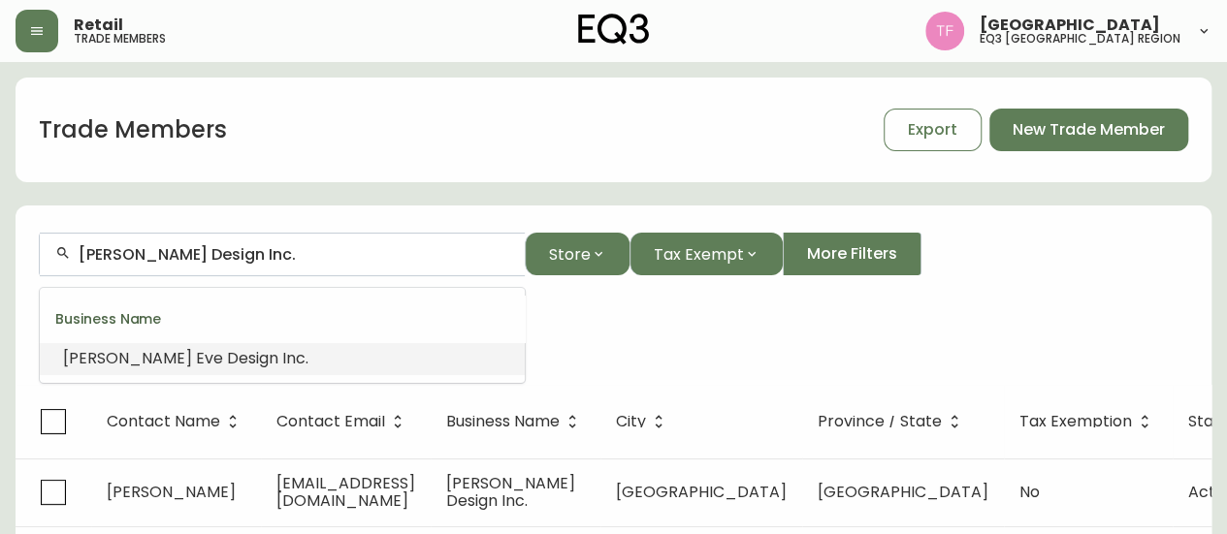
click at [262, 251] on input "Shauna Eve Design Inc." at bounding box center [294, 254] width 431 height 18
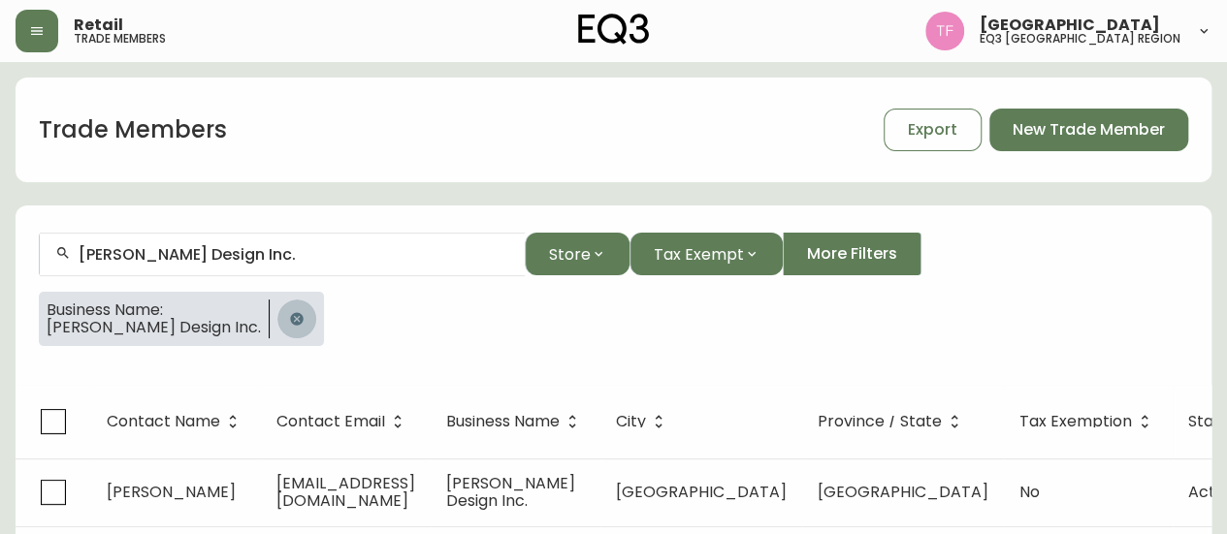
click at [289, 311] on icon "button" at bounding box center [297, 319] width 16 height 16
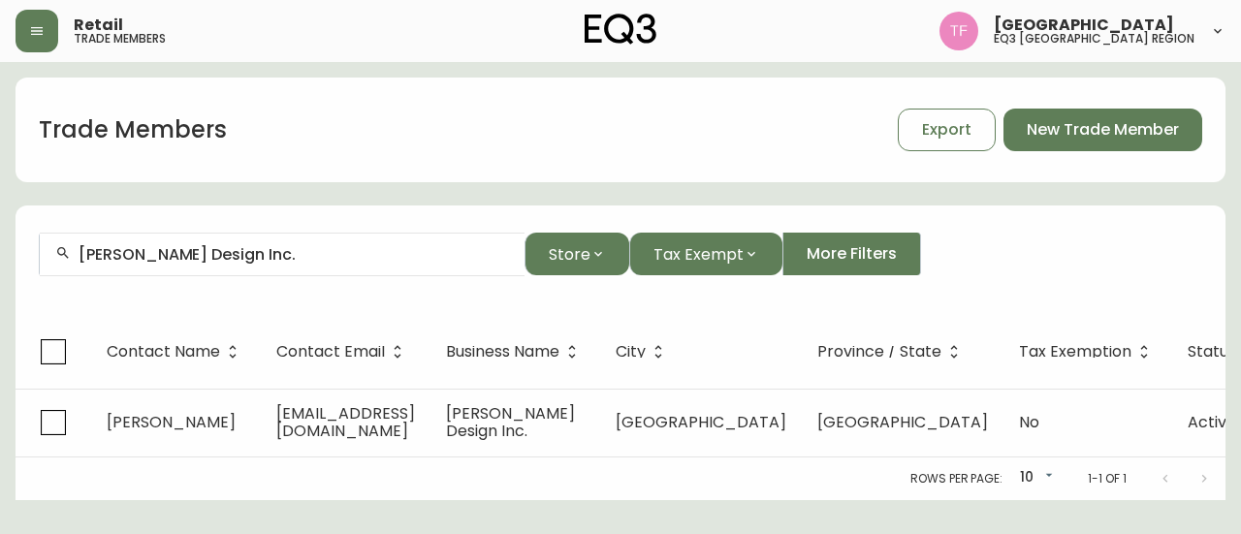
click at [288, 255] on input "Shauna Eve Design Inc." at bounding box center [294, 254] width 431 height 18
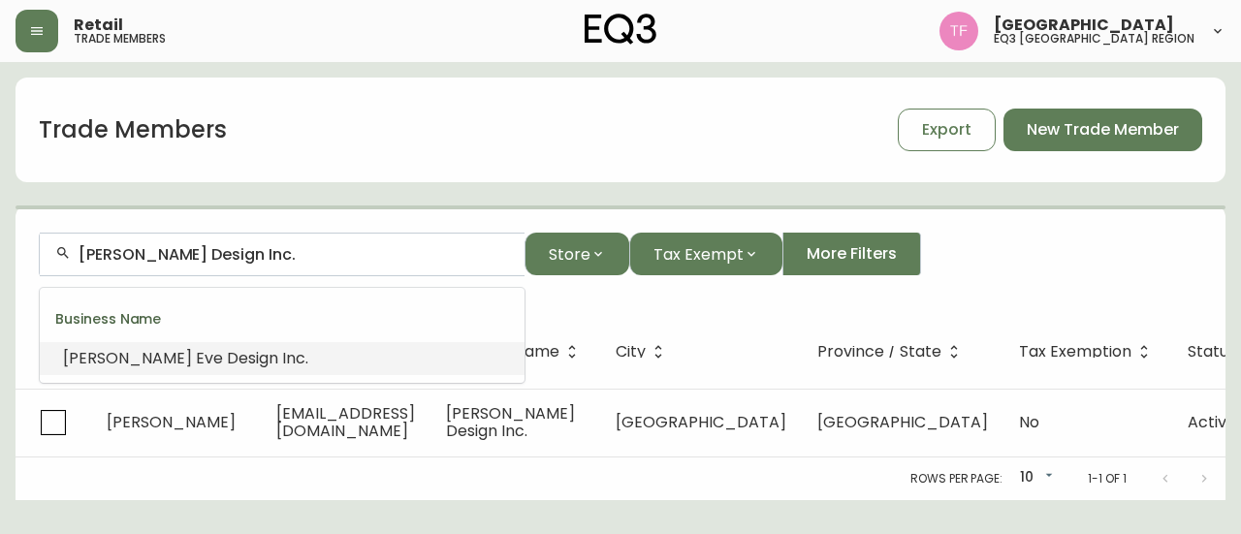
click at [288, 255] on input "Shauna Eve Design Inc." at bounding box center [294, 254] width 431 height 18
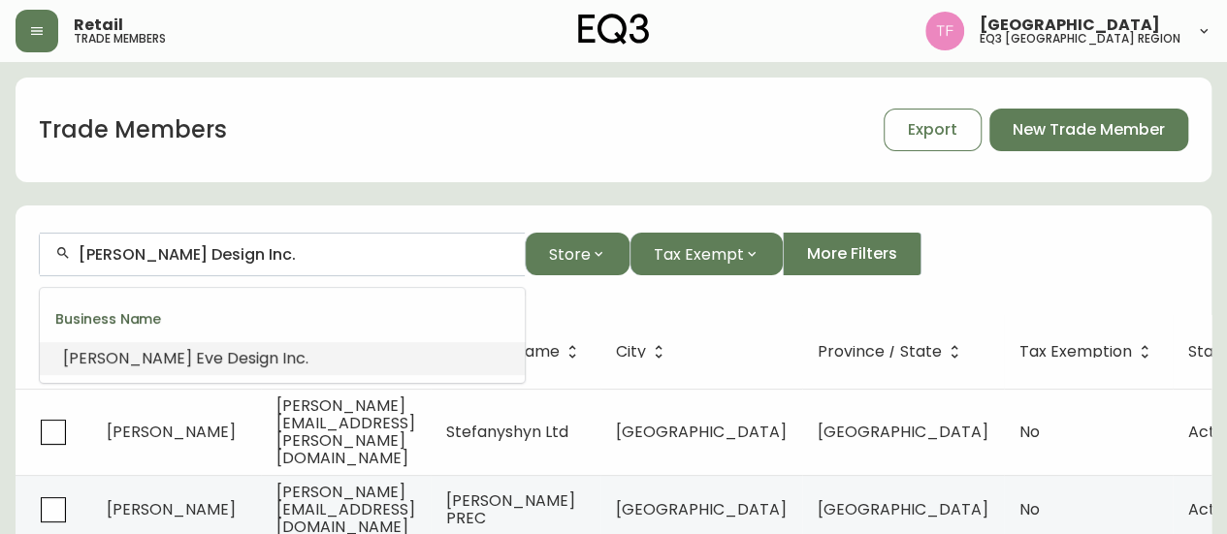
paste input "INK INTERIORS"
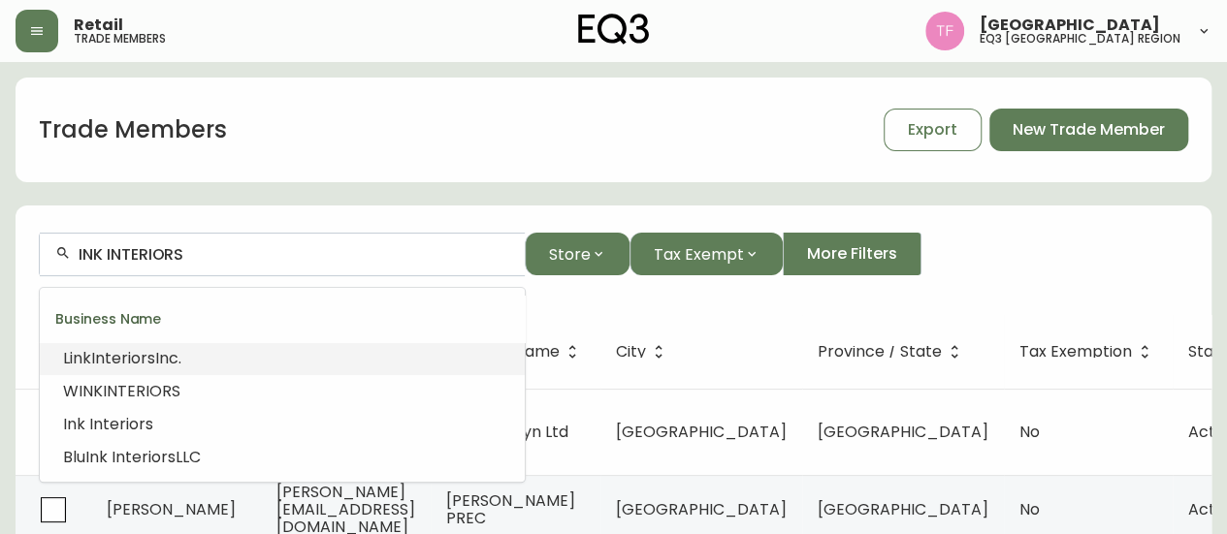
click at [261, 259] on input "INK INTERIORS" at bounding box center [294, 254] width 431 height 18
paste input "STUDIO NOULEE"
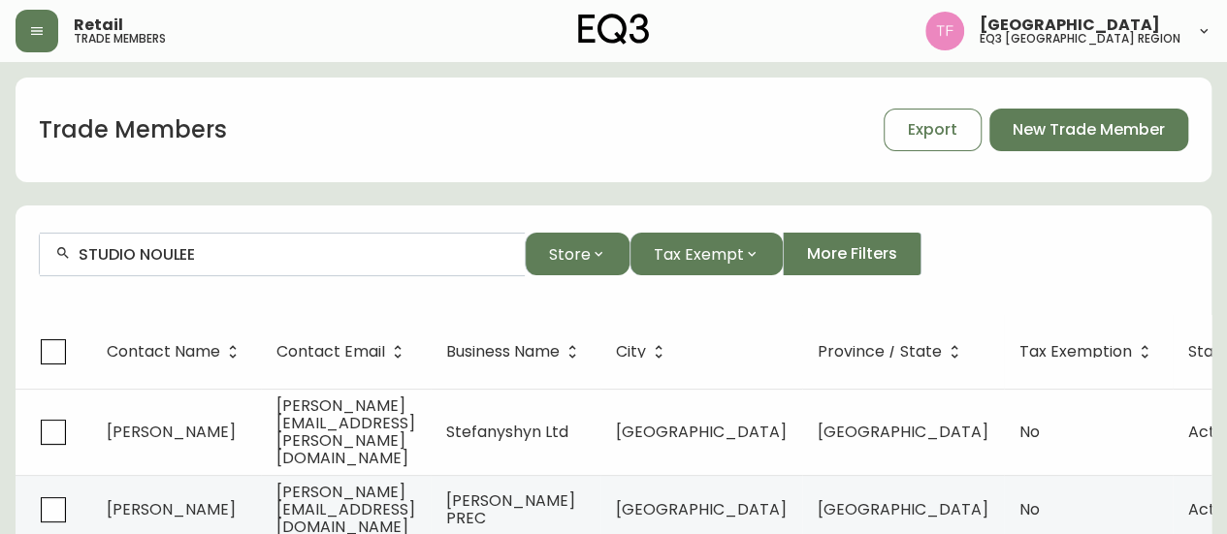
click at [266, 250] on input "STUDIO NOULEE" at bounding box center [294, 254] width 431 height 18
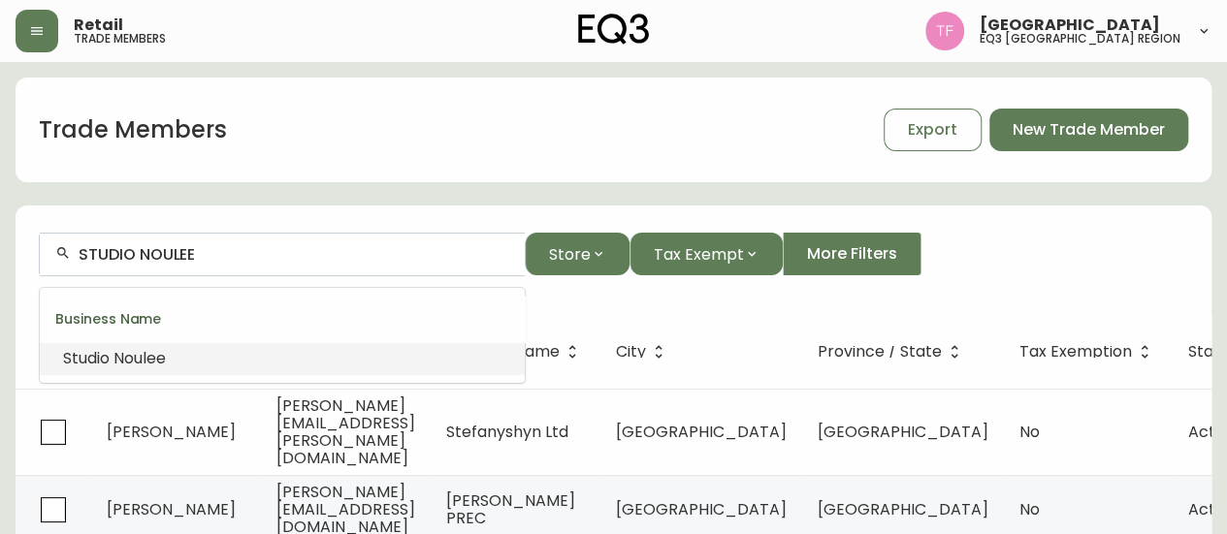
paste input "YORKVILLE DESIGN CENTR"
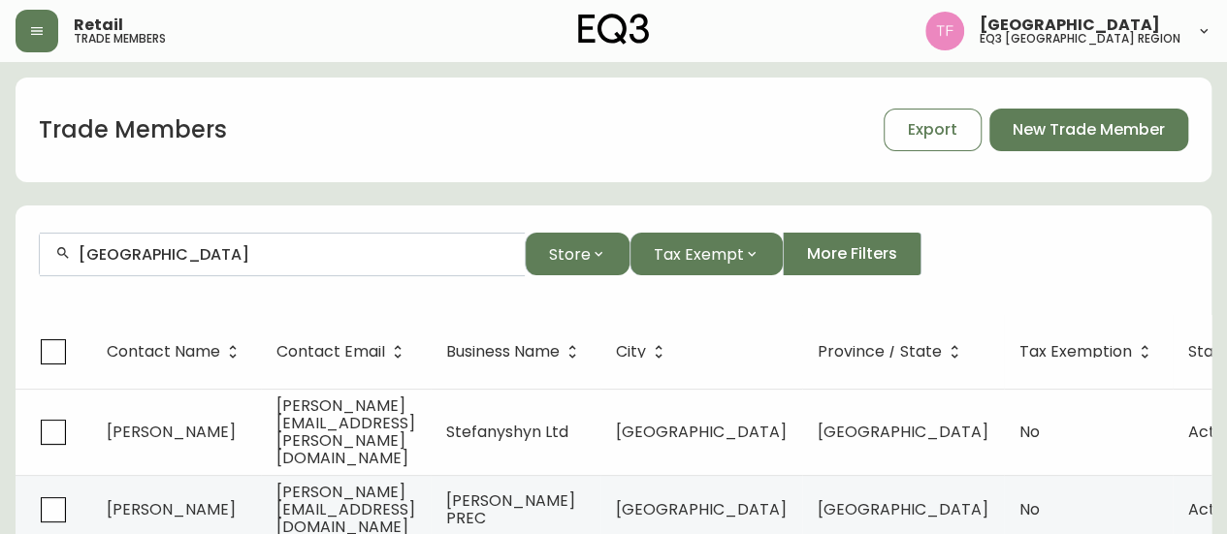
click at [237, 249] on input "YORKVILLE DESIGN CENTRE" at bounding box center [294, 254] width 431 height 18
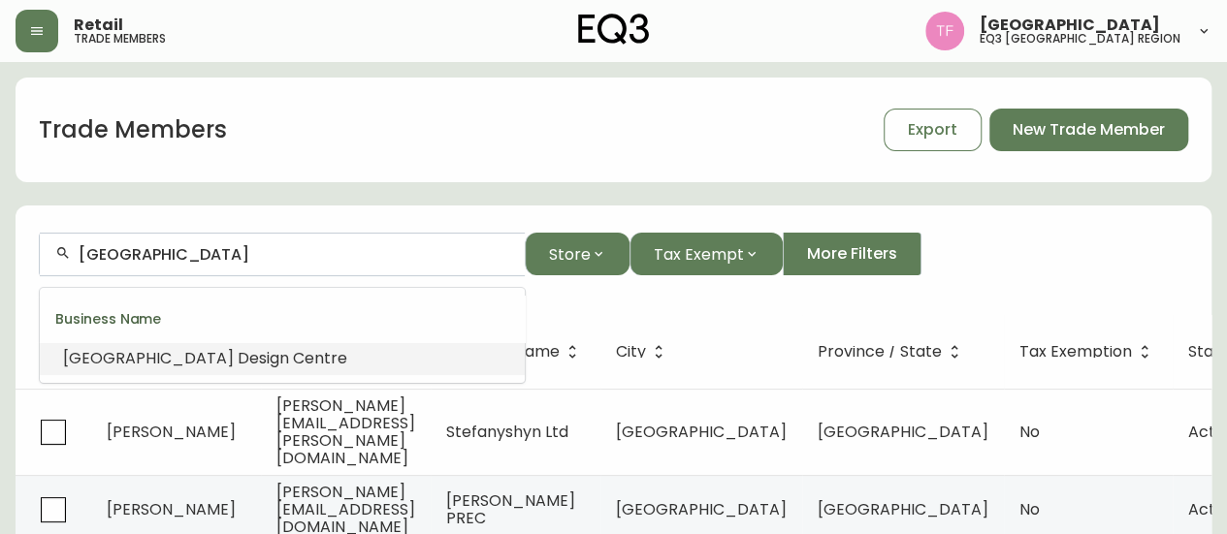
paste input "WHITE PICKET FENCE DESIGN"
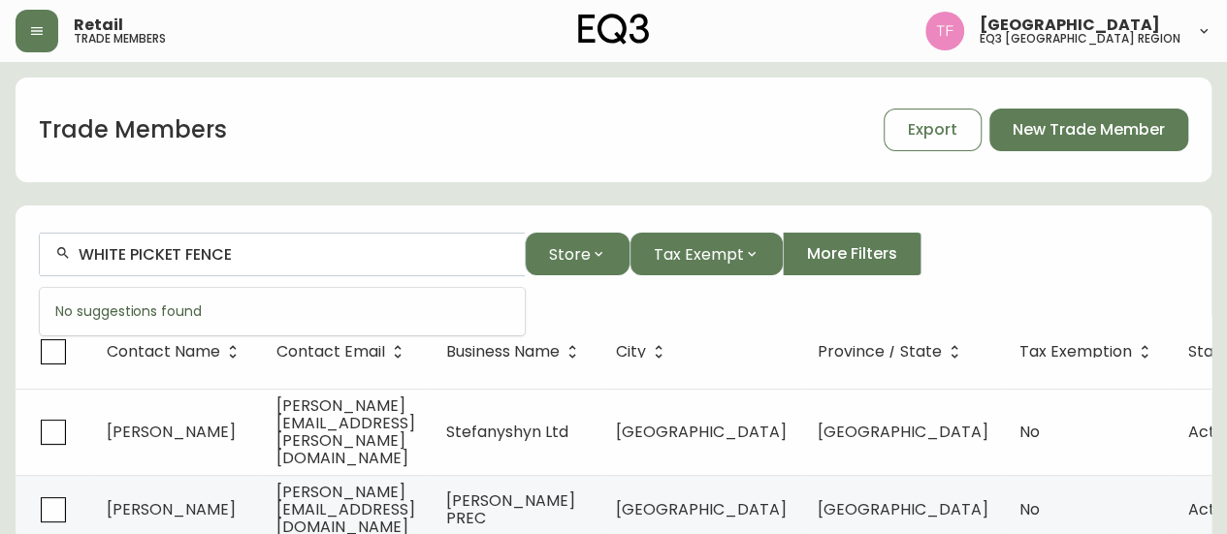
click at [239, 268] on div "WHITE PICKET FENCE" at bounding box center [282, 255] width 485 height 44
click at [262, 263] on input "WHITE PICKET FENCE" at bounding box center [294, 254] width 431 height 18
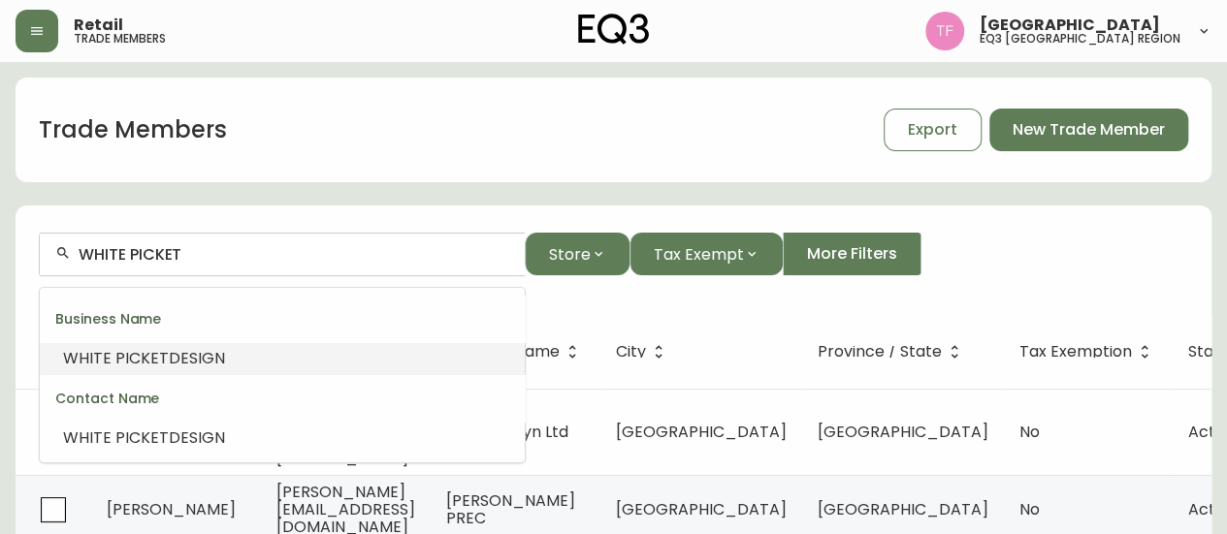
click at [218, 345] on li "WHITE PICKET DESIGN" at bounding box center [282, 358] width 485 height 33
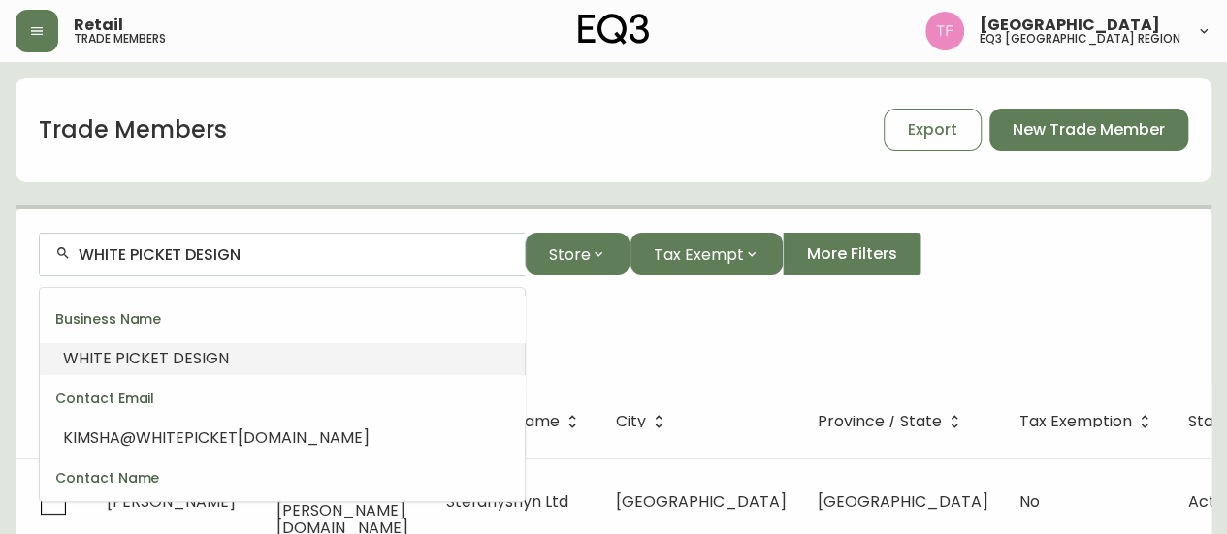
click at [231, 248] on input "WHITE PICKET DESIGN" at bounding box center [294, 254] width 431 height 18
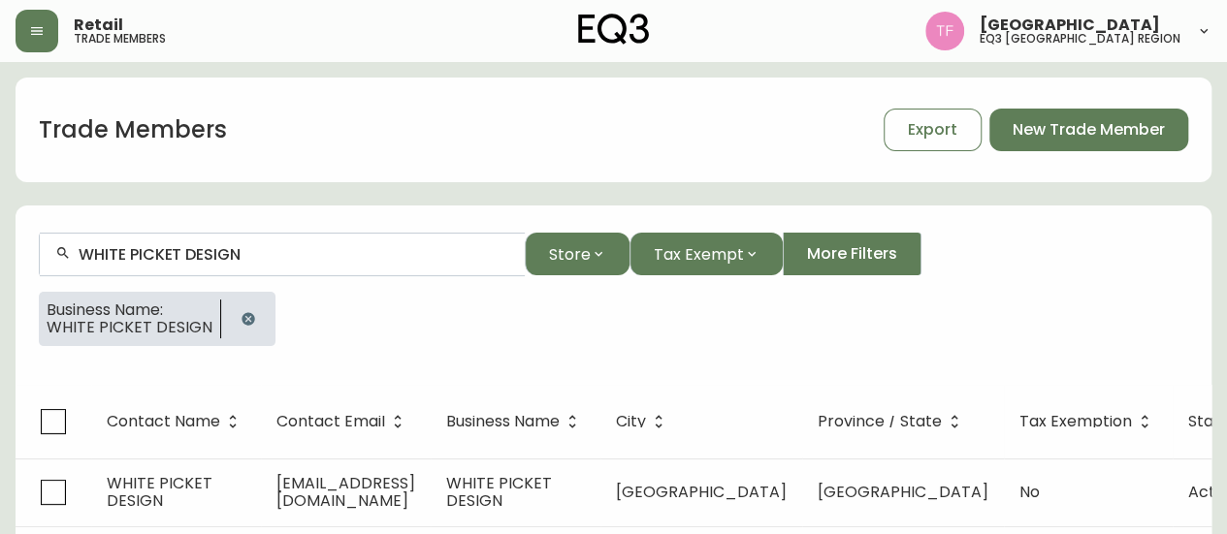
click at [238, 302] on button "button" at bounding box center [248, 319] width 39 height 39
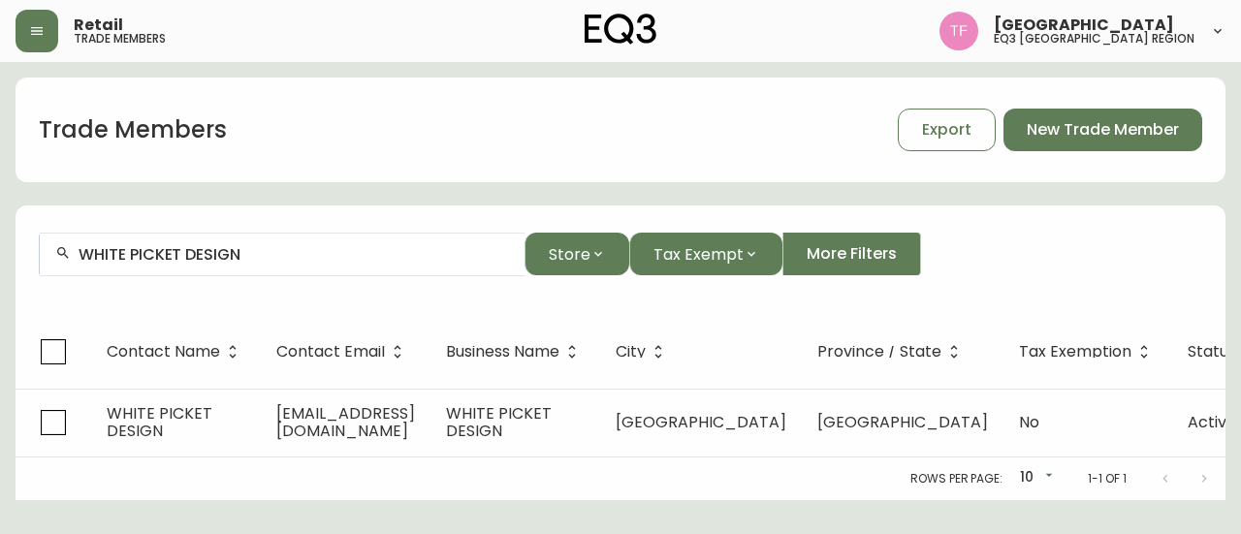
click at [273, 266] on div "WHITE PICKET DESIGN" at bounding box center [282, 255] width 485 height 44
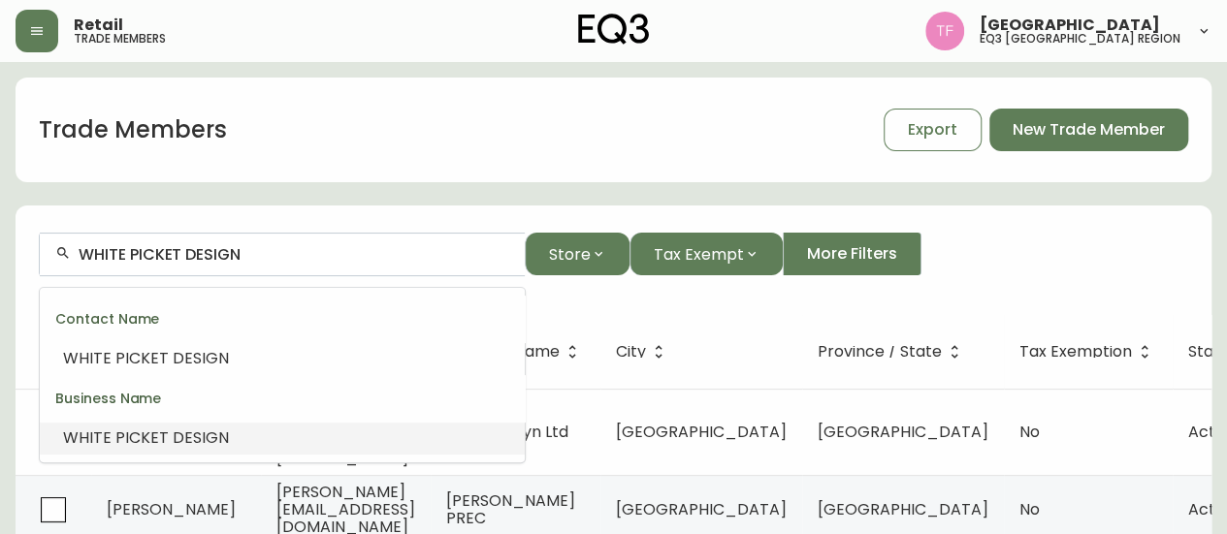
paste input "KERR + FIELD INTERIORS"
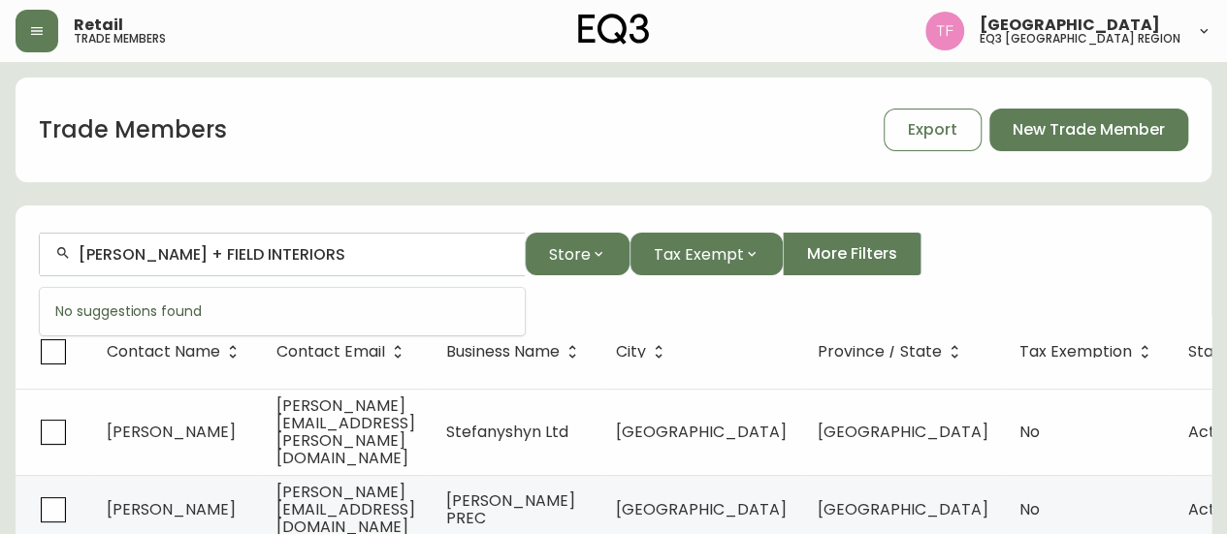
drag, startPoint x: 279, startPoint y: 257, endPoint x: 126, endPoint y: 257, distance: 153.2
click at [126, 257] on input "KERR + FIELD INTERIORS" at bounding box center [294, 254] width 431 height 18
click at [218, 245] on input "KERR + FIELD INTERIORS" at bounding box center [294, 254] width 431 height 18
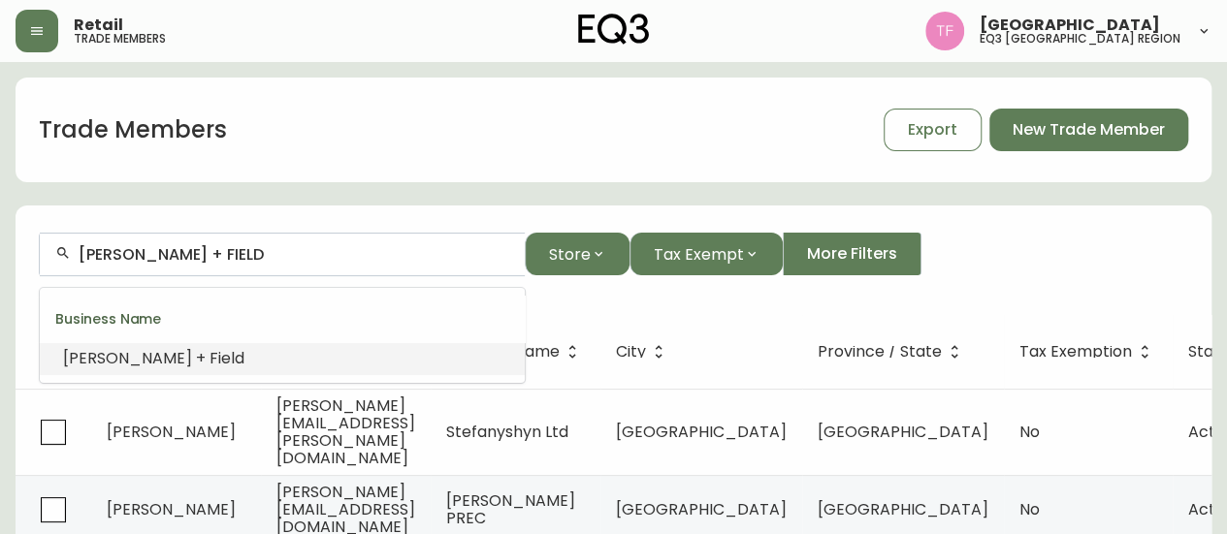
click at [209, 360] on span "Field" at bounding box center [226, 358] width 35 height 22
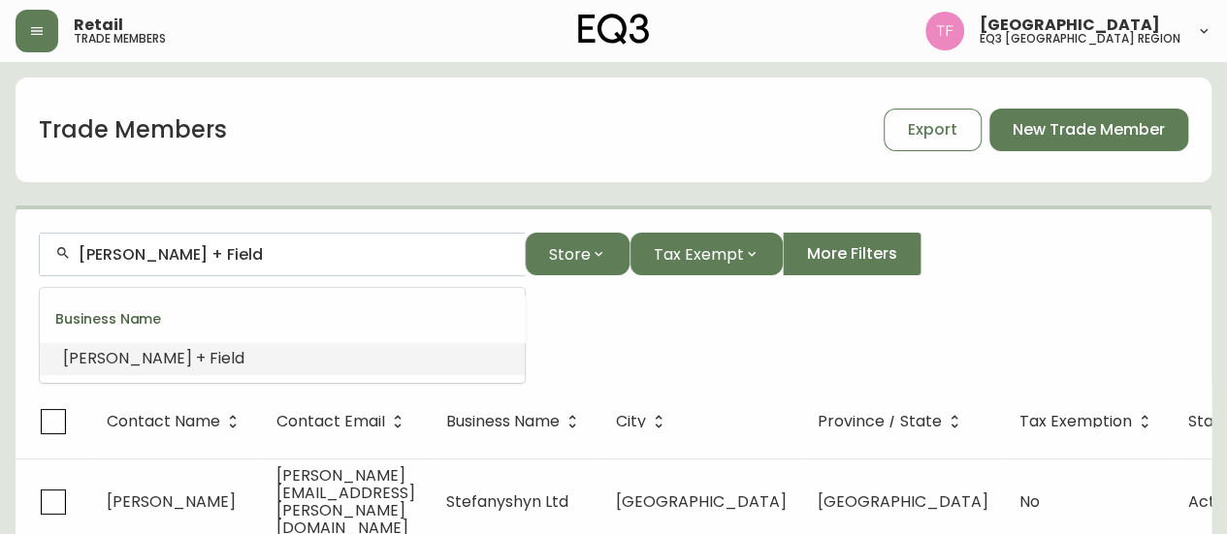
click at [168, 253] on input "Kerr + Field" at bounding box center [294, 254] width 431 height 18
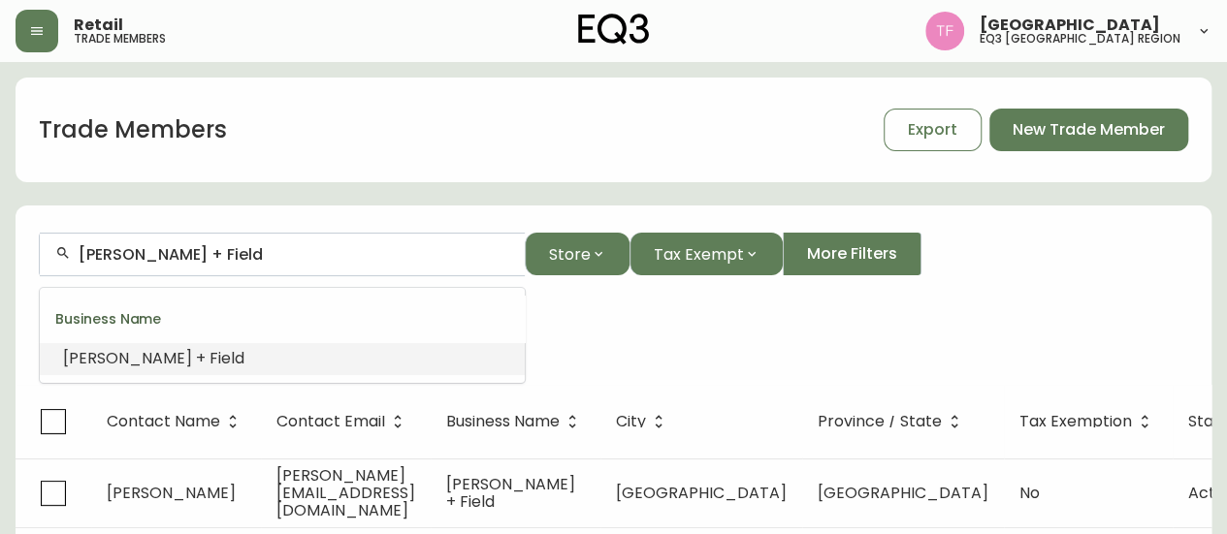
click at [168, 253] on input "Kerr + Field" at bounding box center [294, 254] width 431 height 18
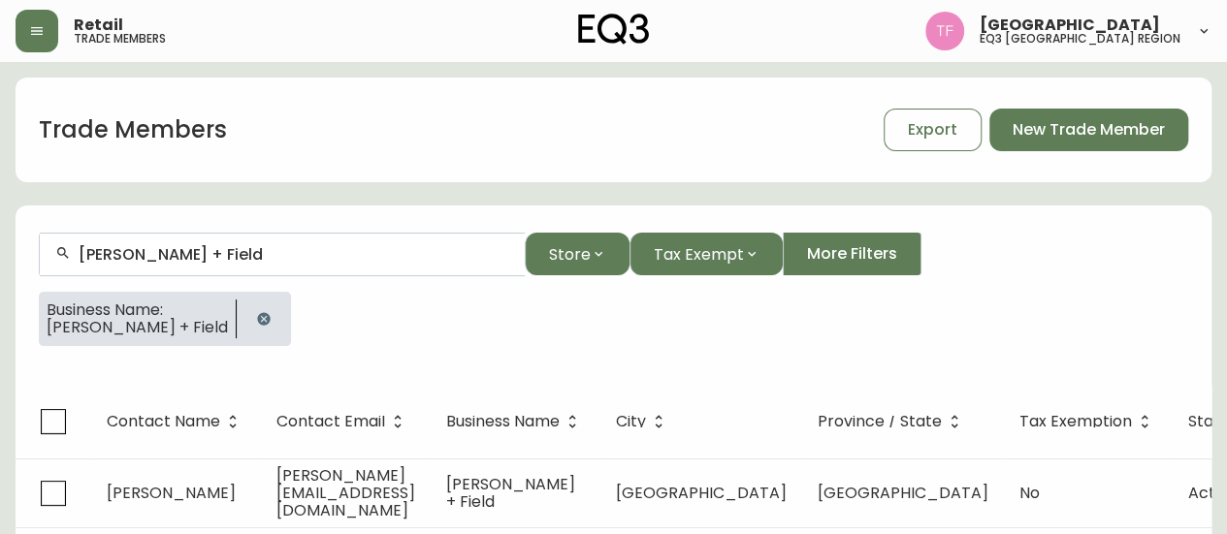
click at [256, 313] on icon "button" at bounding box center [264, 319] width 16 height 16
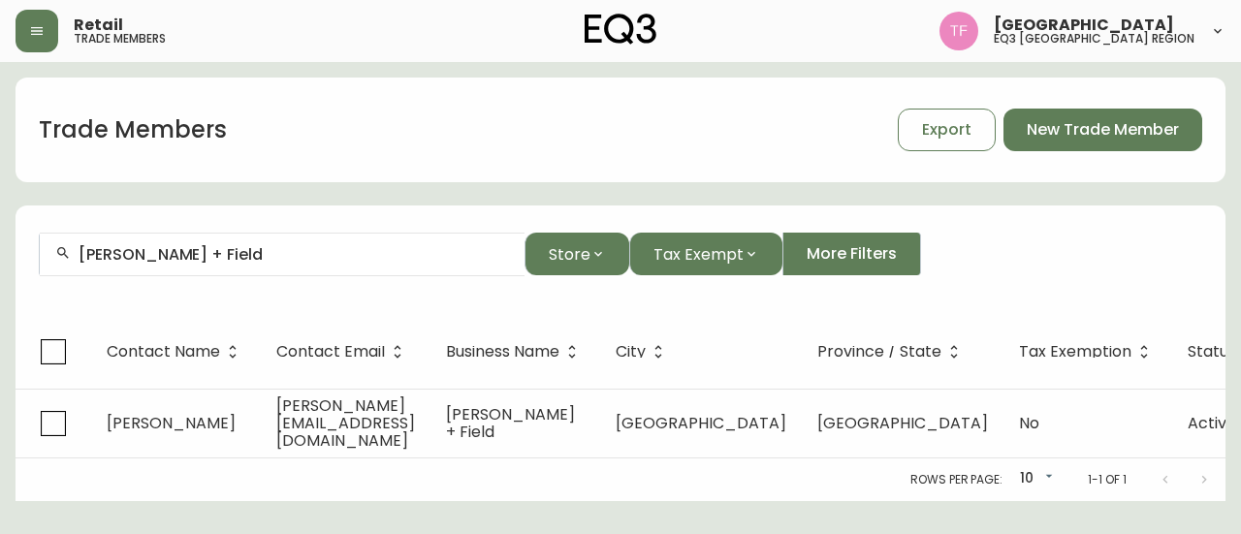
click at [241, 257] on input "Kerr + Field" at bounding box center [294, 254] width 431 height 18
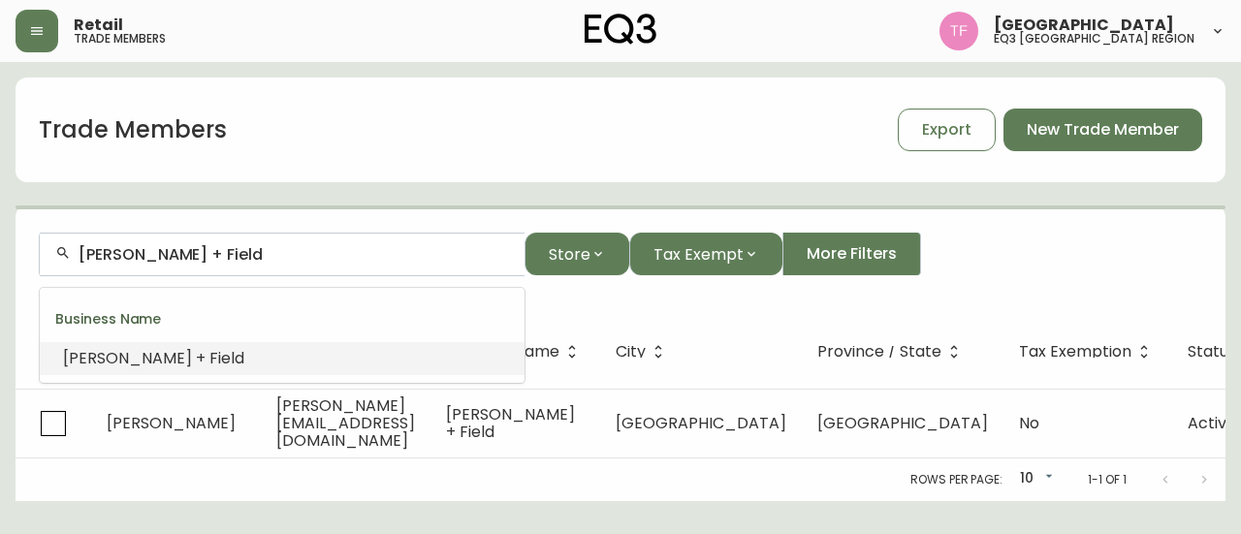
drag, startPoint x: 241, startPoint y: 257, endPoint x: 227, endPoint y: 256, distance: 14.6
click at [227, 256] on input "Kerr + Field" at bounding box center [294, 254] width 431 height 18
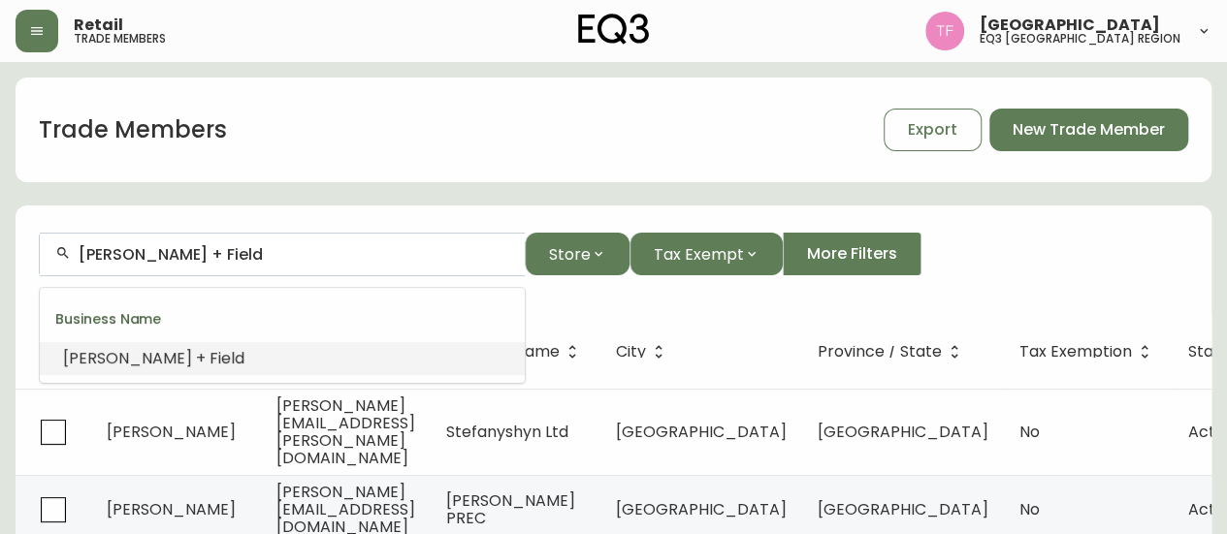
click at [227, 256] on input "Kerr + Field" at bounding box center [294, 254] width 431 height 18
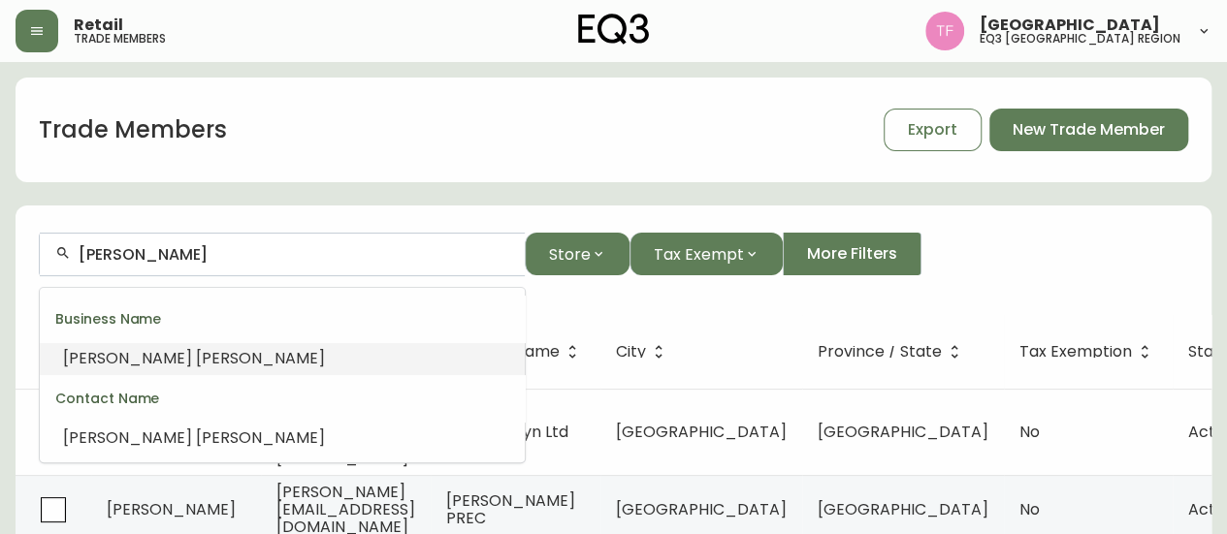
click at [251, 259] on input "Kerry Noonan" at bounding box center [294, 254] width 431 height 18
paste input "FONTANA & COMPANY"
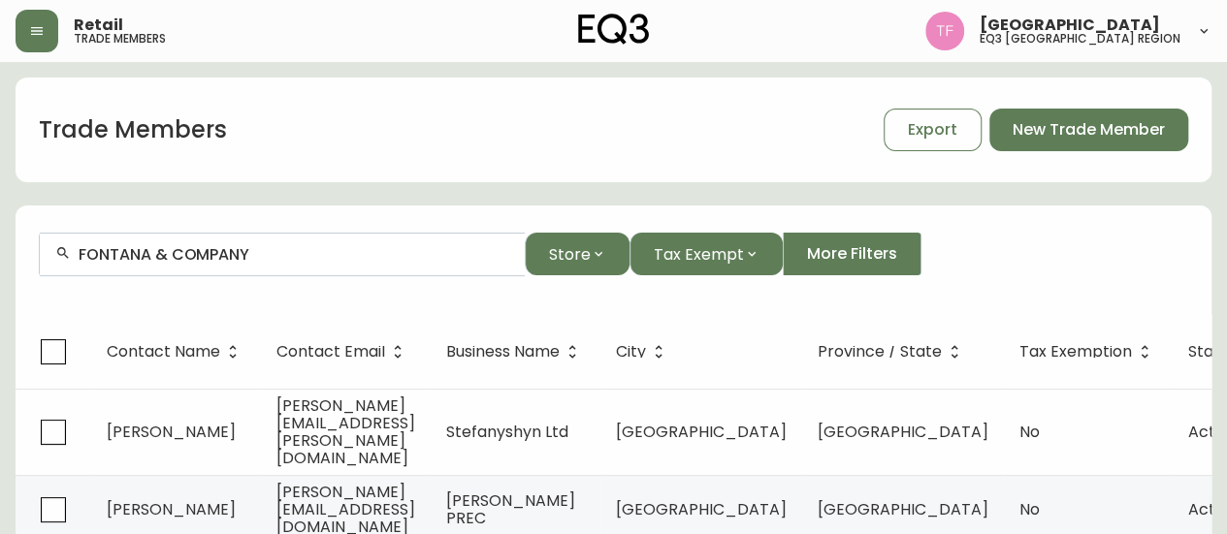
click at [270, 265] on div "FONTANA & COMPANY" at bounding box center [282, 255] width 485 height 44
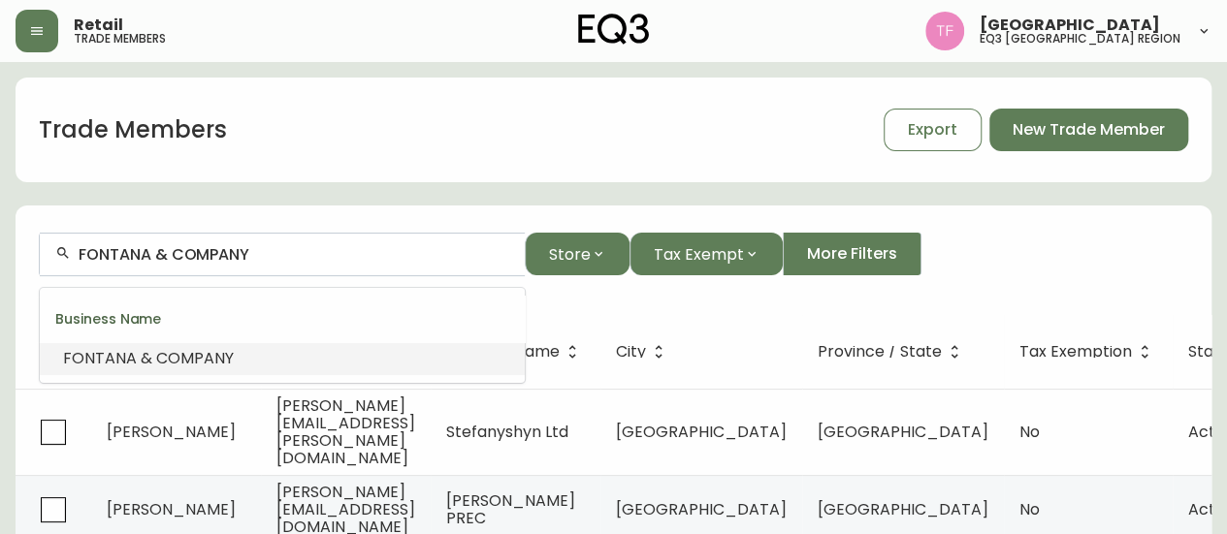
paste input "Marenco Architects"
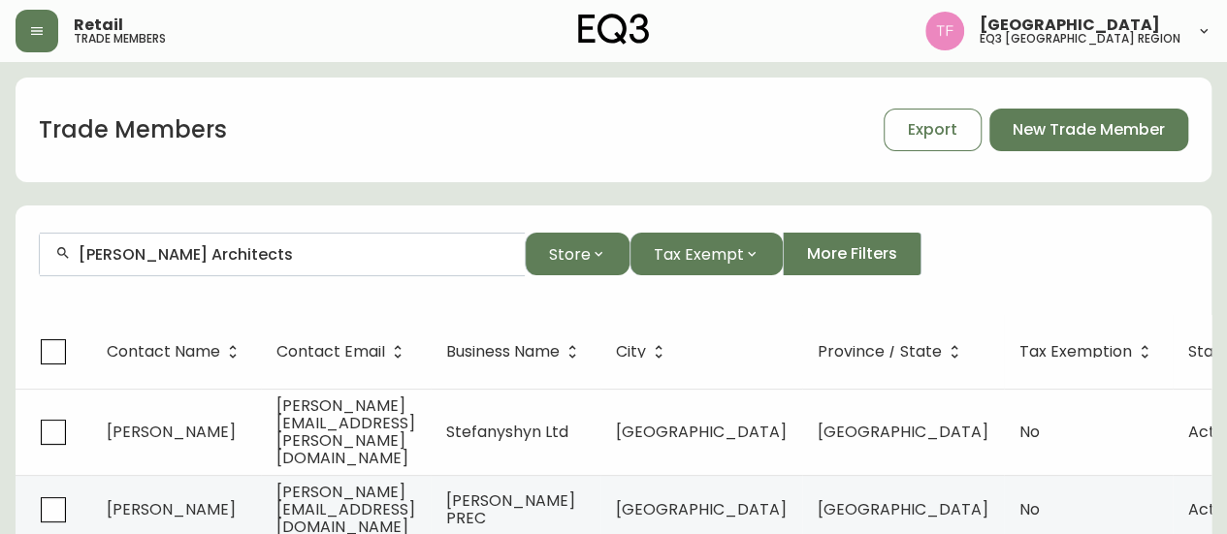
click at [264, 264] on div "Marenco Architects" at bounding box center [282, 255] width 485 height 44
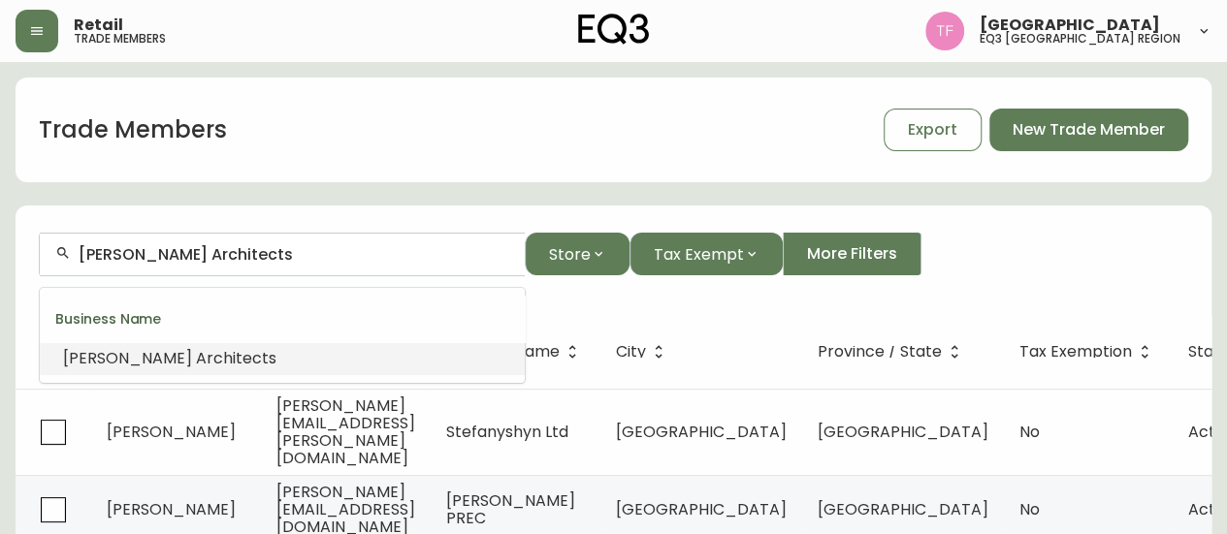
paste input "Create Design & CO."
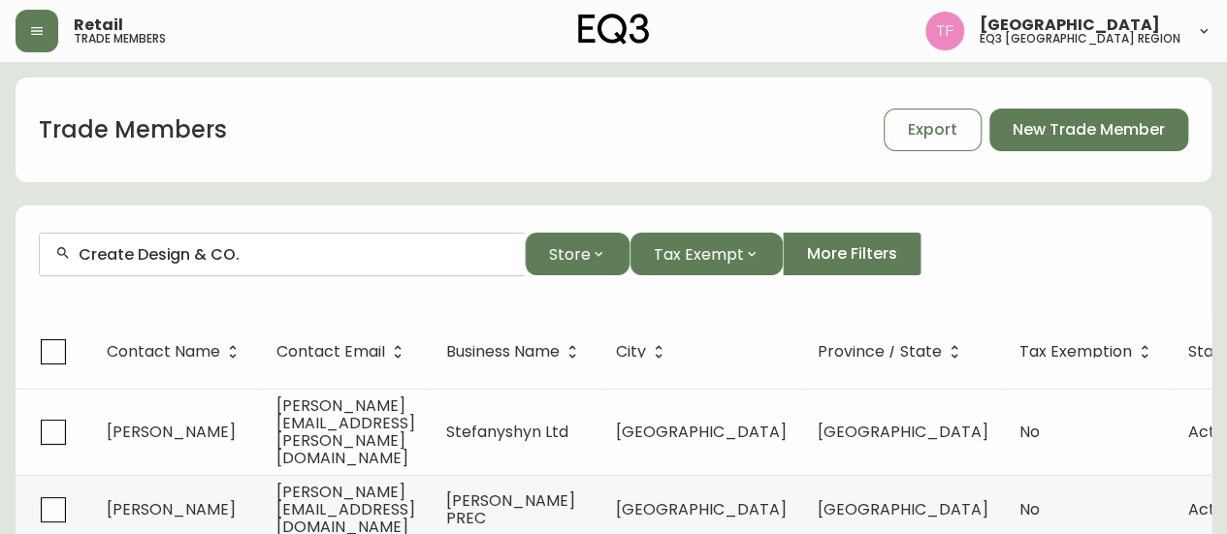
click at [244, 256] on input "Create Design & CO." at bounding box center [294, 254] width 431 height 18
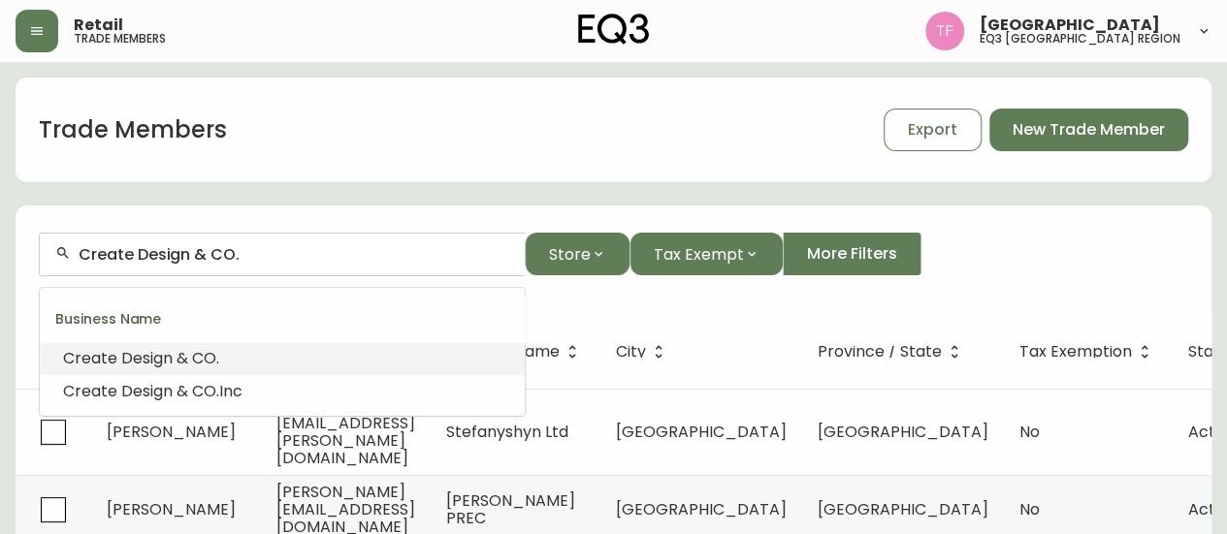
paste input "LEMAY id"
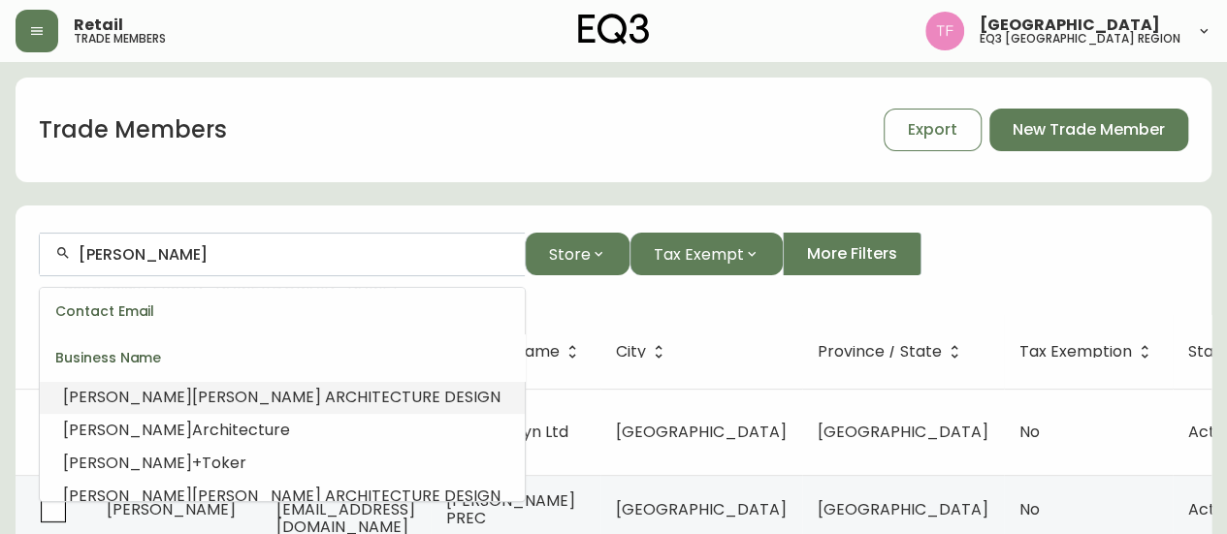
scroll to position [291, 0]
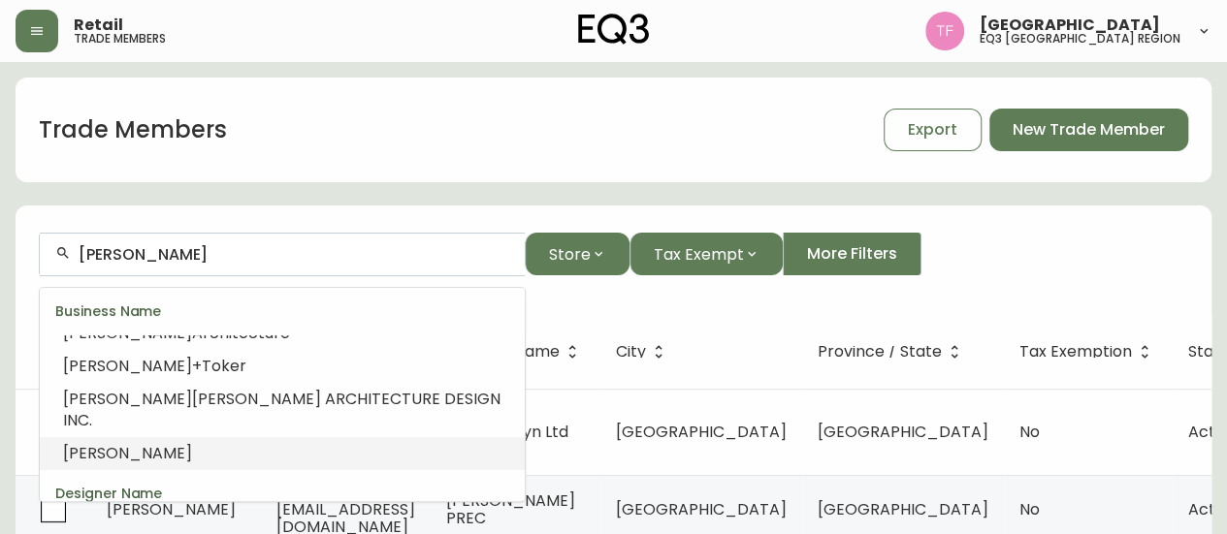
click at [337, 437] on li "Lemay" at bounding box center [282, 453] width 485 height 33
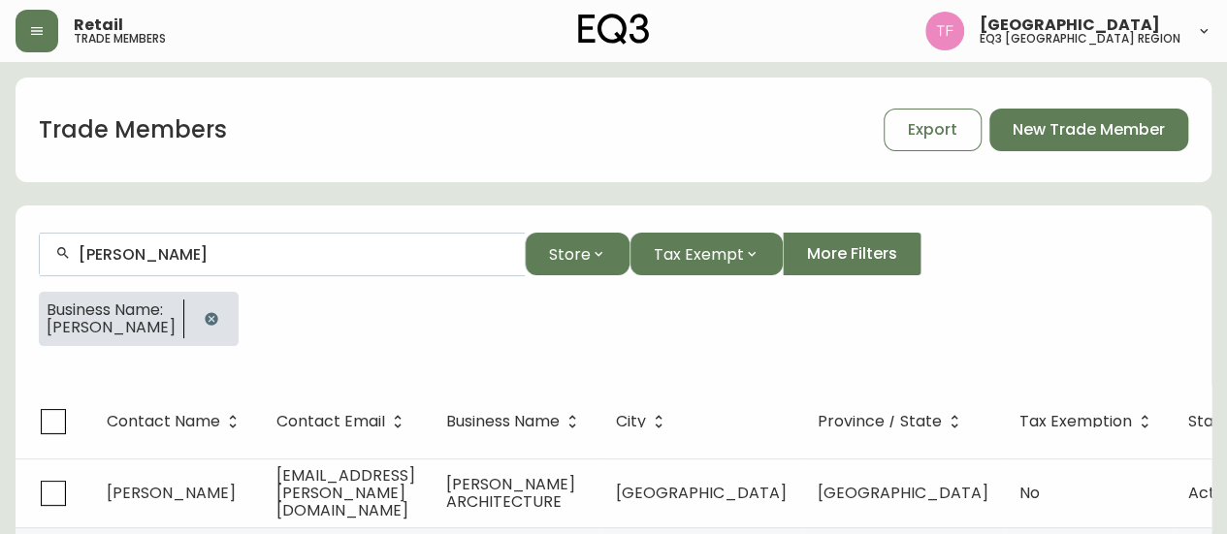
click at [194, 319] on button "button" at bounding box center [211, 319] width 39 height 39
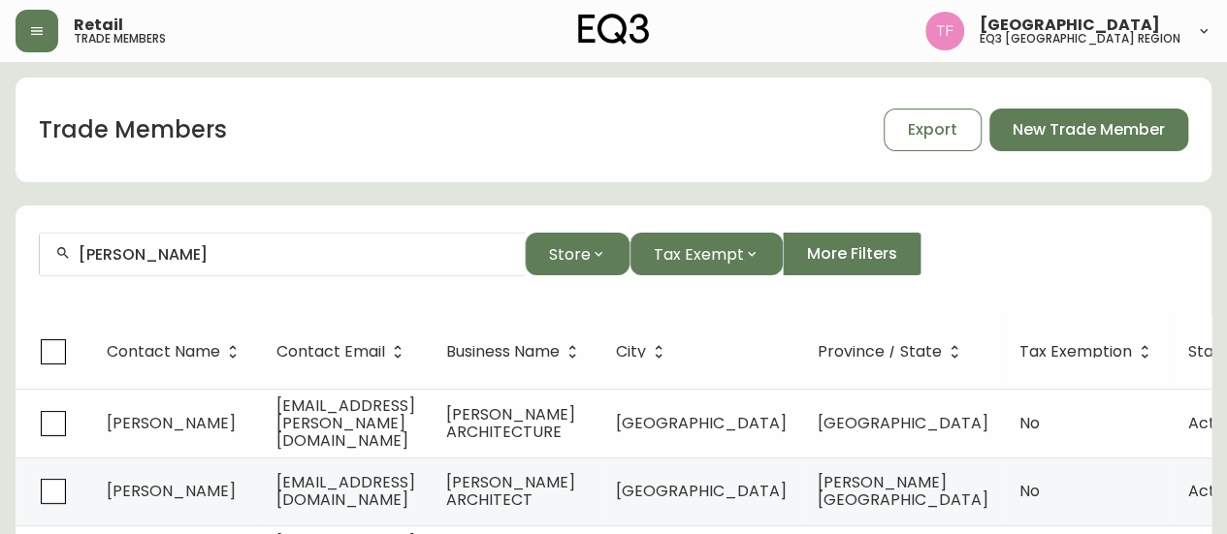
click at [198, 251] on input "Lemay" at bounding box center [294, 254] width 431 height 18
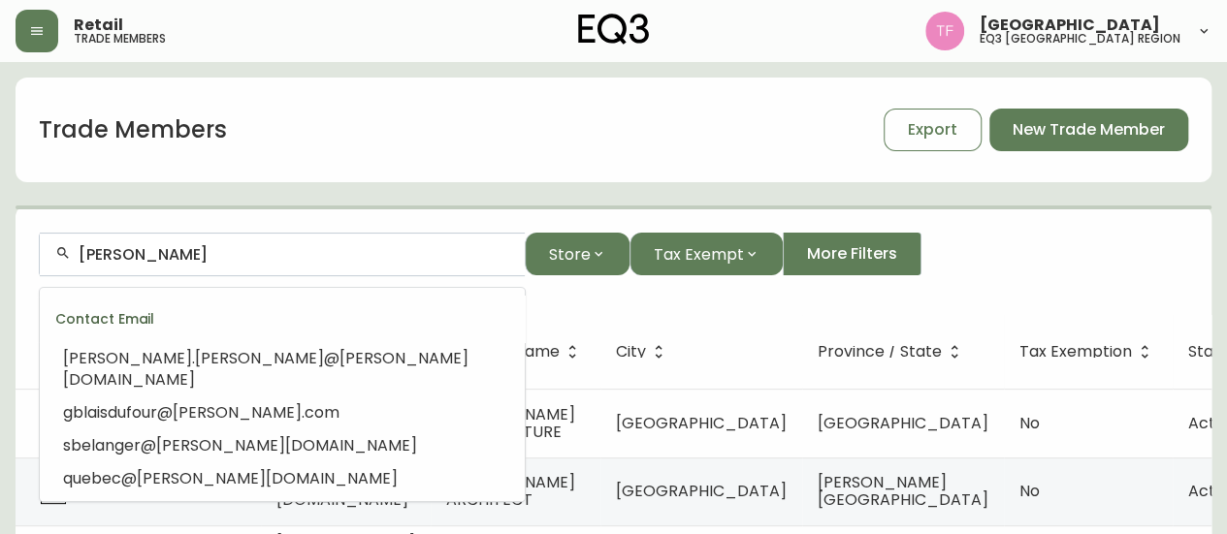
scroll to position [217, 0]
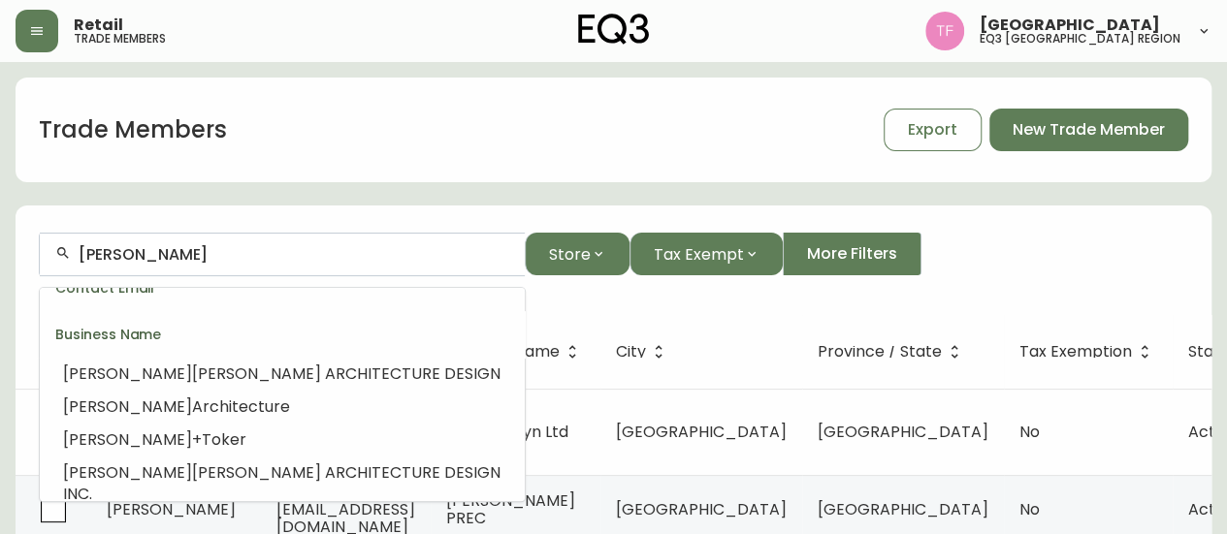
paste input "EARTHWORK FLORAL DESIGN"
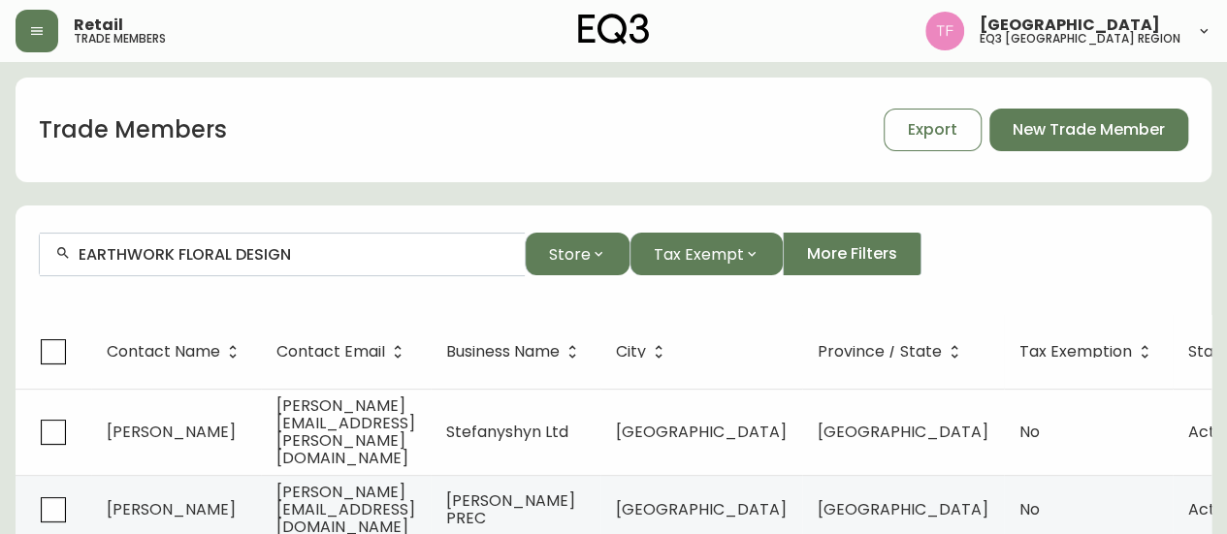
click at [239, 257] on input "EARTHWORK FLORAL DESIGN" at bounding box center [294, 254] width 431 height 18
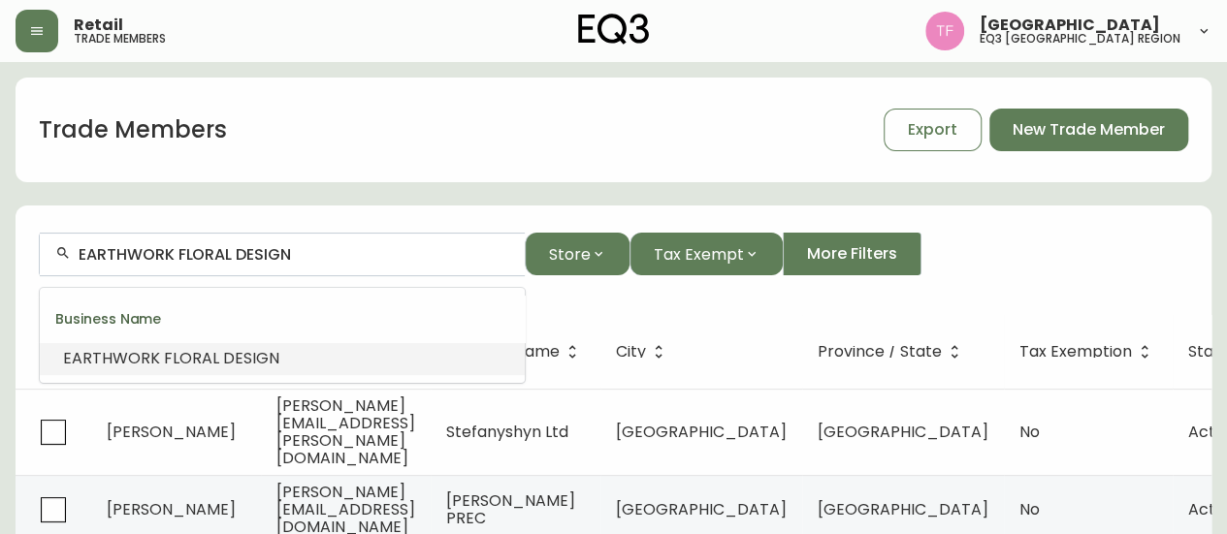
paste input "STUDIO No33"
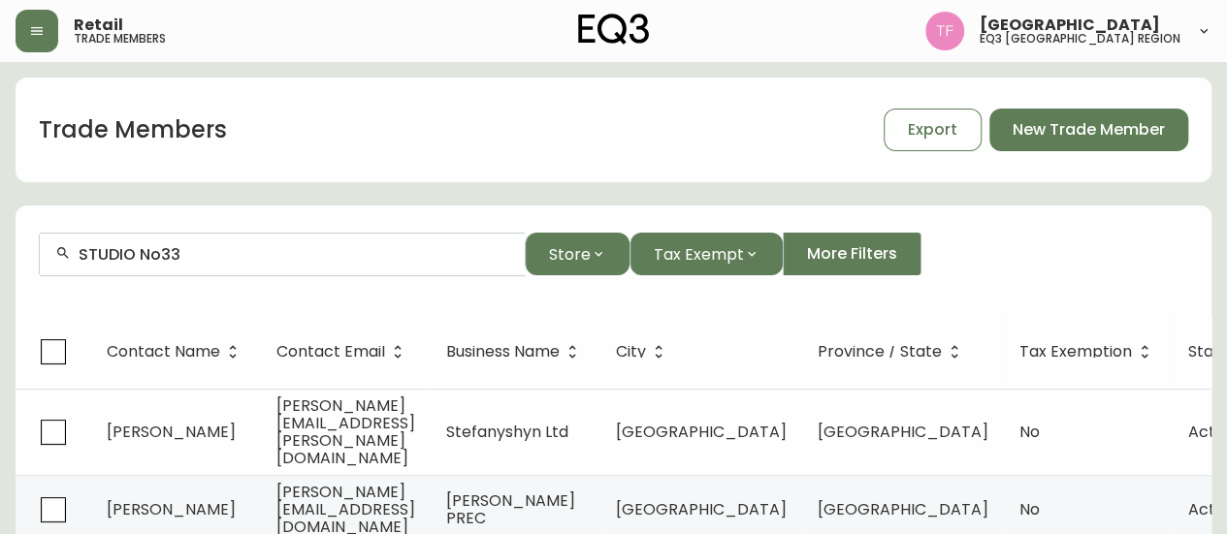
click at [207, 243] on div "STUDIO No33" at bounding box center [282, 255] width 485 height 44
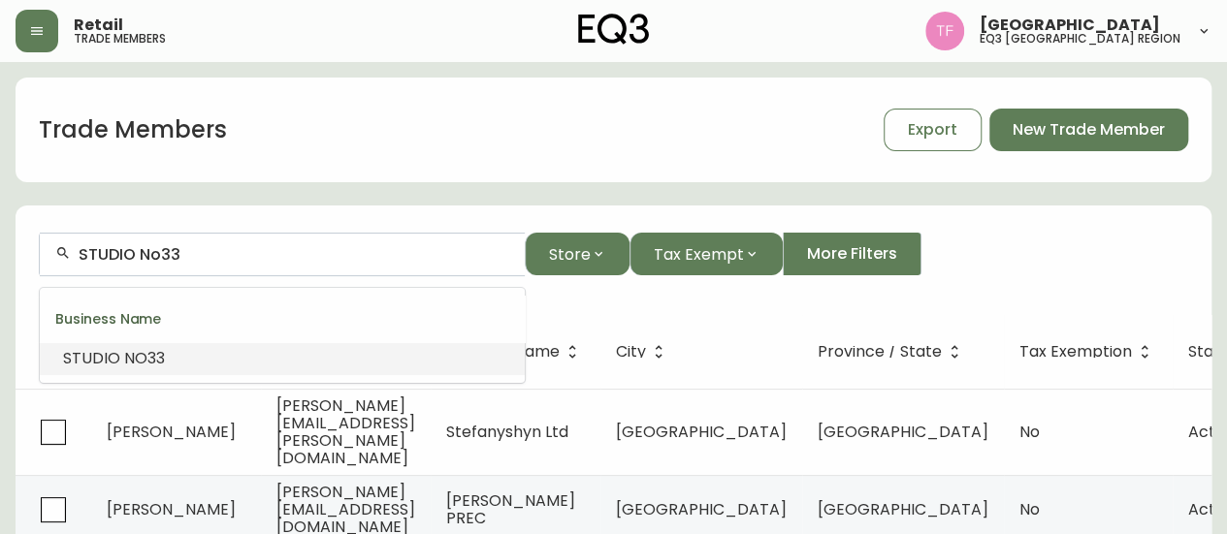
paste input "HELLEY KIRSCH INTERIOR D"
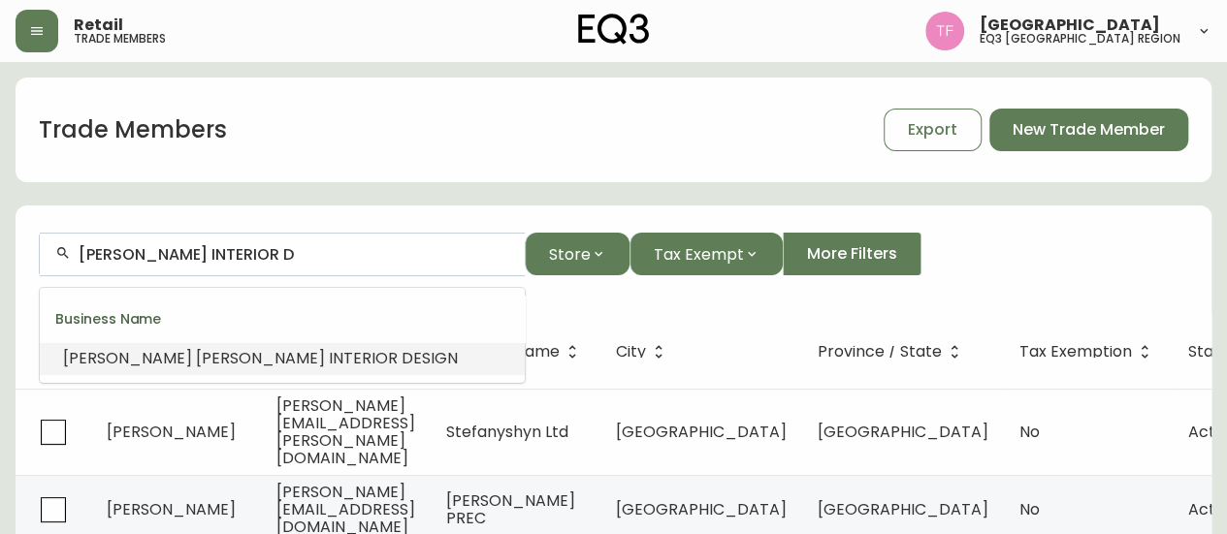
click at [401, 349] on span "D" at bounding box center [407, 358] width 12 height 22
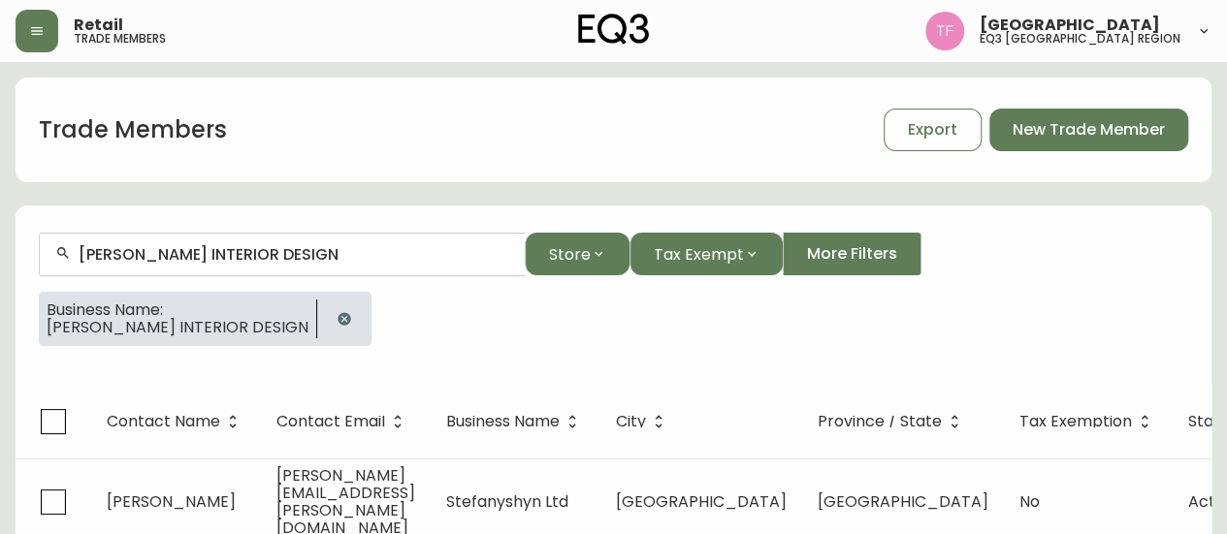
click at [295, 255] on input "SHELLEY KIRSCH INTERIOR DESIGN" at bounding box center [294, 254] width 431 height 18
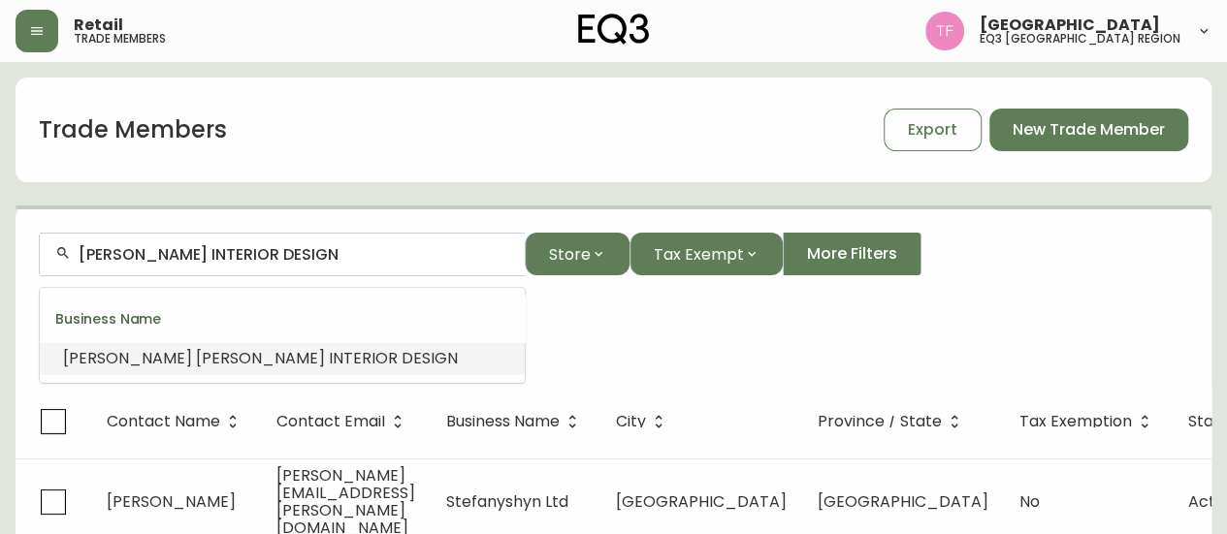
click at [295, 255] on input "SHELLEY KIRSCH INTERIOR DESIGN" at bounding box center [294, 254] width 431 height 18
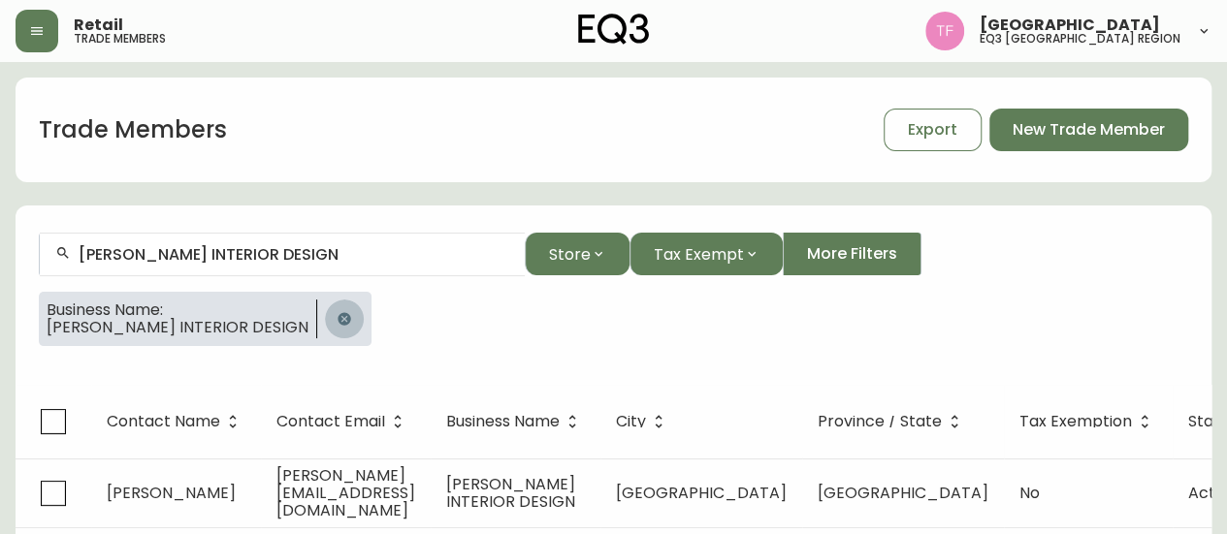
click at [336, 313] on icon "button" at bounding box center [344, 319] width 16 height 16
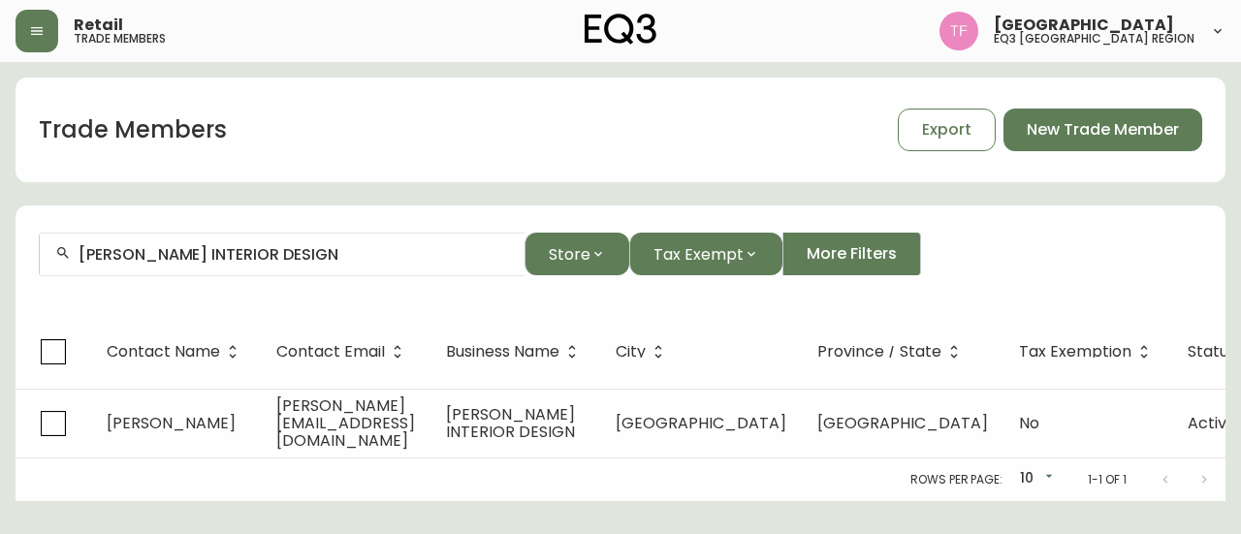
click at [350, 245] on input "SHELLEY KIRSCH INTERIOR DESIGN" at bounding box center [294, 254] width 431 height 18
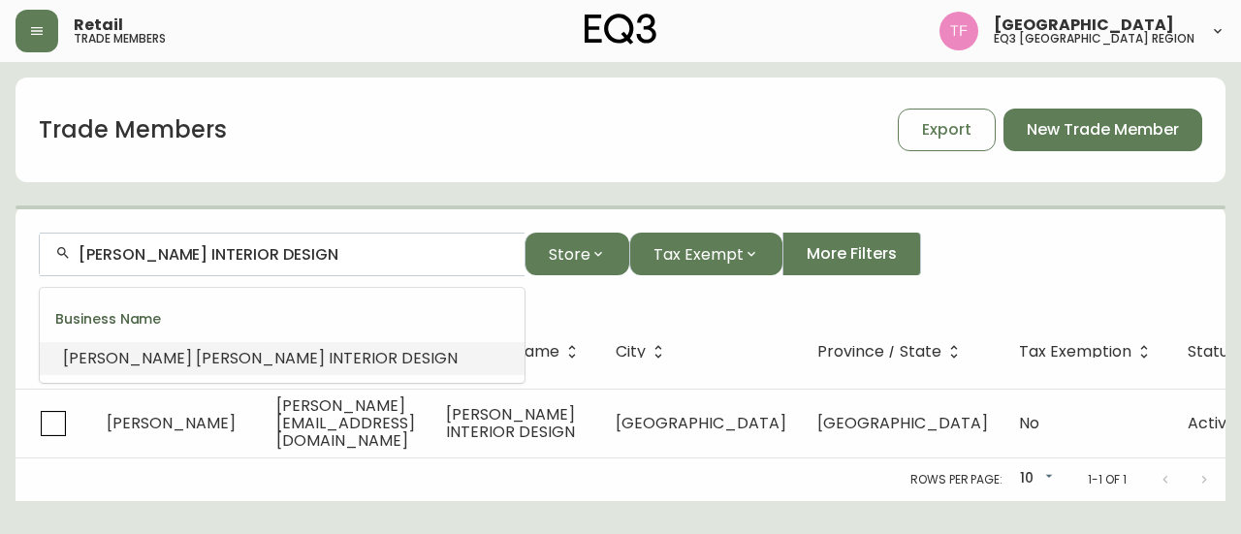
click at [339, 258] on input "SHELLEY KIRSCH INTERIOR DESIGN" at bounding box center [294, 254] width 431 height 18
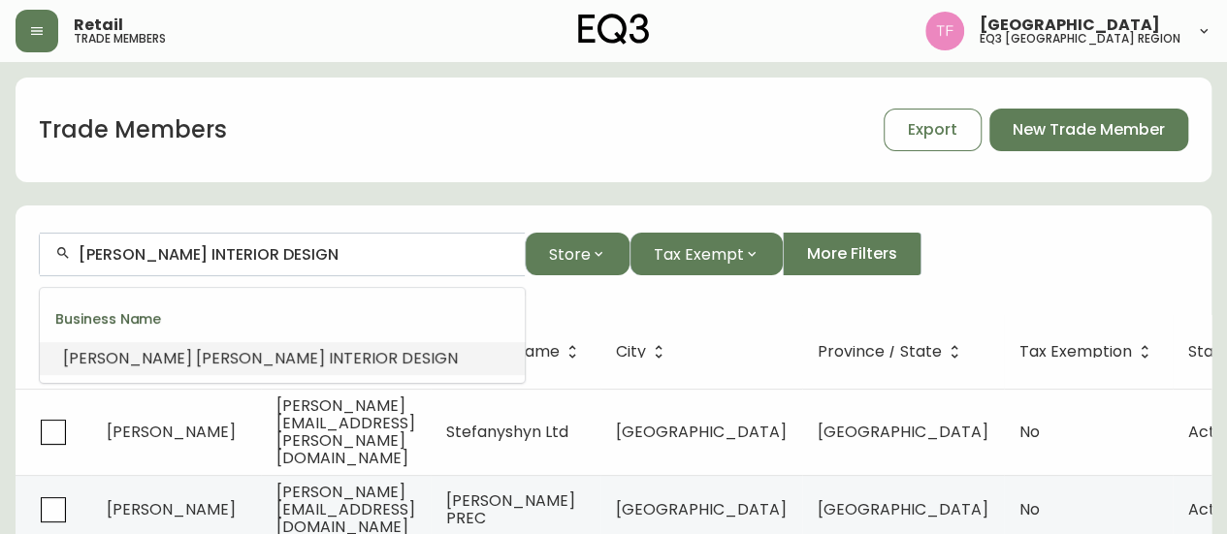
drag, startPoint x: 339, startPoint y: 258, endPoint x: 296, endPoint y: 257, distance: 43.6
click at [296, 257] on input "SHELLEY KIRSCH INTERIOR DESIGN" at bounding box center [294, 254] width 431 height 18
paste input "ARA BEDERMAN"
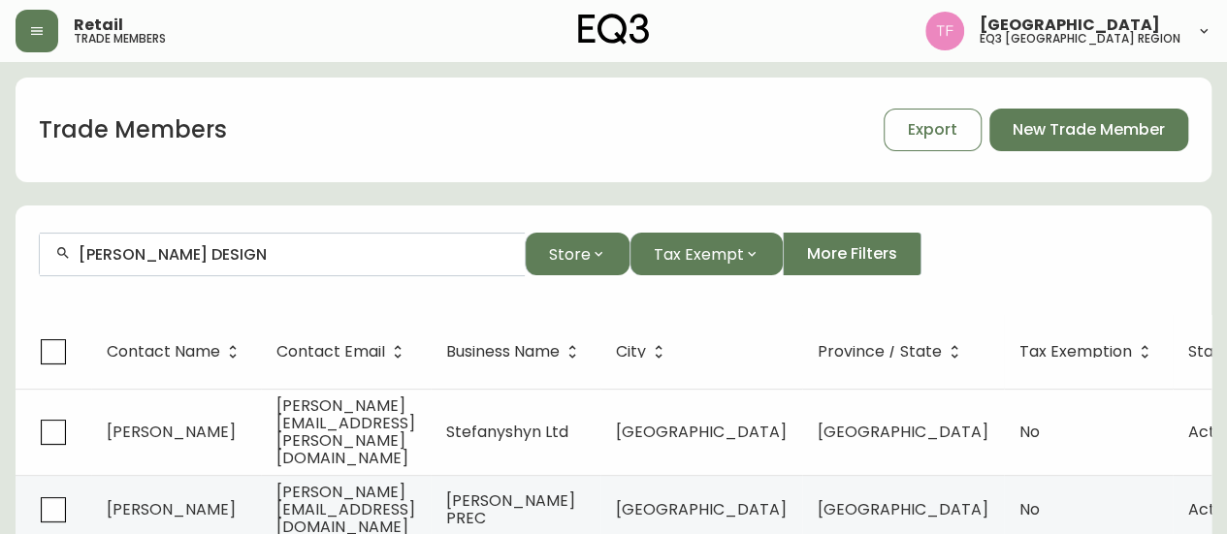
click at [258, 251] on input "SARA BEDERMAN DESIGN" at bounding box center [294, 254] width 431 height 18
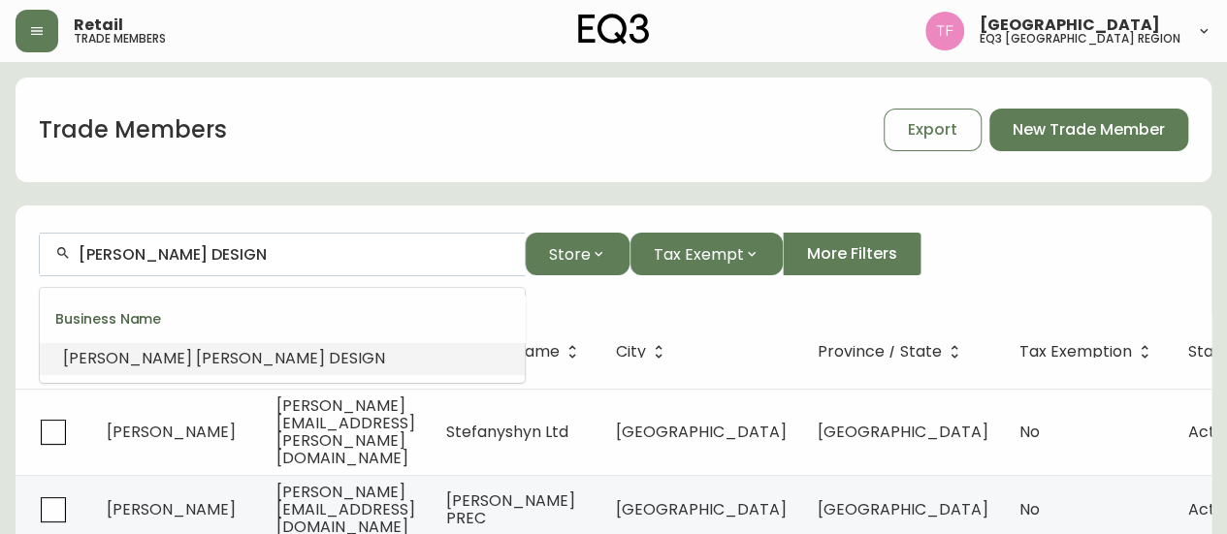
paste input "MEGRIL CORP"
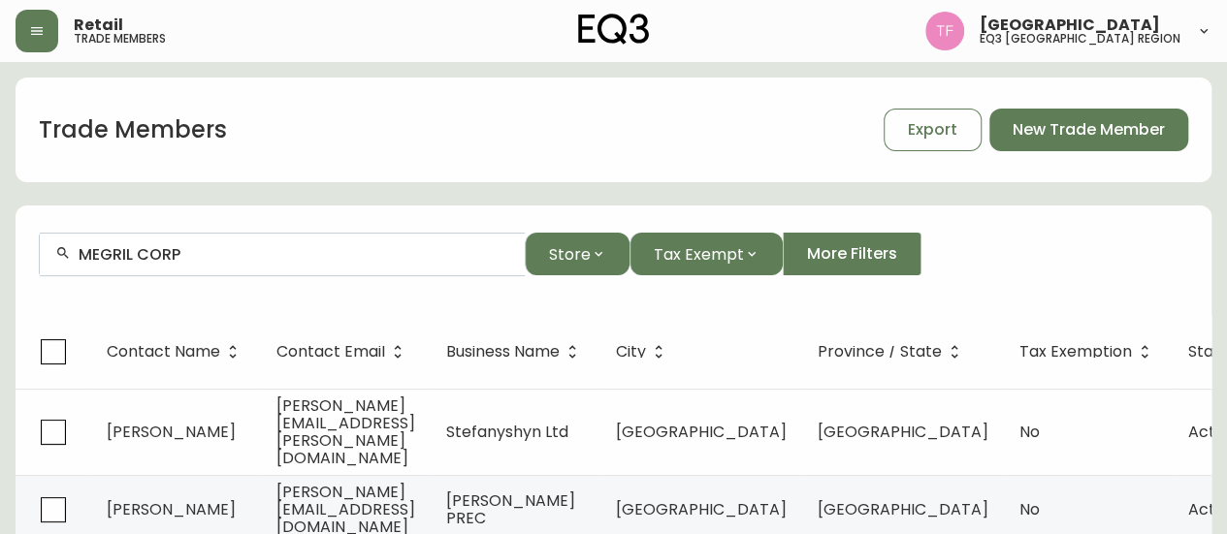
click at [231, 253] on input "MEGRIL CORP" at bounding box center [294, 254] width 431 height 18
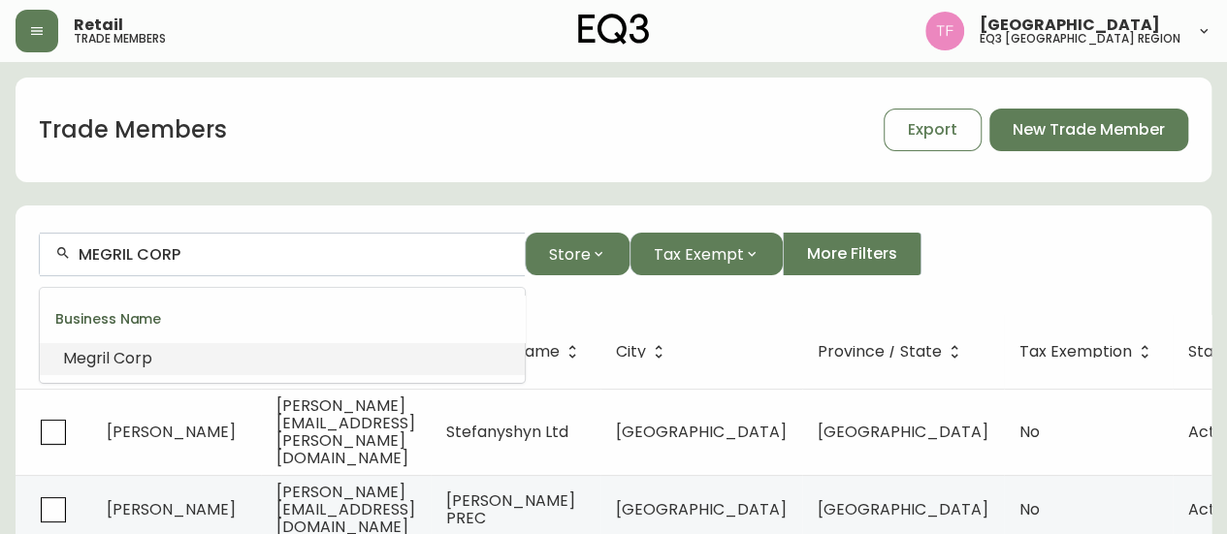
paste input "JUSTIN EDWARD DESIGN INC"
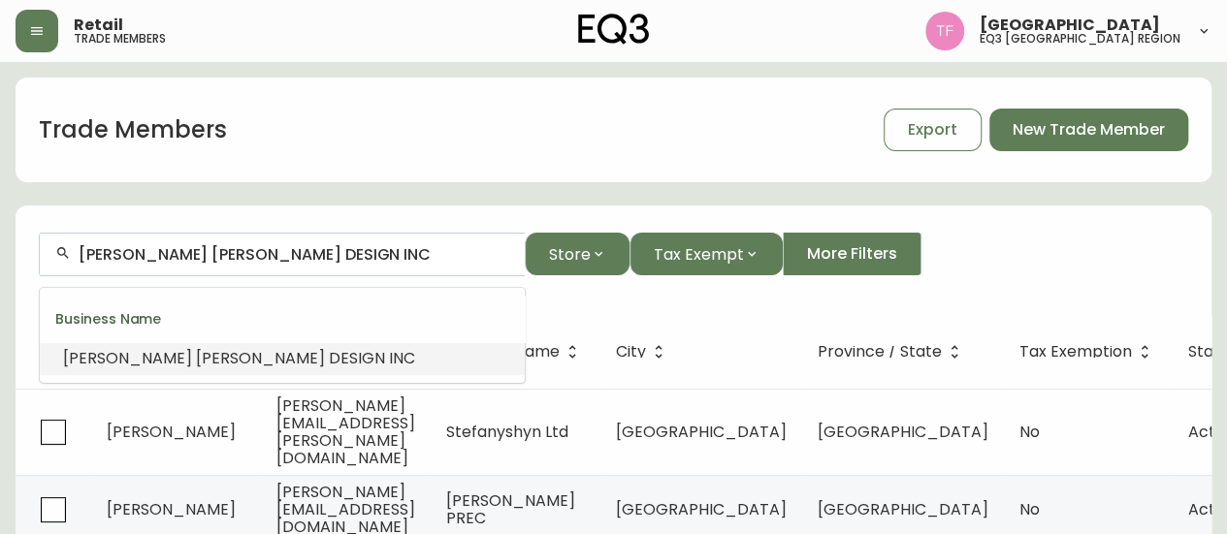
click at [263, 255] on input "JUSTIN EDWARD DESIGN INC" at bounding box center [294, 254] width 431 height 18
paste input "MAZEN STUDIO"
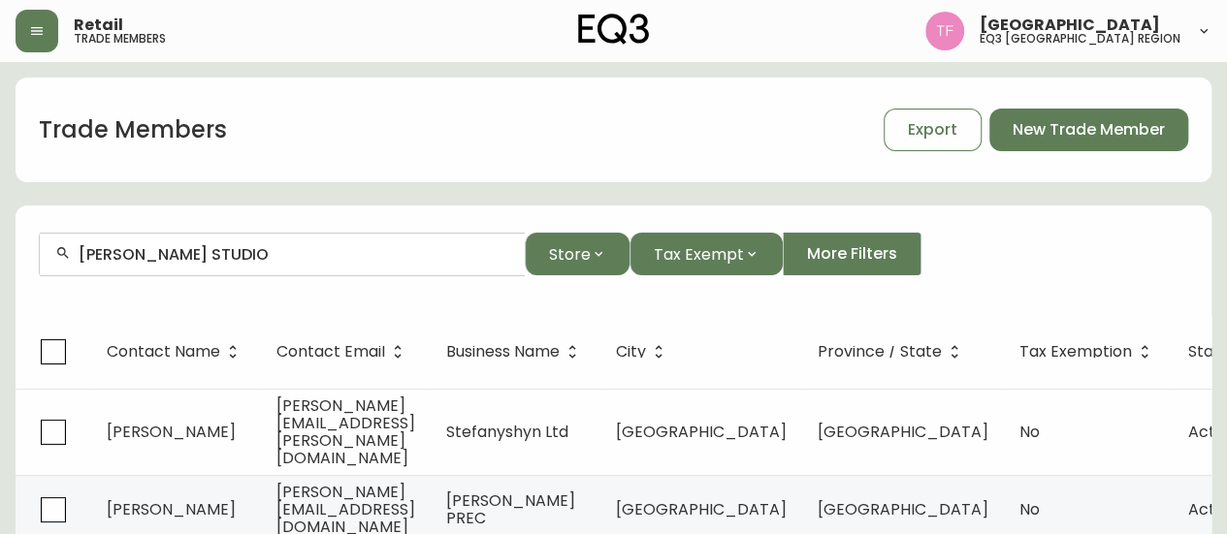
click at [293, 265] on div "MAZEN STUDIO" at bounding box center [282, 255] width 485 height 44
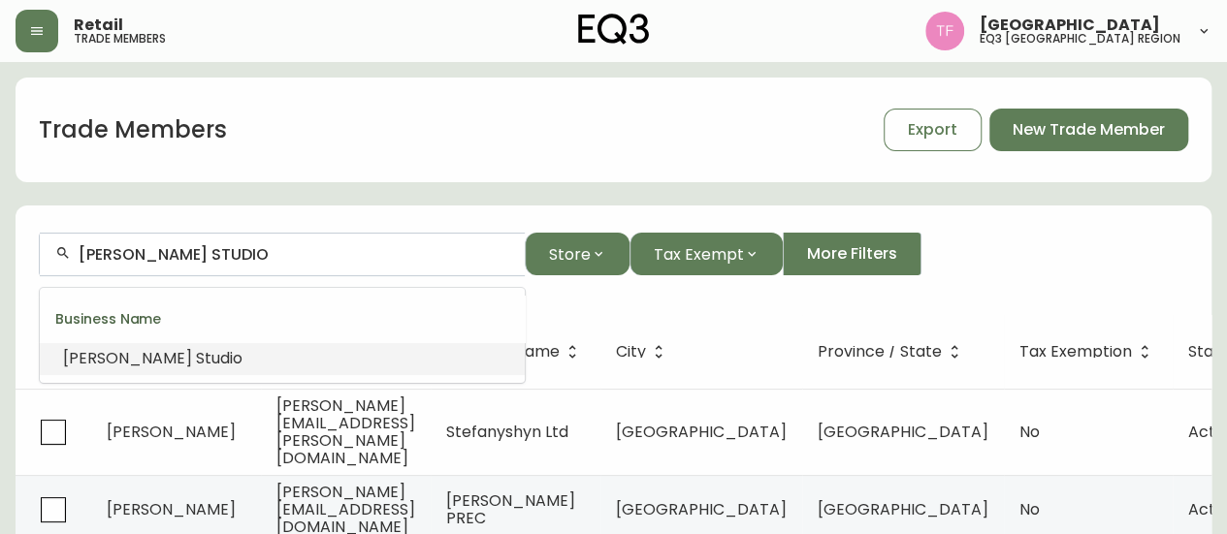
paste input "KF DESIGN"
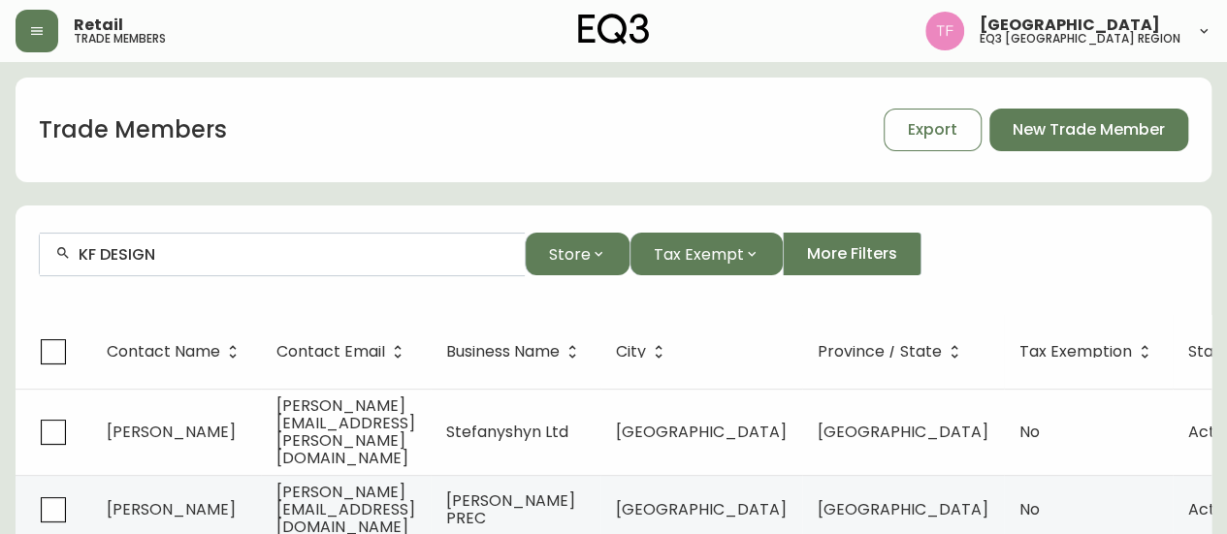
click at [281, 251] on input "KF DESIGN" at bounding box center [294, 254] width 431 height 18
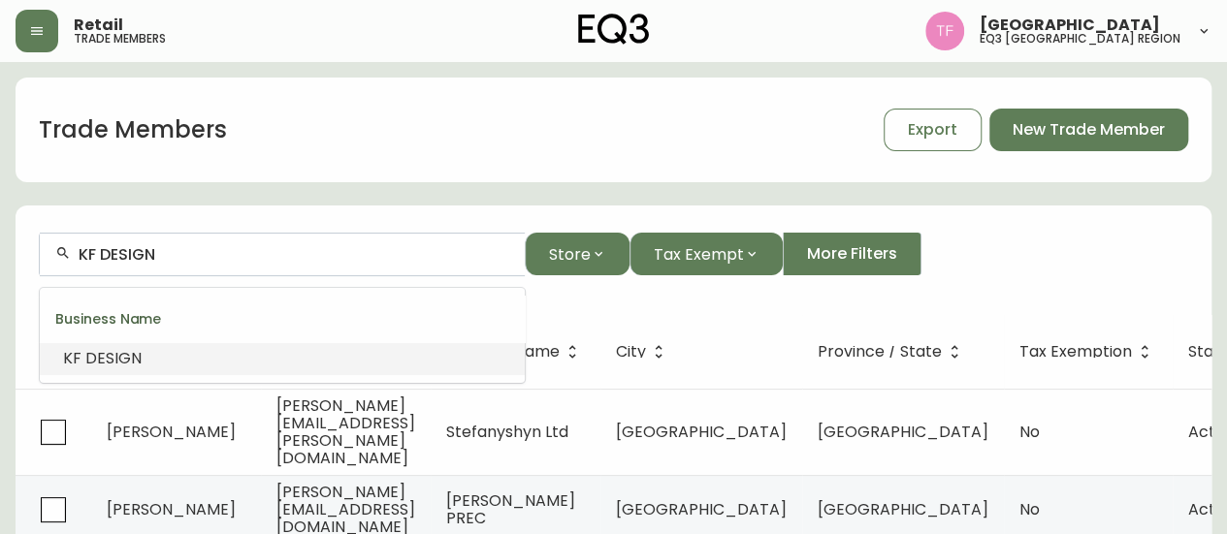
paste input "HIGH STREET"
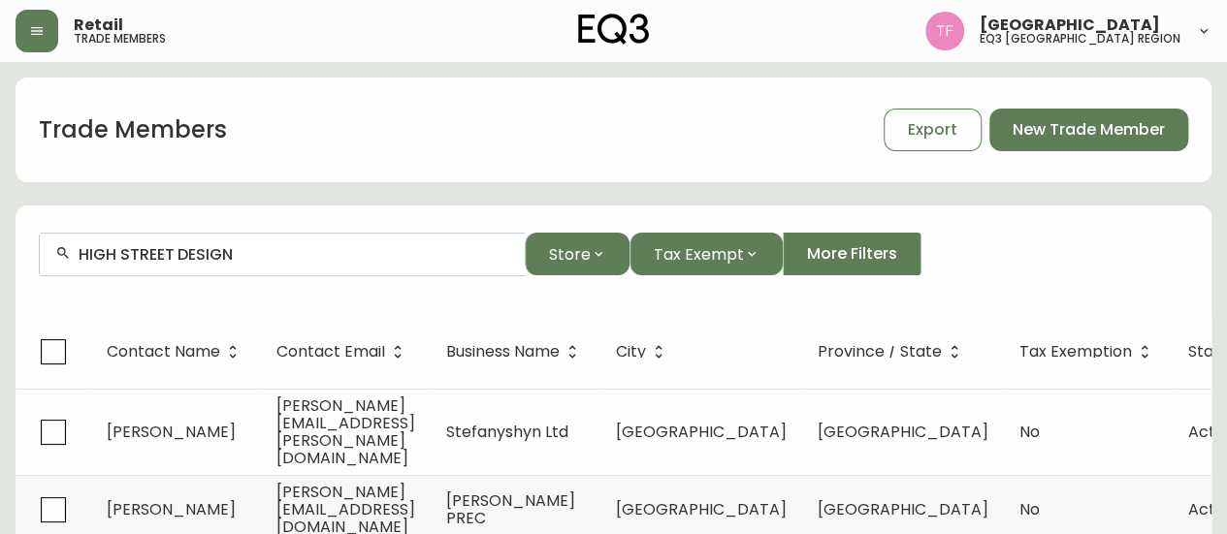
click at [239, 262] on input "HIGH STREET DESIGN" at bounding box center [294, 254] width 431 height 18
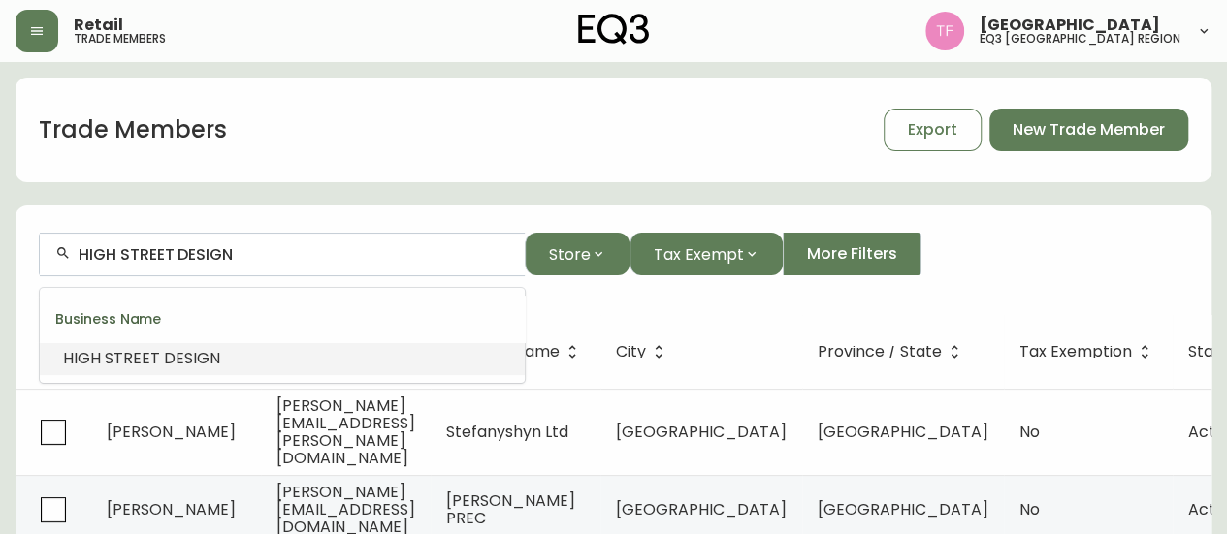
paste input "[PERSON_NAME] PREC"
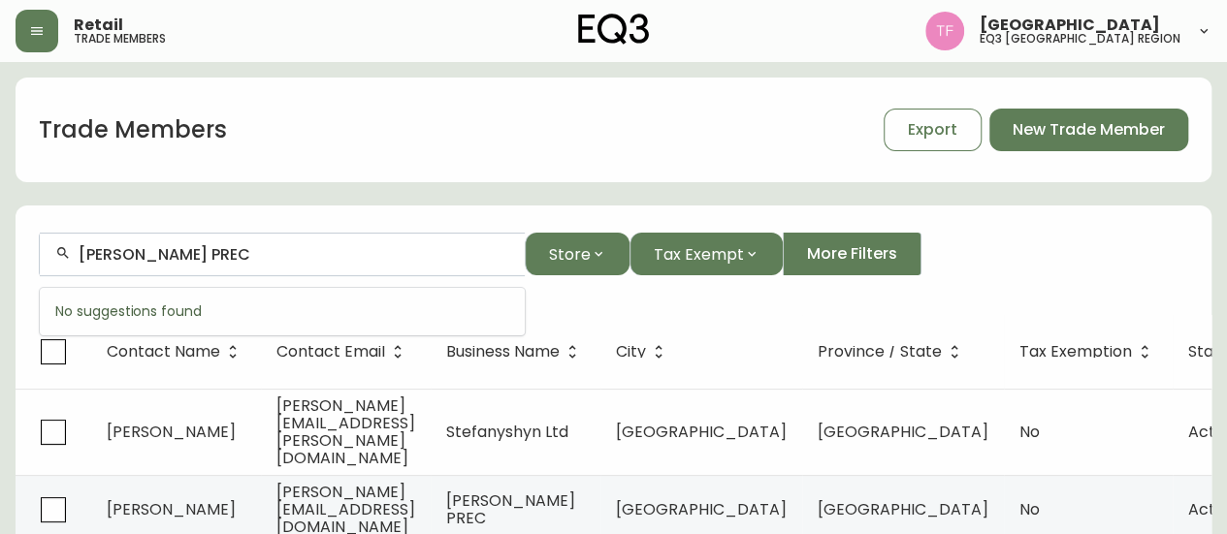
click at [186, 254] on input "[PERSON_NAME] PREC" at bounding box center [294, 254] width 431 height 18
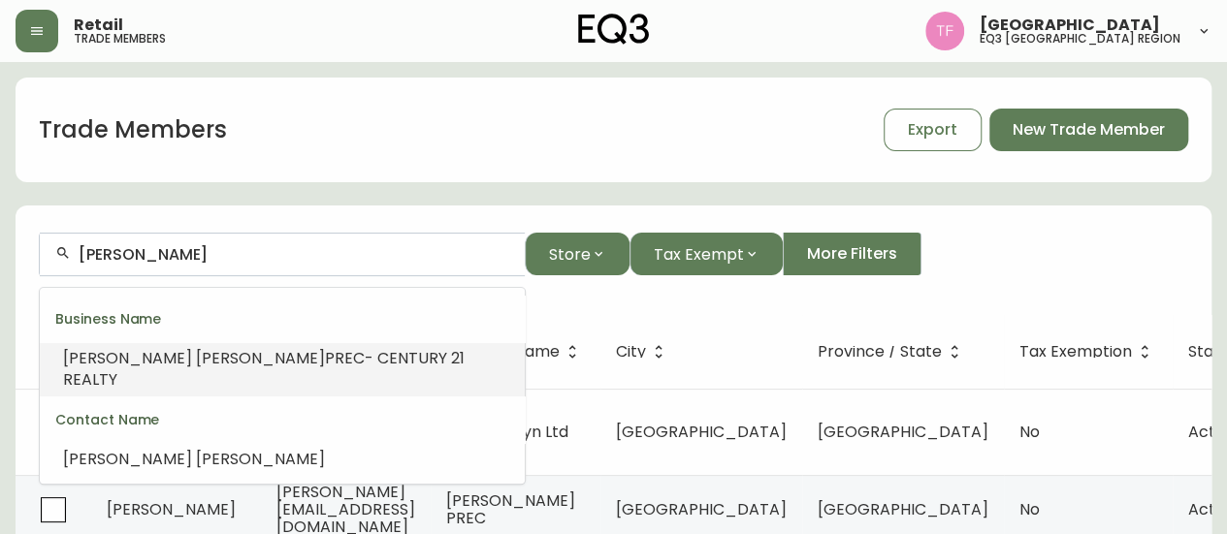
click at [318, 342] on li "DEREK LEUNG PREC- CENTURY 21 REALTY" at bounding box center [282, 369] width 485 height 54
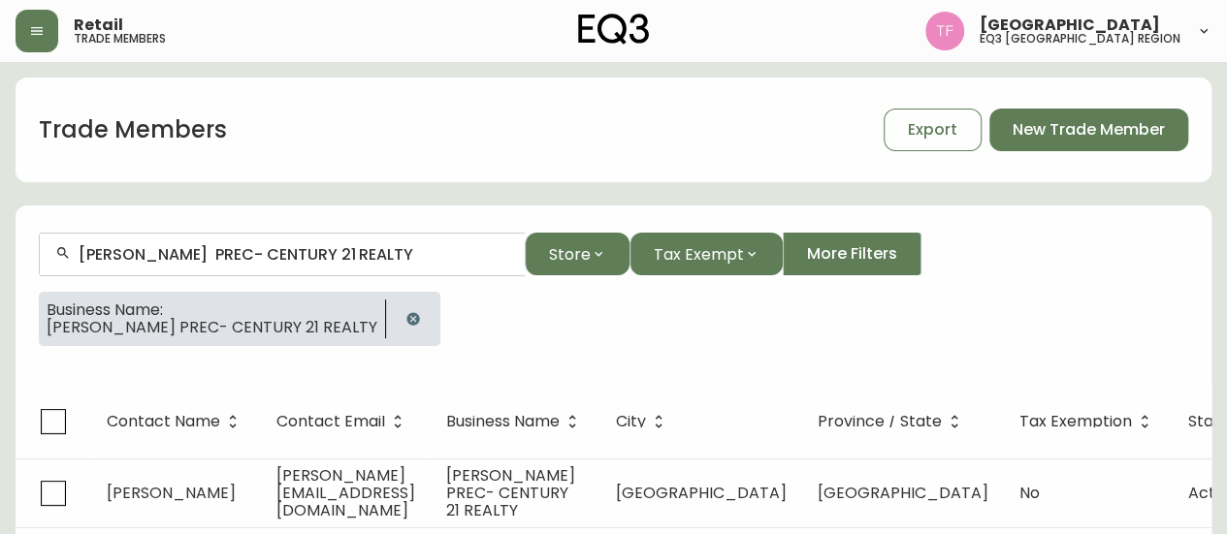
click at [320, 260] on input "[PERSON_NAME] PREC- CENTURY 21 REALTY" at bounding box center [294, 254] width 431 height 18
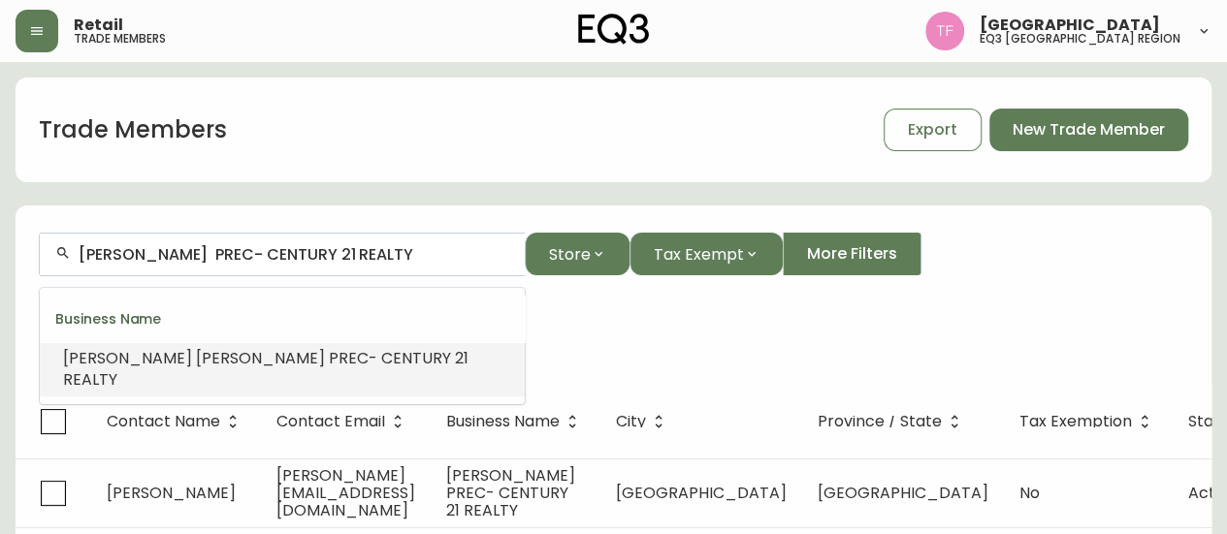
click at [320, 260] on input "[PERSON_NAME] PREC- CENTURY 21 REALTY" at bounding box center [294, 254] width 431 height 18
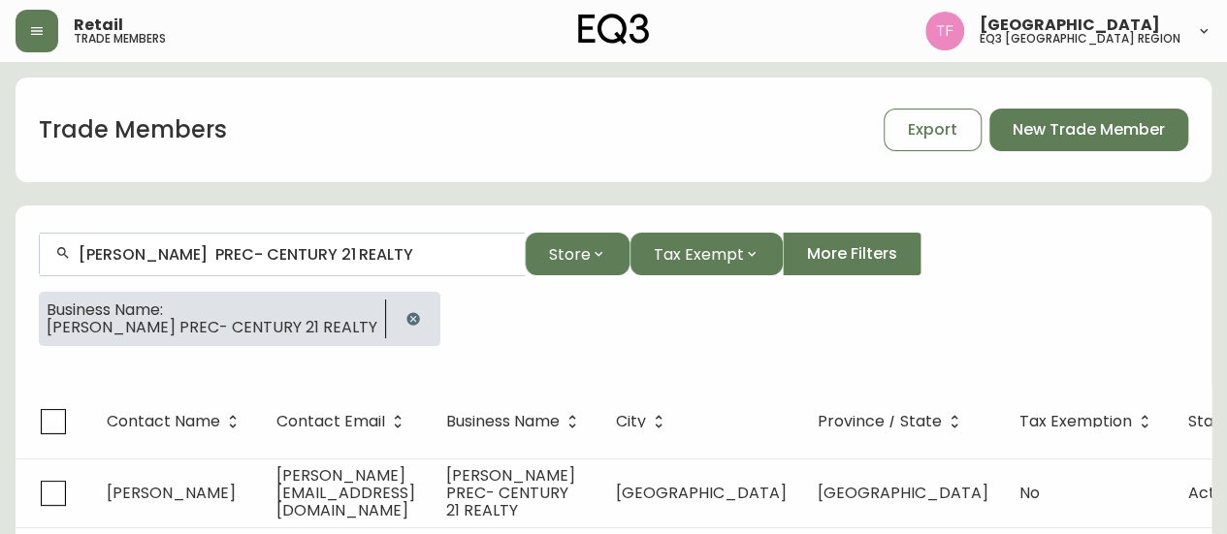
click at [332, 257] on input "[PERSON_NAME] PREC- CENTURY 21 REALTY" at bounding box center [294, 254] width 431 height 18
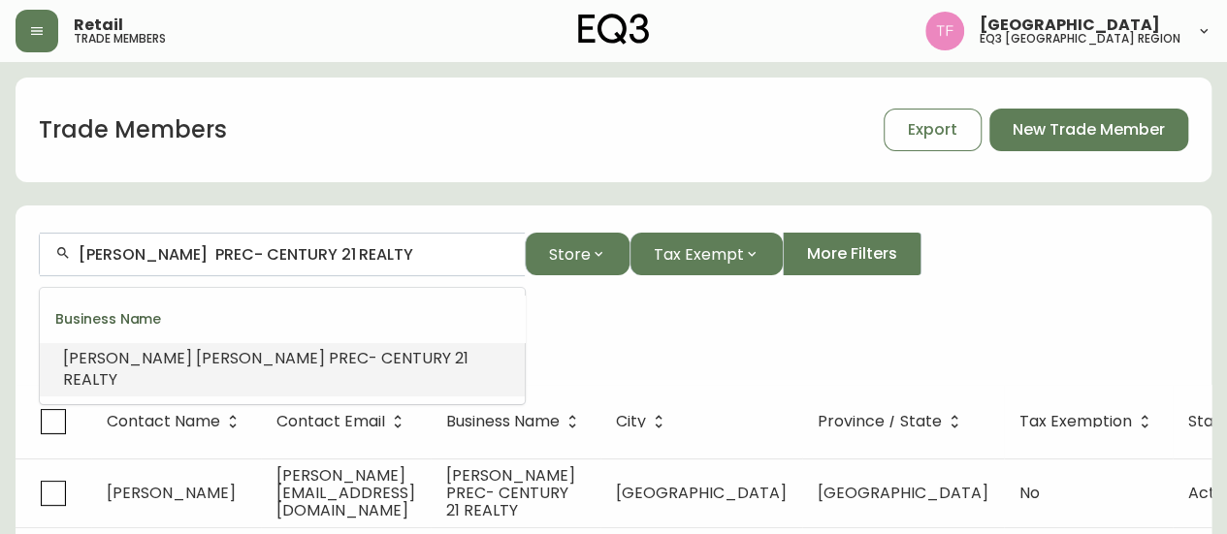
click at [332, 255] on input "[PERSON_NAME] PREC- CENTURY 21 REALTY" at bounding box center [294, 254] width 431 height 18
paste input "Hera Interiors"
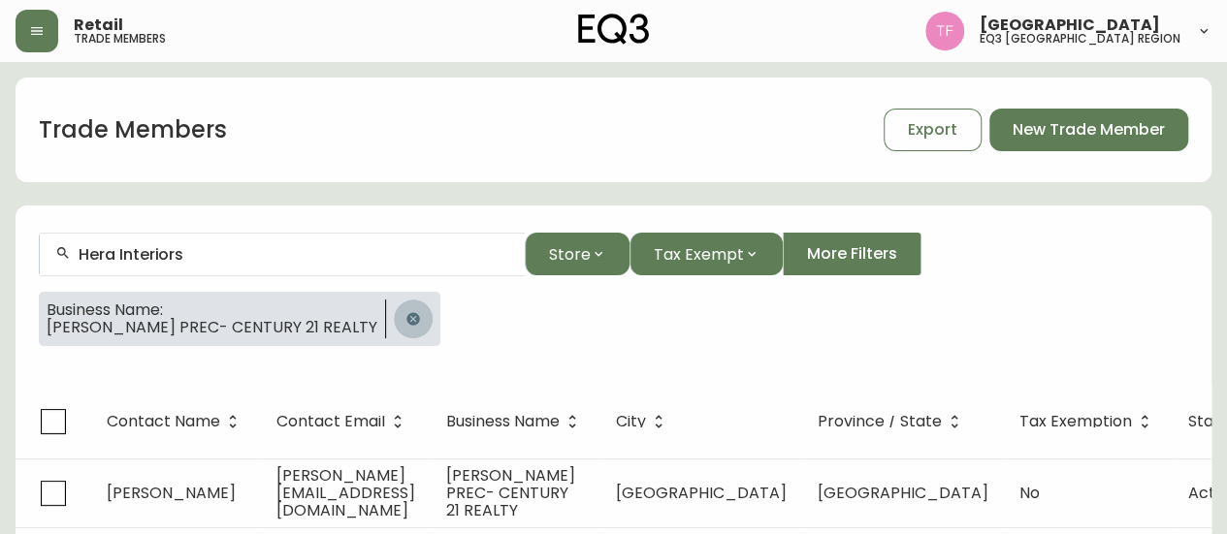
click at [394, 315] on button "button" at bounding box center [413, 319] width 39 height 39
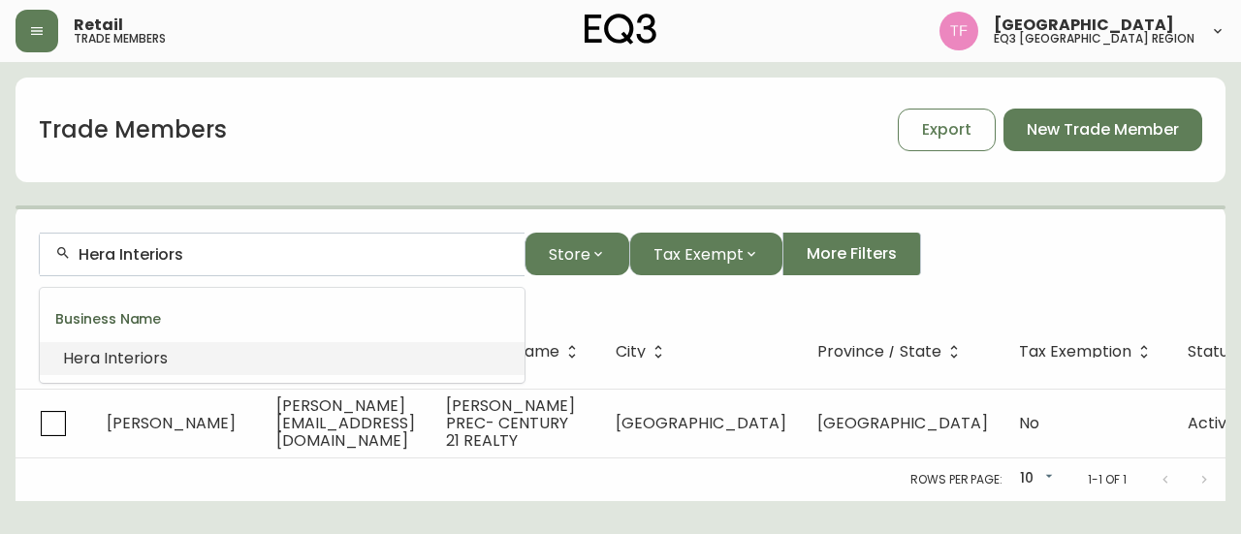
click at [266, 253] on input "Hera Interiors" at bounding box center [294, 254] width 431 height 18
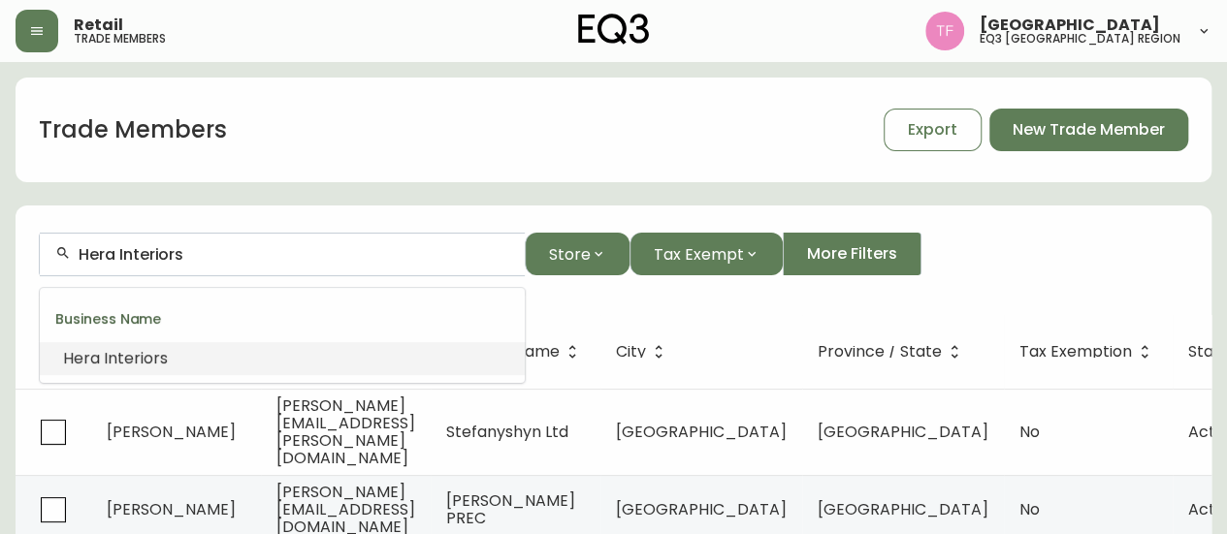
paste input "Truease Studio"
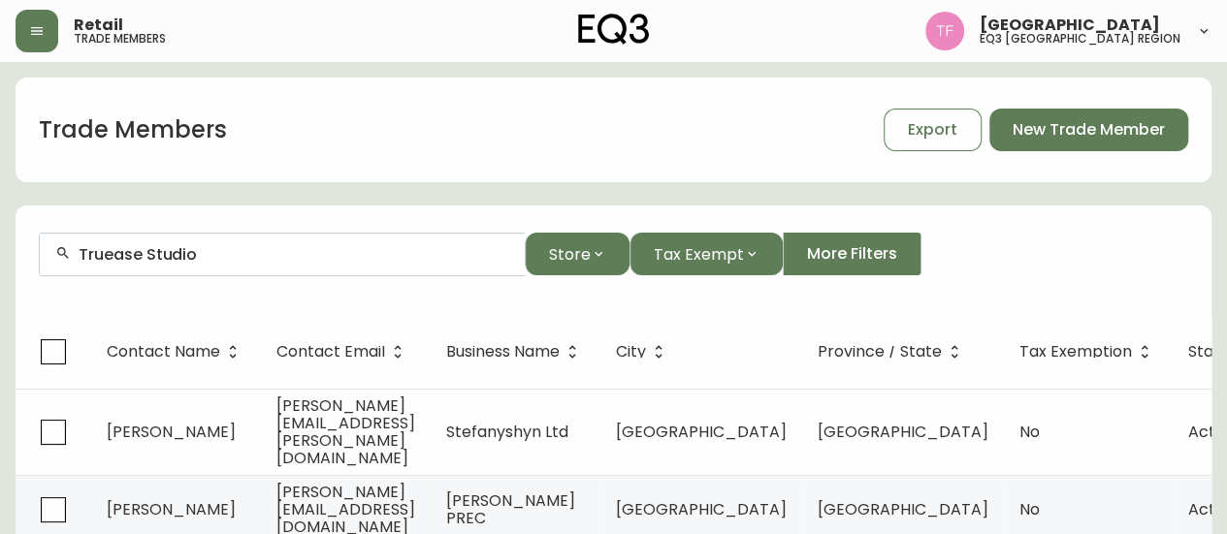
click at [287, 243] on div "Truease Studio" at bounding box center [282, 255] width 485 height 44
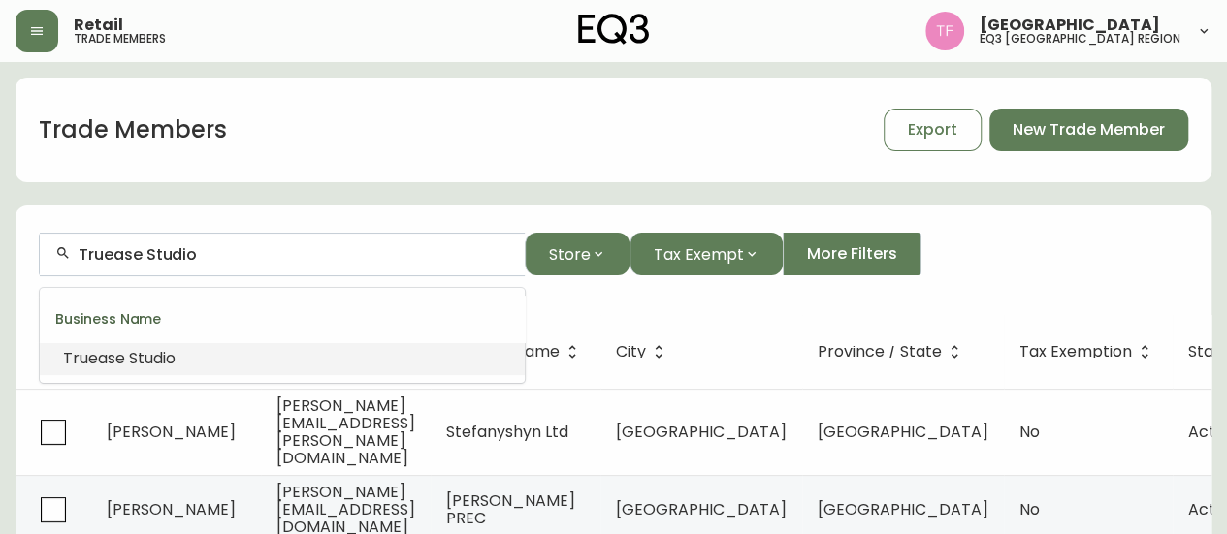
paste input "Silver Hotel Management I"
click at [256, 350] on span "Management" at bounding box center [204, 358] width 104 height 22
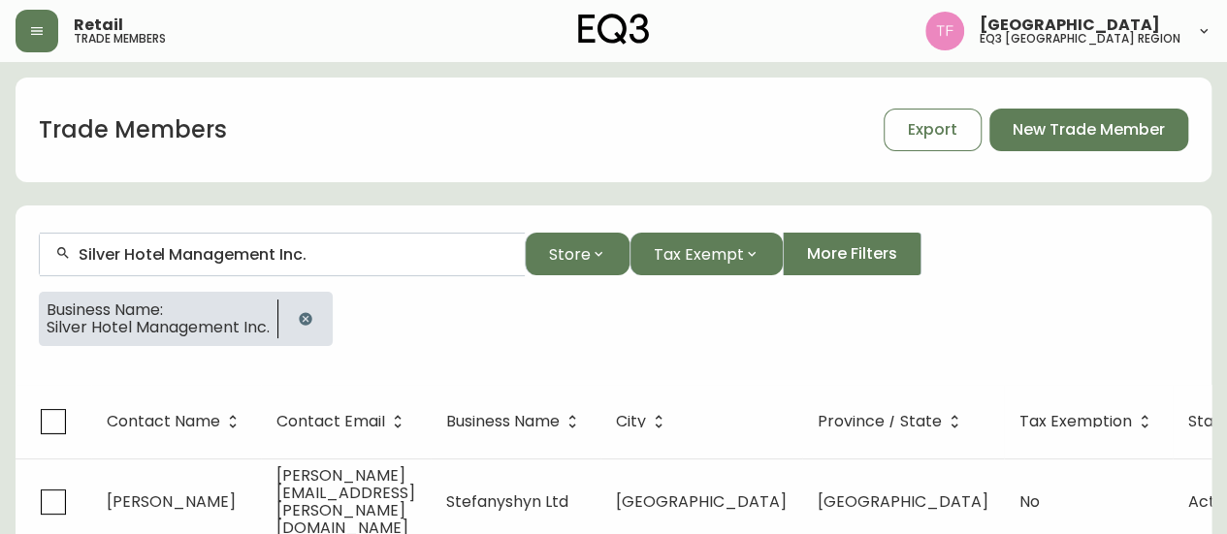
click at [311, 249] on input "Silver Hotel Management Inc." at bounding box center [294, 254] width 431 height 18
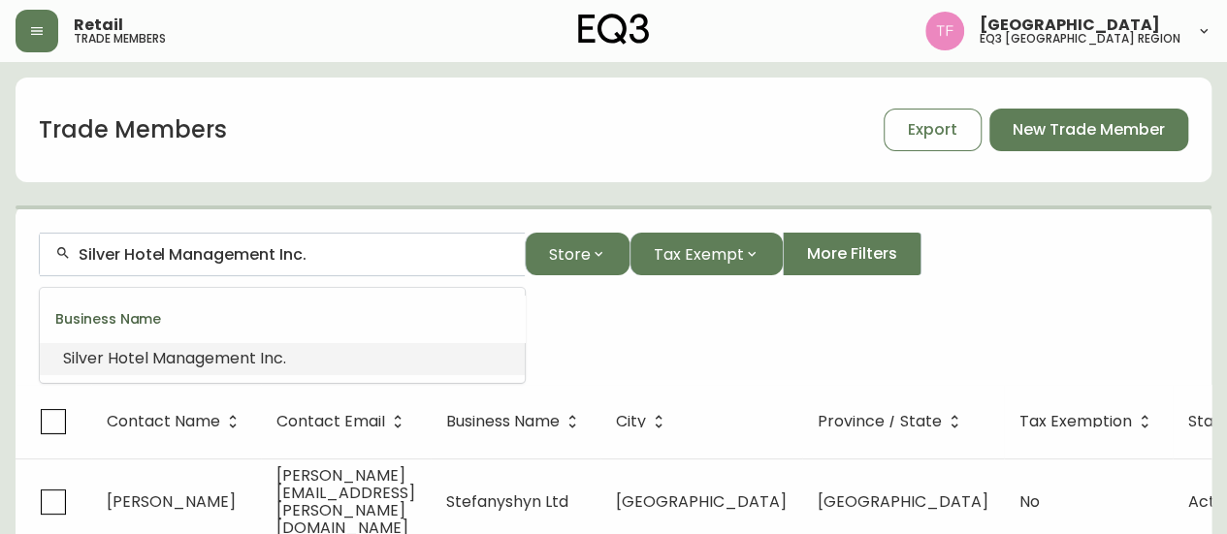
click at [311, 249] on input "Silver Hotel Management Inc." at bounding box center [294, 254] width 431 height 18
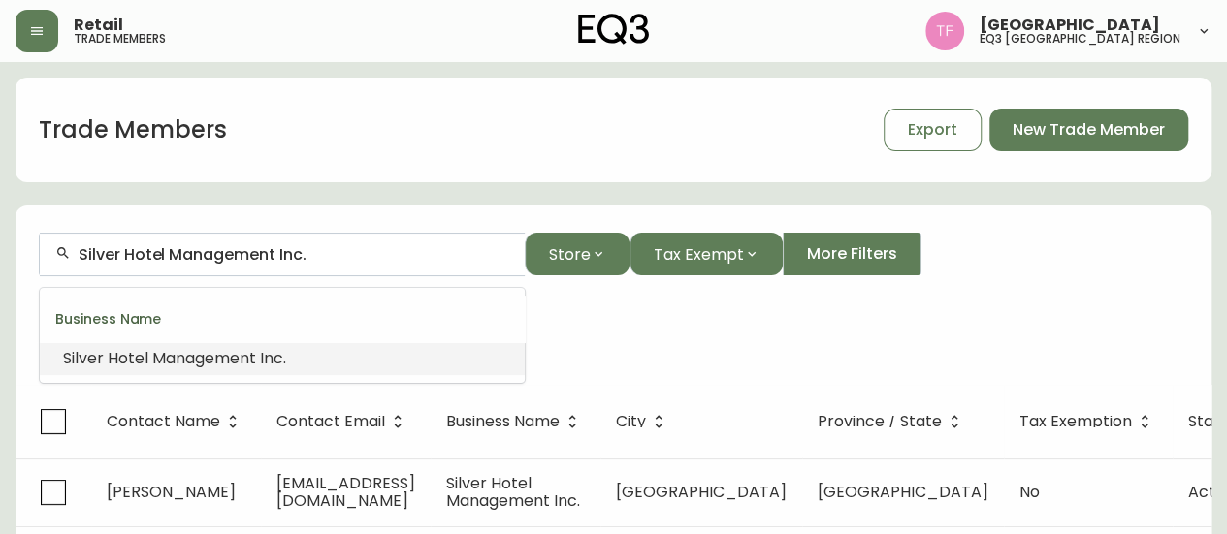
click at [311, 249] on input "Silver Hotel Management Inc." at bounding box center [294, 254] width 431 height 18
paste input "AAMP STUDIO"
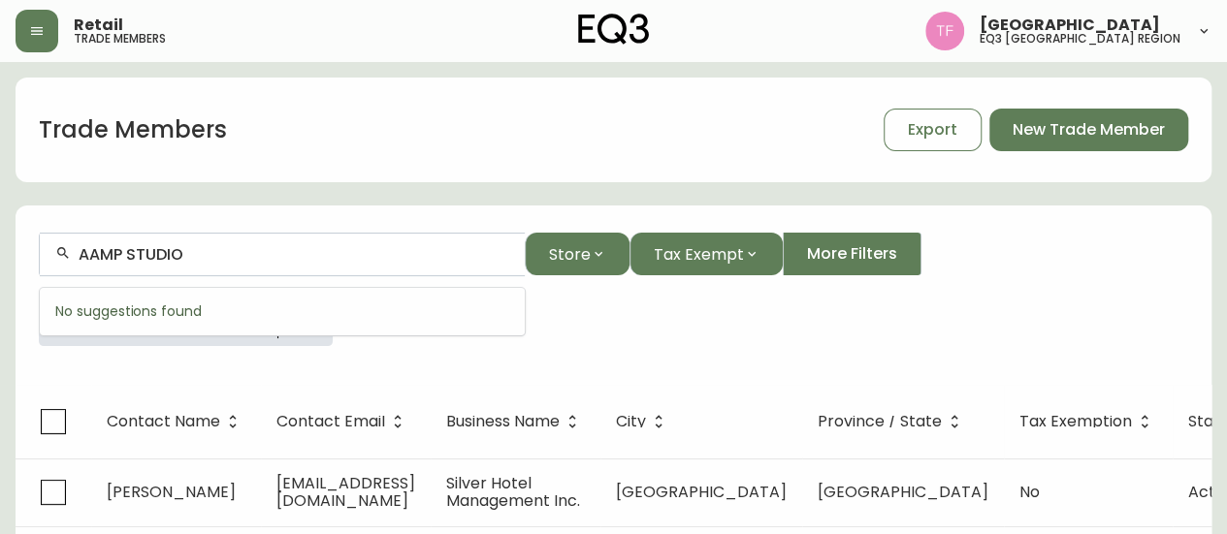
click at [291, 351] on div "Business Name: Silver Hotel Management Inc." at bounding box center [613, 327] width 1149 height 70
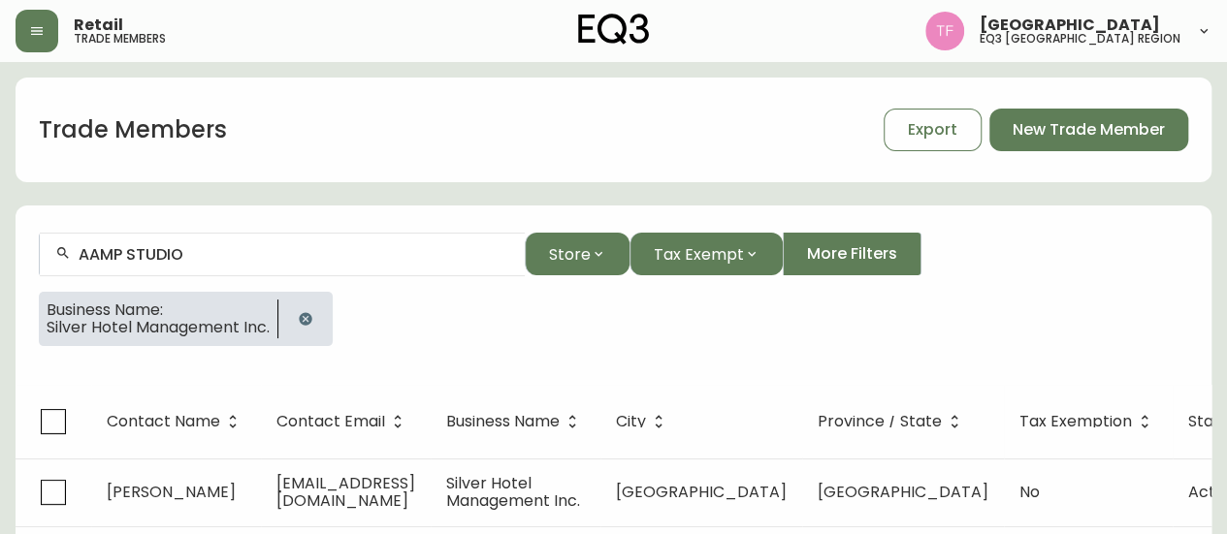
click at [313, 321] on icon "button" at bounding box center [306, 319] width 16 height 16
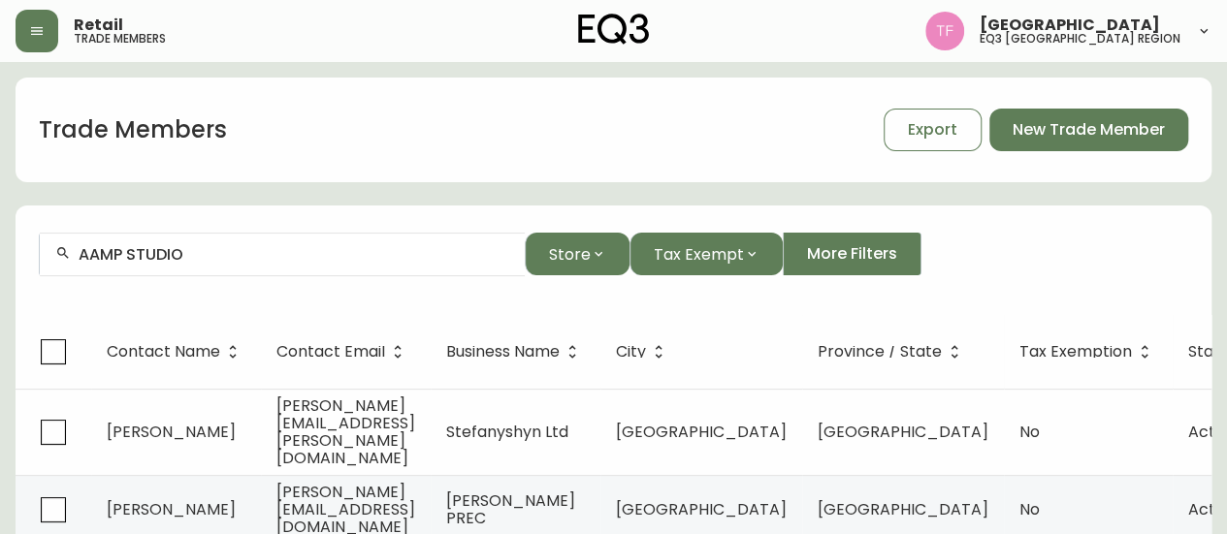
click at [342, 257] on input "AAMP STUDIO" at bounding box center [294, 254] width 431 height 18
click at [353, 257] on input "AAMP STUDIO" at bounding box center [294, 254] width 431 height 18
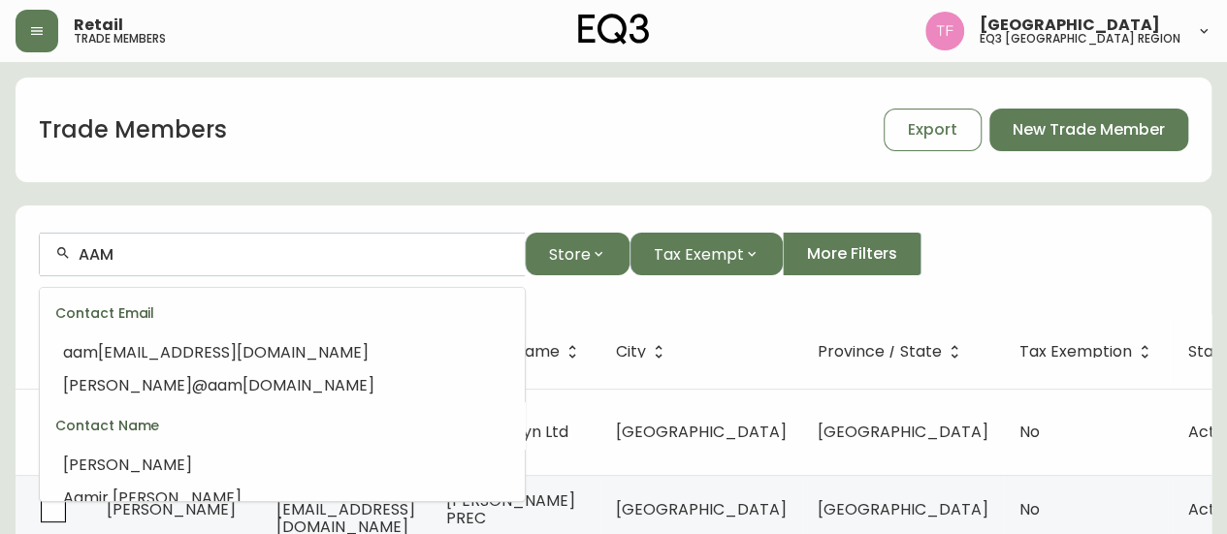
scroll to position [183, 0]
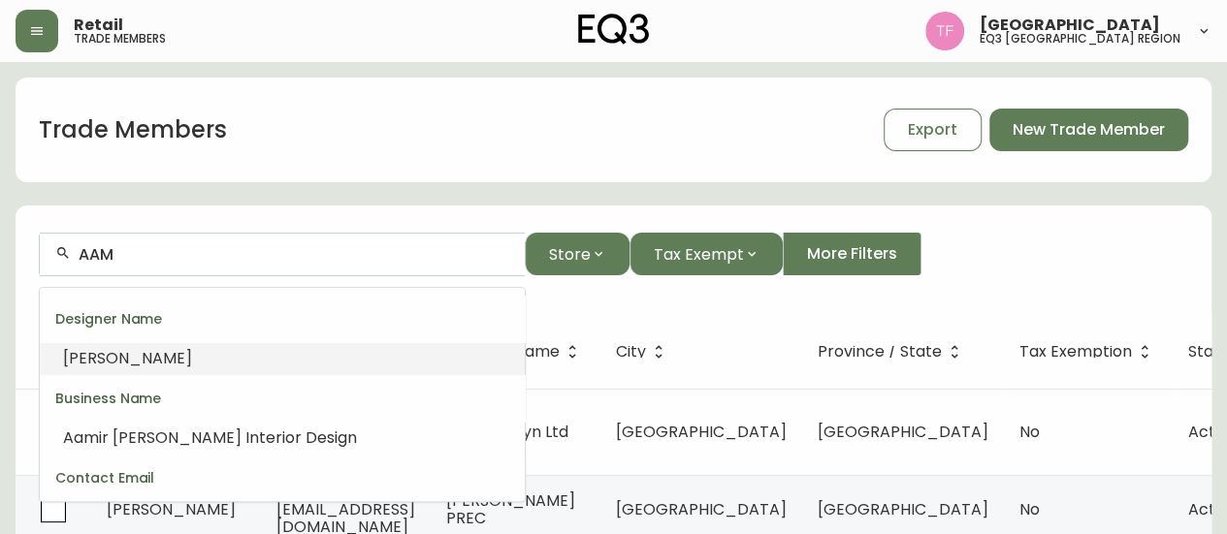
click at [237, 260] on input "AAM" at bounding box center [294, 254] width 431 height 18
paste input "RE CREATIVE"
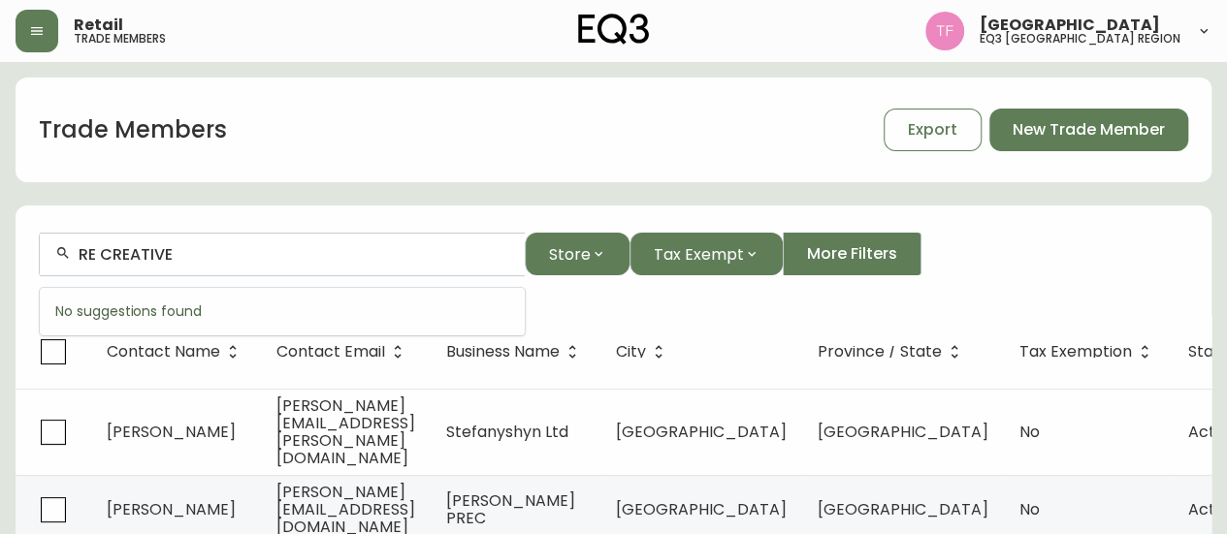
click at [388, 256] on input "RE CREATIVE" at bounding box center [294, 254] width 431 height 18
click at [164, 264] on div "RE CREATIVE" at bounding box center [282, 255] width 485 height 44
click at [189, 253] on input "RE CREATIVE" at bounding box center [294, 254] width 431 height 18
drag, startPoint x: 101, startPoint y: 253, endPoint x: 29, endPoint y: 252, distance: 71.8
click at [29, 252] on form "RE CREATIVE Store Tax Exempt More Filters" at bounding box center [614, 262] width 1196 height 106
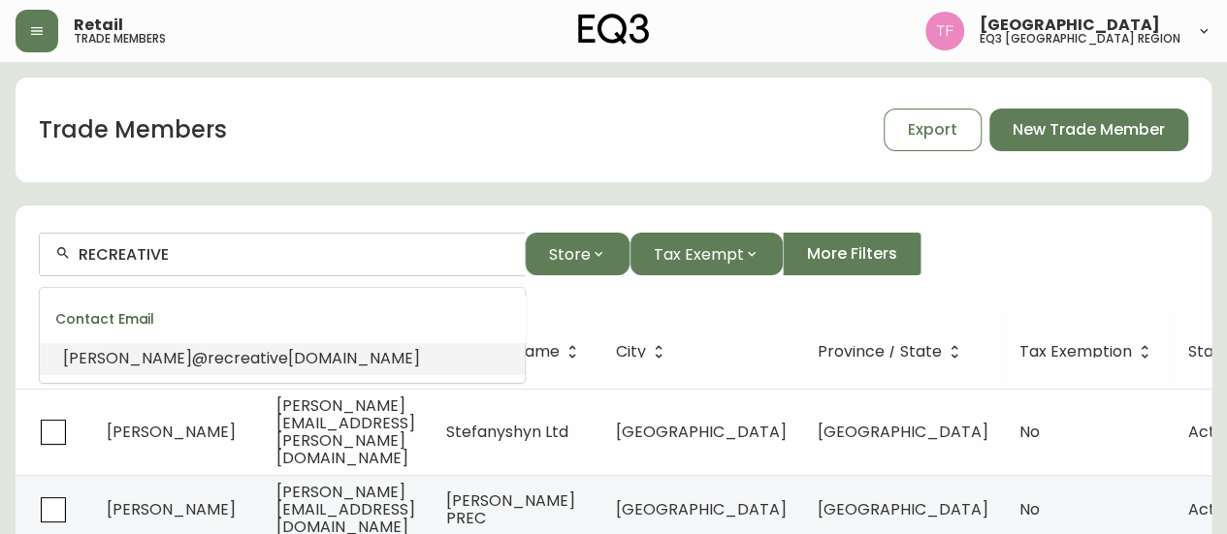
click at [288, 357] on span "works.com" at bounding box center [354, 358] width 132 height 22
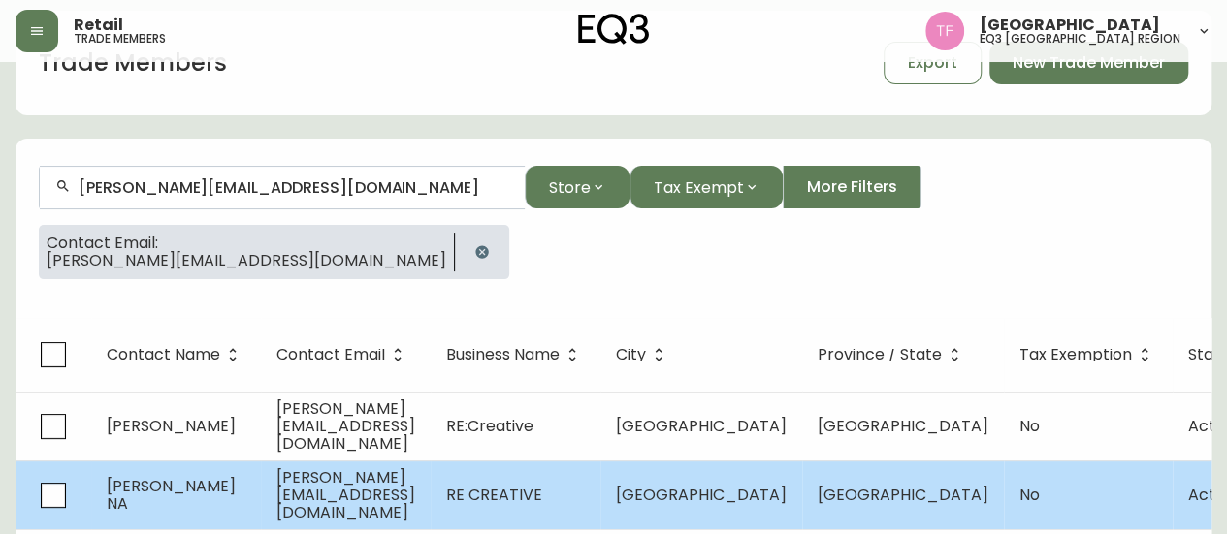
scroll to position [97, 0]
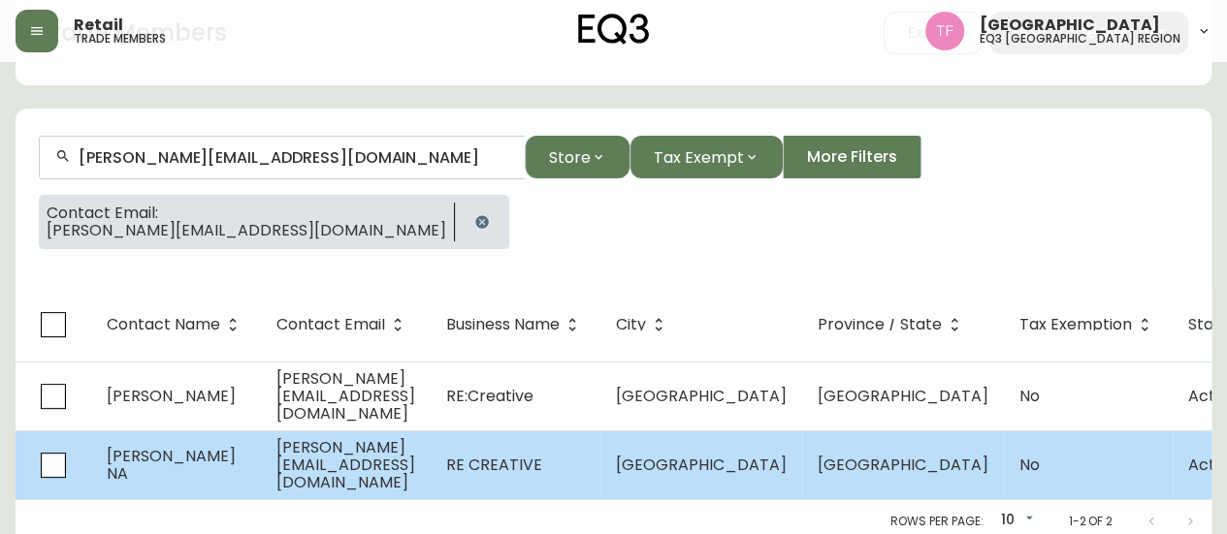
type input "renee@recreativeworks.com"
click at [600, 438] on td "RE CREATIVE" at bounding box center [516, 465] width 170 height 69
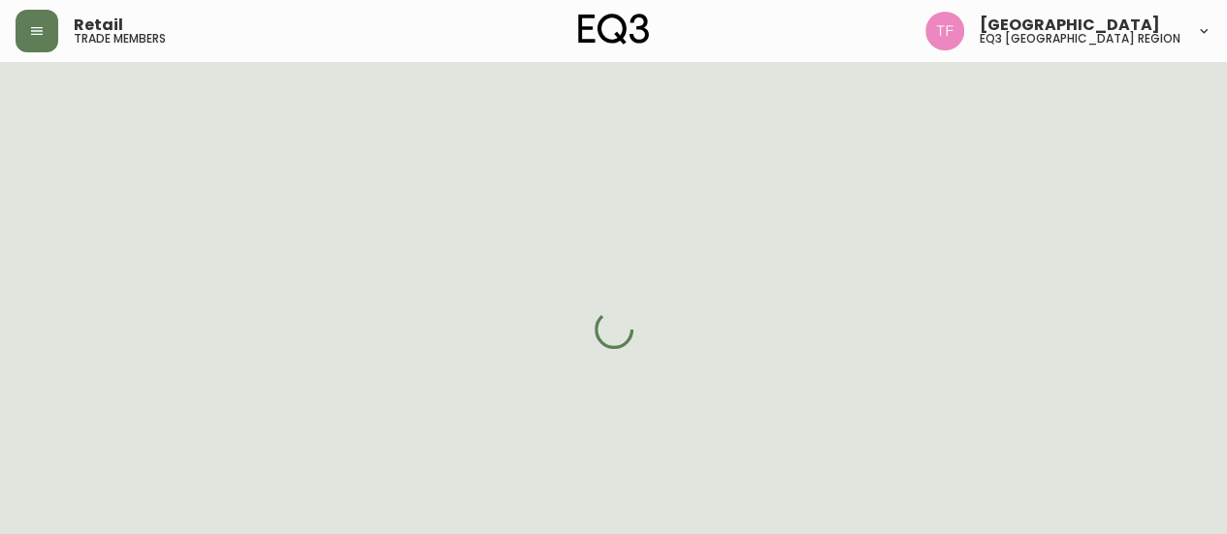
select select "ON"
select select "CA"
select select "CA_EN"
select select "Other"
select select "false"
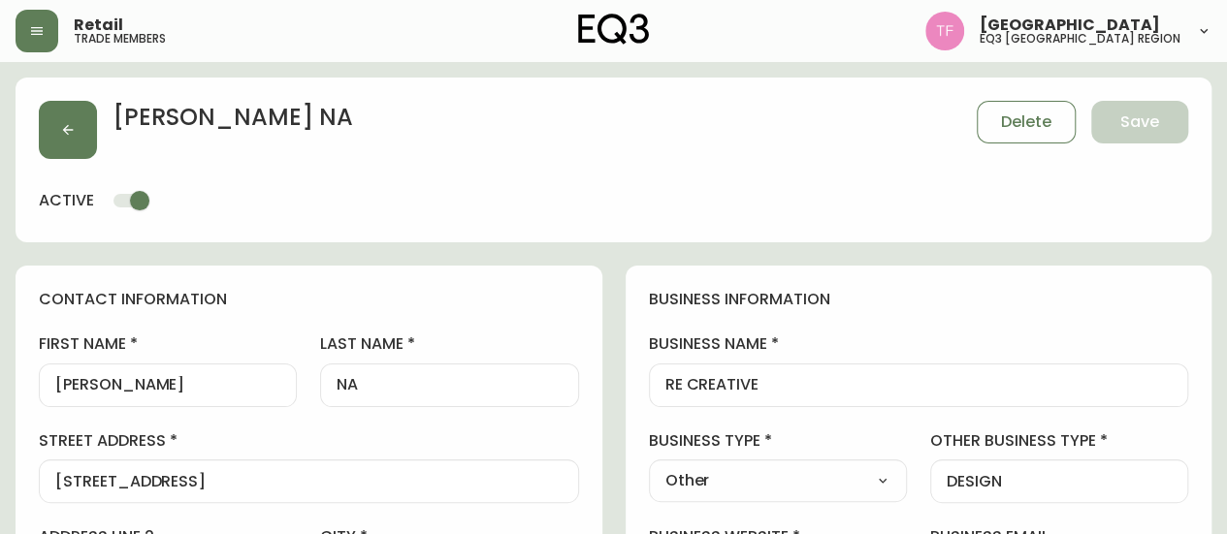
type input "EQ3 [GEOGRAPHIC_DATA] - [PERSON_NAME]"
select select "cjw10z96s008u6gs0ccm7hd19"
click at [80, 130] on button "button" at bounding box center [68, 130] width 58 height 58
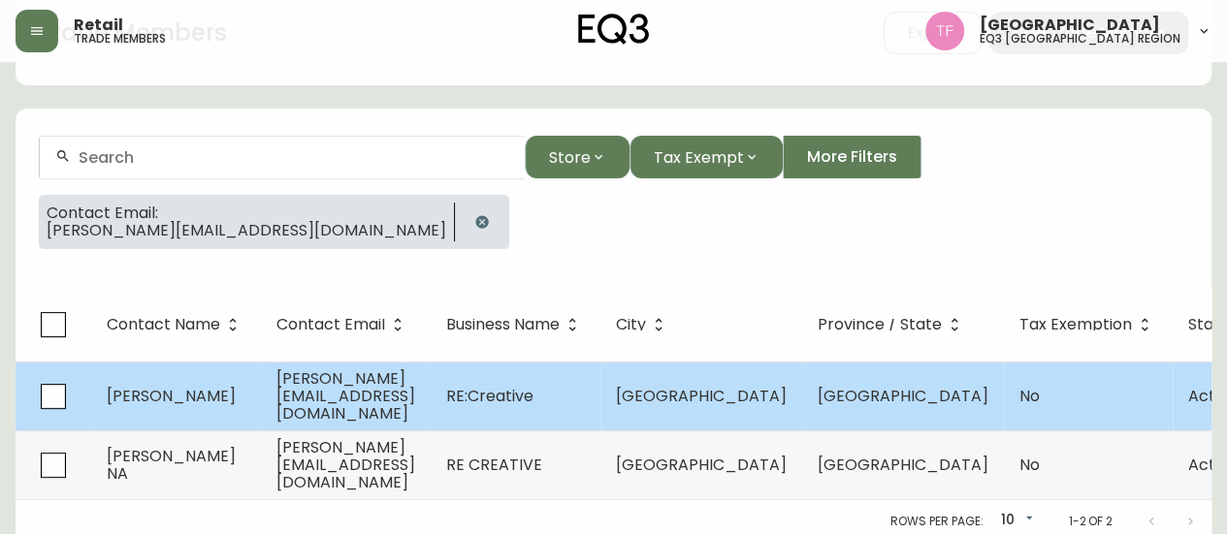
click at [600, 412] on td "RE:Creative" at bounding box center [516, 396] width 170 height 69
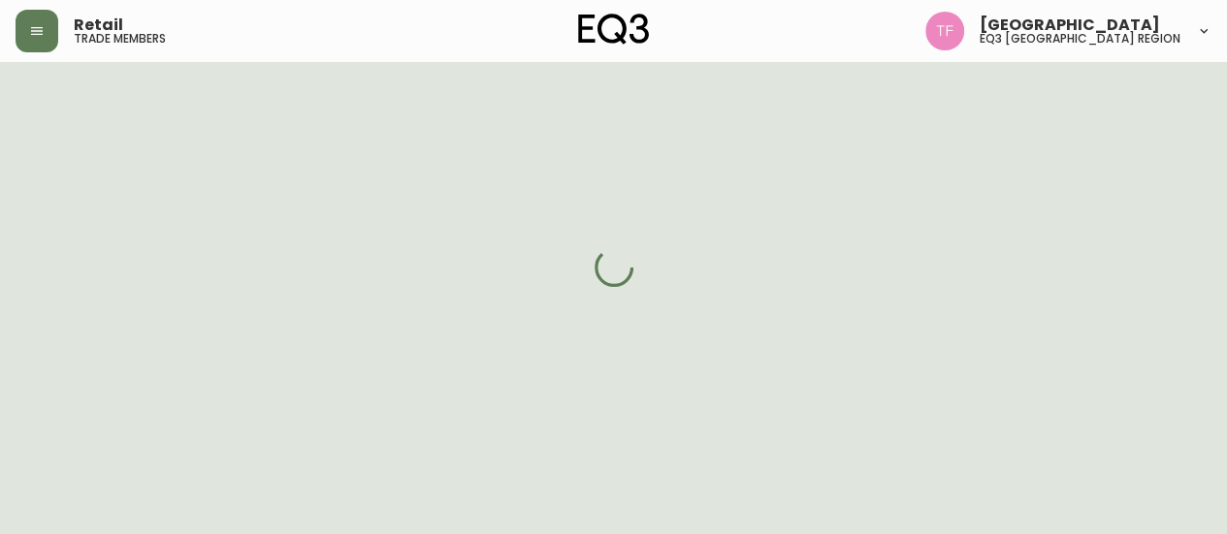
scroll to position [97, 0]
select select "ON"
select select "CA"
select select "CA_EN"
select select "Other"
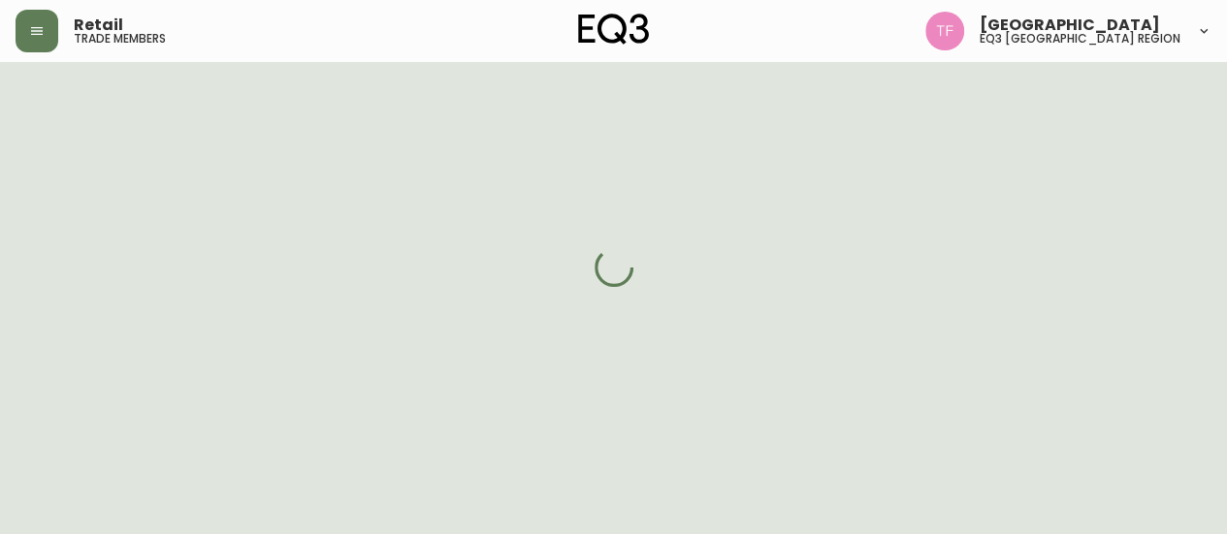
select select "cjw10z96s008u6gs0ccm7hd19"
select select "false"
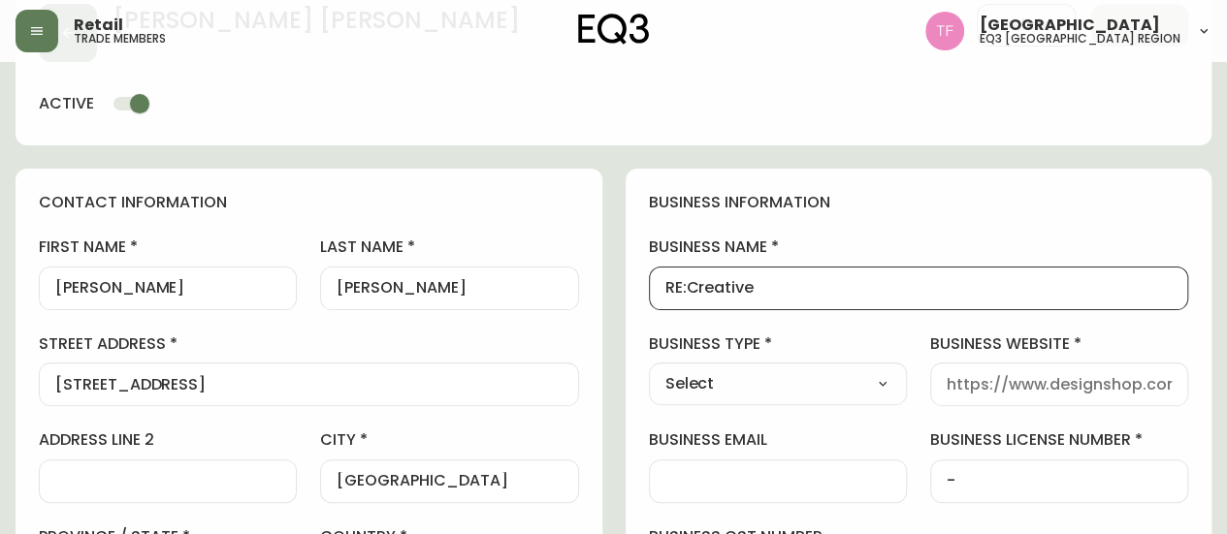
scroll to position [0, 0]
drag, startPoint x: 787, startPoint y: 294, endPoint x: 506, endPoint y: 294, distance: 281.2
drag, startPoint x: 708, startPoint y: 282, endPoint x: 677, endPoint y: 288, distance: 31.6
click at [58, 47] on div "Retail trade members" at bounding box center [215, 31] width 399 height 43
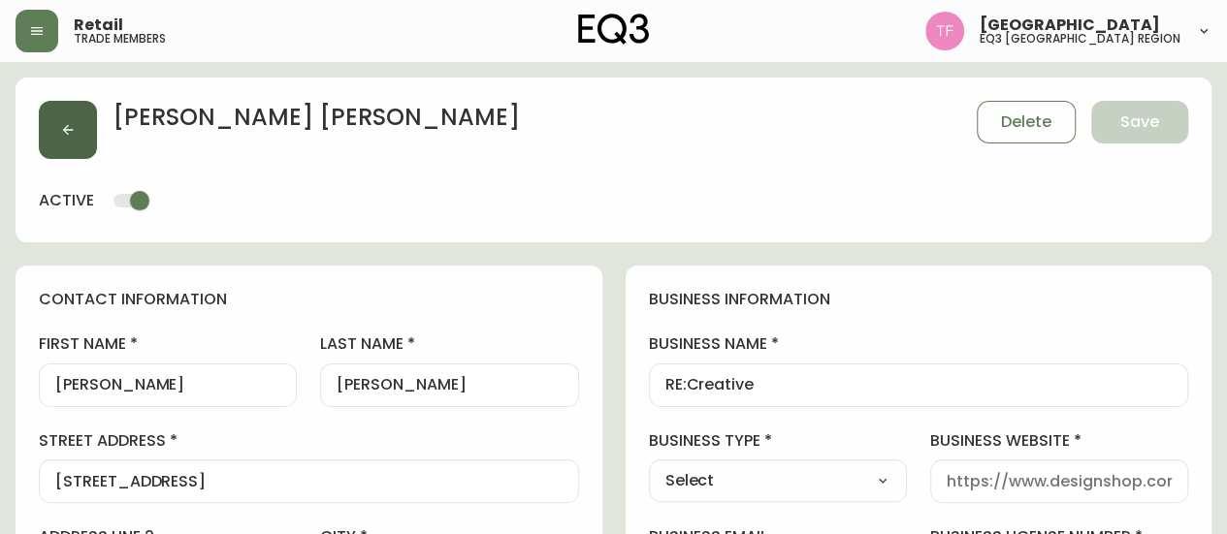
click at [63, 130] on icon "button" at bounding box center [68, 130] width 11 height 11
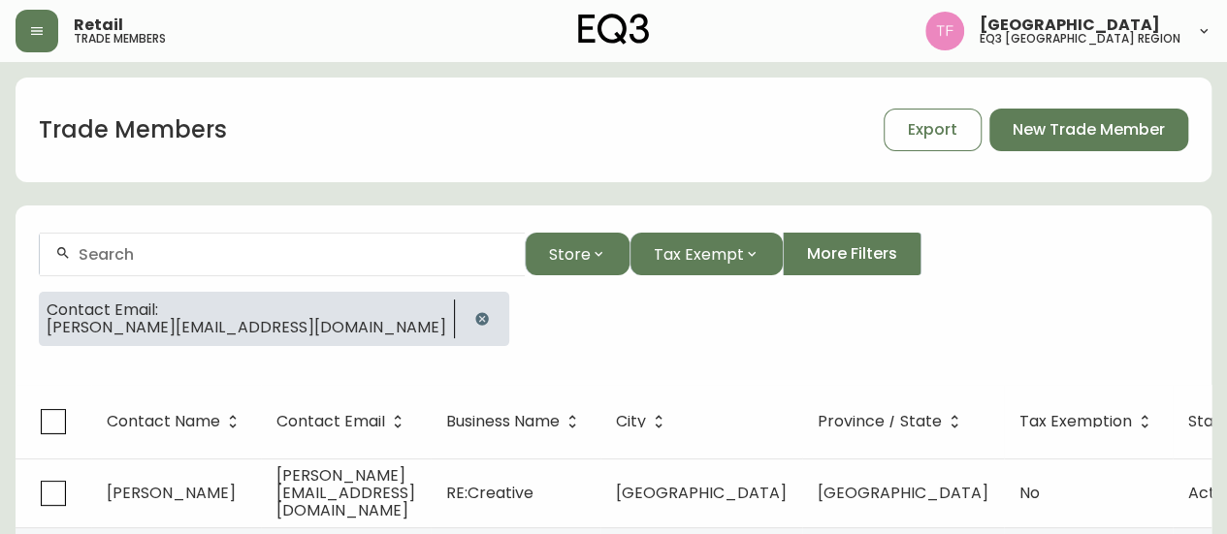
click at [463, 308] on button "button" at bounding box center [482, 319] width 39 height 39
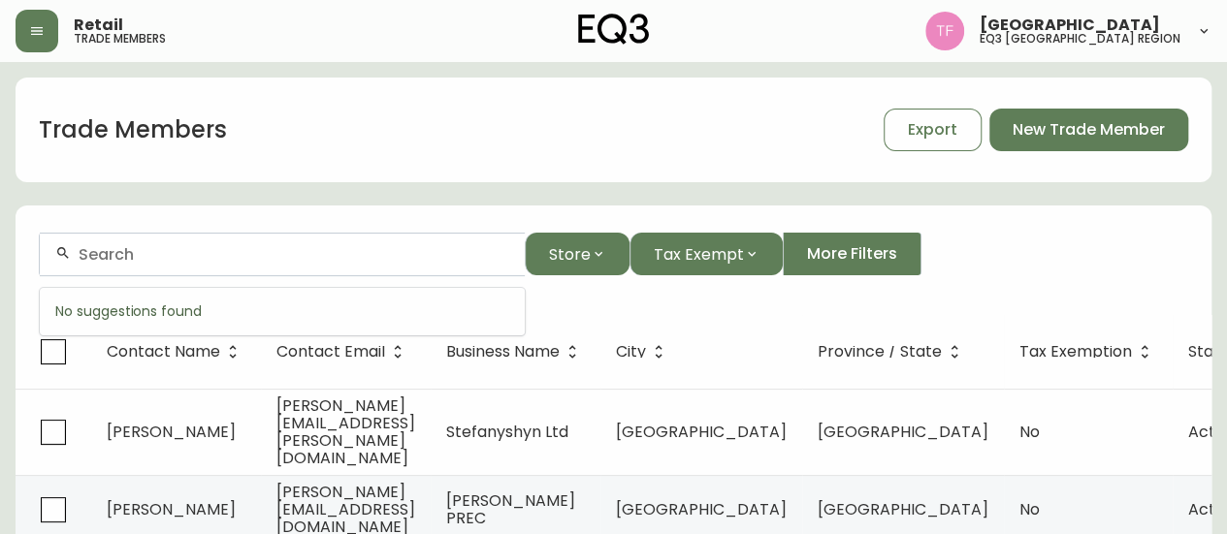
paste input "JOEL BRAY DESIGN"
drag, startPoint x: 221, startPoint y: 264, endPoint x: 191, endPoint y: 255, distance: 31.3
click at [191, 255] on input "JOEL" at bounding box center [294, 254] width 431 height 18
paste input "STUDIO LEKKA"
click at [176, 253] on input "STUDIO LEKKA" at bounding box center [294, 254] width 431 height 18
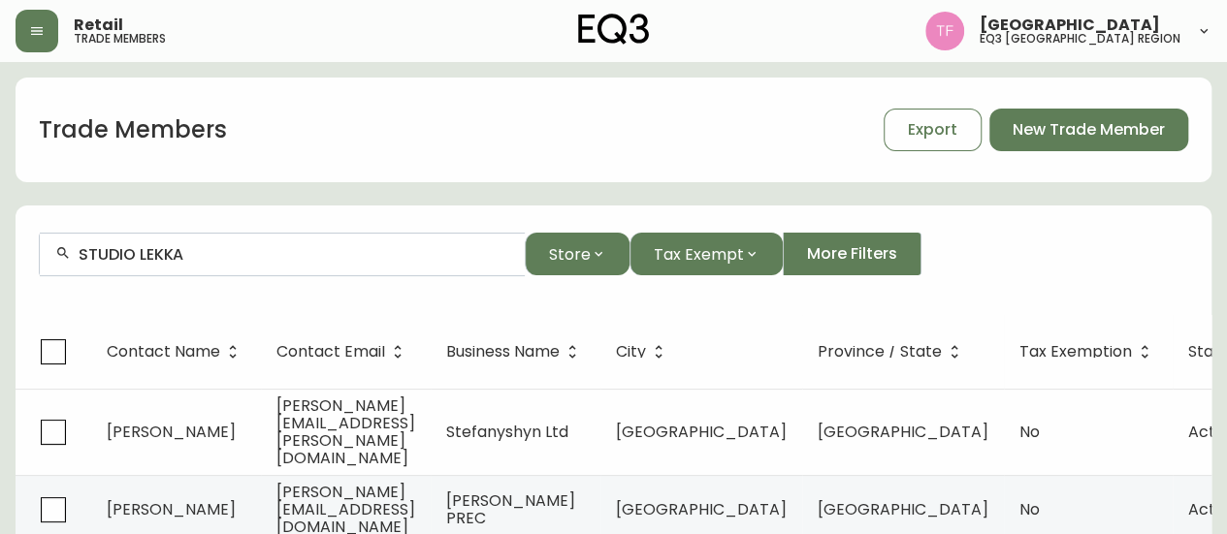
click at [295, 265] on div "STUDIO LEKKA" at bounding box center [282, 255] width 485 height 44
click at [308, 263] on input "STUDIO LEKKA" at bounding box center [294, 254] width 431 height 18
click at [94, 257] on input "STUDIO LEKKA" at bounding box center [294, 254] width 431 height 18
click at [235, 265] on div "LEKKA" at bounding box center [282, 255] width 485 height 44
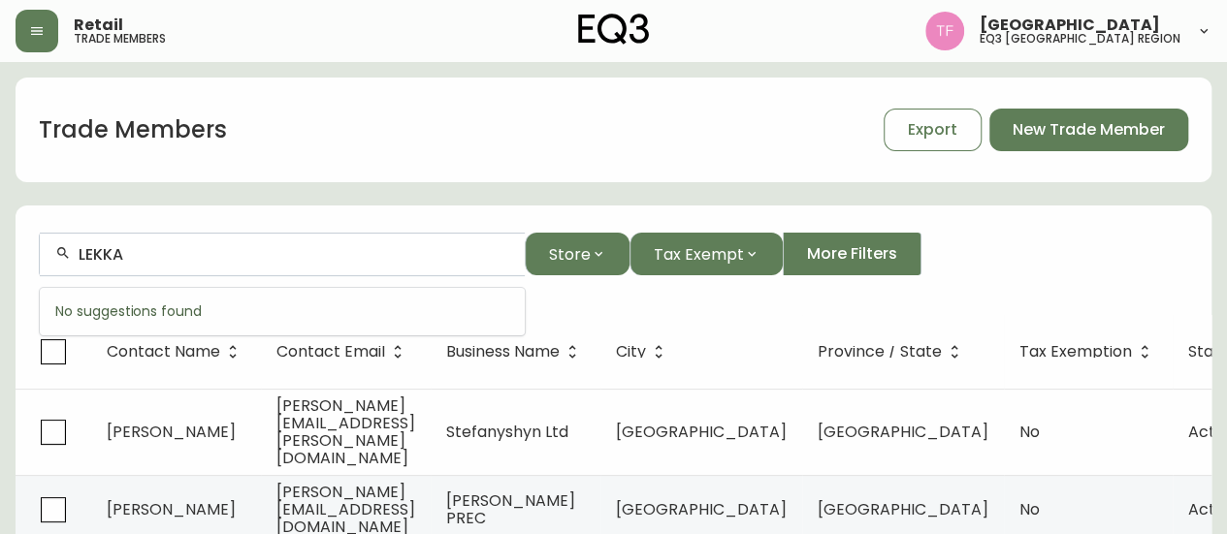
click at [282, 263] on input "LEKKA" at bounding box center [294, 254] width 431 height 18
click at [190, 256] on input "LEKKA" at bounding box center [294, 254] width 431 height 18
click at [200, 248] on input "LEKK" at bounding box center [294, 254] width 431 height 18
click at [186, 257] on input "LEKKA" at bounding box center [294, 254] width 431 height 18
paste input "Barbara Nyke Interiors &"
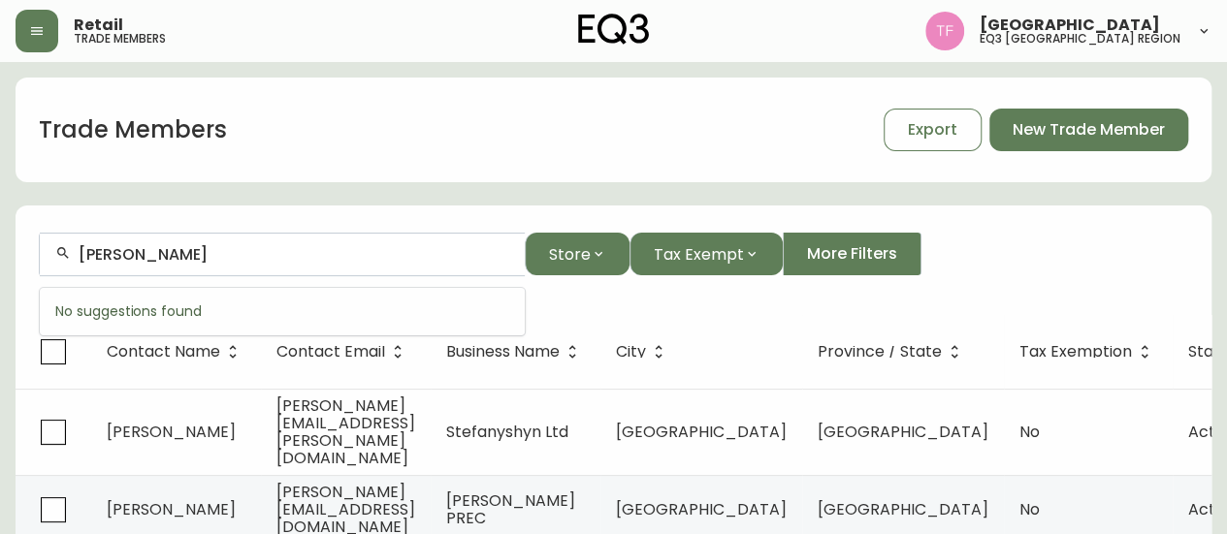
click at [236, 251] on input "Barbara Ny" at bounding box center [294, 254] width 431 height 18
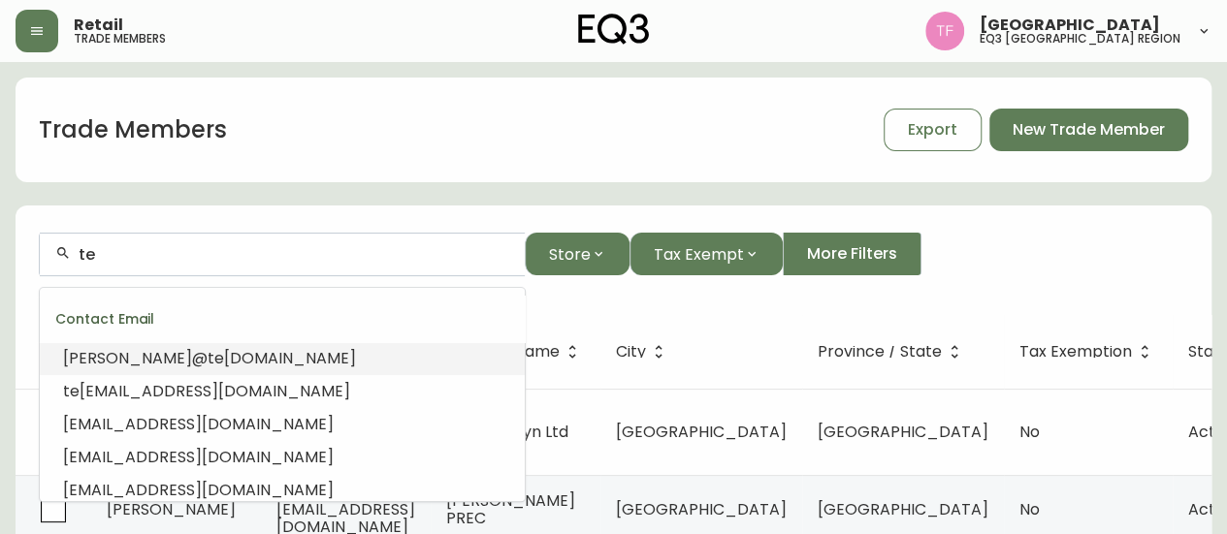
type input "t"
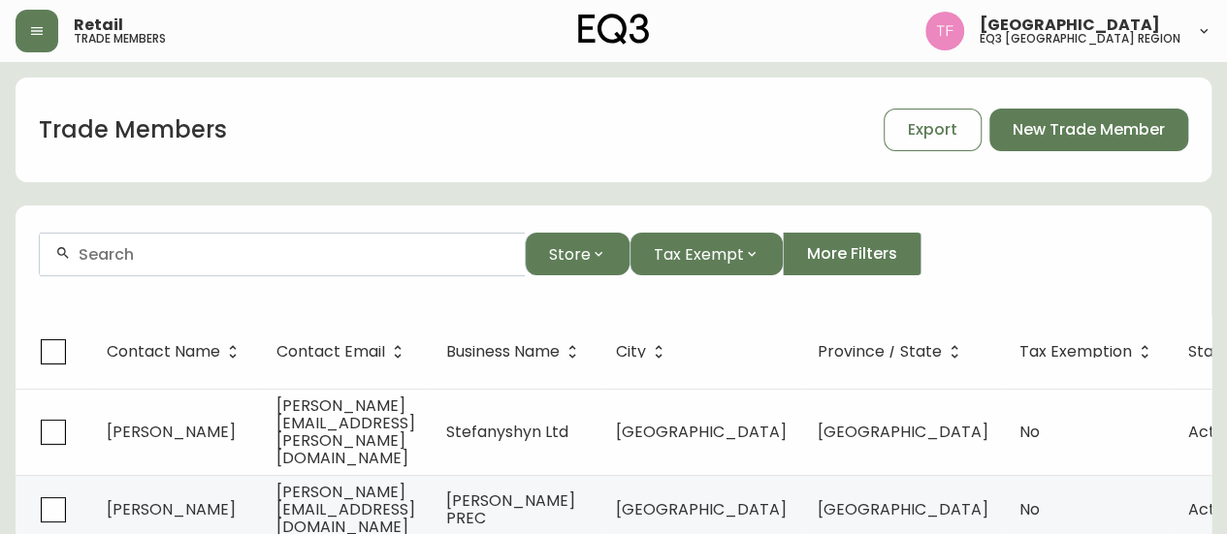
type input "k"
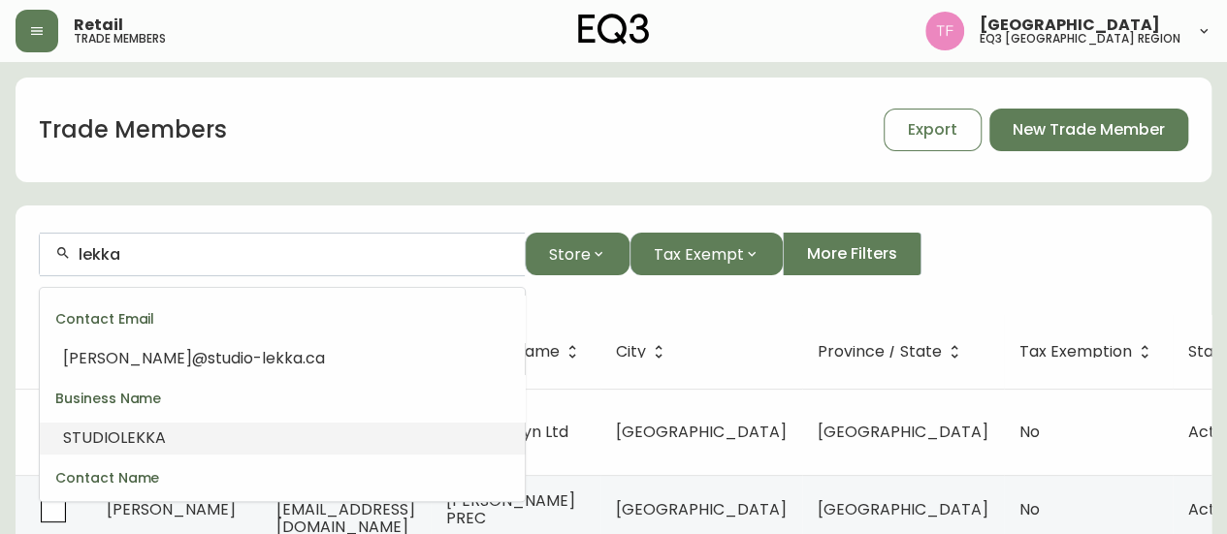
click at [134, 424] on li "STUDIO LEKKA" at bounding box center [282, 438] width 485 height 33
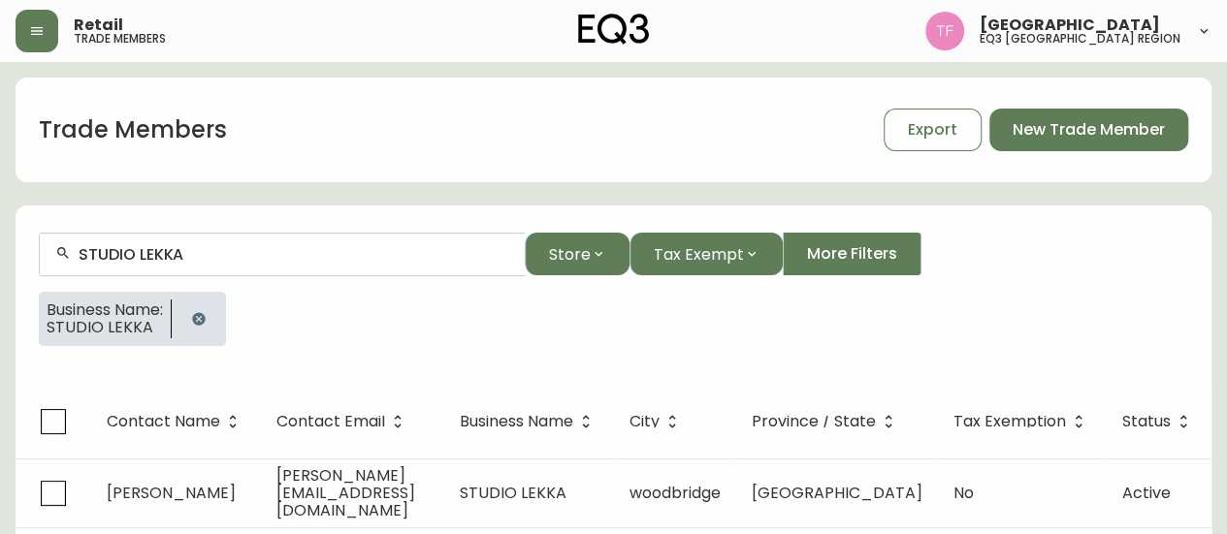
scroll to position [34, 0]
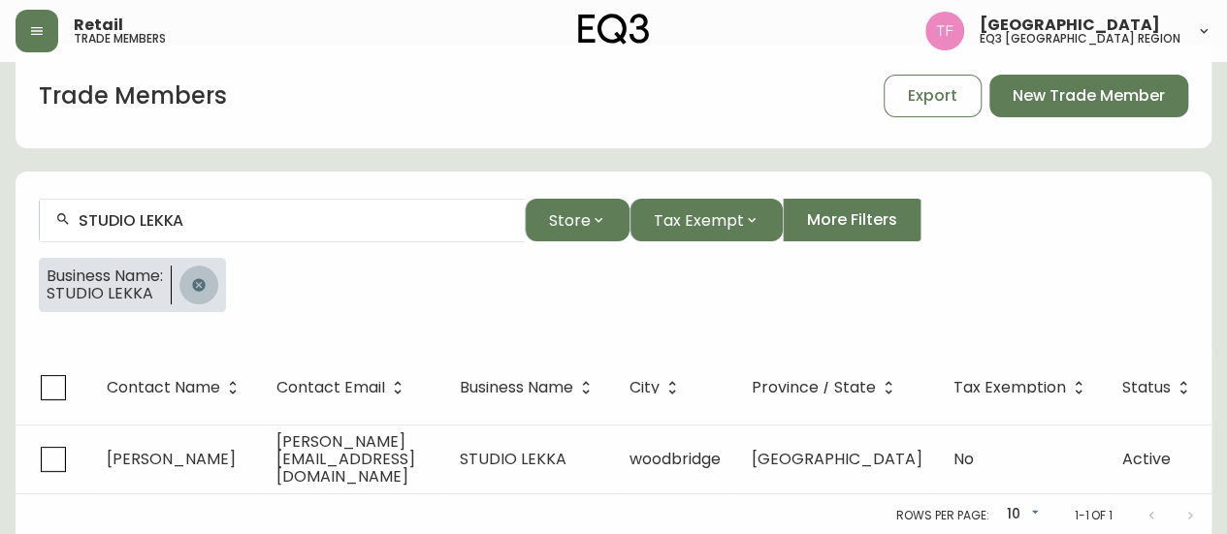
click at [213, 279] on button "button" at bounding box center [198, 285] width 39 height 39
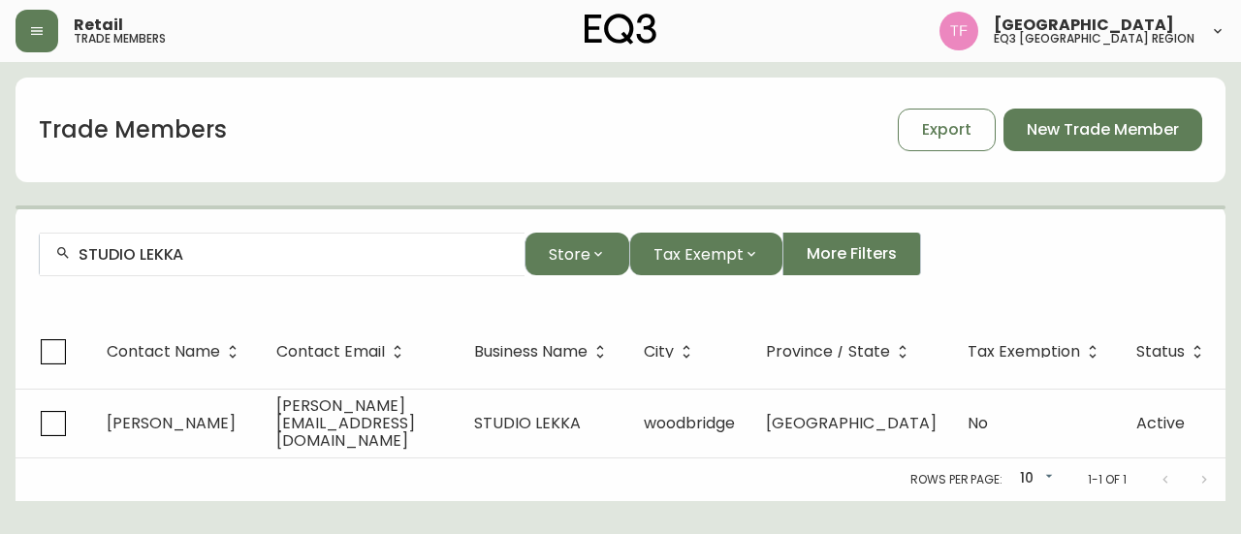
click at [203, 247] on input "STUDIO LEKKA" at bounding box center [294, 254] width 431 height 18
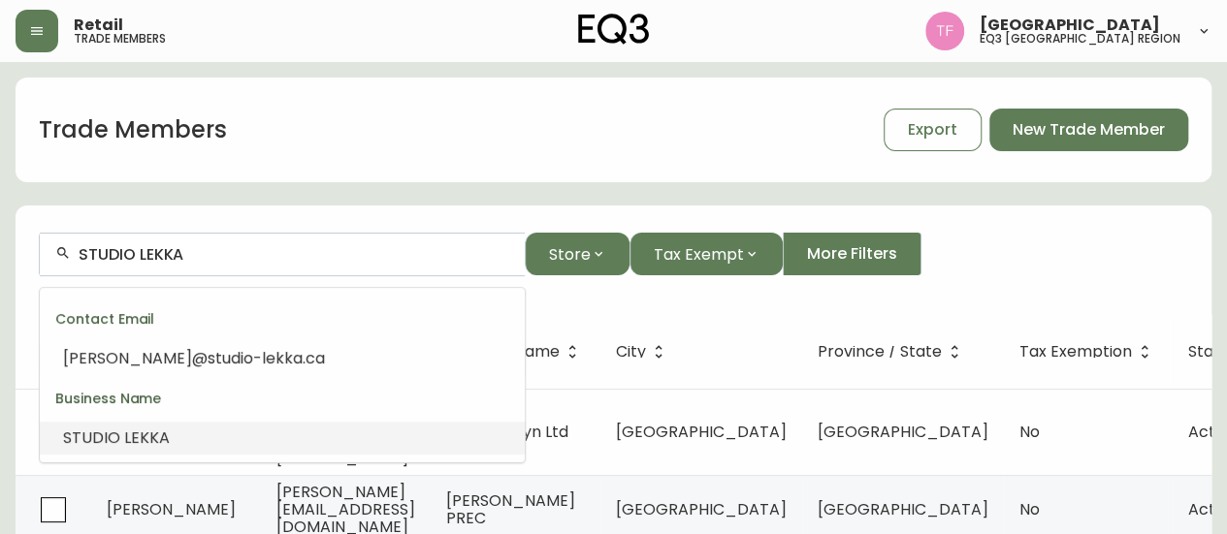
paste input "JOEL BRAY DESIGN"
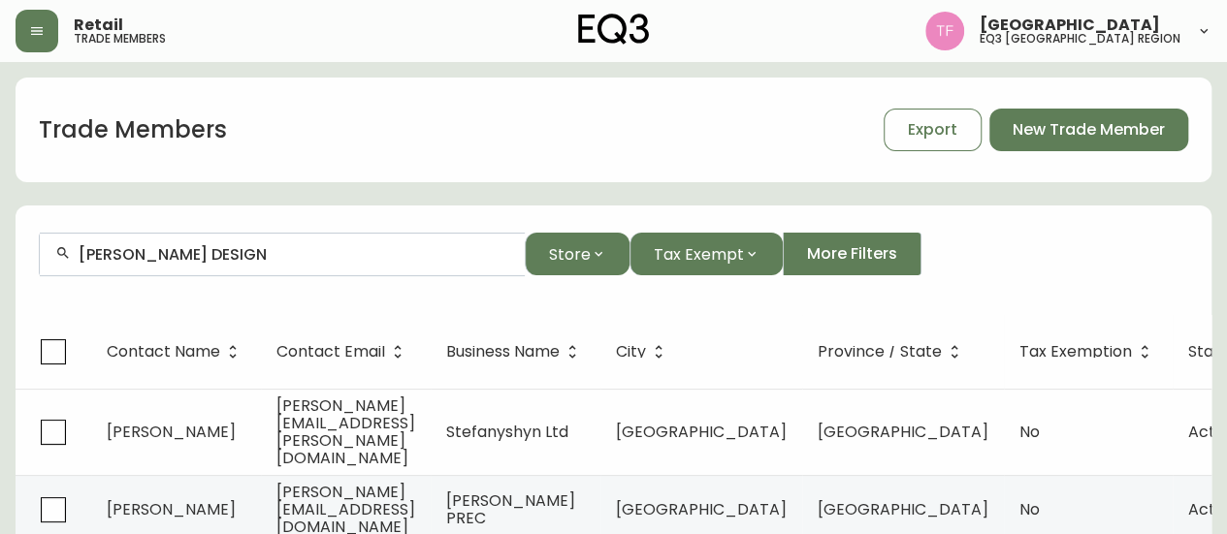
click at [272, 260] on input "JOEL BRAY DESIGN" at bounding box center [294, 254] width 431 height 18
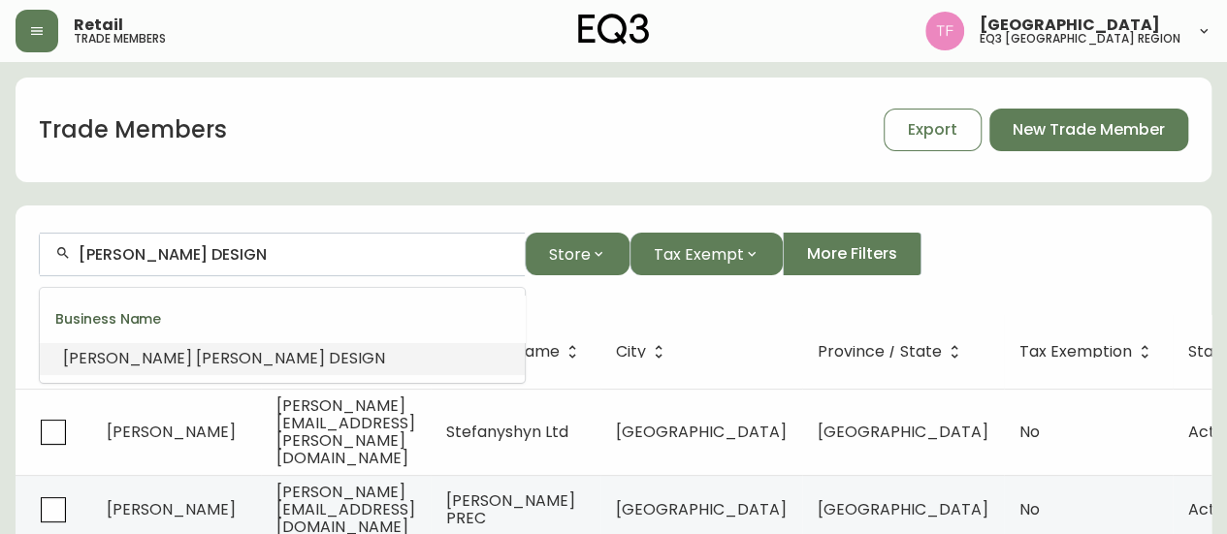
paste input "Kindred Works Inc."
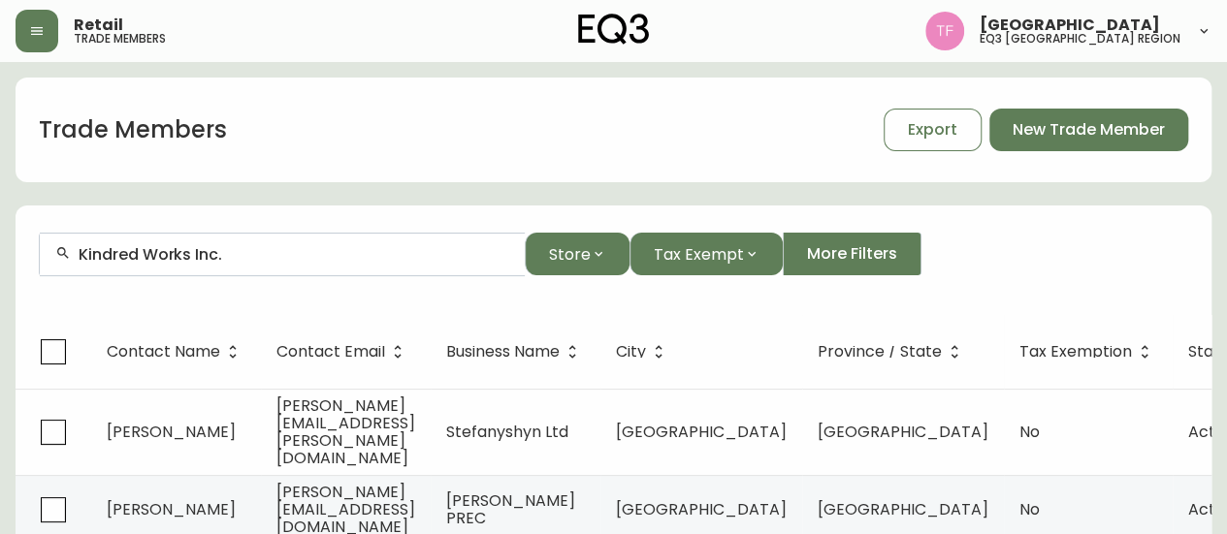
click at [237, 257] on input "Kindred Works Inc." at bounding box center [294, 254] width 431 height 18
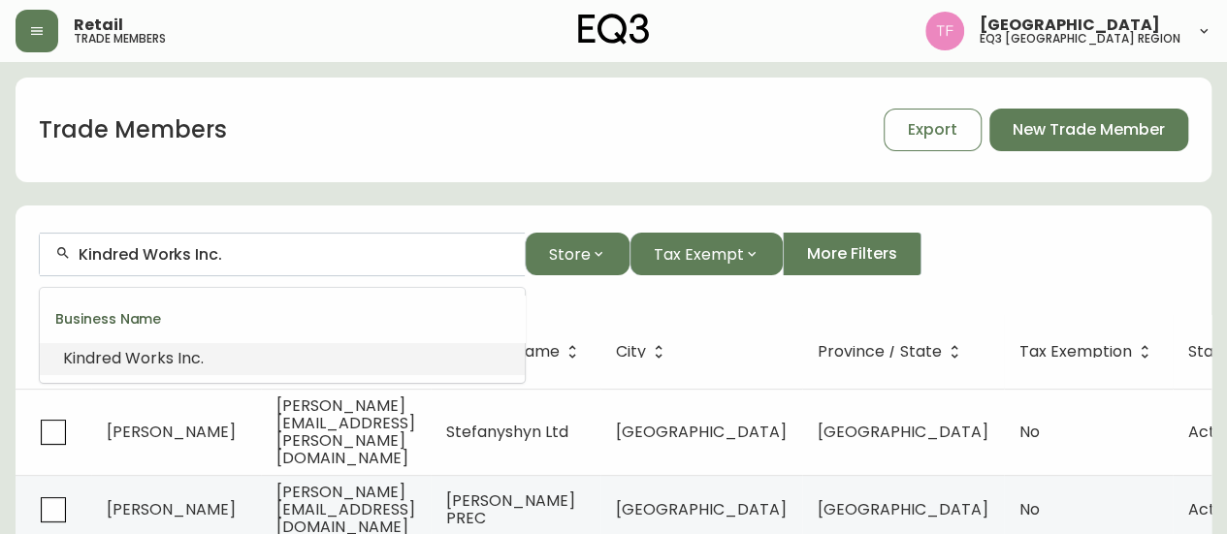
paste input "erry Noonan"
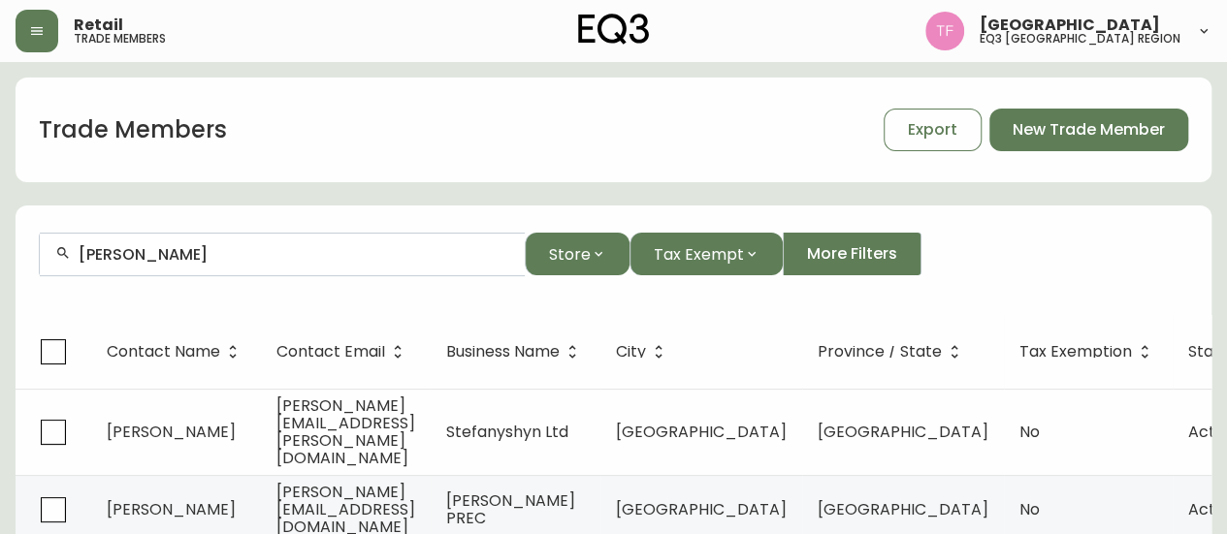
click at [192, 253] on input "Kerry Noonan" at bounding box center [294, 254] width 431 height 18
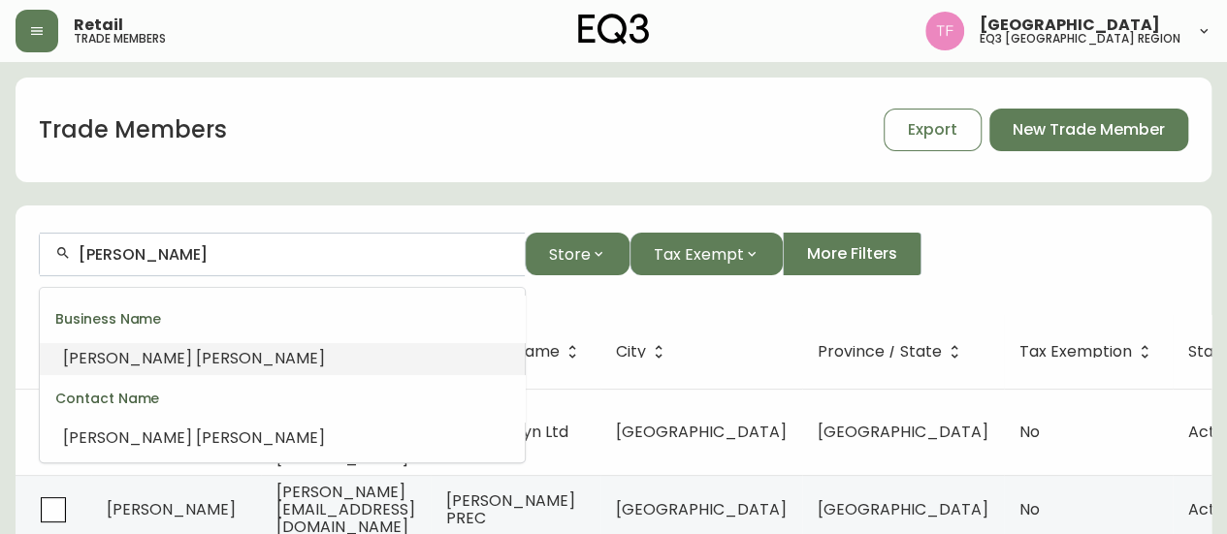
paste input "2318003 Ontario Inc."
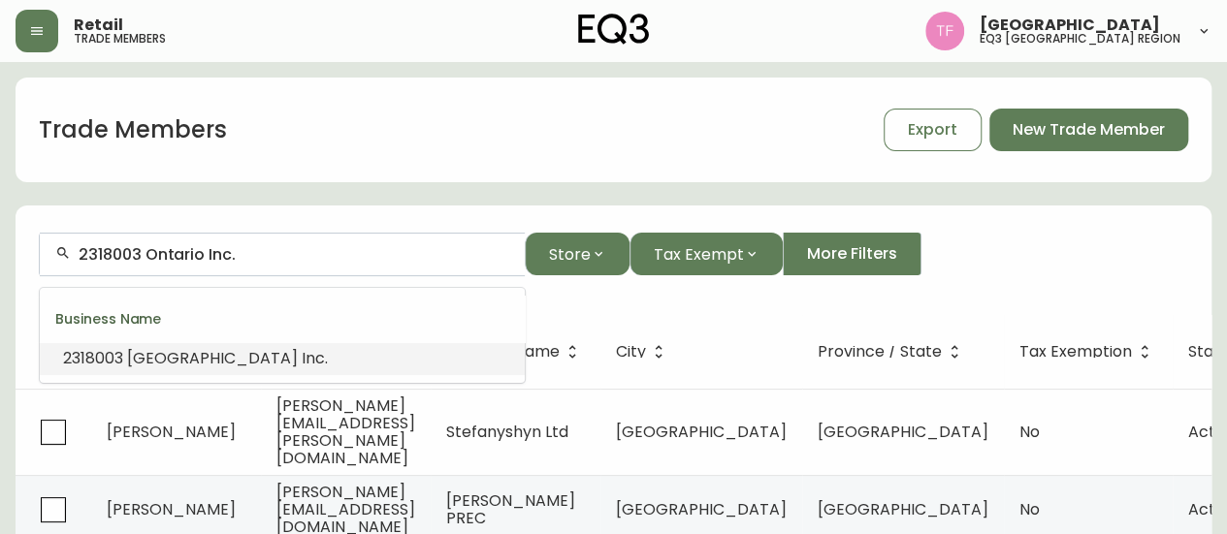
click at [214, 258] on input "2318003 Ontario Inc." at bounding box center [294, 254] width 431 height 18
paste input "Matte Mood Studio"
click at [266, 263] on input "Matte Mood Studio" at bounding box center [294, 254] width 431 height 18
paste input "ELBO STUDIO"
click at [152, 251] on input "ELBO STUDIO" at bounding box center [294, 254] width 431 height 18
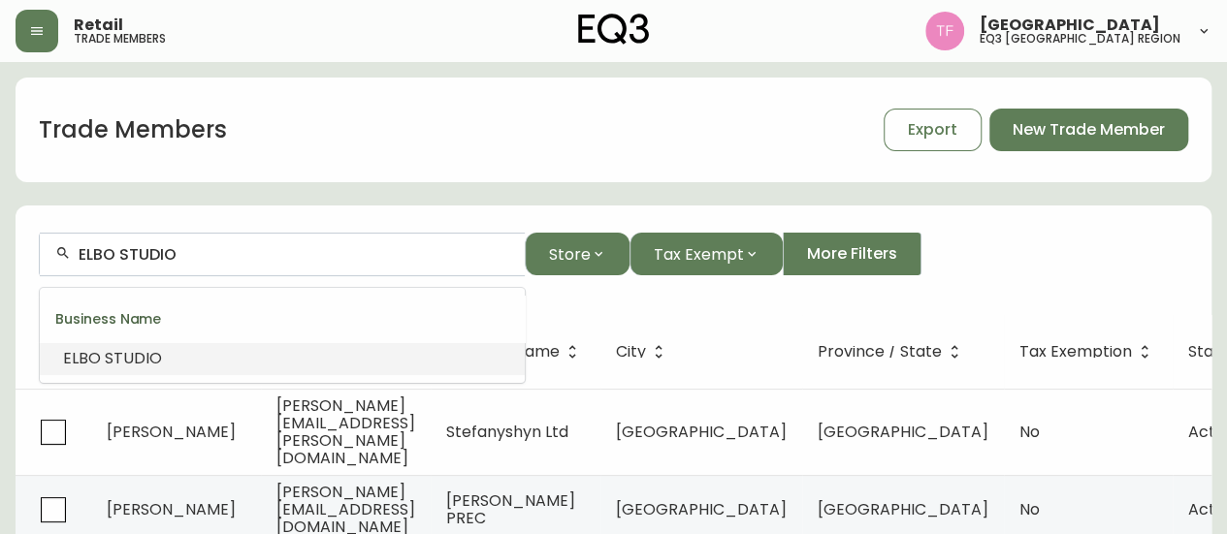
paste input "REBECCA PETR"
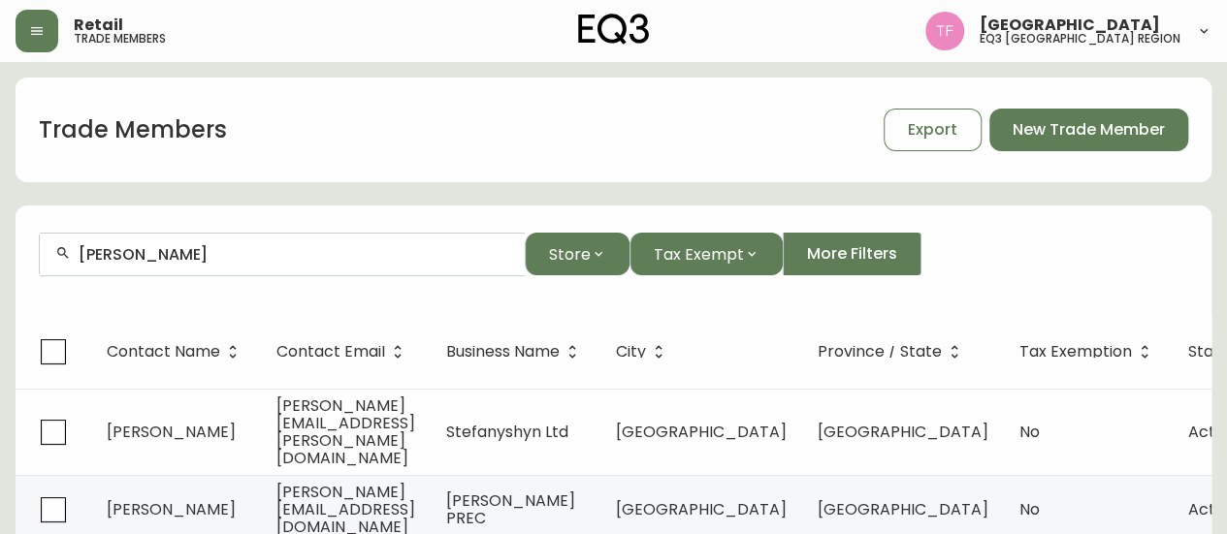
click at [339, 245] on input "REBECCA PETRO" at bounding box center [294, 254] width 431 height 18
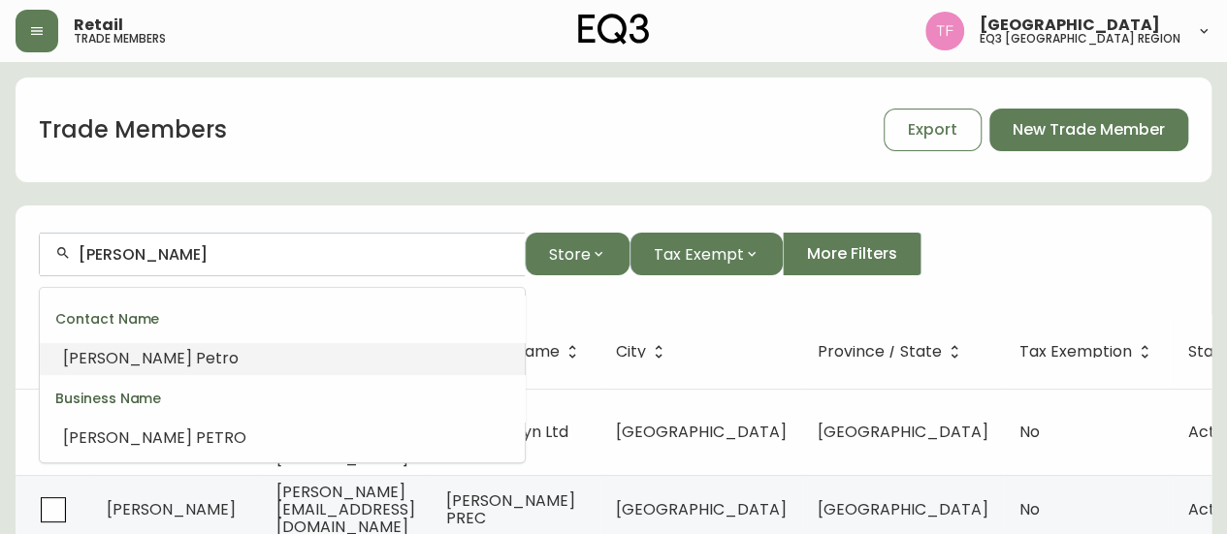
paste input "HEY LOVE DESIGN"
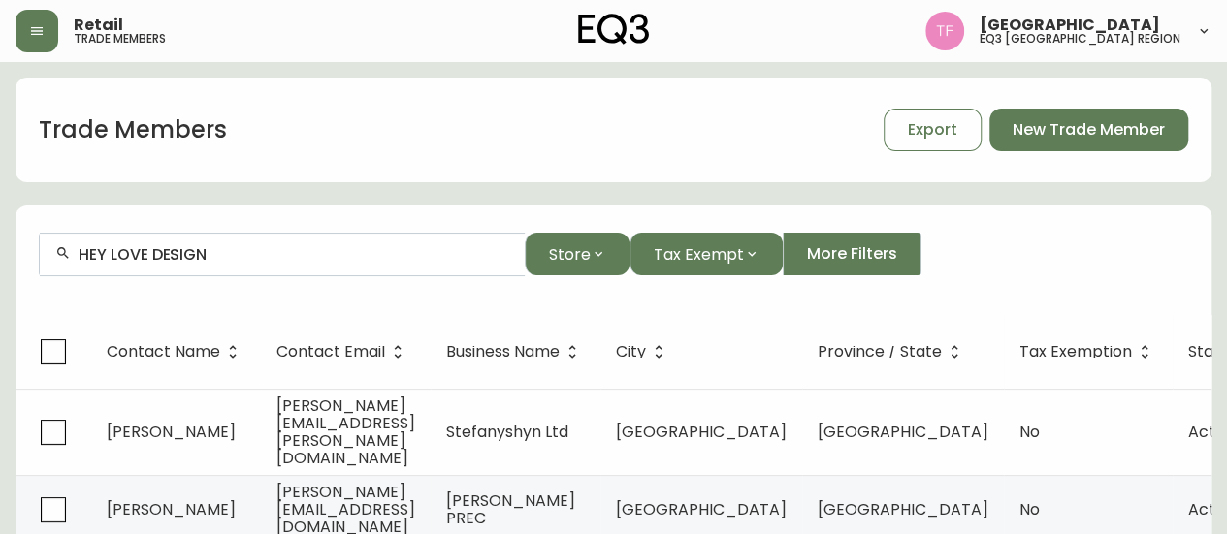
drag, startPoint x: 360, startPoint y: 240, endPoint x: 349, endPoint y: 246, distance: 12.6
click at [355, 243] on div "HEY LOVE DESIGN" at bounding box center [282, 255] width 485 height 44
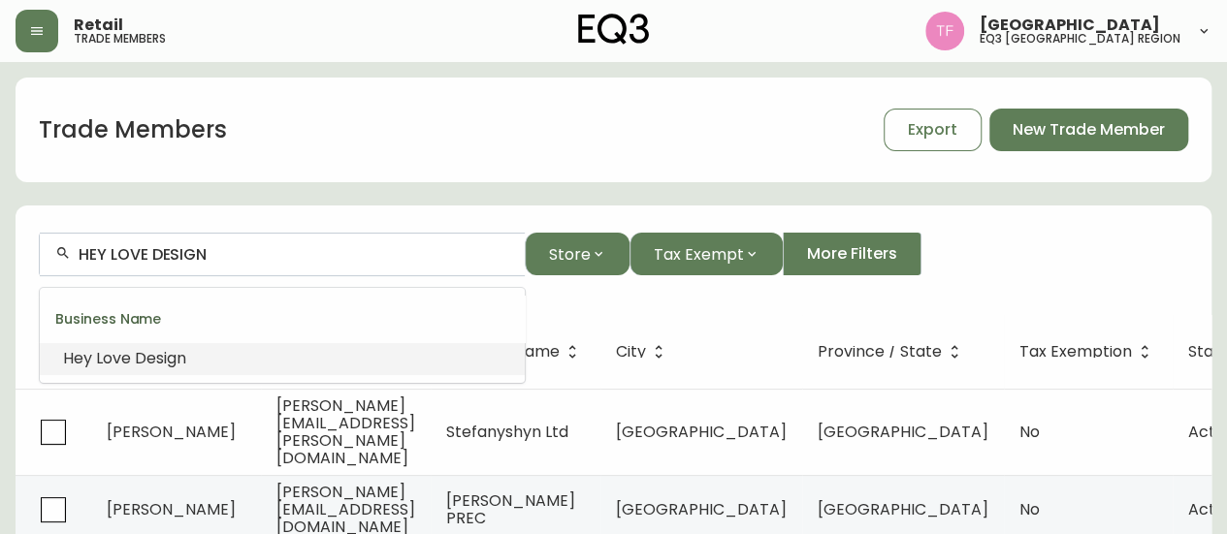
paste input "POI BUSINESS INTERIORS"
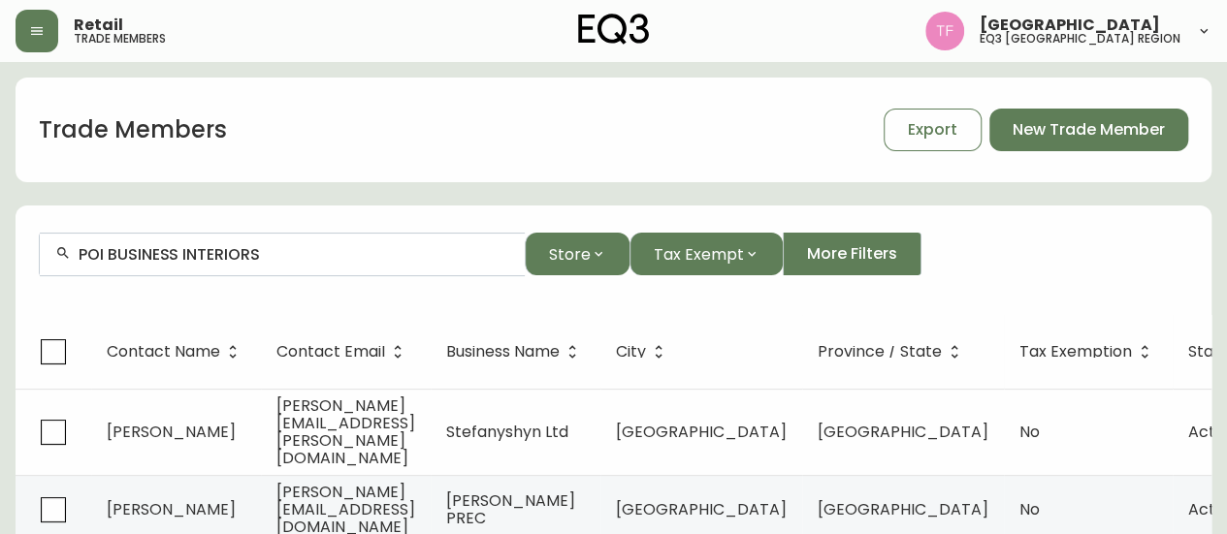
click at [242, 248] on input "POI BUSINESS INTERIORS" at bounding box center [294, 254] width 431 height 18
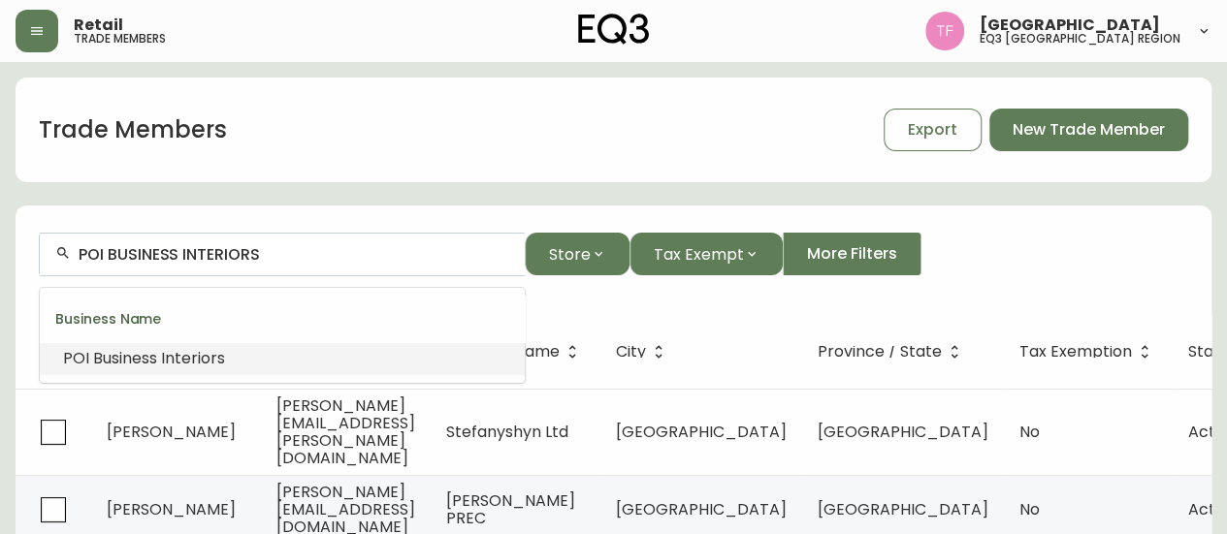
paste input "Muskoka D&M Corp"
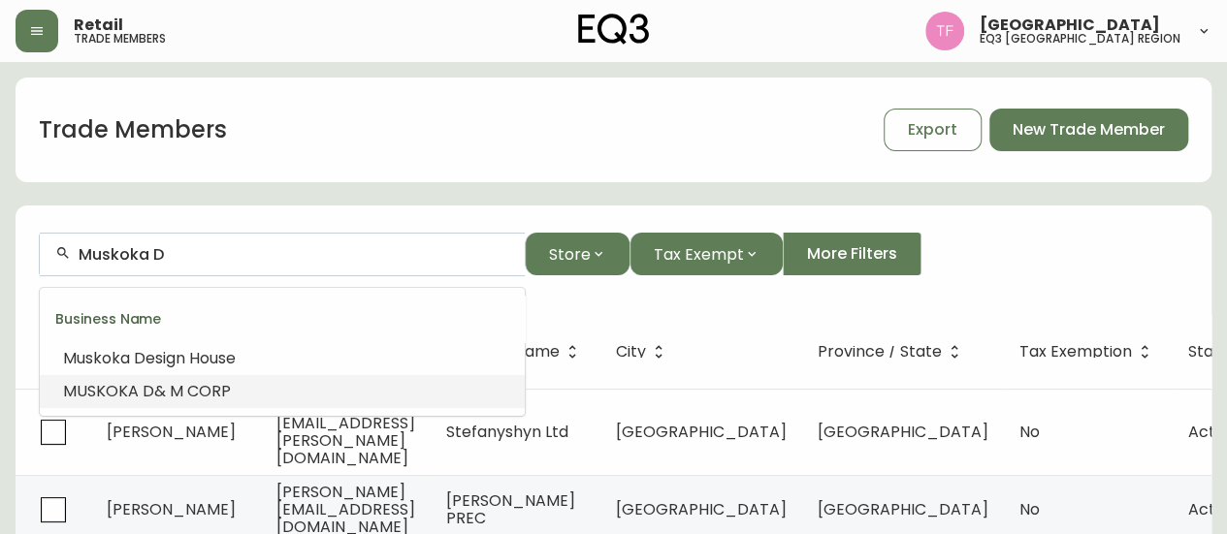
click at [206, 399] on span "& M CORP" at bounding box center [192, 391] width 77 height 22
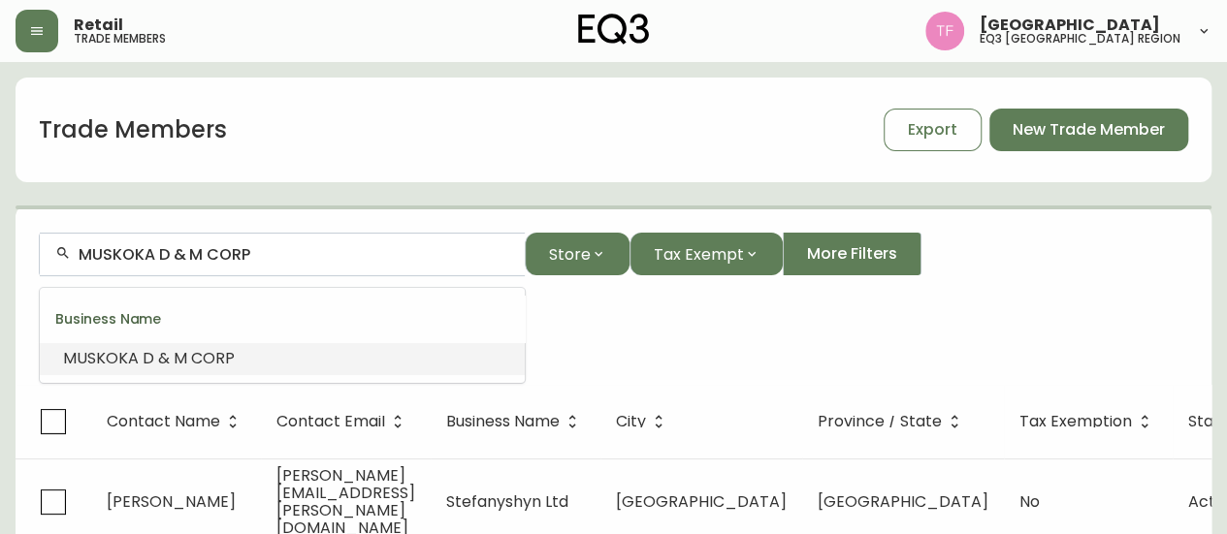
click at [225, 255] on input "MUSKOKA D & M CORP" at bounding box center [294, 254] width 431 height 18
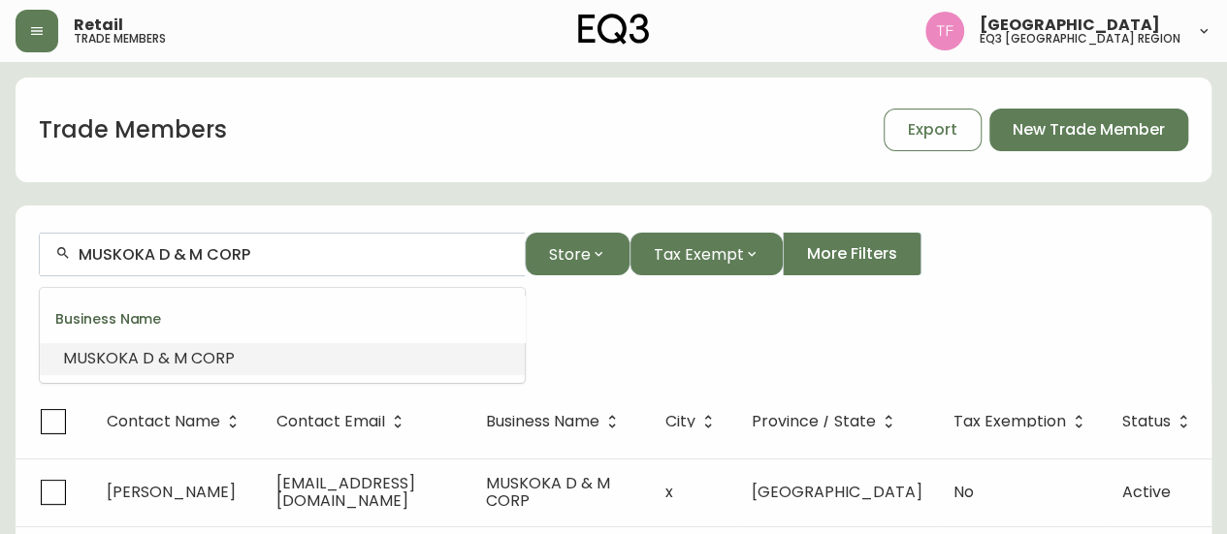
click at [225, 255] on input "MUSKOKA D & M CORP" at bounding box center [294, 254] width 431 height 18
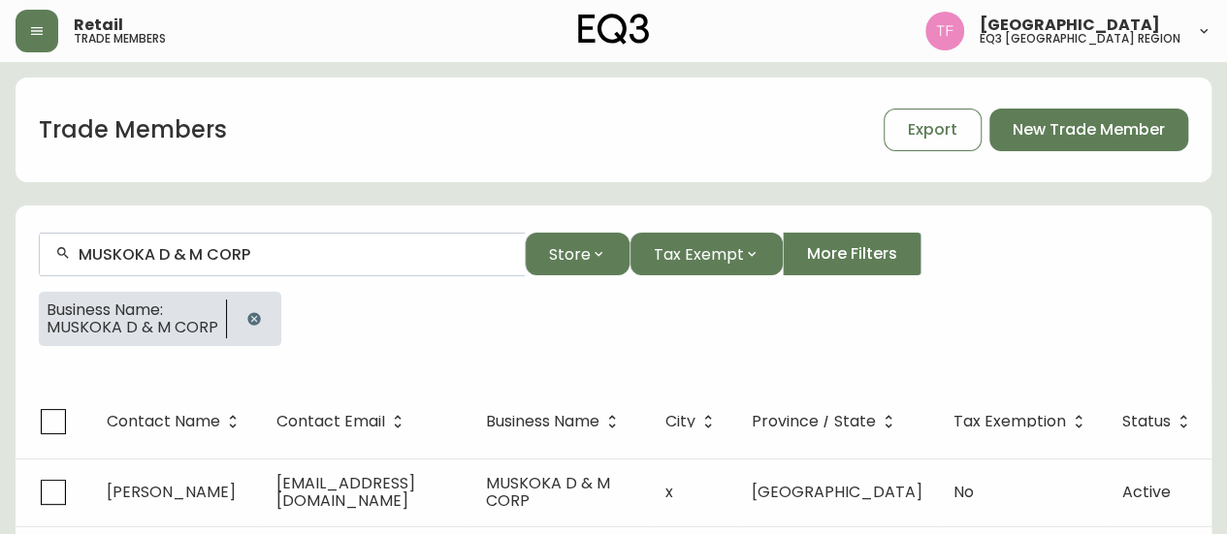
click at [240, 300] on div at bounding box center [254, 319] width 54 height 54
click at [253, 313] on icon "button" at bounding box center [253, 318] width 13 height 13
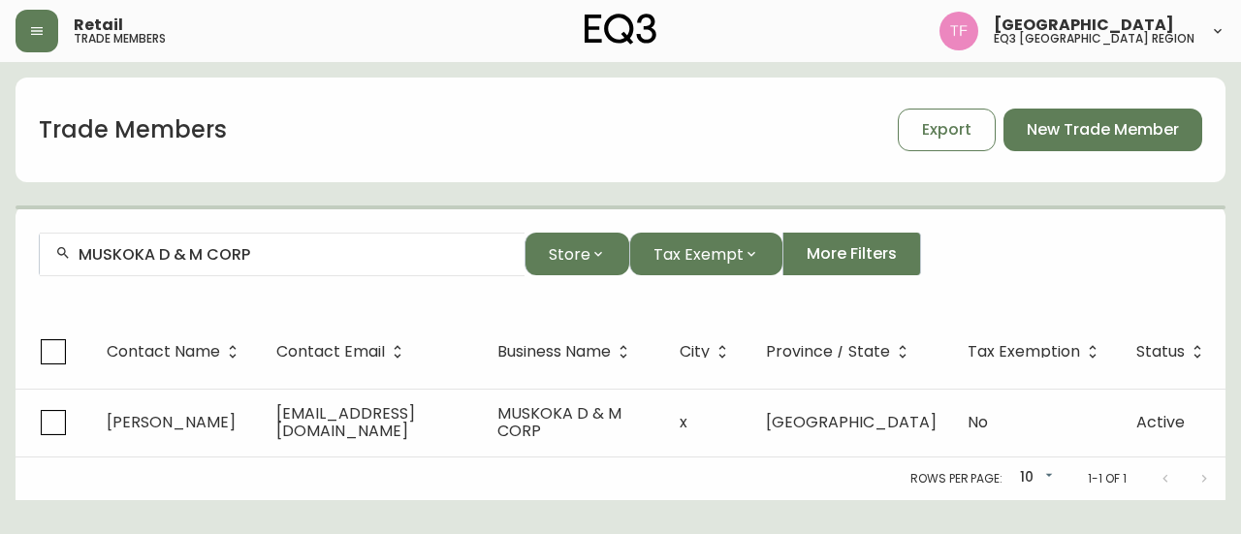
click at [311, 246] on input "MUSKOKA D & M CORP" at bounding box center [294, 254] width 431 height 18
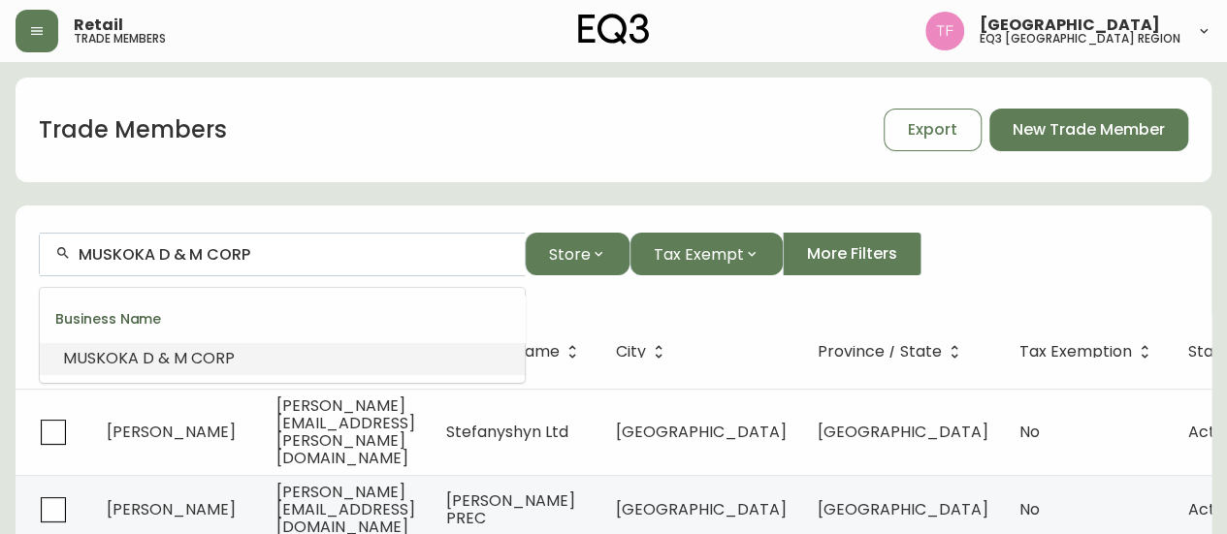
paste input "Brooke Sager Interiors"
click at [237, 261] on input "Brooke Sager Interiors" at bounding box center [294, 254] width 431 height 18
paste input "KIMBERLEY MORRIS DESIGN"
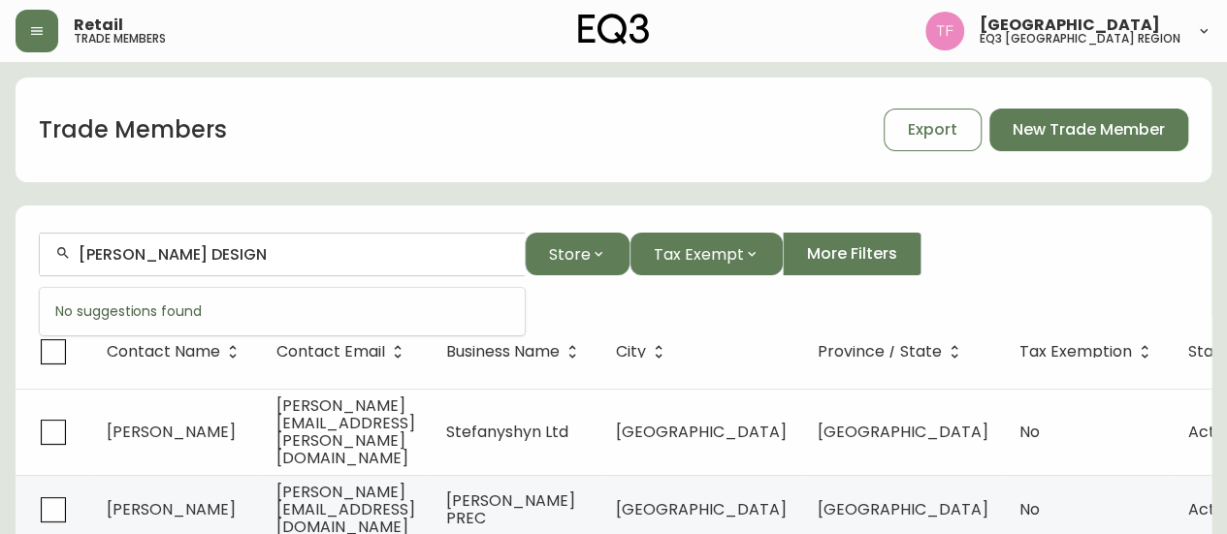
click at [256, 262] on input "KIMBERLEY MORRIS DESIGN" at bounding box center [294, 254] width 431 height 18
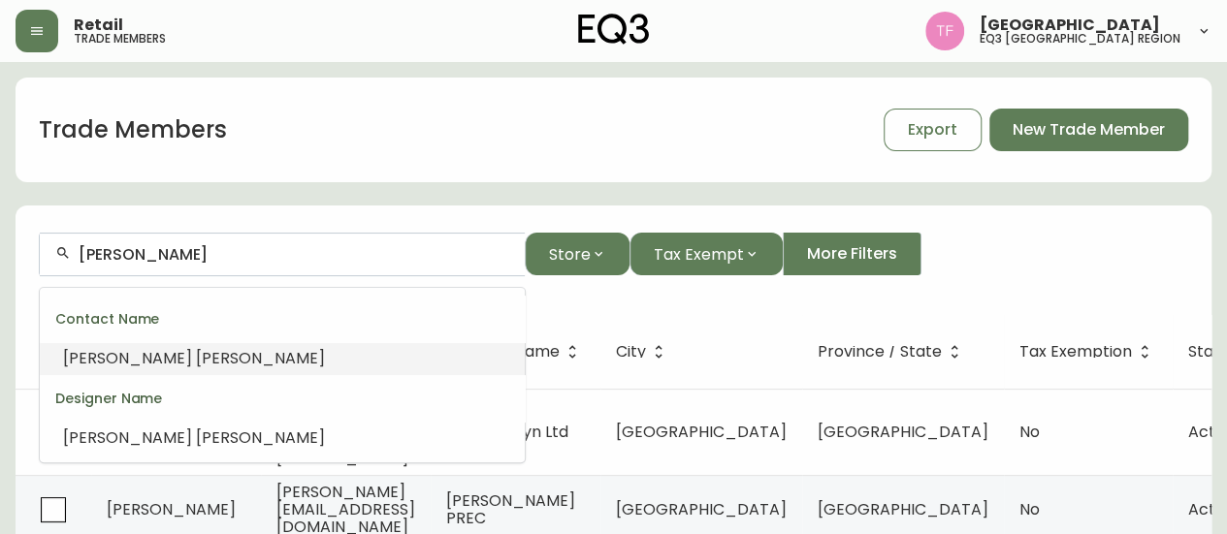
click at [204, 430] on li "Kimberley Morris" at bounding box center [282, 438] width 485 height 33
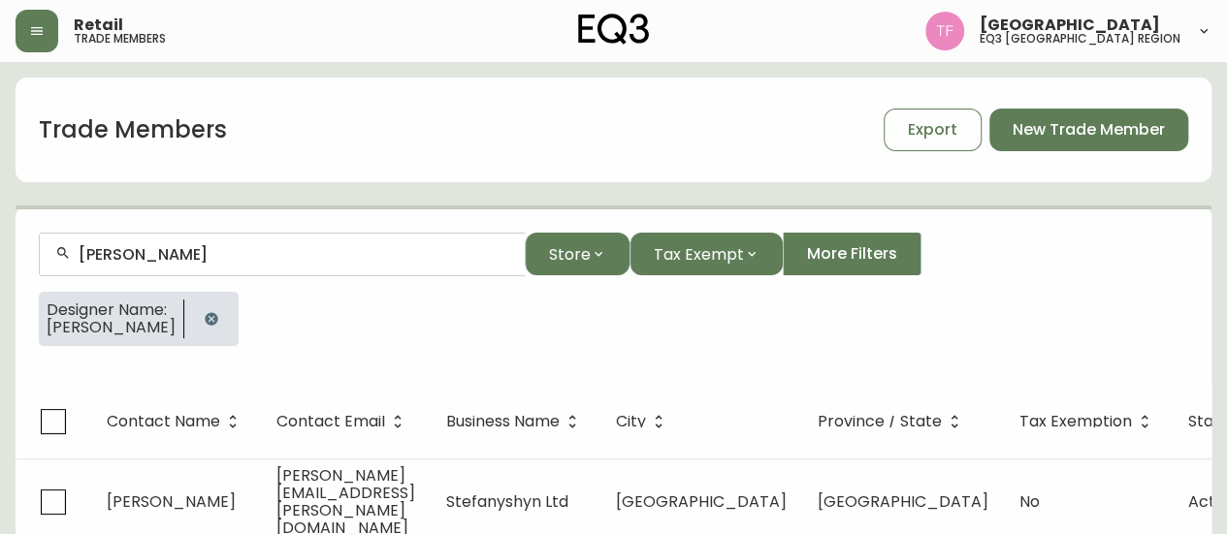
click at [194, 251] on input "Kimberley Morris" at bounding box center [294, 254] width 431 height 18
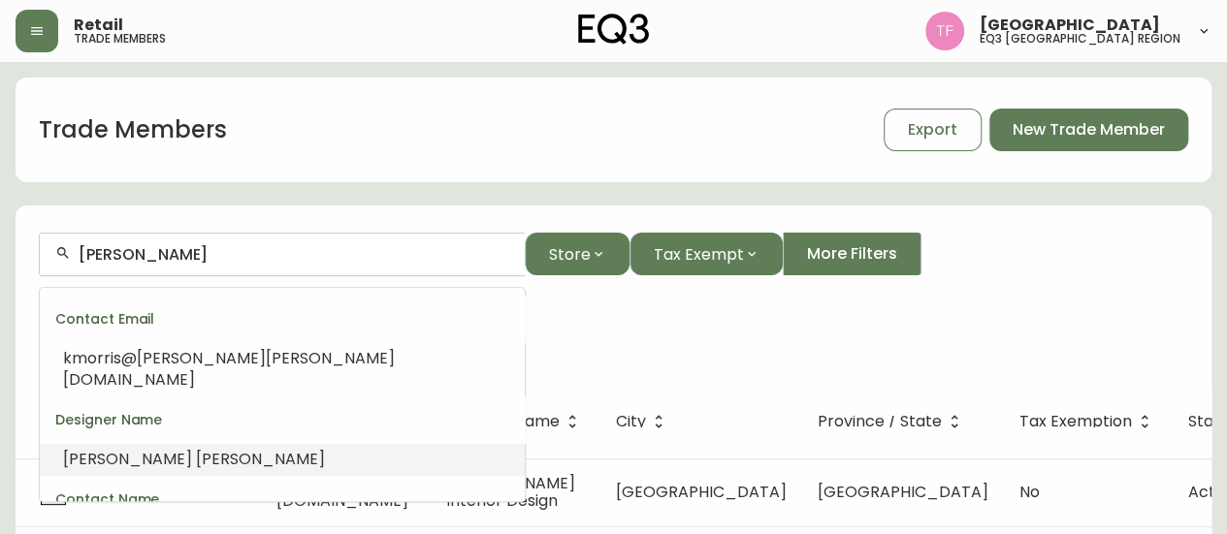
click at [194, 251] on input "Kimberley Morris" at bounding box center [294, 254] width 431 height 18
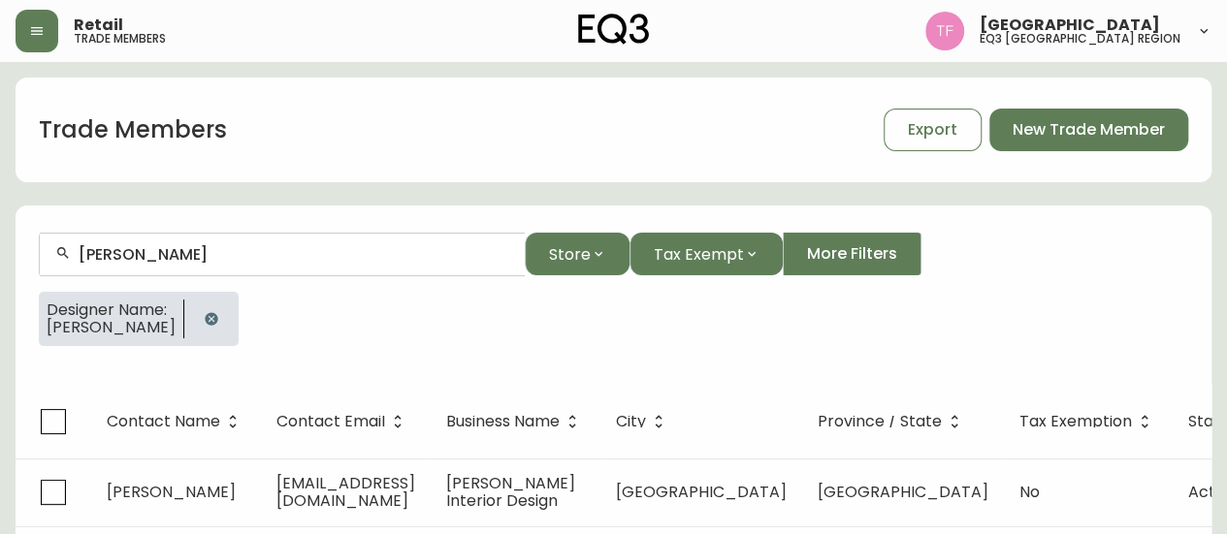
click at [204, 313] on icon "button" at bounding box center [212, 319] width 16 height 16
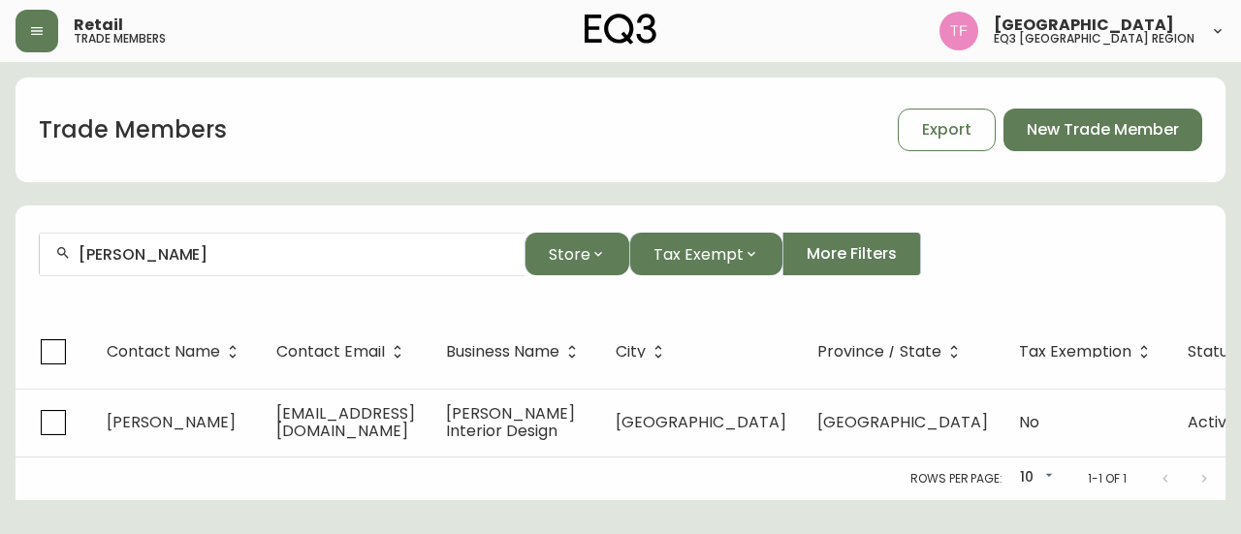
click at [233, 259] on input "Kimberley Morris" at bounding box center [294, 254] width 431 height 18
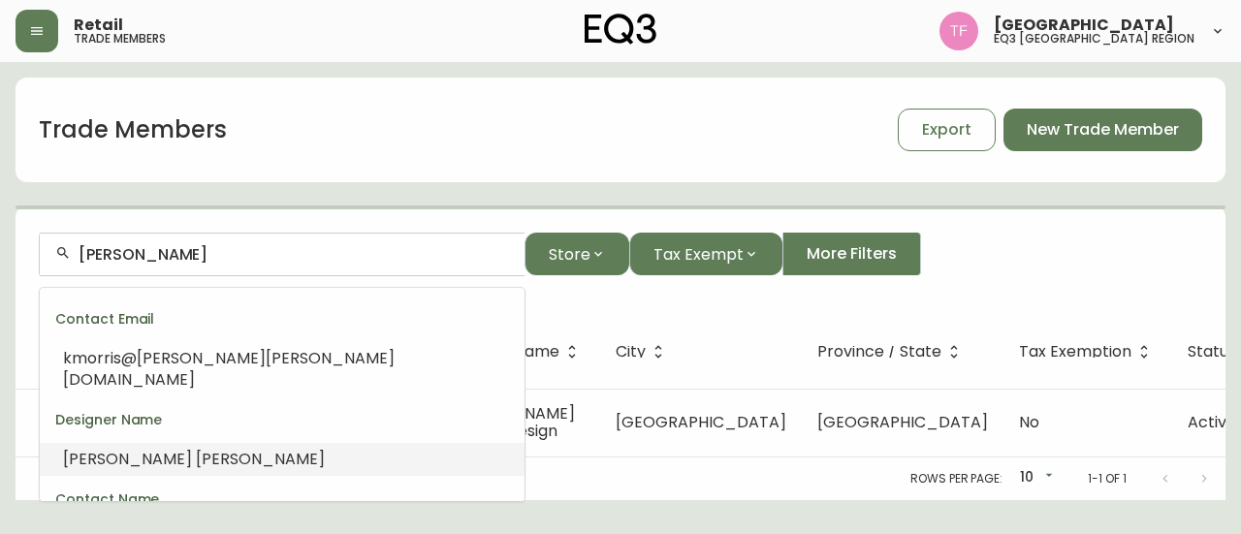
click at [233, 258] on input "Kimberley Morris" at bounding box center [294, 254] width 431 height 18
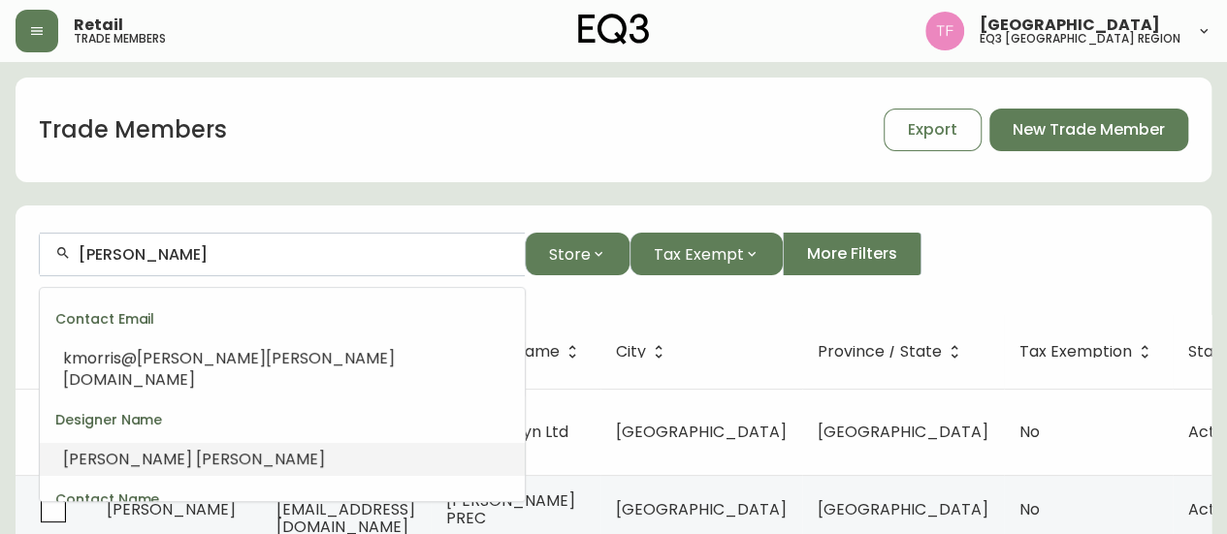
click at [233, 257] on input "Kimberley Morris" at bounding box center [294, 254] width 431 height 18
paste input "MMV Art and Design"
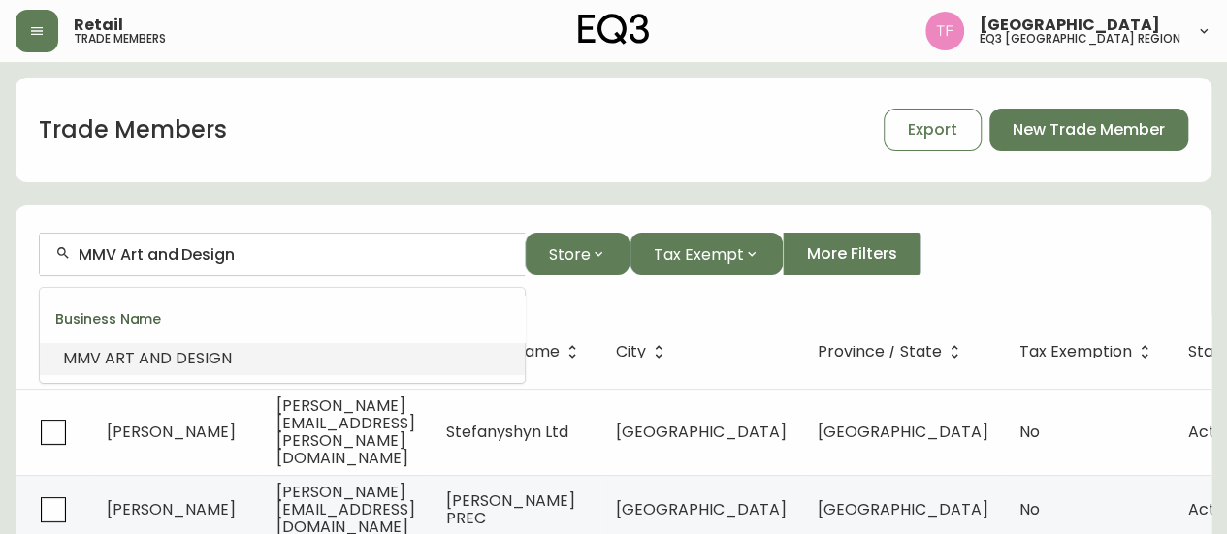
click at [255, 252] on input "MMV Art and Design" at bounding box center [294, 254] width 431 height 18
paste input "Laura Burke Interiors"
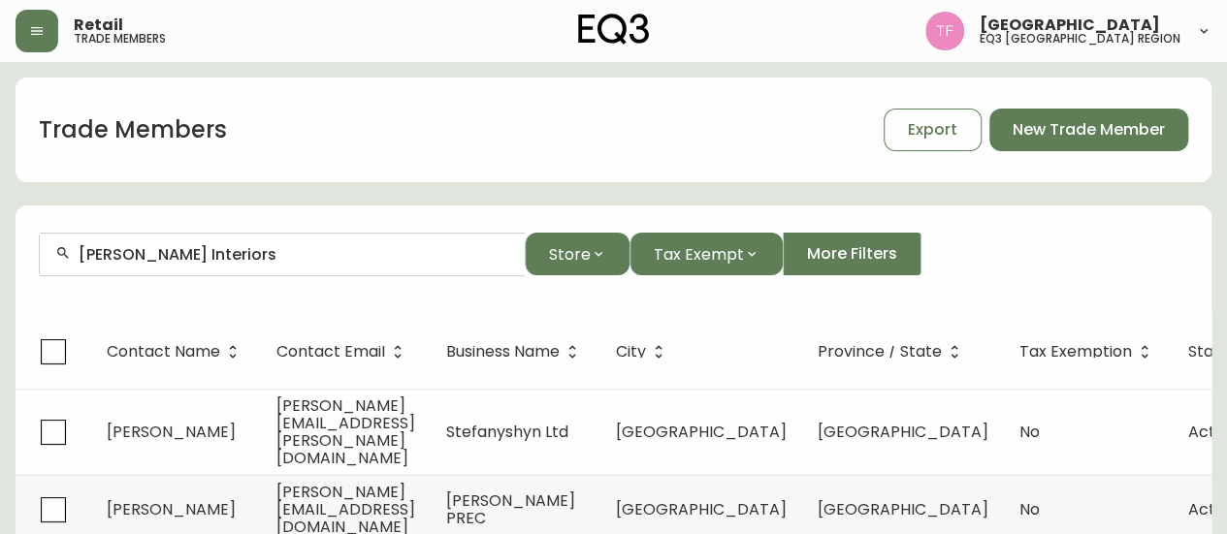
click at [206, 259] on input "Laura Burke Interiors" at bounding box center [294, 254] width 431 height 18
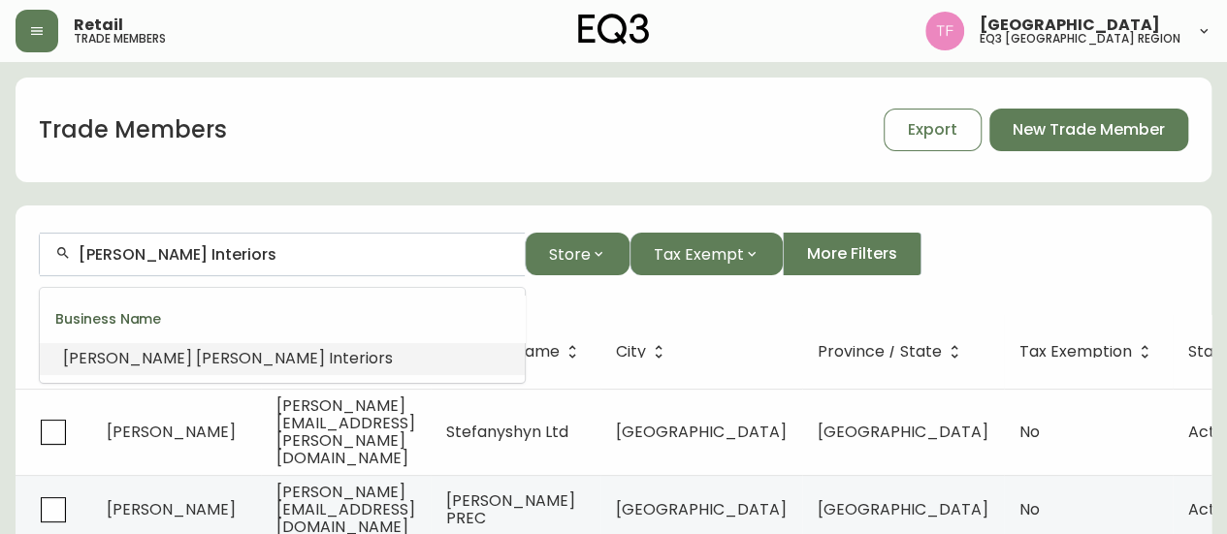
paste input "WIDE EYES INTERIOR DESIGN"
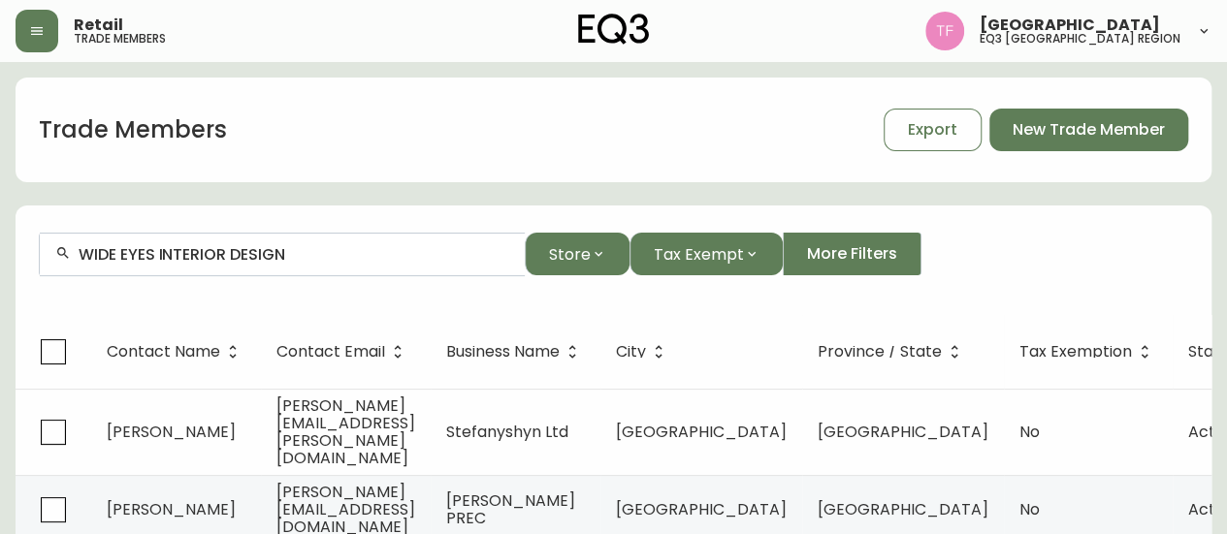
click at [318, 265] on div "WIDE EYES INTERIOR DESIGN" at bounding box center [282, 255] width 485 height 44
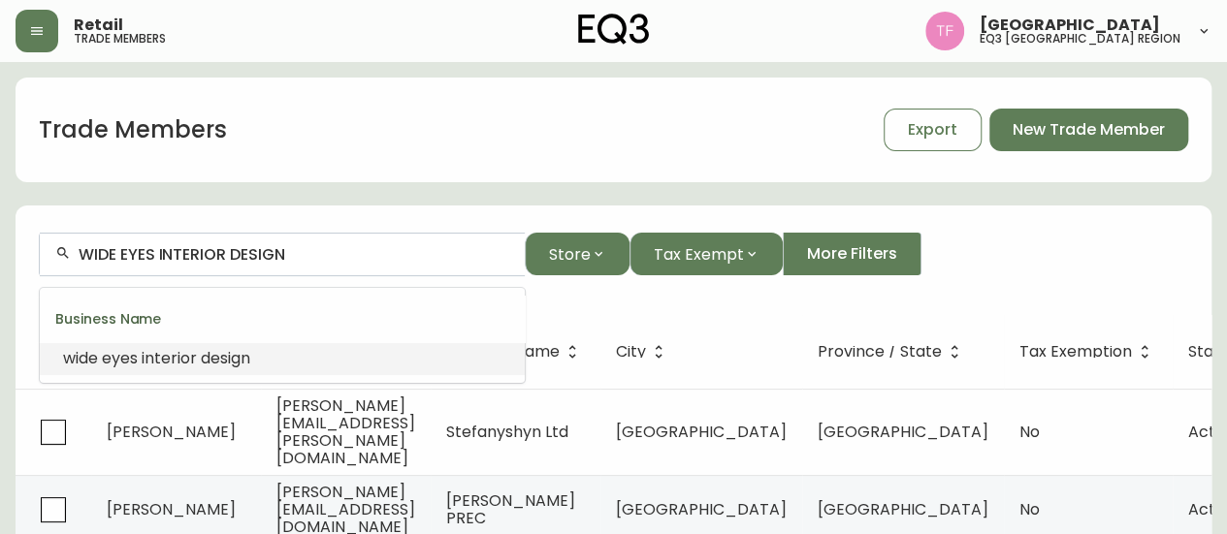
paste input "1000605496 Ontario Inc"
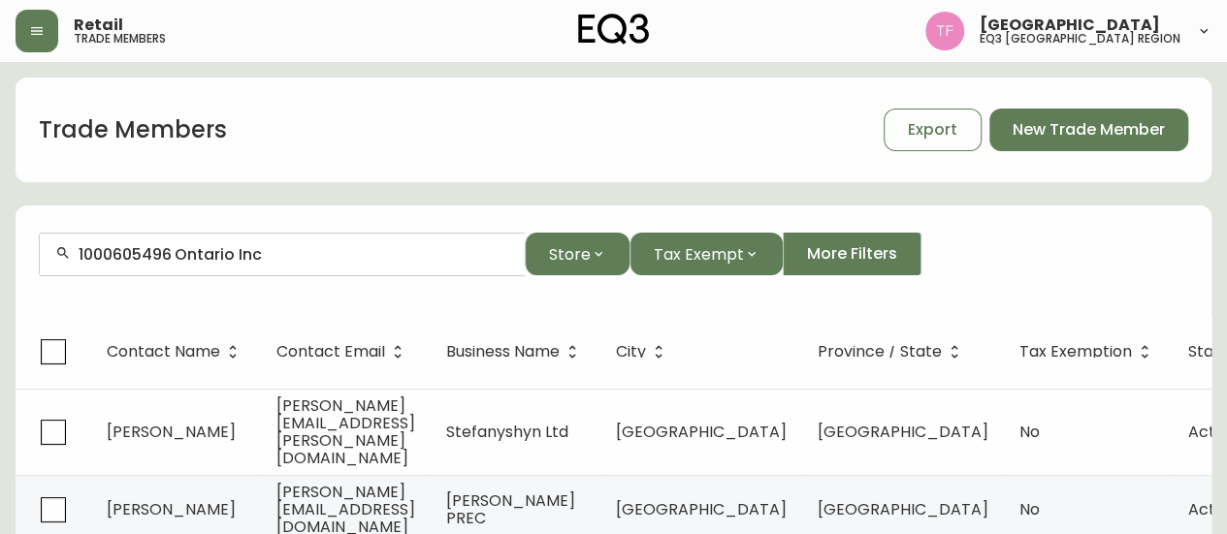
click at [242, 255] on input "1000605496 Ontario Inc" at bounding box center [294, 254] width 431 height 18
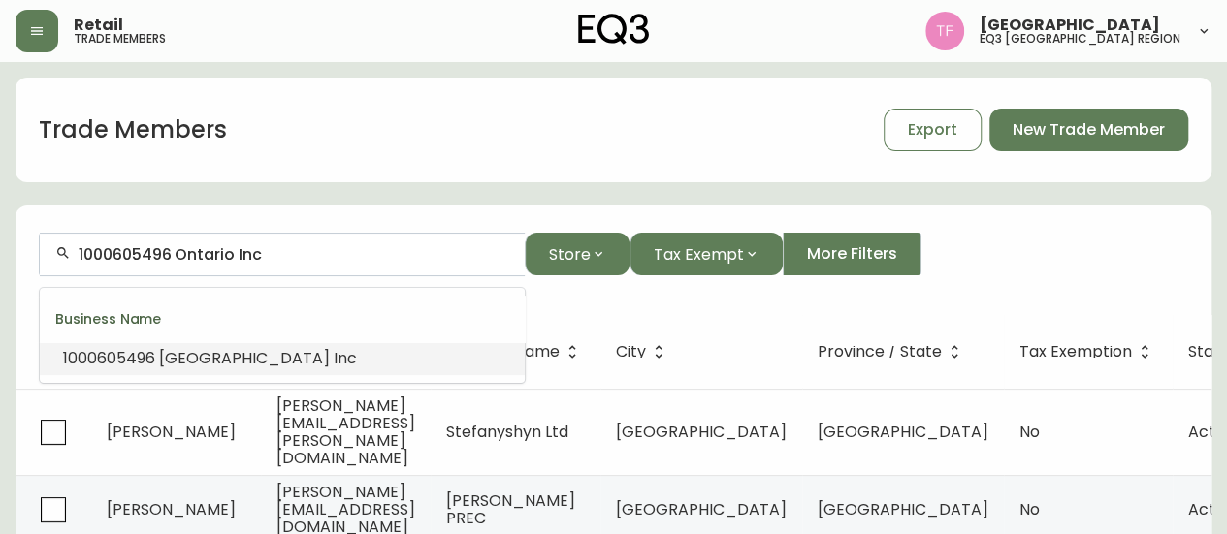
paste input "Simply Designed By Bett"
click at [247, 246] on input "Simply Designed By Bett" at bounding box center [294, 254] width 431 height 18
paste input "LISE ANNE GOUGEON ID"
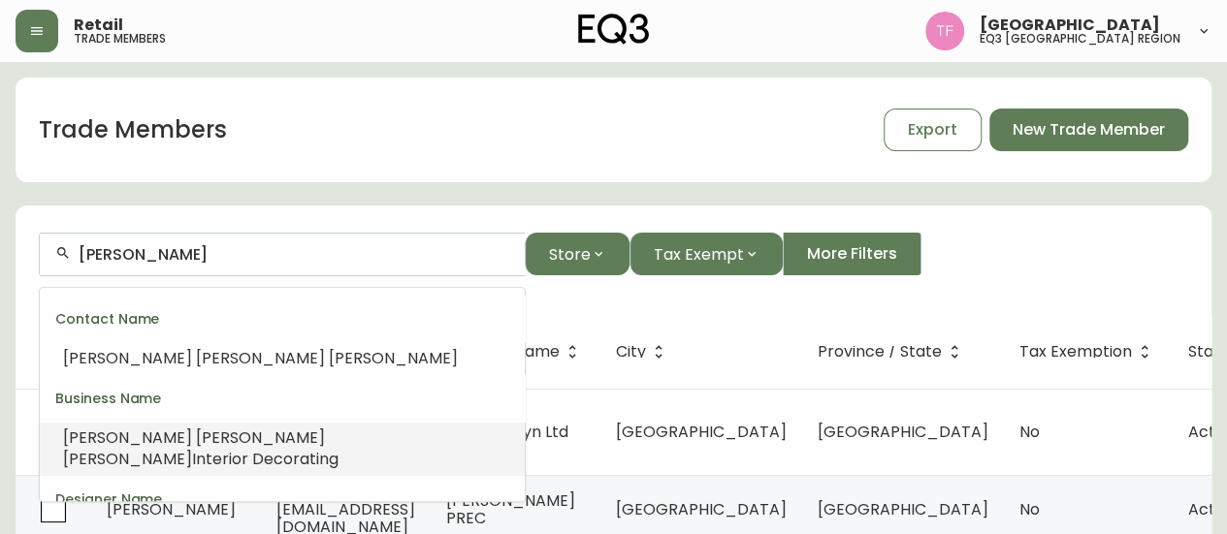
click at [252, 425] on li "Lise Anne Gougeon Interior Decorating" at bounding box center [282, 449] width 485 height 54
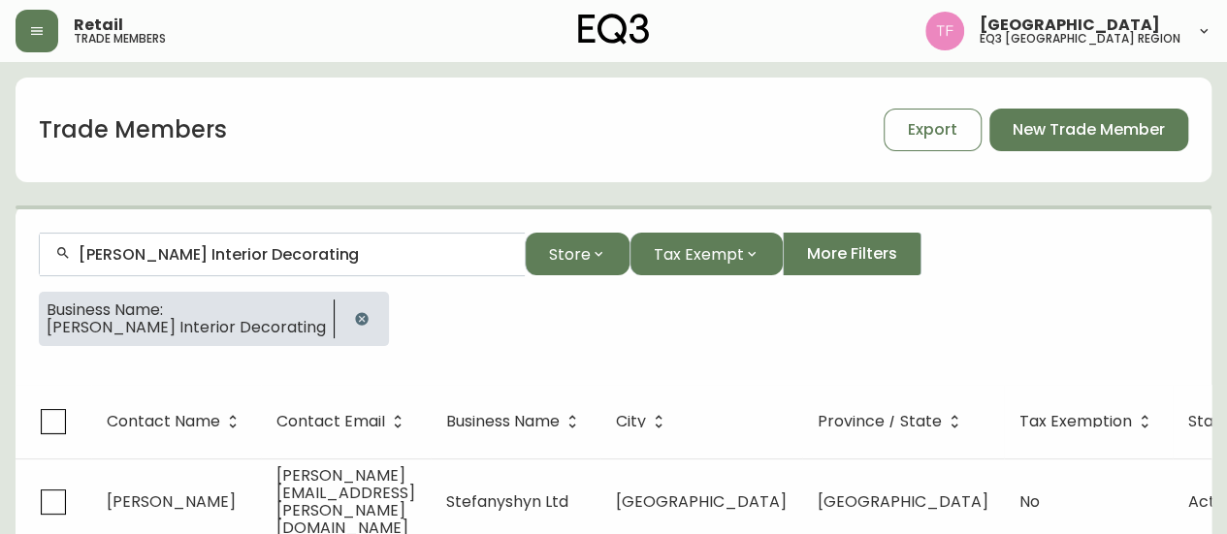
click at [323, 253] on input "Lise Anne Gougeon Interior Decorating" at bounding box center [294, 254] width 431 height 18
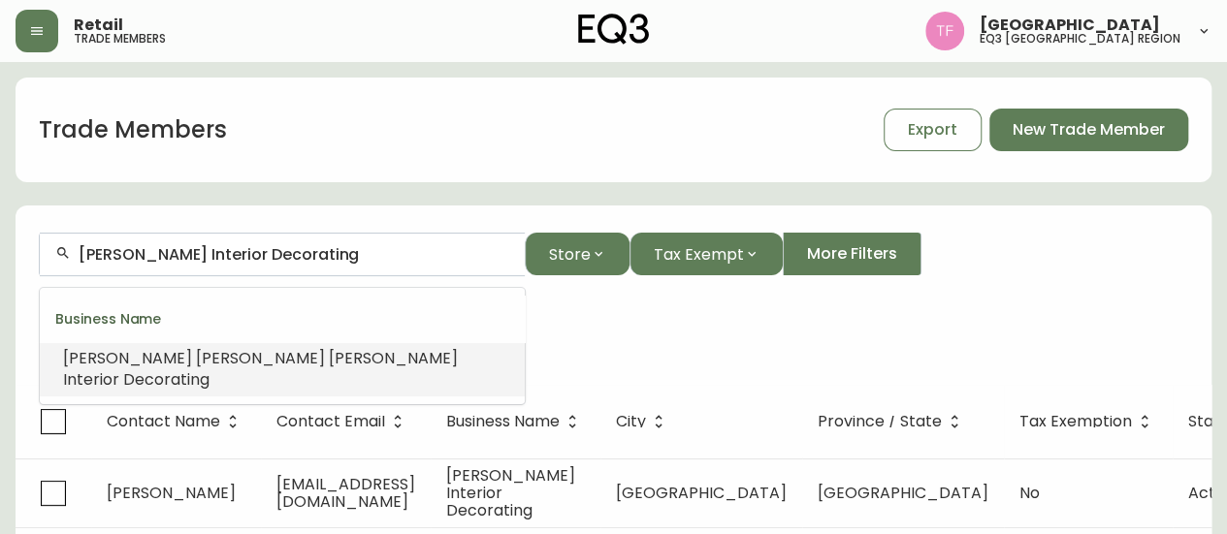
click at [323, 253] on input "Lise Anne Gougeon Interior Decorating" at bounding box center [294, 254] width 431 height 18
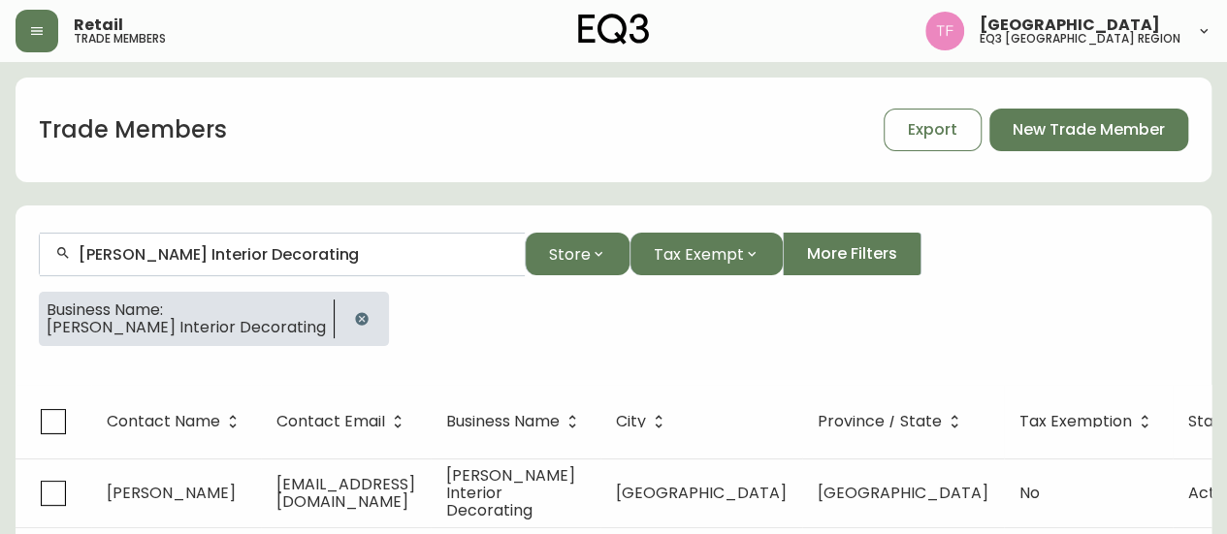
click at [370, 314] on button "button" at bounding box center [361, 319] width 39 height 39
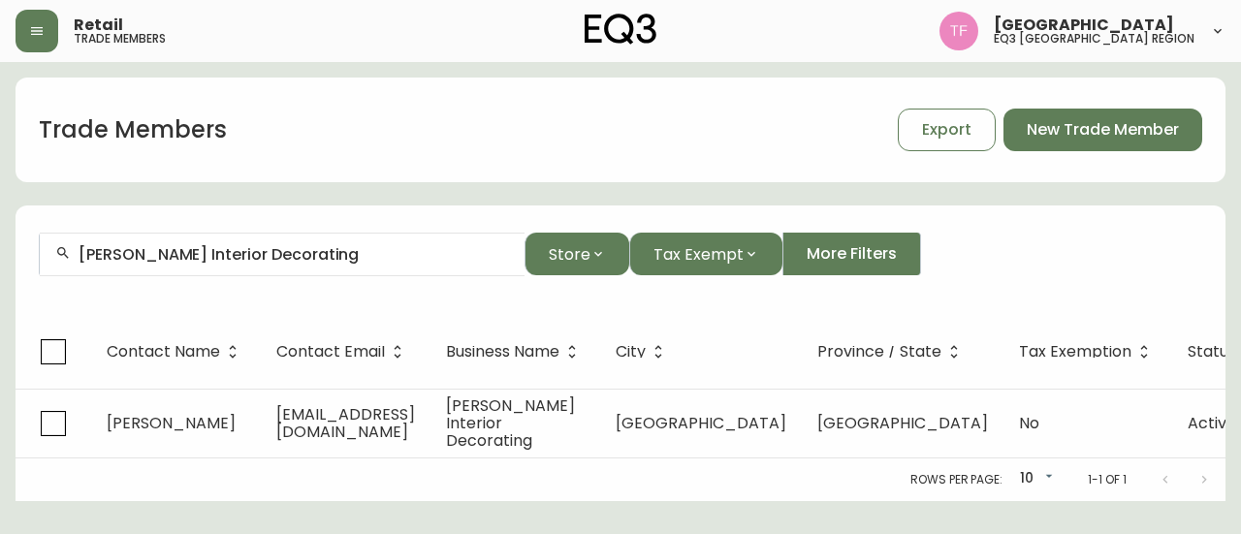
click at [344, 256] on input "Lise Anne Gougeon Interior Decorating" at bounding box center [294, 254] width 431 height 18
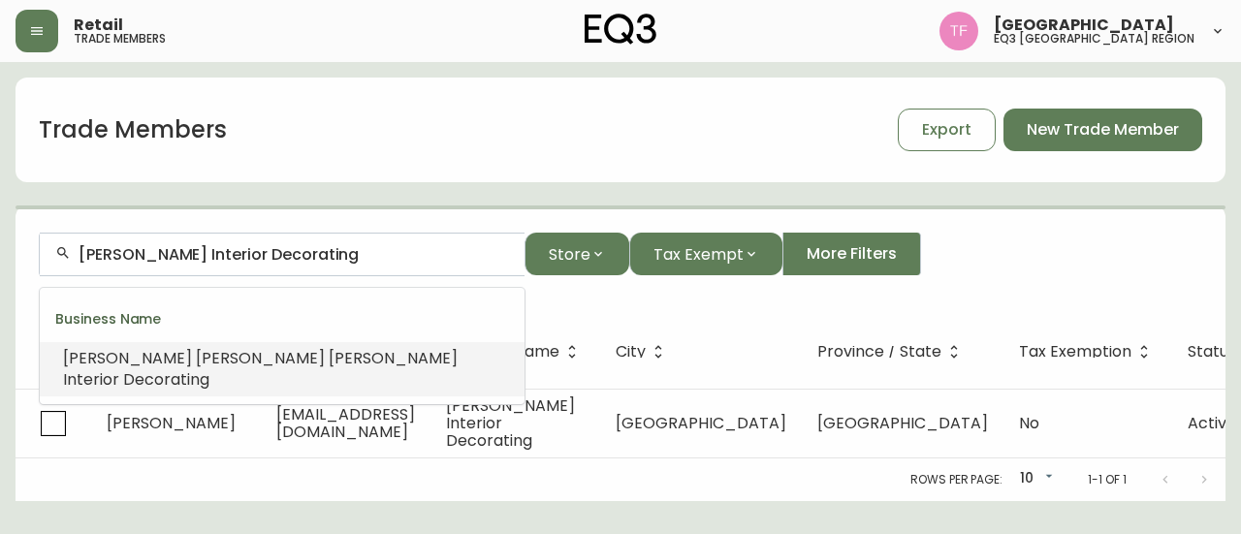
click at [344, 255] on input "Lise Anne Gougeon Interior Decorating" at bounding box center [294, 254] width 431 height 18
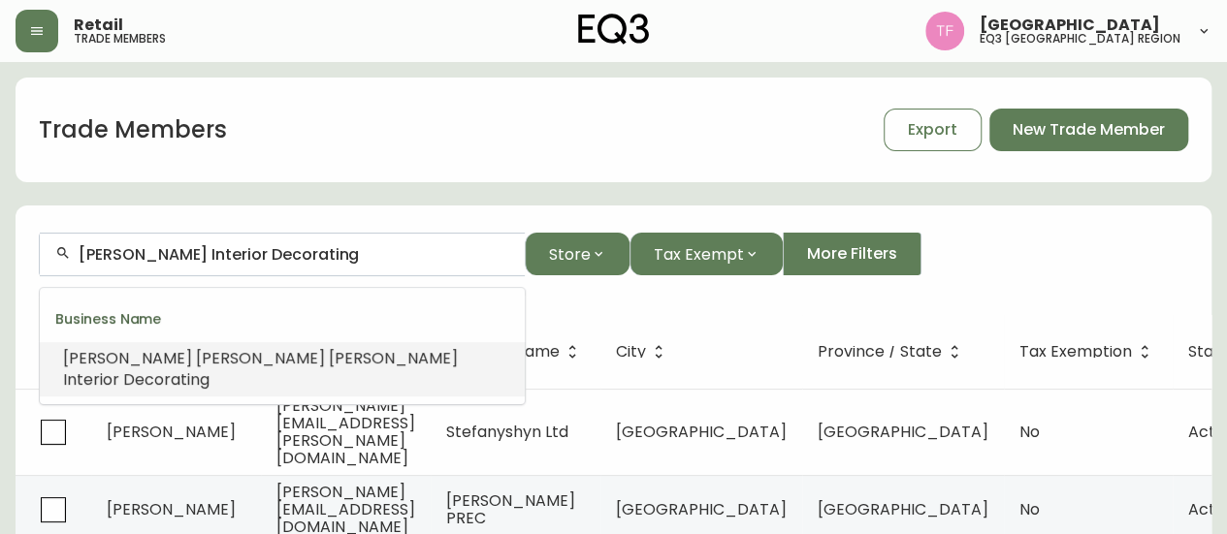
click at [344, 255] on input "Lise Anne Gougeon Interior Decorating" at bounding box center [294, 254] width 431 height 18
paste input "Century21 Blue Sky Realty"
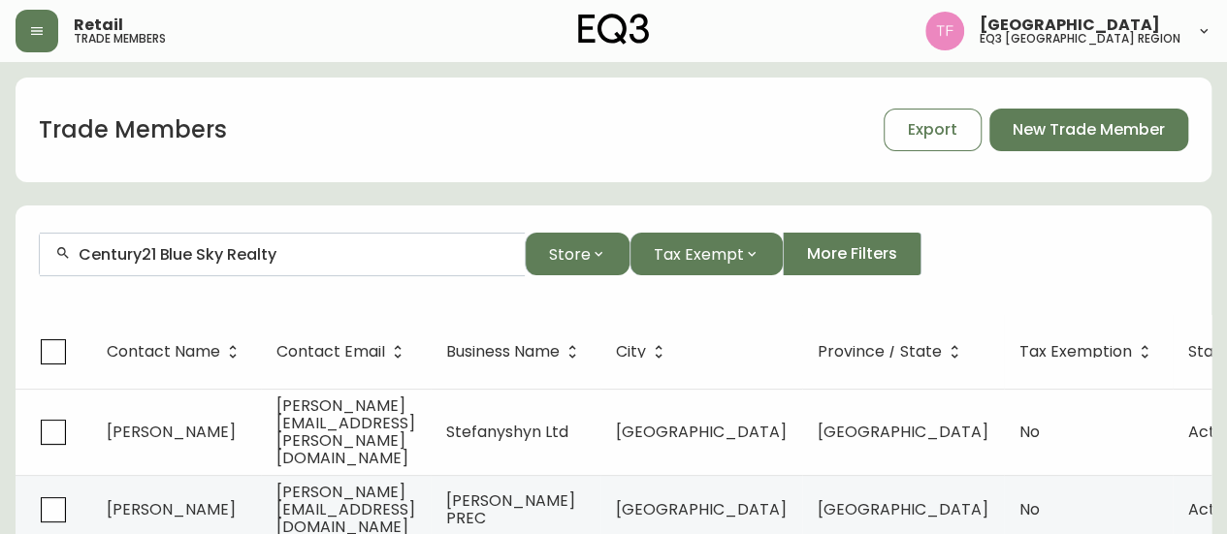
click at [262, 254] on input "Century21 Blue Sky Realty" at bounding box center [294, 254] width 431 height 18
paste input "SHAUNA EVE DESIGN INC"
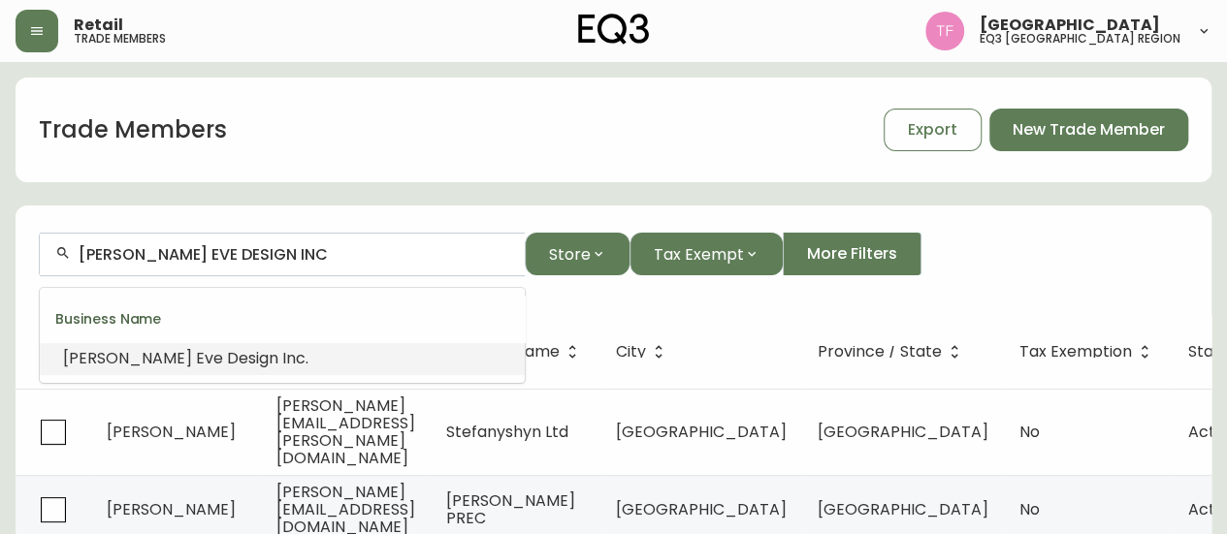
click at [293, 259] on input "SHAUNA EVE DESIGN INC" at bounding box center [294, 254] width 431 height 18
click at [227, 360] on span "Design" at bounding box center [252, 358] width 51 height 22
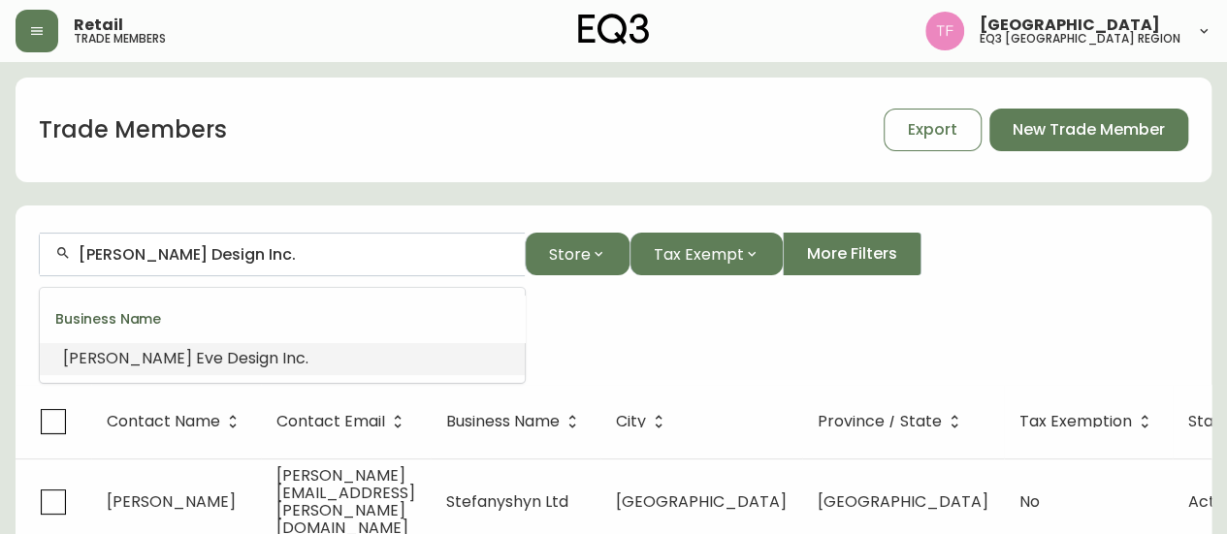
click at [257, 254] on input "Shauna Eve Design Inc." at bounding box center [294, 254] width 431 height 18
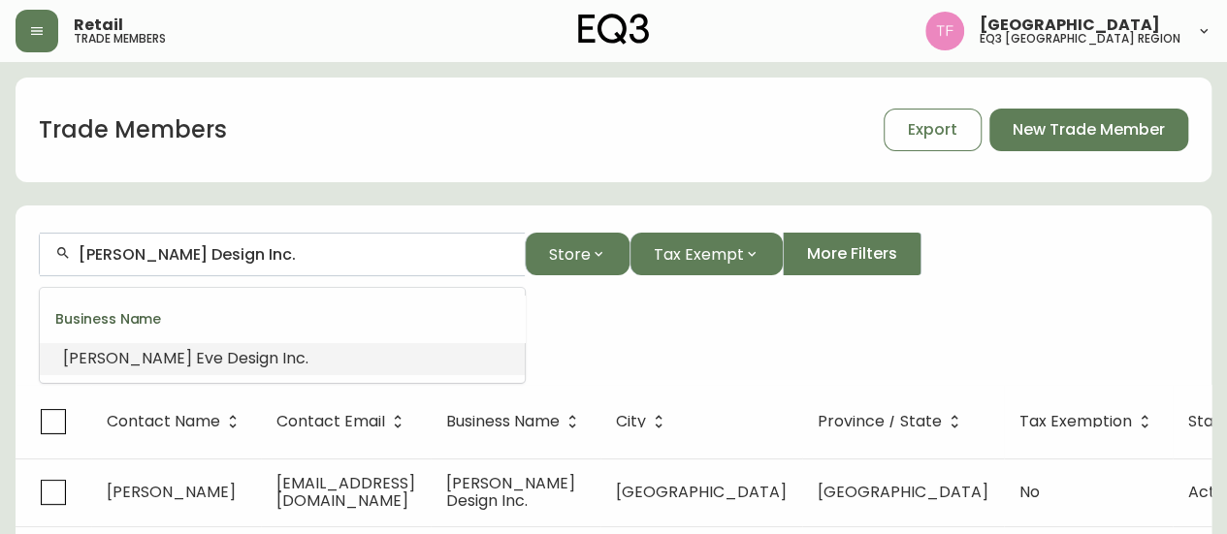
click at [257, 254] on input "Shauna Eve Design Inc." at bounding box center [294, 254] width 431 height 18
paste input "AESOP"
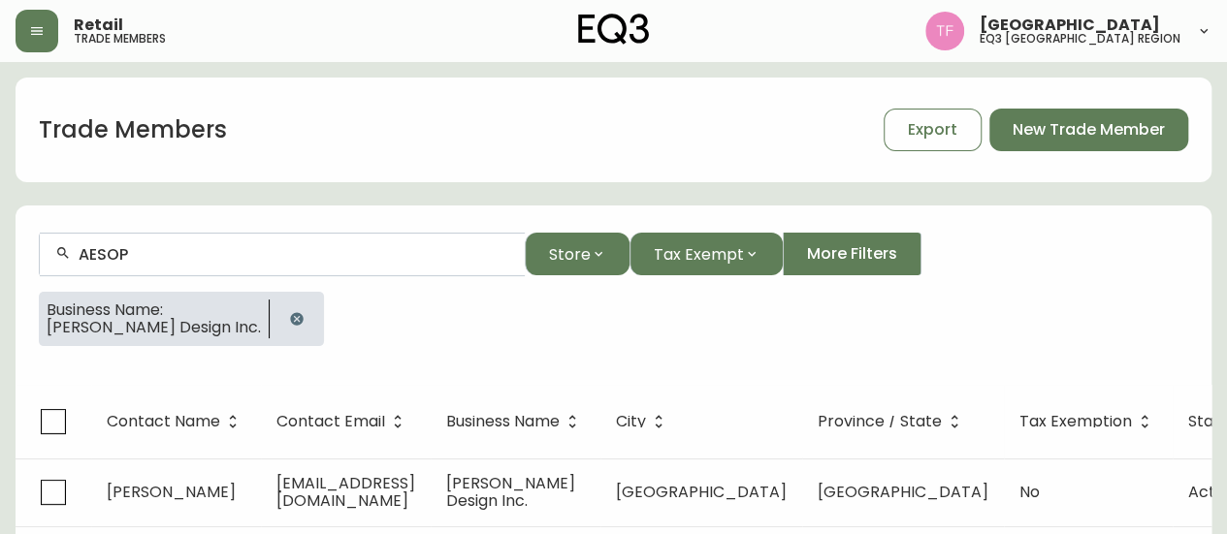
click at [270, 302] on div at bounding box center [297, 319] width 54 height 54
click at [290, 312] on icon "button" at bounding box center [296, 318] width 13 height 13
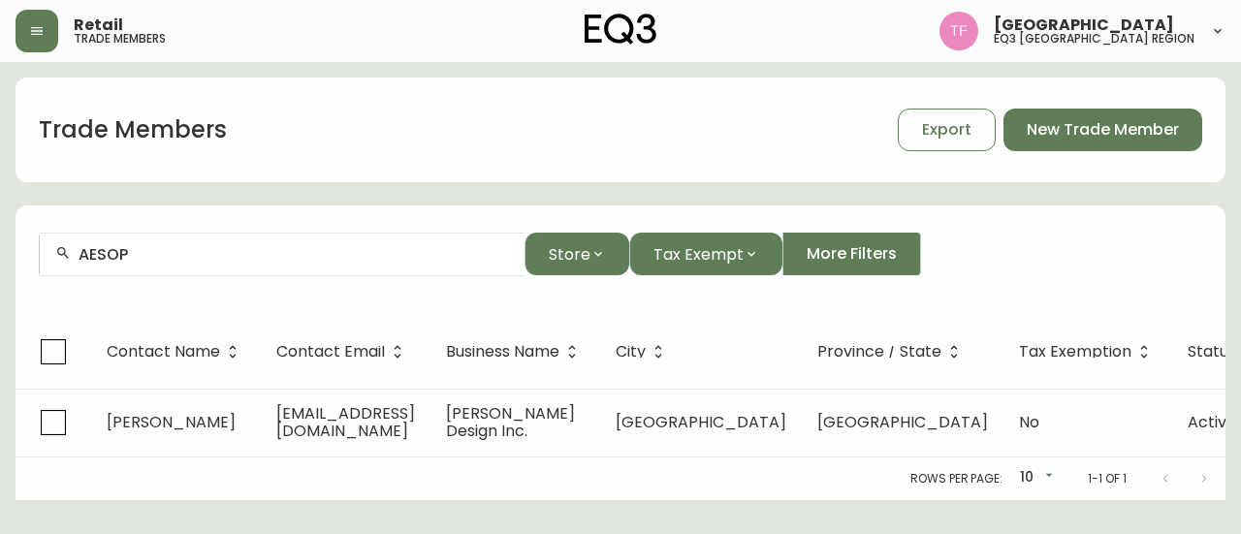
click at [235, 249] on input "AESOP" at bounding box center [294, 254] width 431 height 18
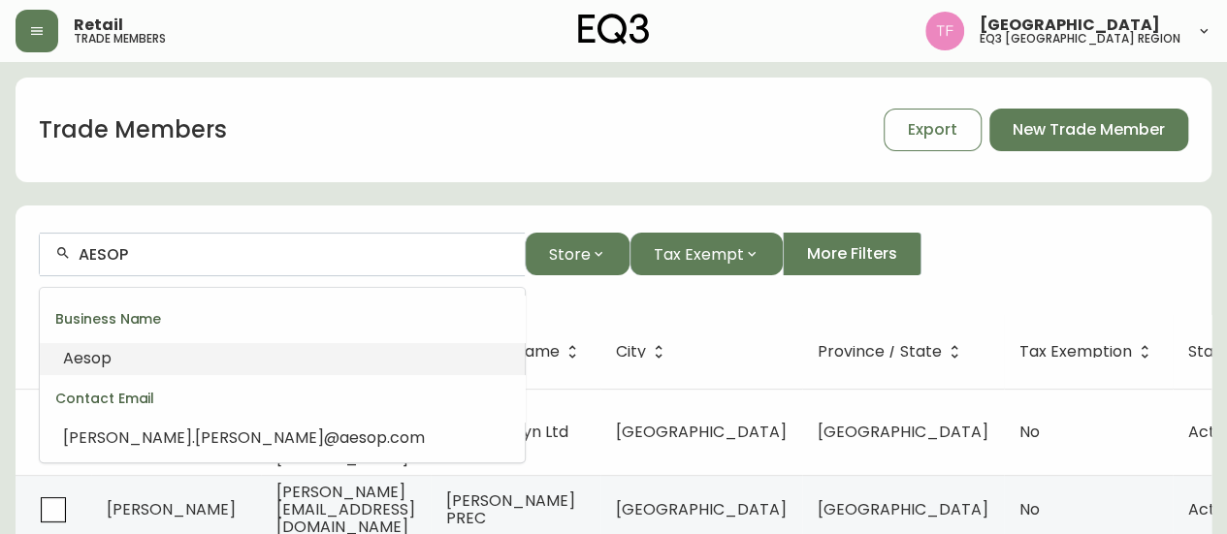
paste input "JULIE TAYLOR INTERIORS"
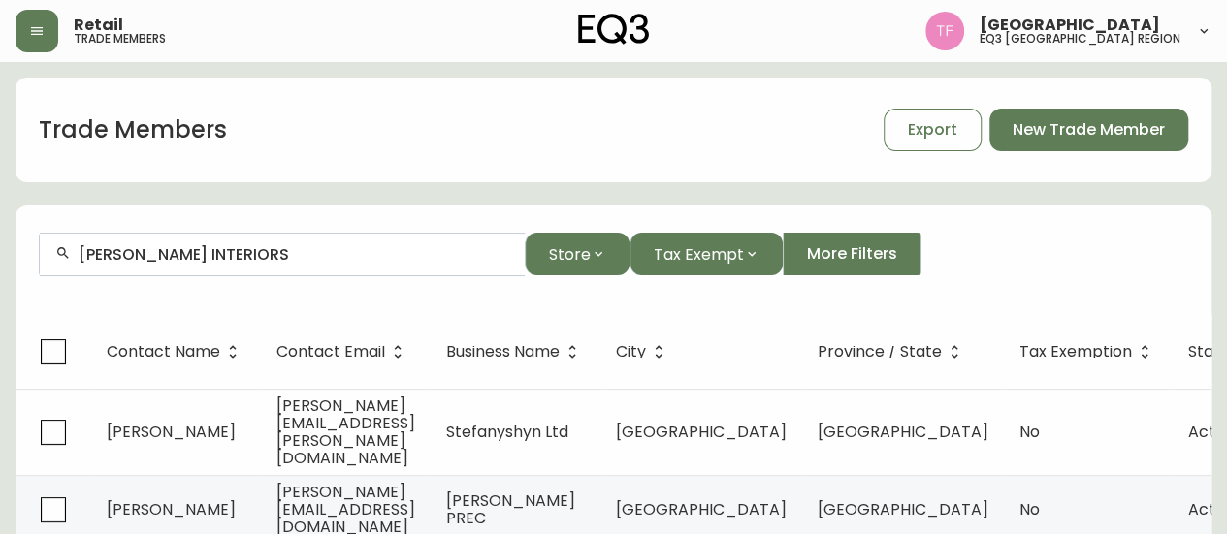
click at [274, 259] on input "JULIE TAYLOR INTERIORS" at bounding box center [294, 254] width 431 height 18
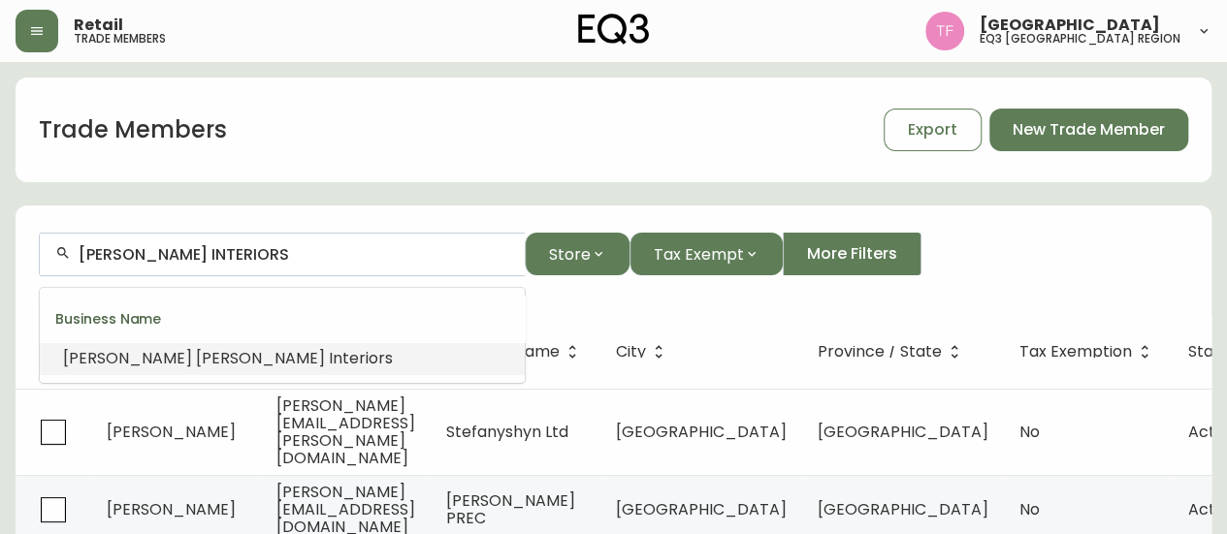
paste input "HALLETT & KOLAR"
click at [250, 260] on input "HALLETT & KOLAR" at bounding box center [294, 254] width 431 height 18
paste input "PPLUS DESIGN BUILD"
click at [193, 350] on span "Build" at bounding box center [185, 358] width 35 height 22
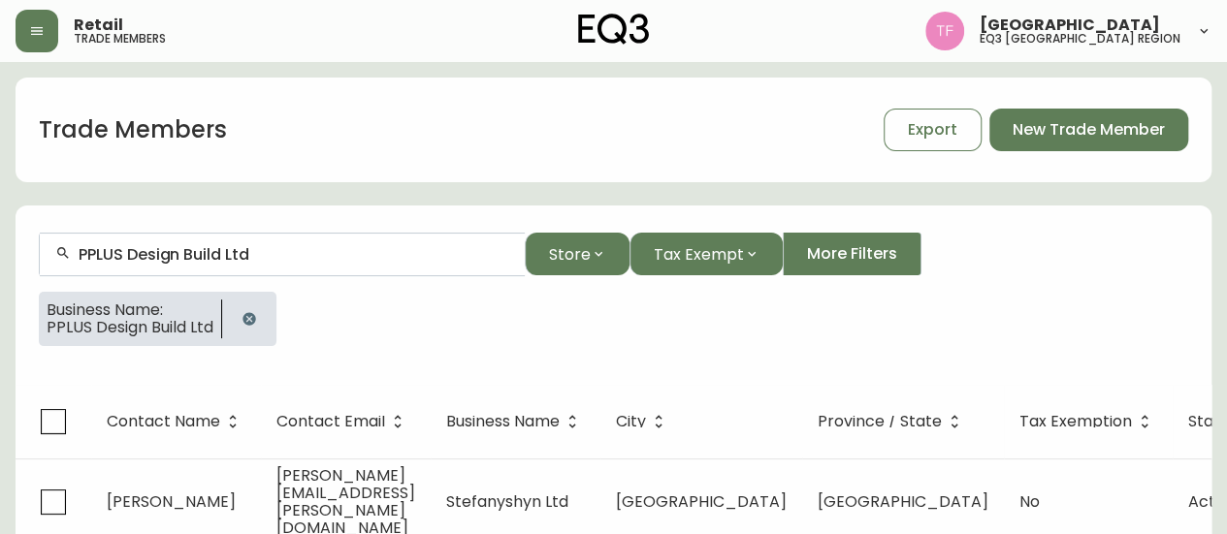
click at [240, 255] on input "PPLUS Design Build Ltd" at bounding box center [294, 254] width 431 height 18
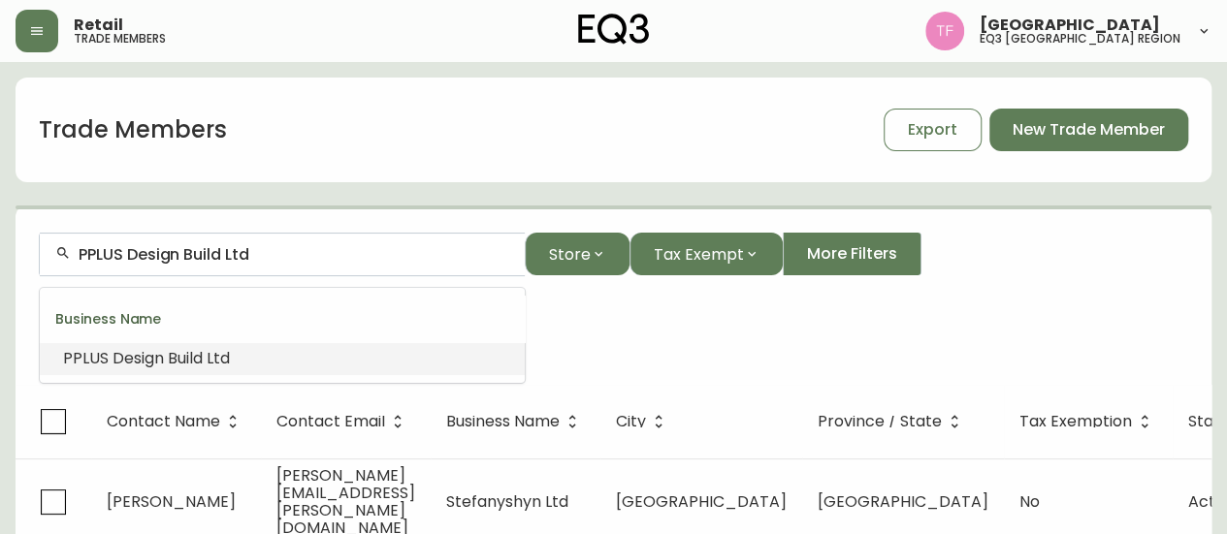
click at [240, 255] on input "PPLUS Design Build Ltd" at bounding box center [294, 254] width 431 height 18
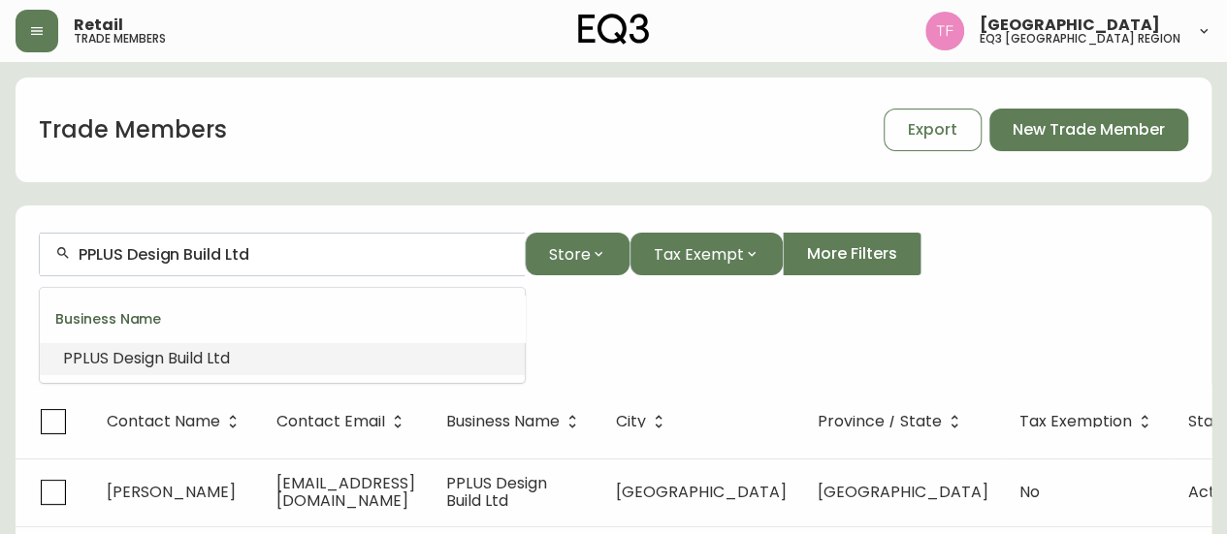
click at [240, 255] on input "PPLUS Design Build Ltd" at bounding box center [294, 254] width 431 height 18
paste input "LN STUDIO INC"
click at [206, 255] on input "LN STUDIO INC" at bounding box center [294, 254] width 431 height 18
paste input "U31"
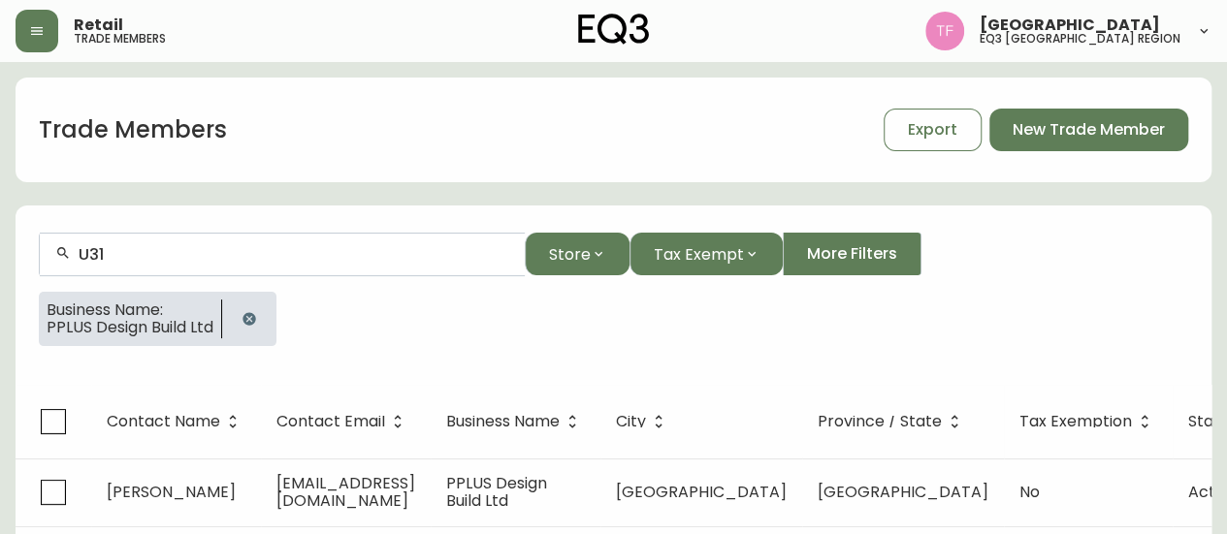
click at [179, 250] on input "U31" at bounding box center [294, 254] width 431 height 18
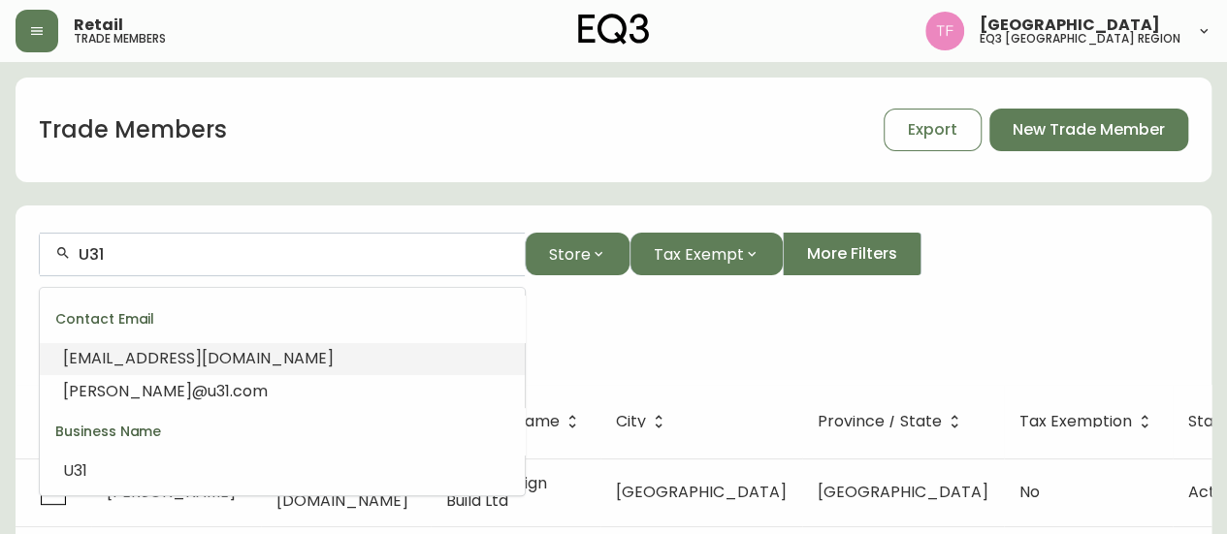
paste input "LAURIE M GREEN DESIGN"
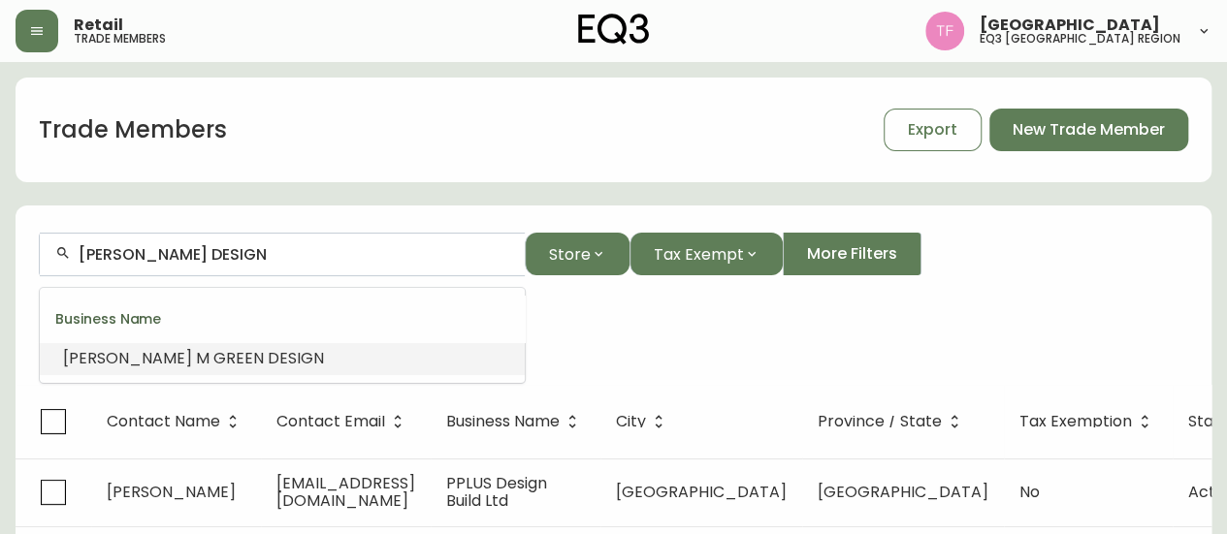
click at [208, 255] on input "LAURIE M GREEN DESIGN" at bounding box center [294, 254] width 431 height 18
paste input "MARLEY STUDIO"
click at [196, 352] on span "Studio" at bounding box center [219, 358] width 47 height 22
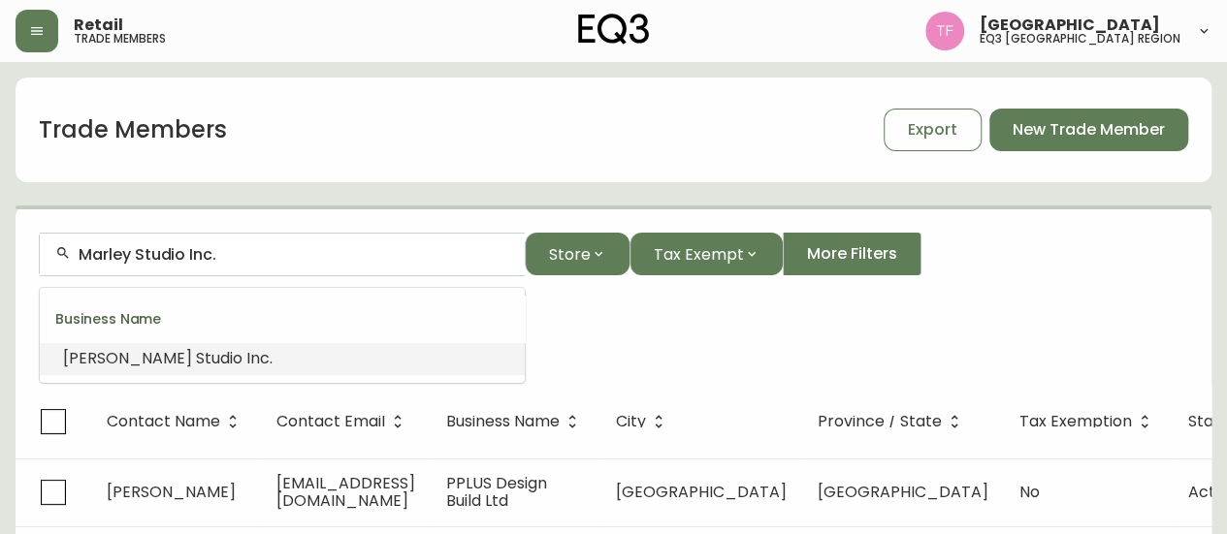
click at [238, 257] on input "Marley Studio Inc." at bounding box center [294, 254] width 431 height 18
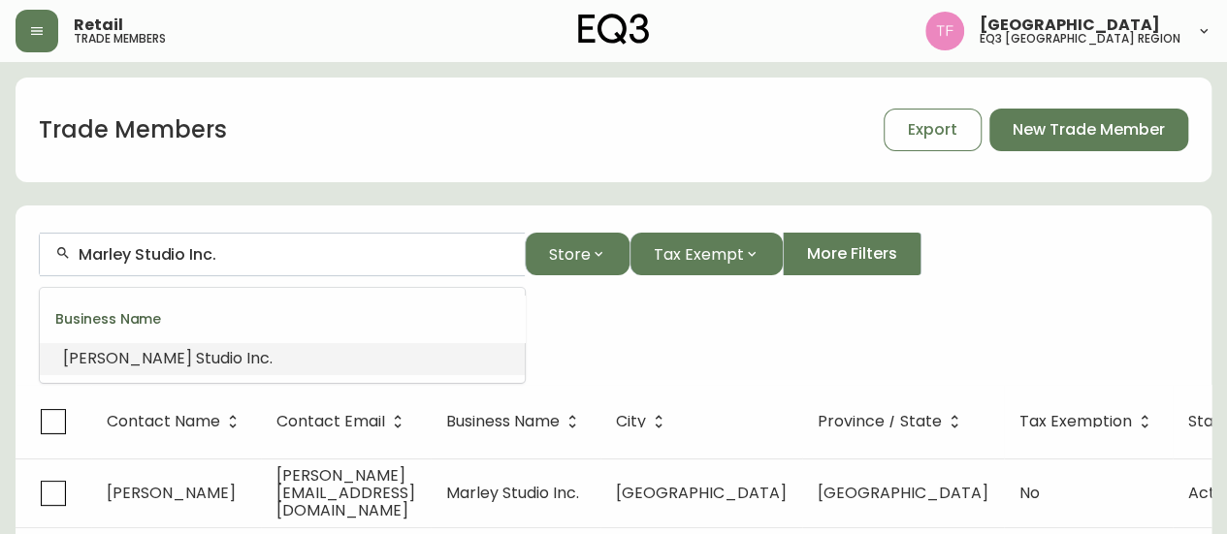
click at [238, 257] on input "Marley Studio Inc." at bounding box center [294, 254] width 431 height 18
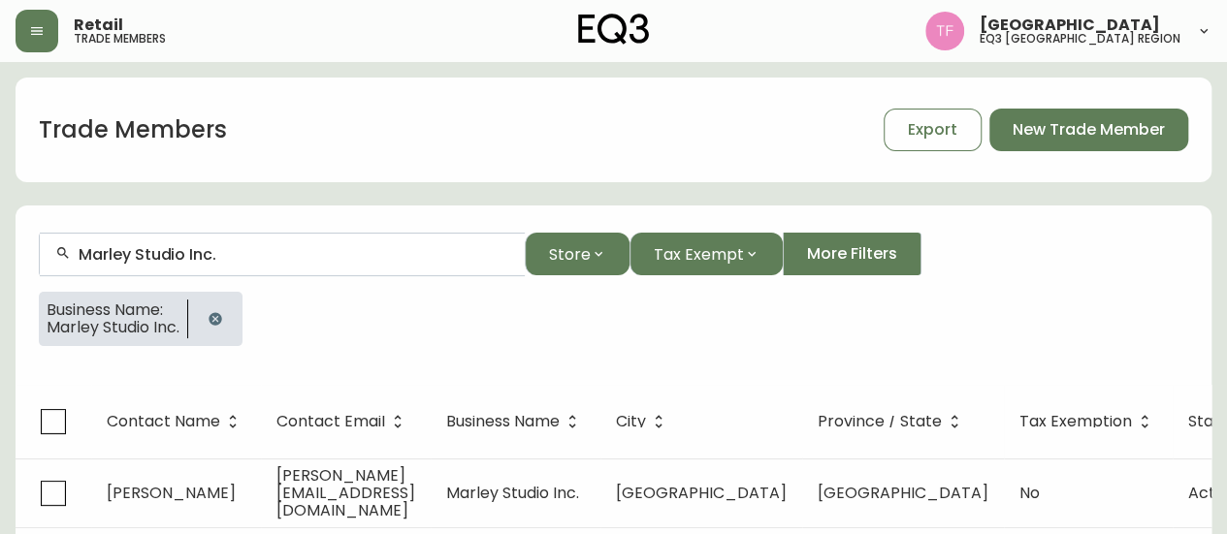
click at [208, 331] on button "button" at bounding box center [215, 319] width 39 height 39
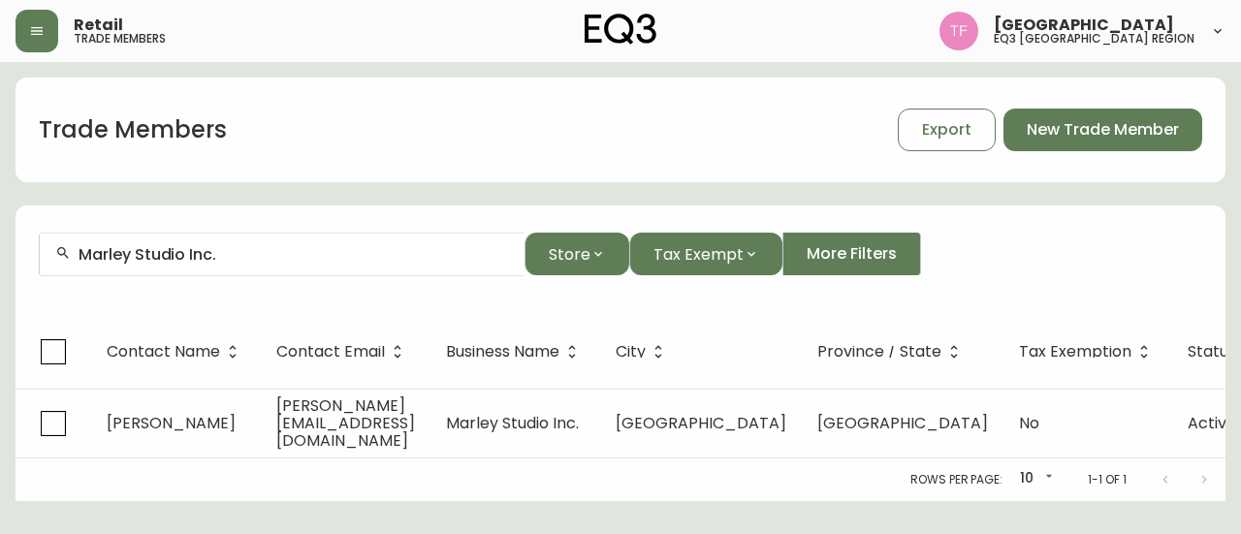
click at [246, 263] on input "Marley Studio Inc." at bounding box center [294, 254] width 431 height 18
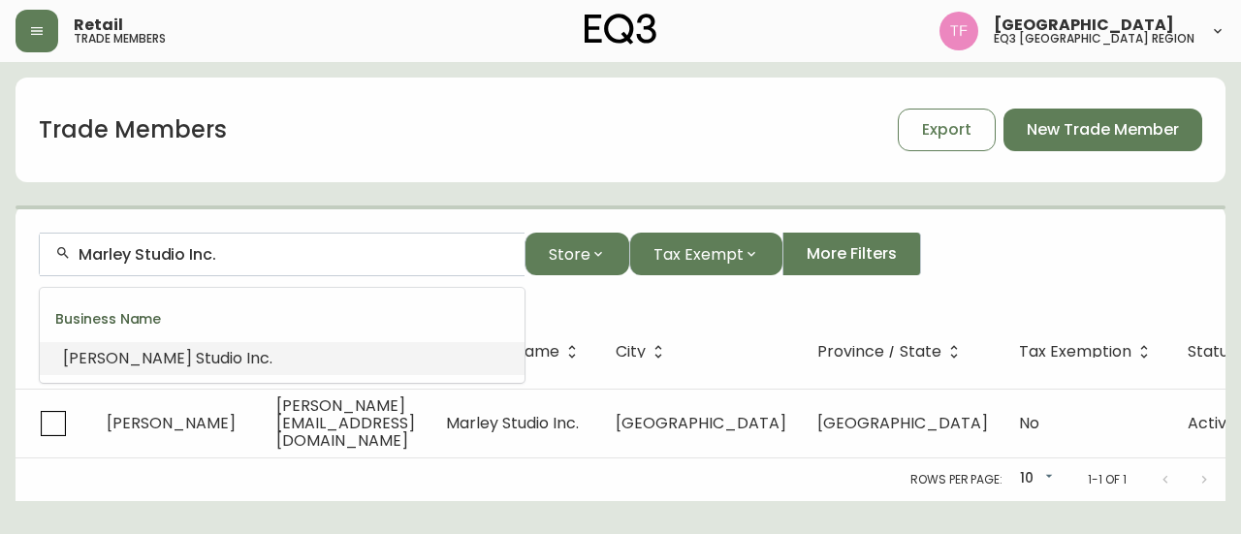
drag, startPoint x: 252, startPoint y: 257, endPoint x: 198, endPoint y: 257, distance: 54.3
click at [198, 257] on input "Marley Studio Inc." at bounding box center [294, 254] width 431 height 18
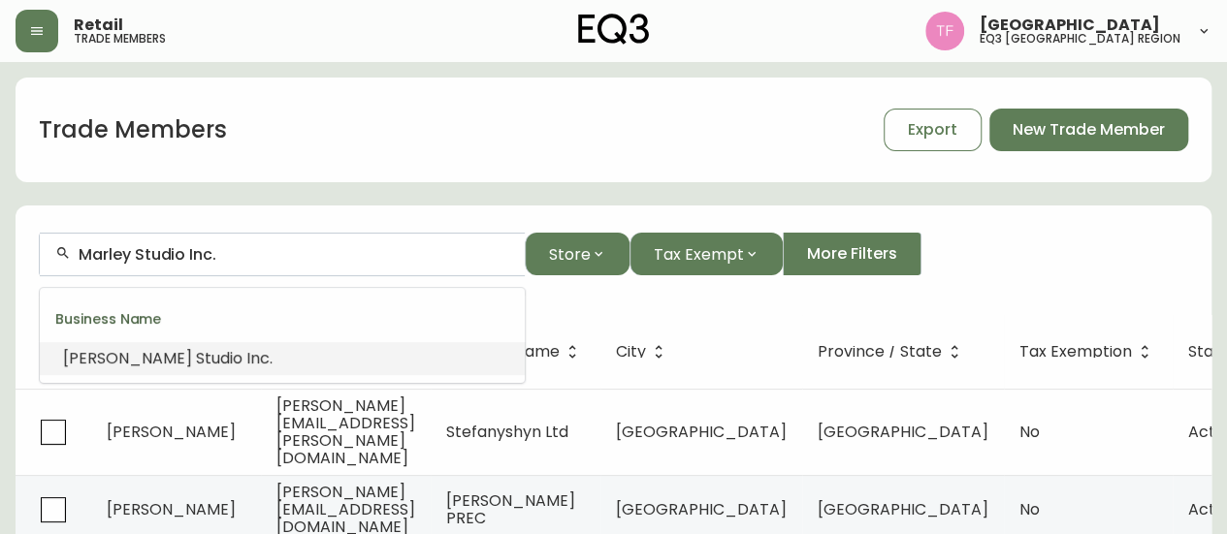
click at [198, 257] on input "Marley Studio Inc." at bounding box center [294, 254] width 431 height 18
paste input "JA CONSULTING"
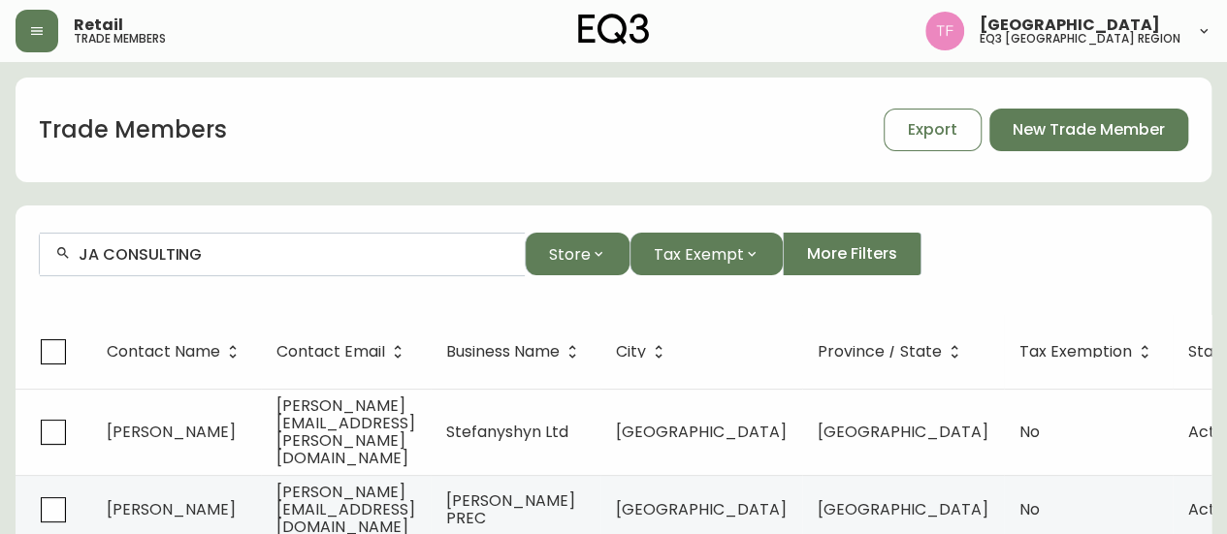
click at [264, 260] on input "JA CONSULTING" at bounding box center [294, 254] width 431 height 18
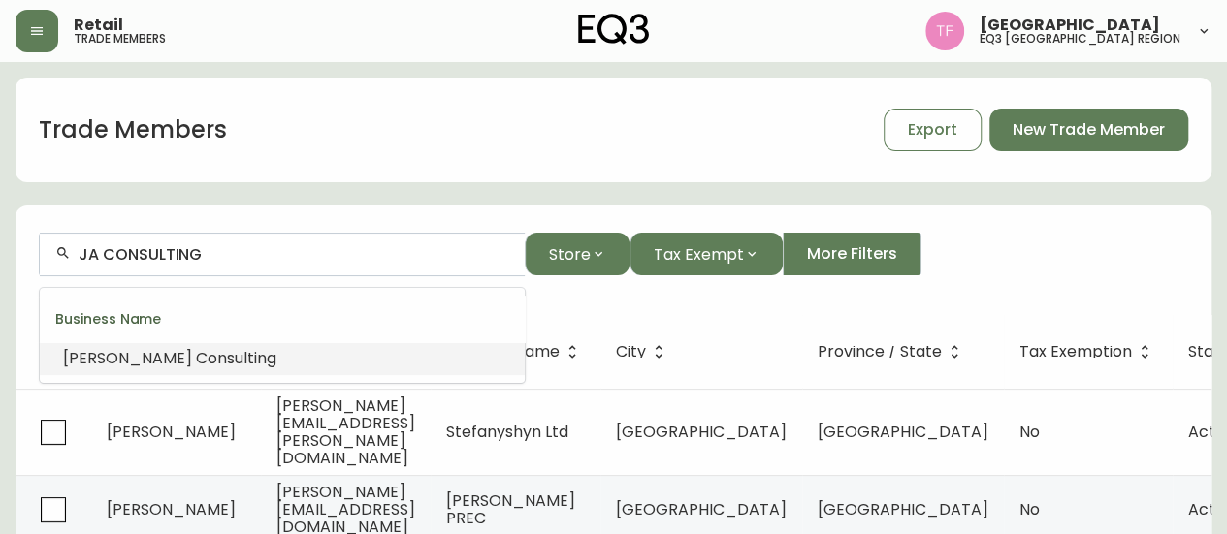
paste input "ZAIBA MIAN DESIGN"
click at [235, 253] on input "ZAIBA MIAN DESIGN" at bounding box center [294, 254] width 431 height 18
paste input "SABRINA ALBANESE INTERIOR"
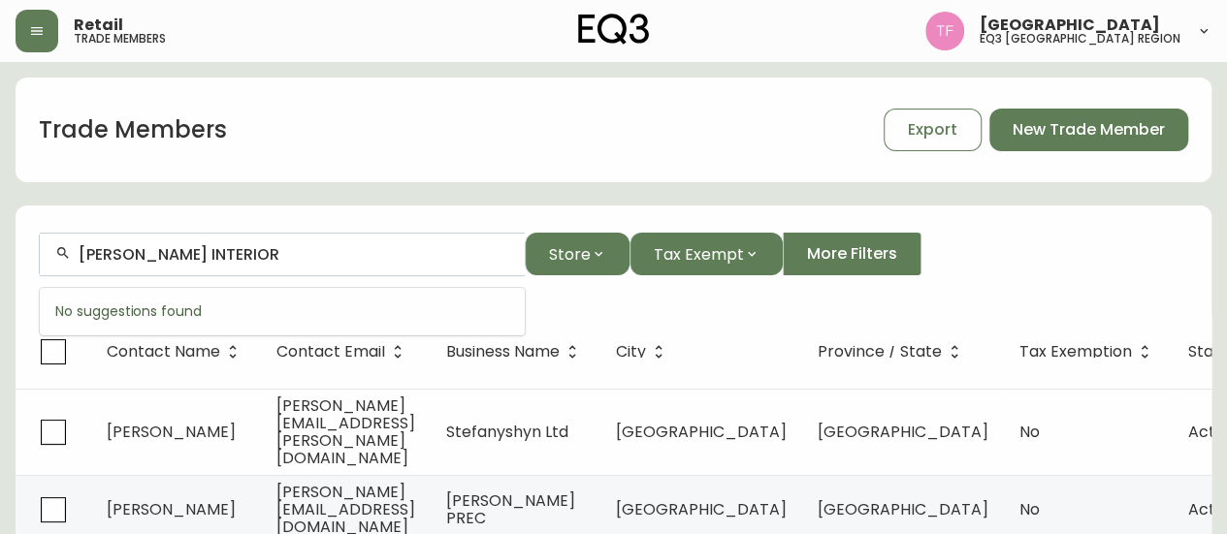
click at [260, 259] on input "SABRINA ALBANESE INTERIOR" at bounding box center [294, 254] width 431 height 18
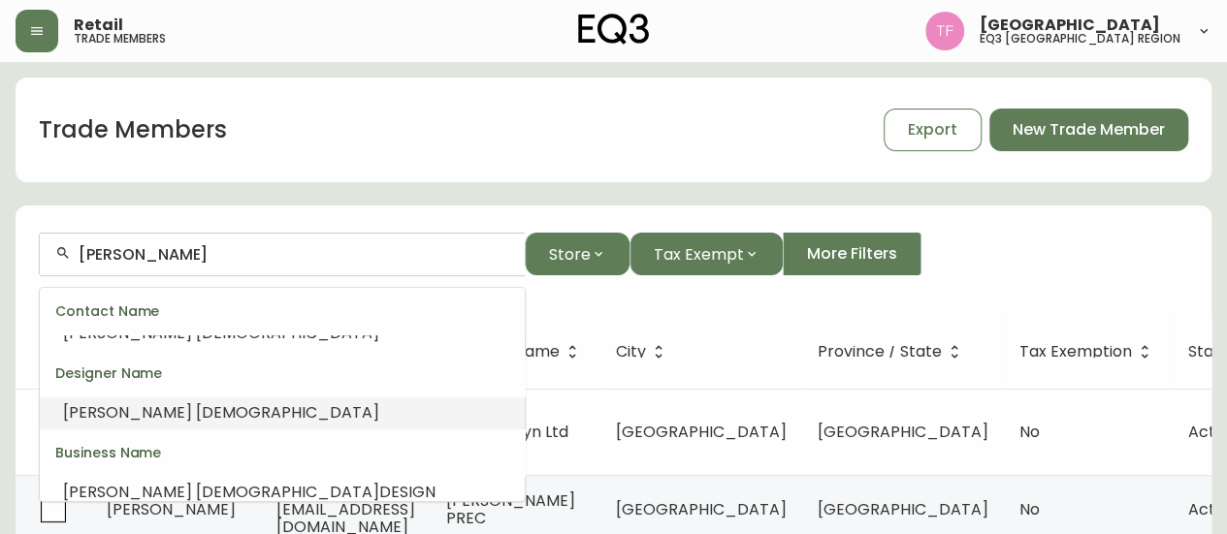
scroll to position [39, 0]
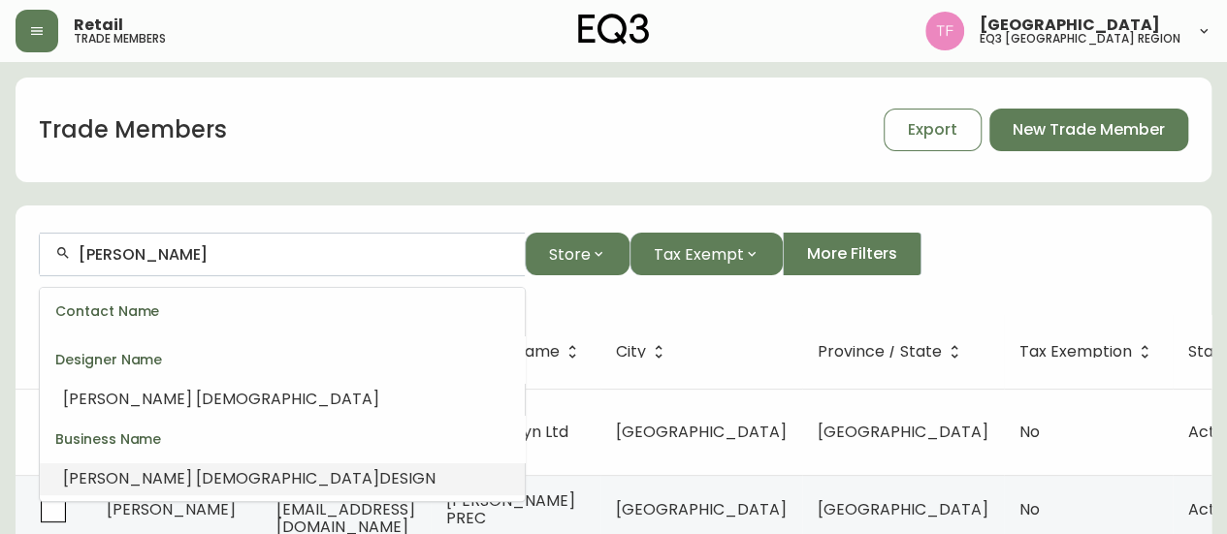
click at [211, 463] on li "SABRINA ALBANESE DESIGN" at bounding box center [282, 479] width 485 height 33
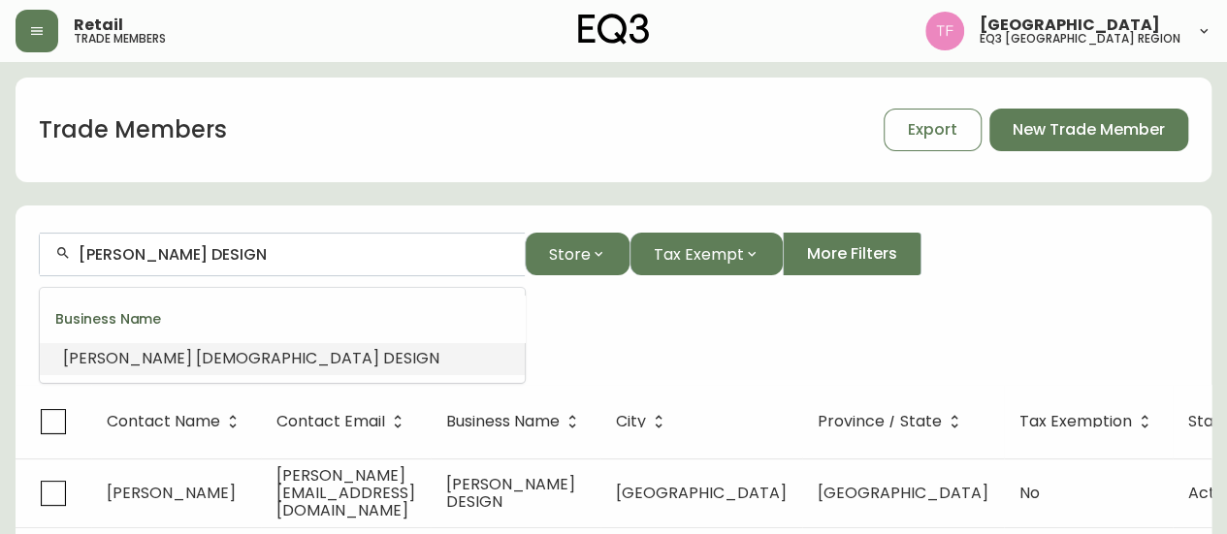
click at [240, 252] on input "SABRINA ALBANESE DESIGN" at bounding box center [294, 254] width 431 height 18
paste input "Begonia Interiors"
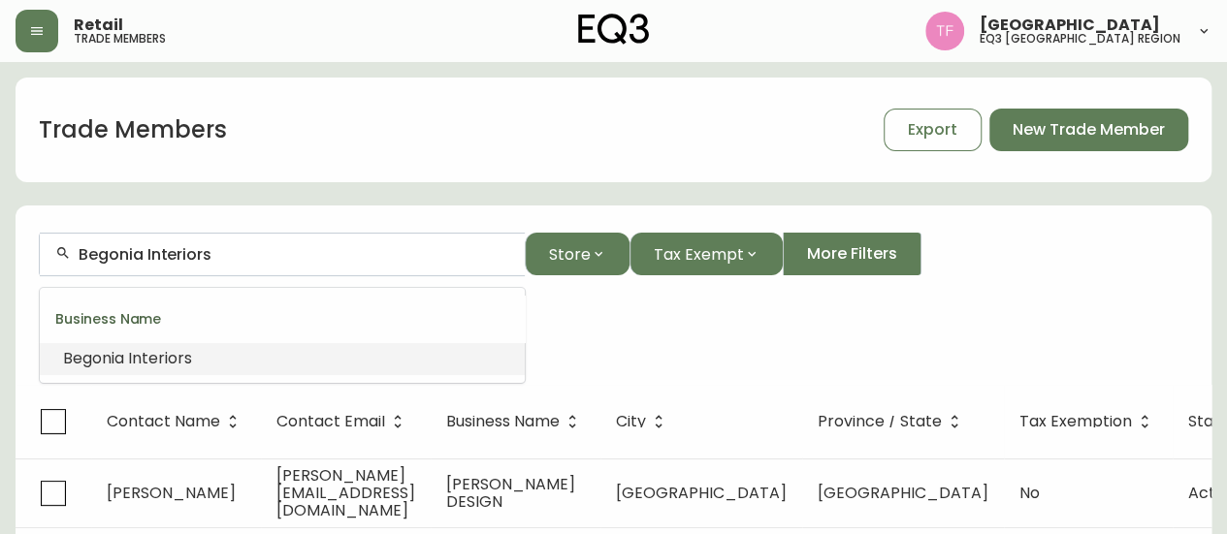
click at [248, 353] on li "Begonia Interiors" at bounding box center [282, 358] width 485 height 33
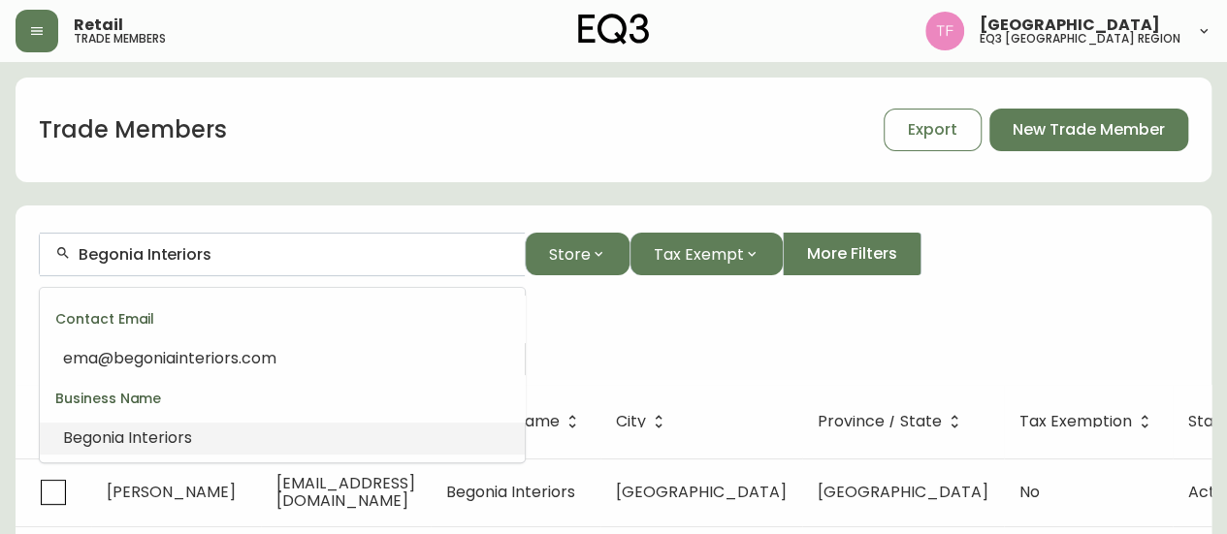
click at [185, 252] on input "Begonia Interiors" at bounding box center [294, 254] width 431 height 18
paste input "ELAINE RAINO INTERIORS"
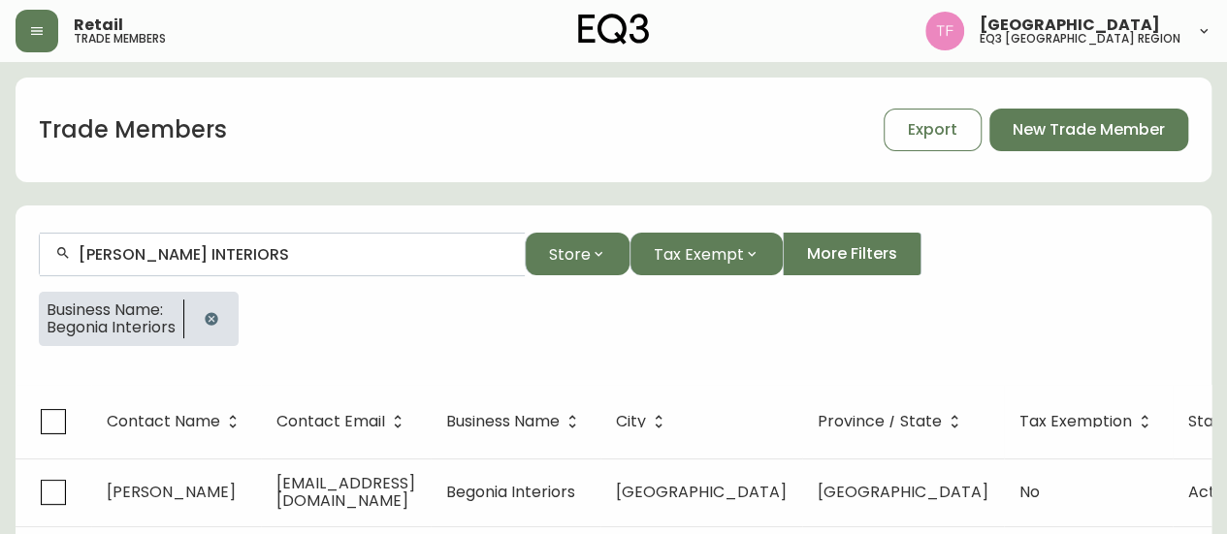
click at [223, 249] on input "ELAINE RAINO INTERIORS" at bounding box center [294, 254] width 431 height 18
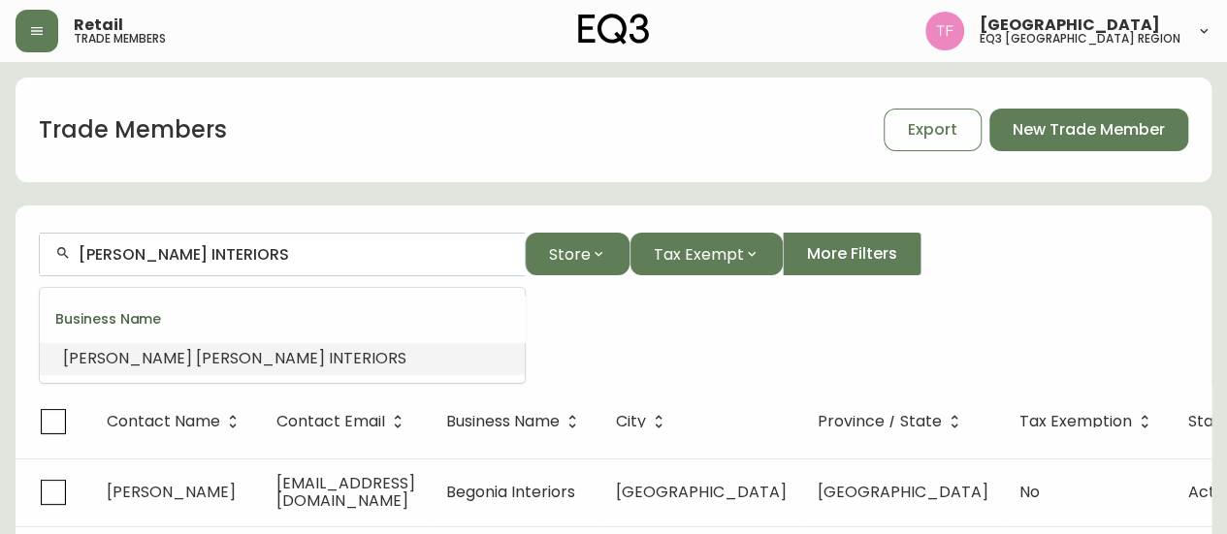
paste input "DIFY DESIGN INC"
click at [216, 354] on li "DIFY DESIGN INC ." at bounding box center [282, 358] width 485 height 33
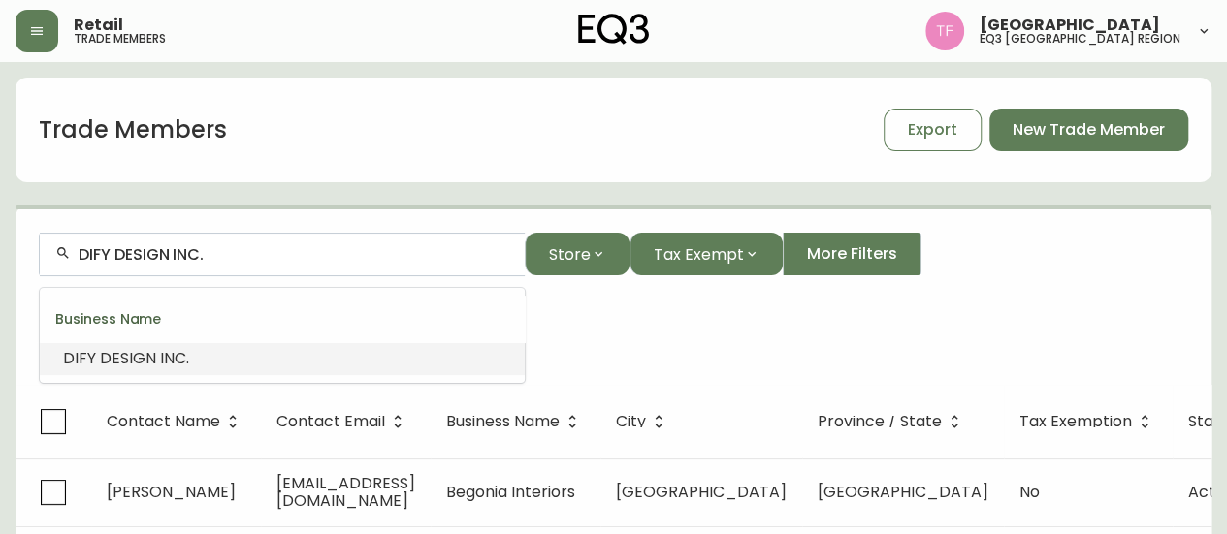
click at [190, 261] on input "DIFY DESIGN INC." at bounding box center [294, 254] width 431 height 18
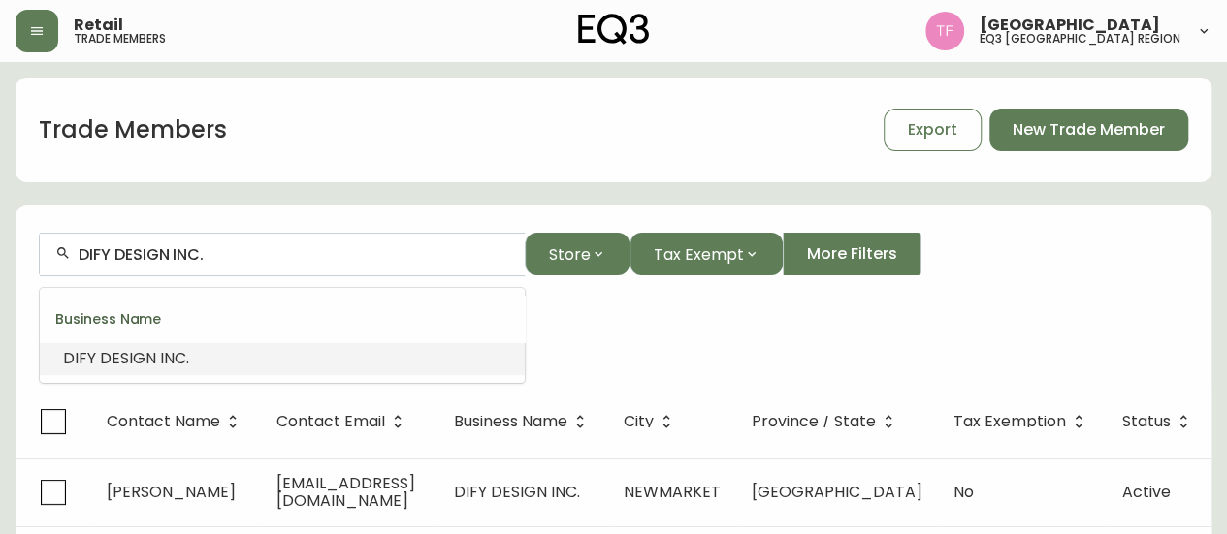
click at [190, 261] on input "DIFY DESIGN INC." at bounding box center [294, 254] width 431 height 18
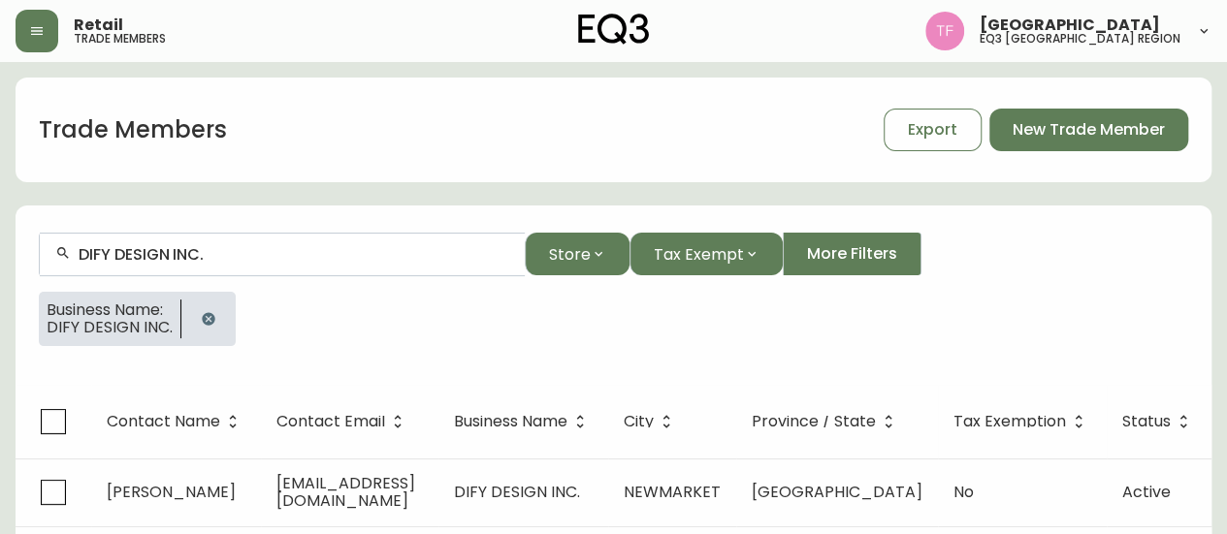
click at [198, 315] on button "button" at bounding box center [208, 319] width 39 height 39
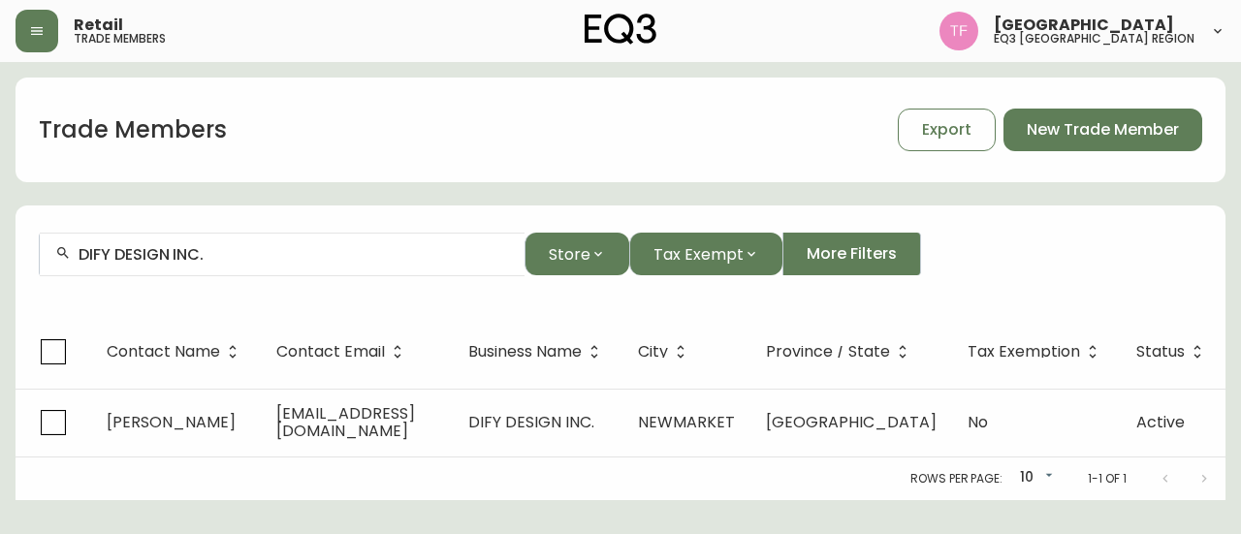
click at [227, 243] on div "DIFY DESIGN INC." at bounding box center [282, 255] width 485 height 44
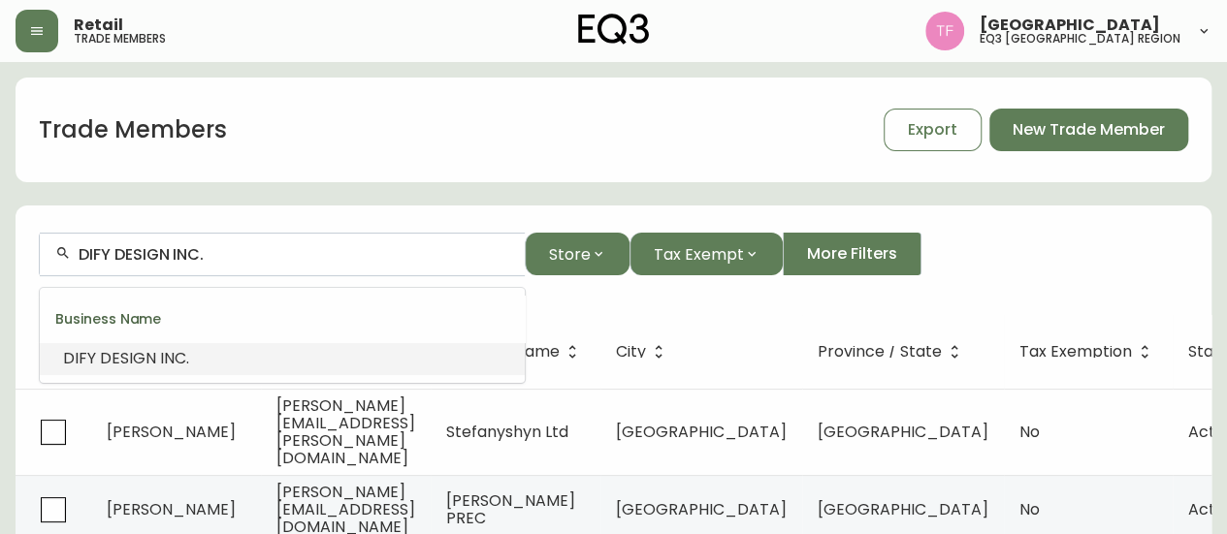
paste input "THM DESIGN STUDIO"
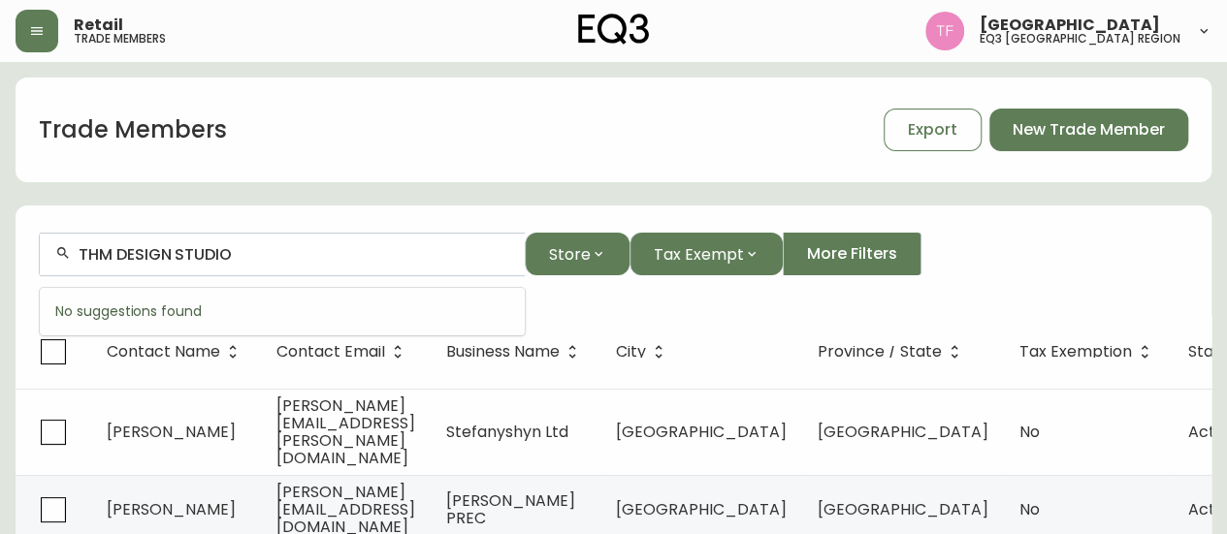
click at [218, 255] on input "THM DESIGN STUDIO" at bounding box center [294, 254] width 431 height 18
click at [279, 255] on input "THM DESIGN STUDIO" at bounding box center [294, 254] width 431 height 18
click at [224, 249] on input "THM D" at bounding box center [294, 254] width 431 height 18
paste input "RED DESIGN PLUS BUIL"
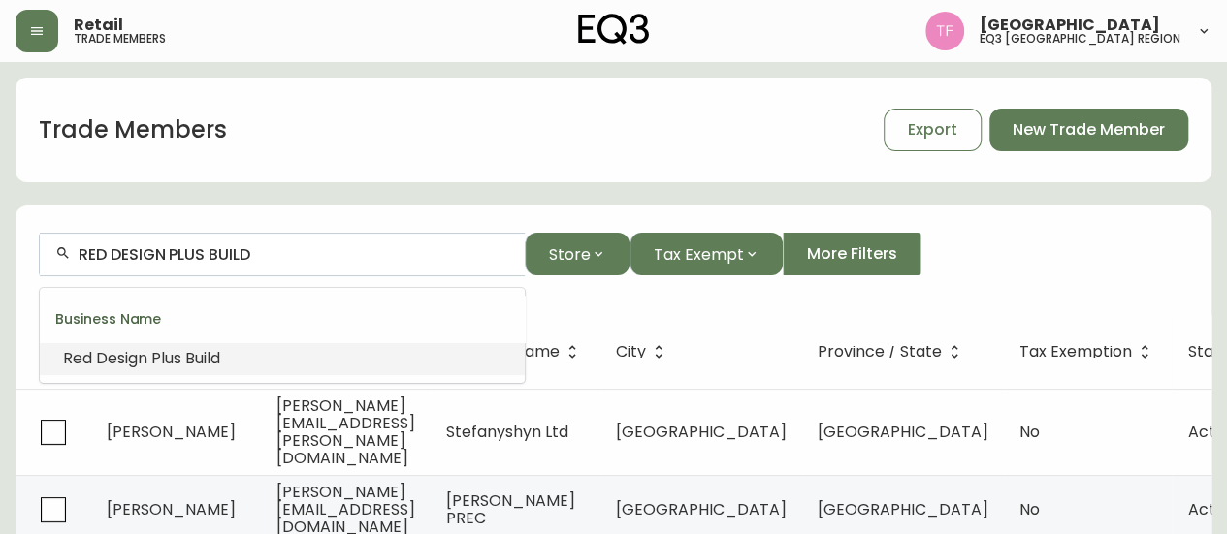
click at [164, 247] on input "RED DESIGN PLUS BUILD" at bounding box center [294, 254] width 431 height 18
paste input "PARK SLOANE INC."
click at [157, 341] on div "Business Name" at bounding box center [282, 319] width 485 height 47
click at [145, 356] on span "Sloane" at bounding box center [127, 358] width 51 height 22
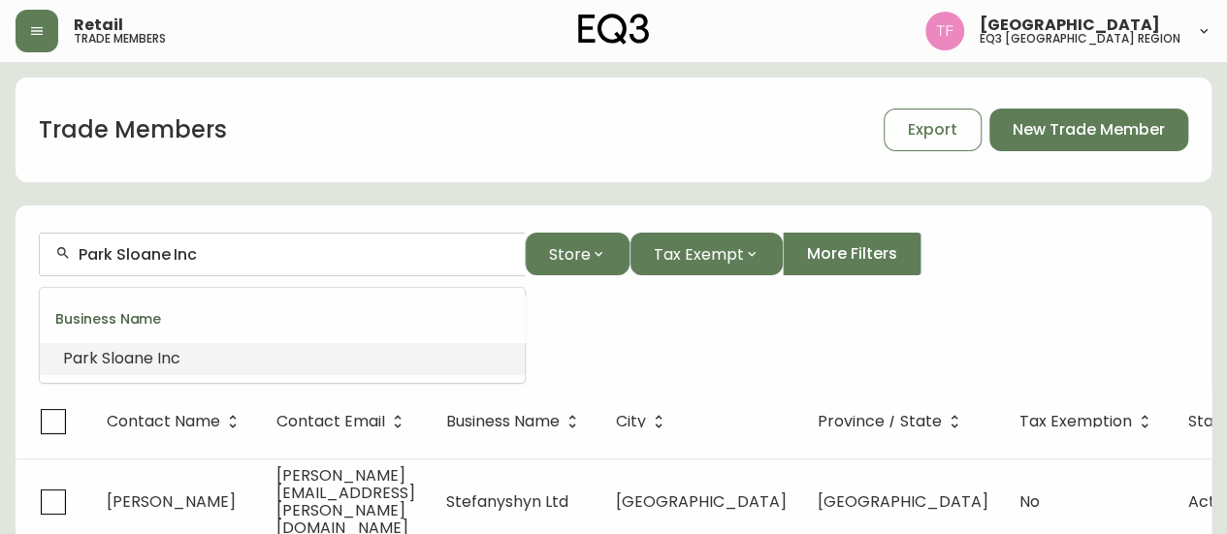
click at [223, 251] on input "Park Sloane Inc" at bounding box center [294, 254] width 431 height 18
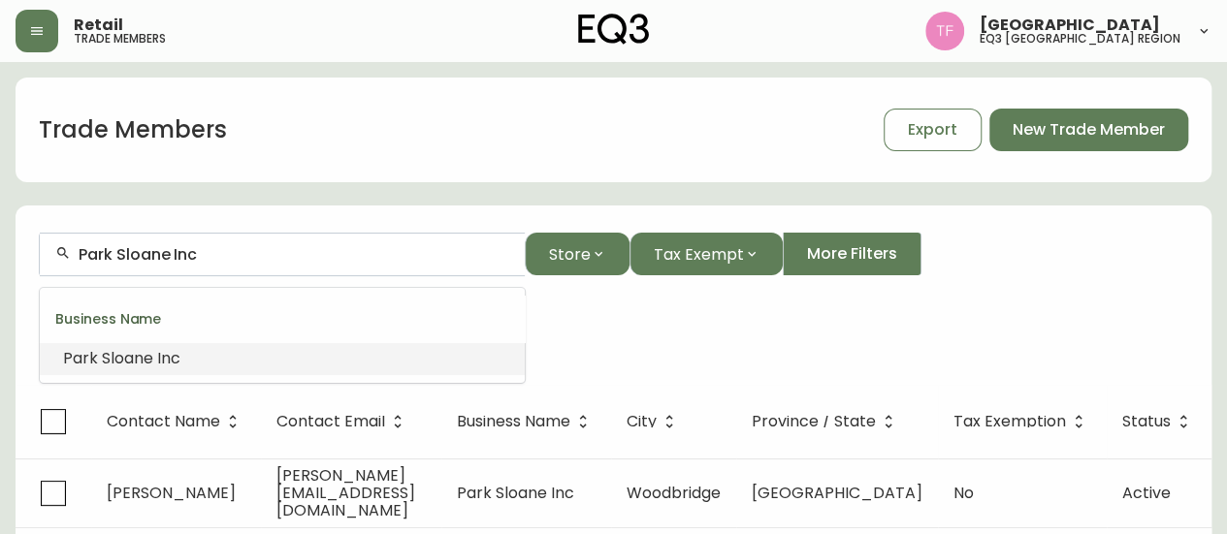
click at [223, 251] on input "Park Sloane Inc" at bounding box center [294, 254] width 431 height 18
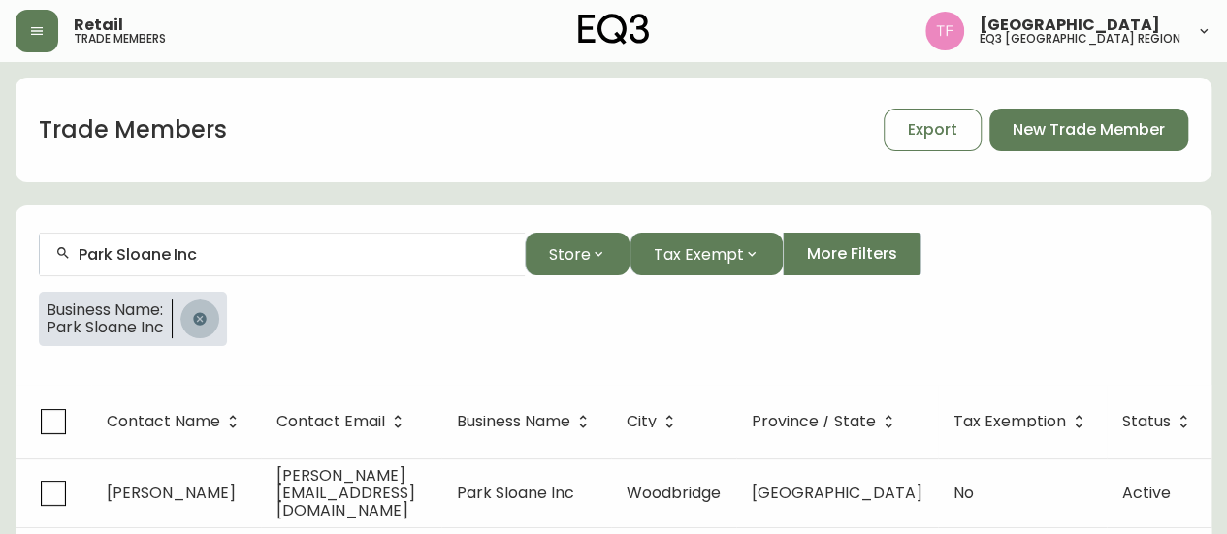
click at [211, 309] on button "button" at bounding box center [199, 319] width 39 height 39
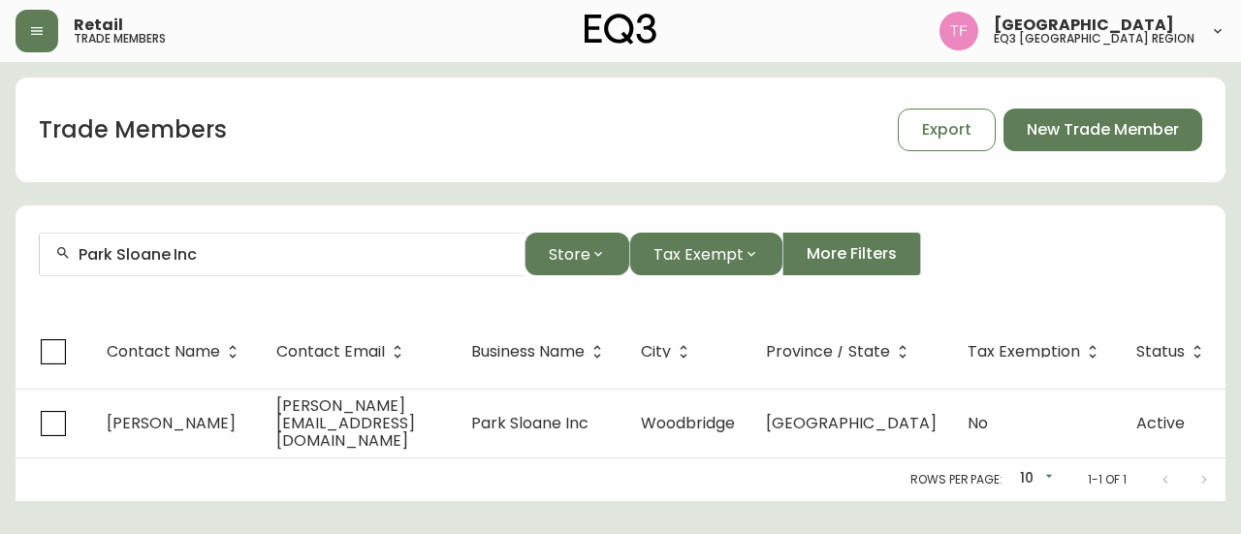
click at [239, 258] on input "Park Sloane Inc" at bounding box center [294, 254] width 431 height 18
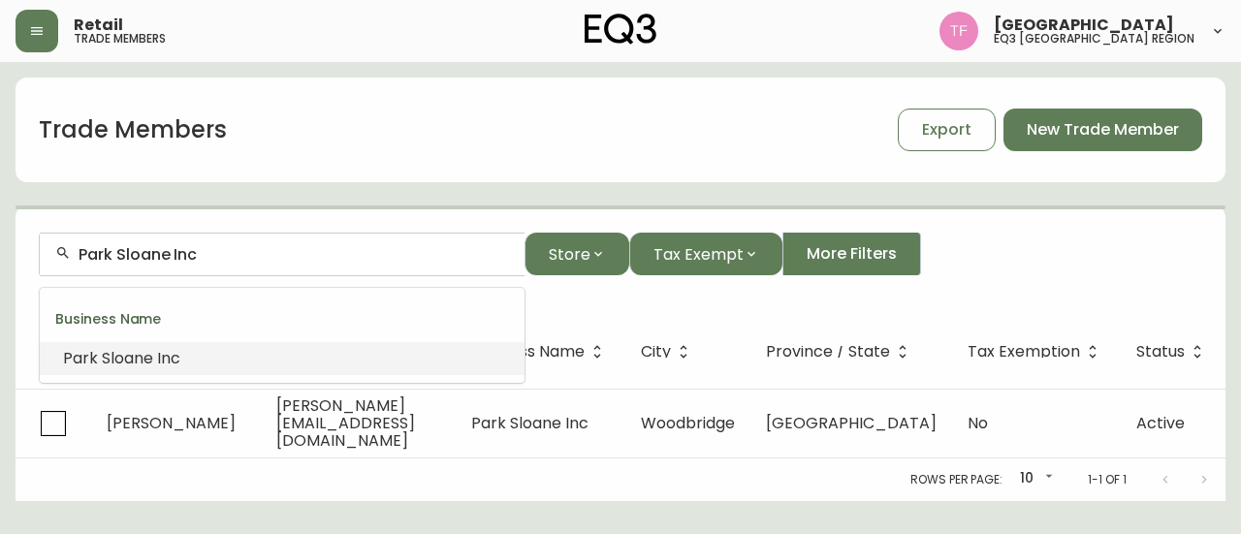
click at [246, 255] on input "Park Sloane Inc" at bounding box center [294, 254] width 431 height 18
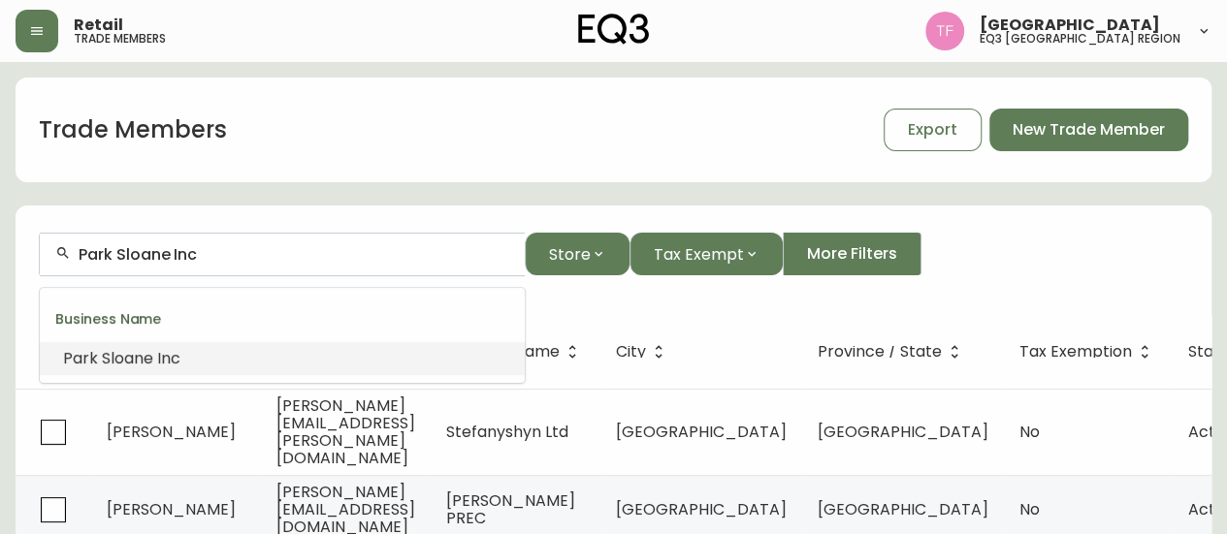
click at [246, 255] on input "Park Sloane Inc" at bounding box center [294, 254] width 431 height 18
paste input "CHI -"
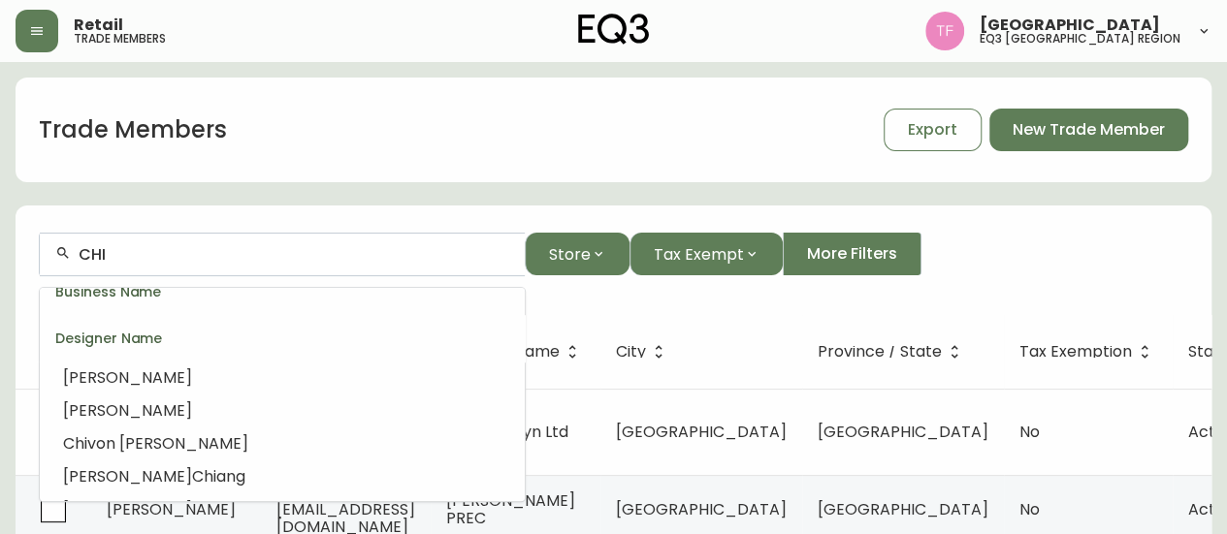
scroll to position [850, 0]
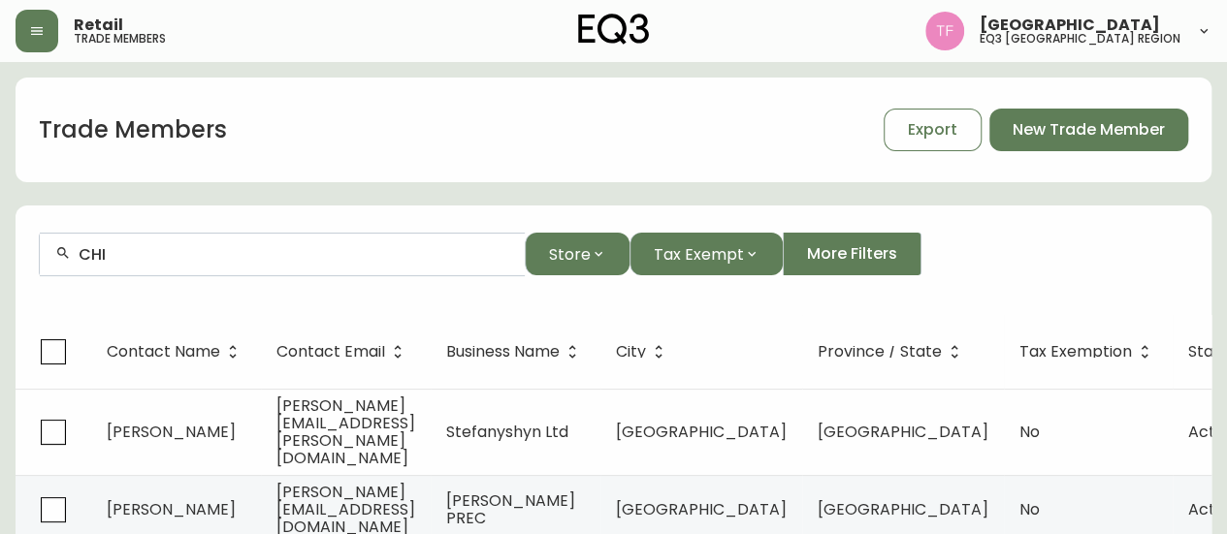
click at [265, 251] on input "CHI" at bounding box center [294, 254] width 431 height 18
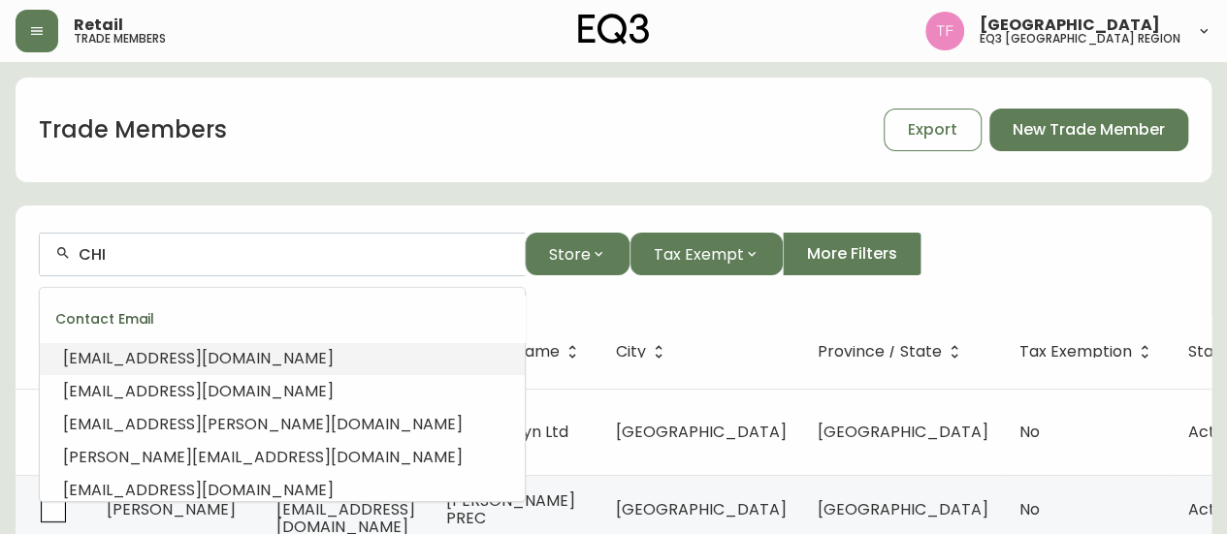
paste input "RHONDA MOSCOE INTERIOR DE"
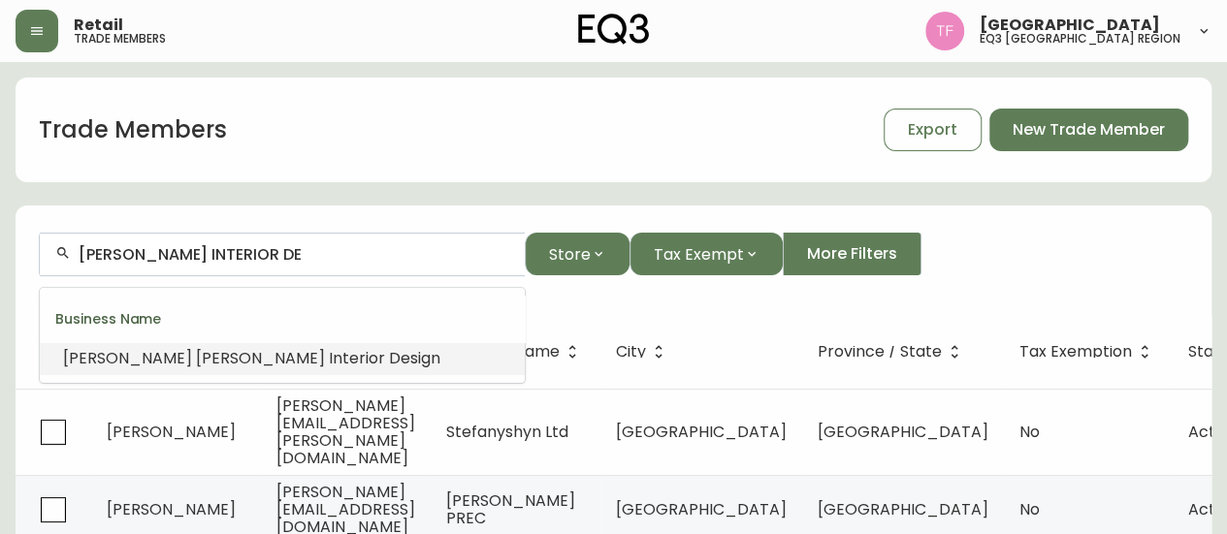
click at [254, 343] on li "Rhonda Moscoe Interior De sign" at bounding box center [282, 358] width 485 height 33
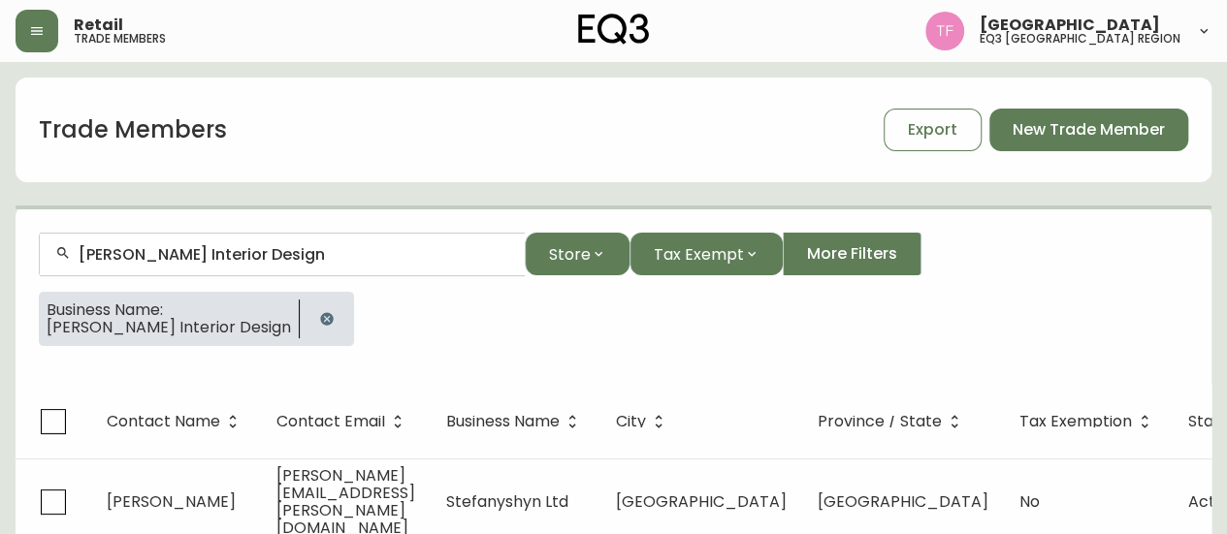
click at [283, 251] on input "Rhonda Moscoe Interior Design" at bounding box center [294, 254] width 431 height 18
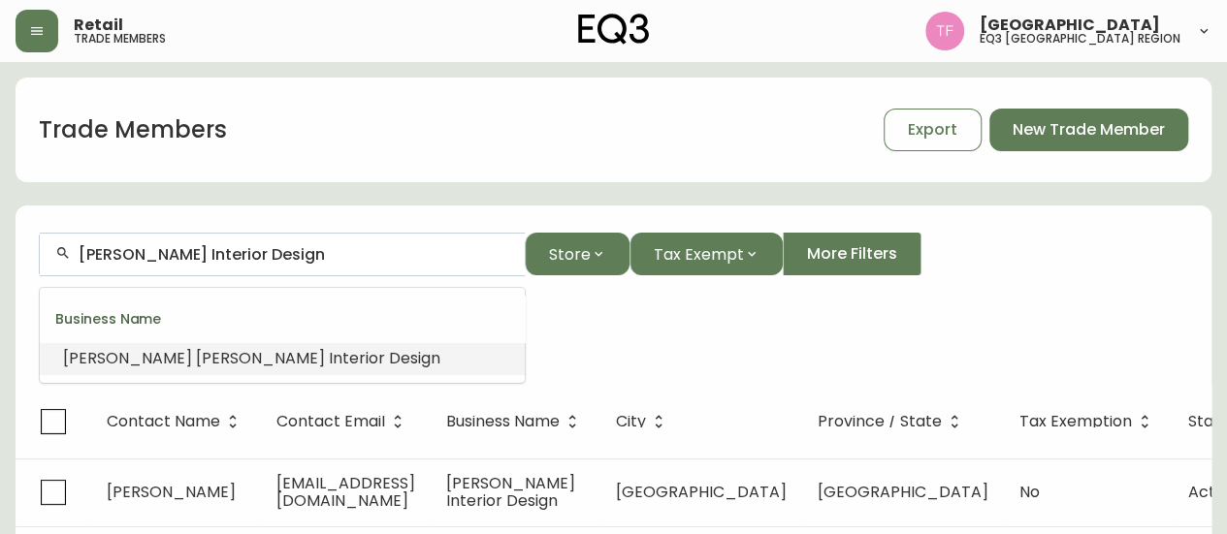
click at [283, 251] on input "Rhonda Moscoe Interior Design" at bounding box center [294, 254] width 431 height 18
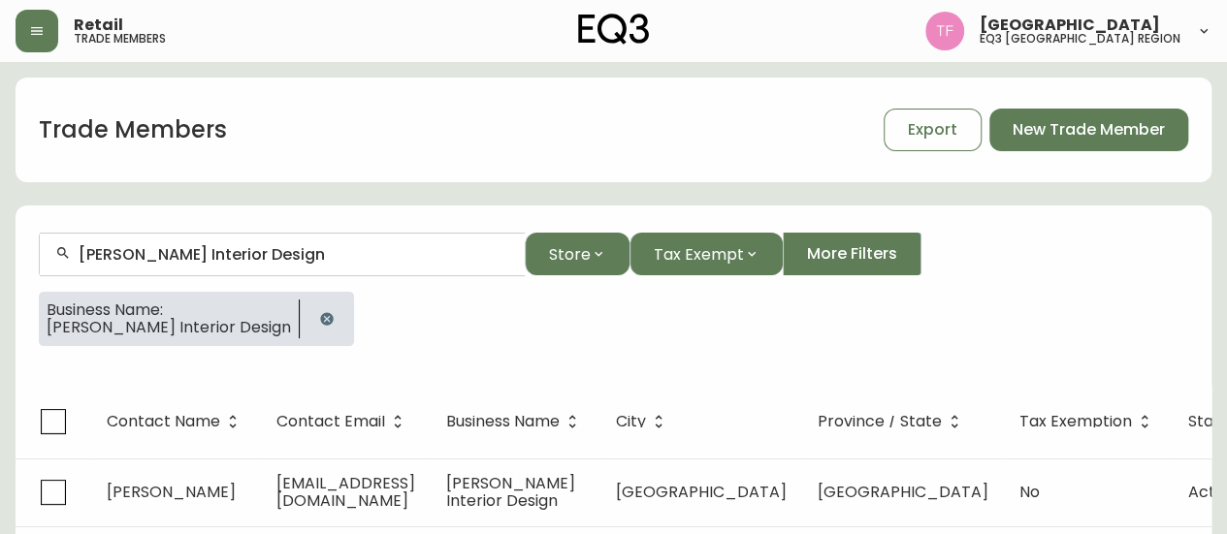
click at [330, 319] on icon "button" at bounding box center [327, 319] width 16 height 16
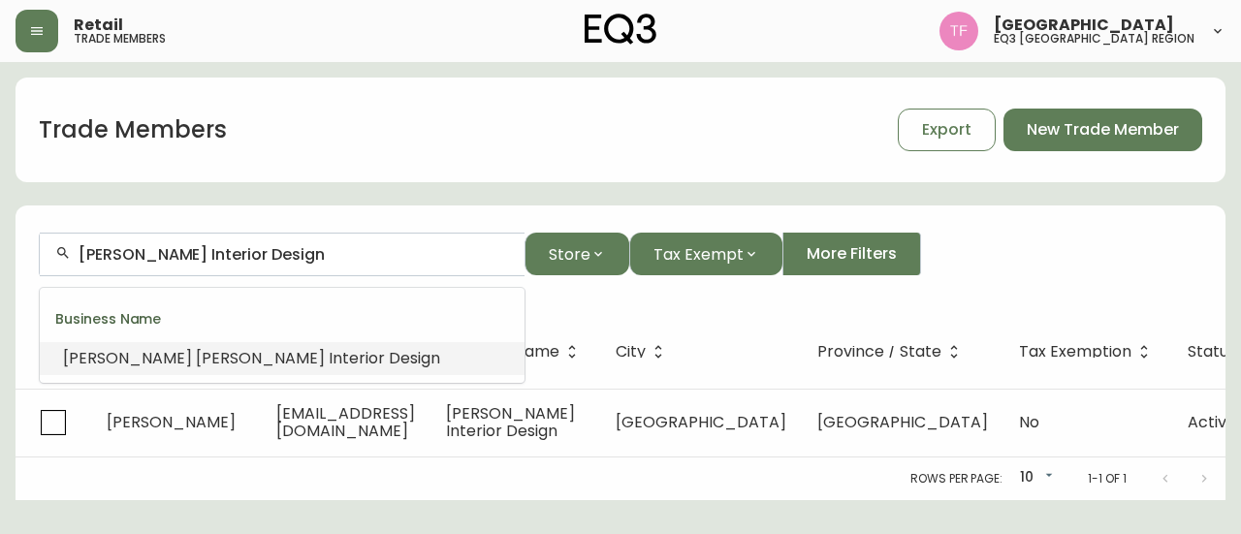
click at [339, 257] on input "Rhonda Moscoe Interior Design" at bounding box center [294, 254] width 431 height 18
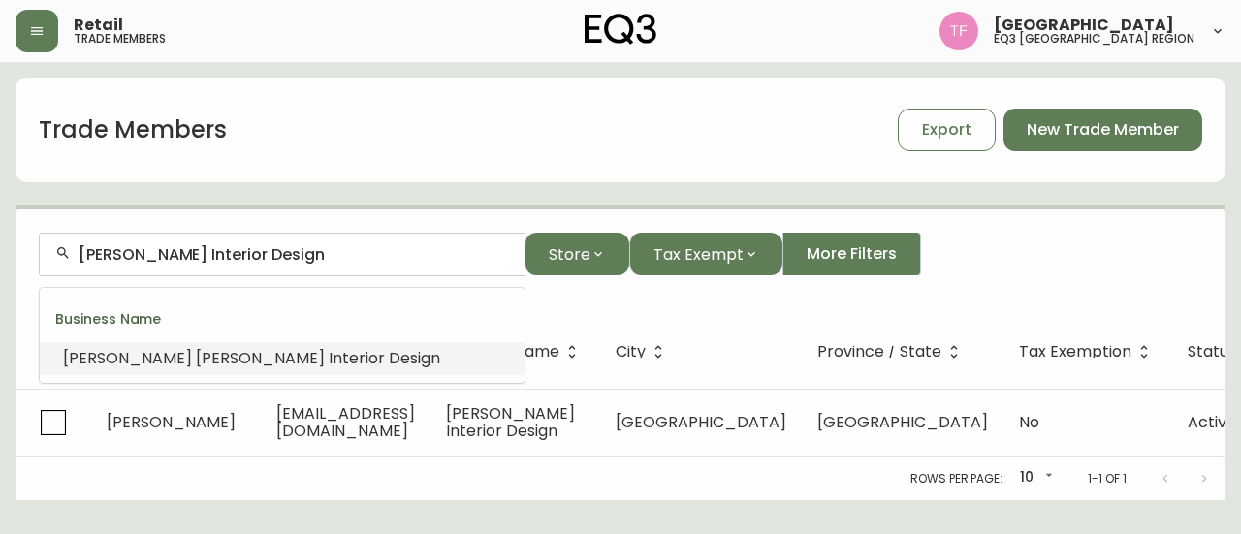
click at [339, 255] on input "Rhonda Moscoe Interior Design" at bounding box center [294, 254] width 431 height 18
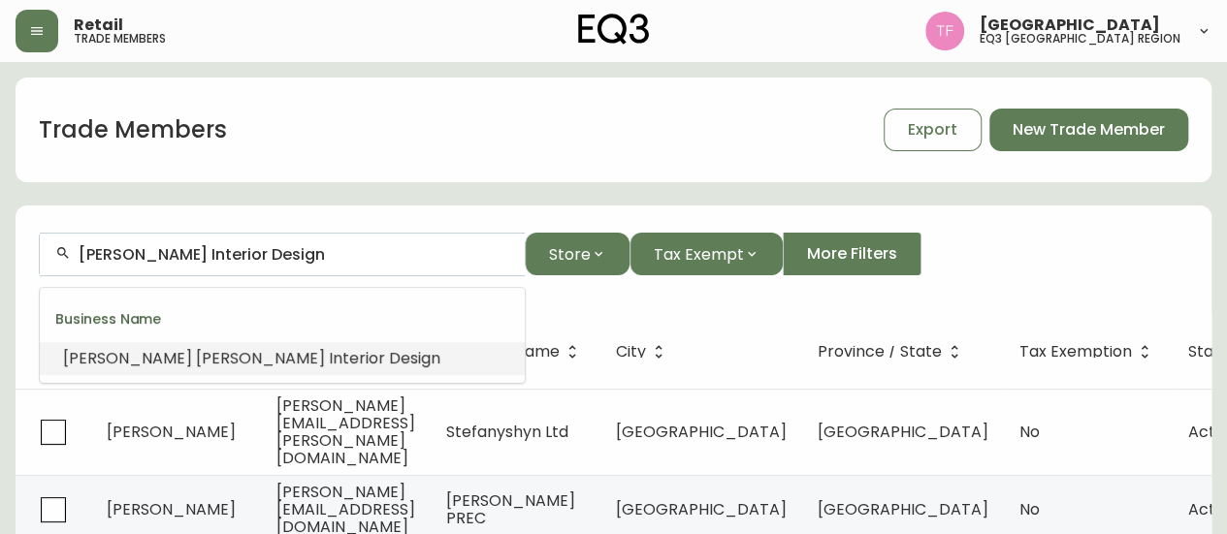
click at [339, 255] on input "Rhonda Moscoe Interior Design" at bounding box center [294, 254] width 431 height 18
paste input "PROVINCE ELECTRIC SUPPLY"
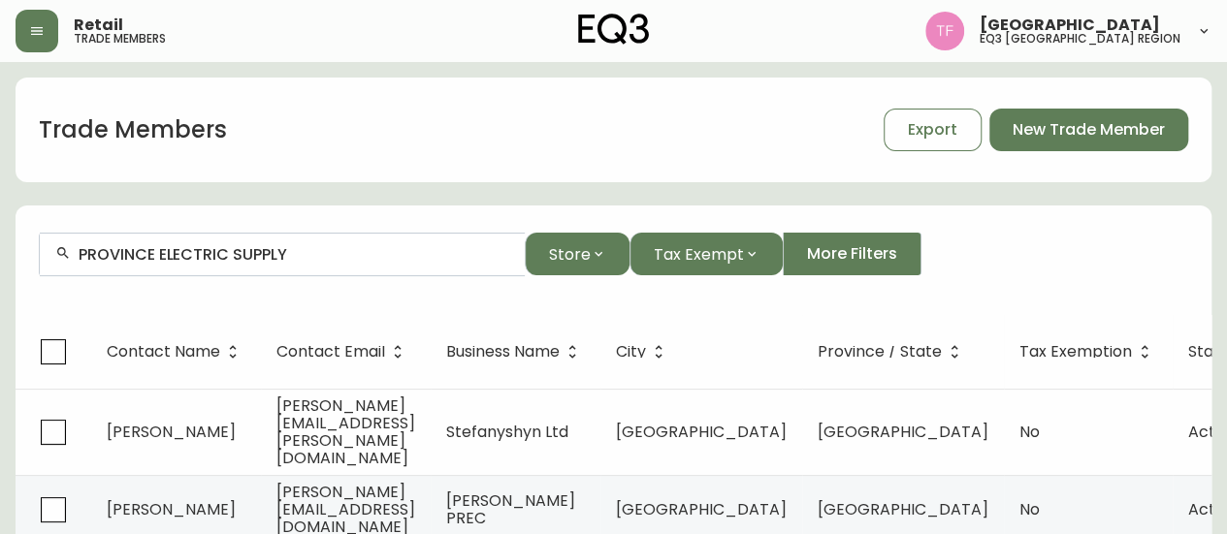
click at [304, 251] on input "PROVINCE ELECTRIC SUPPLY" at bounding box center [294, 254] width 431 height 18
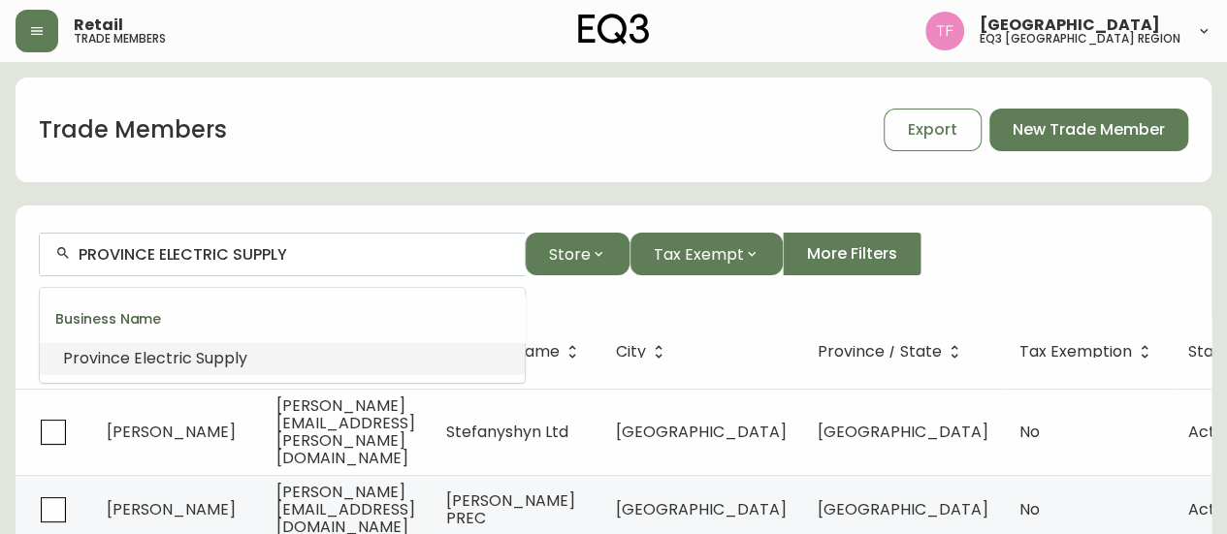
paste input "AUSTRALIAN HIGH COMMISSIO"
click at [304, 364] on li "AUSTRALIAN HIGH COMMISSIO N" at bounding box center [282, 358] width 485 height 33
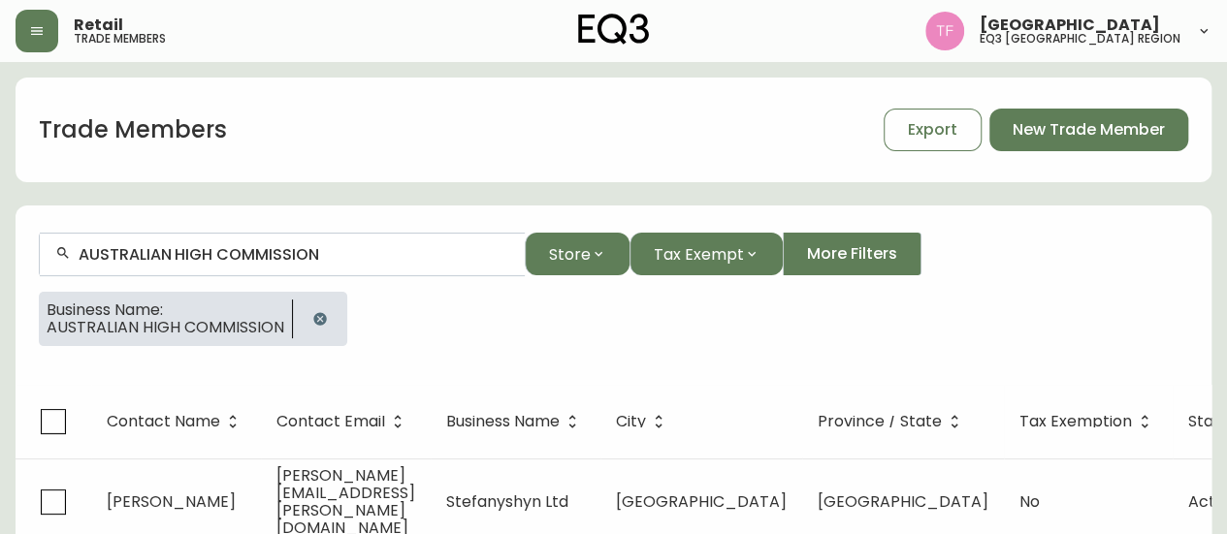
click at [313, 257] on input "AUSTRALIAN HIGH COMMISSION" at bounding box center [294, 254] width 431 height 18
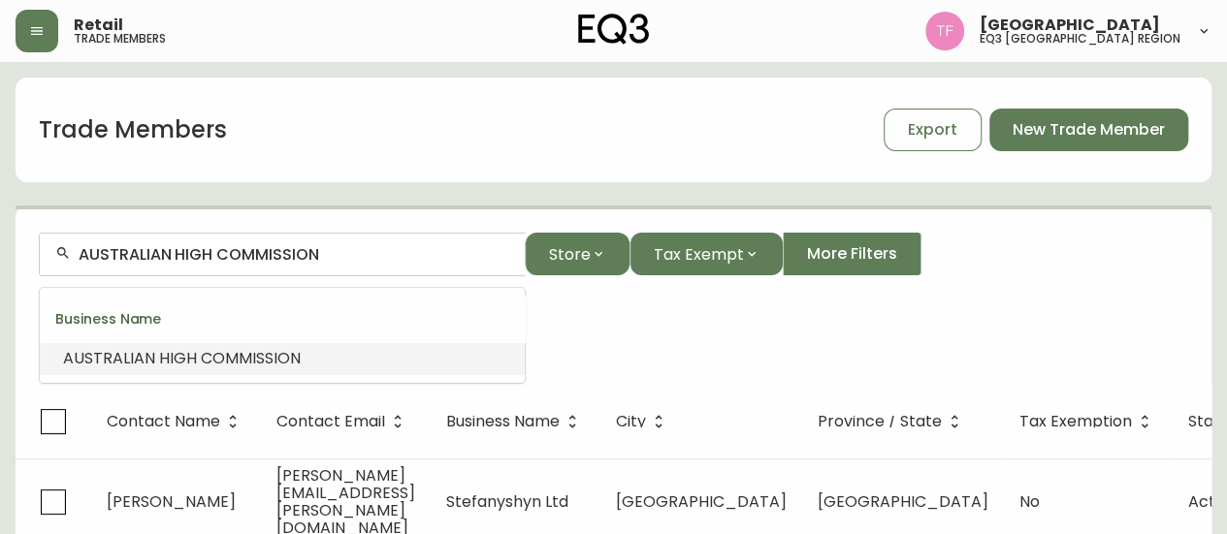
click at [313, 257] on input "AUSTRALIAN HIGH COMMISSION" at bounding box center [294, 254] width 431 height 18
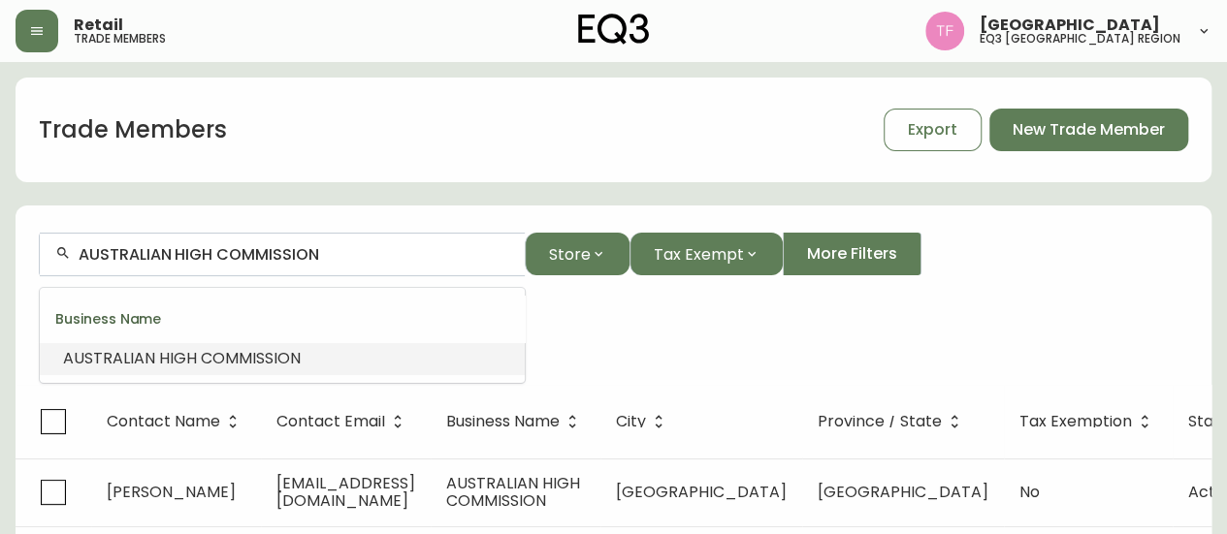
click at [313, 257] on input "AUSTRALIAN HIGH COMMISSION" at bounding box center [294, 254] width 431 height 18
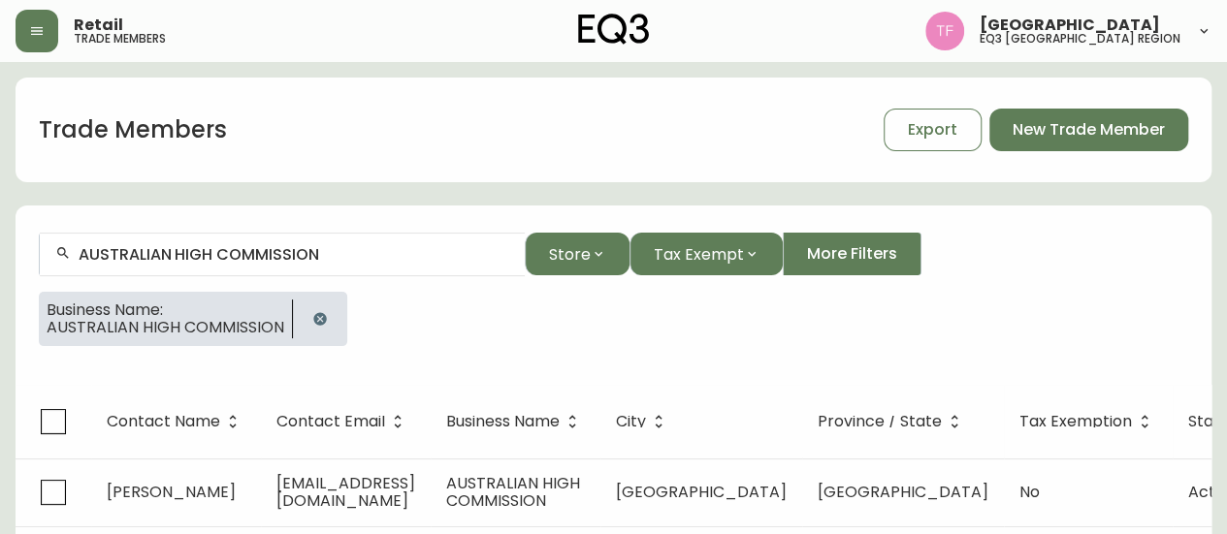
click at [339, 325] on div at bounding box center [320, 319] width 54 height 54
click at [319, 297] on div at bounding box center [320, 319] width 54 height 54
click at [313, 317] on icon "button" at bounding box center [319, 318] width 13 height 13
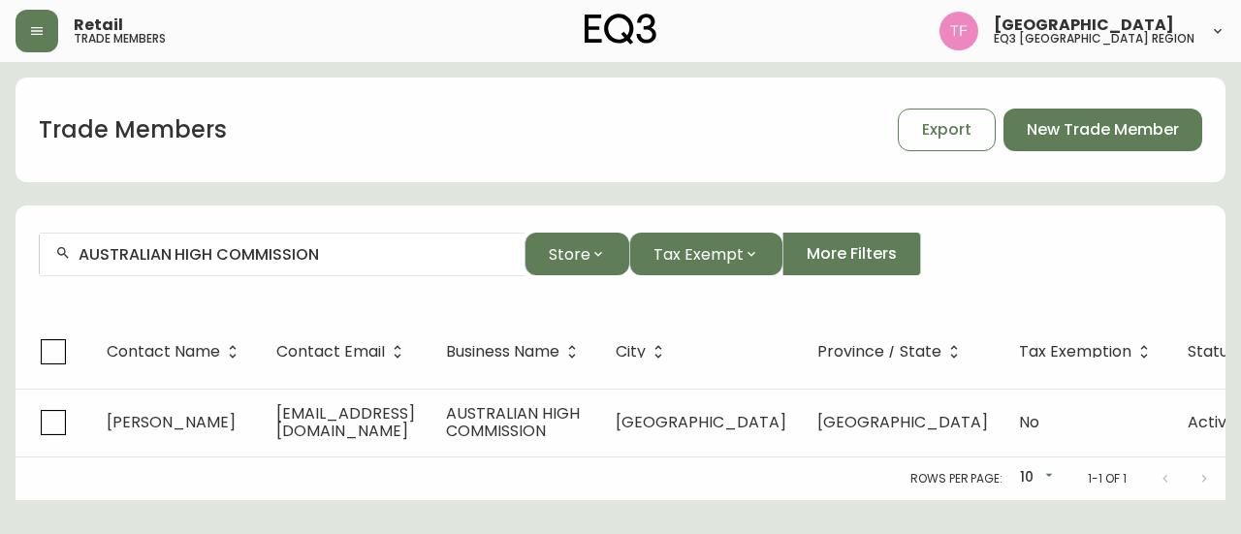
click at [335, 253] on input "AUSTRALIAN HIGH COMMISSION" at bounding box center [294, 254] width 431 height 18
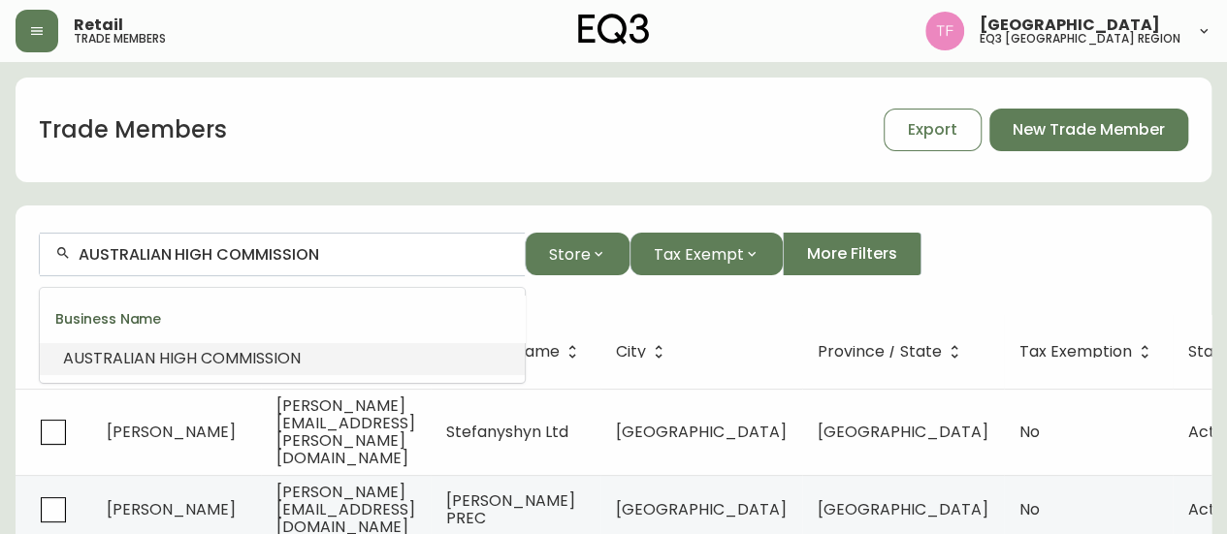
paste input "ELLISDON CORPORATION"
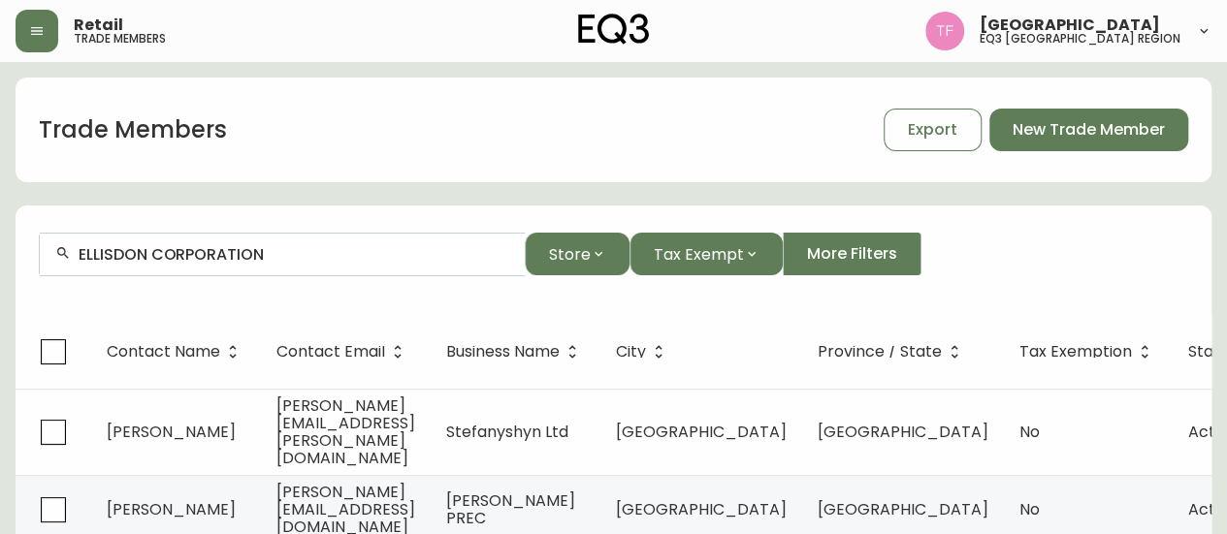
click at [275, 247] on input "ELLISDON CORPORATION" at bounding box center [294, 254] width 431 height 18
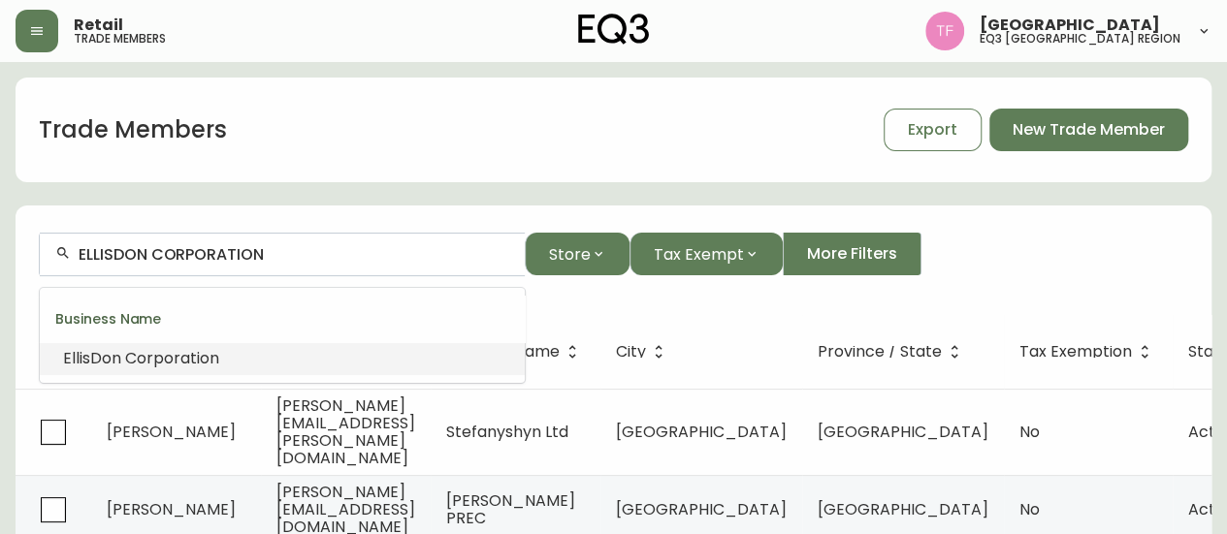
paste input "LINDSAY FLEGG"
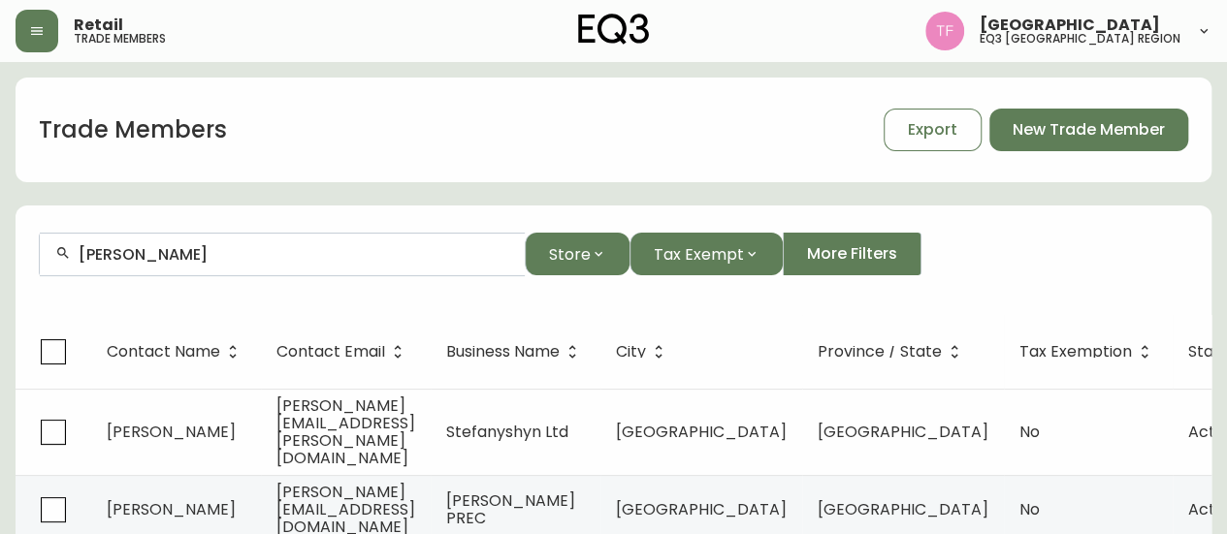
click at [241, 259] on input "LINDSAY FLEGG" at bounding box center [294, 254] width 431 height 18
paste input "CLAUDIE COUTURIER"
click at [231, 251] on input "CLAUDIE COUTURIER" at bounding box center [294, 254] width 431 height 18
paste input "RAMZI BOSHA ARCHITECTE"
click at [241, 249] on input "RAMZI BOSHA ARCHITECTE" at bounding box center [294, 254] width 431 height 18
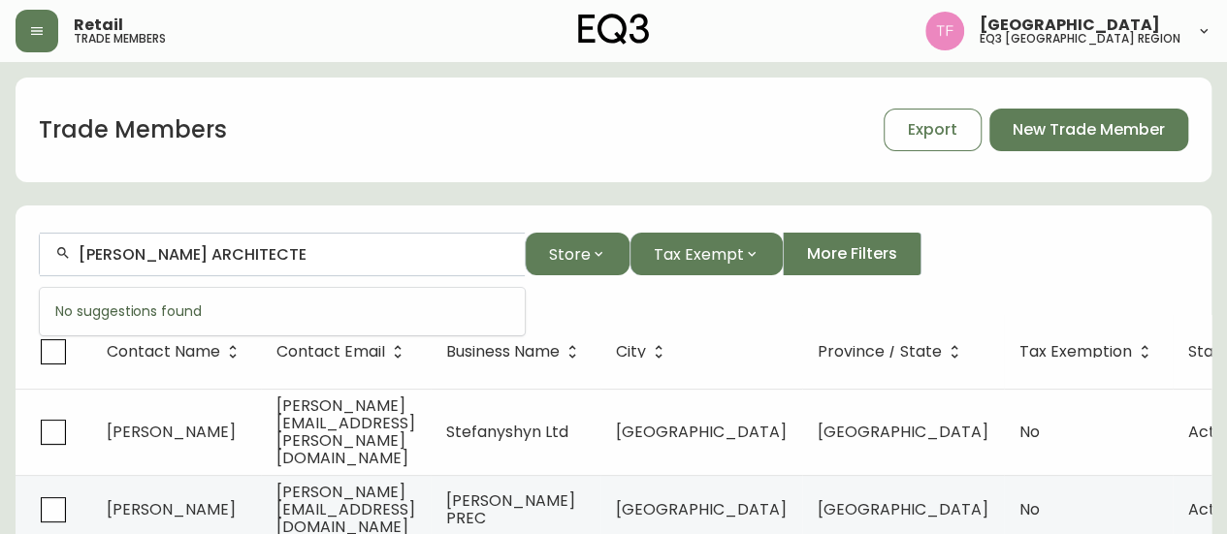
click at [241, 249] on input "RAMZI BOSHA ARCHITECTE" at bounding box center [294, 254] width 431 height 18
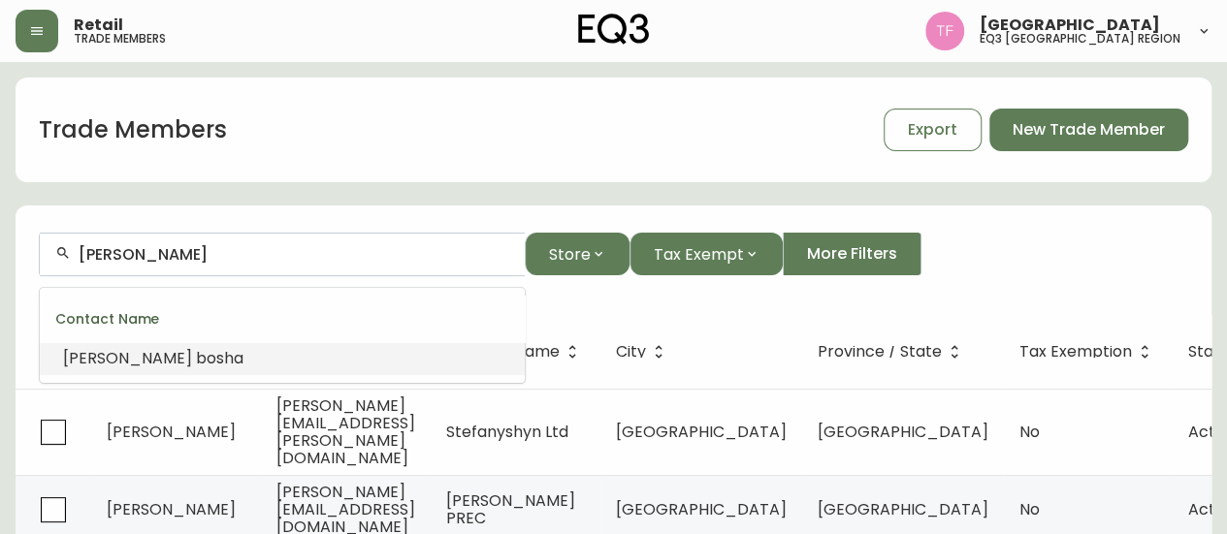
click at [392, 360] on li "Ramzi bosha" at bounding box center [282, 358] width 485 height 33
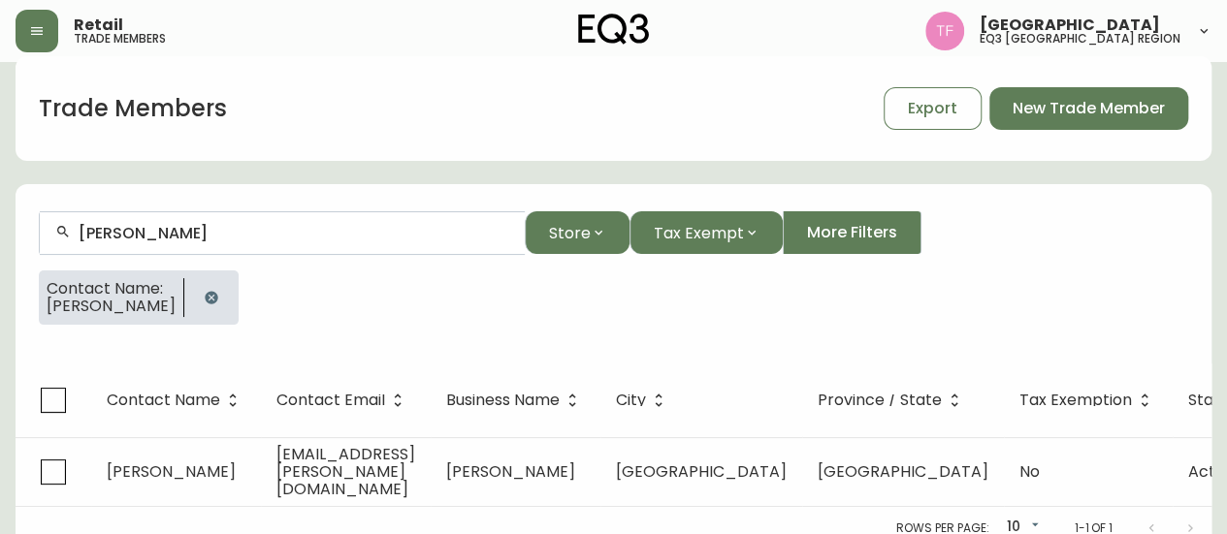
scroll to position [34, 0]
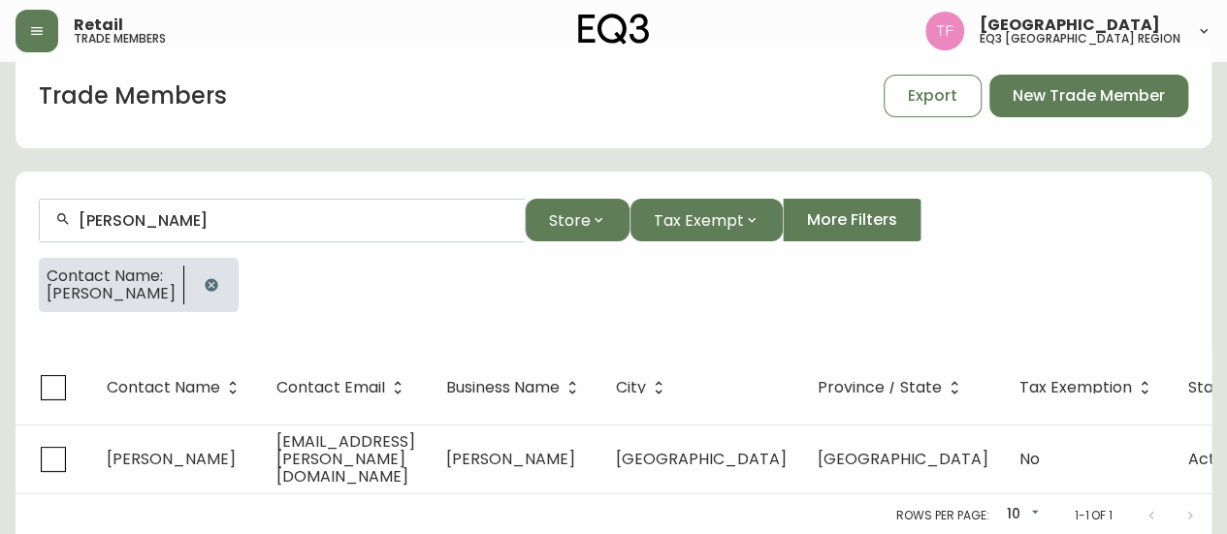
type input "Ramzi bosha"
